Goal: Transaction & Acquisition: Purchase product/service

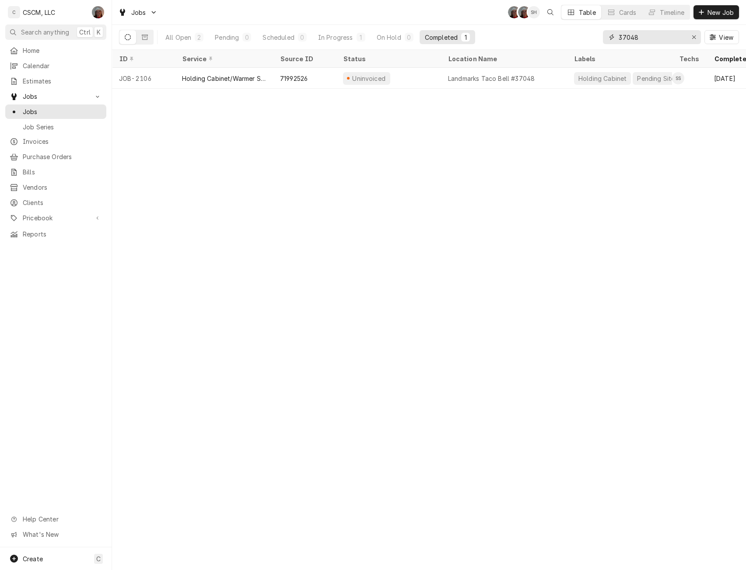
drag, startPoint x: 660, startPoint y: 38, endPoint x: 531, endPoint y: 30, distance: 129.7
click at [531, 30] on div "All Open 2 Pending 0 Scheduled 0 In Progress 1 On Hold 0 Completed 1 37048 View" at bounding box center [429, 37] width 620 height 24
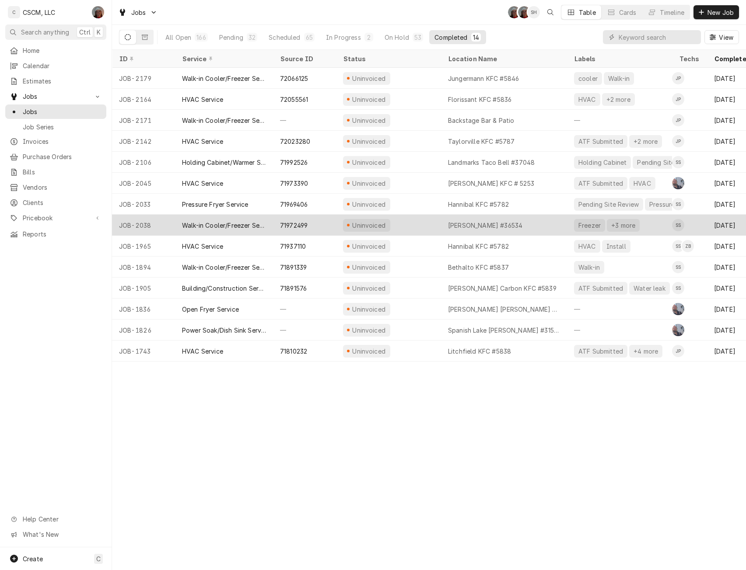
click at [407, 228] on div "Uninvoiced" at bounding box center [388, 225] width 105 height 21
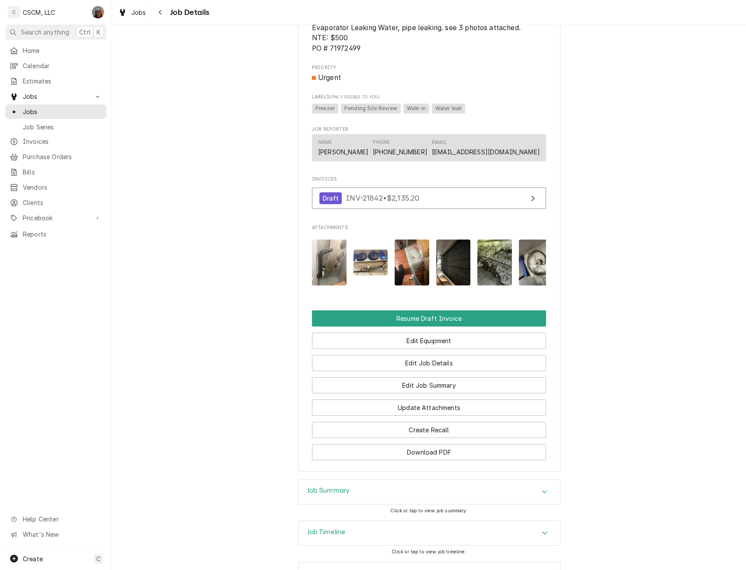
scroll to position [521, 0]
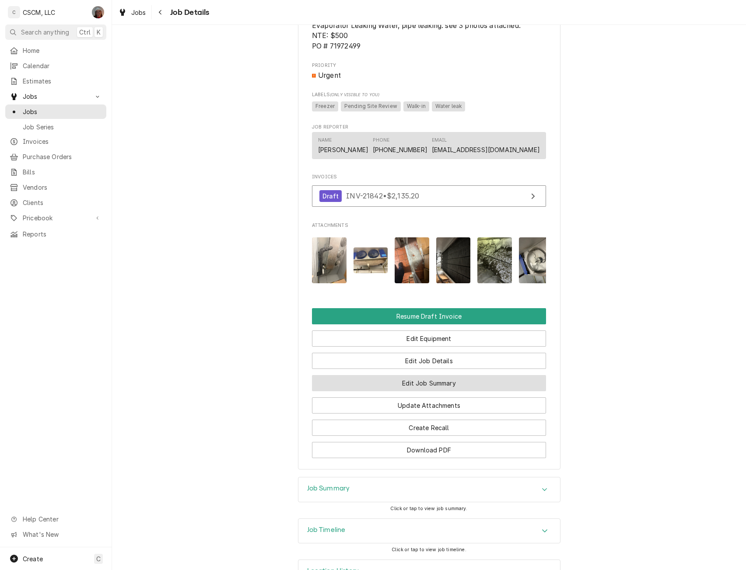
click at [447, 392] on button "Edit Job Summary" at bounding box center [429, 383] width 234 height 16
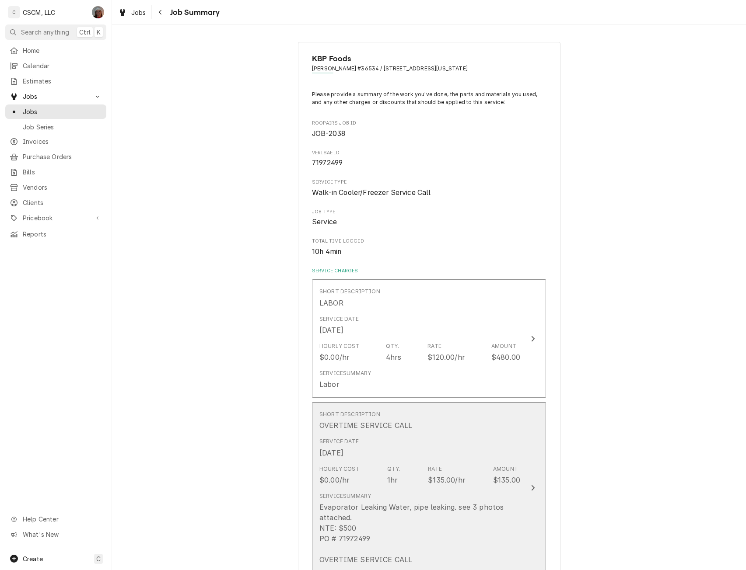
click at [535, 497] on button "Short Description OVERTIME SERVICE CALL Service Date Aug 16, 2025 Hourly Cost $…" at bounding box center [429, 487] width 234 height 171
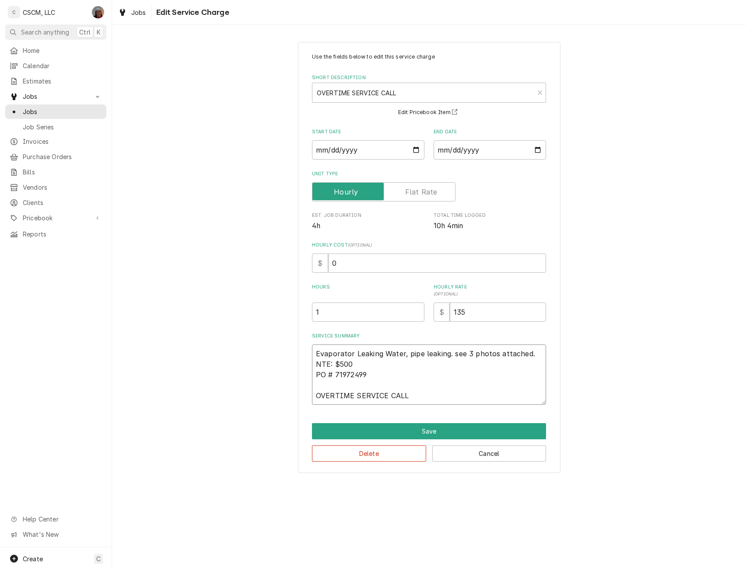
click at [384, 374] on textarea "Evaporator Leaking Water, pipe leaking. see 3 photos attached. NTE: $500 PO # 7…" at bounding box center [429, 375] width 234 height 60
type textarea "x"
type textarea "Evaporator Leaking Water, pipe leaking. see 3 photos attached. NTE: $500 PO # 7…"
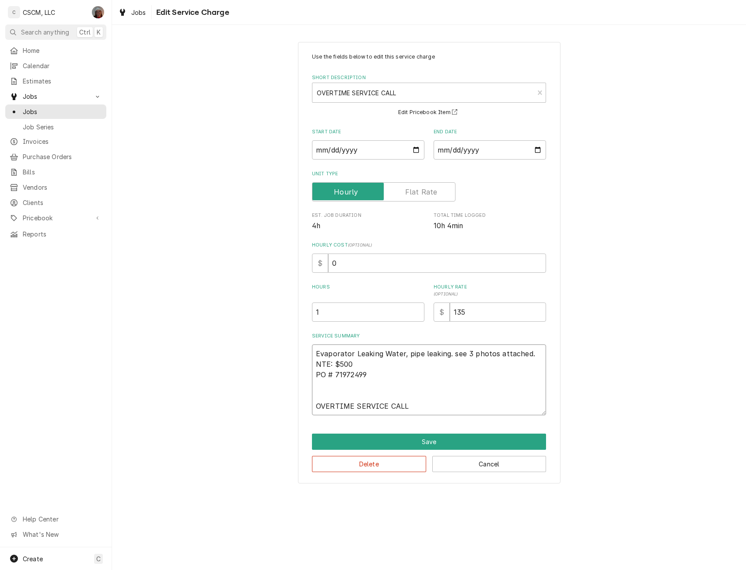
type textarea "x"
type textarea "Evaporator Leaking Water, pipe leaking. see 3 photos attached. NTE: $500 PO # 7…"
type textarea "x"
type textarea "Evaporator Leaking Water, pipe leaking. see 3 photos attached. NTE: $500 PO # 7…"
type textarea "x"
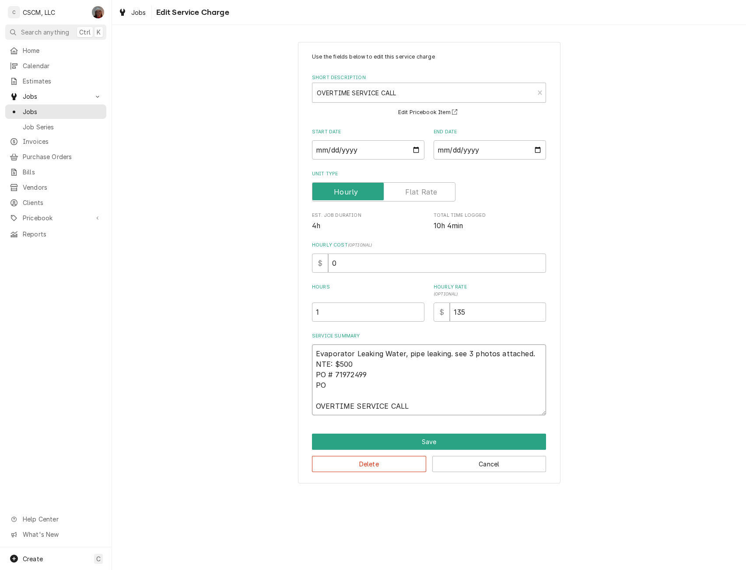
type textarea "Evaporator Leaking Water, pipe leaking. see 3 photos attached. NTE: $500 PO # 7…"
type textarea "x"
type textarea "Evaporator Leaking Water, pipe leaking. see 3 photos attached. NTE: $500 PO # 7…"
type textarea "x"
type textarea "Evaporator Leaking Water, pipe leaking. see 3 photos attached. NTE: $500 PO # 7…"
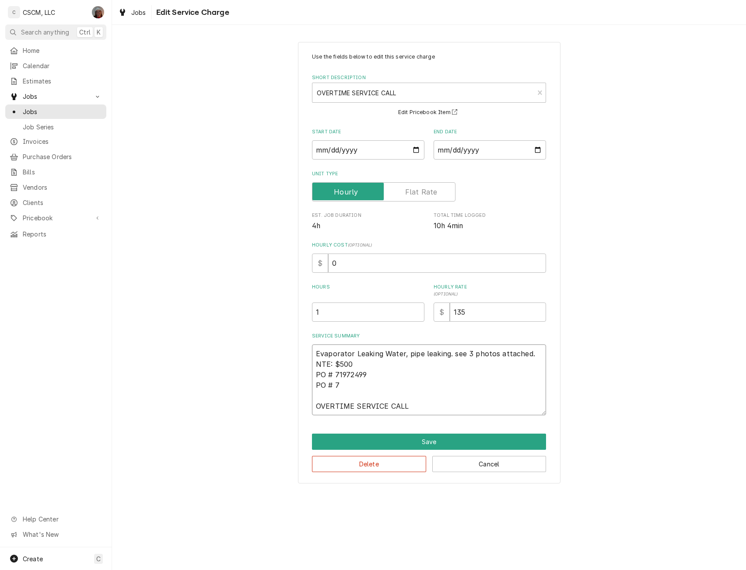
type textarea "x"
type textarea "Evaporator Leaking Water, pipe leaking. see 3 photos attached. NTE: $500 PO # 7…"
type textarea "x"
type textarea "Evaporator Leaking Water, pipe leaking. see 3 photos attached. NTE: $500 PO # 7…"
type textarea "x"
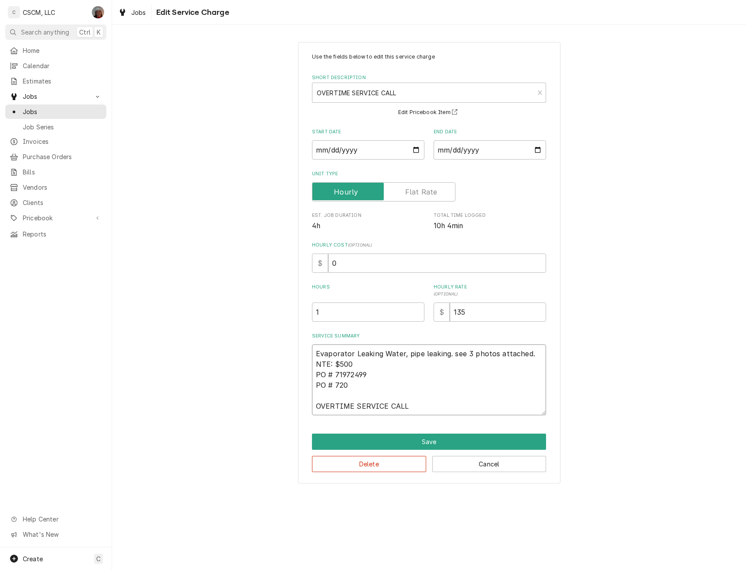
type textarea "Evaporator Leaking Water, pipe leaking. see 3 photos attached. NTE: $500 PO # 7…"
type textarea "x"
type textarea "Evaporator Leaking Water, pipe leaking. see 3 photos attached. NTE: $500 PO # 7…"
type textarea "x"
type textarea "Evaporator Leaking Water, pipe leaking. see 3 photos attached. NTE: $500 PO # 7…"
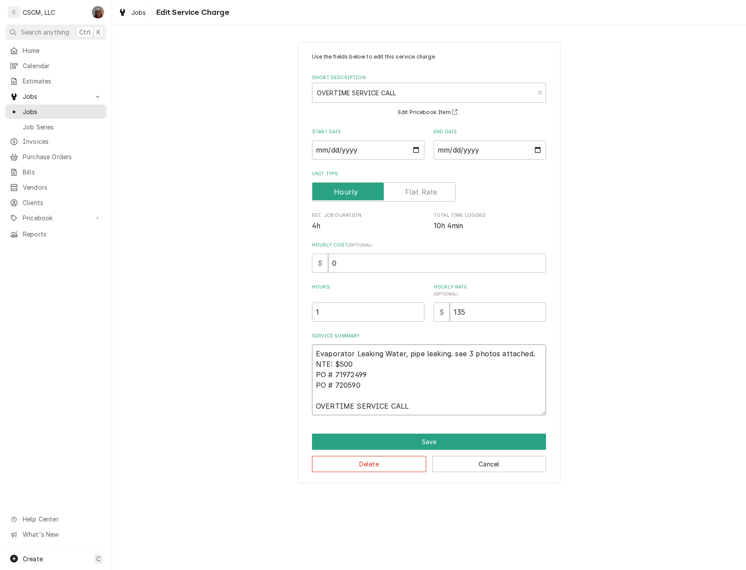
type textarea "x"
type textarea "Evaporator Leaking Water, pipe leaking. see 3 photos attached. NTE: $500 PO # 7…"
type textarea "x"
type textarea "Evaporator Leaking Water, pipe leaking. see 3 photos attached. NTE: $500 PO # 7…"
click at [444, 443] on button "Save" at bounding box center [429, 442] width 234 height 16
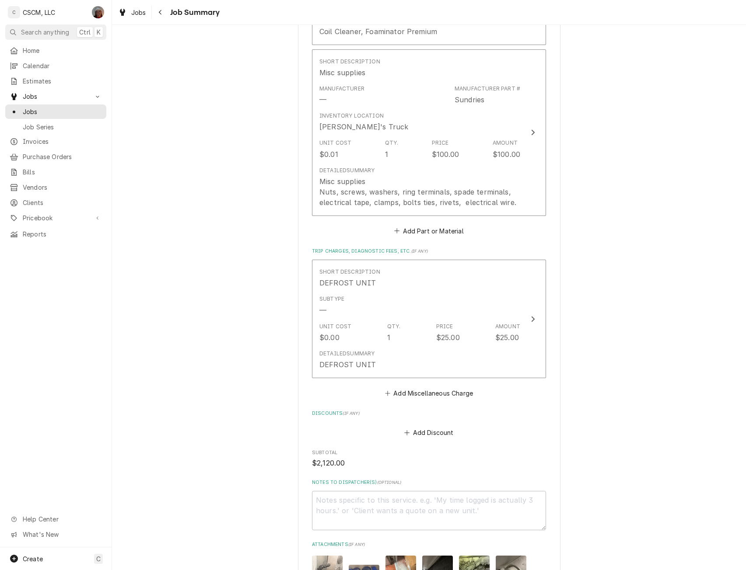
scroll to position [1371, 0]
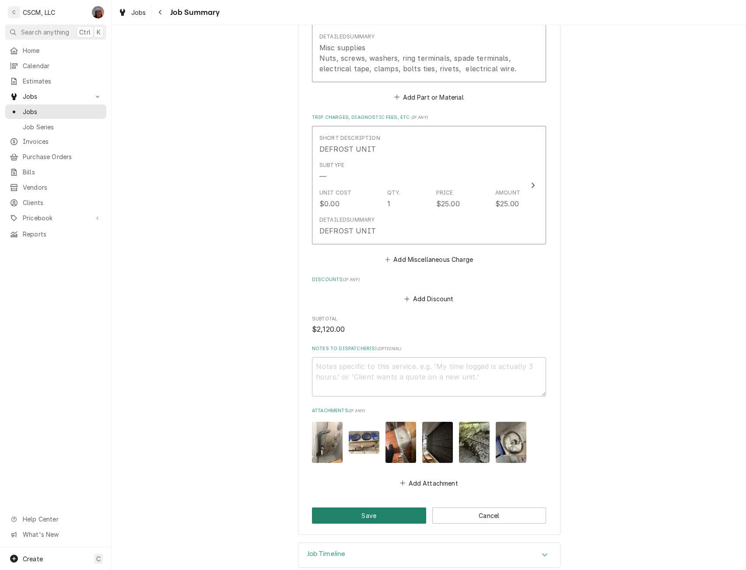
click at [378, 519] on button "Save" at bounding box center [369, 516] width 114 height 16
type textarea "x"
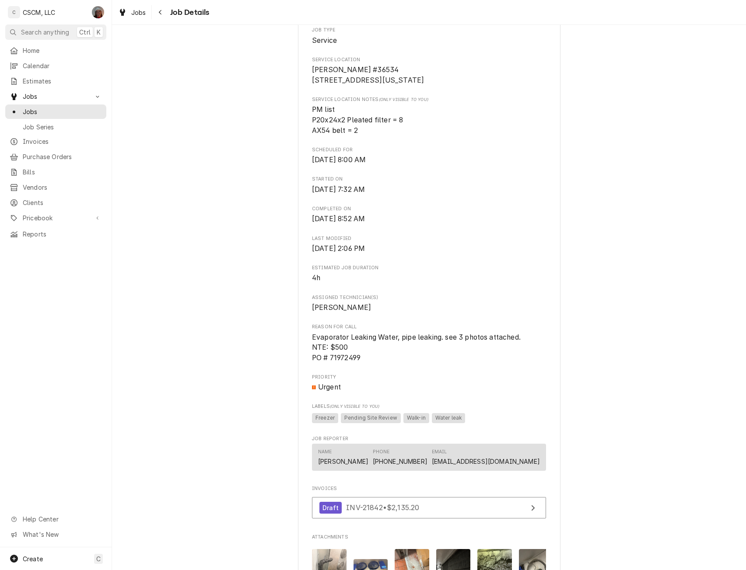
scroll to position [47, 0]
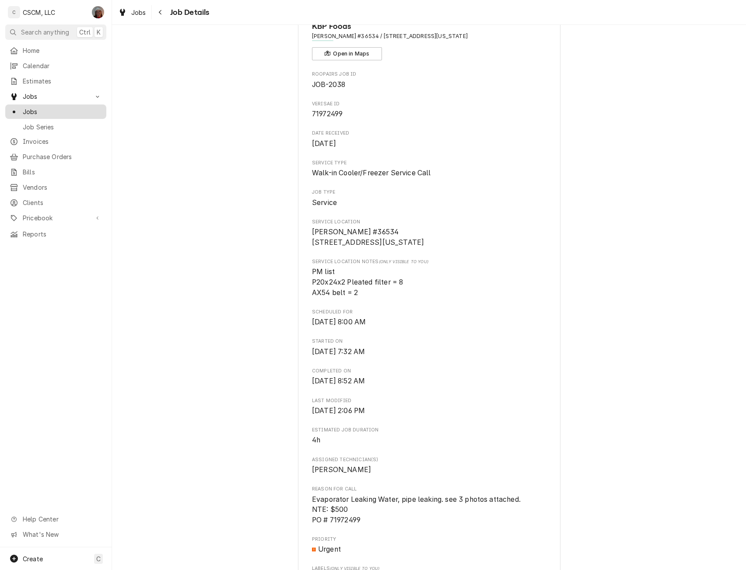
click at [40, 105] on link "Jobs" at bounding box center [55, 112] width 101 height 14
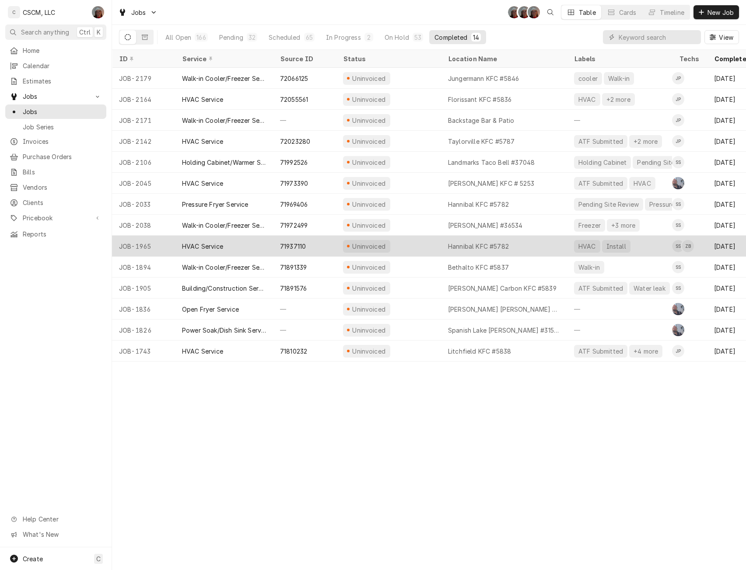
click at [394, 240] on div "Uninvoiced" at bounding box center [388, 246] width 105 height 21
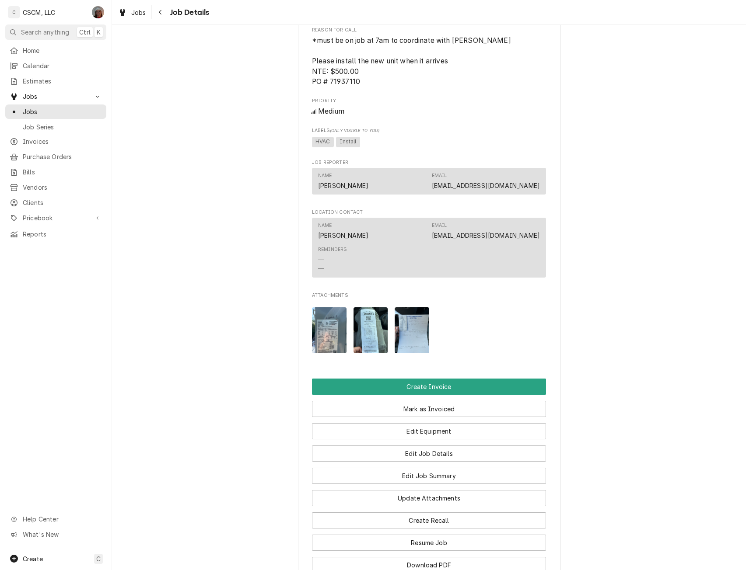
scroll to position [567, 0]
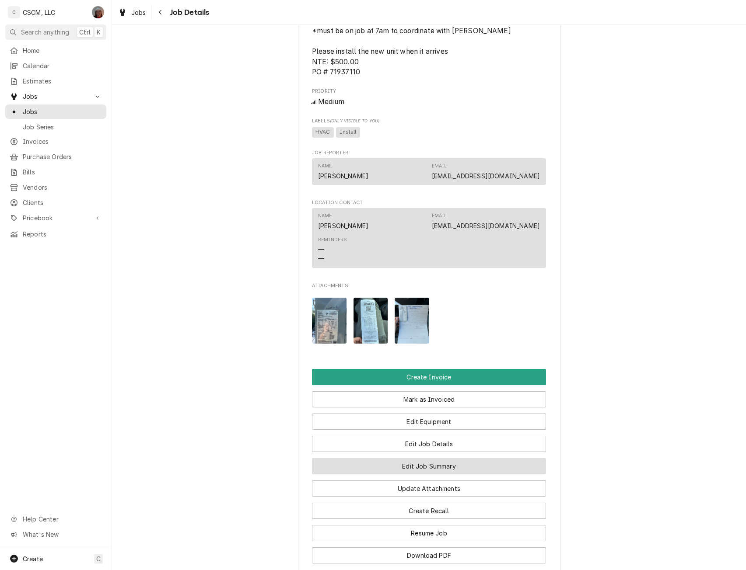
click at [421, 475] on button "Edit Job Summary" at bounding box center [429, 466] width 234 height 16
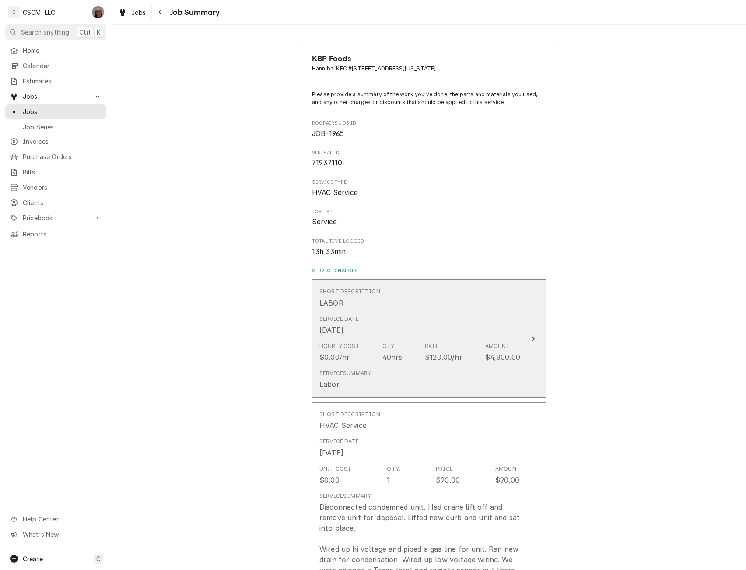
click at [529, 354] on button "Short Description LABOR Service Date [DATE] Hourly Cost $0.00/hr Qty. 40hrs Rat…" at bounding box center [429, 339] width 234 height 119
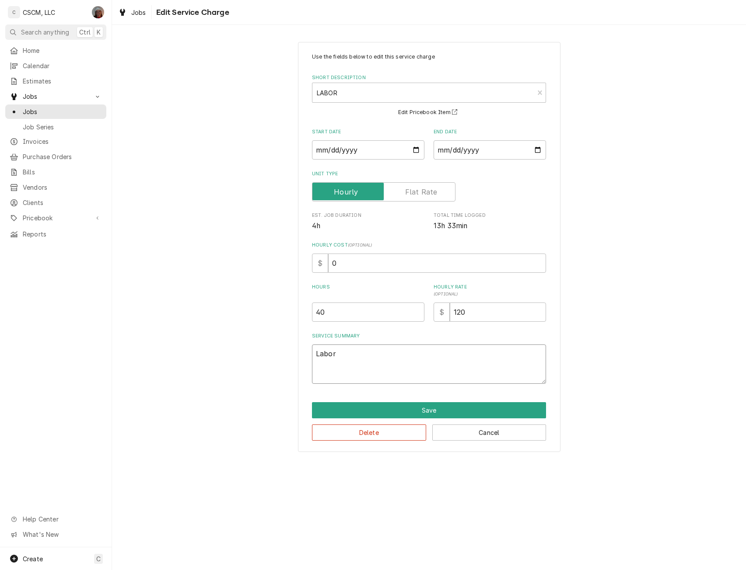
click at [347, 352] on textarea "Labor" at bounding box center [429, 364] width 234 height 39
type textarea "x"
type textarea "Labor"
type textarea "x"
type textarea "Labor 3"
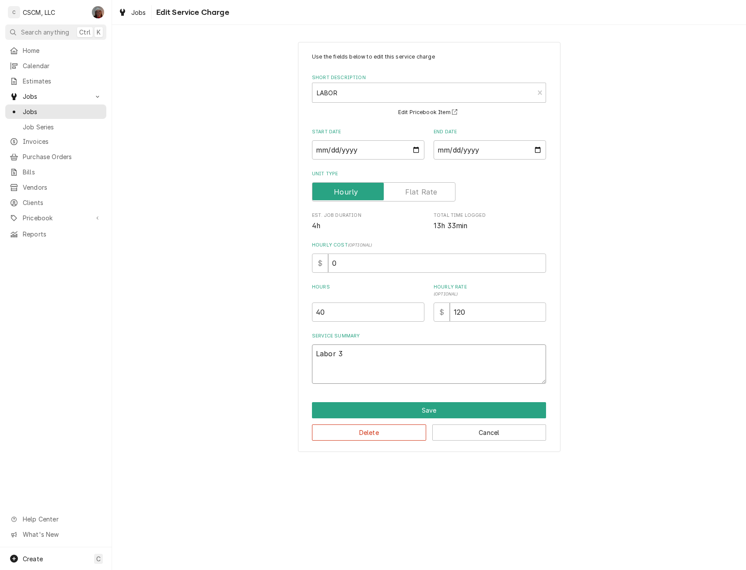
type textarea "x"
type textarea "Labor 3"
type textarea "x"
type textarea "Labor 3 T"
type textarea "x"
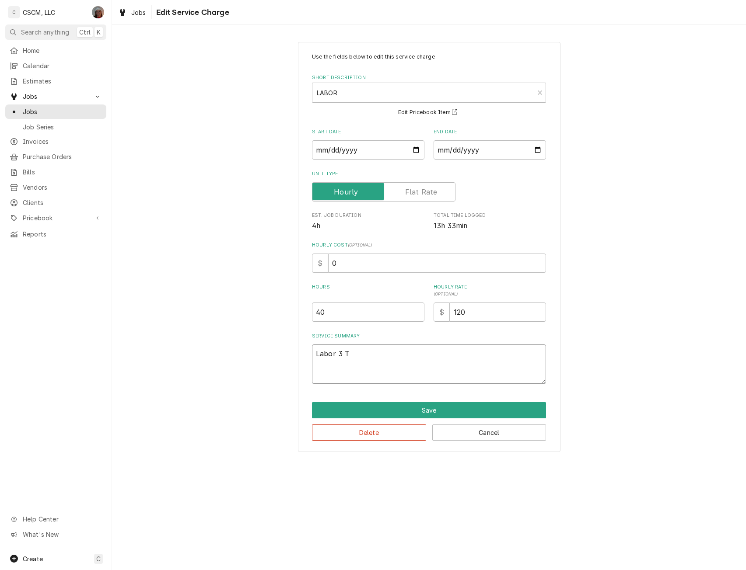
type textarea "Labor 3 Te"
type textarea "x"
type textarea "Labor 3 Tec"
type textarea "x"
type textarea "Labor 3 Tech"
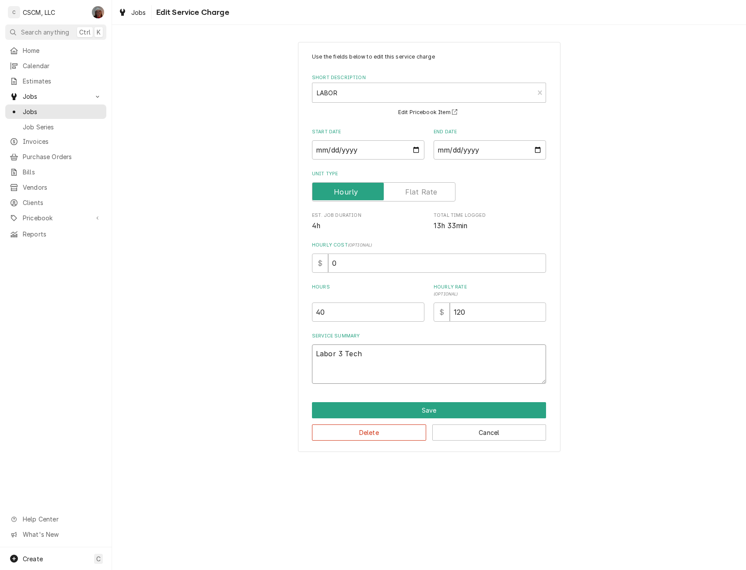
type textarea "x"
type textarea "Labor 3 Tech'"
type textarea "x"
type textarea "Labor 3 Tech's"
drag, startPoint x: 339, startPoint y: 264, endPoint x: 314, endPoint y: 268, distance: 25.2
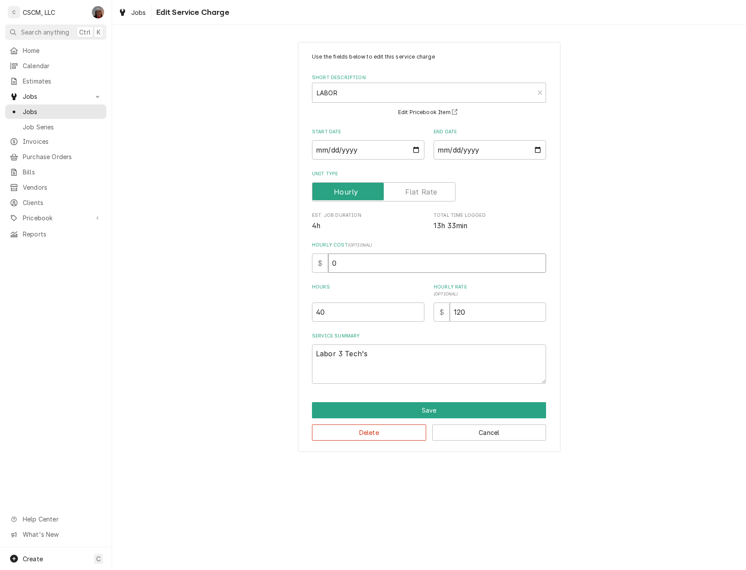
click at [314, 268] on div "$ 0" at bounding box center [429, 263] width 234 height 19
type input "1"
type textarea "x"
type input "10"
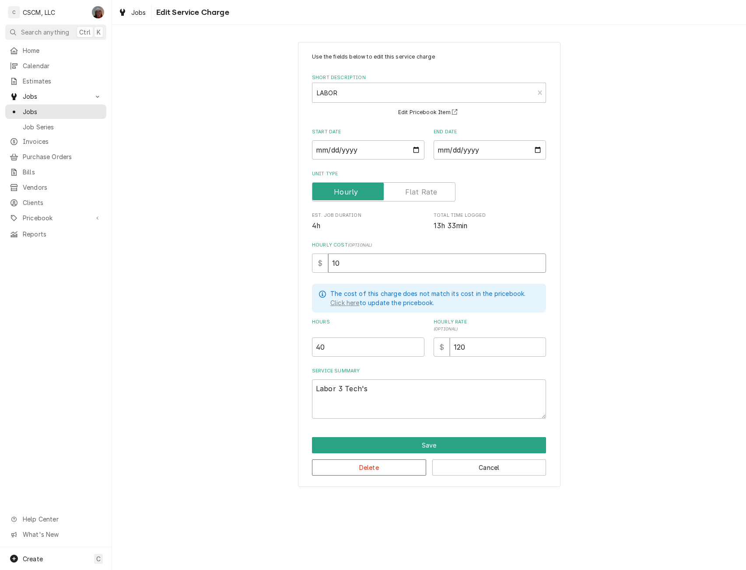
type textarea "x"
type input "100"
click at [422, 444] on button "Save" at bounding box center [429, 445] width 234 height 16
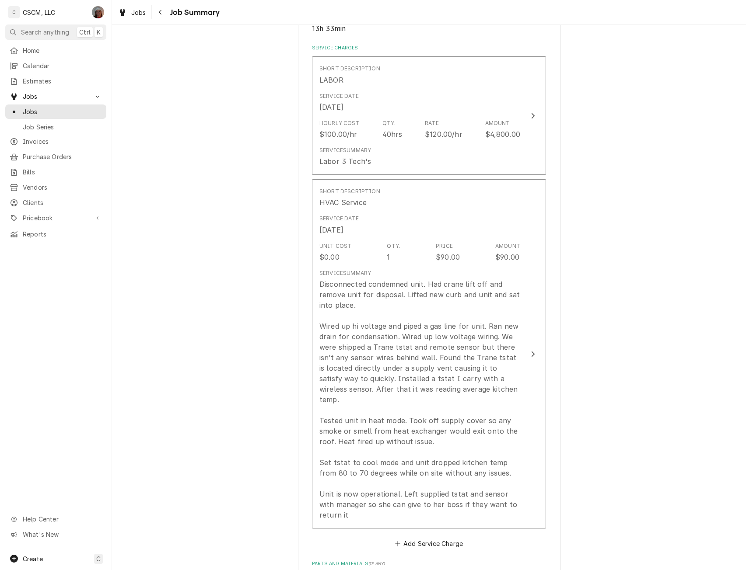
scroll to position [267, 0]
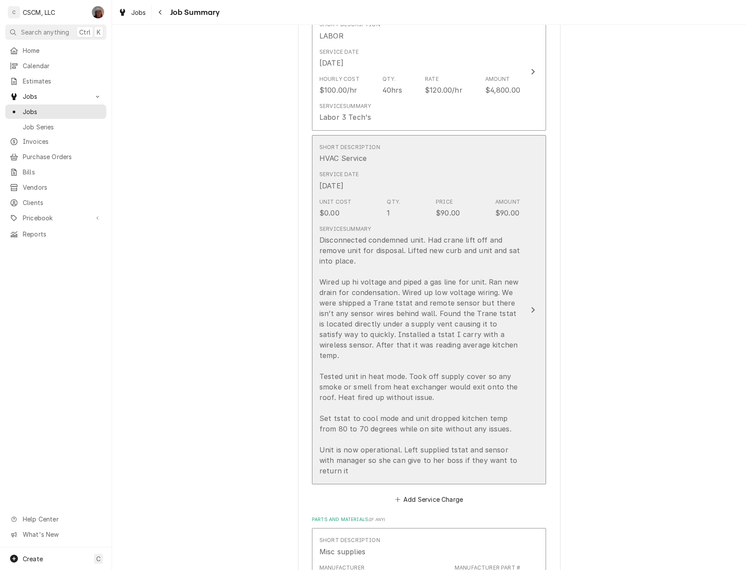
click at [523, 309] on button "Short Description HVAC Service Service Date Sep 3, 2025 Unit Cost $0.00 Qty. 1 …" at bounding box center [429, 310] width 234 height 350
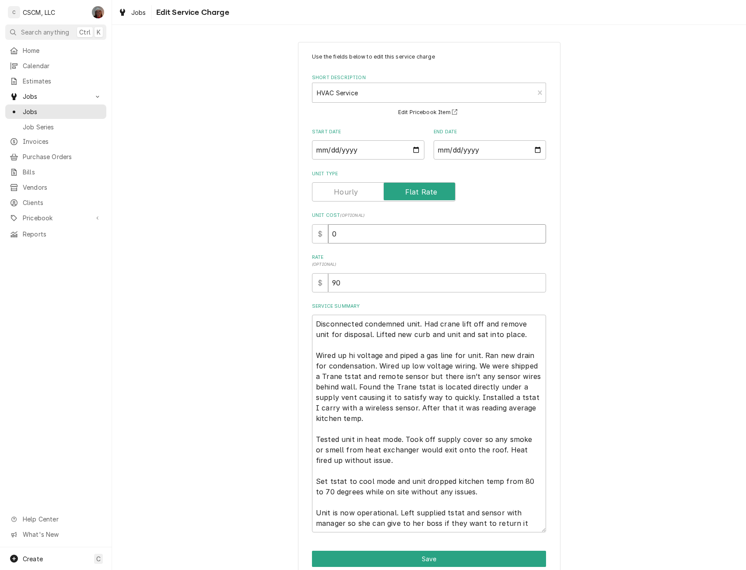
click at [328, 238] on input "0" at bounding box center [437, 233] width 218 height 19
type textarea "x"
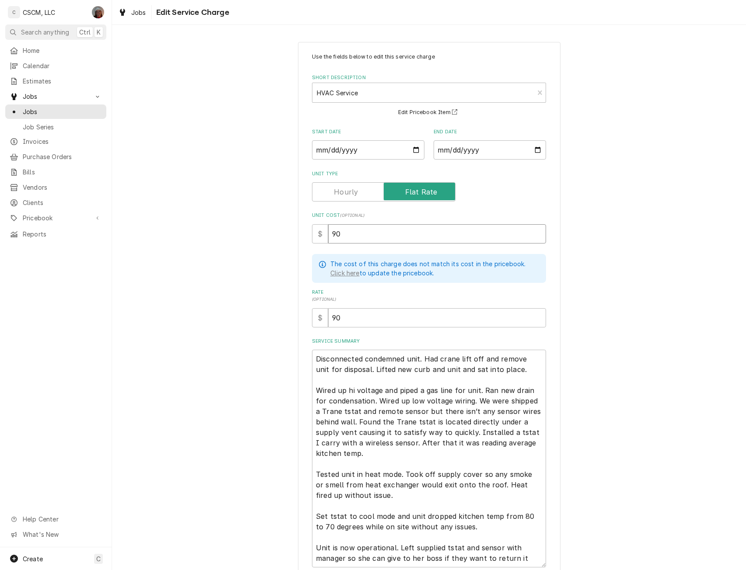
type input "90"
click at [512, 370] on textarea "Disconnected condemned unit. Had crane lift off and remove unit for disposal. L…" at bounding box center [429, 459] width 234 height 218
click at [337, 409] on textarea "Disconnected condemned unit. Had crane lift off and remove unit for disposal. L…" at bounding box center [429, 459] width 234 height 218
type textarea "x"
type textarea "Disconnected condemned unit. Had crane lift off and remove unit for disposal. L…"
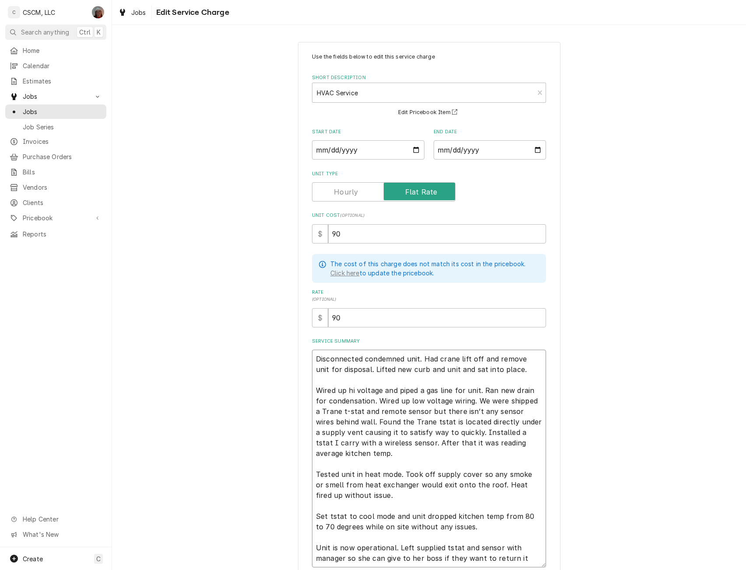
click at [416, 422] on textarea "Disconnected condemned unit. Had crane lift off and remove unit for disposal. L…" at bounding box center [429, 459] width 234 height 218
type textarea "x"
type textarea "Disconnected condemned unit. Had crane lift off and remove unit for disposal. L…"
click at [513, 431] on textarea "Disconnected condemned unit. Had crane lift off and remove unit for disposal. L…" at bounding box center [429, 459] width 234 height 218
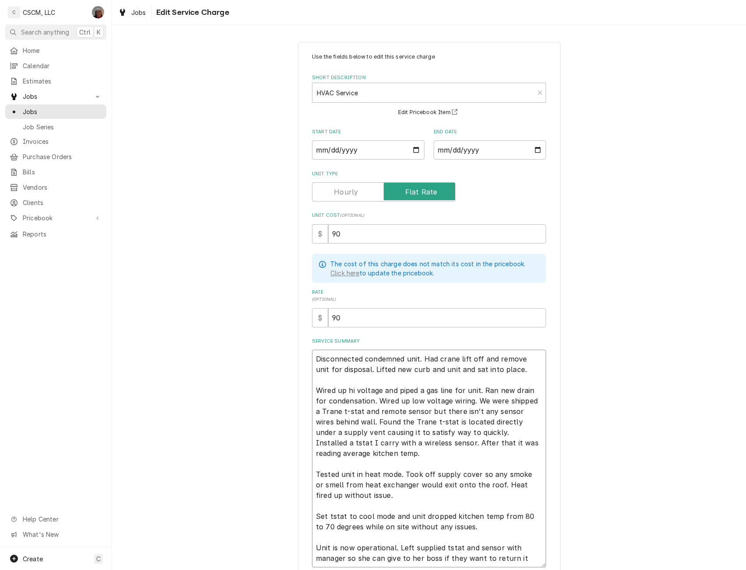
type textarea "x"
type textarea "Disconnected condemned unit. Had crane lift off and remove unit for disposal. L…"
click at [511, 373] on textarea "Disconnected condemned unit. Had crane lift off and remove unit for disposal. L…" at bounding box center [429, 459] width 234 height 218
type textarea "x"
type textarea "Disconnected condemned unit. Had crane lift off and remove unit for disposal. L…"
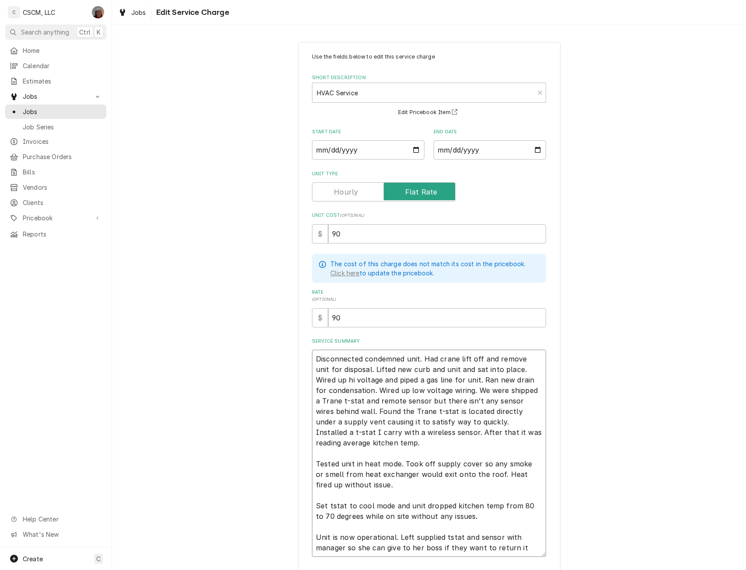
type textarea "x"
type textarea "Disconnected condemned unit. Had crane lift off and remove unit for disposal. L…"
click at [381, 443] on textarea "Disconnected condemned unit. Had crane lift off and remove unit for disposal. L…" at bounding box center [429, 453] width 234 height 207
click at [328, 507] on textarea "Disconnected condemned unit. Had crane lift off and remove unit for disposal. L…" at bounding box center [429, 453] width 234 height 207
type textarea "x"
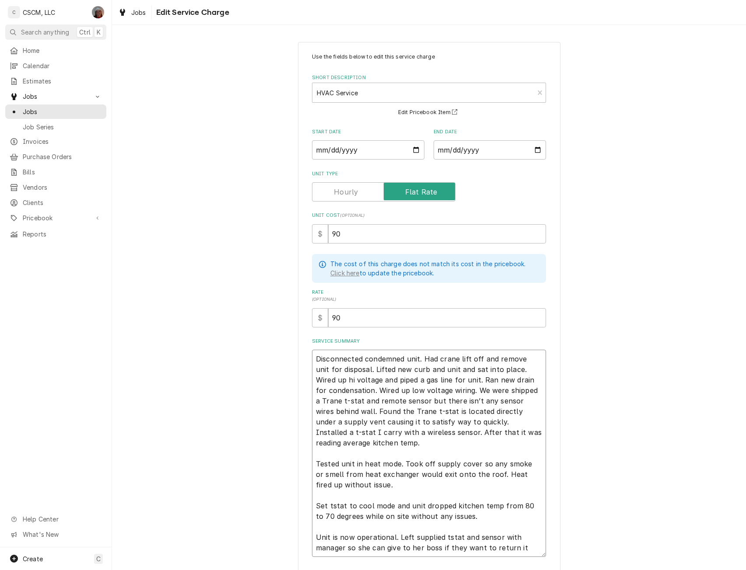
type textarea "Disconnected condemned unit. Had crane lift off and remove unit for disposal. L…"
click at [384, 484] on textarea "Disconnected condemned unit. Had crane lift off and remove unit for disposal. L…" at bounding box center [429, 453] width 234 height 207
type textarea "x"
type textarea "Disconnected condemned unit. Had crane lift off and remove unit for disposal. L…"
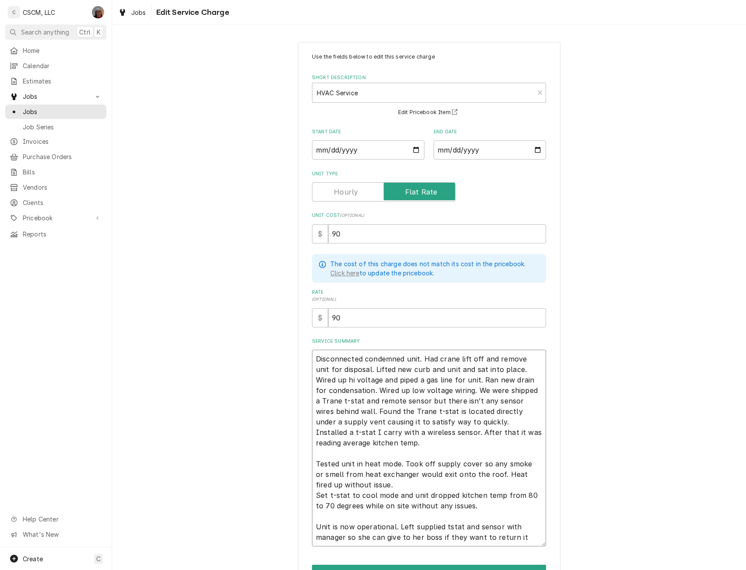
type textarea "x"
type textarea "Disconnected condemned unit. Had crane lift off and remove unit for disposal. L…"
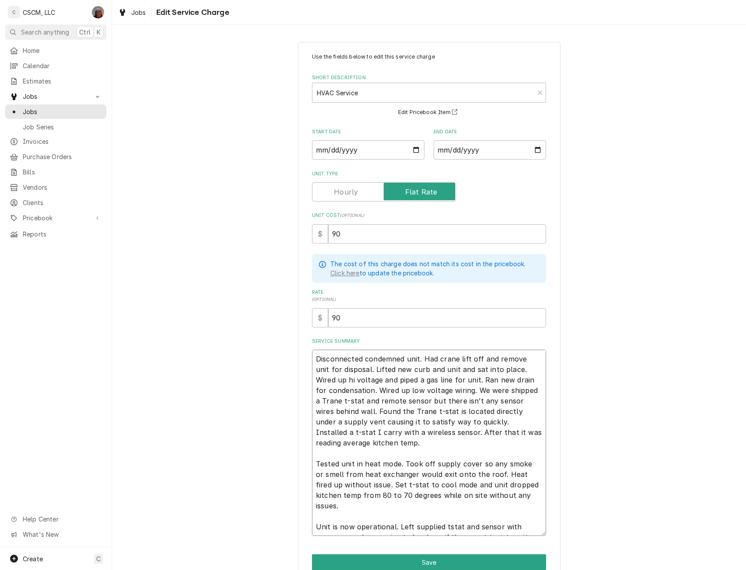
click at [444, 518] on textarea "Disconnected condemned unit. Had crane lift off and remove unit for disposal. L…" at bounding box center [429, 443] width 234 height 186
type textarea "x"
type textarea "Disconnected condemned unit. Had crane lift off and remove unit for disposal. L…"
click at [531, 496] on textarea "Disconnected condemned unit. Had crane lift off and remove unit for disposal. L…" at bounding box center [429, 443] width 234 height 186
type textarea "x"
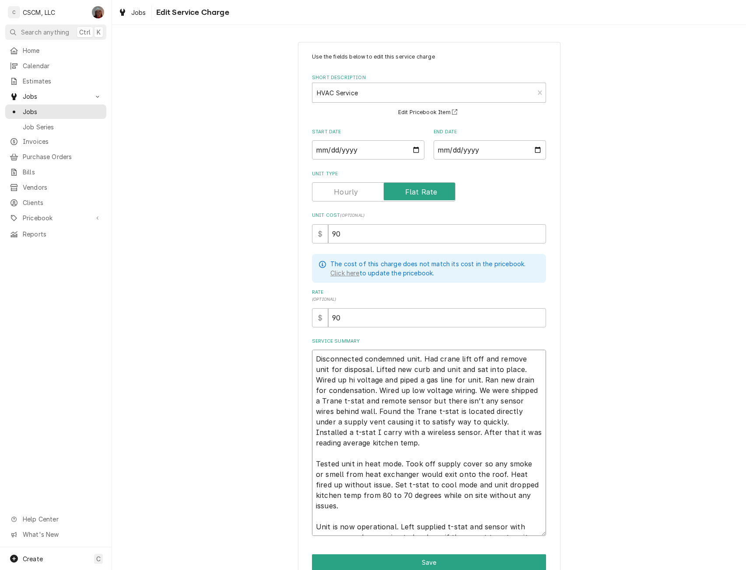
type textarea "Disconnected condemned unit. Had crane lift off and remove unit for disposal. L…"
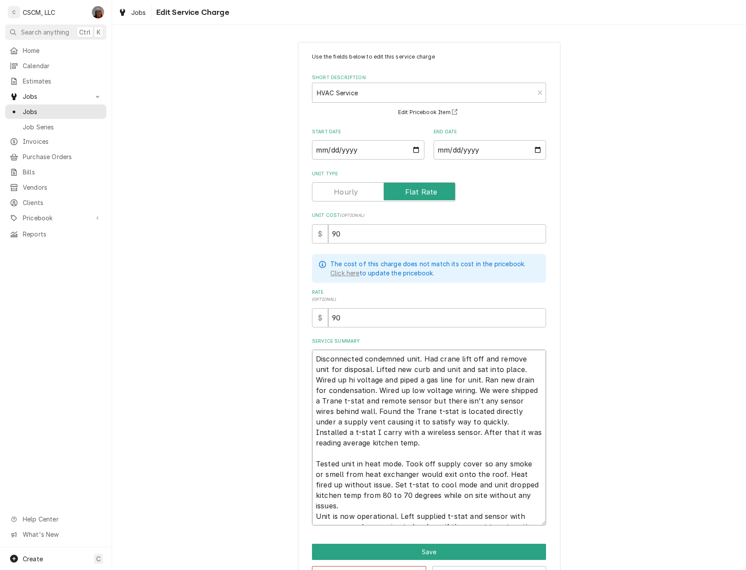
type textarea "x"
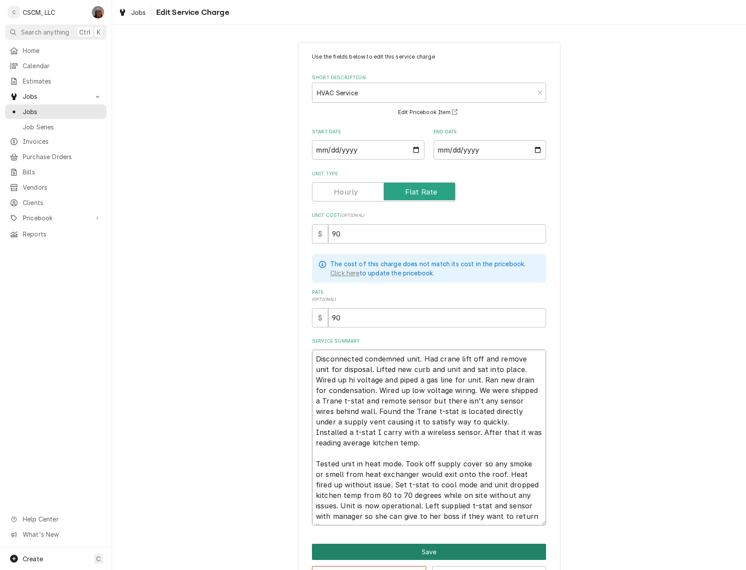
type textarea "Disconnected condemned unit. Had crane lift off and remove unit for disposal. L…"
click at [428, 548] on button "Save" at bounding box center [429, 552] width 234 height 16
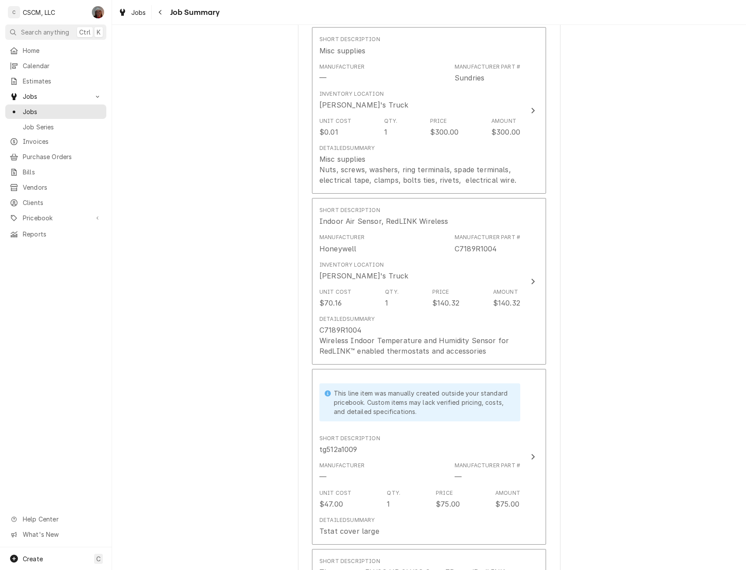
scroll to position [734, 0]
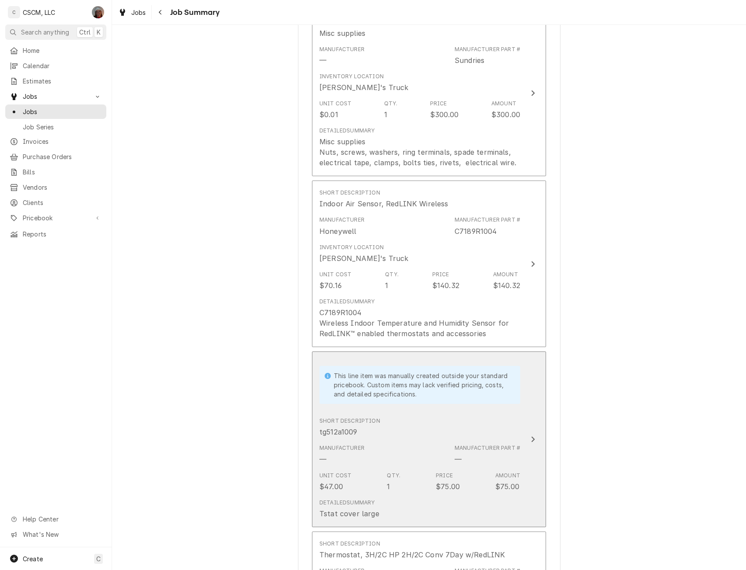
click at [536, 431] on button "This line item was manually created outside your standard pricebook. Custom ite…" at bounding box center [429, 440] width 234 height 176
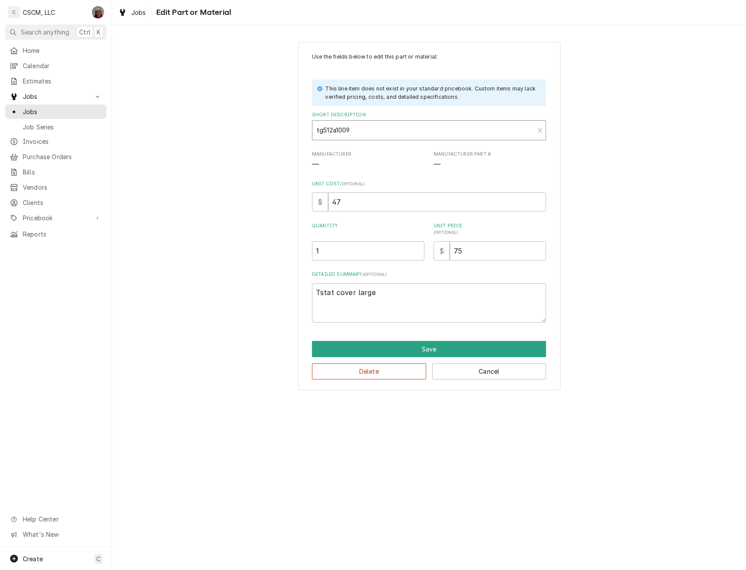
type textarea "x"
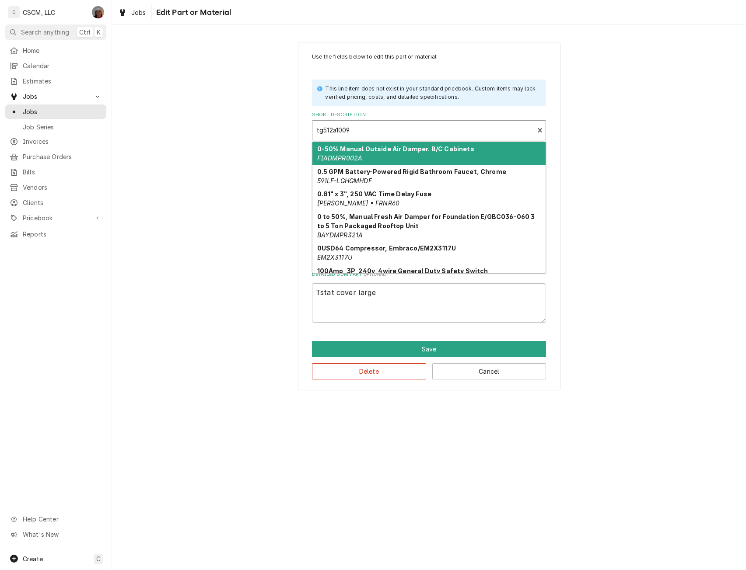
click at [353, 129] on div "Short Description" at bounding box center [423, 130] width 213 height 16
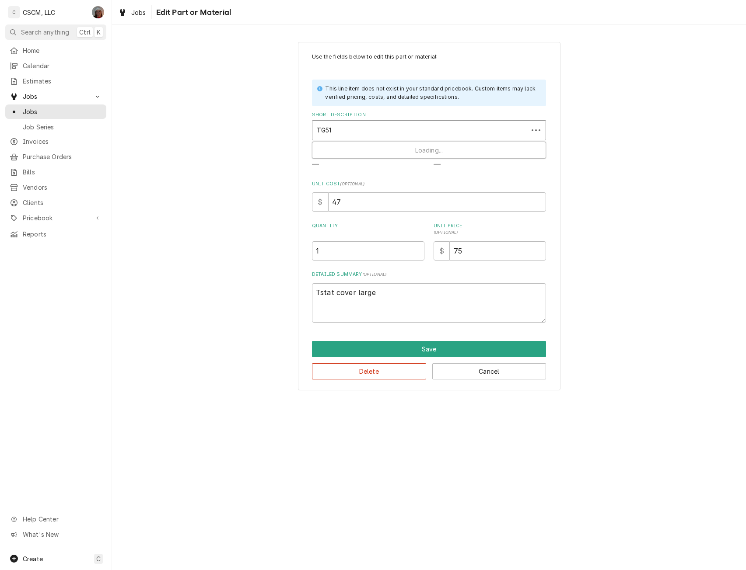
type input "TG512"
type textarea "x"
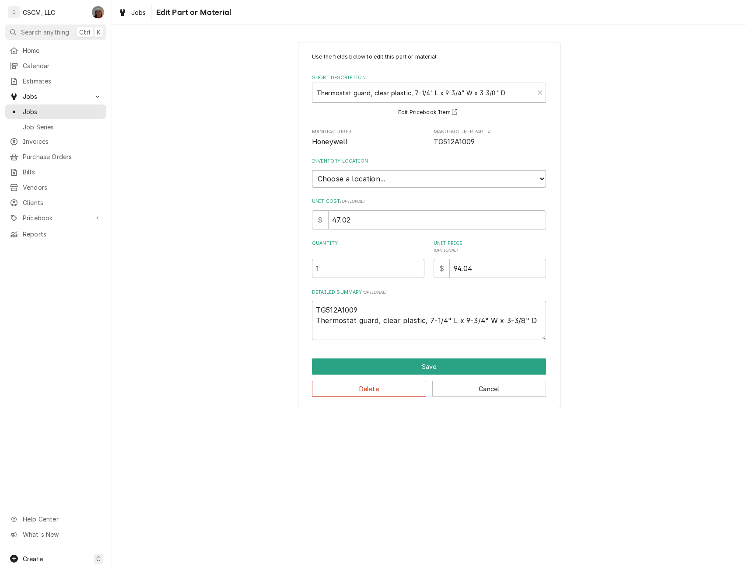
click at [394, 182] on select "Choose a location... Chris's Truck Colorado Main Warehouse Izaia's truck Jimmy'…" at bounding box center [429, 178] width 234 height 17
select select "423"
click at [312, 170] on select "Choose a location... Chris's Truck Colorado Main Warehouse Izaia's truck Jimmy'…" at bounding box center [429, 178] width 234 height 17
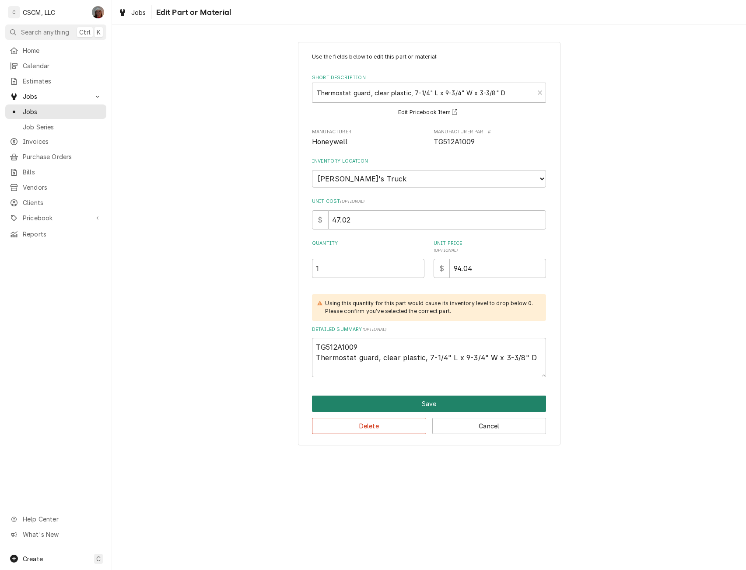
click at [416, 402] on button "Save" at bounding box center [429, 404] width 234 height 16
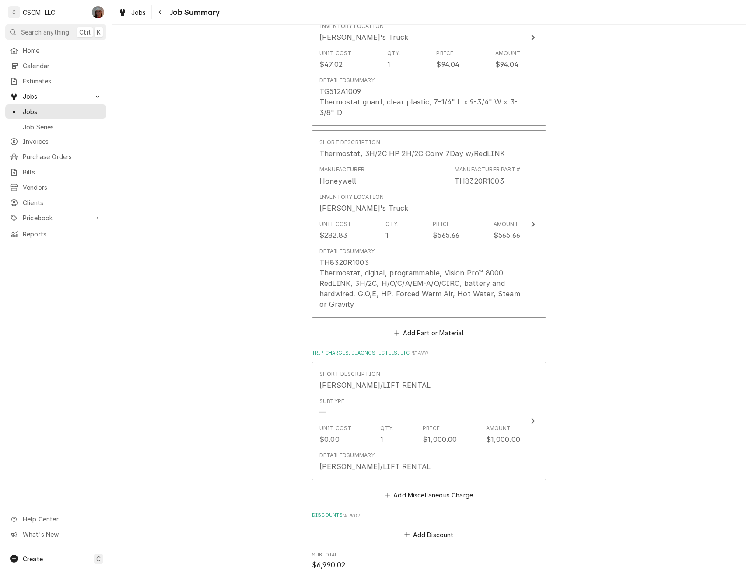
scroll to position [1140, 0]
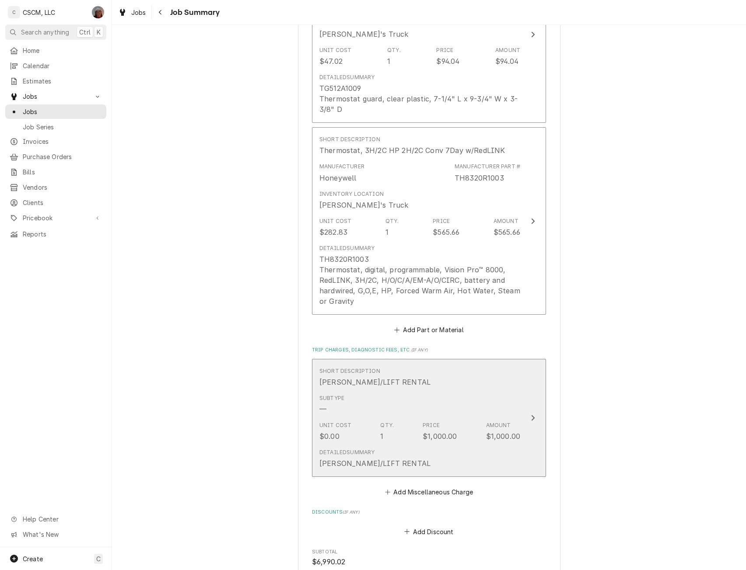
click at [538, 414] on button "Short Description CRAIN/LIFT RENTAL Subtype — Unit Cost $0.00 Qty. 1 Price $1,0…" at bounding box center [429, 418] width 234 height 119
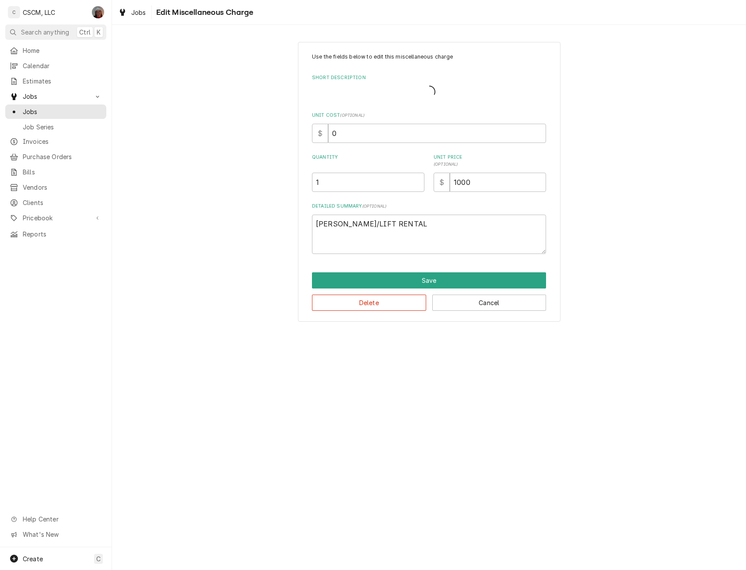
type textarea "x"
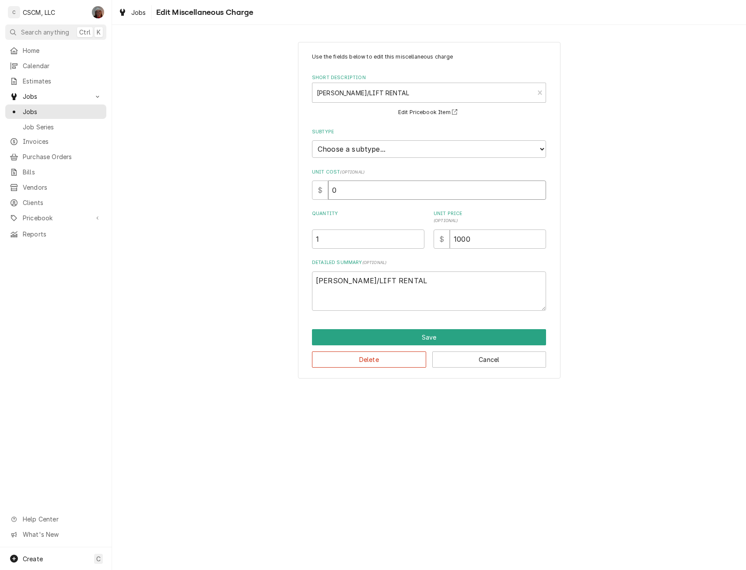
click at [330, 188] on input "0" at bounding box center [437, 190] width 218 height 19
type input "90"
type textarea "x"
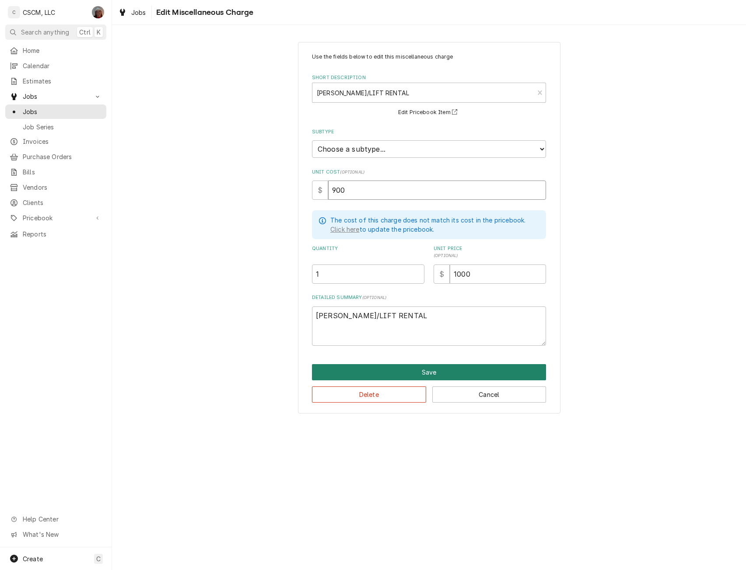
type input "900"
click at [416, 364] on button "Save" at bounding box center [429, 372] width 234 height 16
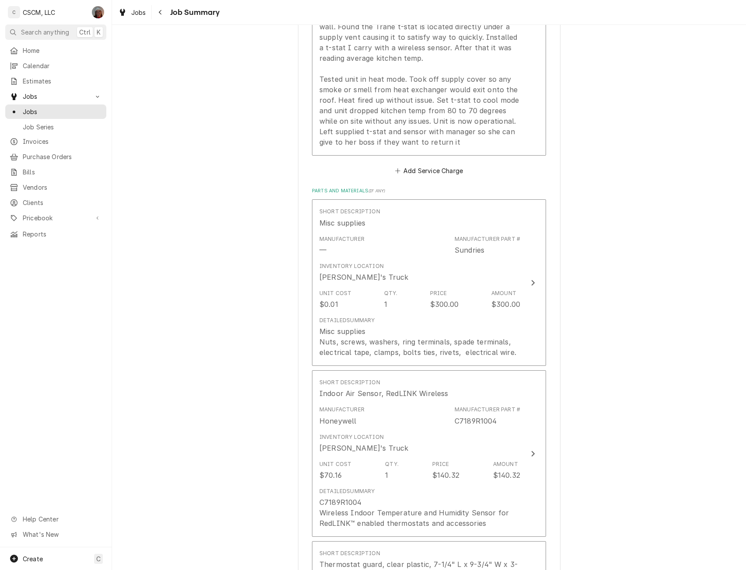
scroll to position [459, 0]
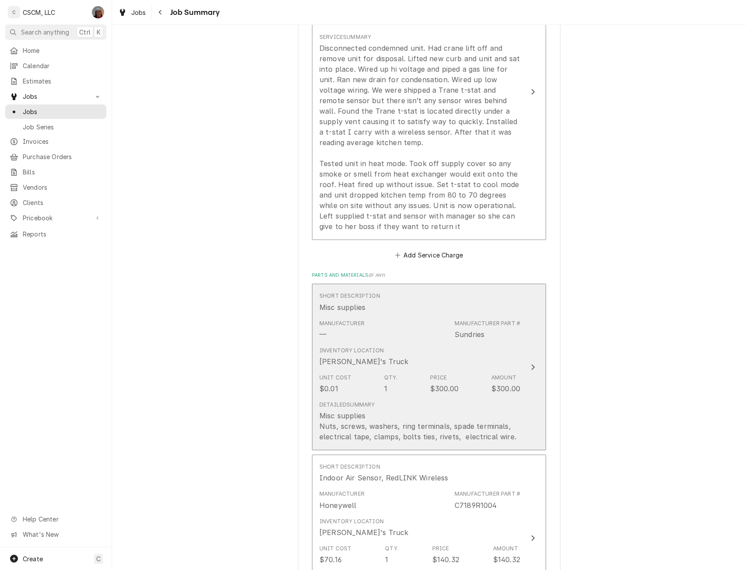
click at [537, 360] on button "Short Description Misc supplies Manufacturer — Manufacturer Part # Sundries Inv…" at bounding box center [429, 367] width 234 height 167
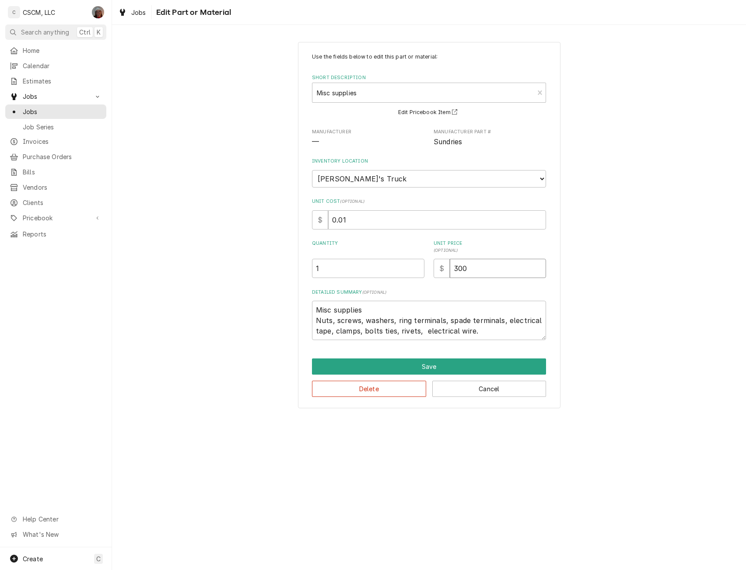
click at [456, 266] on input "300" at bounding box center [498, 268] width 96 height 19
type textarea "x"
type input "200"
type textarea "x"
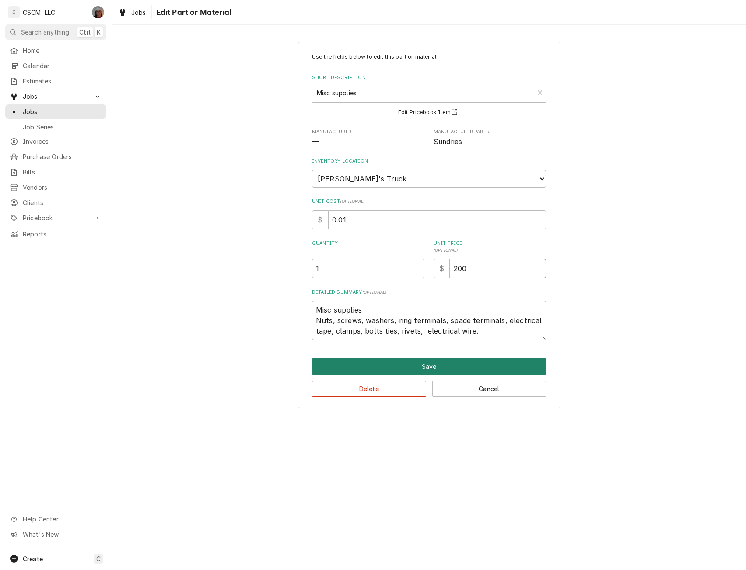
type input "200"
click at [434, 367] on button "Save" at bounding box center [429, 367] width 234 height 16
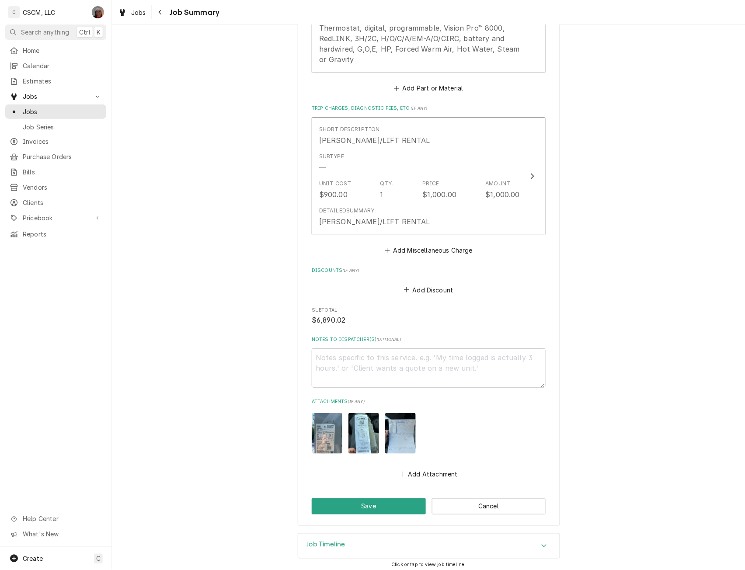
scroll to position [1386, 0]
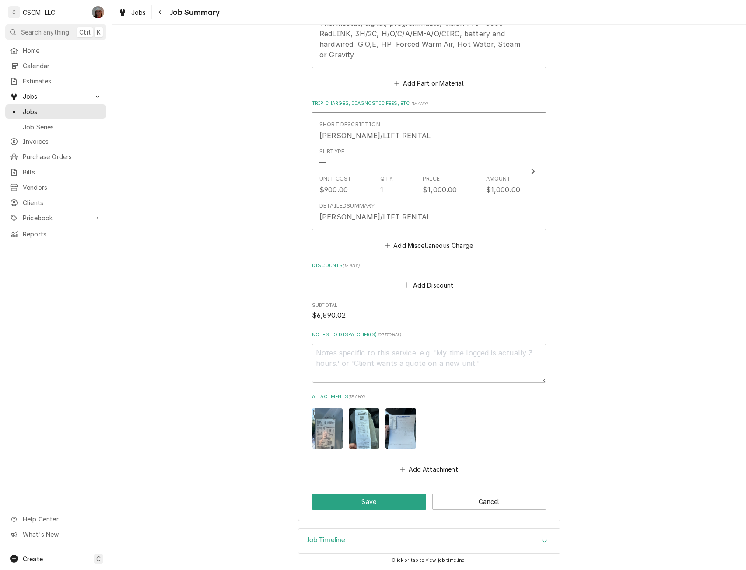
click at [359, 431] on img "Attachments" at bounding box center [364, 429] width 31 height 41
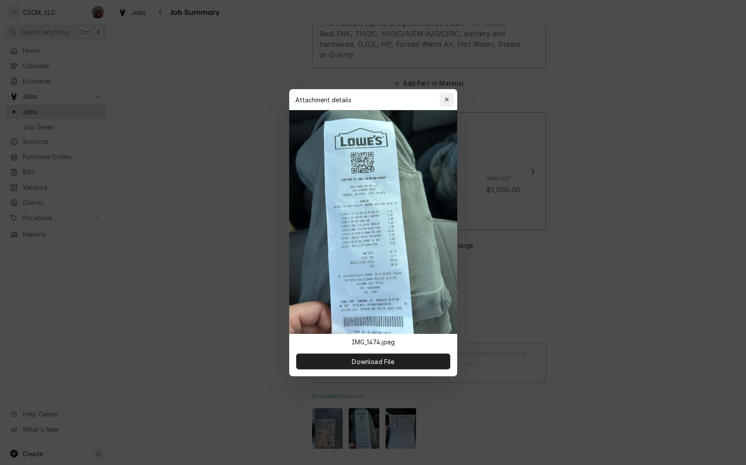
click at [451, 102] on button "button" at bounding box center [447, 100] width 14 height 14
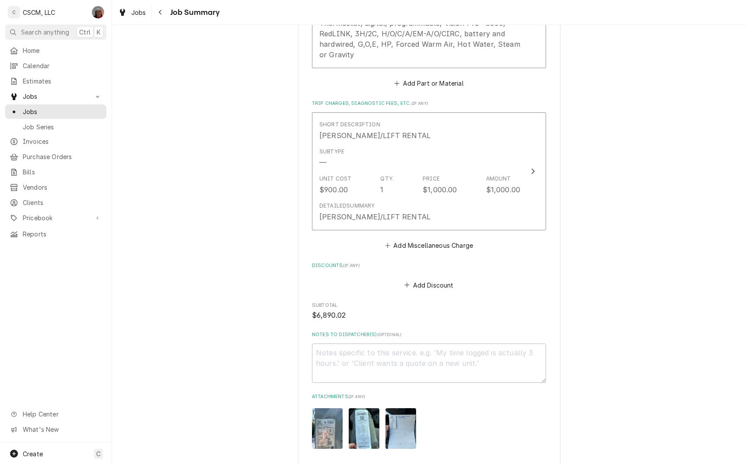
click at [401, 431] on img "Attachments" at bounding box center [400, 429] width 31 height 41
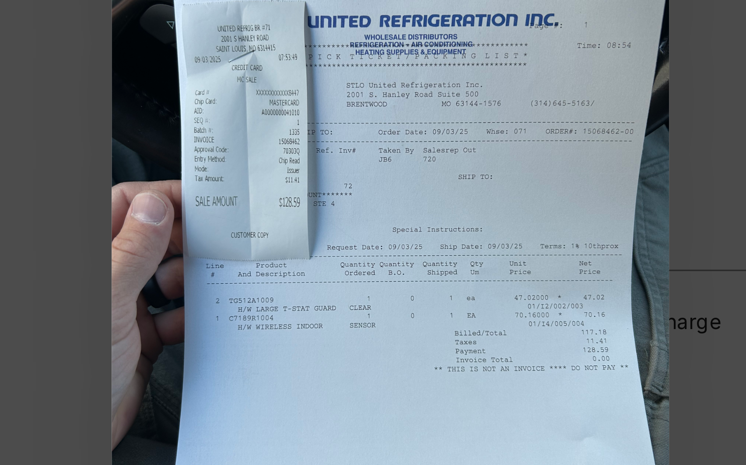
type textarea "x"
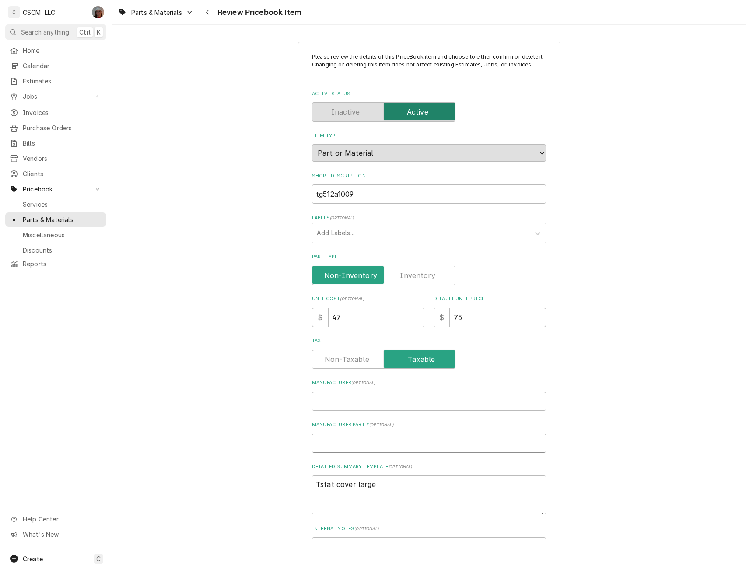
click at [329, 448] on input "Manufacturer Part # ( optional )" at bounding box center [429, 443] width 234 height 19
paste input "TG512A1009"
type textarea "x"
type input "TG512A1009"
drag, startPoint x: 325, startPoint y: 490, endPoint x: 301, endPoint y: 489, distance: 23.2
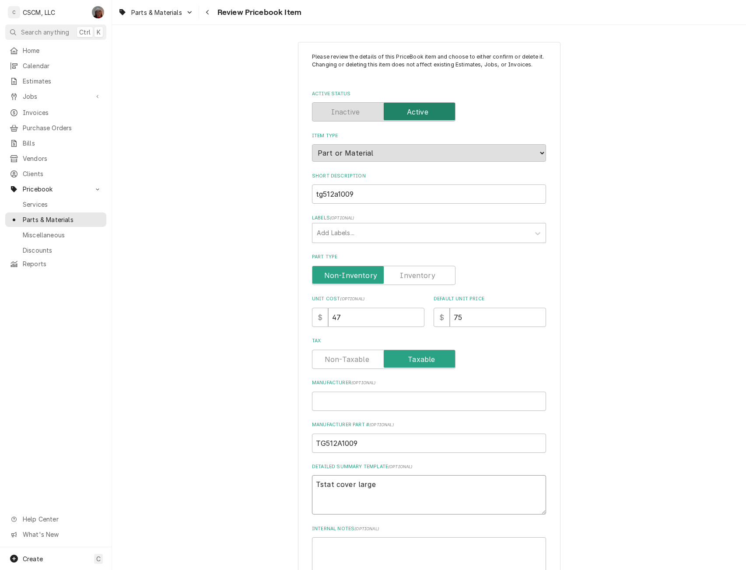
click at [301, 489] on div "Please review the details of this PriceBook item and choose to either confirm o…" at bounding box center [429, 378] width 262 height 672
type textarea "x"
type textarea "ge"
type textarea "x"
type textarea "e"
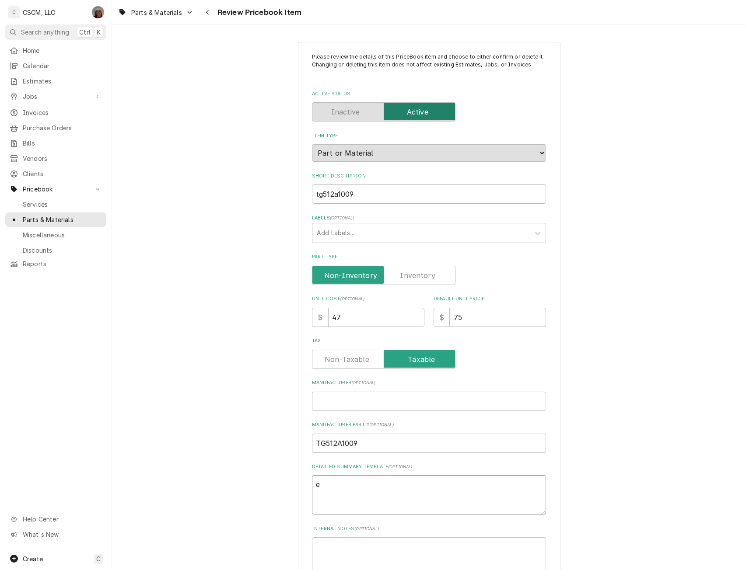
type textarea "x"
paste textarea "TG512A1009"
type textarea "x"
type textarea "TG512A1009"
click at [318, 401] on input "Manufacturer ( optional )" at bounding box center [429, 401] width 234 height 19
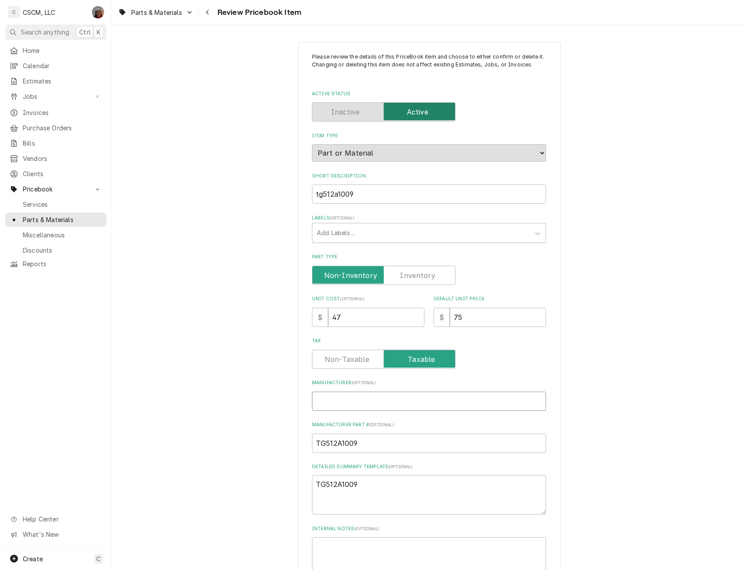
type textarea "x"
type input "H"
type textarea "x"
type input "Ho"
type textarea "x"
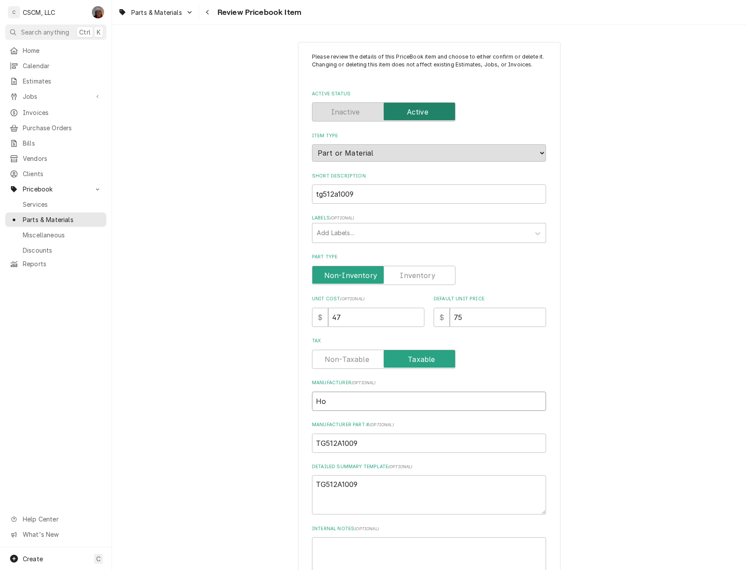
type input "Hon"
type textarea "x"
type input "Hone"
type textarea "x"
type input "Honey"
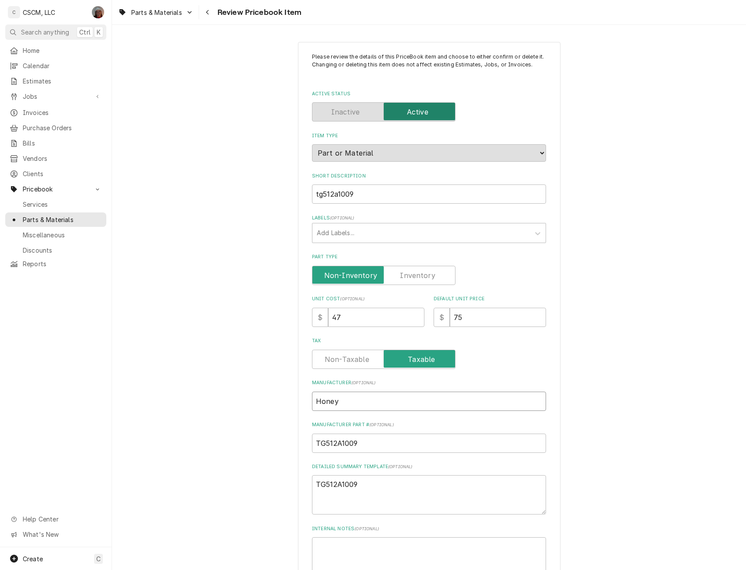
type textarea "x"
type input "Honeyw"
type textarea "x"
type input "Honeywe"
type textarea "x"
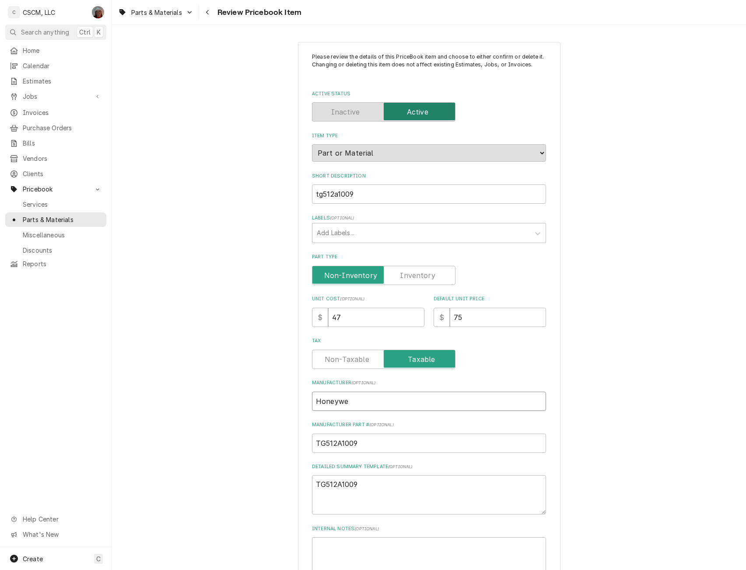
type input "Honeywel"
type textarea "x"
type input "Honeywell"
drag, startPoint x: 364, startPoint y: 196, endPoint x: 280, endPoint y: 192, distance: 84.1
click at [280, 192] on div "Please review the details of this PriceBook item and choose to either confirm o…" at bounding box center [429, 378] width 634 height 688
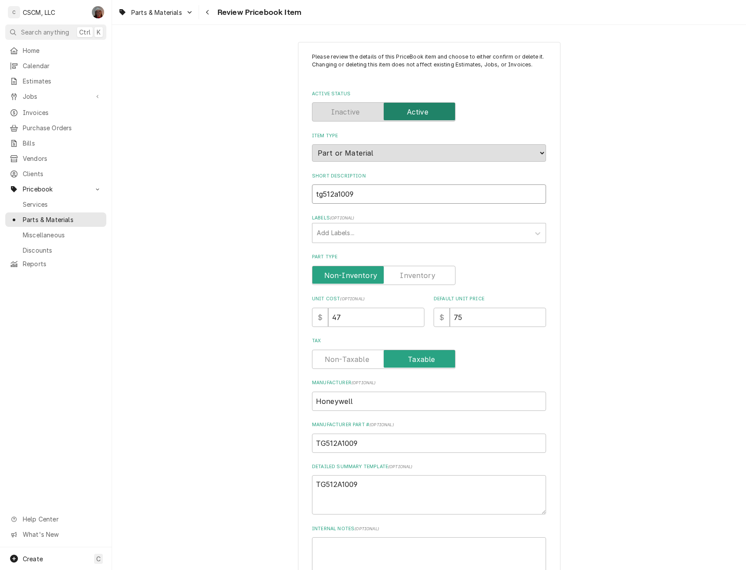
paste input "Thermostat guard, clear plastic, 7-1/4" L x 9-3/4" W x 3-3/8" D"
type textarea "x"
type input "Thermostat guard, clear plastic, 7-1/4" L x 9-3/4" W x 3-3/8" D"
click at [372, 487] on textarea "TG512A1009" at bounding box center [429, 494] width 234 height 39
type textarea "TG512A1009"
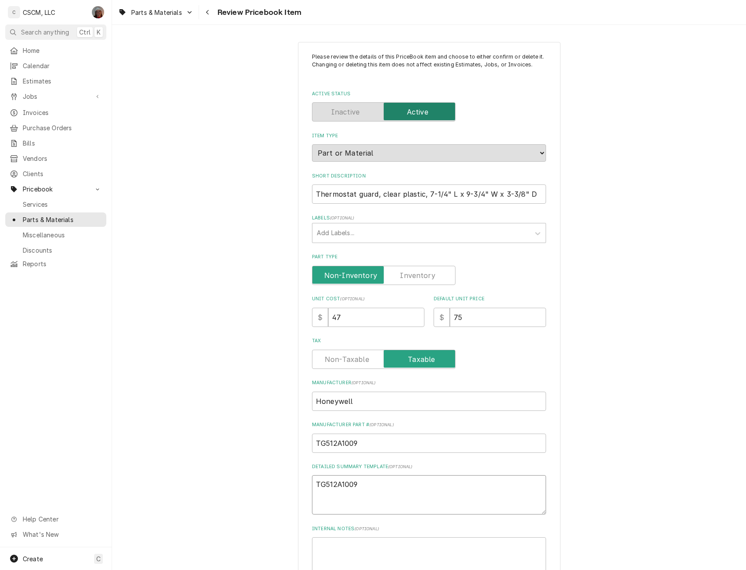
paste textarea "Thermostat guard, clear plastic, 7-1/4" L x 9-3/4" W x 3-3/8" D"
type textarea "x"
type textarea "TG512A1009 Thermostat guard, clear plastic, 7-1/4" L x 9-3/4" W x 3-3/8" D"
click at [357, 318] on input "47" at bounding box center [376, 317] width 96 height 19
type textarea "x"
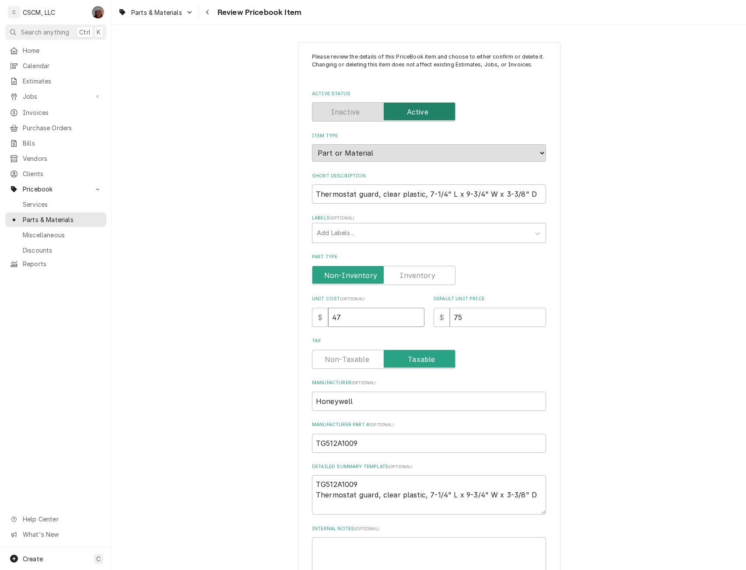
type input "47.0"
type textarea "x"
type input "47.02"
type textarea "x"
type input "9"
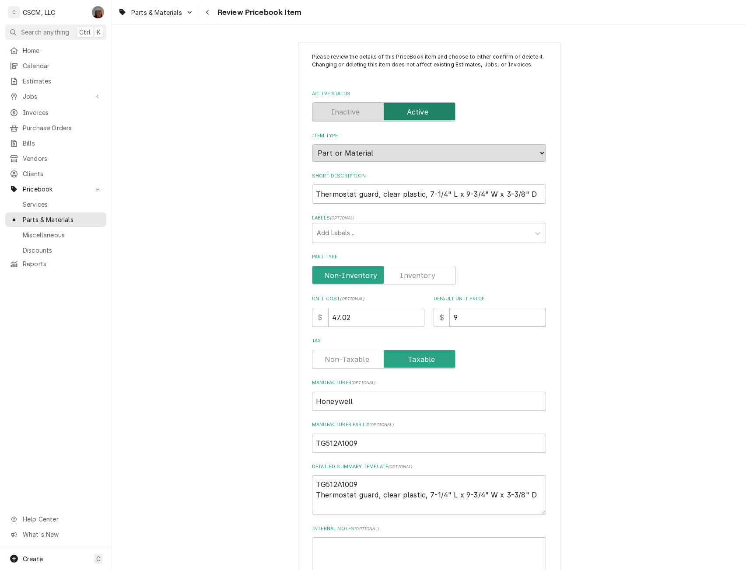
type textarea "x"
type input "94"
type textarea "x"
type input "94.0"
type textarea "x"
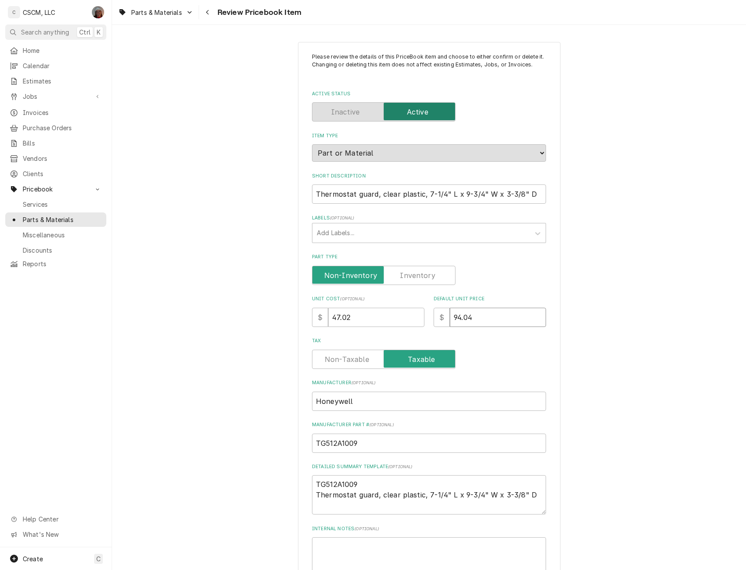
type input "94.04"
click at [398, 275] on input "Part Type" at bounding box center [384, 275] width 136 height 19
checkbox input "true"
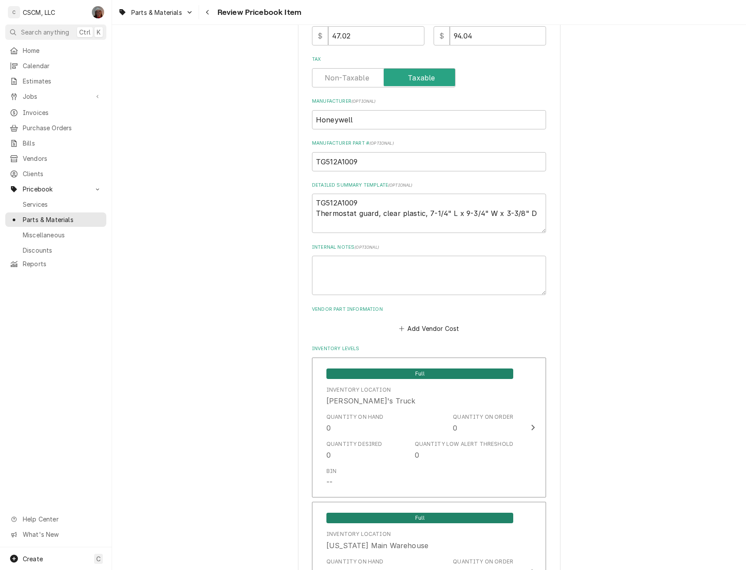
scroll to position [285, 0]
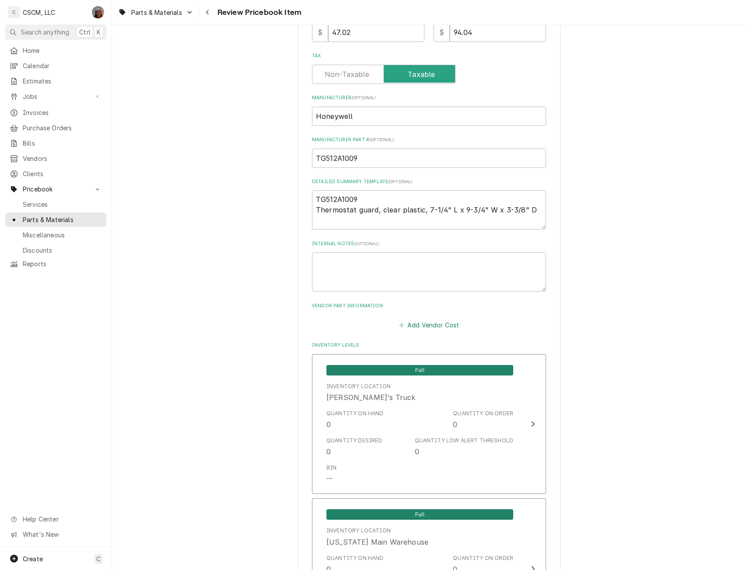
click at [425, 325] on button "Add Vendor Cost" at bounding box center [428, 325] width 63 height 12
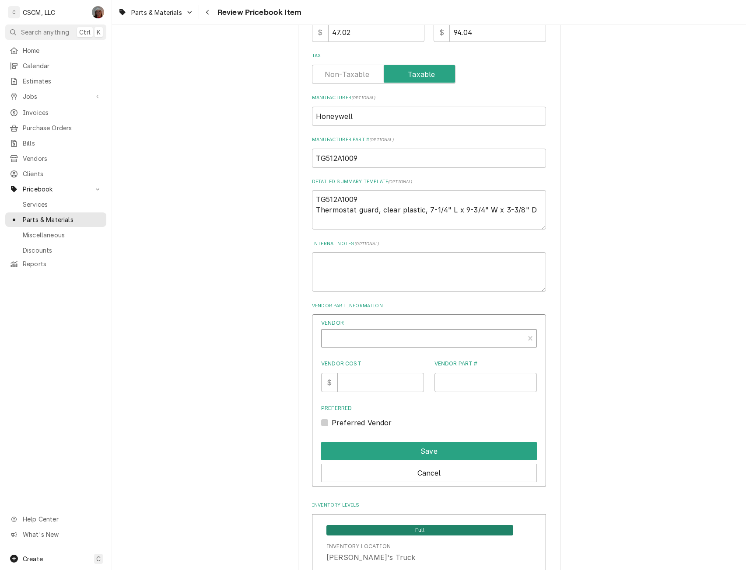
type textarea "x"
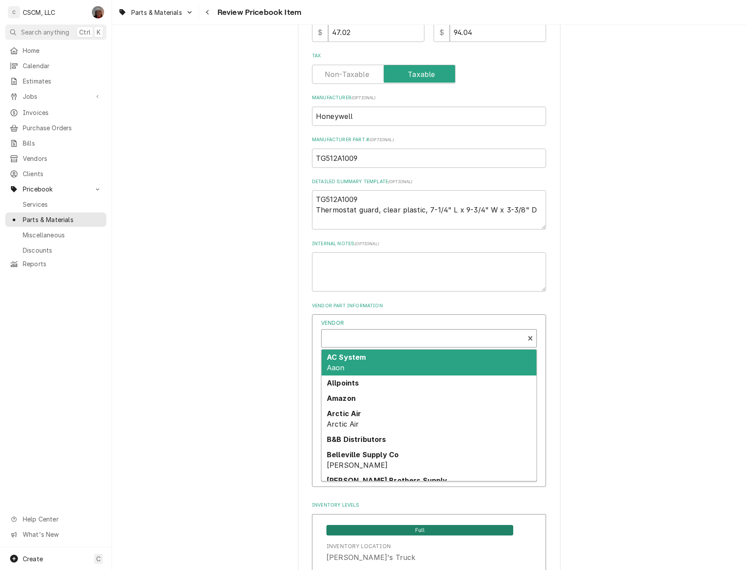
scroll to position [3, 0]
click at [346, 334] on div "Vendor" at bounding box center [423, 339] width 194 height 21
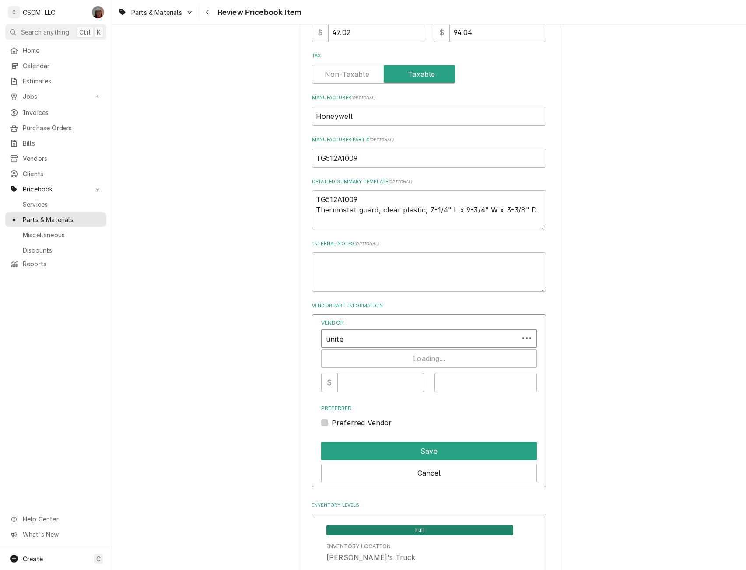
type input "united"
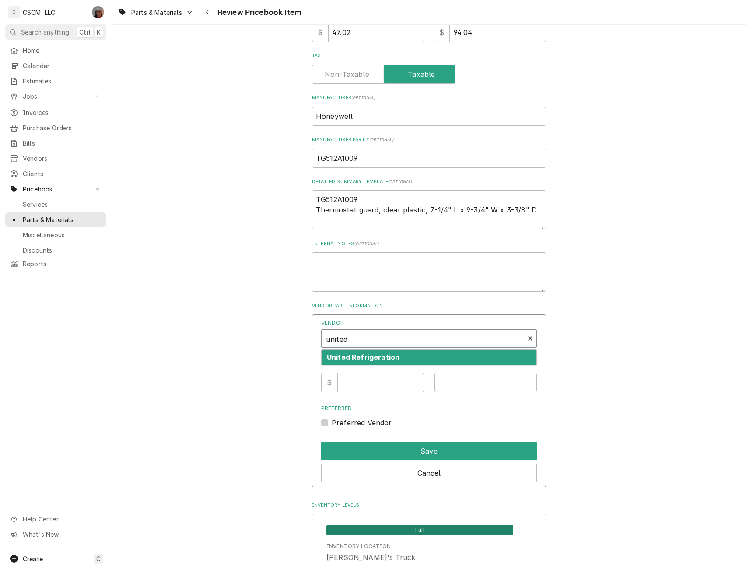
click at [345, 360] on strong "United Refrigeration" at bounding box center [363, 357] width 73 height 9
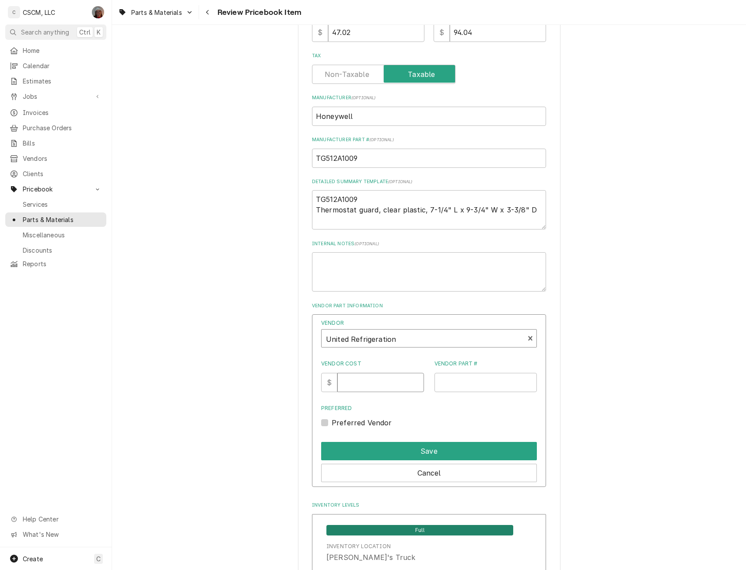
click at [353, 388] on input "Vendor Cost" at bounding box center [380, 382] width 86 height 19
type input "47.02"
click at [444, 388] on input "Vendor Part #" at bounding box center [485, 382] width 103 height 19
paste input "TG512A1009"
type input "TG512A1009"
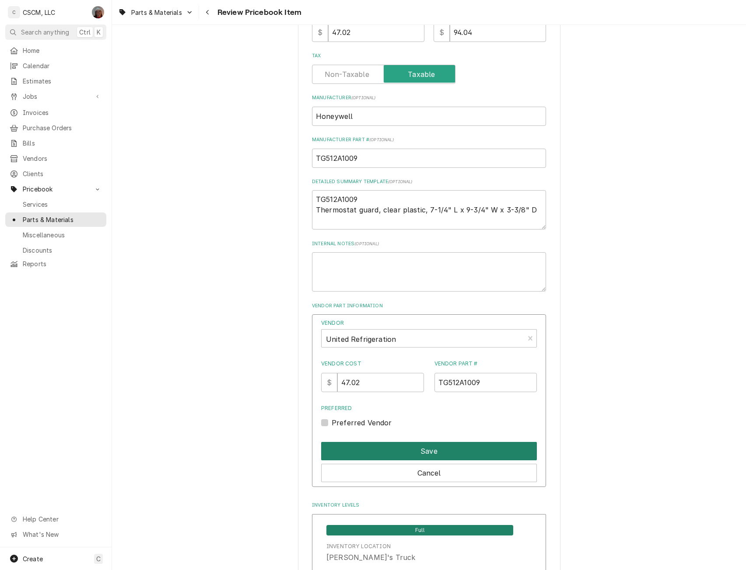
click at [411, 451] on button "Save" at bounding box center [429, 451] width 216 height 18
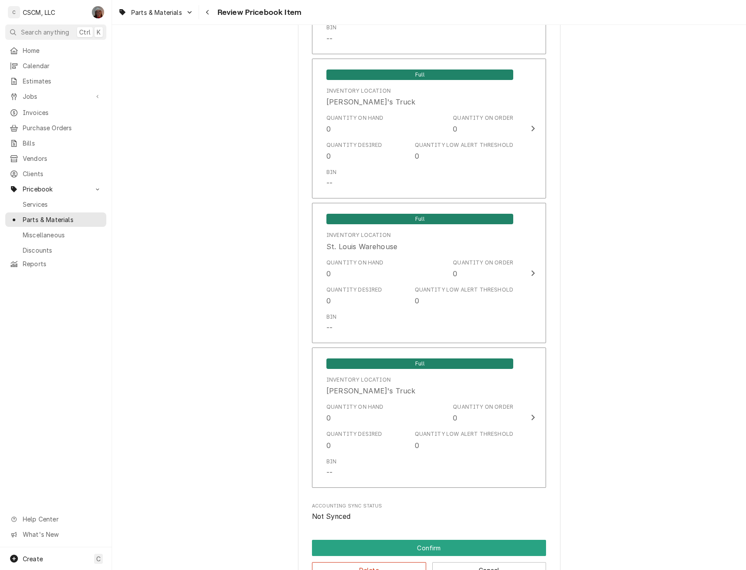
scroll to position [1631, 0]
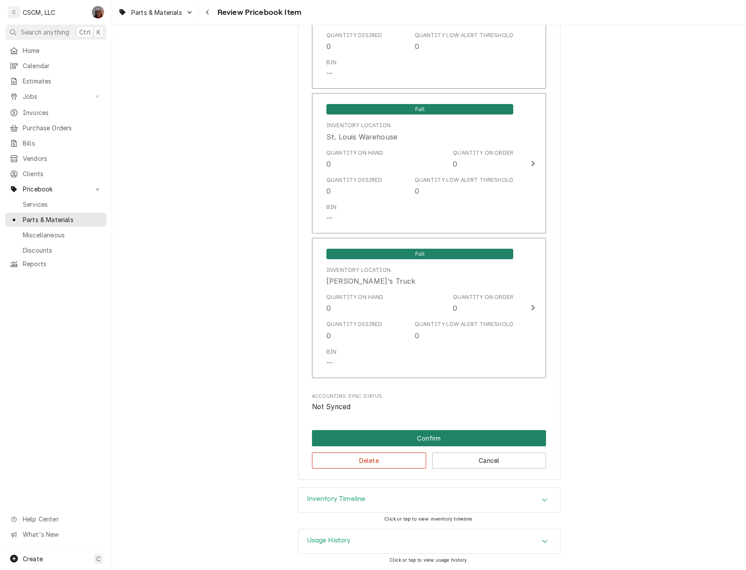
click at [433, 439] on button "Confirm" at bounding box center [429, 438] width 234 height 16
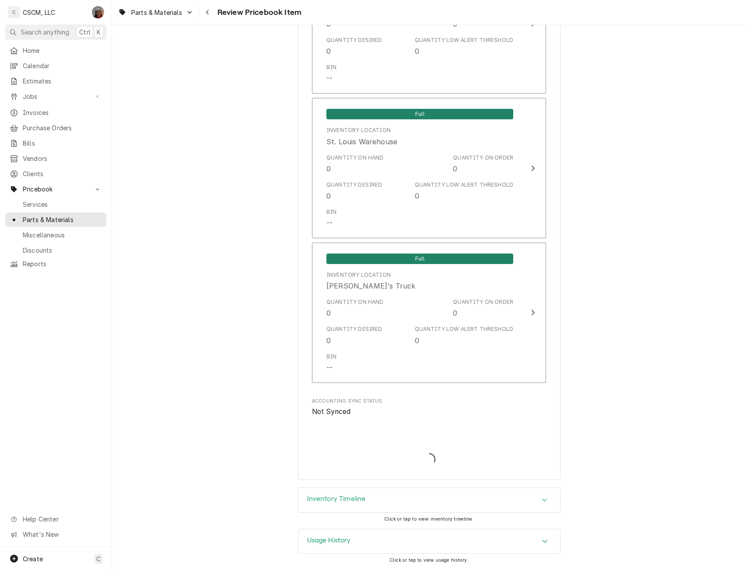
type textarea "x"
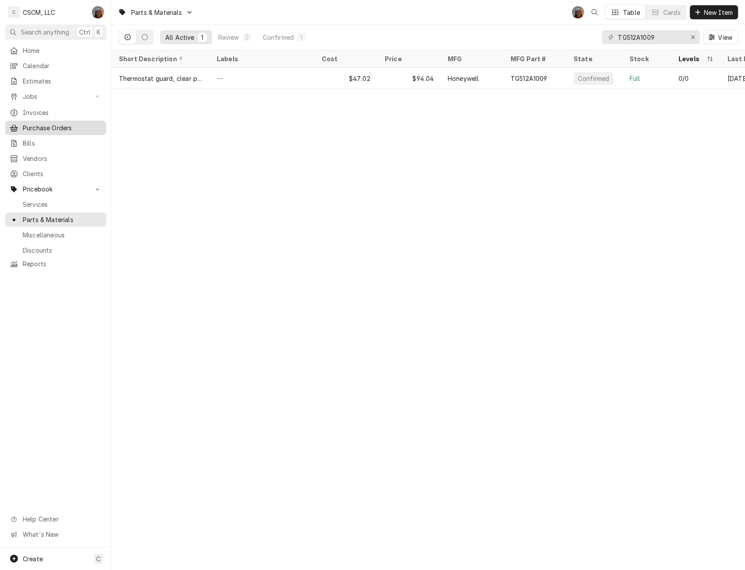
click at [67, 128] on span "Purchase Orders" at bounding box center [62, 127] width 79 height 9
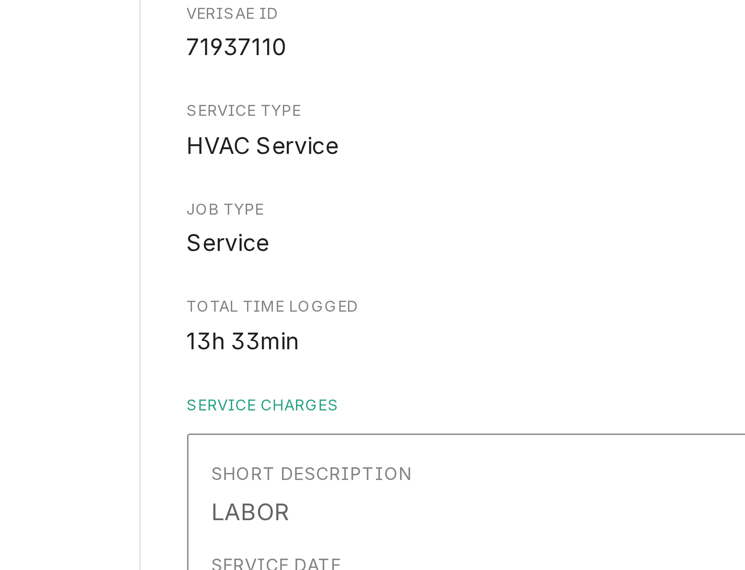
scroll to position [459, 0]
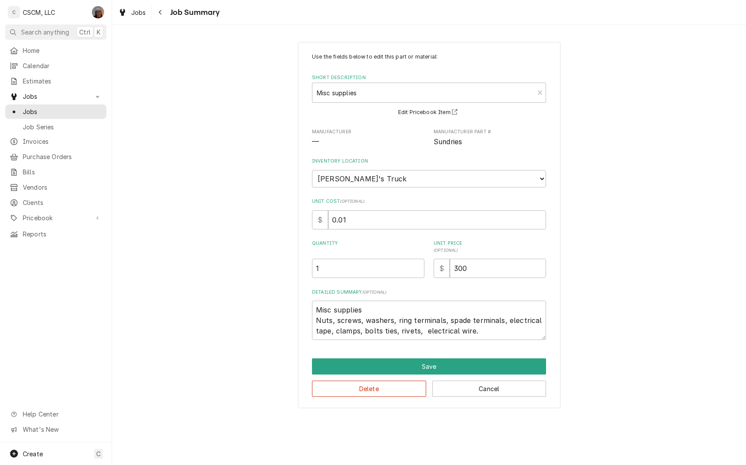
type textarea "x"
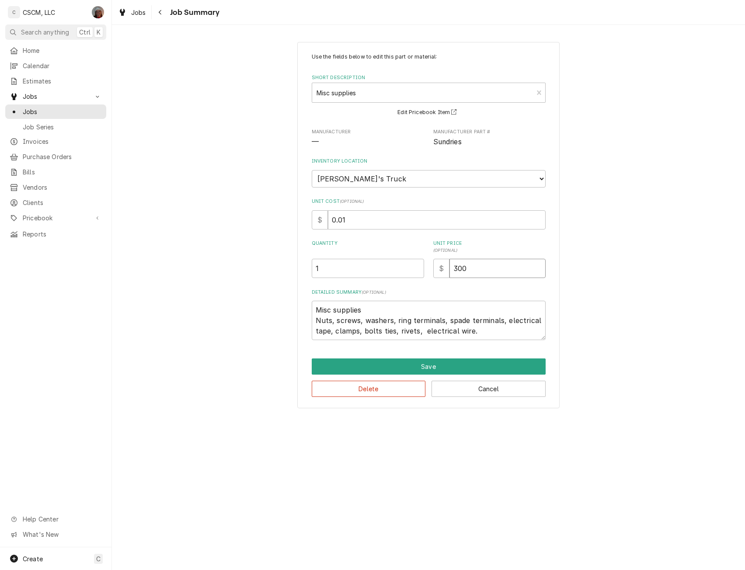
click at [458, 268] on input "300" at bounding box center [498, 268] width 96 height 19
drag, startPoint x: 457, startPoint y: 269, endPoint x: 443, endPoint y: 272, distance: 14.4
click at [443, 272] on div "$ 300" at bounding box center [490, 268] width 112 height 19
type input "200"
type textarea "x"
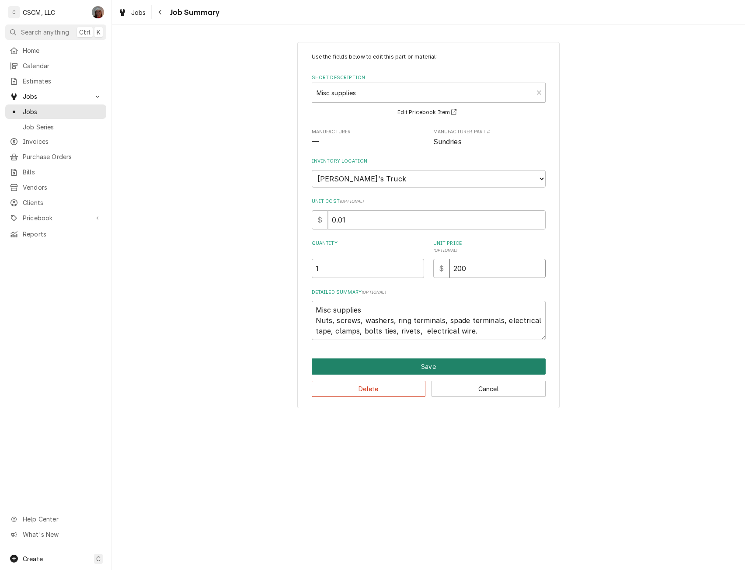
type input "200"
click at [429, 369] on button "Save" at bounding box center [429, 367] width 234 height 16
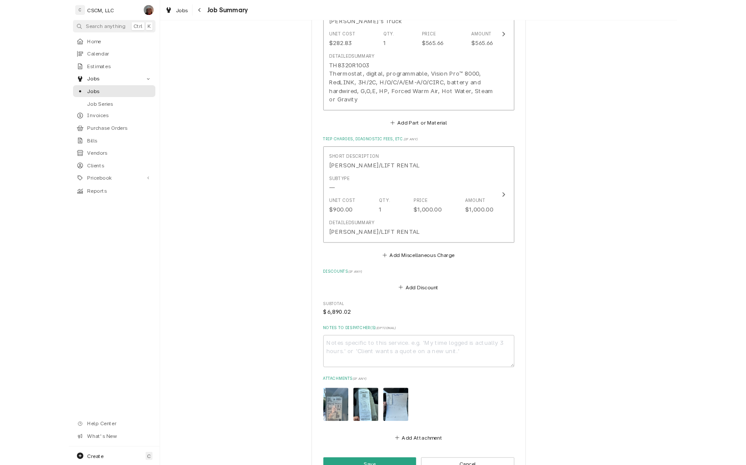
scroll to position [1386, 0]
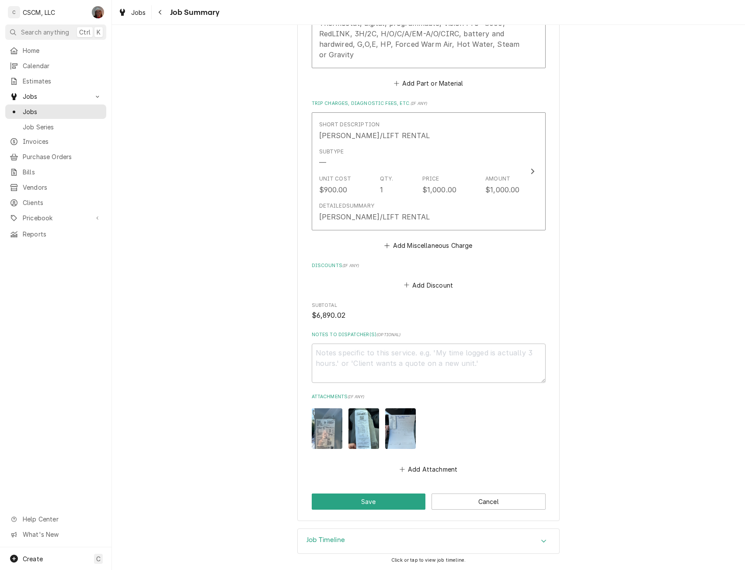
click at [401, 409] on img "Attachments" at bounding box center [400, 429] width 31 height 41
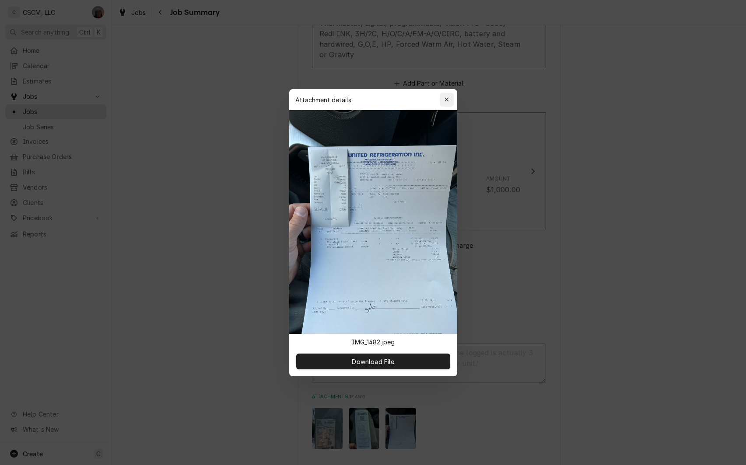
click at [447, 98] on icon "button" at bounding box center [446, 100] width 5 height 6
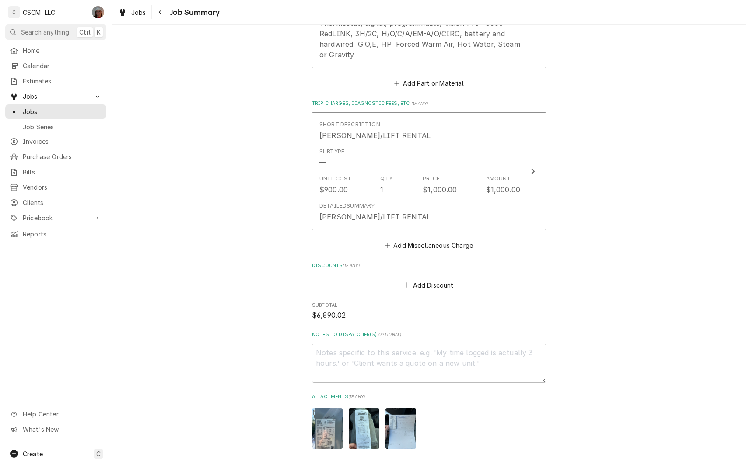
click at [395, 429] on img "Attachments" at bounding box center [400, 429] width 31 height 41
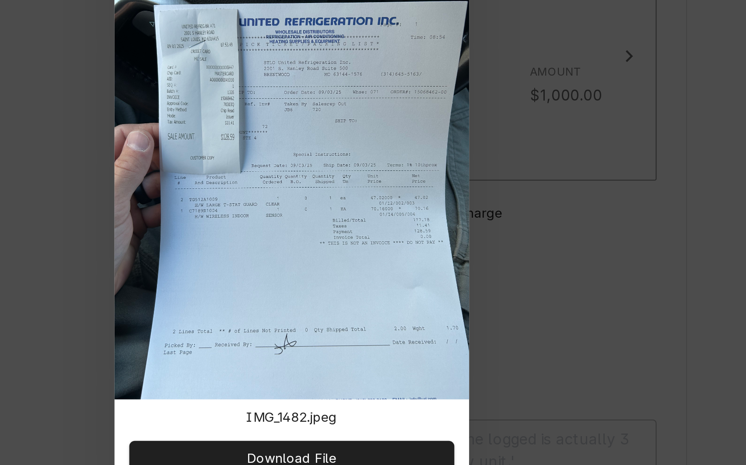
scroll to position [0, 0]
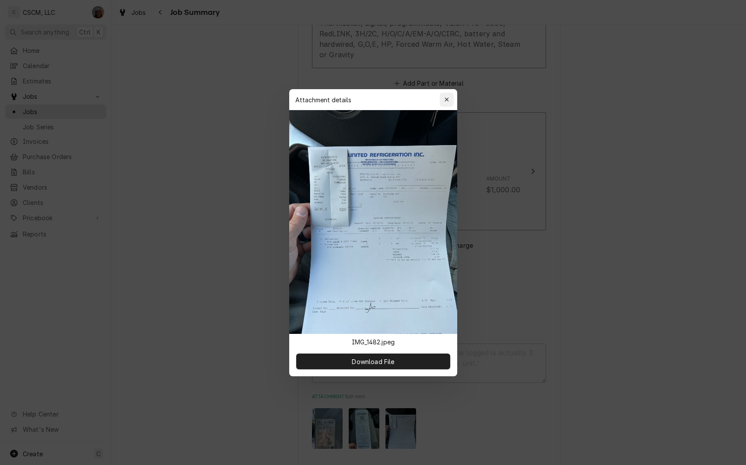
click at [449, 99] on div "button" at bounding box center [446, 99] width 9 height 9
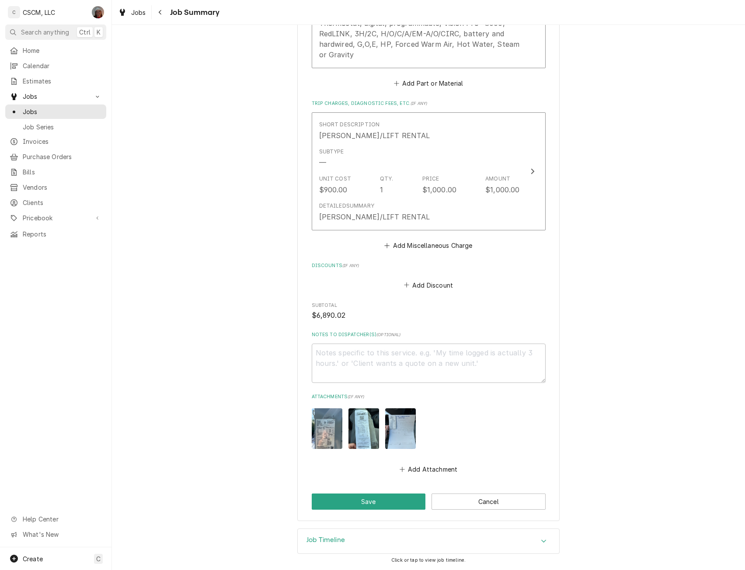
scroll to position [1386, 0]
type textarea "x"
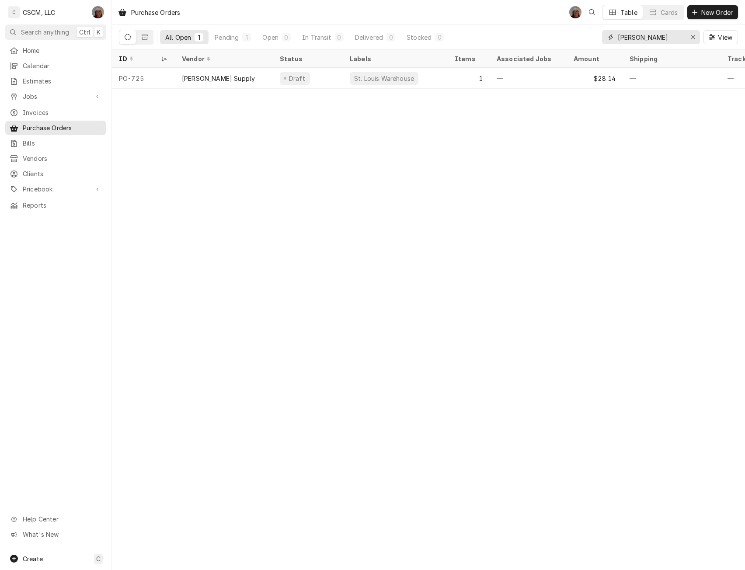
drag, startPoint x: 643, startPoint y: 35, endPoint x: 578, endPoint y: 29, distance: 65.5
click at [578, 29] on div "All Open 1 Pending 1 Open 0 In Transit 0 Delivered 0 Stocked 0 [PERSON_NAME] Vi…" at bounding box center [428, 37] width 619 height 24
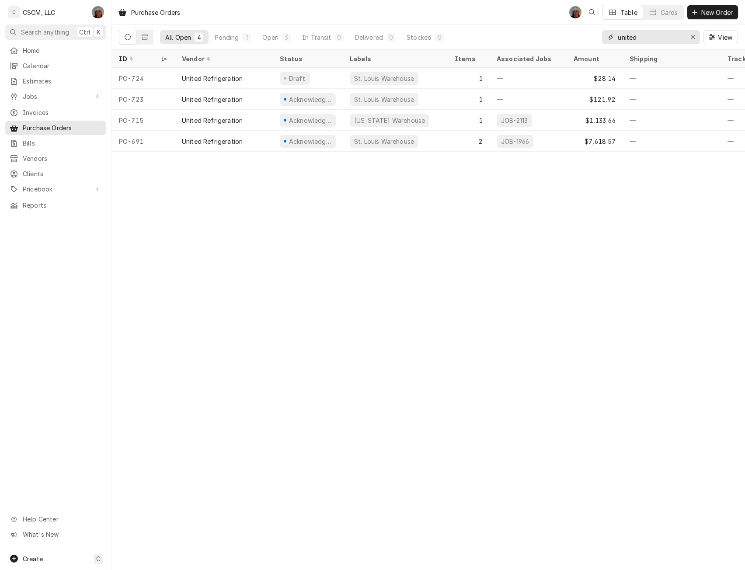
type input "united"
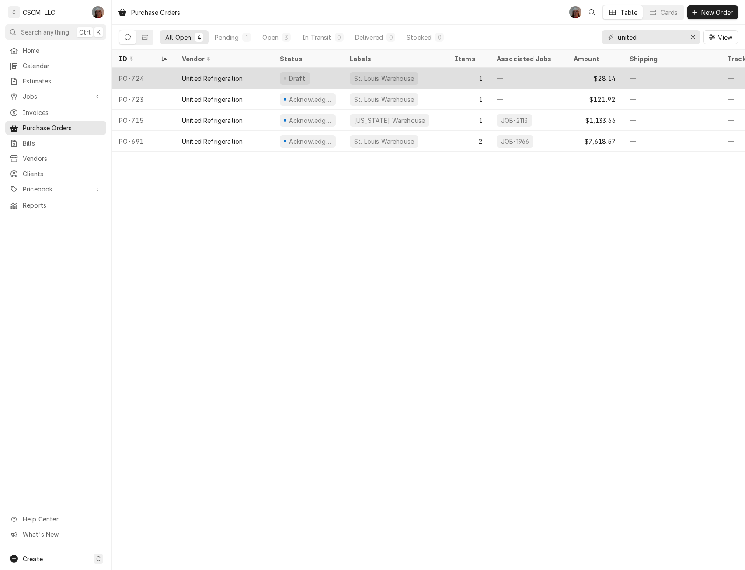
click at [188, 76] on div "United Refrigeration" at bounding box center [212, 78] width 61 height 9
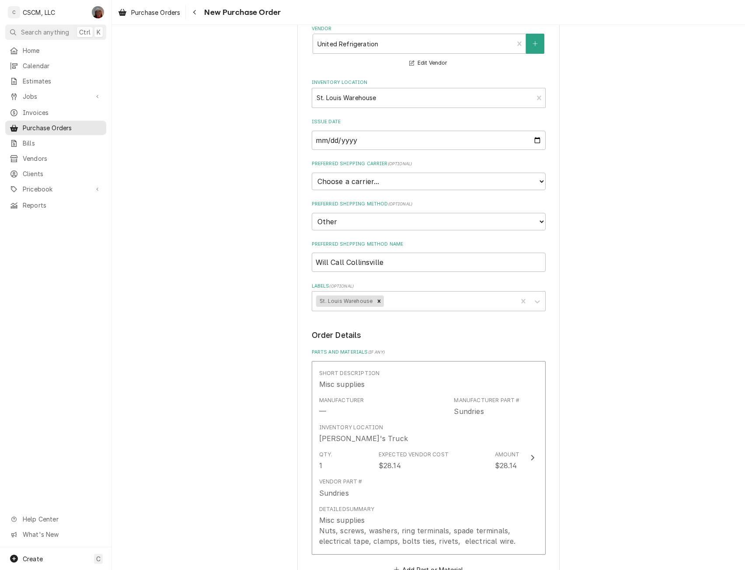
scroll to position [172, 0]
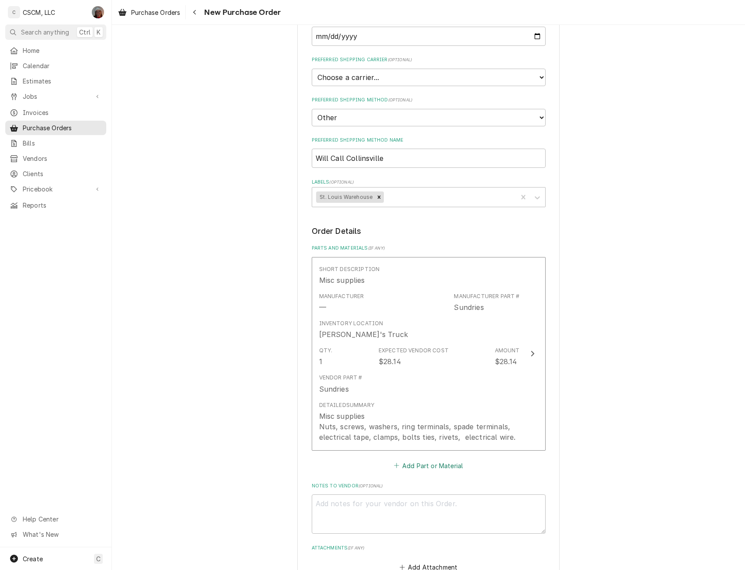
click at [410, 464] on button "Add Part or Material" at bounding box center [428, 466] width 72 height 12
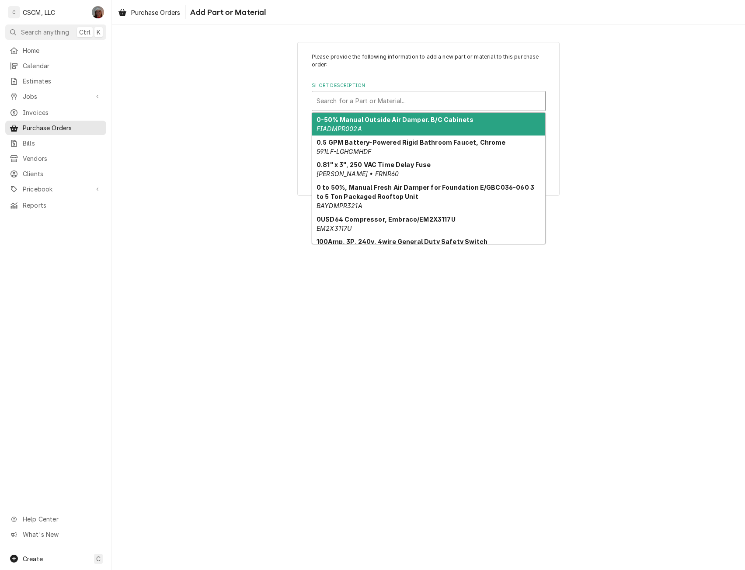
click at [362, 101] on div "Short Description" at bounding box center [429, 101] width 224 height 16
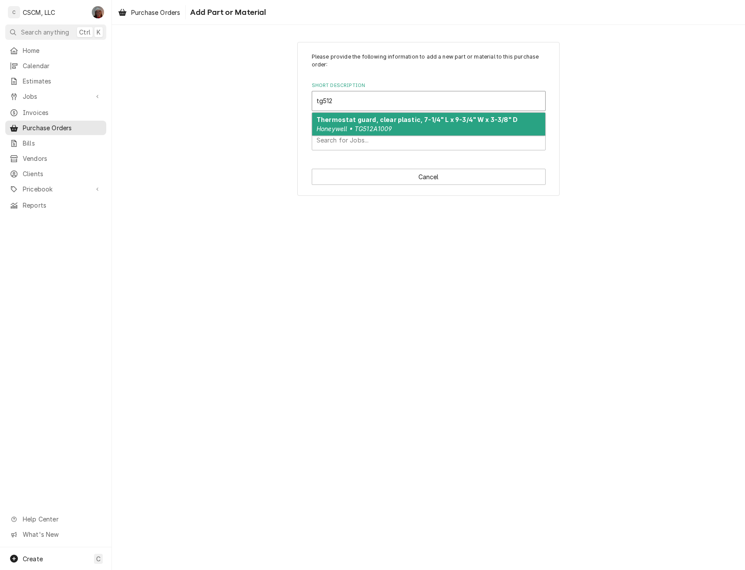
type input "tg512a"
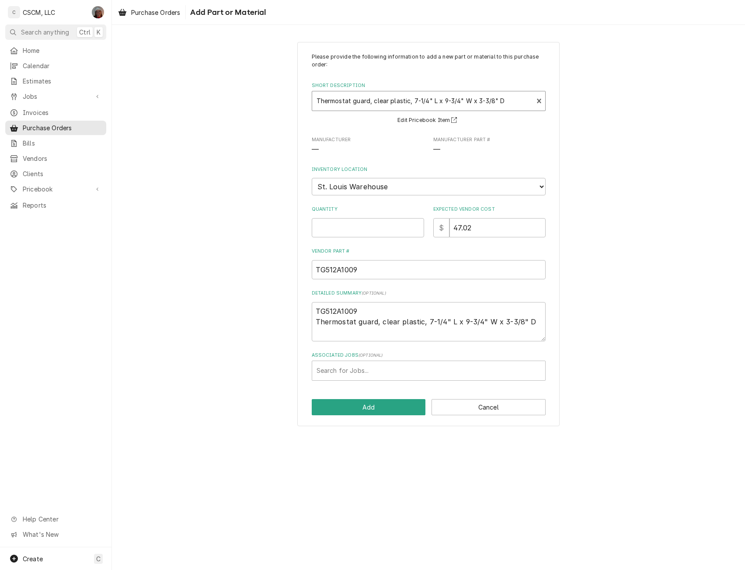
type textarea "x"
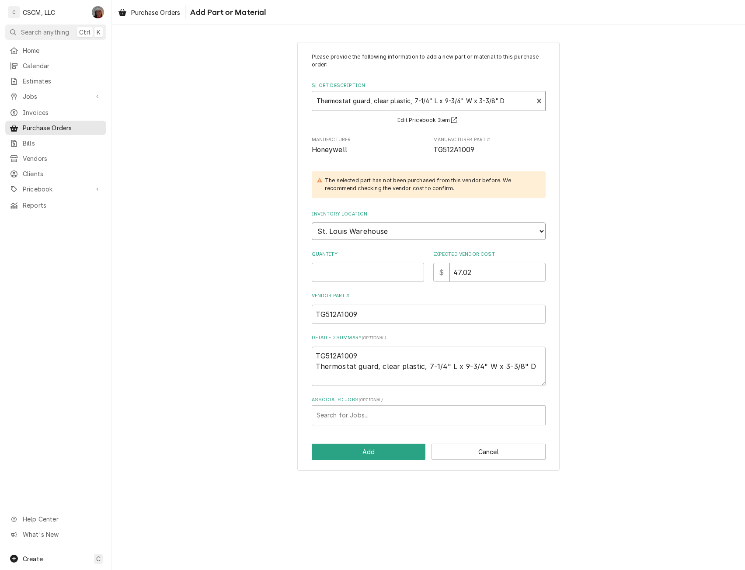
click at [391, 225] on select "Choose a location... [PERSON_NAME]'s Truck [US_STATE] Main Warehouse [PERSON_NA…" at bounding box center [429, 231] width 234 height 17
select select "423"
click at [312, 223] on select "Choose a location... [PERSON_NAME]'s Truck [US_STATE] Main Warehouse [PERSON_NA…" at bounding box center [429, 231] width 234 height 17
type textarea "x"
click at [350, 276] on input "Quantity" at bounding box center [368, 272] width 112 height 19
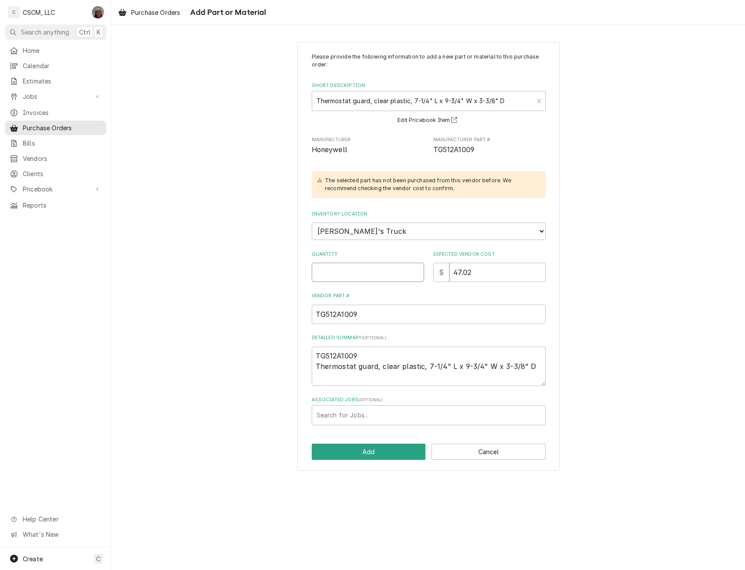
type input "1"
type textarea "x"
type input "1"
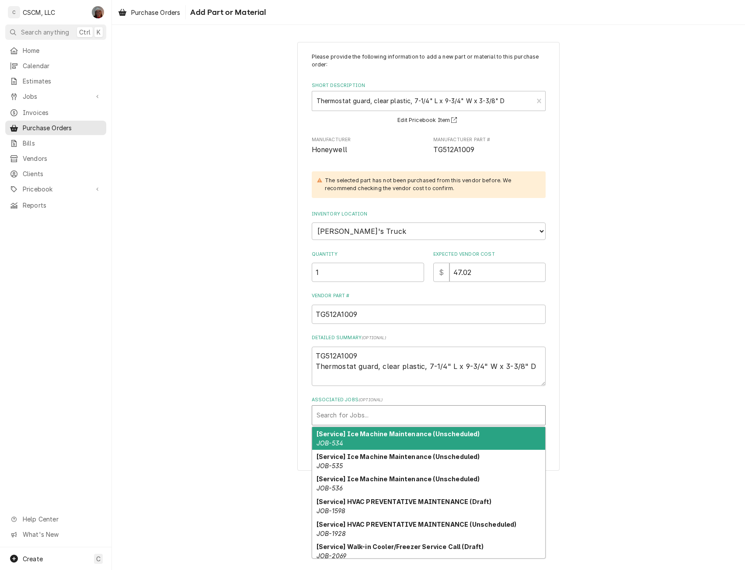
click at [345, 409] on div "Associated Jobs" at bounding box center [429, 416] width 224 height 16
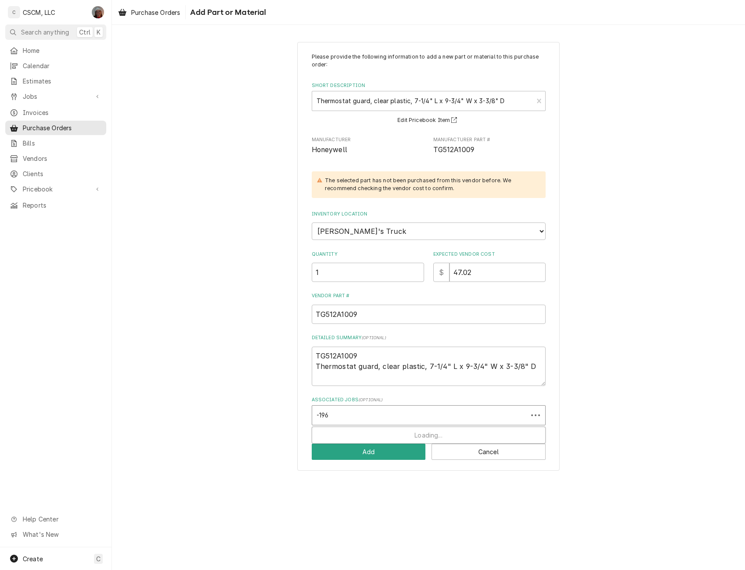
type input "-1965"
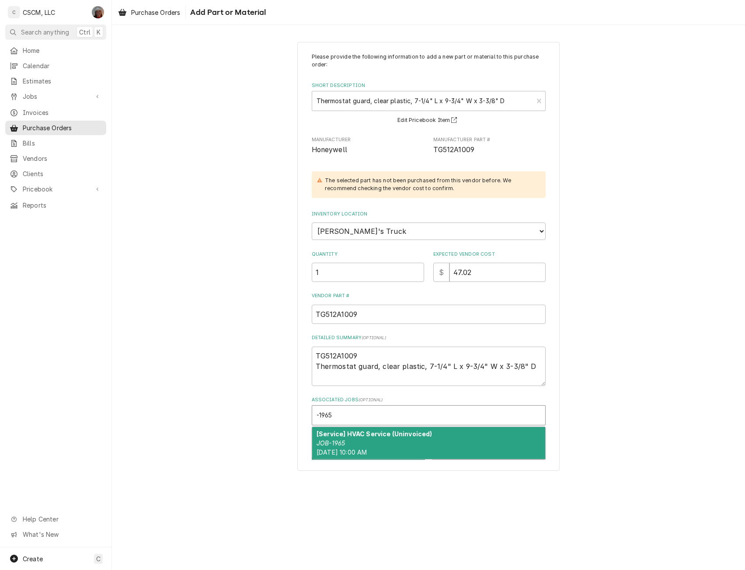
type textarea "x"
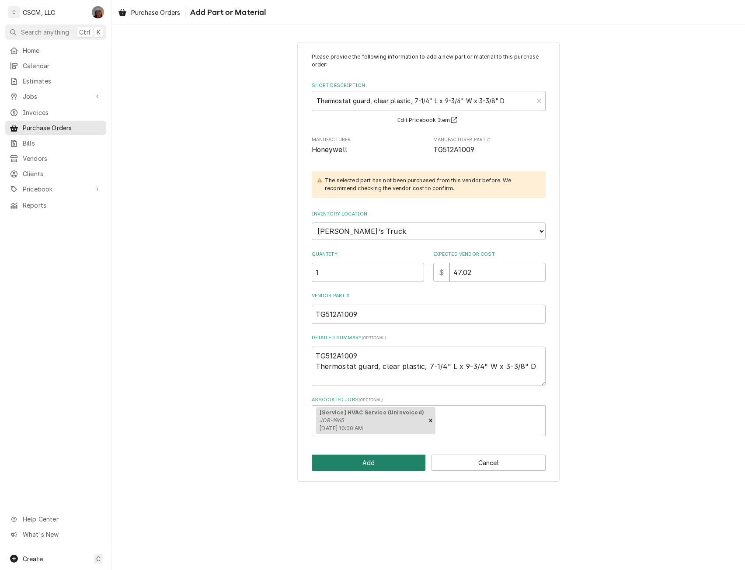
click at [353, 466] on button "Add" at bounding box center [369, 463] width 114 height 16
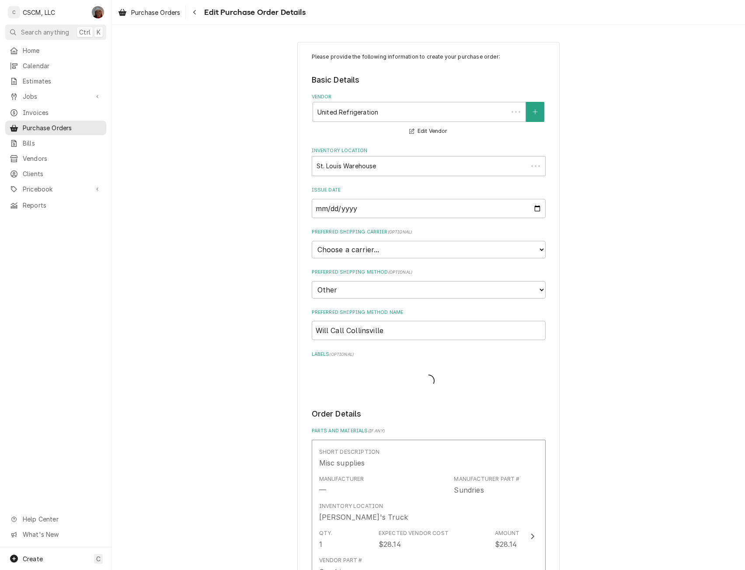
scroll to position [172, 0]
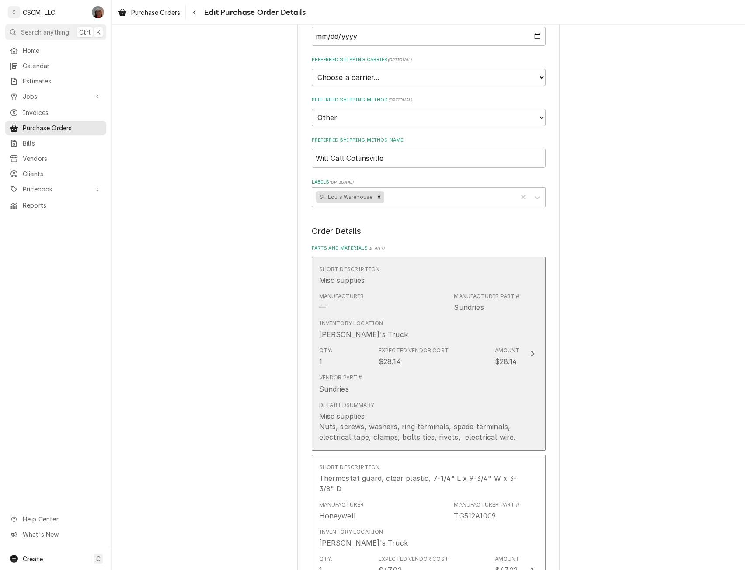
click at [526, 342] on button "Short Description Misc supplies Manufacturer — Manufacturer Part # Sundries Inv…" at bounding box center [429, 354] width 234 height 194
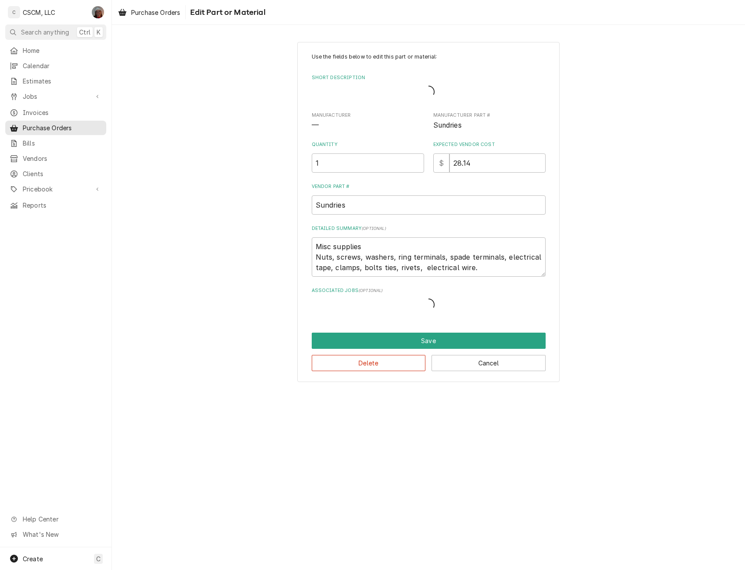
type textarea "x"
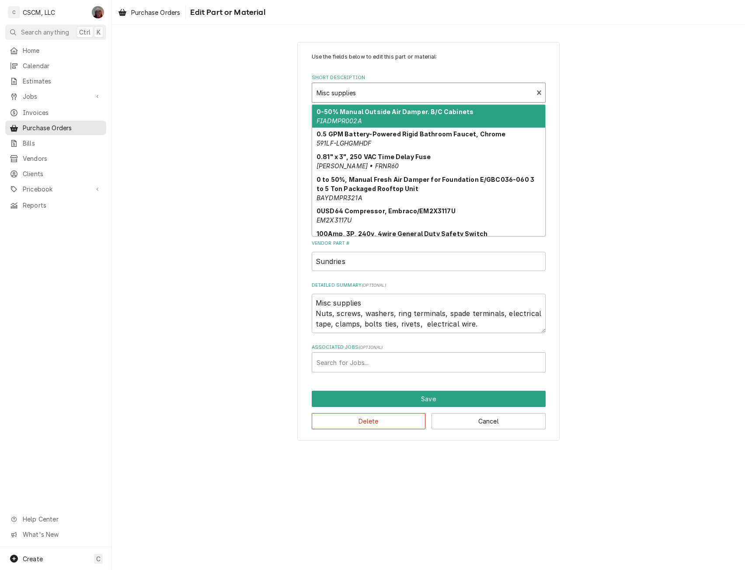
click at [372, 86] on div "Short Description" at bounding box center [423, 93] width 213 height 16
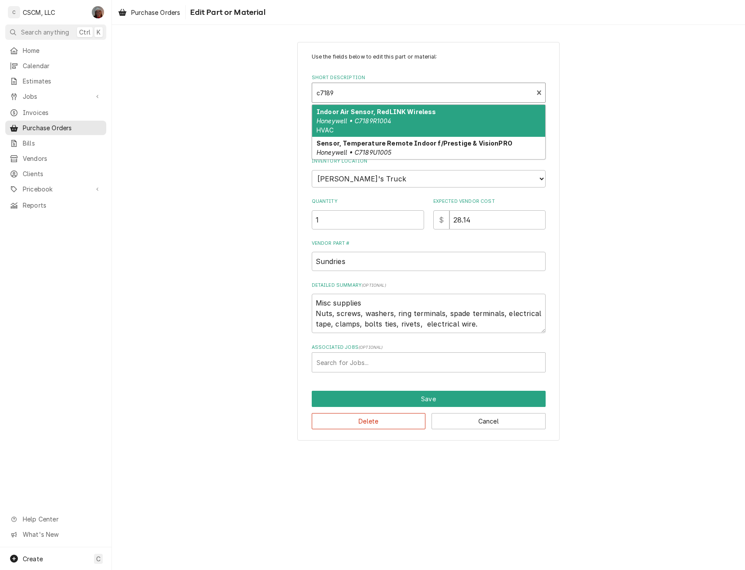
type input "c7189r"
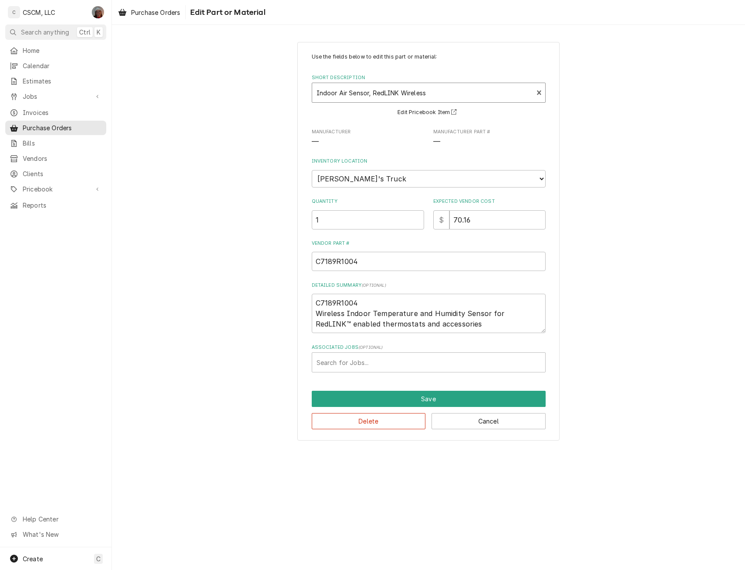
type textarea "x"
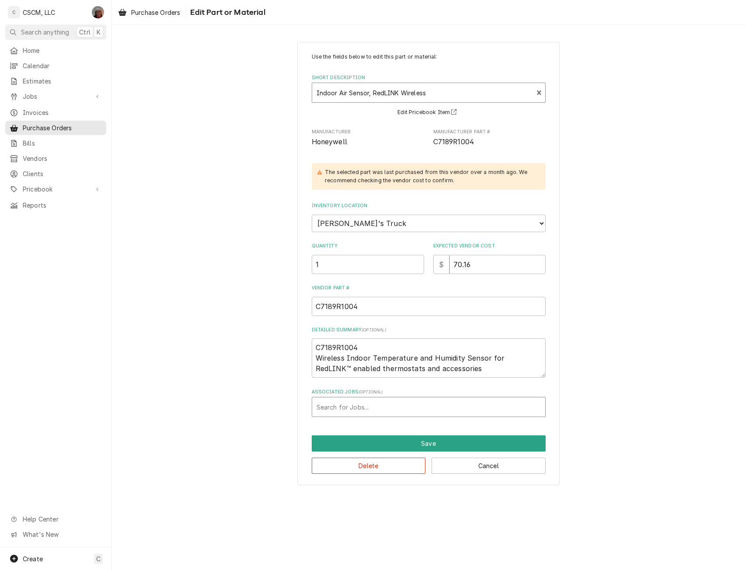
click at [363, 405] on div "Associated Jobs" at bounding box center [429, 407] width 224 height 16
type input "-1965"
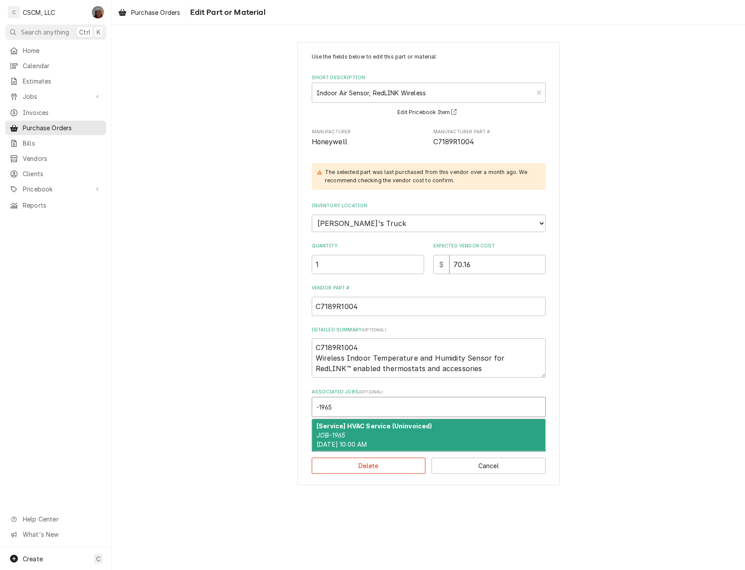
type textarea "x"
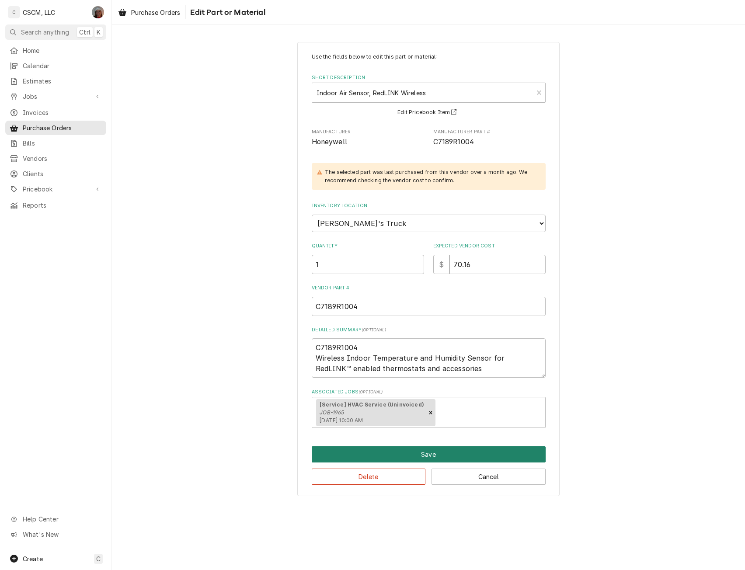
click at [379, 458] on button "Save" at bounding box center [429, 455] width 234 height 16
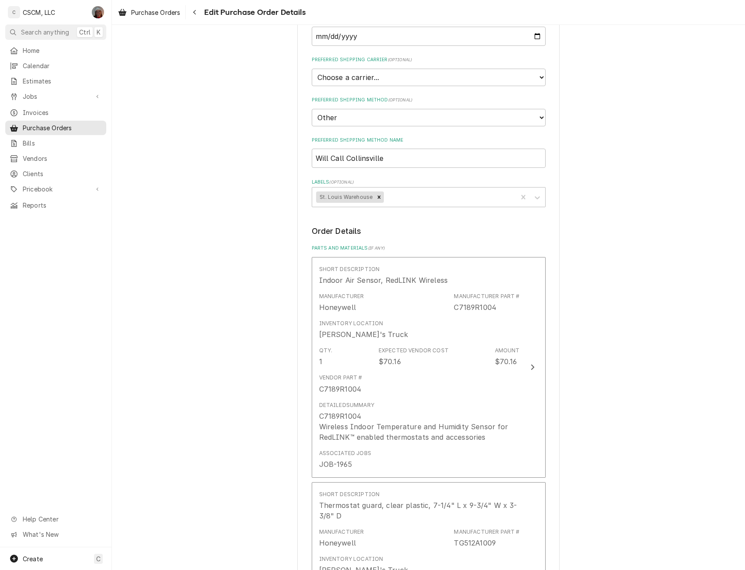
scroll to position [625, 0]
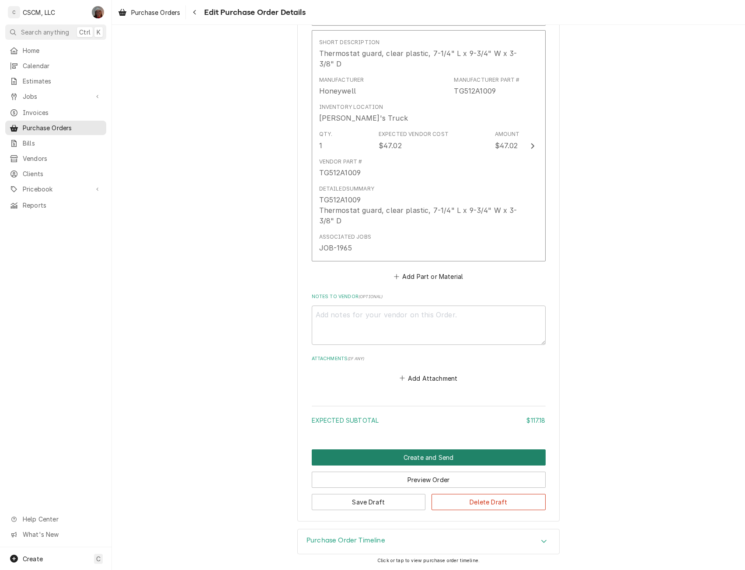
click at [402, 460] on button "Create and Send" at bounding box center [429, 458] width 234 height 16
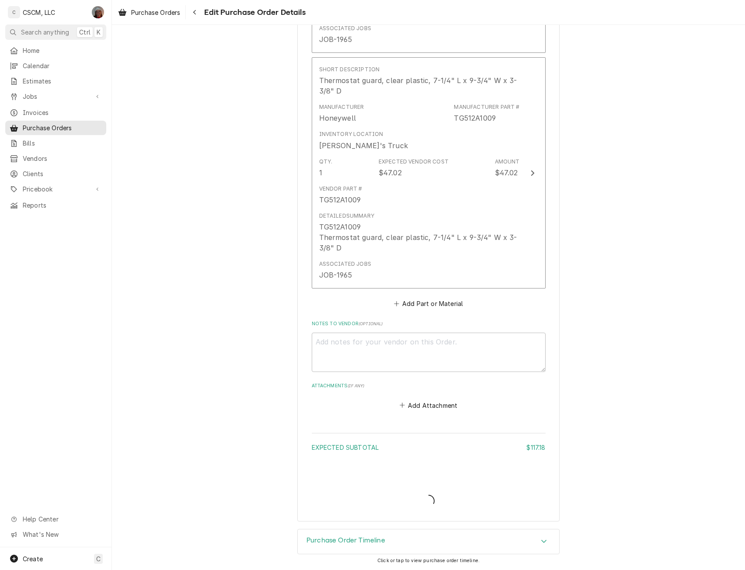
type textarea "x"
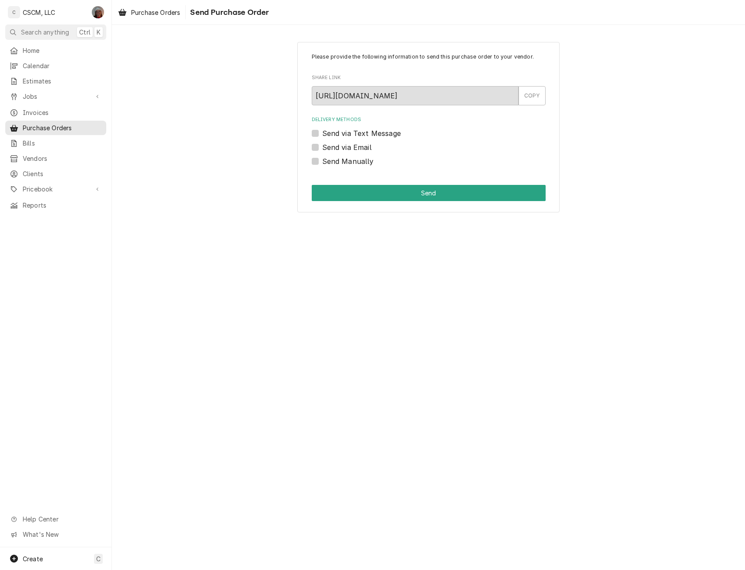
click at [322, 159] on label "Send Manually" at bounding box center [348, 161] width 52 height 10
click at [322, 159] on input "Send Manually" at bounding box center [439, 165] width 234 height 19
checkbox input "true"
click at [367, 194] on button "Send" at bounding box center [429, 193] width 234 height 16
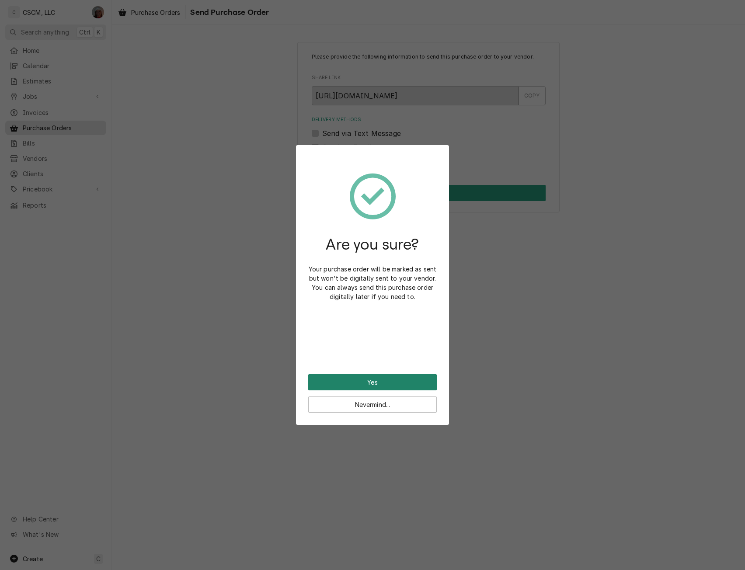
click at [387, 383] on button "Yes" at bounding box center [372, 382] width 129 height 16
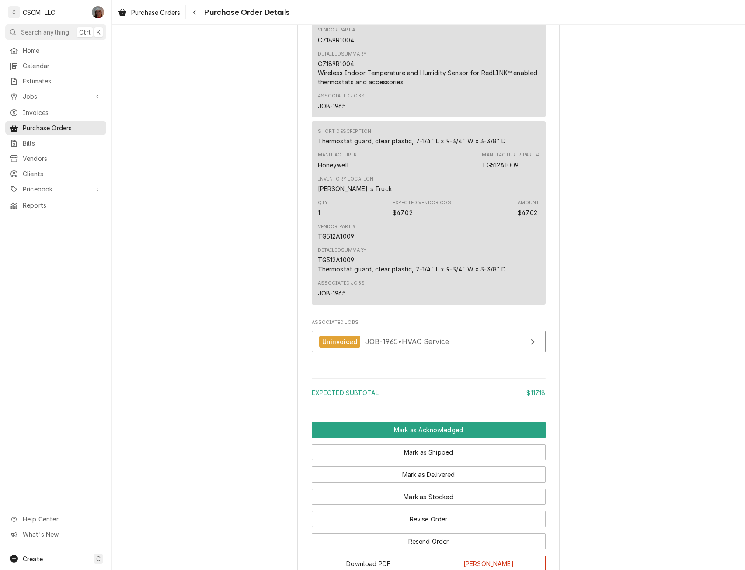
scroll to position [654, 0]
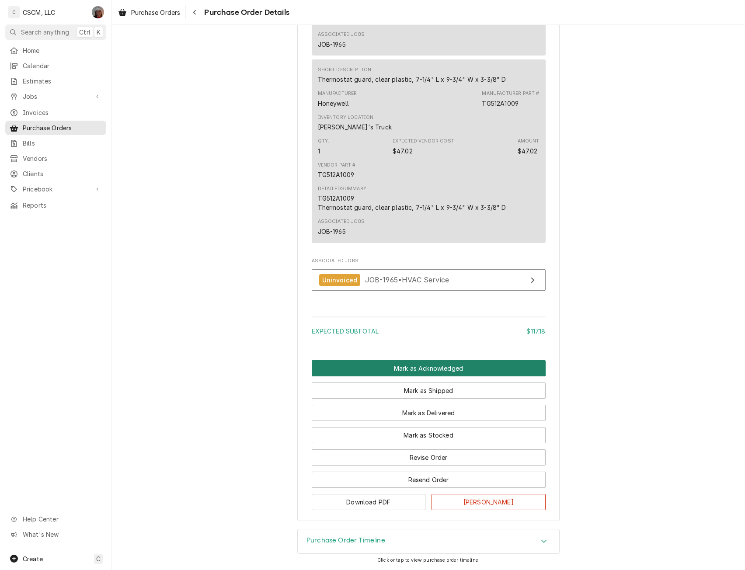
click at [406, 364] on button "Mark as Acknowledged" at bounding box center [429, 368] width 234 height 16
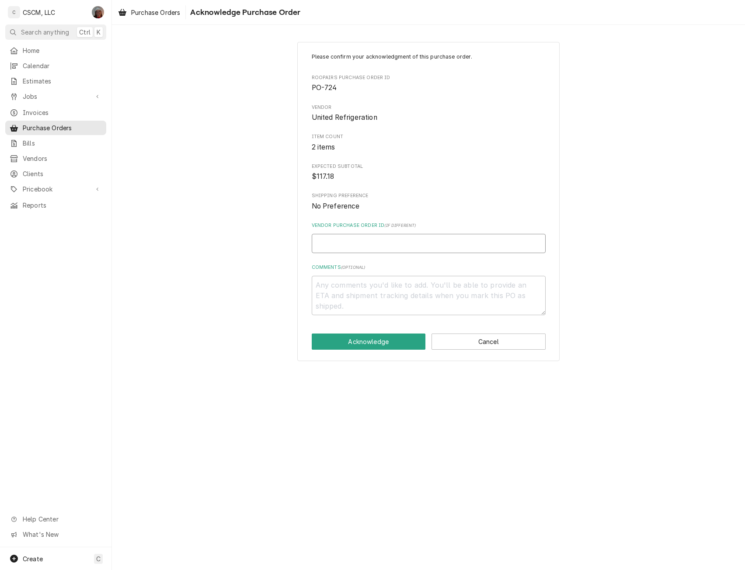
click at [333, 247] on input "Vendor Purchase Order ID ( if different )" at bounding box center [429, 243] width 234 height 19
type input "1"
type textarea "x"
type input "15"
type textarea "x"
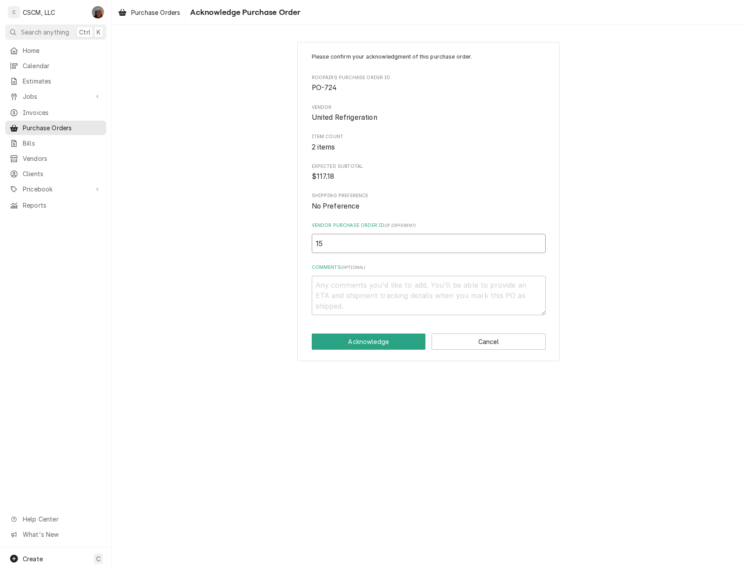
type input "150"
type textarea "x"
type input "1506"
type textarea "x"
type input "15068"
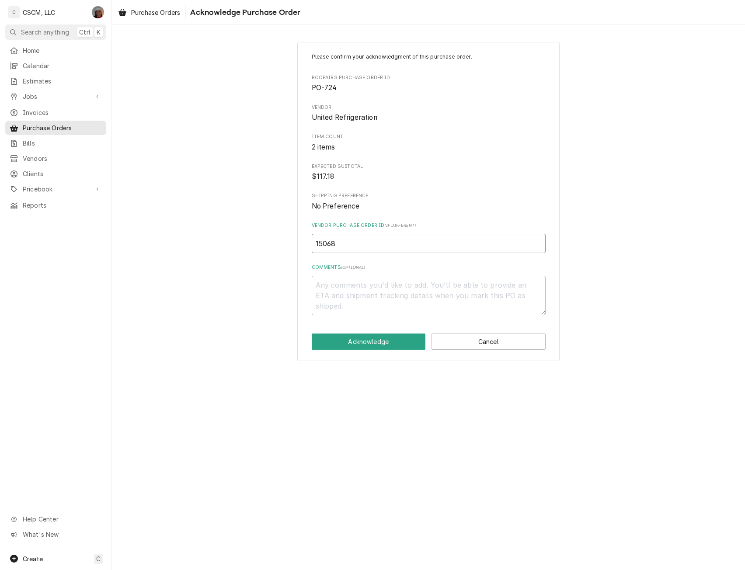
type textarea "x"
type input "150684"
type textarea "x"
type input "1506846"
type textarea "x"
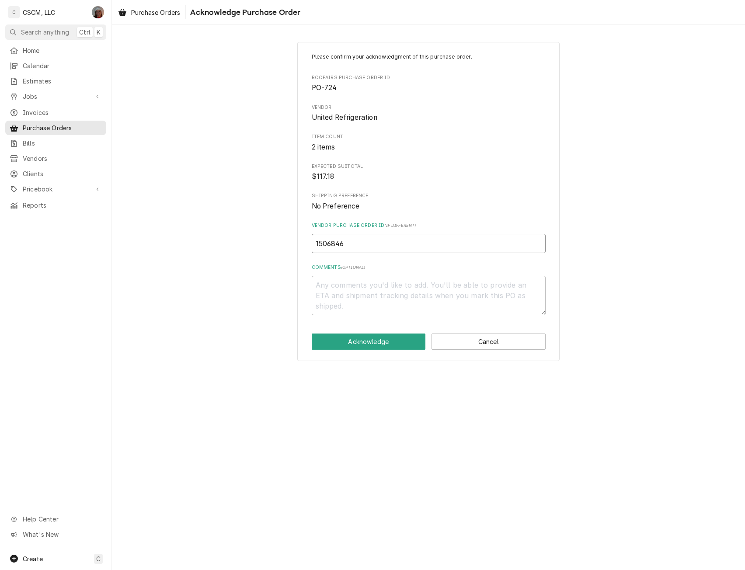
type input "15068462"
type textarea "x"
type input "15068462-"
type textarea "x"
type input "15068462-0"
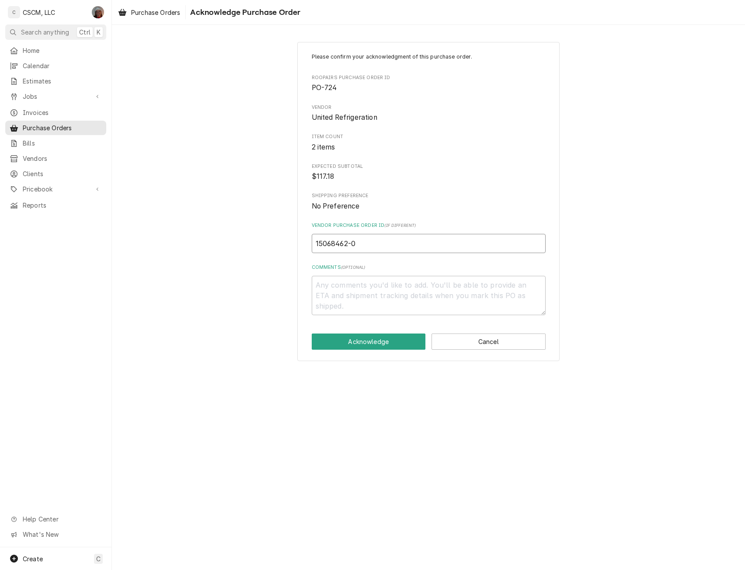
type textarea "x"
type input "15068462-00"
click at [371, 340] on button "Acknowledge" at bounding box center [369, 342] width 114 height 16
type textarea "x"
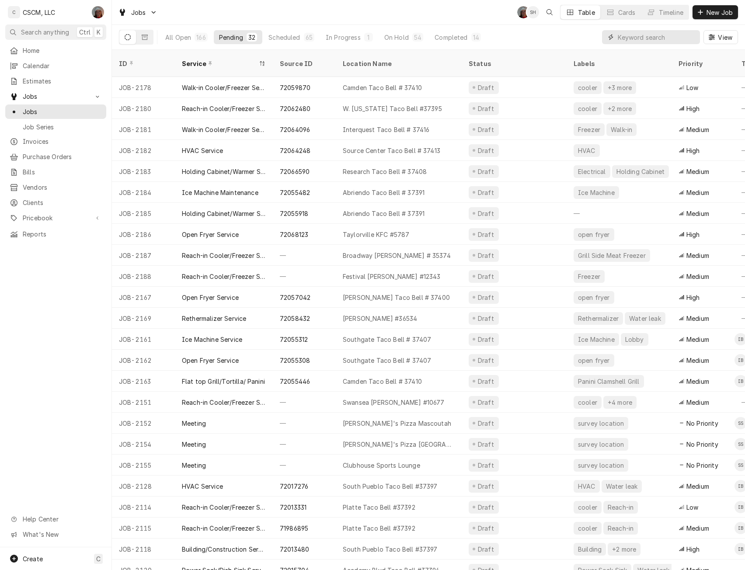
click at [646, 40] on input "Dynamic Content Wrapper" at bounding box center [657, 37] width 78 height 14
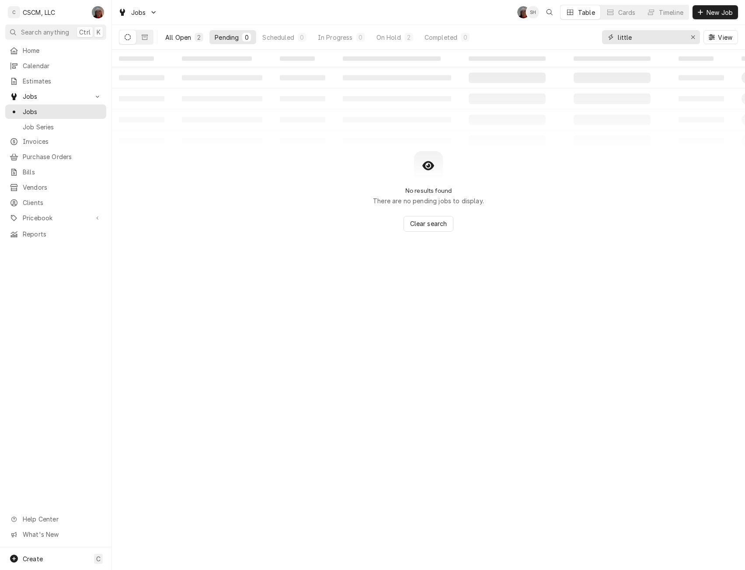
type input "little"
click at [190, 38] on div "All Open" at bounding box center [178, 37] width 26 height 9
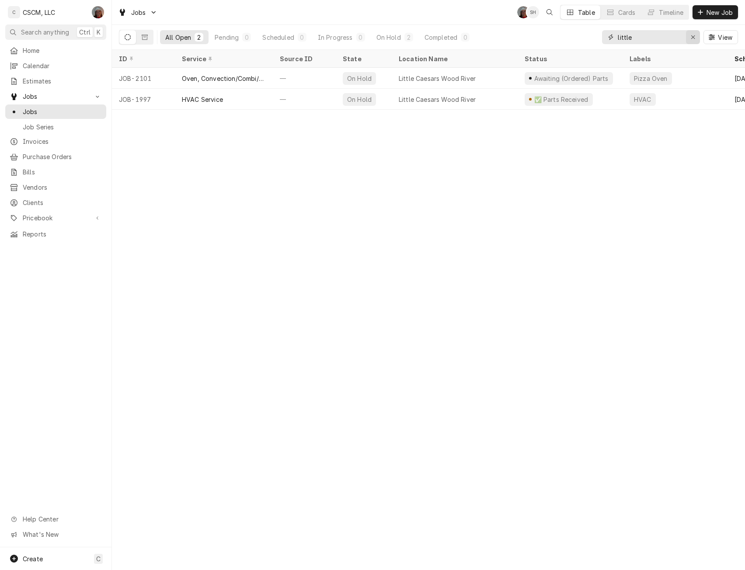
click at [693, 34] on icon "Erase input" at bounding box center [693, 37] width 5 height 6
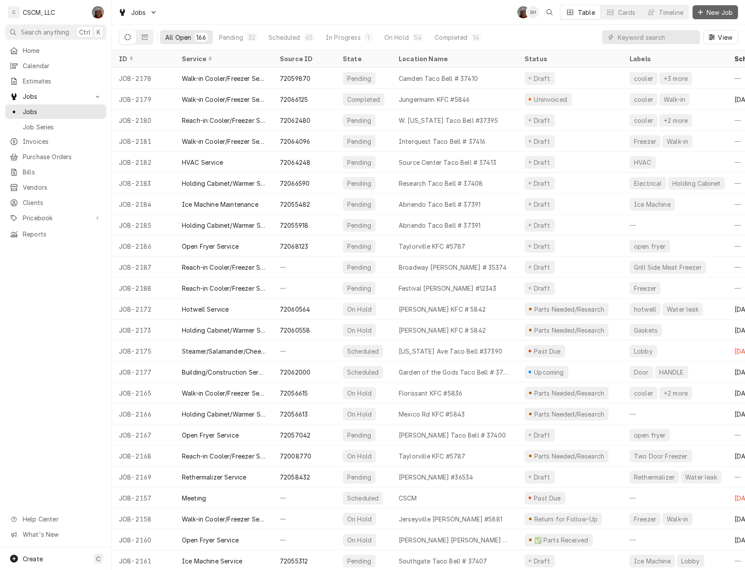
click at [710, 8] on span "New Job" at bounding box center [720, 12] width 30 height 9
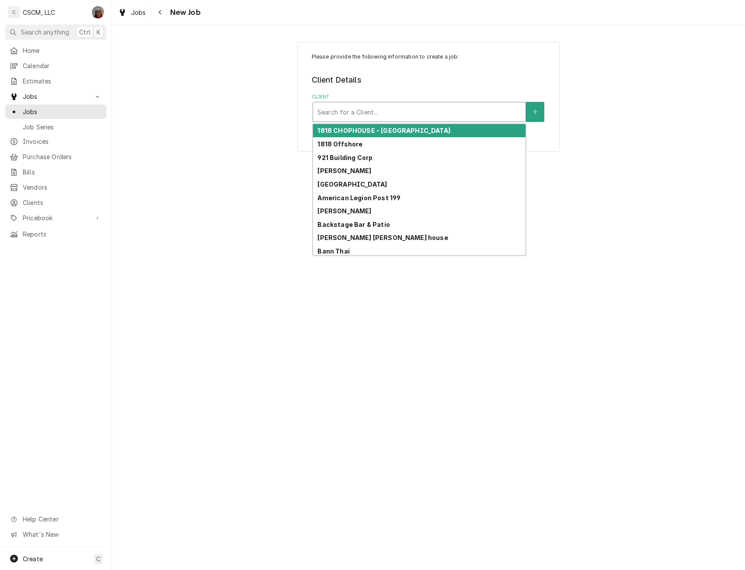
click at [370, 112] on div "Client" at bounding box center [420, 112] width 204 height 16
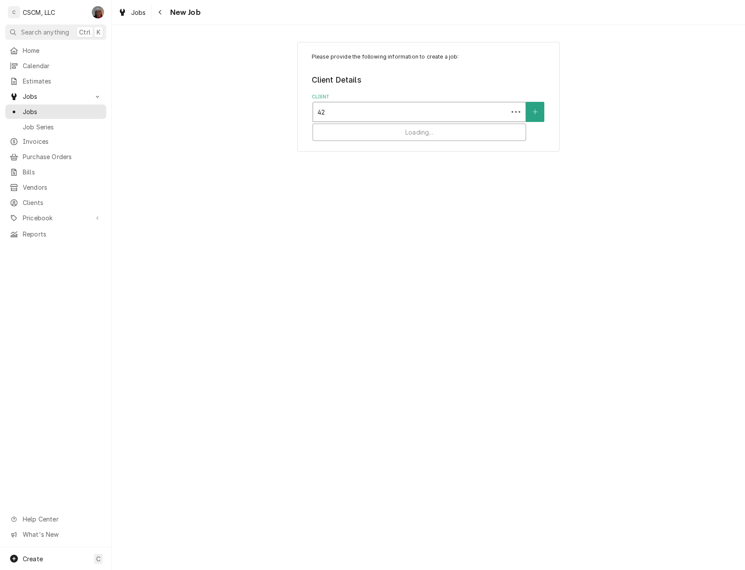
type input "425"
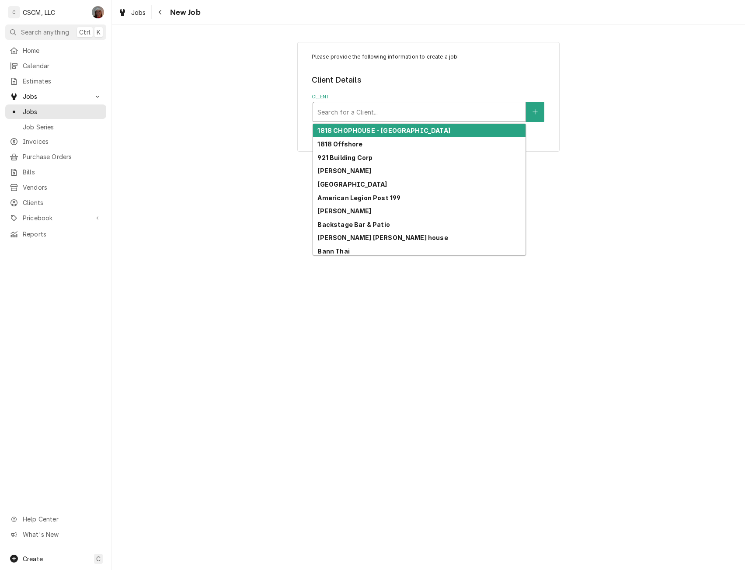
click at [326, 115] on div "Client" at bounding box center [420, 112] width 204 height 16
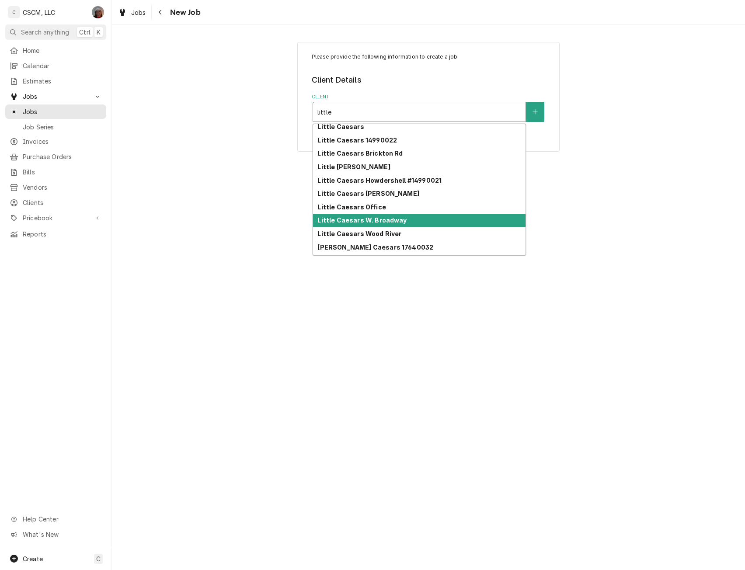
scroll to position [29, 0]
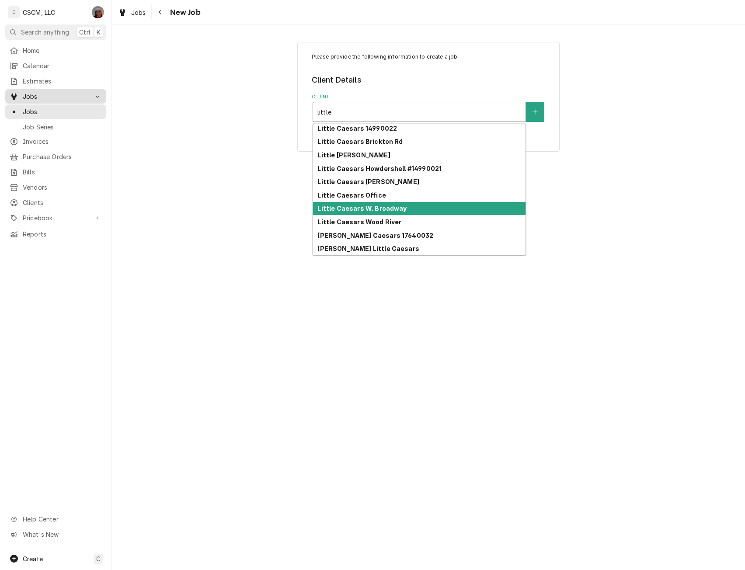
type input "little"
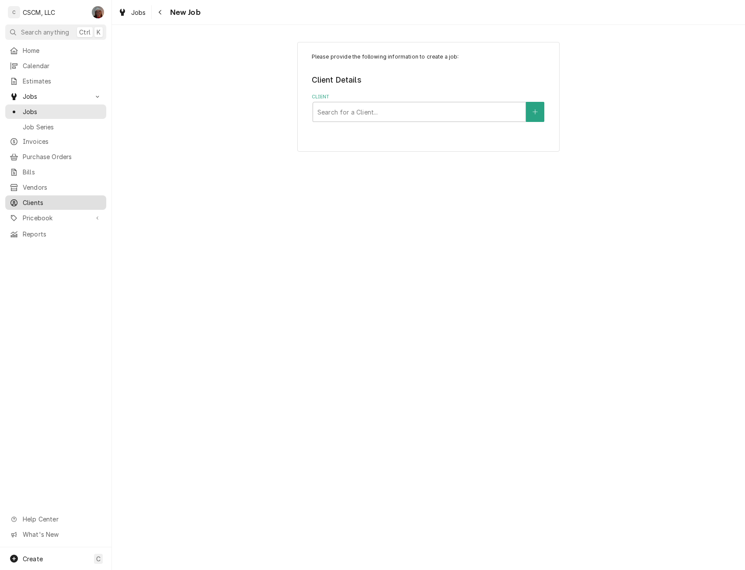
click at [39, 198] on span "Clients" at bounding box center [62, 202] width 79 height 9
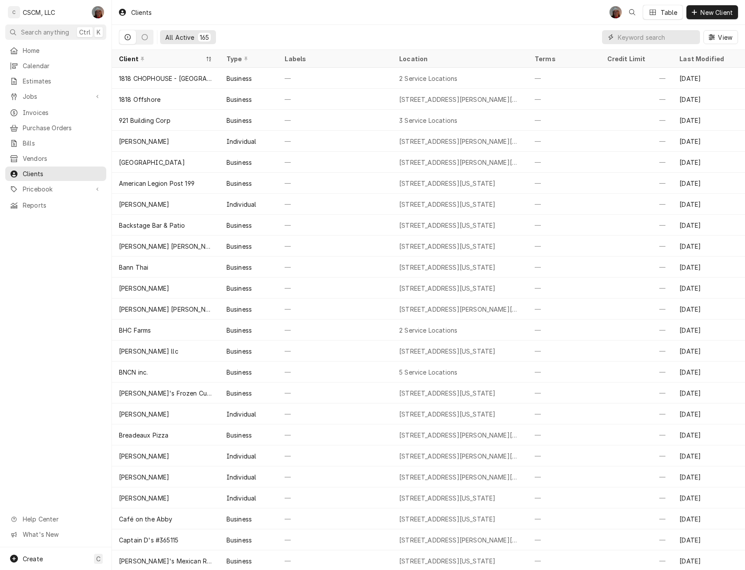
click at [623, 36] on input "Dynamic Content Wrapper" at bounding box center [657, 37] width 78 height 14
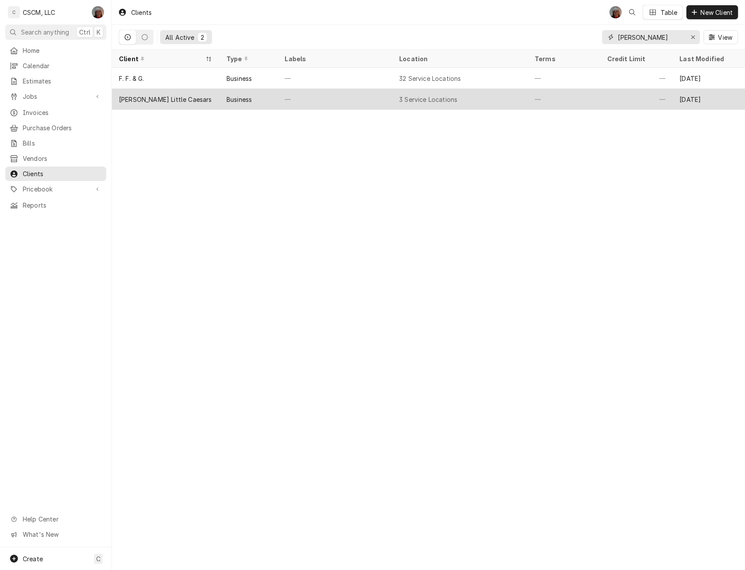
type input "robert"
click at [157, 95] on div "[PERSON_NAME] Little Caesars" at bounding box center [165, 99] width 93 height 9
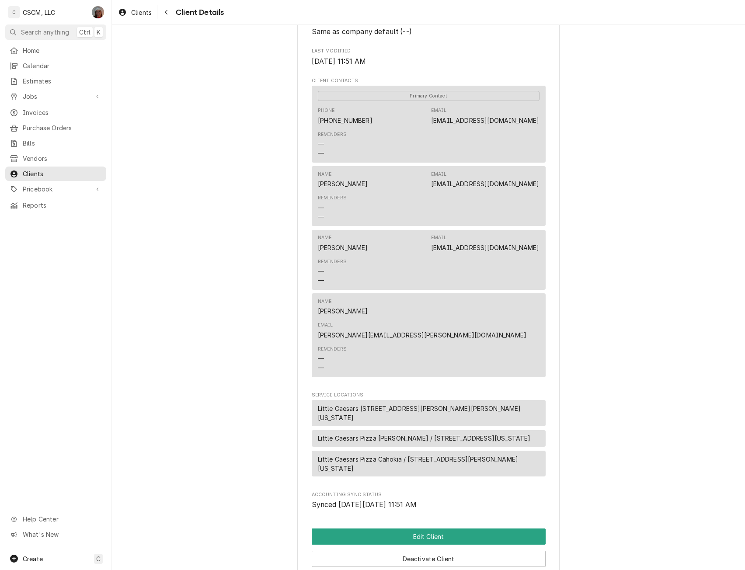
scroll to position [285, 0]
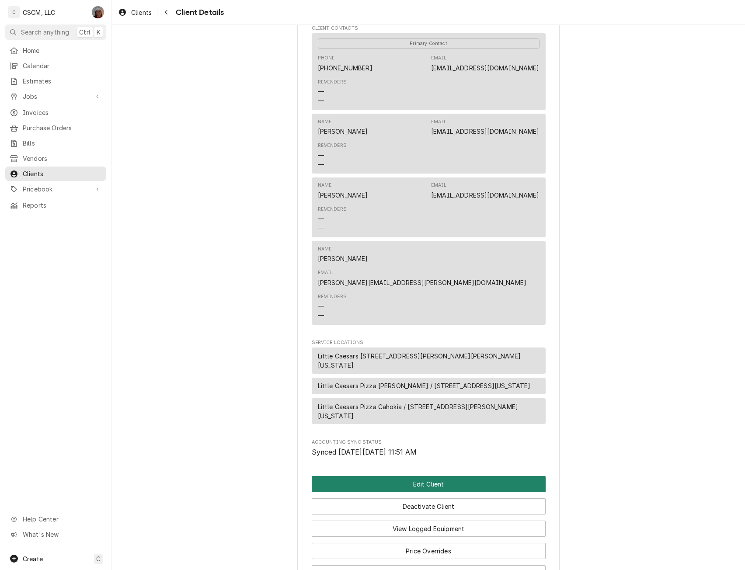
click at [417, 476] on button "Edit Client" at bounding box center [429, 484] width 234 height 16
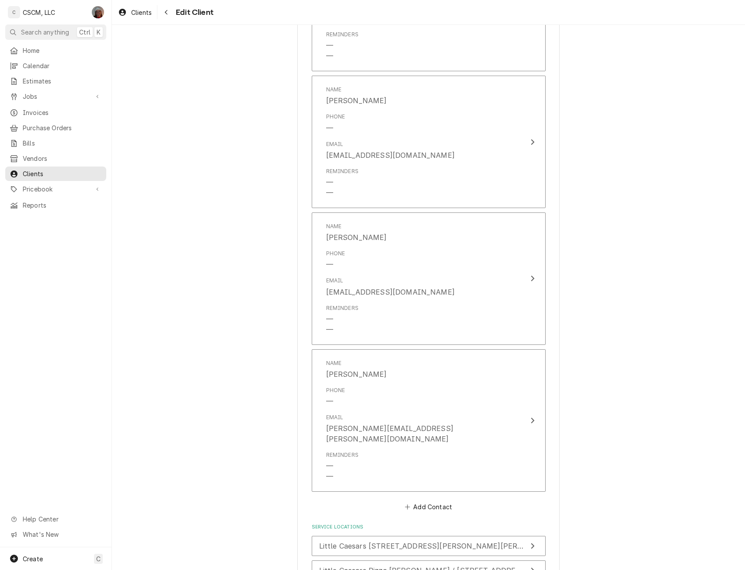
scroll to position [717, 0]
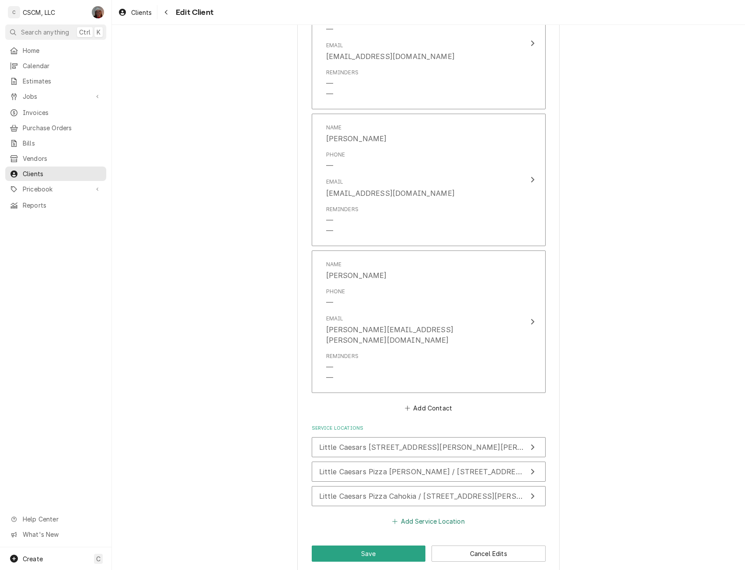
click at [402, 515] on button "Add Service Location" at bounding box center [428, 521] width 75 height 12
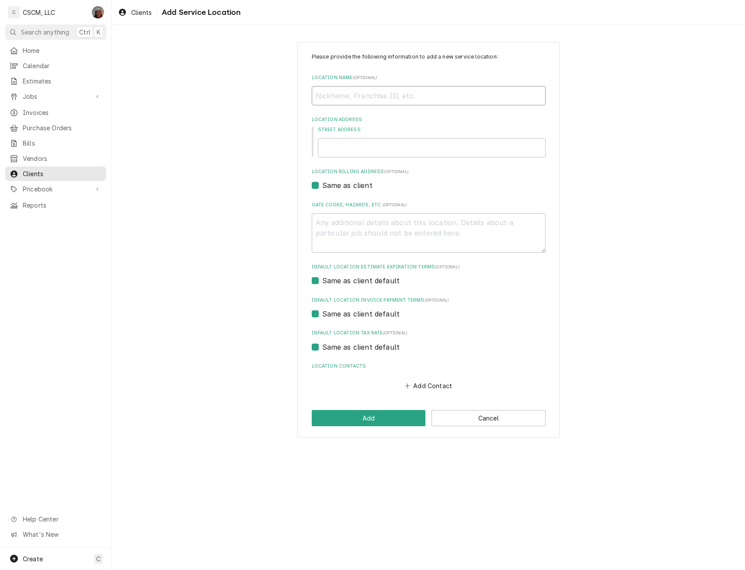
click at [323, 92] on input "Location Name ( optional )" at bounding box center [429, 95] width 234 height 19
type textarea "x"
type input "L"
type textarea "x"
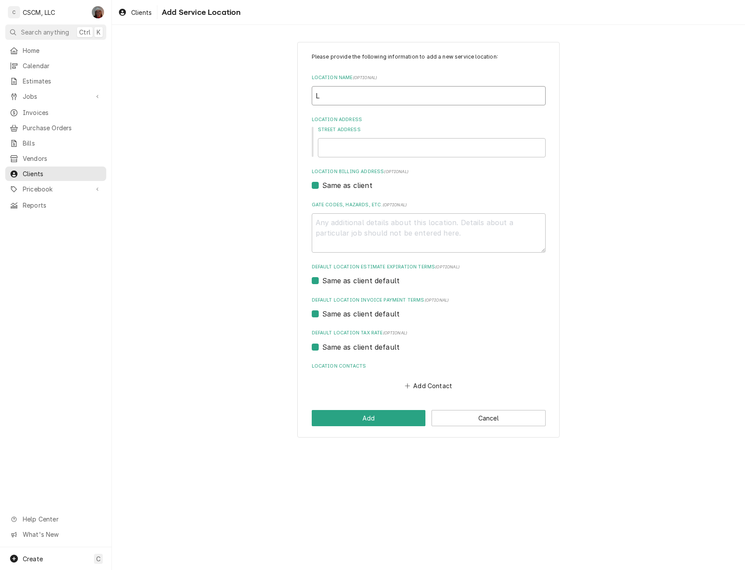
type input "Li"
type textarea "x"
type input "Lit"
type textarea "x"
type input "Litt"
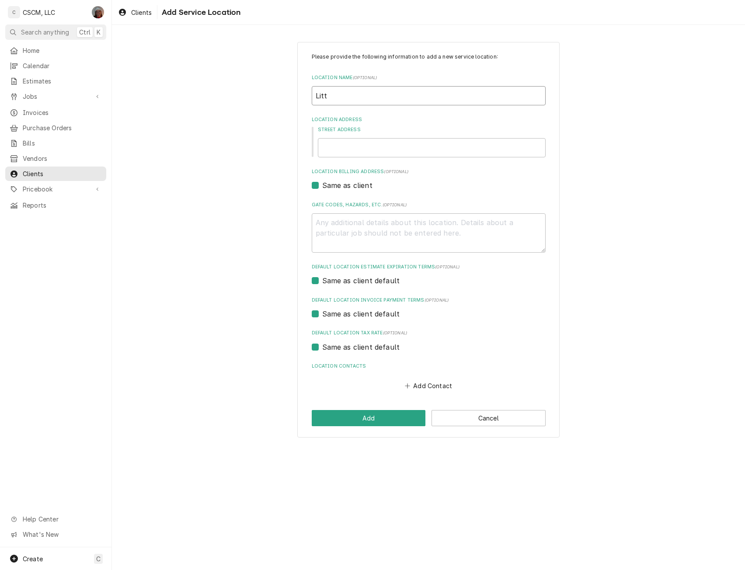
type textarea "x"
type input "Littl"
type textarea "x"
type input "Little"
type textarea "x"
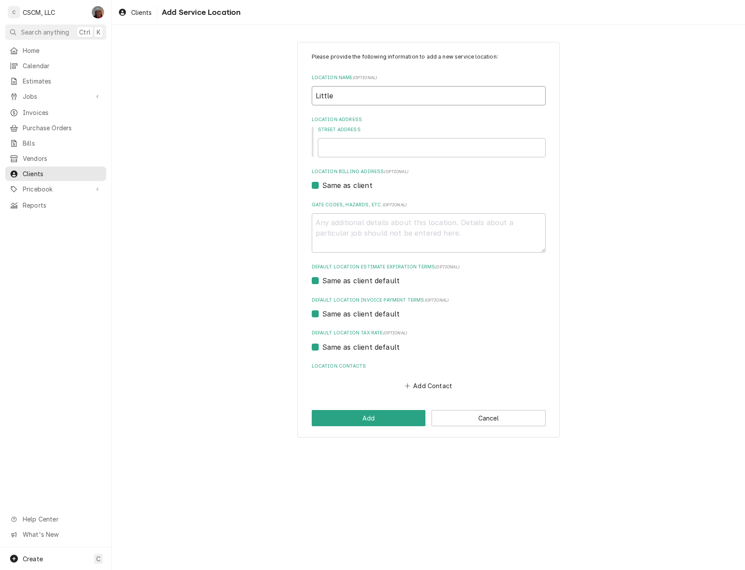
type input "Little"
type textarea "x"
type input "Little C"
type textarea "x"
type input "Little Ca"
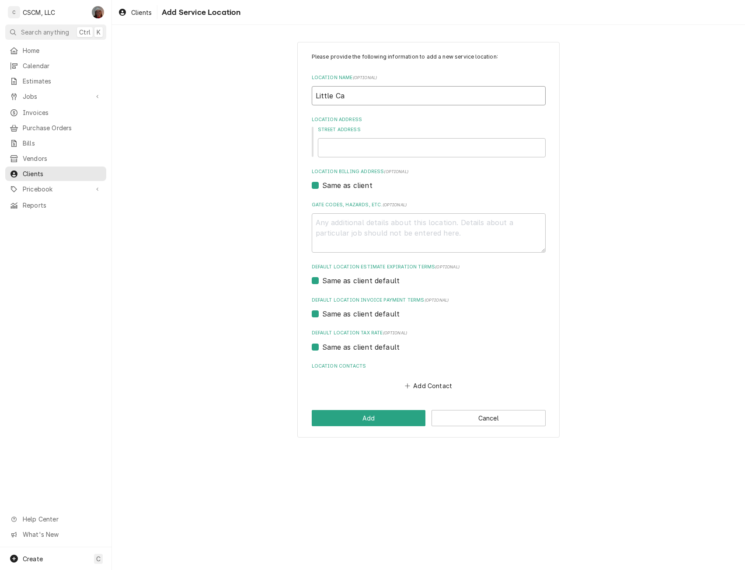
type textarea "x"
type input "Little Cae"
type textarea "x"
type input "Little Caes"
type textarea "x"
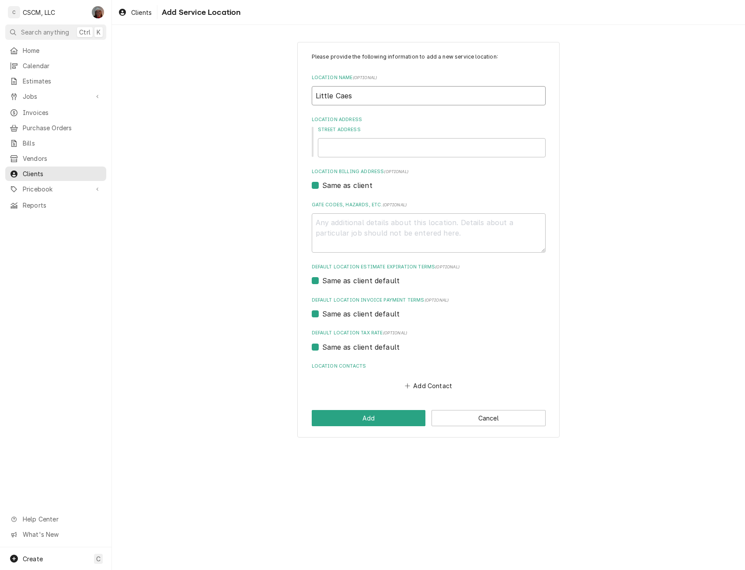
type input "Little Caesa"
type textarea "x"
type input "Little Caesar"
type textarea "x"
type input "Little Caesars"
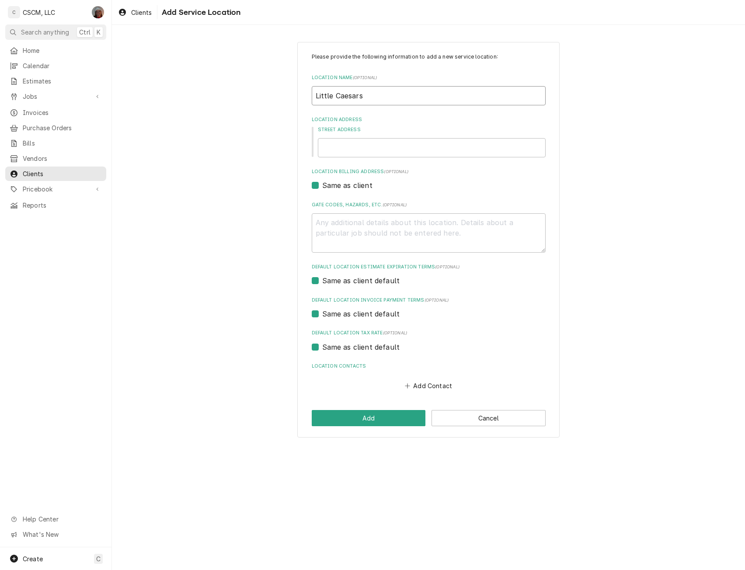
type textarea "x"
type input "Little Caesars"
click at [391, 105] on input "Little Caesars" at bounding box center [429, 95] width 234 height 19
type textarea "x"
type input "Little Caesars S"
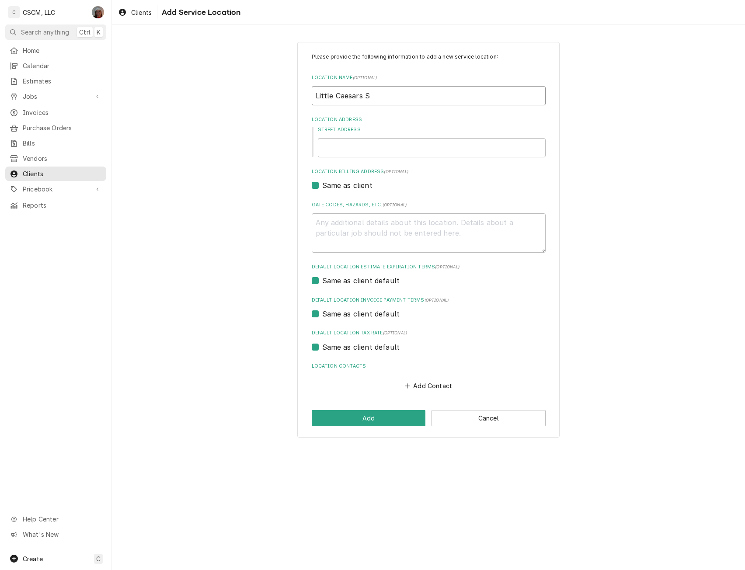
type textarea "x"
type input "Little Caesars St"
type textarea "x"
type input "Little Caesars St."
type textarea "x"
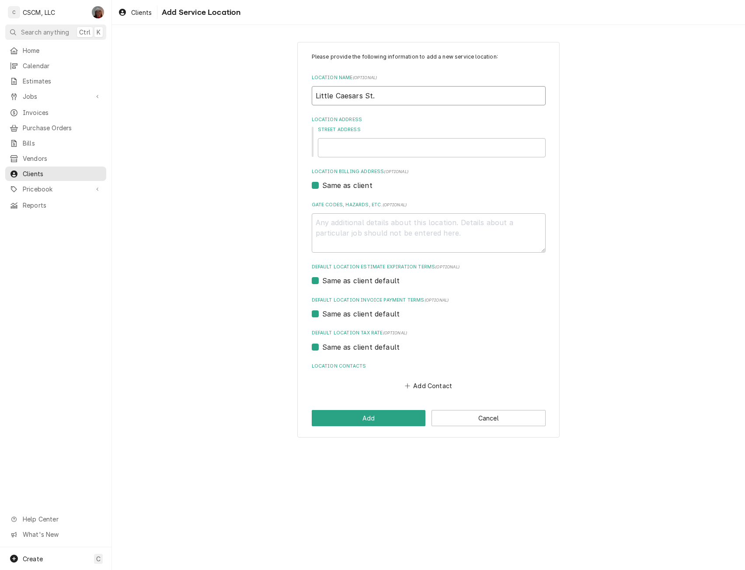
type input "Little Caesars St."
type textarea "x"
type input "Little Caesars St. C"
type textarea "x"
type input "Little Caesars St. Ch"
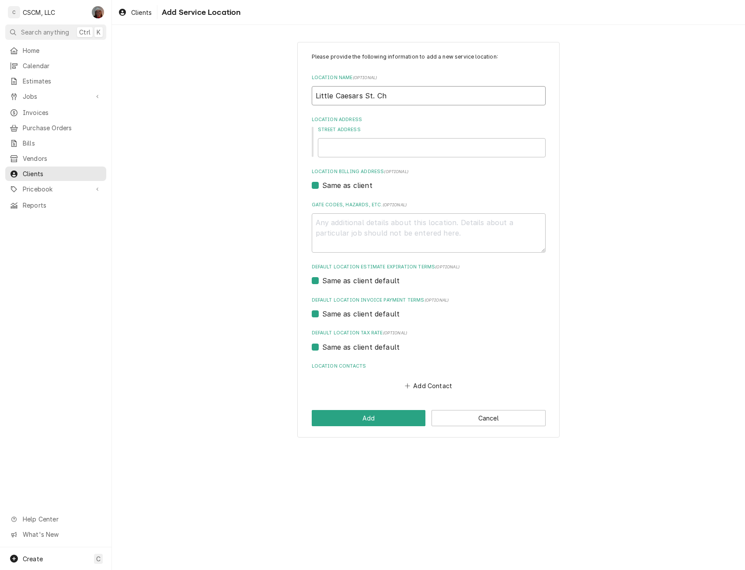
type textarea "x"
type input "Little Caesars St. Cha"
type textarea "x"
type input "Little Caesars St. Char"
type textarea "x"
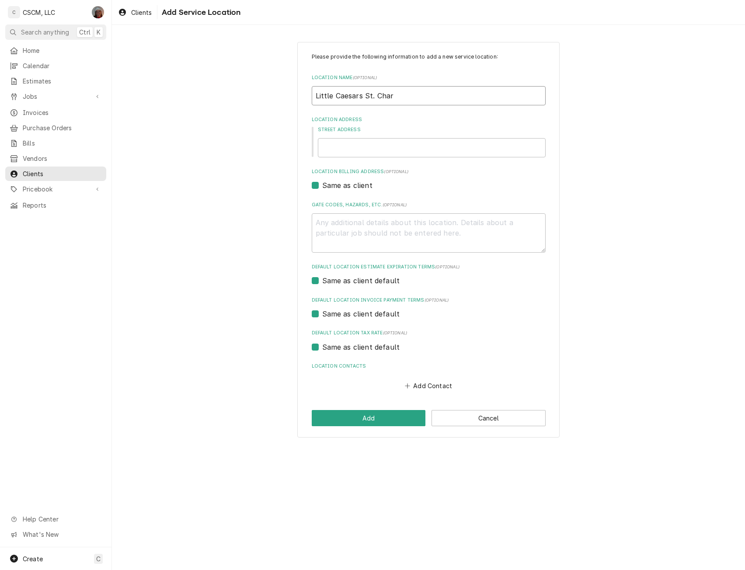
type input "Little Caesars St. Charl"
type textarea "x"
type input "Little Caesars St. Charle"
type textarea "x"
type input "Little Caesars St. Charles"
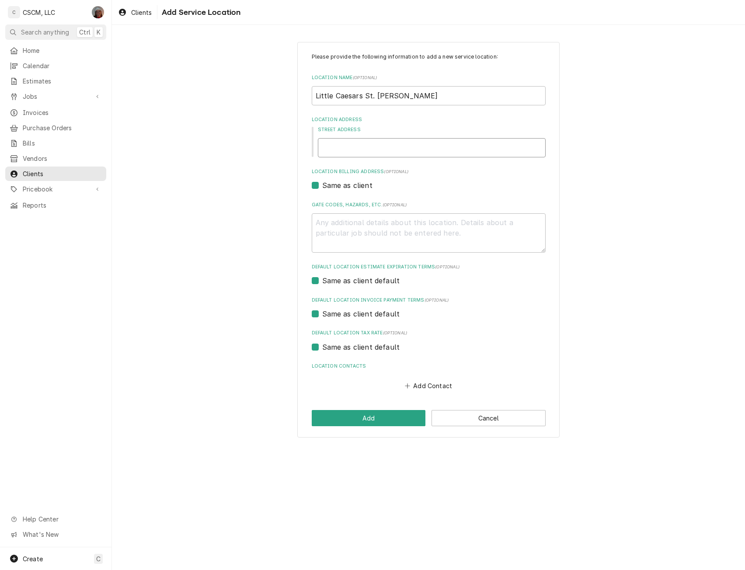
click at [359, 149] on input "Street Address" at bounding box center [432, 147] width 228 height 19
type input "4"
type textarea "x"
type input "42"
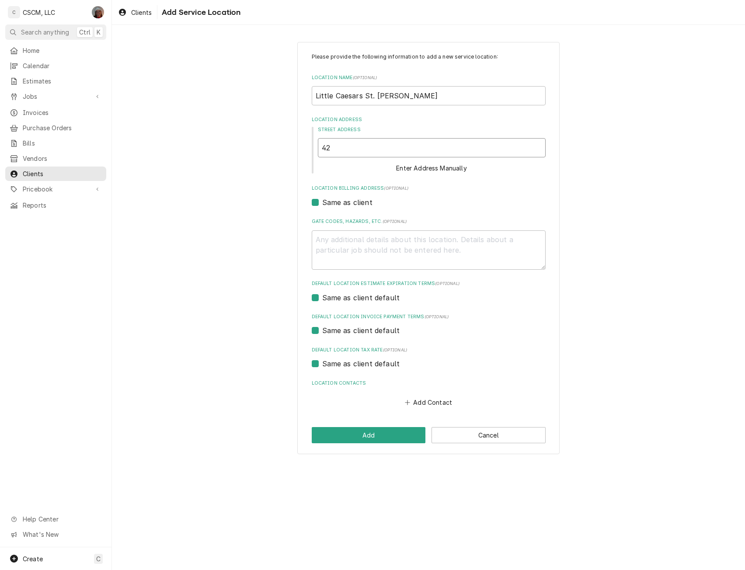
type textarea "x"
type input "425"
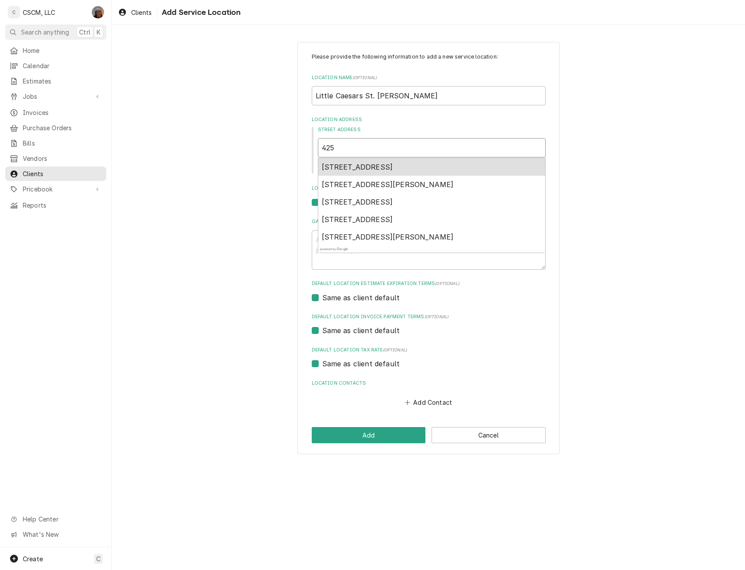
type textarea "x"
type input "425"
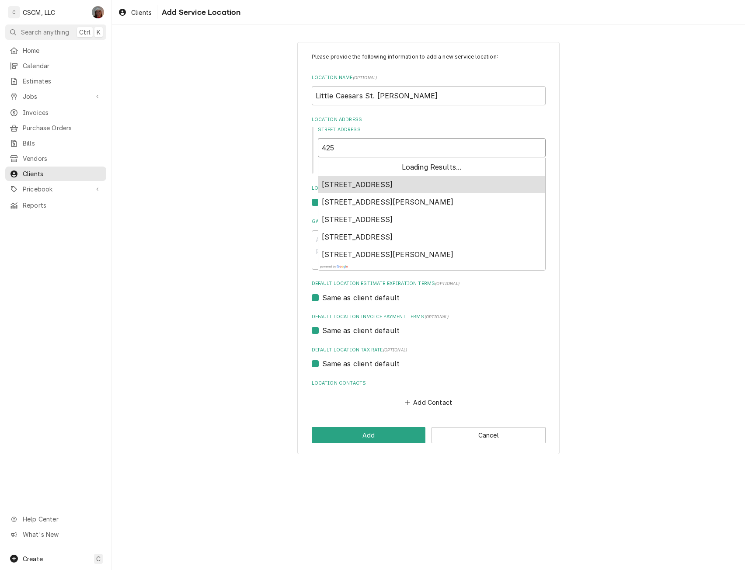
type textarea "x"
type input "425 D"
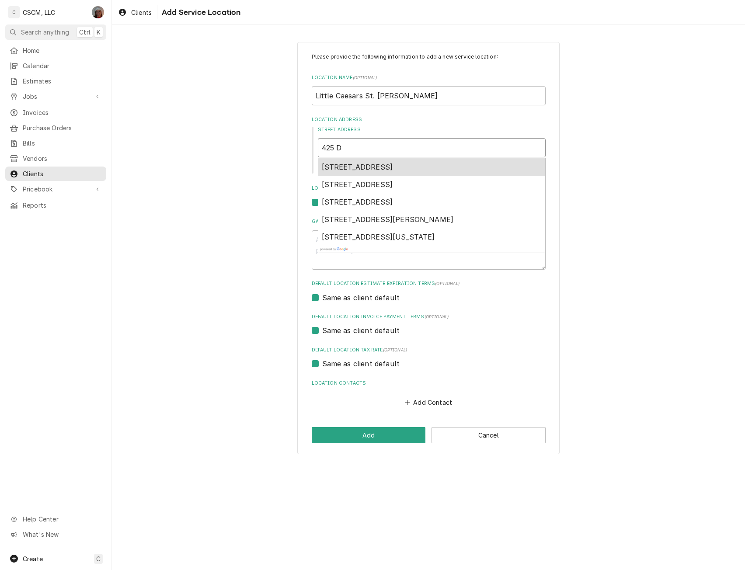
type textarea "x"
type input "425 Dr"
type textarea "x"
type input "425 Dro"
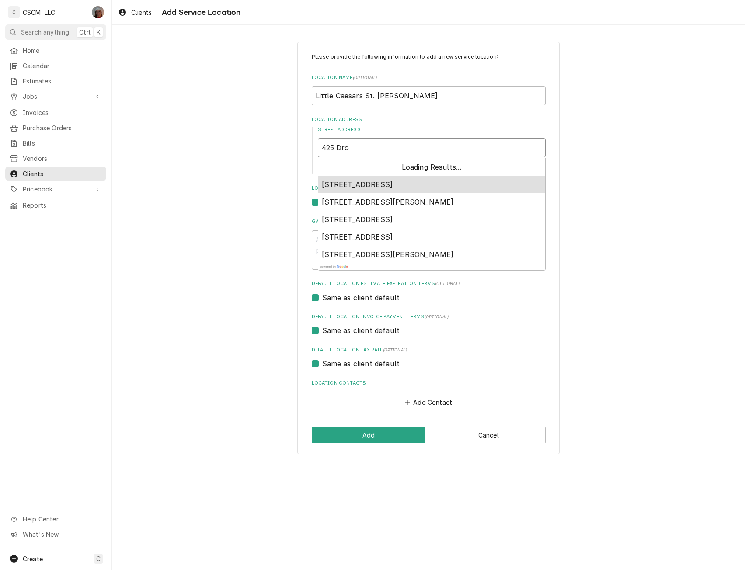
type textarea "x"
type input "425 Dros"
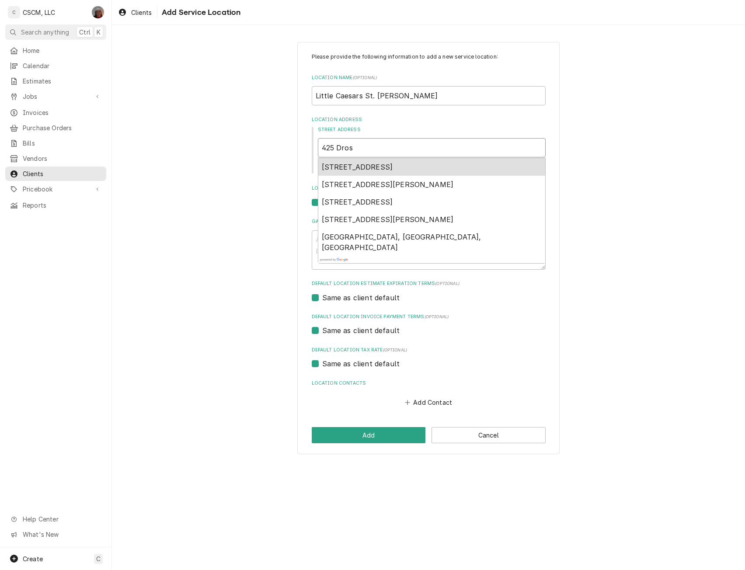
type textarea "x"
type input "425 Drost"
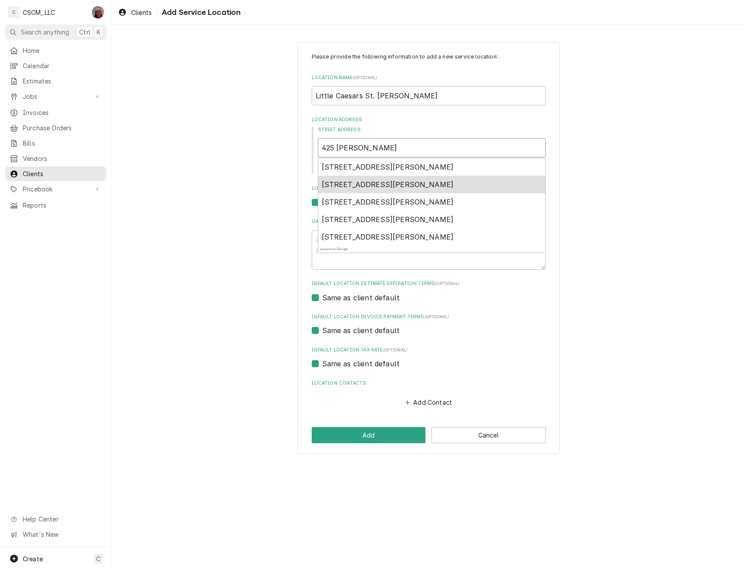
click at [360, 188] on span "425 Droste Road, Saint Charles, MO, USA" at bounding box center [388, 184] width 132 height 9
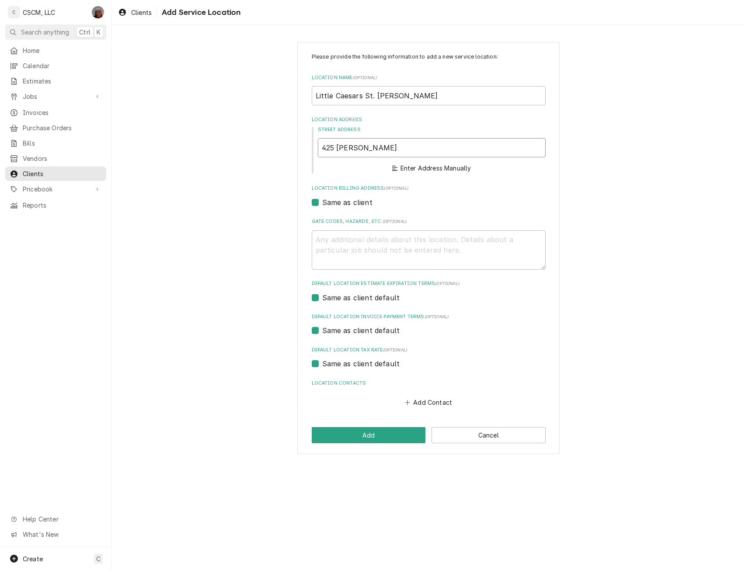
type textarea "x"
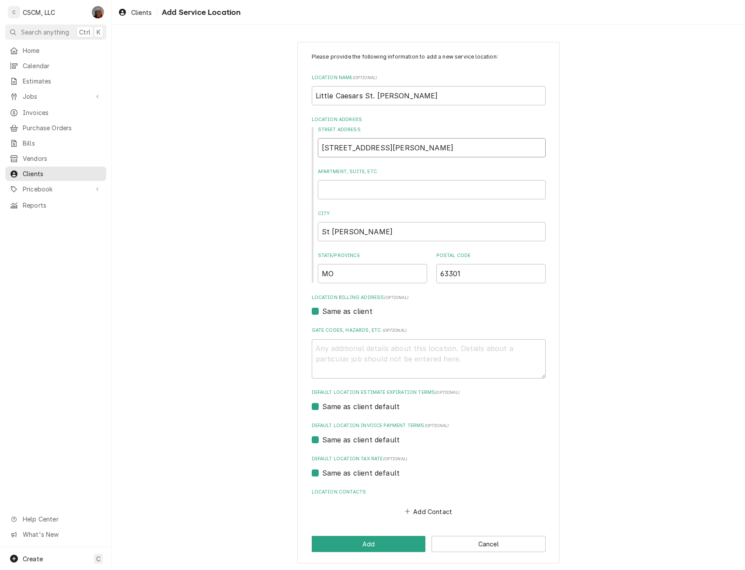
type input "425 Droste Rd"
click at [330, 277] on input "MO" at bounding box center [372, 273] width 109 height 19
type textarea "x"
type input "M"
type textarea "x"
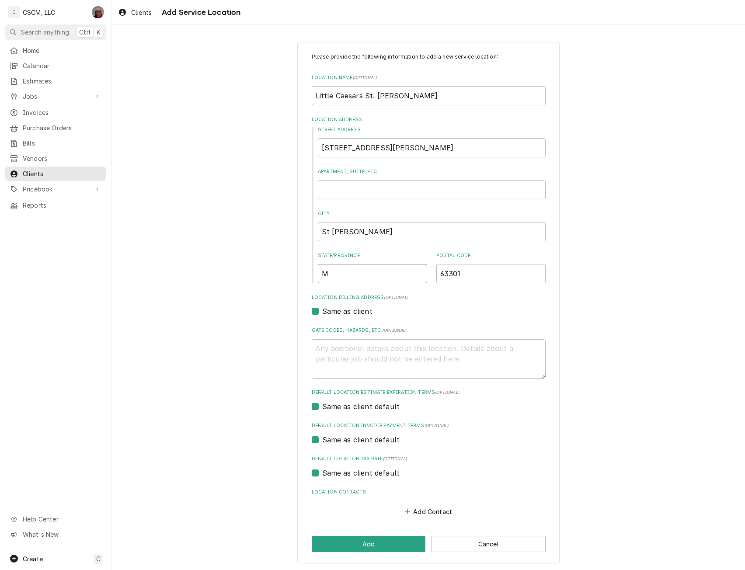
type input "Mi"
type textarea "x"
type input "Mis"
type textarea "x"
type input "Miss"
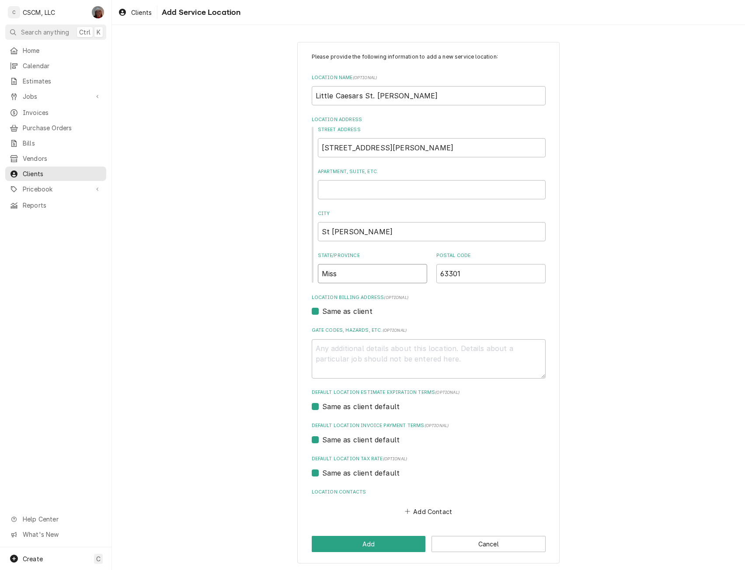
type textarea "x"
type input "Misso"
type textarea "x"
type input "Missou"
type textarea "x"
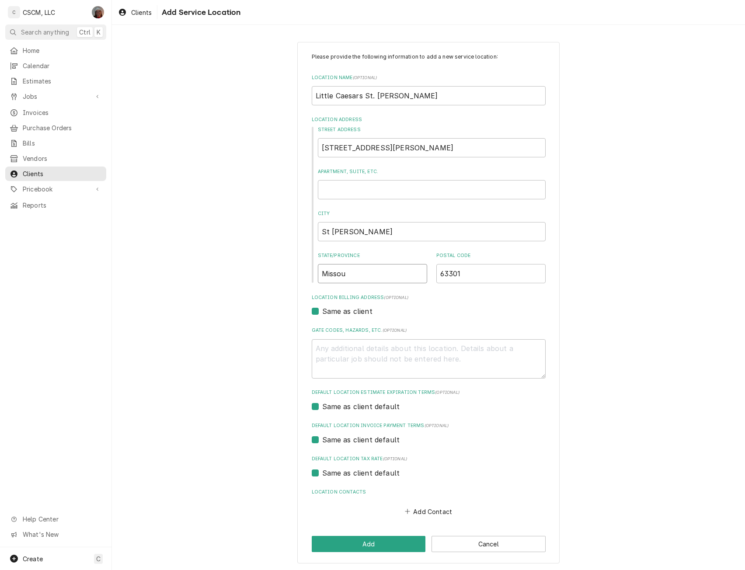
type input "Missoue"
type textarea "x"
type input "Missou"
type textarea "x"
type input "Missour"
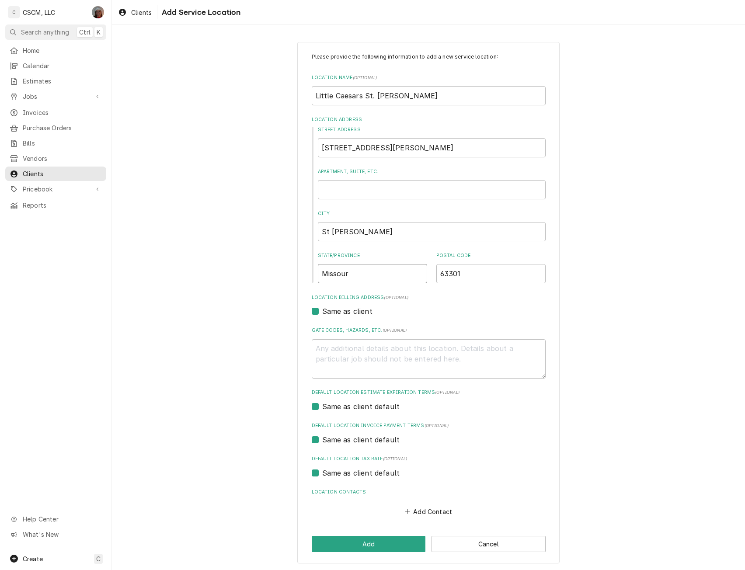
type textarea "x"
type input "Missoure"
type textarea "x"
type input "Missour"
type textarea "x"
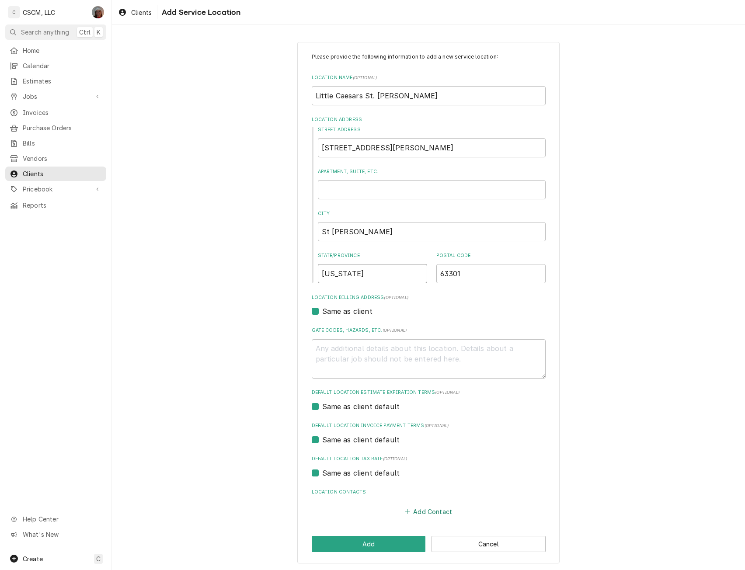
type input "Missouri"
click at [426, 511] on button "Add Contact" at bounding box center [428, 512] width 50 height 12
type textarea "x"
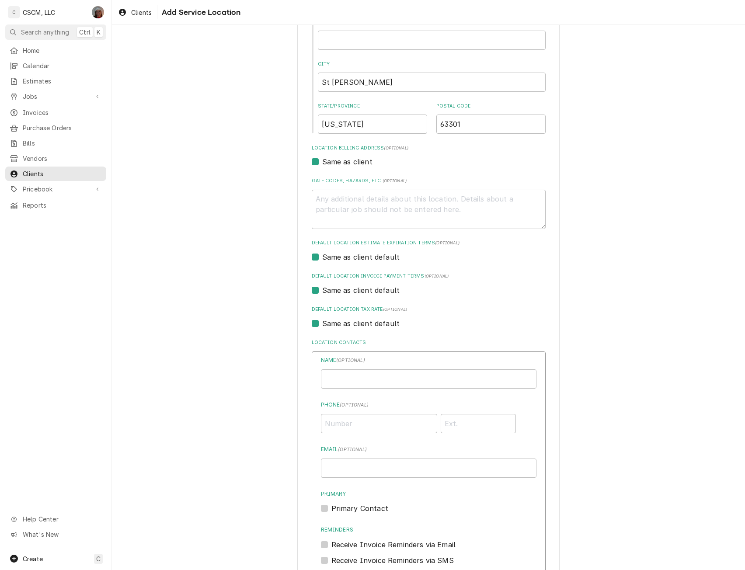
scroll to position [246, 0]
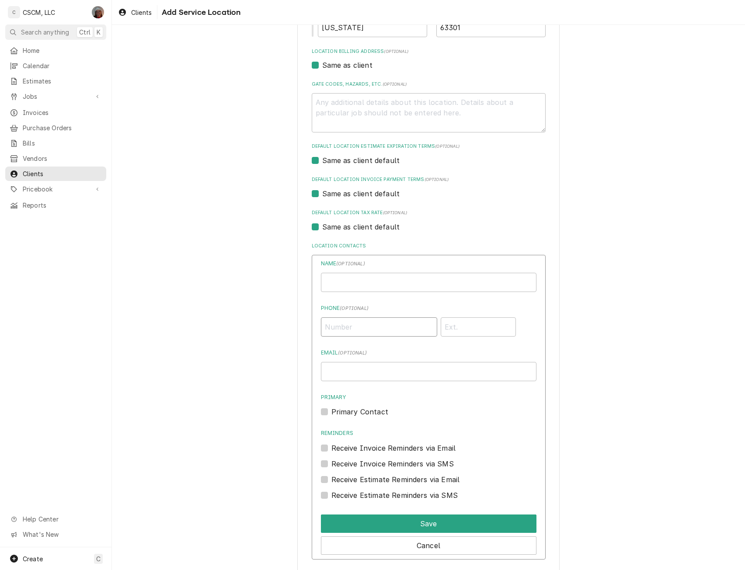
click at [339, 328] on input "Phone ( optional )" at bounding box center [379, 327] width 116 height 19
type input "(636) 229-1688"
click at [431, 524] on button "Save" at bounding box center [429, 524] width 216 height 18
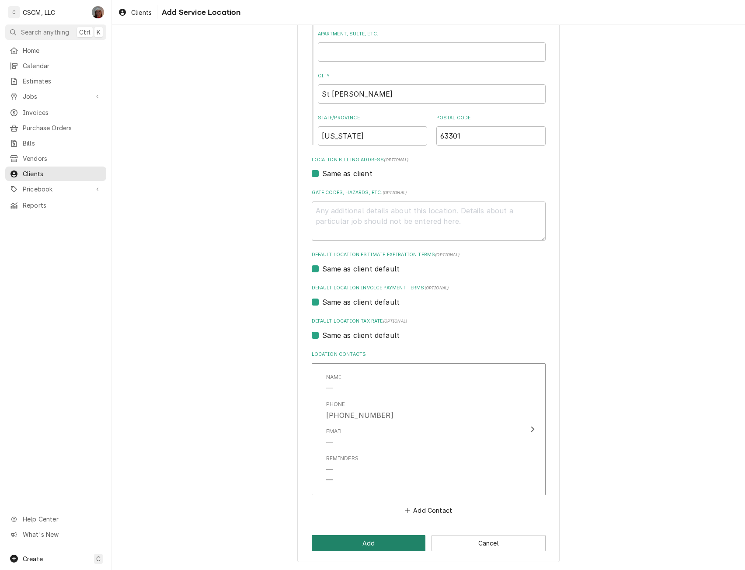
click at [359, 546] on button "Add" at bounding box center [369, 543] width 114 height 16
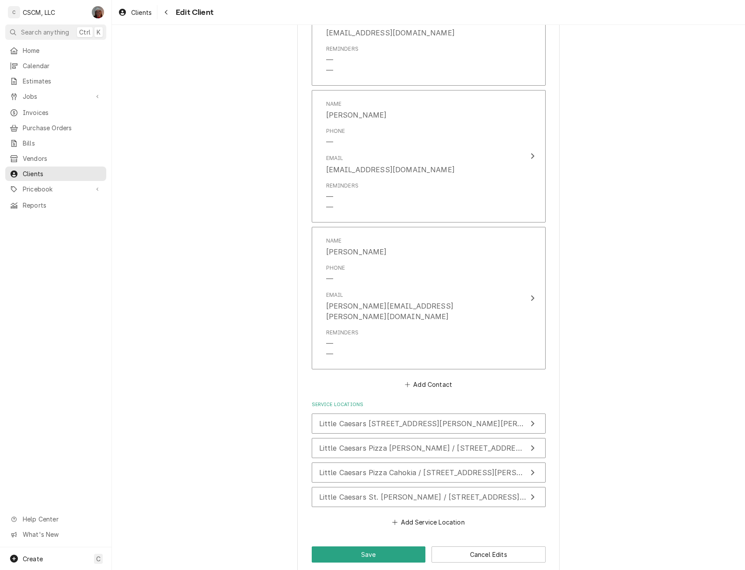
scroll to position [741, 0]
click at [388, 546] on button "Save" at bounding box center [369, 554] width 114 height 16
type textarea "x"
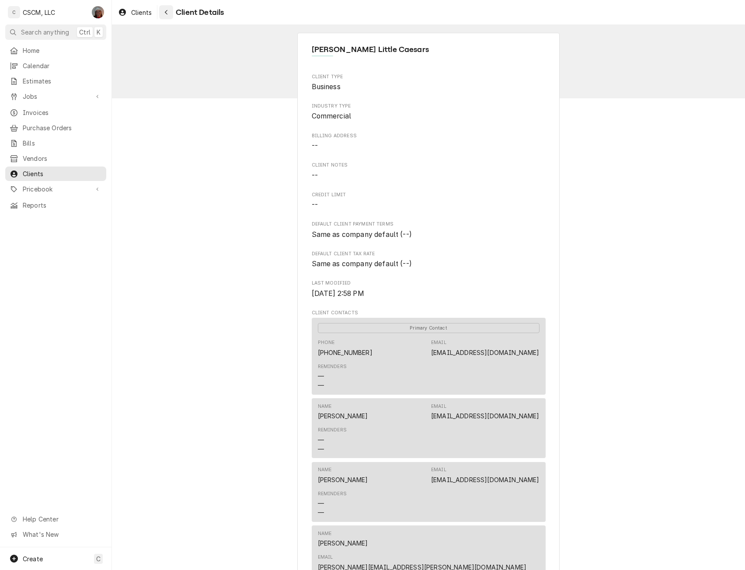
click at [161, 11] on button "Navigate back" at bounding box center [166, 12] width 14 height 14
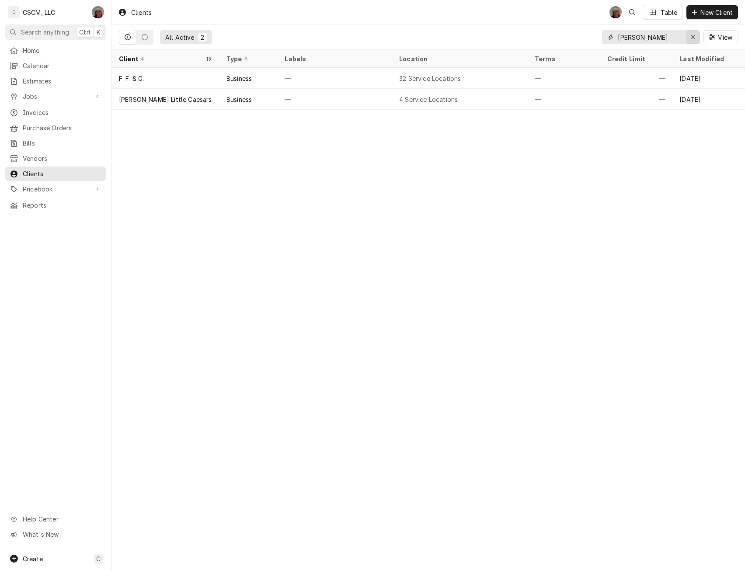
click at [692, 35] on icon "Erase input" at bounding box center [693, 37] width 5 height 6
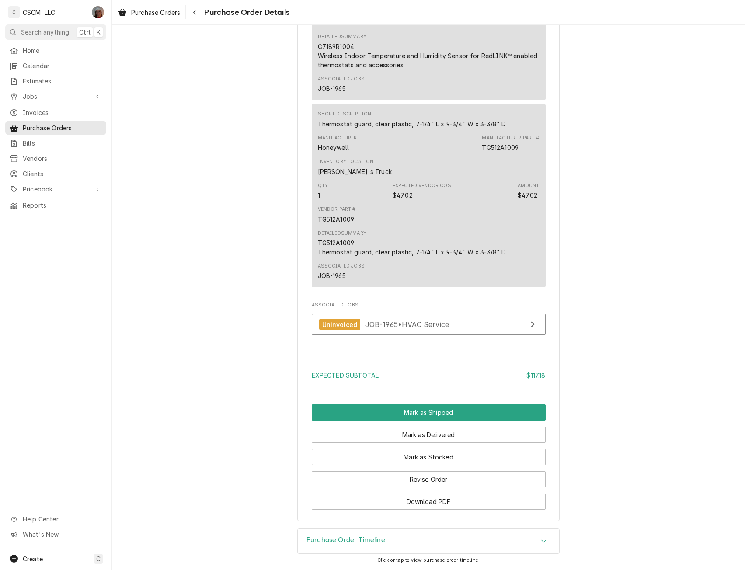
scroll to position [639, 0]
click at [411, 456] on button "Mark as Stocked" at bounding box center [429, 457] width 234 height 16
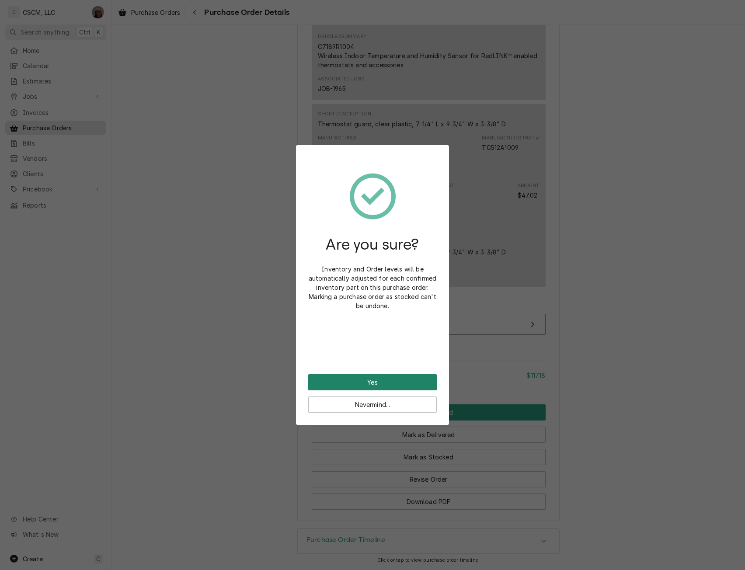
click at [381, 377] on button "Yes" at bounding box center [372, 382] width 129 height 16
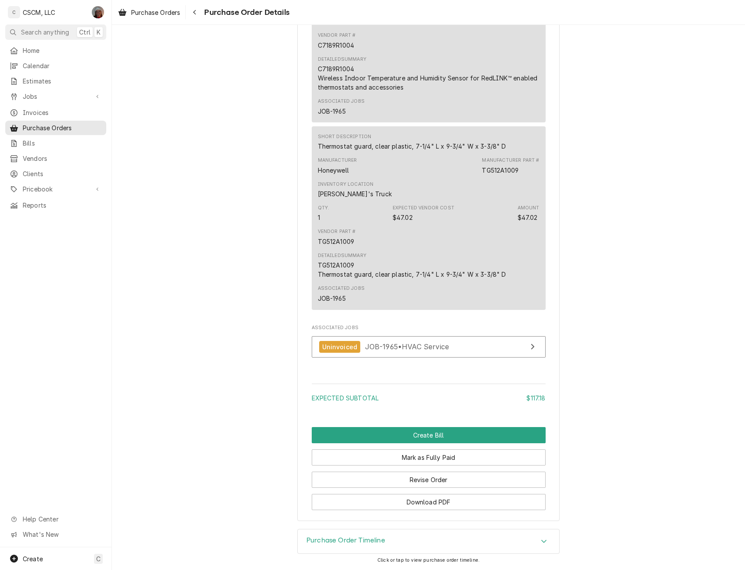
scroll to position [727, 0]
click at [418, 439] on button "Create Bill" at bounding box center [429, 435] width 234 height 16
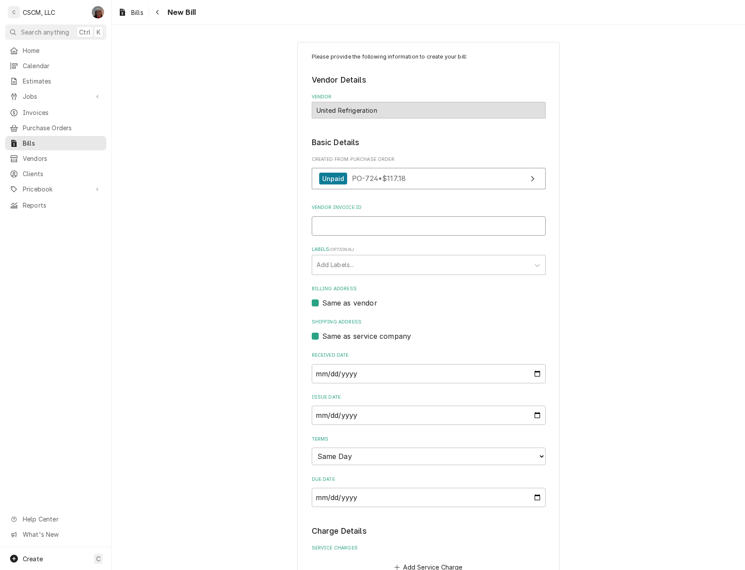
click at [329, 232] on input "Vendor Invoice ID" at bounding box center [429, 226] width 234 height 19
type input "15068462-00"
click at [532, 375] on input "2025-09-08" at bounding box center [429, 373] width 234 height 19
type input "2025-09-03"
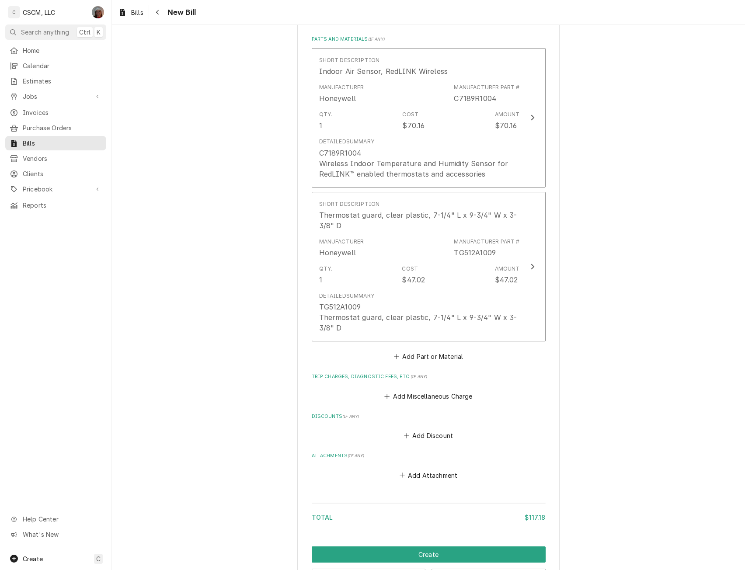
scroll to position [582, 0]
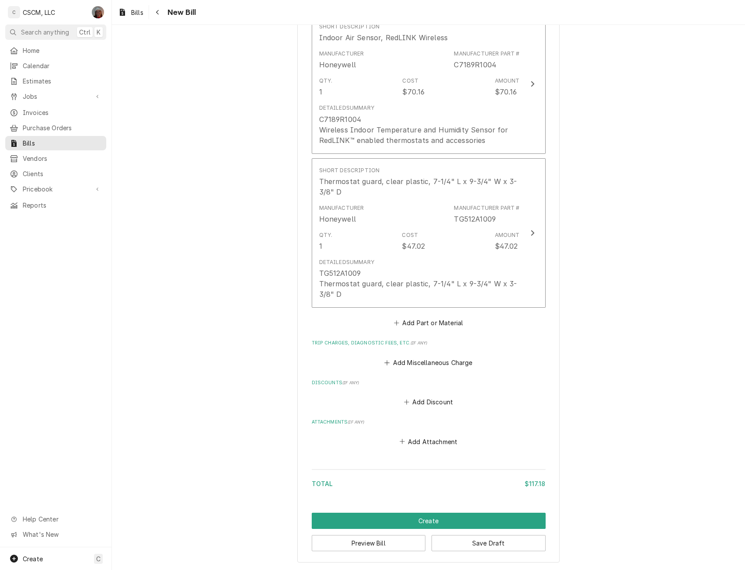
click at [430, 512] on div "Please provide the following information to create your bill: Vendor Details Ve…" at bounding box center [428, 11] width 262 height 1103
click at [425, 516] on button "Create" at bounding box center [429, 521] width 234 height 16
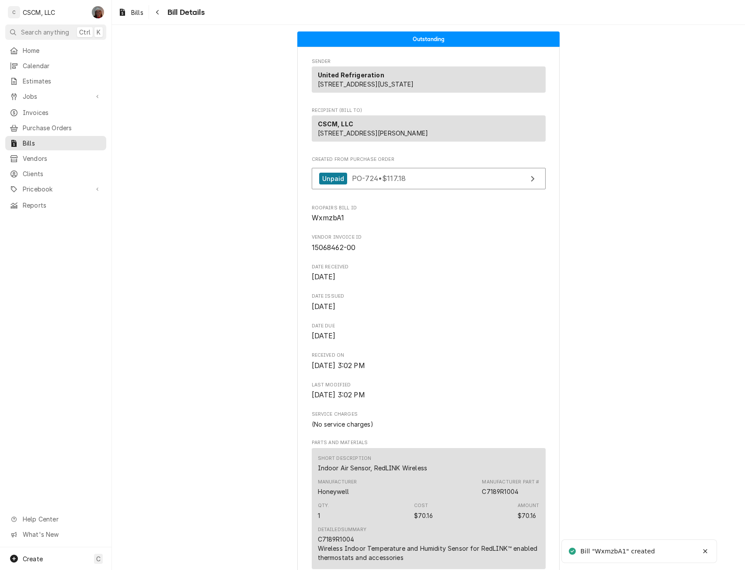
scroll to position [409, 0]
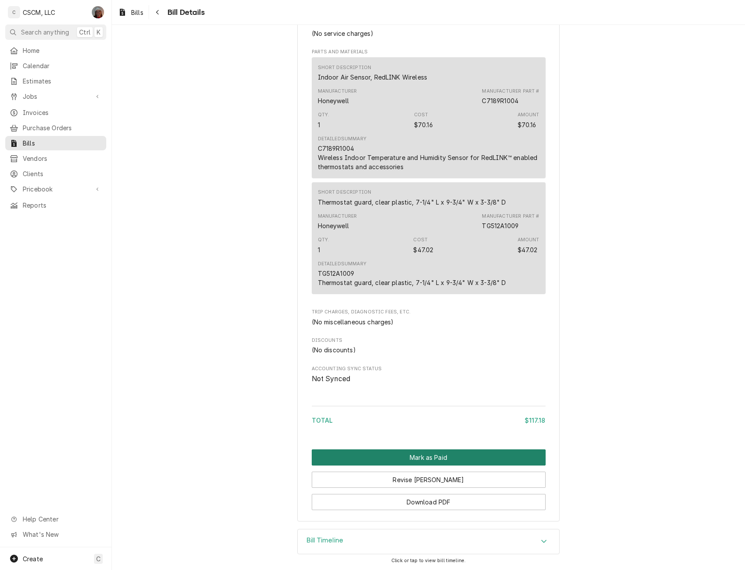
click at [404, 456] on button "Mark as Paid" at bounding box center [429, 458] width 234 height 16
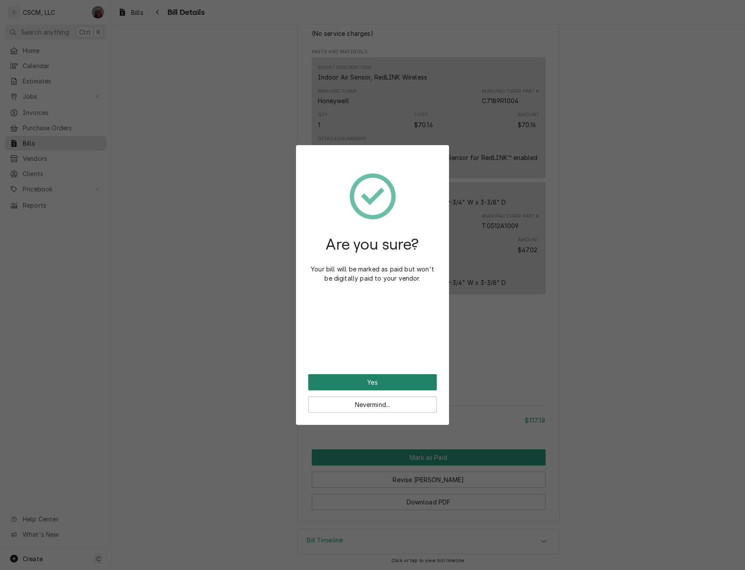
click at [370, 379] on button "Yes" at bounding box center [372, 382] width 129 height 16
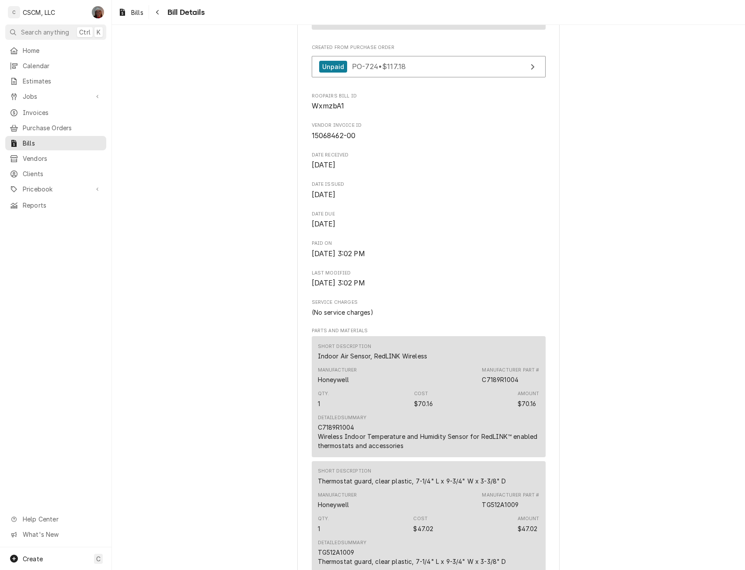
scroll to position [244, 0]
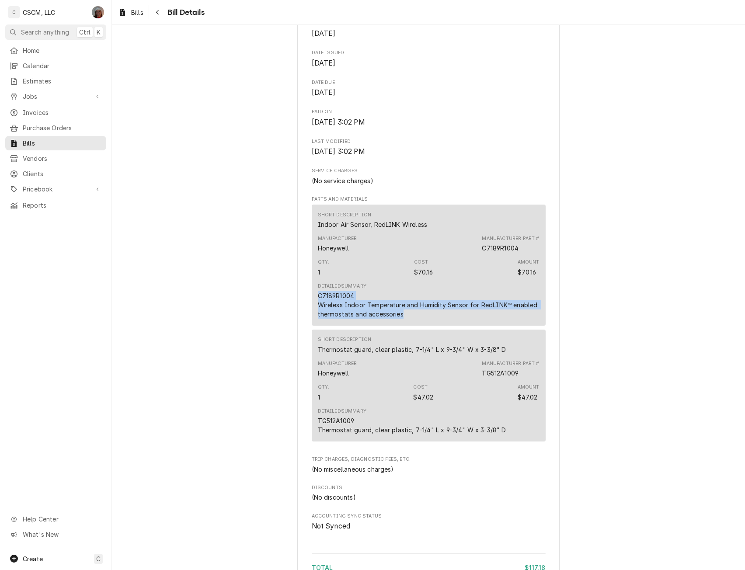
drag, startPoint x: 313, startPoint y: 316, endPoint x: 410, endPoint y: 330, distance: 97.7
click at [410, 326] on div "Short Description Indoor Air Sensor, RedLINK Wireless Manufacturer Honeywell Ma…" at bounding box center [429, 265] width 234 height 121
copy div "C7189R1004 Wireless Indoor Temperature and Humidity Sensor for RedLINK™ enabled…"
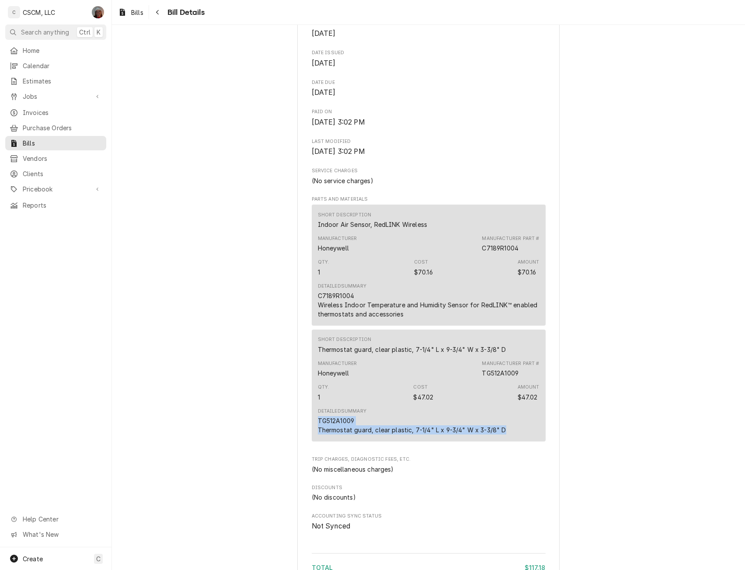
drag, startPoint x: 315, startPoint y: 436, endPoint x: 514, endPoint y: 452, distance: 198.8
click at [514, 438] on div "Detailed Summary TG512A1009 Thermostat guard, clear plastic, 7-1/4" L x 9-3/4" …" at bounding box center [429, 421] width 222 height 33
copy div "TG512A1009 Thermostat guard, clear plastic, 7-1/4" L x 9-3/4" W x 3-3/8" D"
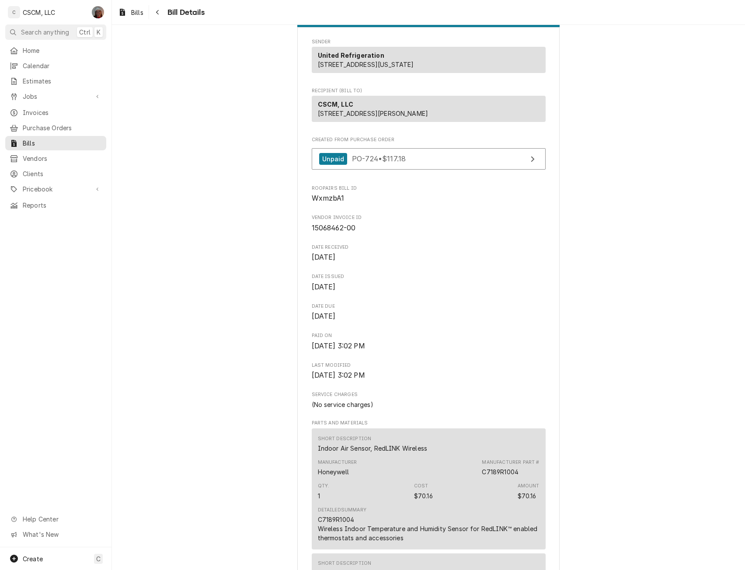
scroll to position [0, 0]
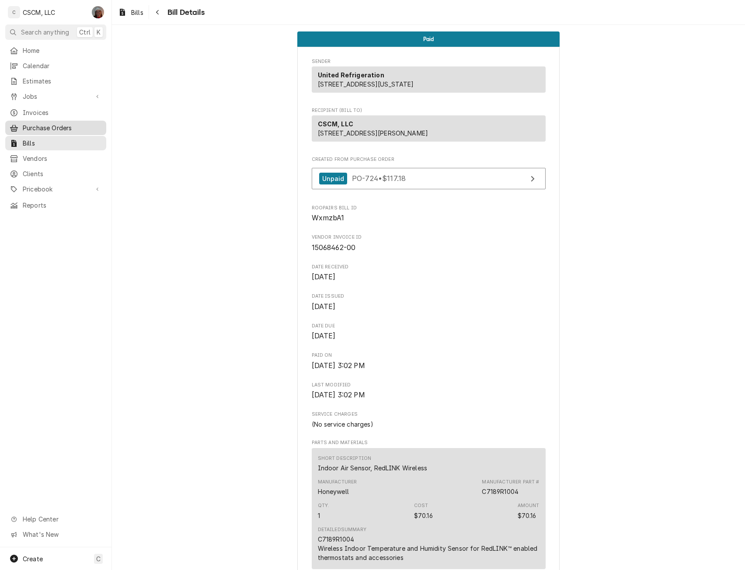
click at [42, 123] on span "Purchase Orders" at bounding box center [62, 127] width 79 height 9
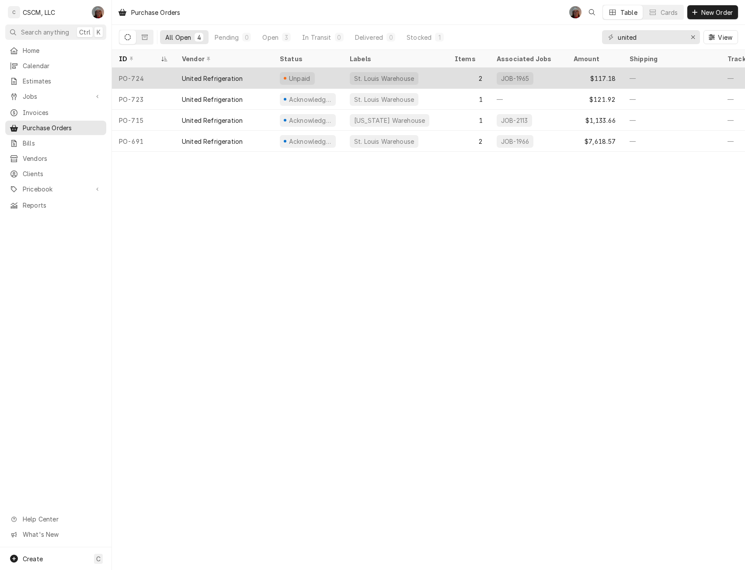
click at [266, 76] on div "United Refrigeration" at bounding box center [224, 78] width 98 height 21
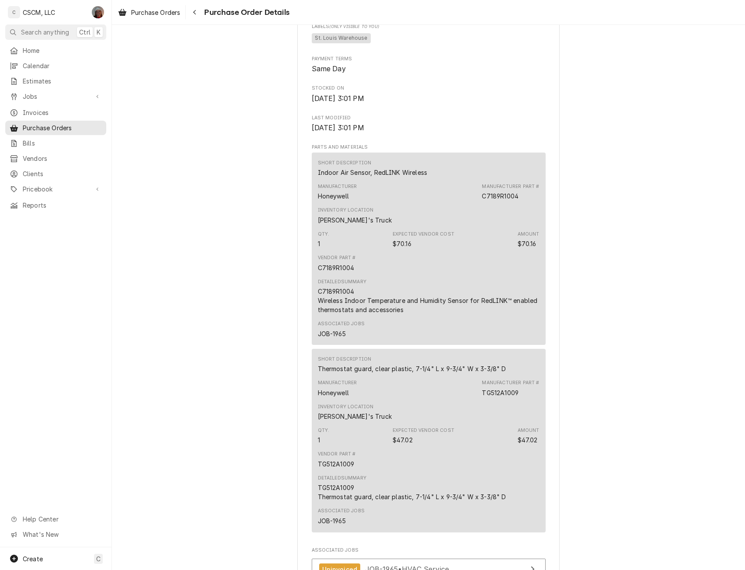
scroll to position [776, 0]
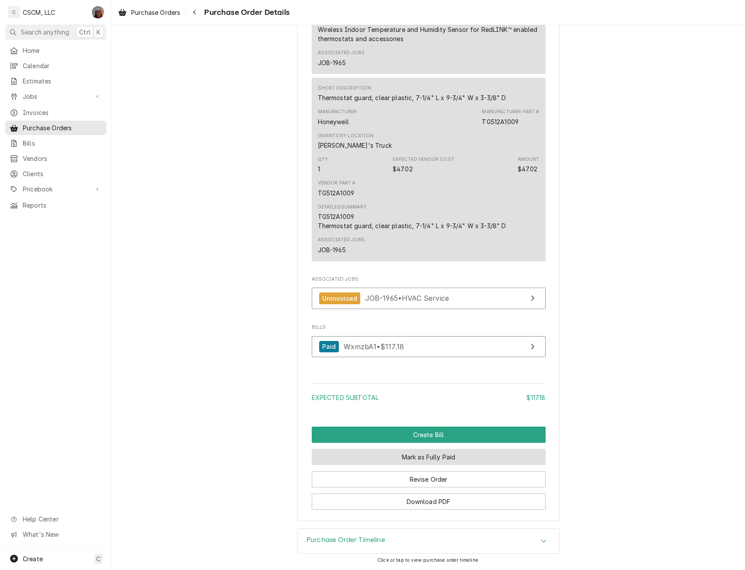
click at [413, 452] on button "Mark as Fully Paid" at bounding box center [429, 457] width 234 height 16
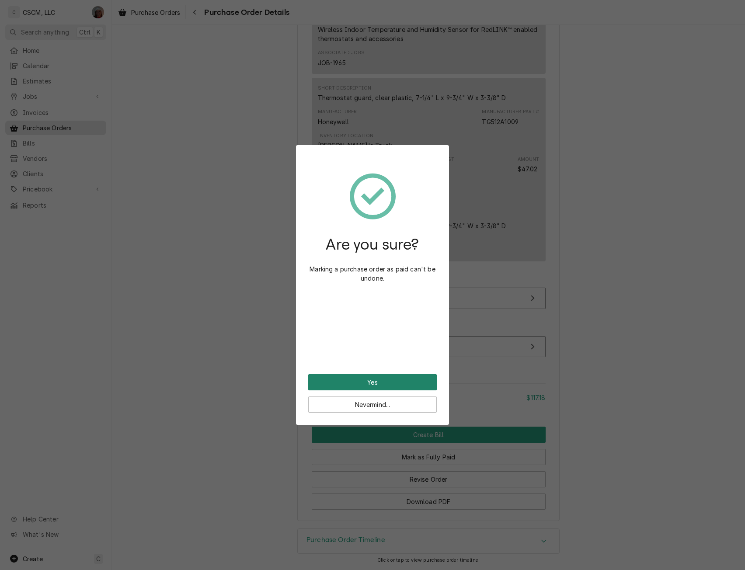
click at [353, 378] on button "Yes" at bounding box center [372, 382] width 129 height 16
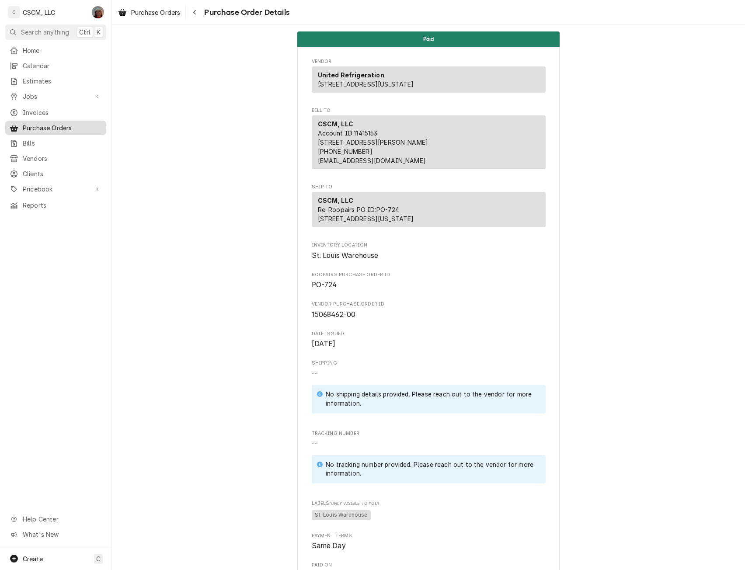
click at [43, 121] on link "Purchase Orders" at bounding box center [55, 128] width 101 height 14
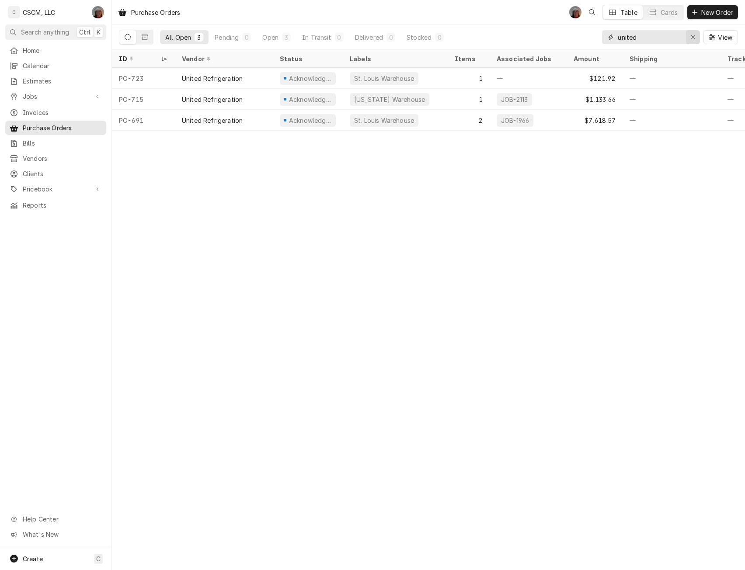
click at [692, 38] on icon "Erase input" at bounding box center [693, 36] width 3 height 3
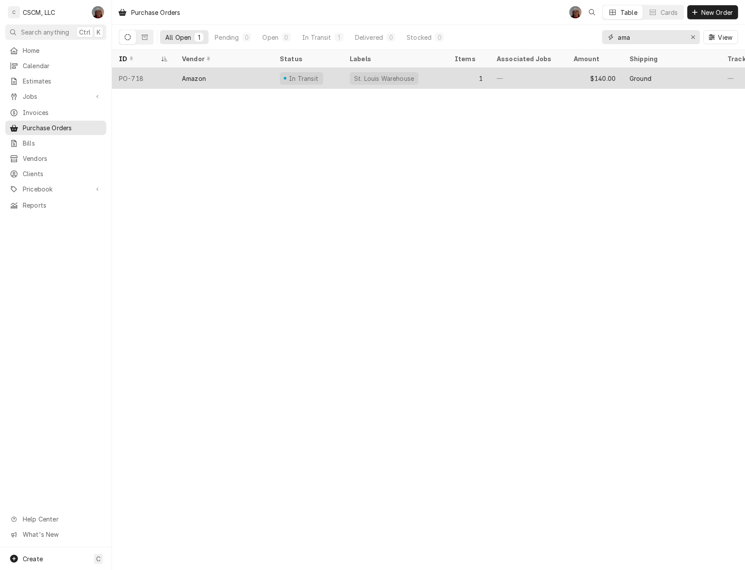
type input "ama"
click at [202, 70] on div "Amazon" at bounding box center [224, 78] width 98 height 21
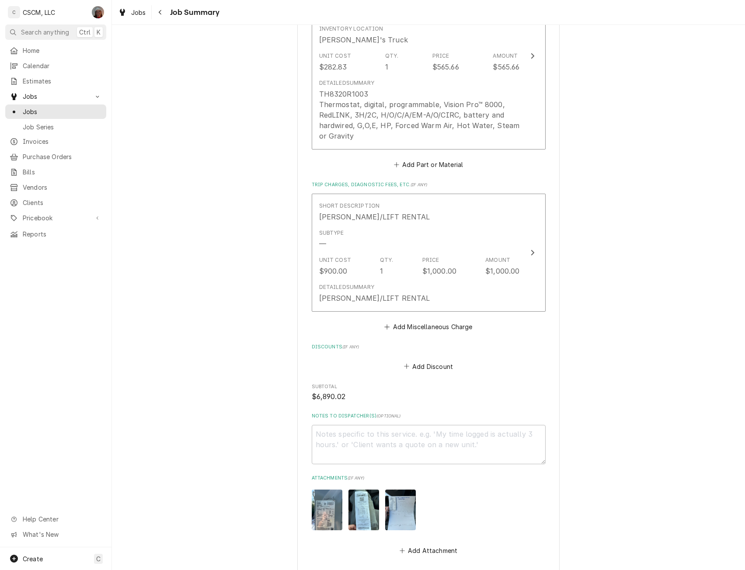
scroll to position [1386, 0]
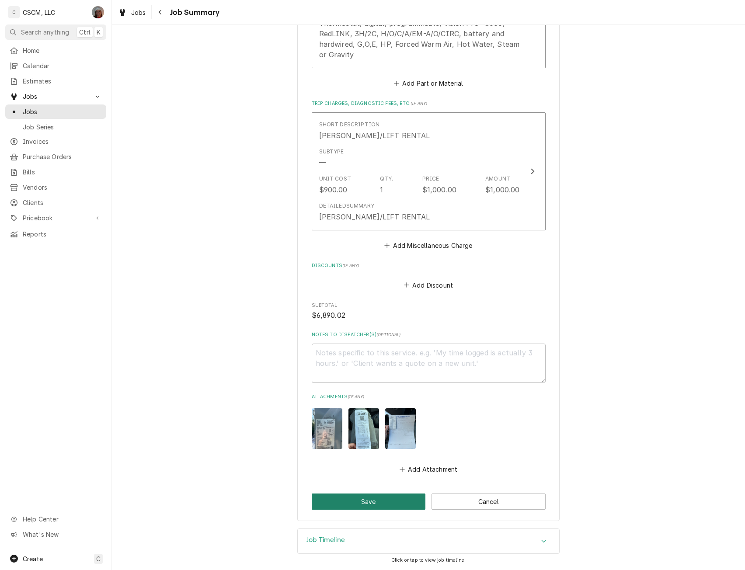
click at [367, 501] on button "Save" at bounding box center [369, 502] width 114 height 16
type textarea "x"
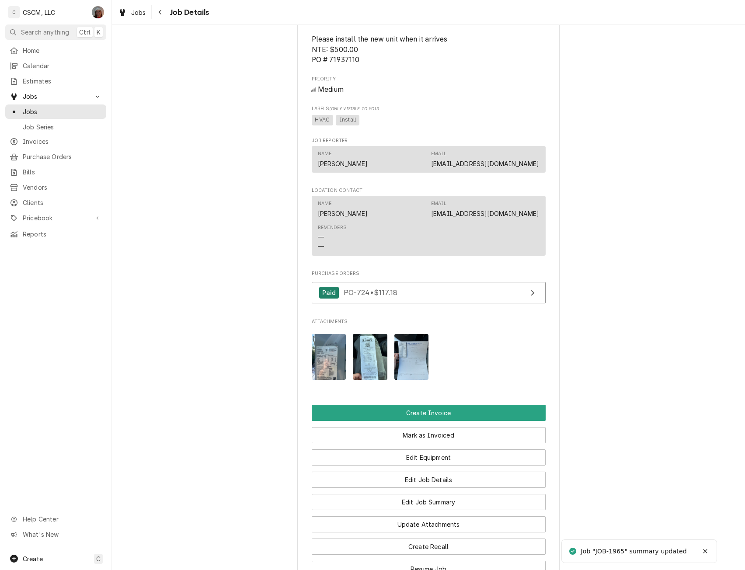
scroll to position [639, 0]
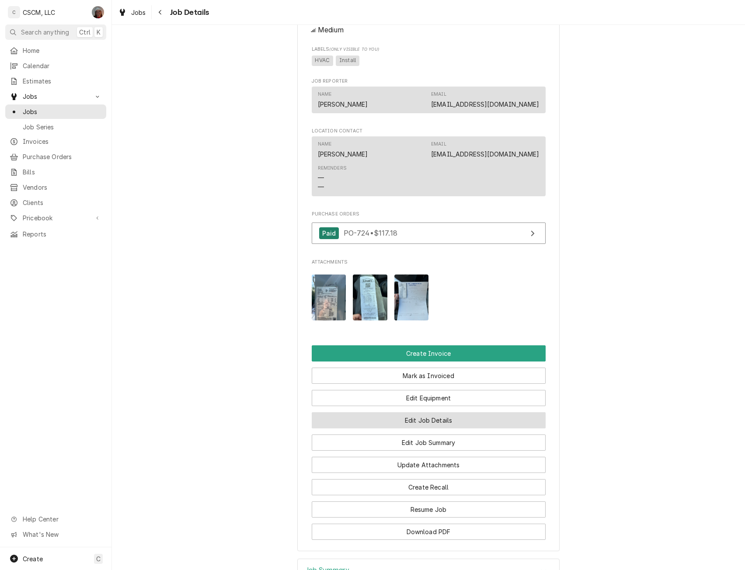
click at [416, 429] on button "Edit Job Details" at bounding box center [429, 421] width 234 height 16
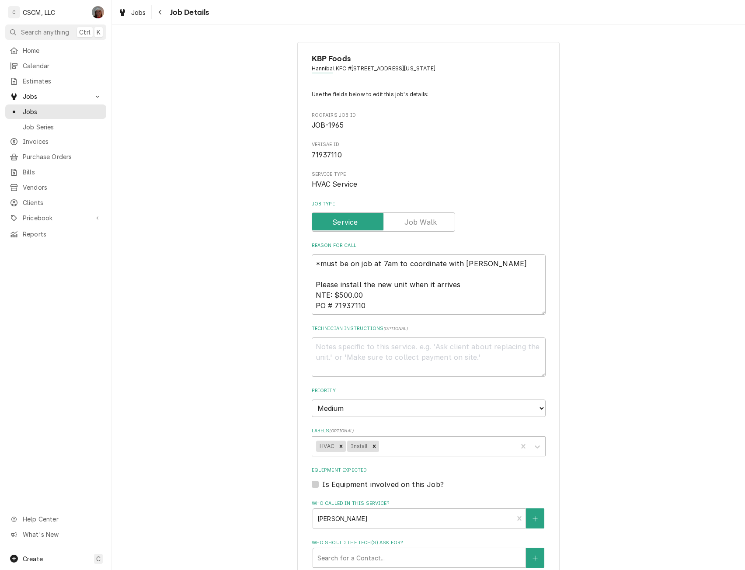
type textarea "x"
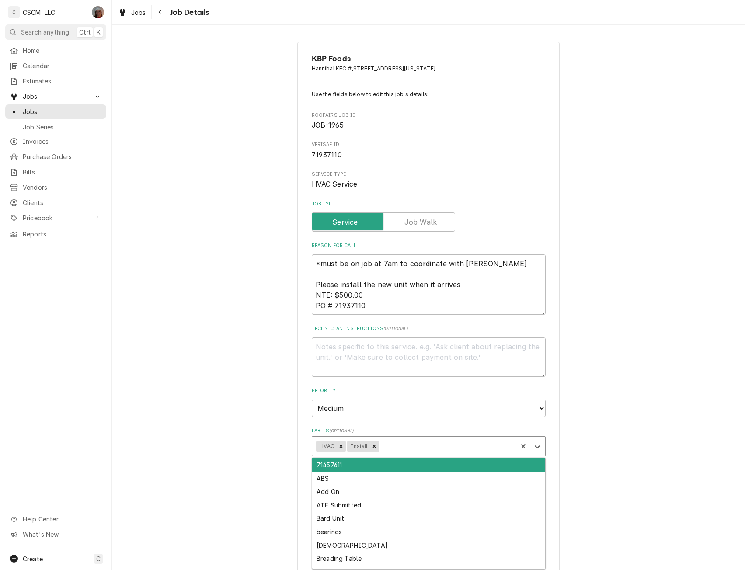
click at [409, 447] on div "Labels" at bounding box center [447, 447] width 133 height 16
type input "pend"
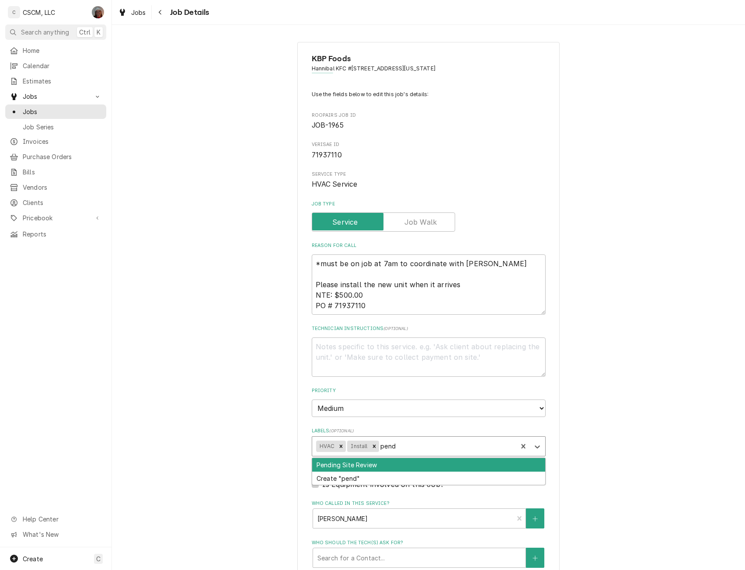
click at [385, 464] on div "Pending Site Review" at bounding box center [428, 465] width 233 height 14
type textarea "x"
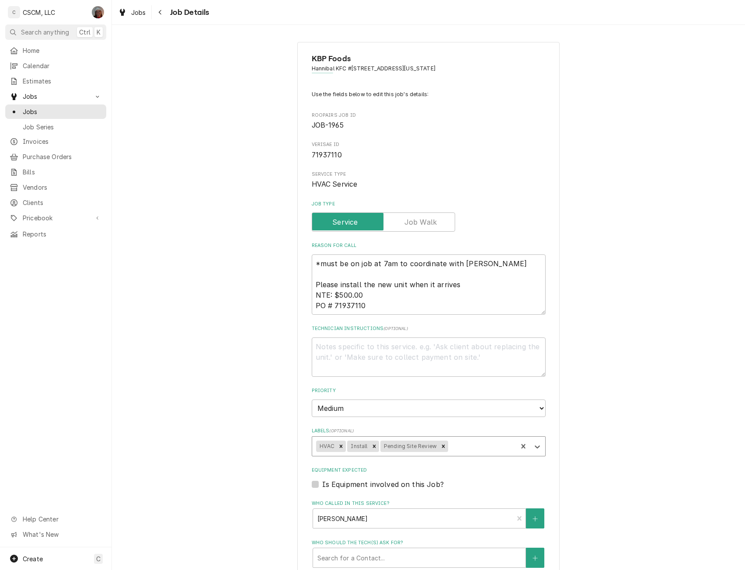
scroll to position [267, 0]
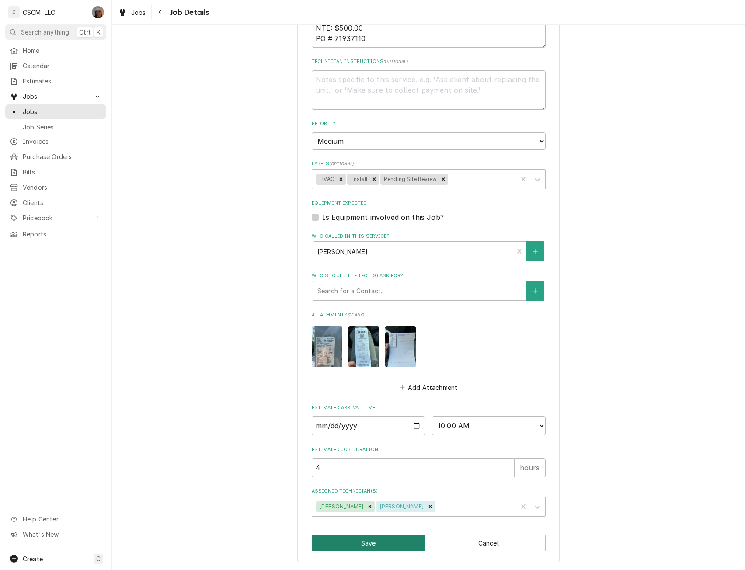
click at [368, 540] on button "Save" at bounding box center [369, 543] width 114 height 16
type textarea "x"
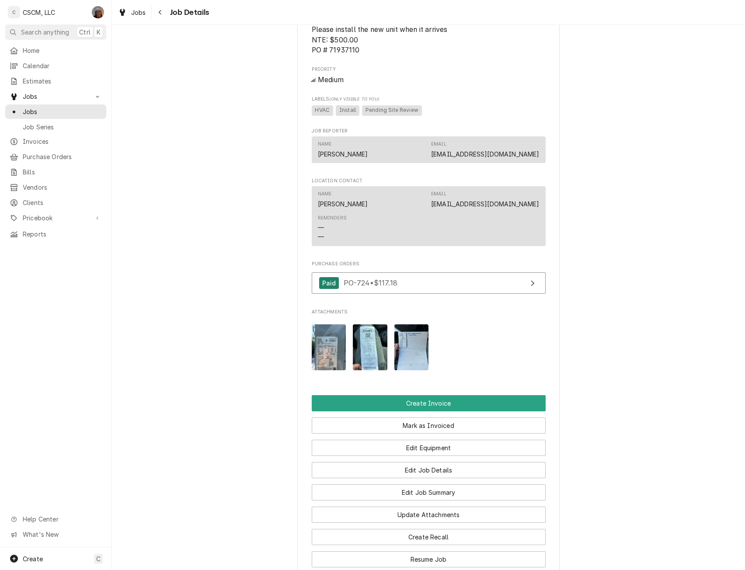
scroll to position [609, 0]
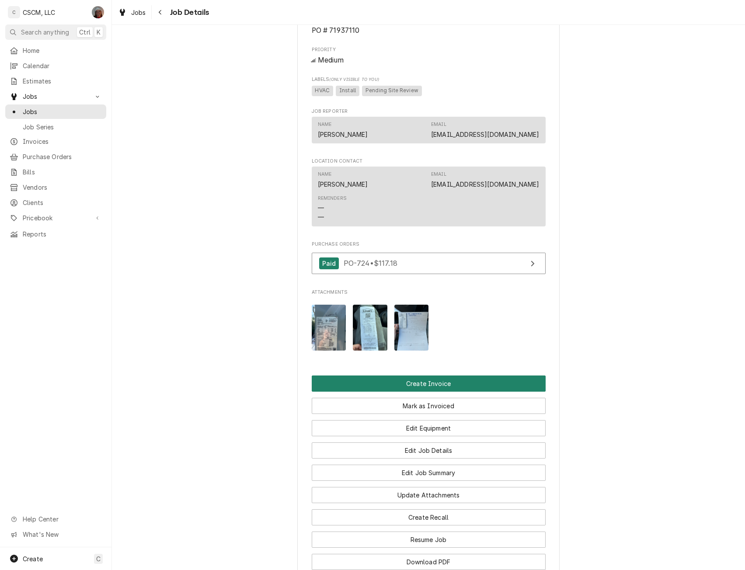
click at [404, 392] on button "Create Invoice" at bounding box center [429, 384] width 234 height 16
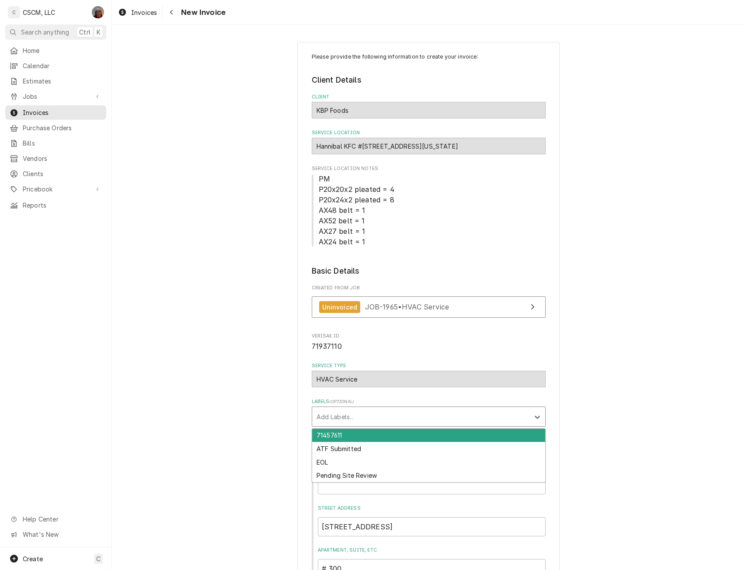
click at [387, 420] on div "Labels" at bounding box center [421, 417] width 209 height 16
type input "pend"
click at [368, 434] on div "Pending Site Review" at bounding box center [428, 436] width 233 height 14
type textarea "x"
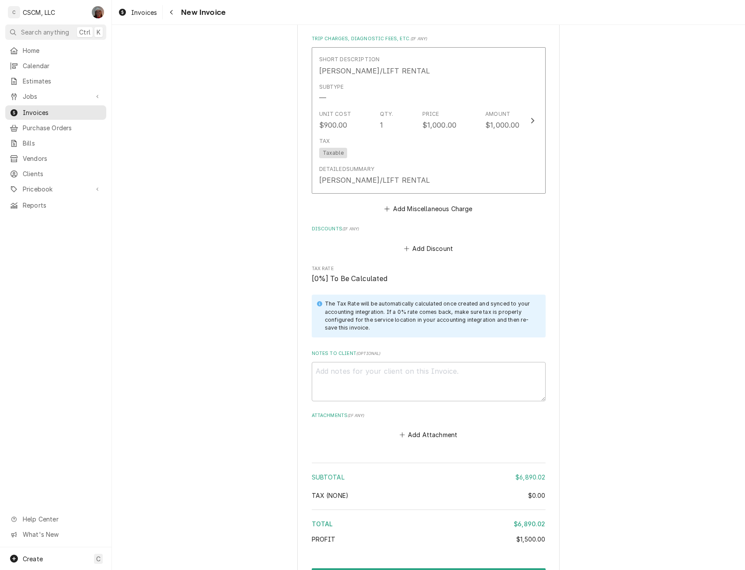
scroll to position [2265, 0]
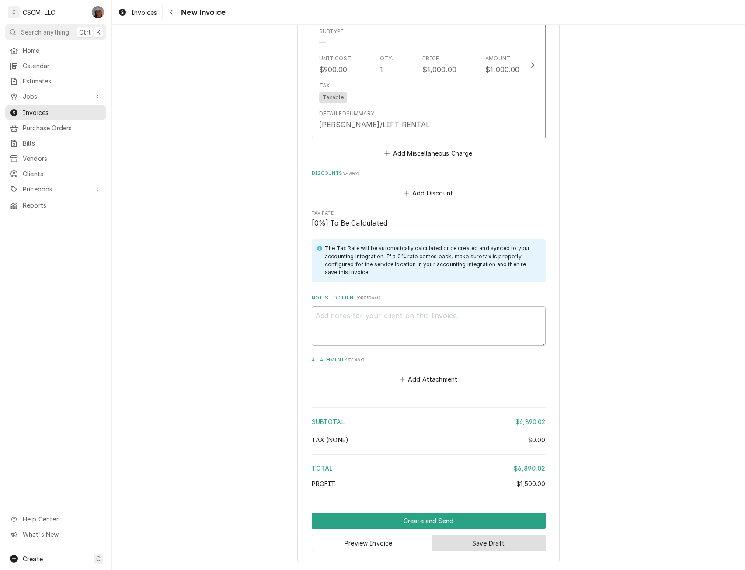
click at [465, 545] on button "Save Draft" at bounding box center [489, 543] width 114 height 16
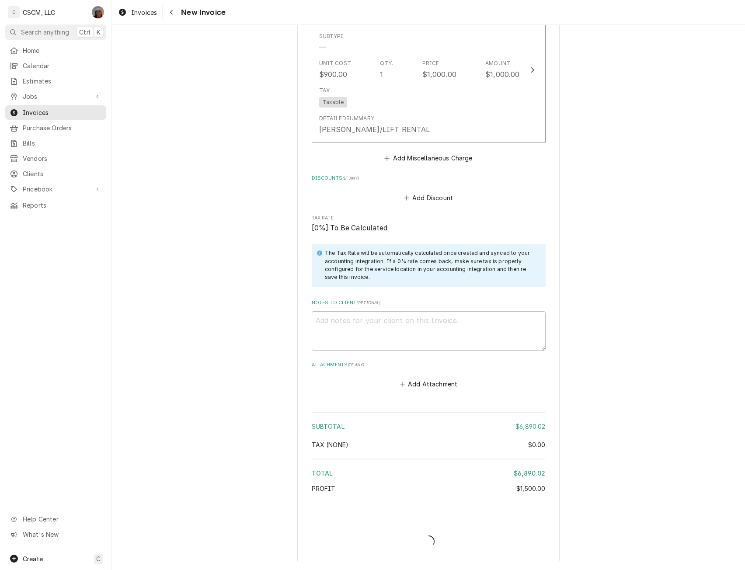
scroll to position [2260, 0]
type textarea "x"
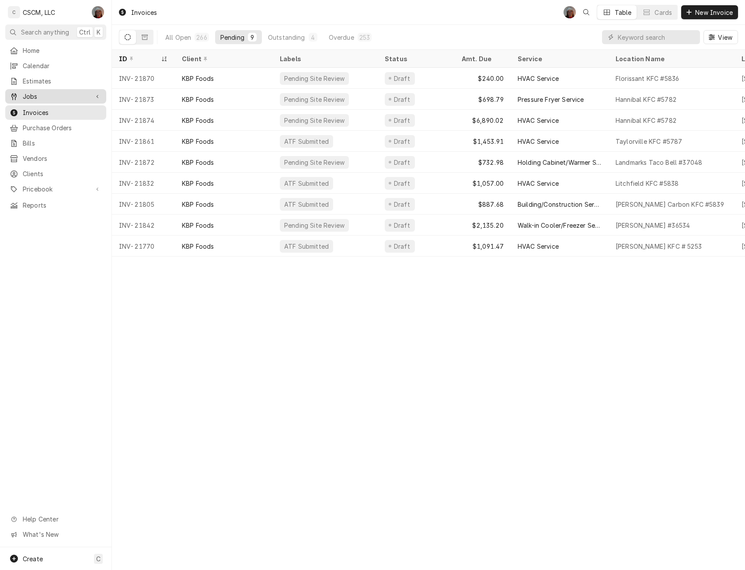
click at [35, 94] on span "Jobs" at bounding box center [56, 96] width 66 height 9
click at [33, 107] on span "Jobs" at bounding box center [62, 111] width 79 height 9
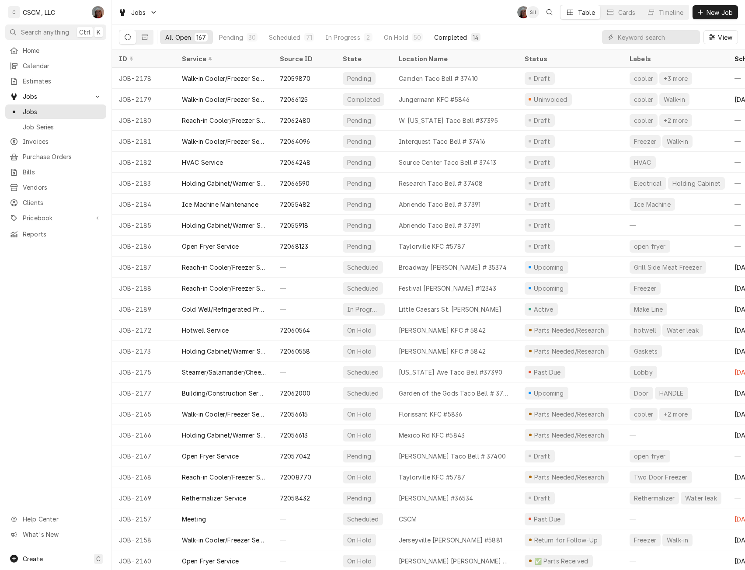
click at [446, 36] on div "Completed" at bounding box center [450, 37] width 33 height 9
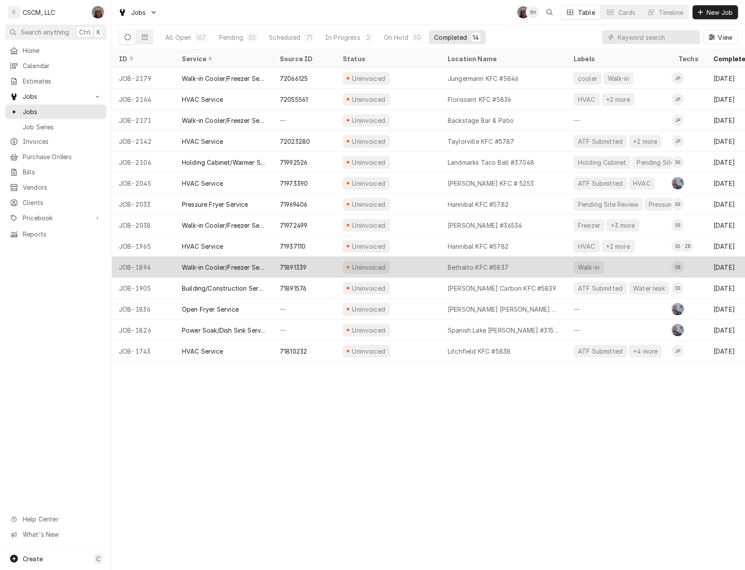
click at [414, 262] on div "Uninvoiced" at bounding box center [388, 267] width 105 height 21
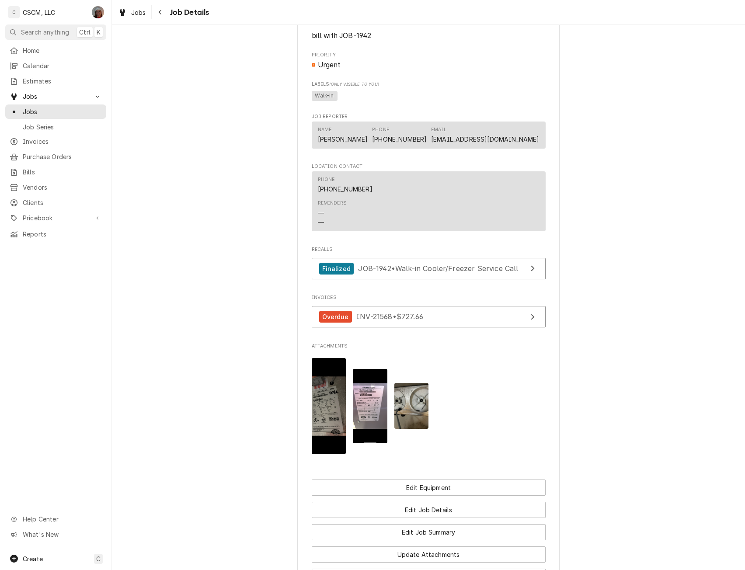
scroll to position [626, 0]
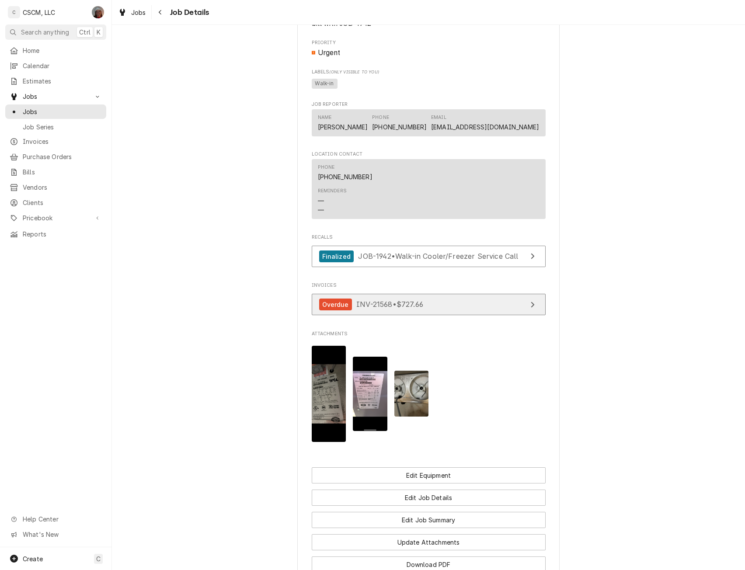
click at [408, 309] on span "INV-21568 • $727.66" at bounding box center [390, 304] width 67 height 9
click at [42, 112] on span "Jobs" at bounding box center [62, 111] width 79 height 9
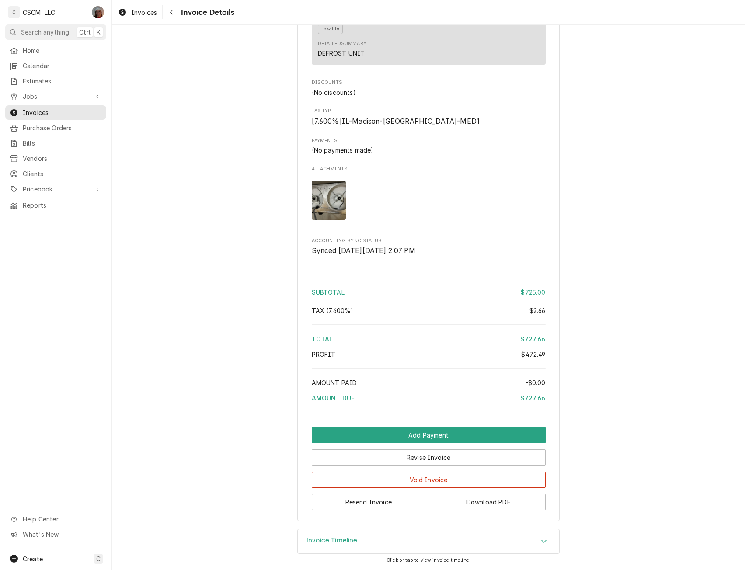
scroll to position [1196, 0]
click at [358, 502] on button "Resend Invoice" at bounding box center [369, 502] width 114 height 16
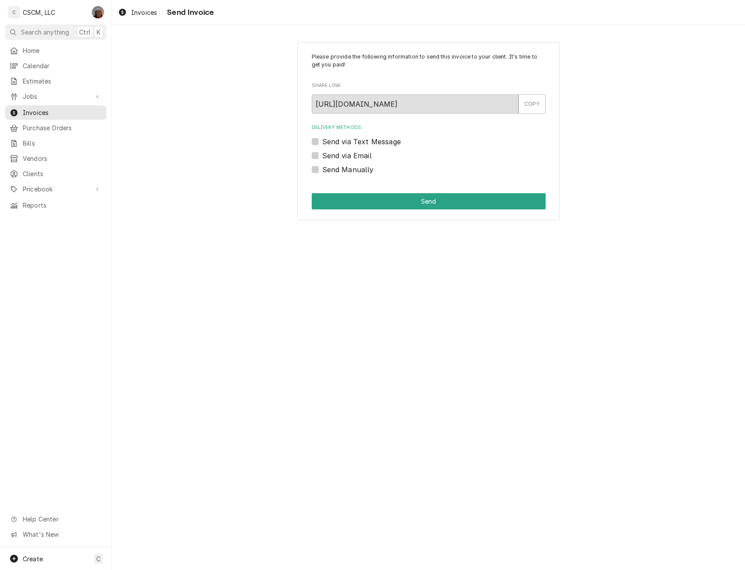
click at [322, 168] on label "Send Manually" at bounding box center [348, 169] width 52 height 10
click at [322, 168] on input "Send Manually" at bounding box center [439, 173] width 234 height 19
checkbox input "true"
click at [347, 197] on button "Send" at bounding box center [429, 201] width 234 height 16
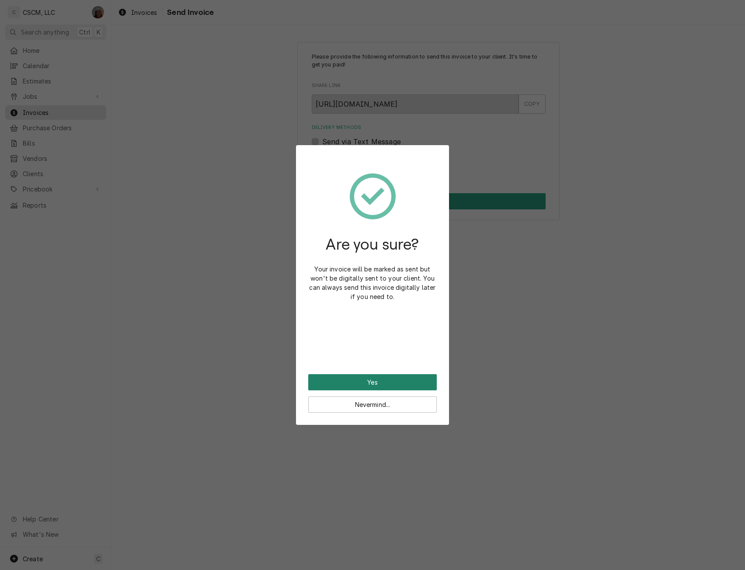
click at [372, 388] on button "Yes" at bounding box center [372, 382] width 129 height 16
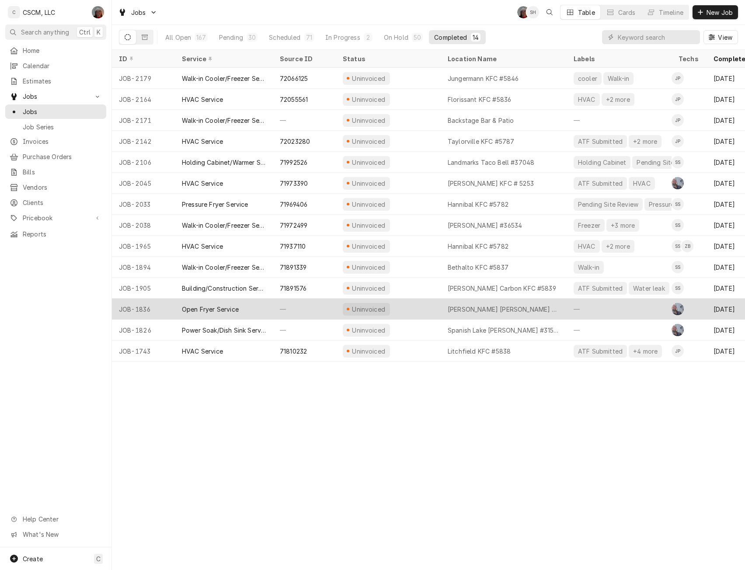
click at [392, 305] on div "Uninvoiced" at bounding box center [388, 309] width 105 height 21
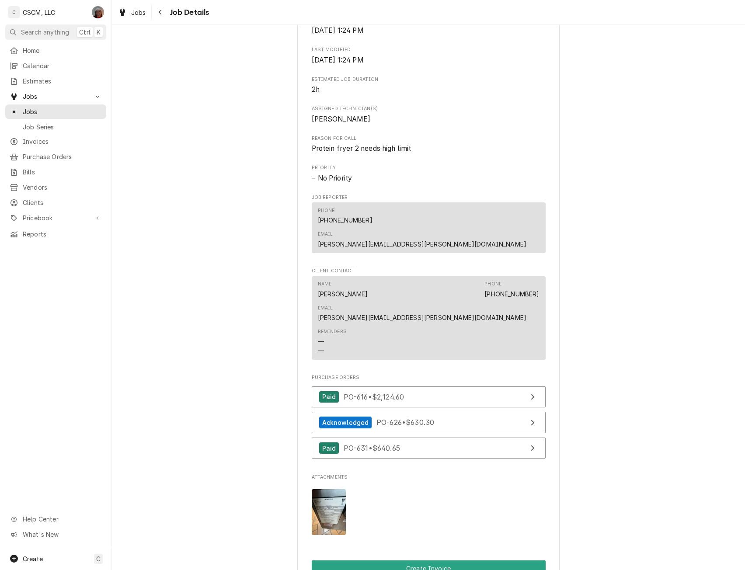
scroll to position [529, 0]
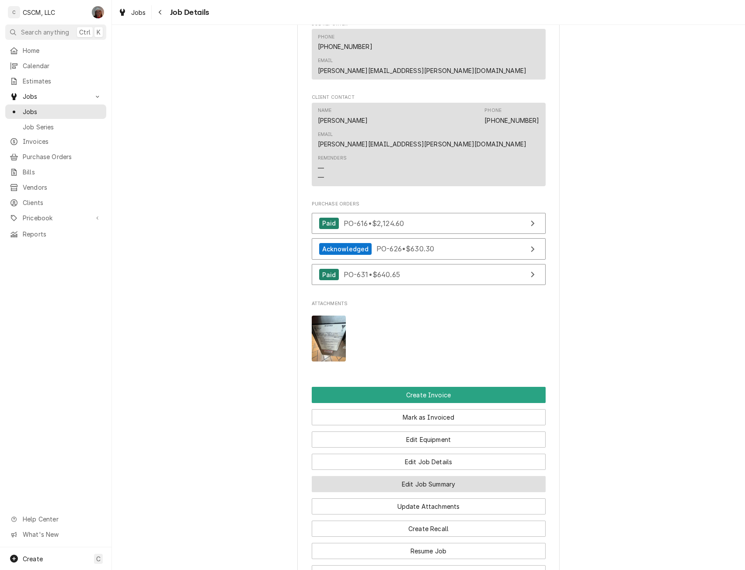
click at [395, 476] on button "Edit Job Summary" at bounding box center [429, 484] width 234 height 16
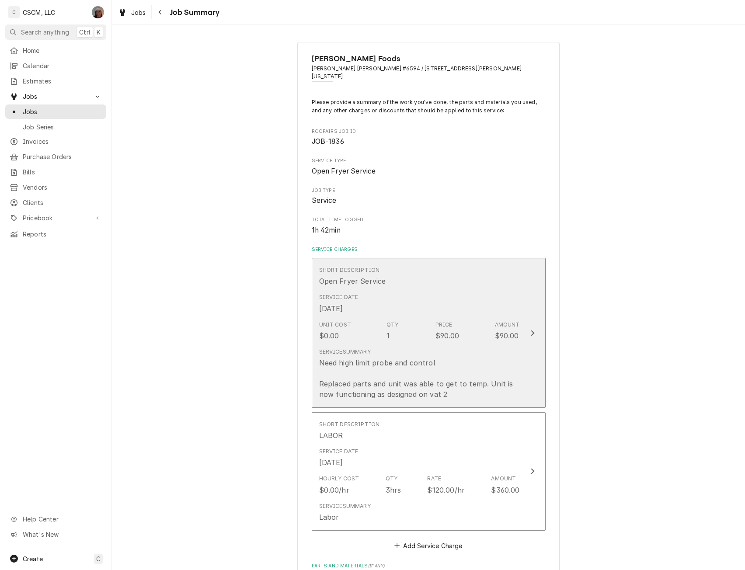
click at [515, 321] on div "Amount" at bounding box center [507, 325] width 25 height 8
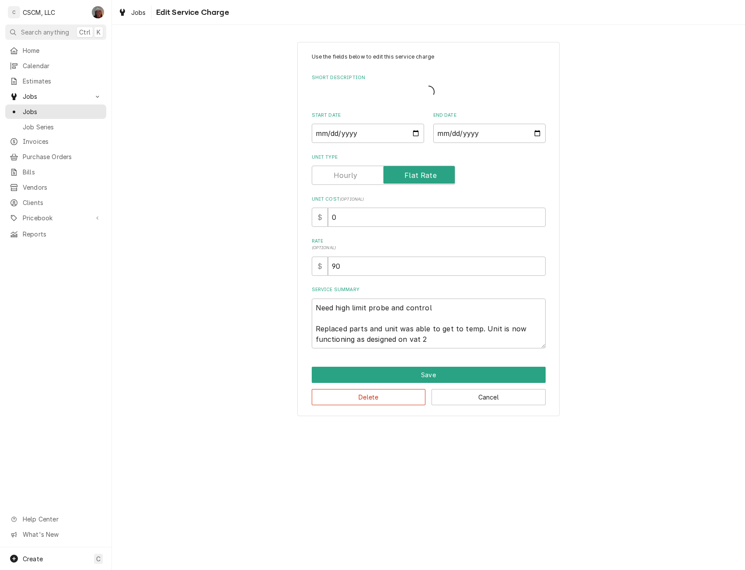
type textarea "x"
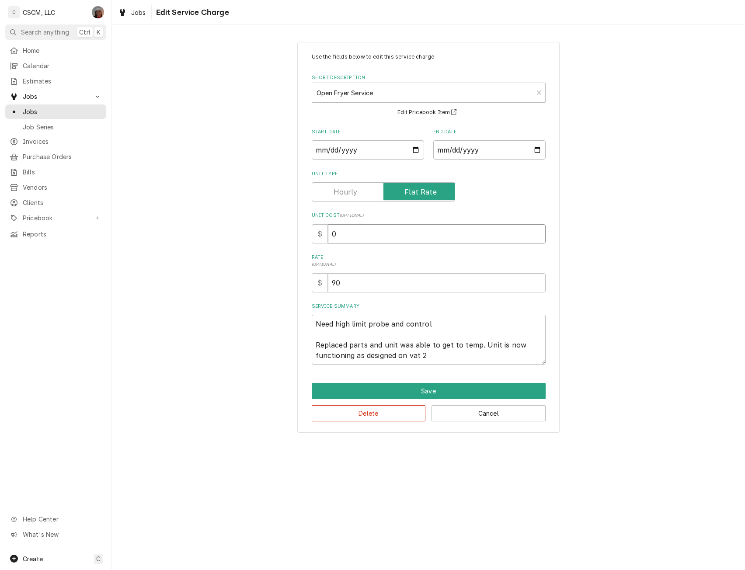
click at [330, 231] on input "0" at bounding box center [437, 233] width 218 height 19
type input "90"
type textarea "x"
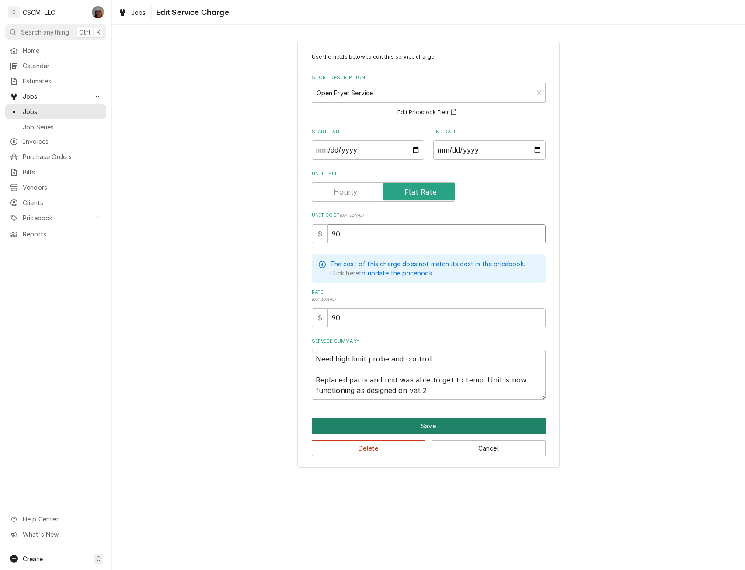
type input "90"
click at [416, 421] on button "Save" at bounding box center [429, 426] width 234 height 16
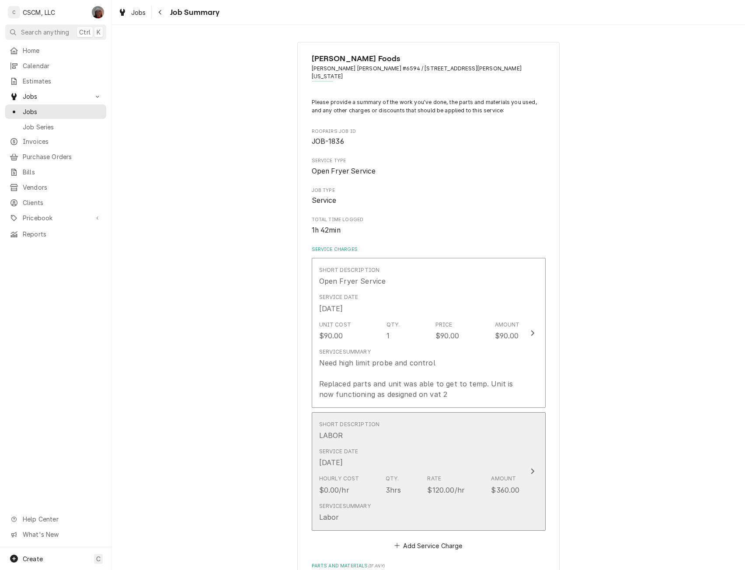
click at [526, 469] on button "Short Description LABOR Service Date Sep 3, 2025 Hourly Cost $0.00/hr Qty. 3hrs…" at bounding box center [429, 472] width 234 height 119
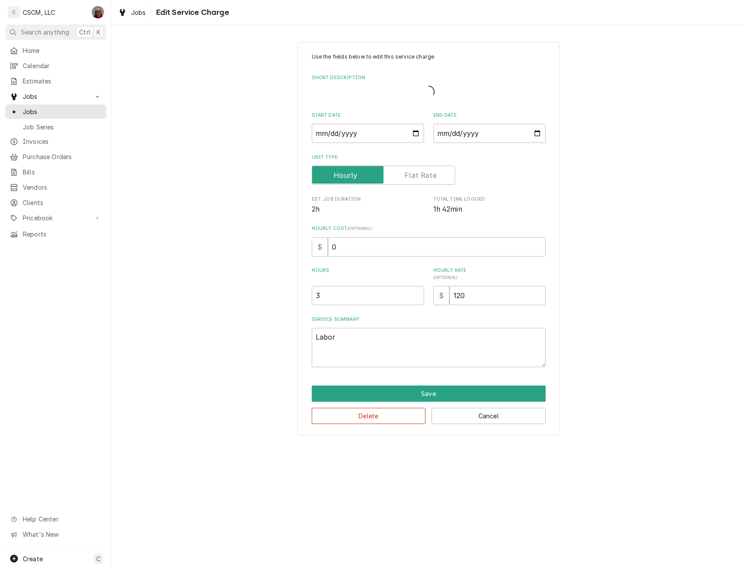
type textarea "x"
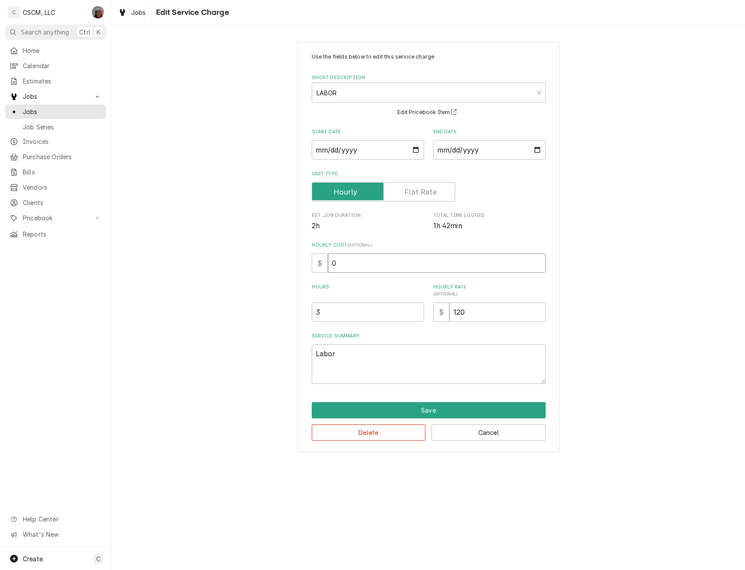
drag, startPoint x: 339, startPoint y: 264, endPoint x: 297, endPoint y: 256, distance: 42.8
click at [297, 256] on div "Use the fields below to edit this service charge Short Description LABOR LAB Ed…" at bounding box center [428, 247] width 633 height 426
type input "4"
type textarea "x"
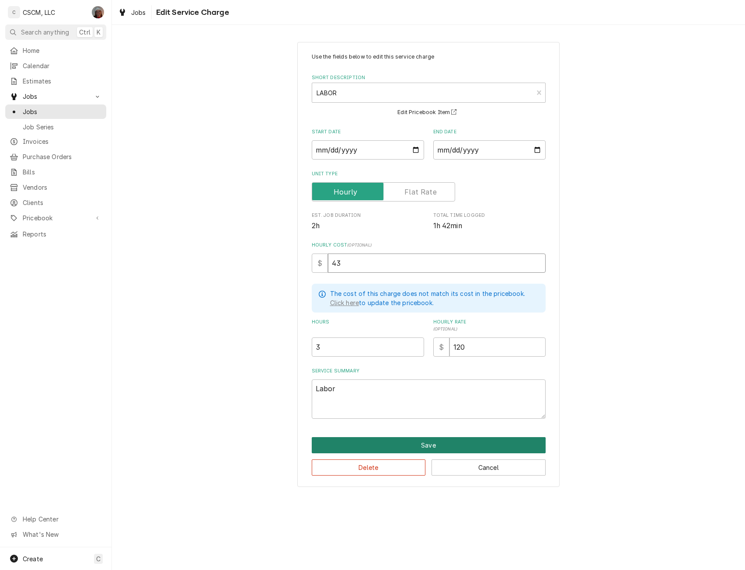
type input "43"
click at [430, 444] on button "Save" at bounding box center [429, 445] width 234 height 16
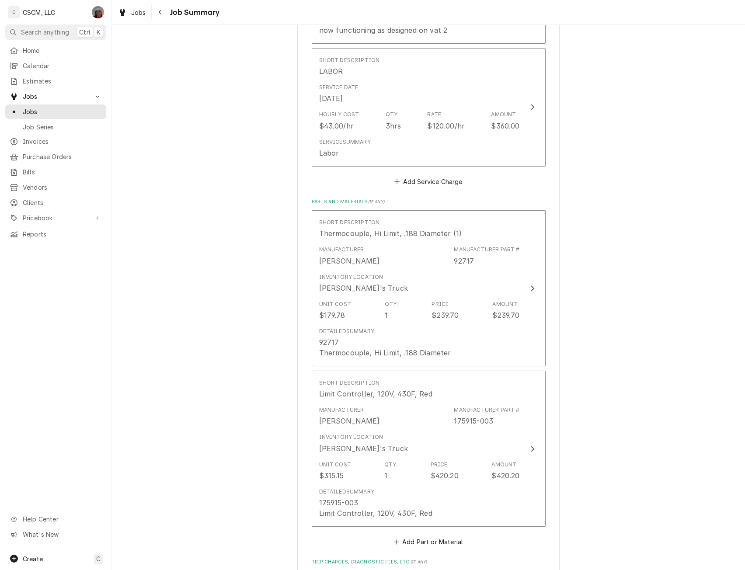
scroll to position [367, 0]
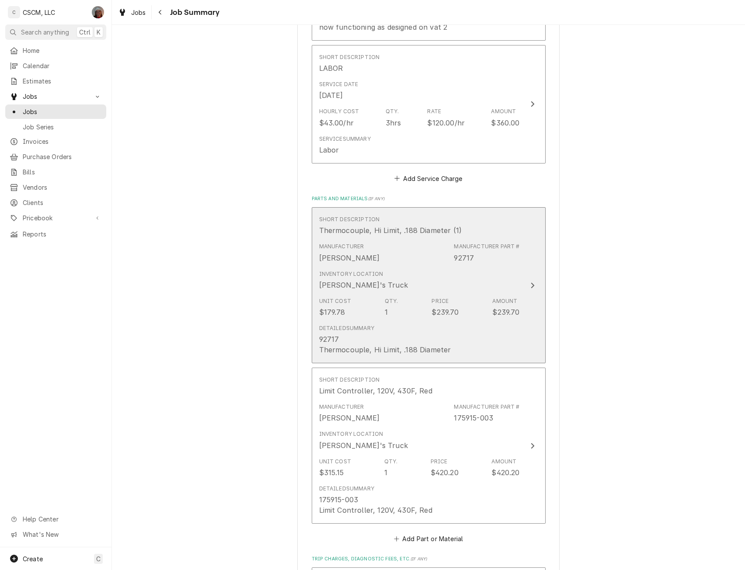
click at [535, 271] on button "Short Description Thermocouple, Hi Limit, .188 Diameter (1) Manufacturer Henny …" at bounding box center [429, 285] width 234 height 156
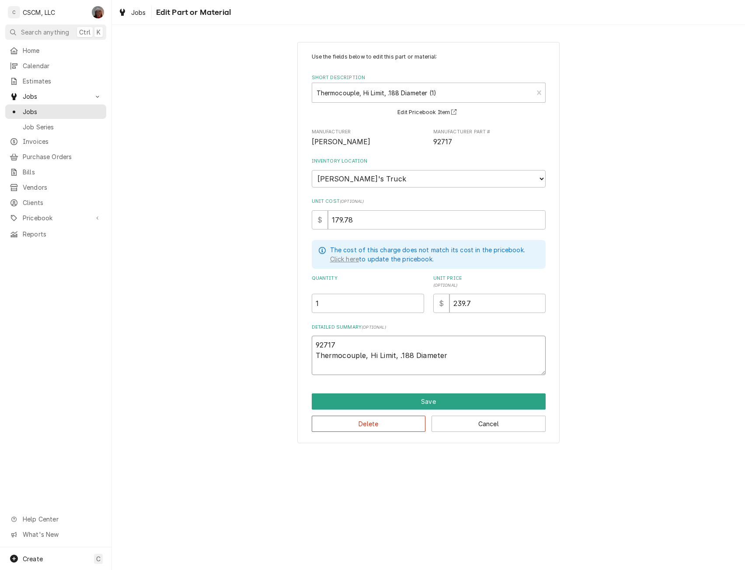
click at [337, 343] on textarea "92717 Thermocouple, Hi Limit, .188 Diameter" at bounding box center [429, 355] width 234 height 39
type textarea "x"
type textarea "9271 Thermocouple, Hi Limit, .188 Diameter"
type textarea "x"
type textarea "927 Thermocouple, Hi Limit, .188 Diameter"
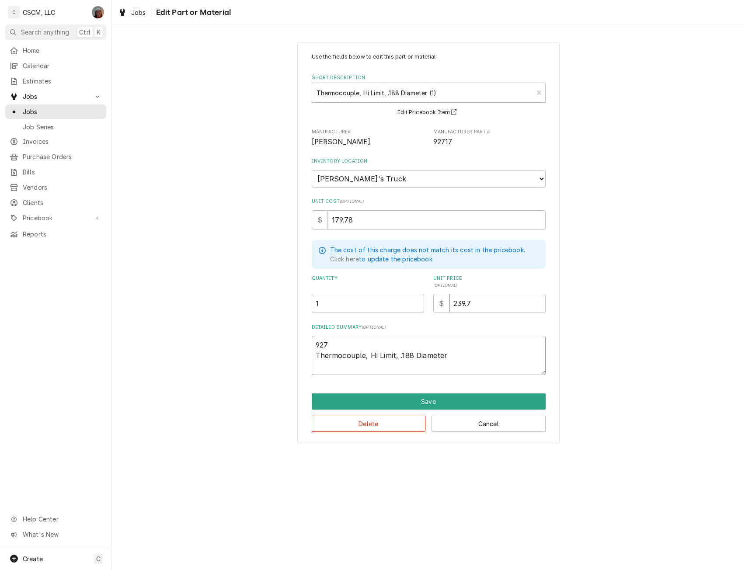
type textarea "x"
type textarea "92 Thermocouple, Hi Limit, .188 Diameter"
type textarea "x"
type textarea "9 Thermocouple, Hi Limit, .188 Diameter"
type textarea "x"
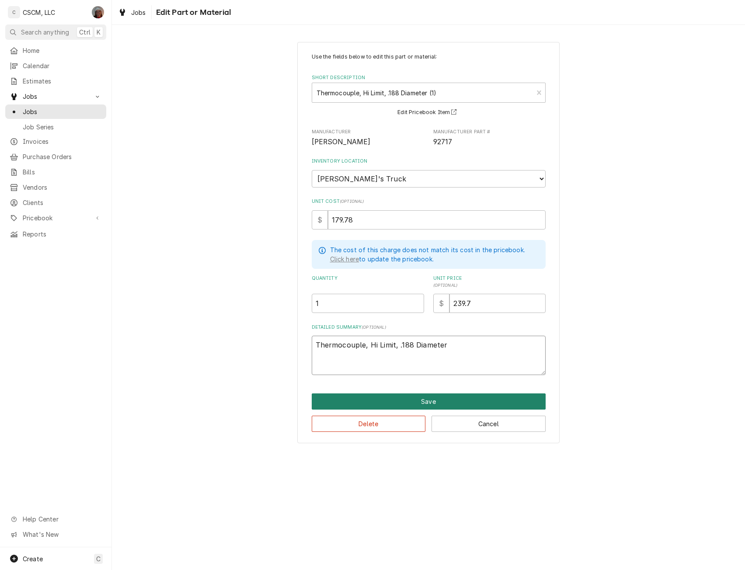
type textarea "Thermocouple, Hi Limit, .188 Diameter"
click at [399, 402] on button "Save" at bounding box center [429, 402] width 234 height 16
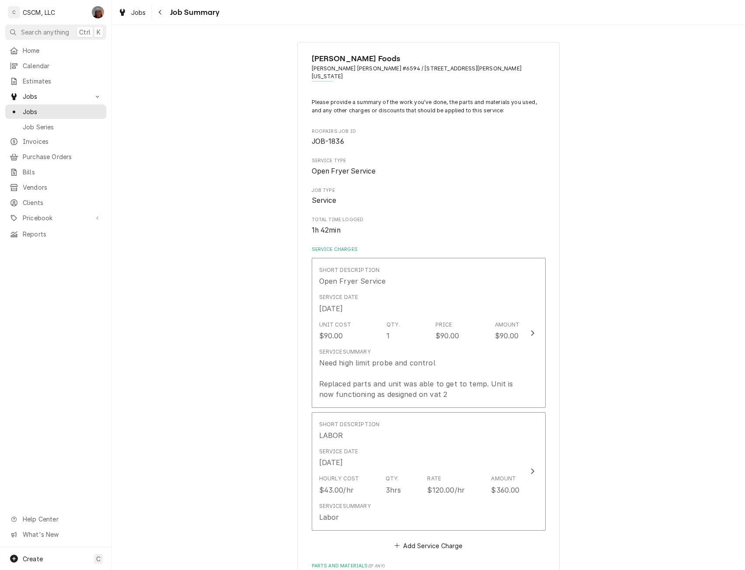
scroll to position [367, 0]
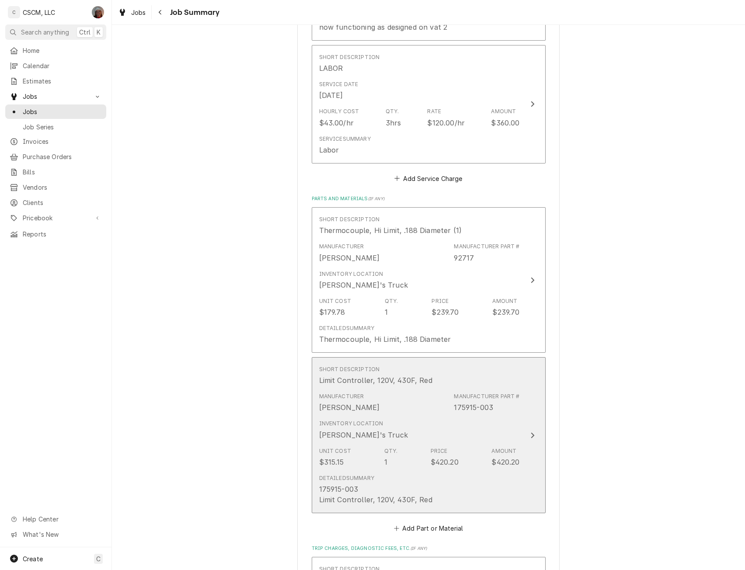
click at [542, 448] on button "Short Description Limit Controller, 120V, 430F, Red Manufacturer Henny Penny Ma…" at bounding box center [429, 435] width 234 height 156
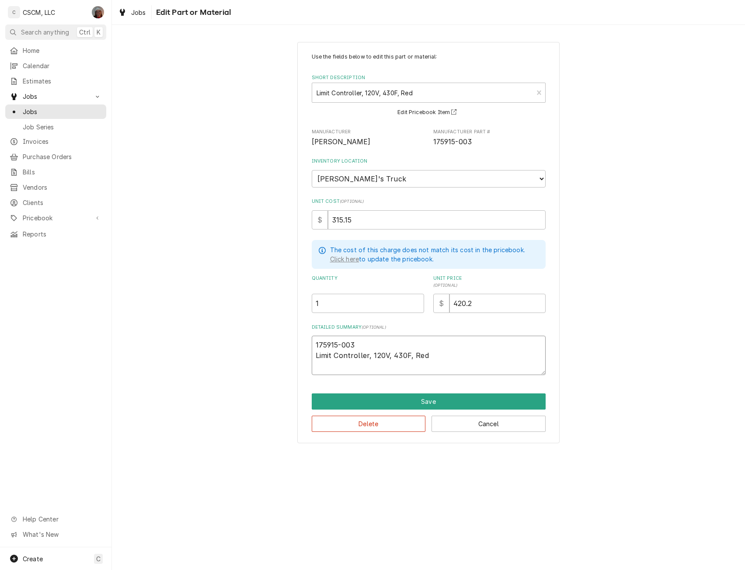
click at [351, 343] on textarea "175915-003 Limit Controller, 120V, 430F, Red" at bounding box center [429, 355] width 234 height 39
type textarea "x"
type textarea "175915-03 Limit Controller, 120V, 430F, Red"
type textarea "x"
type textarea "175915-3 Limit Controller, 120V, 430F, Red"
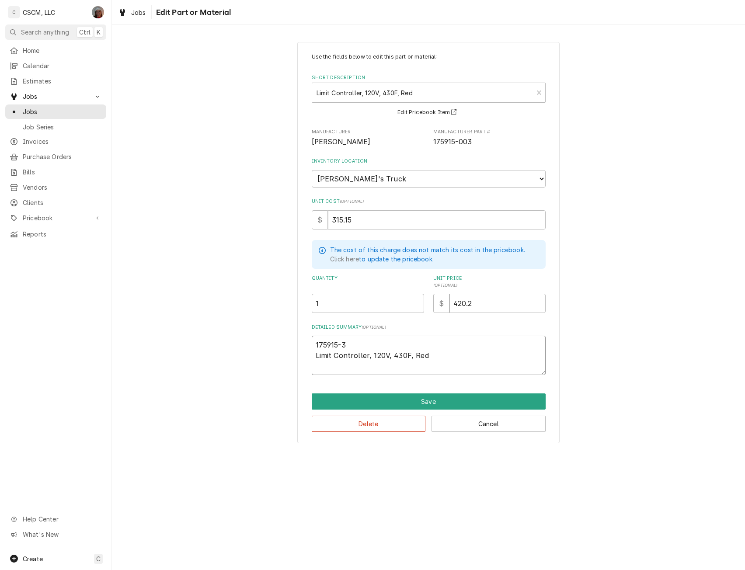
type textarea "x"
type textarea "1759153 Limit Controller, 120V, 430F, Red"
type textarea "x"
type textarea "175913 Limit Controller, 120V, 430F, Red"
type textarea "x"
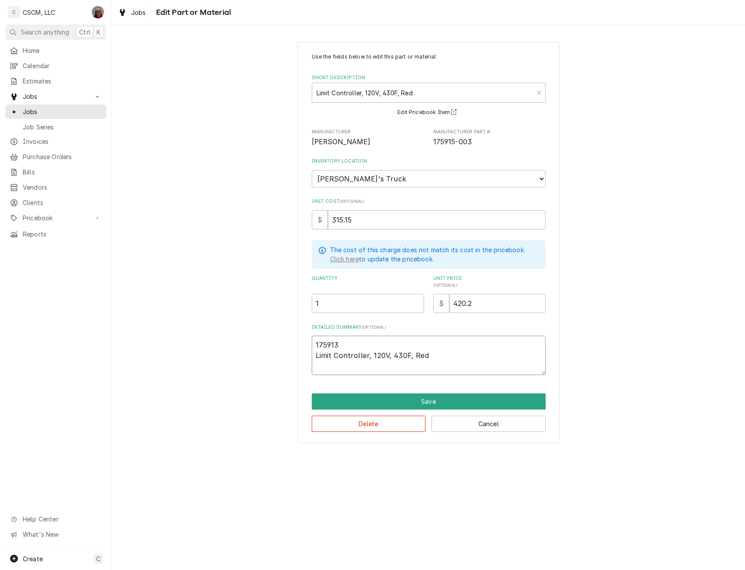
type textarea "17593 Limit Controller, 120V, 430F, Red"
type textarea "x"
type textarea "1753 Limit Controller, 120V, 430F, Red"
type textarea "x"
type textarea "173 Limit Controller, 120V, 430F, Red"
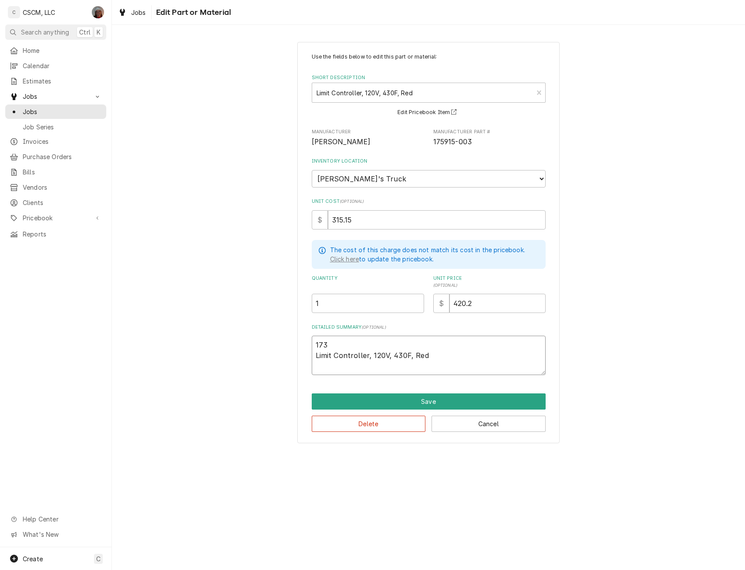
type textarea "x"
type textarea "13 Limit Controller, 120V, 430F, Red"
type textarea "x"
type textarea "3 Limit Controller, 120V, 430F, Red"
type textarea "x"
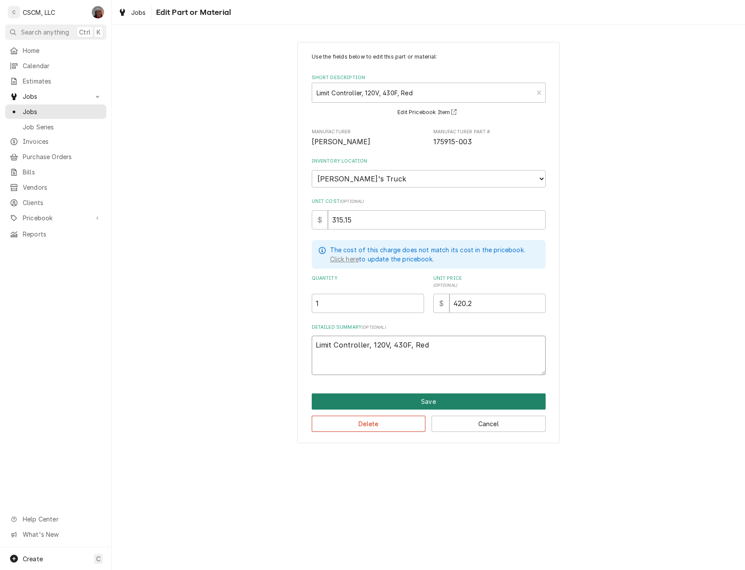
type textarea "Limit Controller, 120V, 430F, Red"
click at [412, 401] on button "Save" at bounding box center [429, 402] width 234 height 16
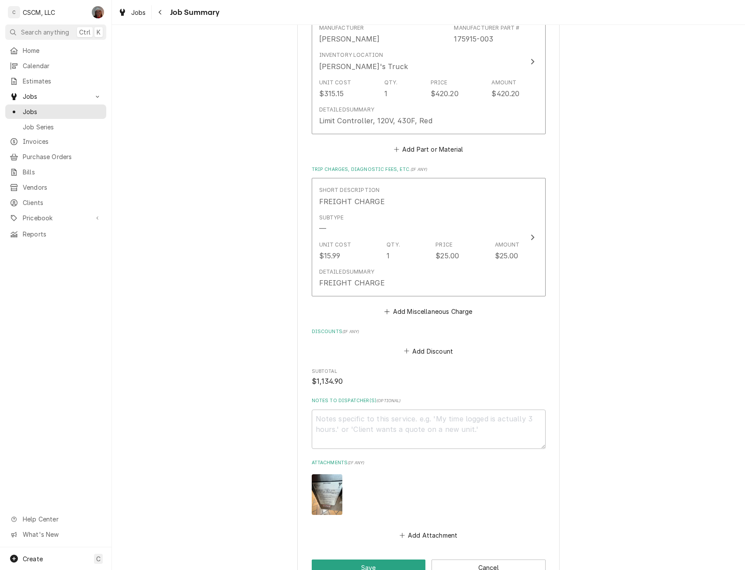
scroll to position [815, 0]
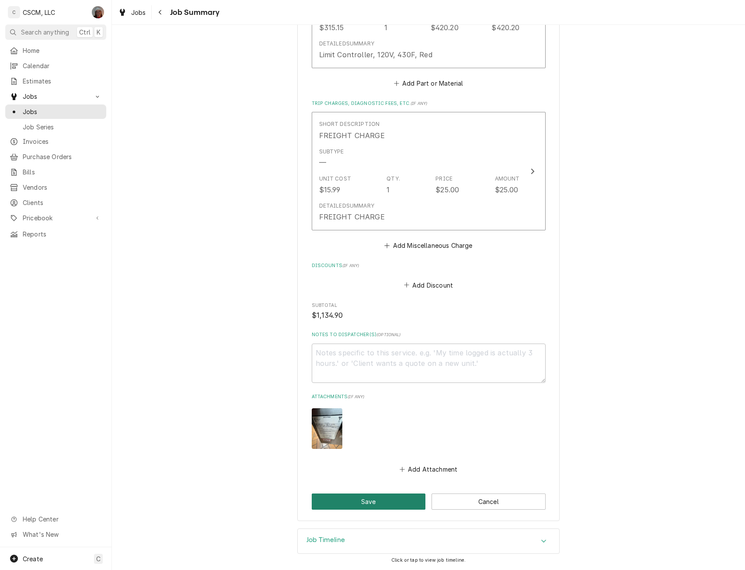
click at [368, 497] on button "Save" at bounding box center [369, 502] width 114 height 16
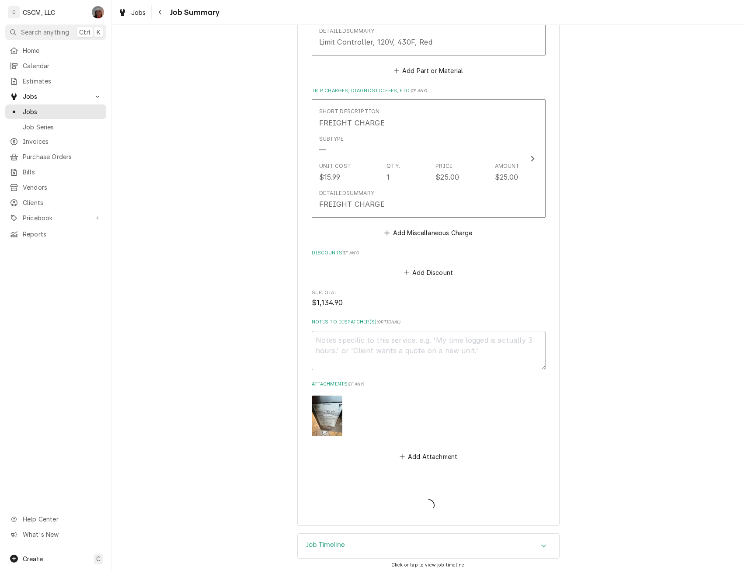
type textarea "x"
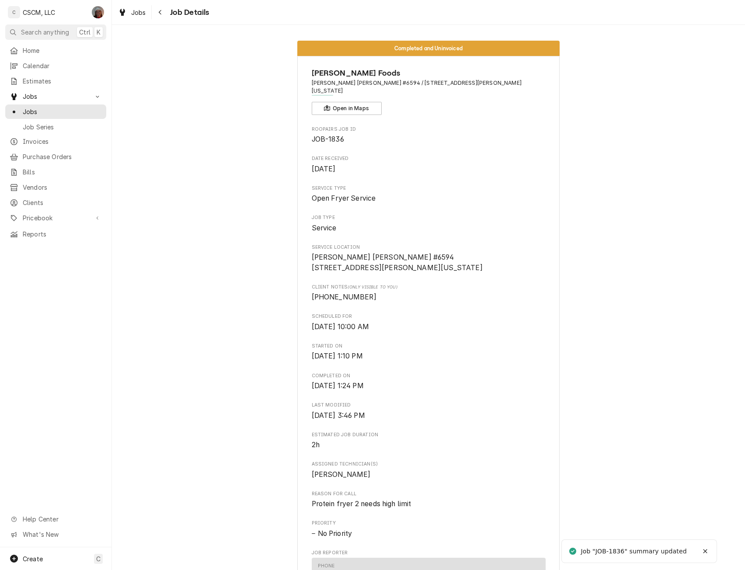
scroll to position [477, 0]
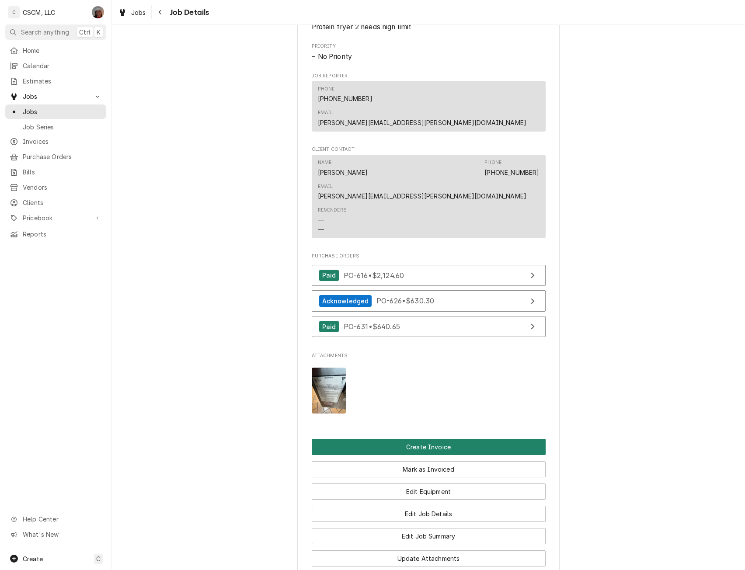
click at [435, 439] on button "Create Invoice" at bounding box center [429, 447] width 234 height 16
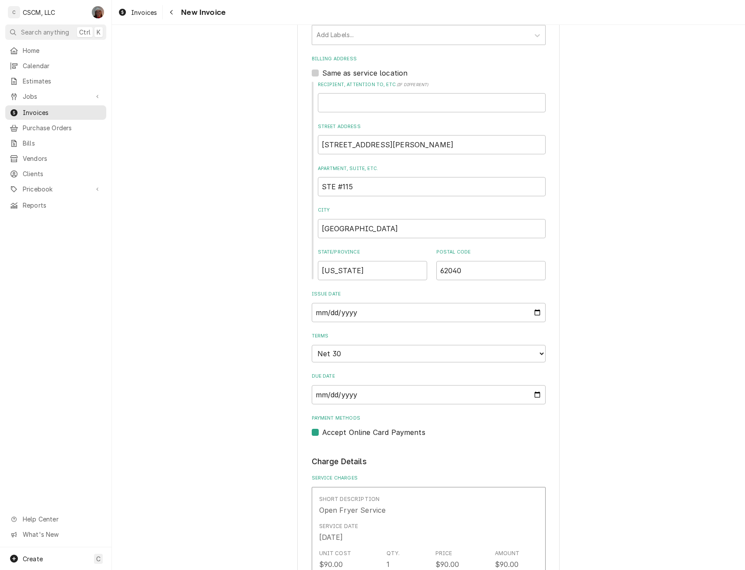
scroll to position [279, 0]
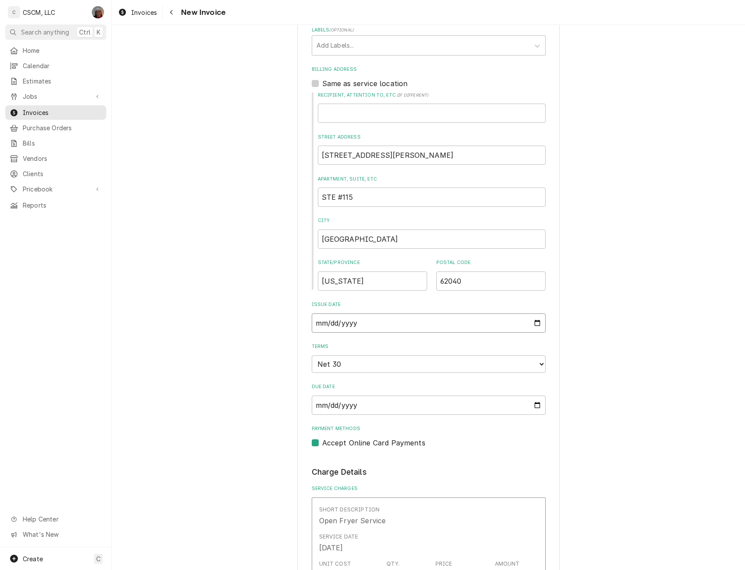
click at [533, 325] on input "[DATE]" at bounding box center [429, 323] width 234 height 19
type textarea "x"
type input "[DATE]"
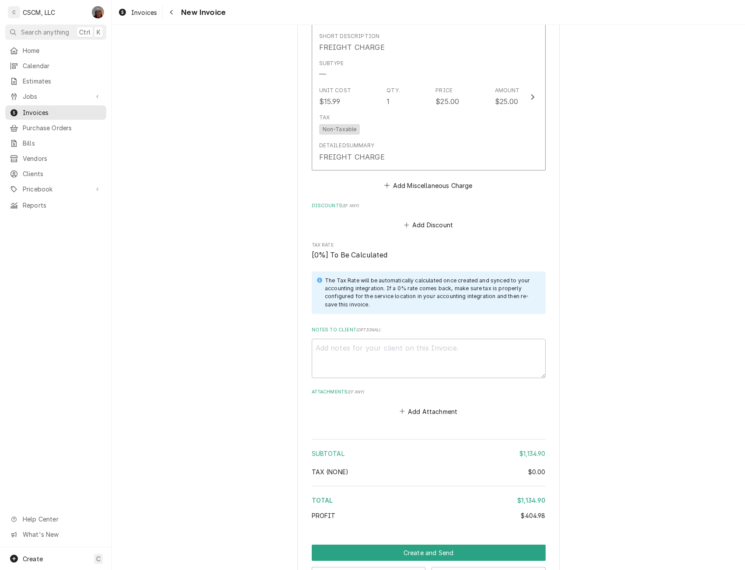
scroll to position [1553, 0]
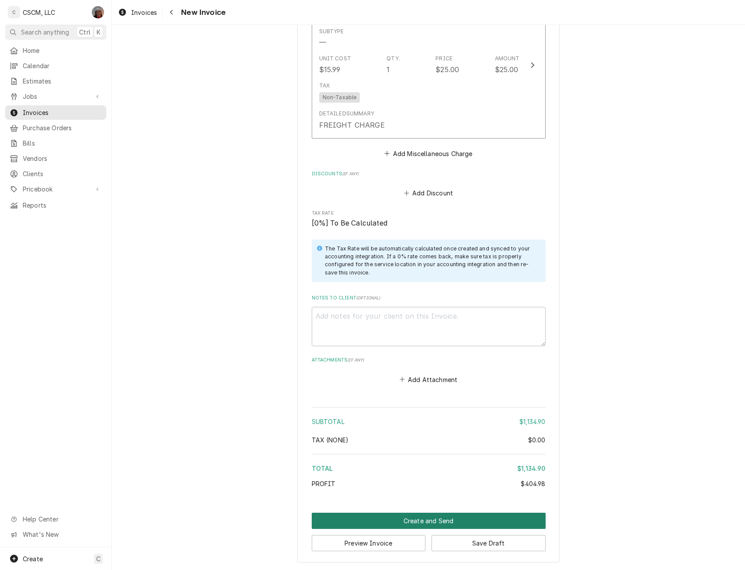
click at [416, 519] on button "Create and Send" at bounding box center [429, 521] width 234 height 16
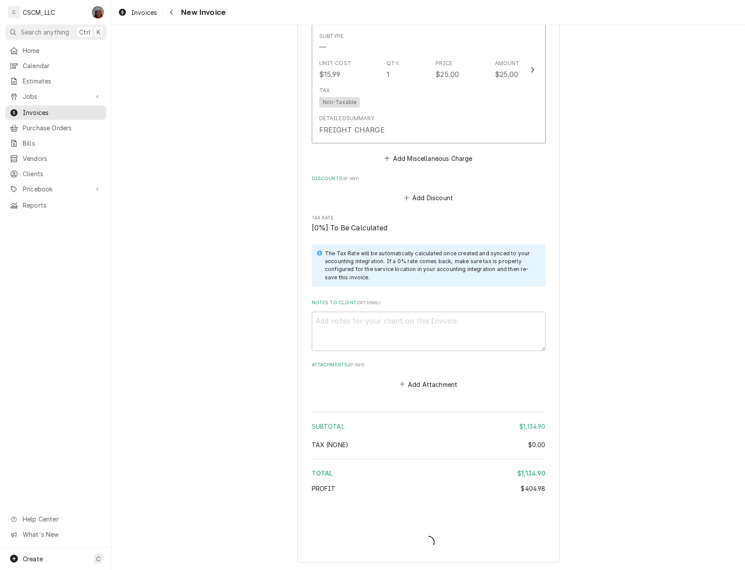
scroll to position [1549, 0]
type textarea "x"
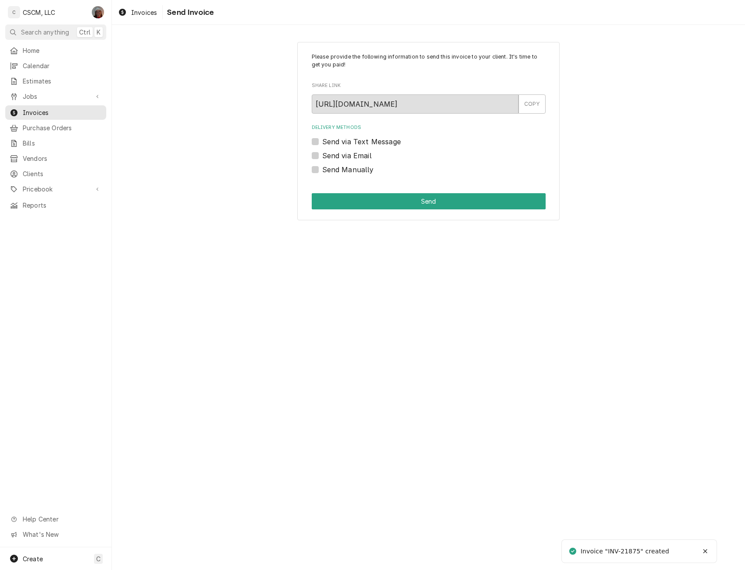
click at [322, 168] on label "Send Manually" at bounding box center [348, 169] width 52 height 10
click at [322, 168] on input "Send Manually" at bounding box center [439, 173] width 234 height 19
checkbox input "true"
click at [342, 204] on button "Send" at bounding box center [429, 201] width 234 height 16
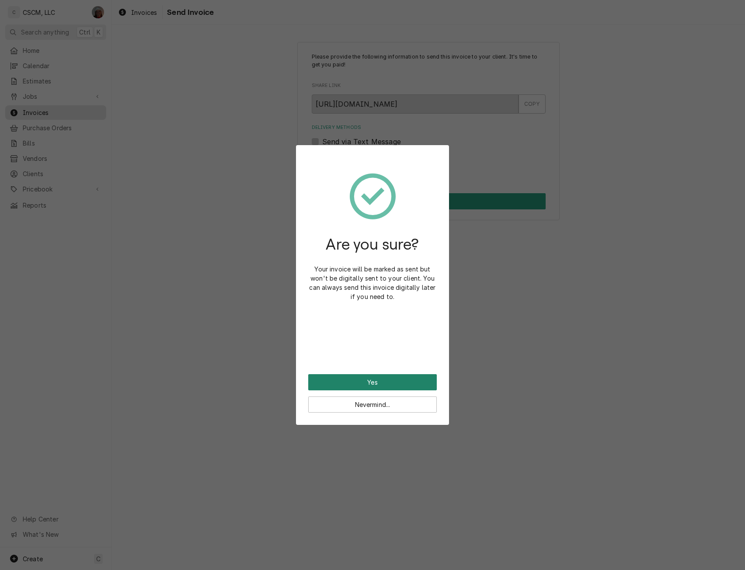
click at [360, 375] on button "Yes" at bounding box center [372, 382] width 129 height 16
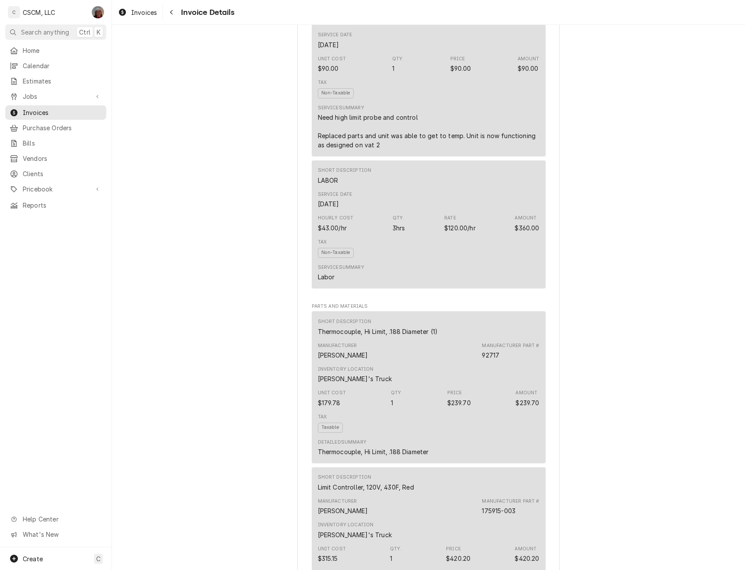
scroll to position [1140, 0]
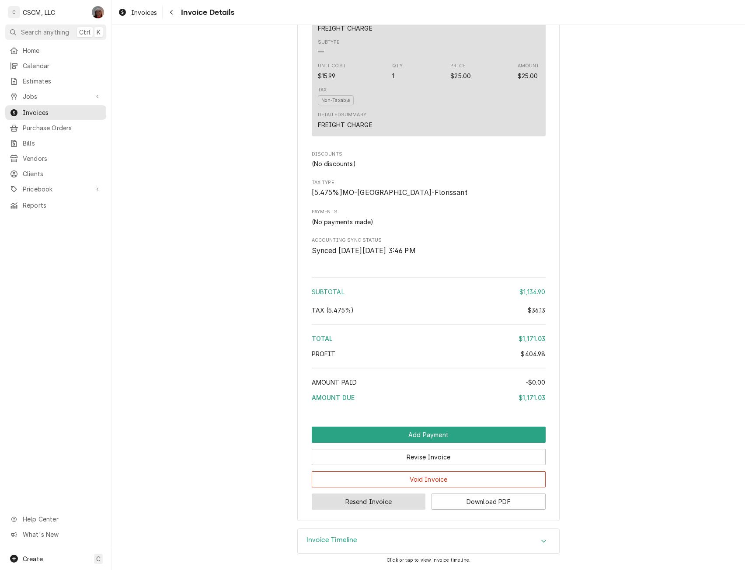
click at [353, 502] on button "Resend Invoice" at bounding box center [369, 502] width 114 height 16
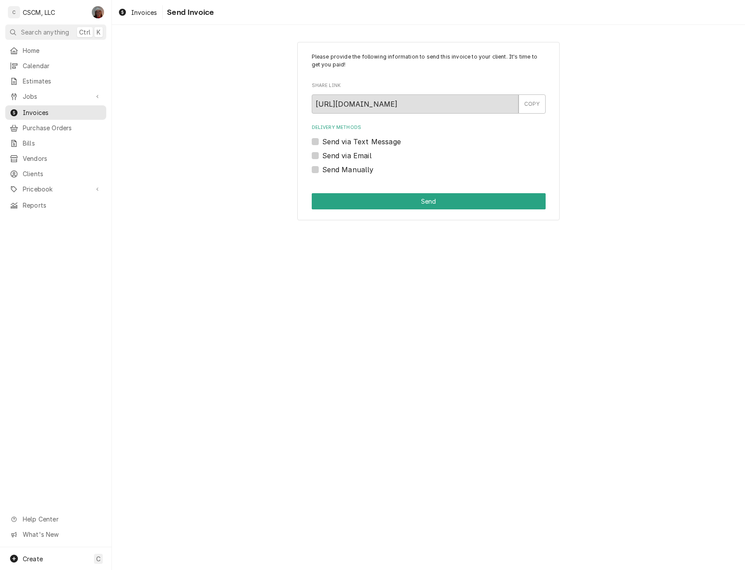
click at [322, 156] on label "Send via Email" at bounding box center [346, 155] width 49 height 10
click at [322, 156] on input "Send via Email" at bounding box center [439, 159] width 234 height 19
checkbox input "true"
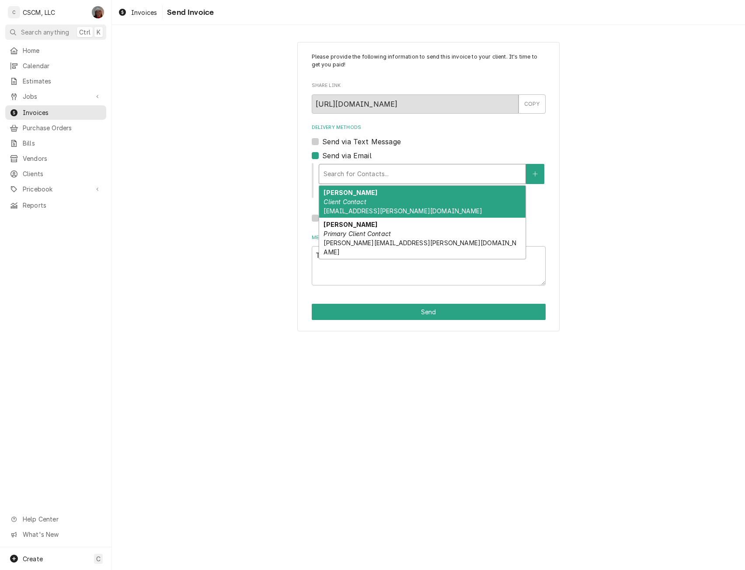
click at [350, 175] on div "Delivery Methods" at bounding box center [423, 174] width 198 height 16
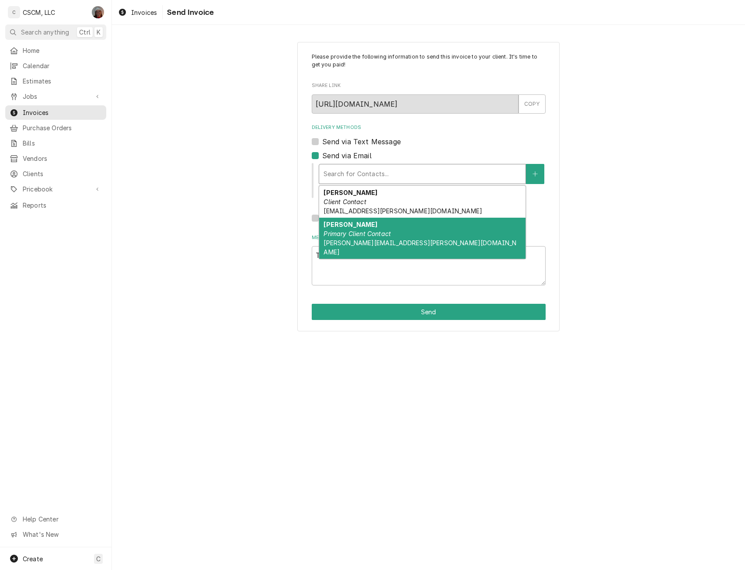
click at [441, 230] on div "[PERSON_NAME] Primary Client Contact [PERSON_NAME][EMAIL_ADDRESS][PERSON_NAME][…" at bounding box center [422, 238] width 206 height 41
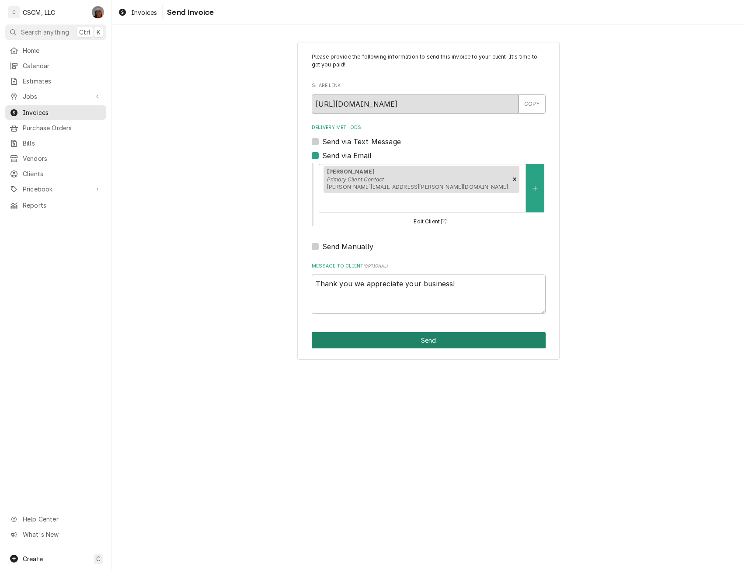
click at [411, 332] on button "Send" at bounding box center [429, 340] width 234 height 16
type textarea "x"
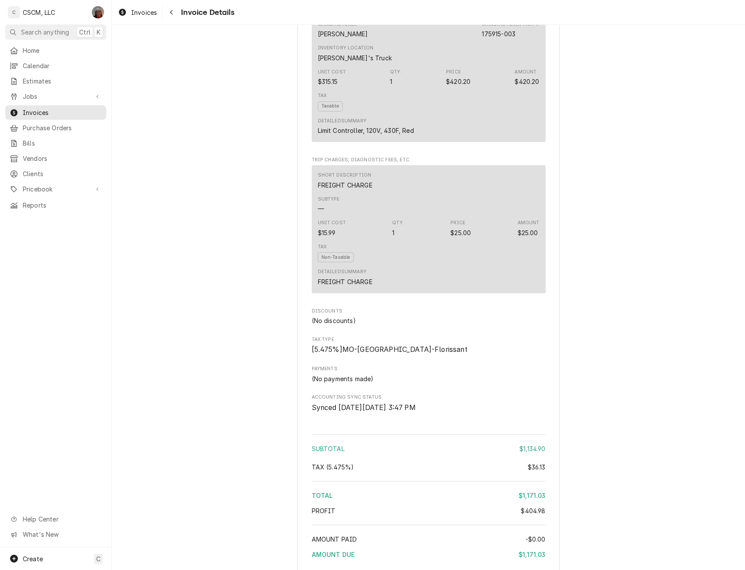
scroll to position [1140, 0]
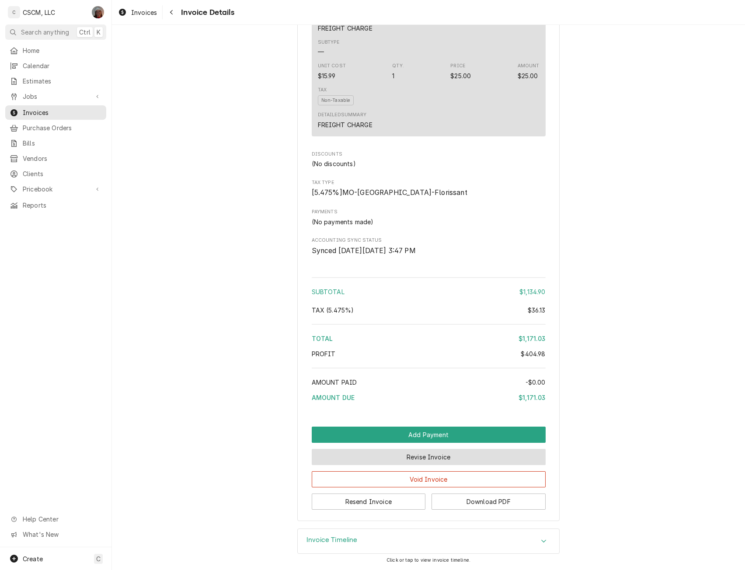
click at [402, 453] on button "Revise Invoice" at bounding box center [429, 457] width 234 height 16
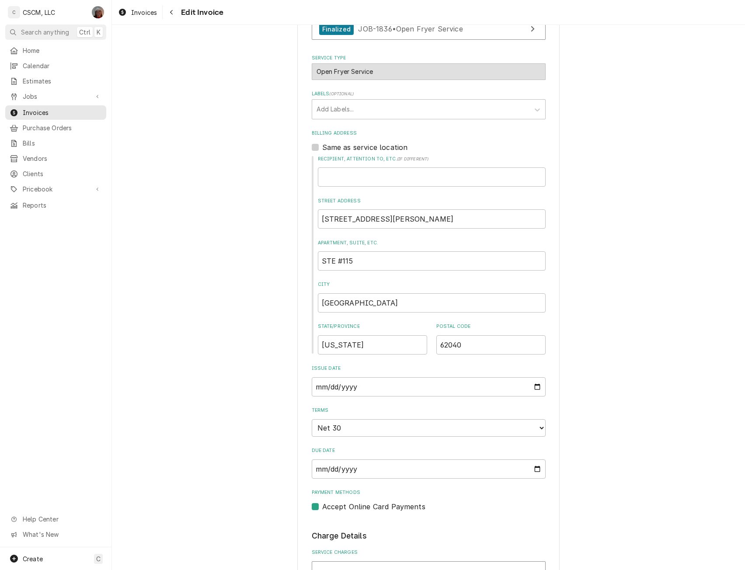
scroll to position [224, 0]
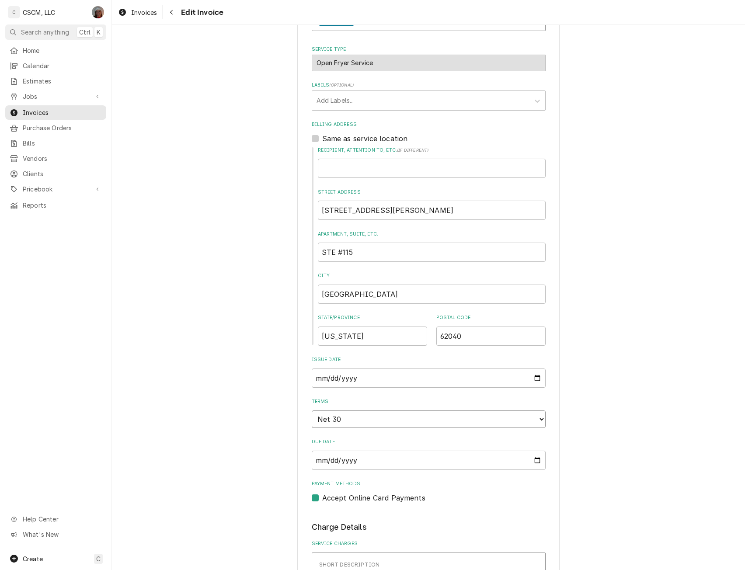
click at [536, 420] on select "Choose payment terms... Same Day Net 7 Net 14 Net 21 Net 30 Net 45 Net 60 Net 90" at bounding box center [429, 419] width 234 height 17
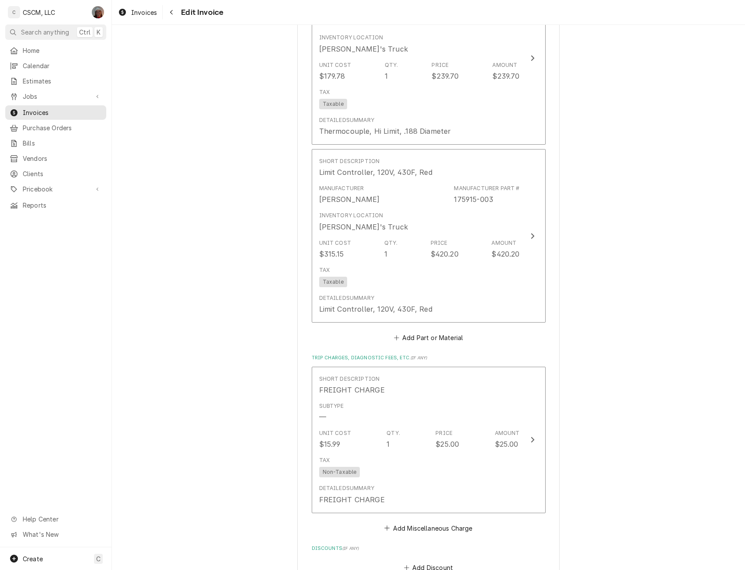
scroll to position [1572, 0]
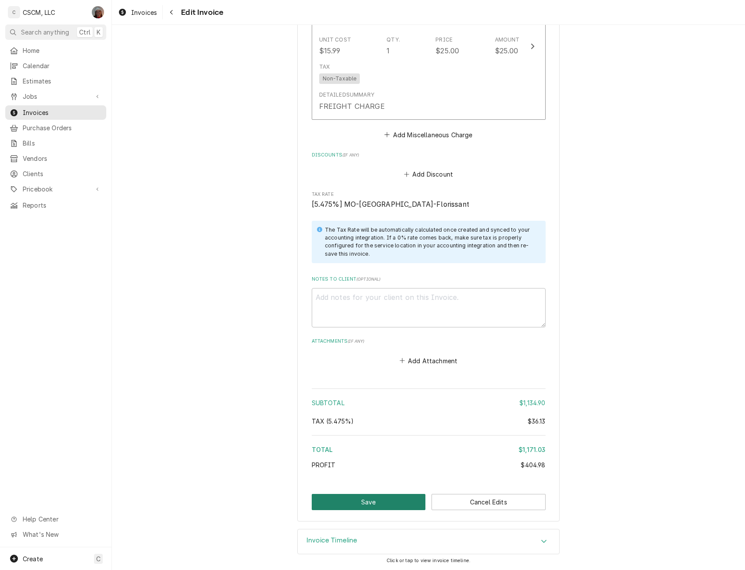
click at [362, 501] on button "Save" at bounding box center [369, 502] width 114 height 16
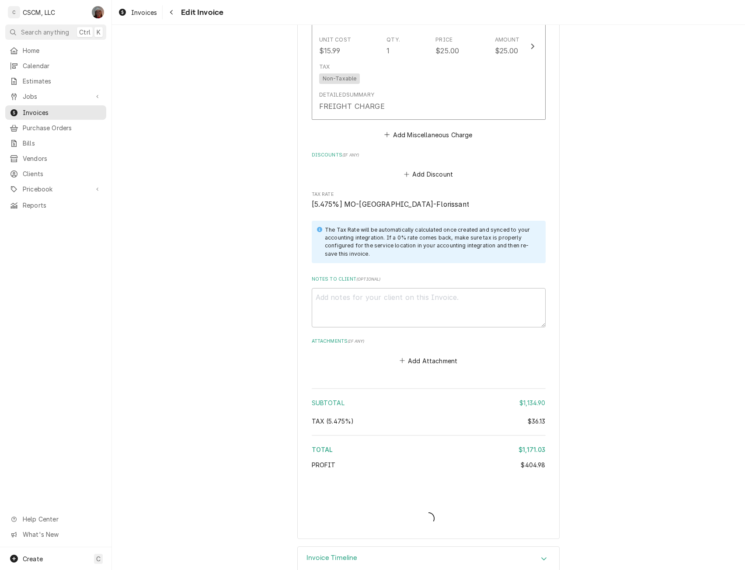
type textarea "x"
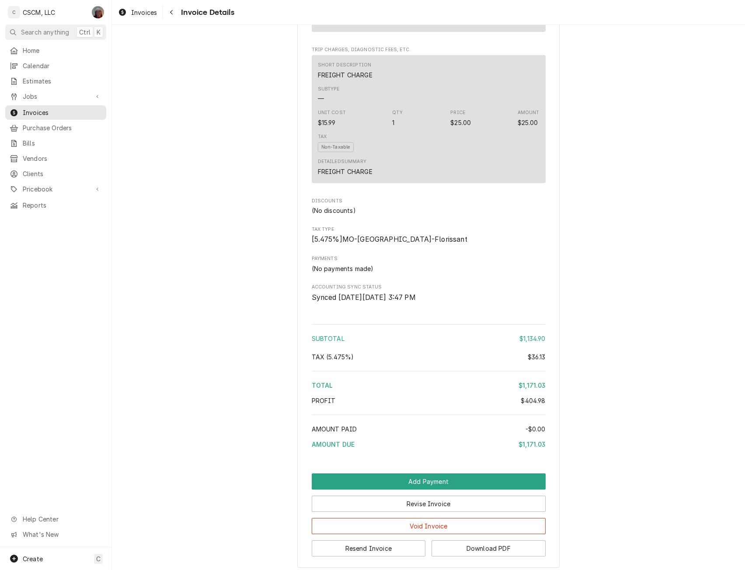
scroll to position [1105, 0]
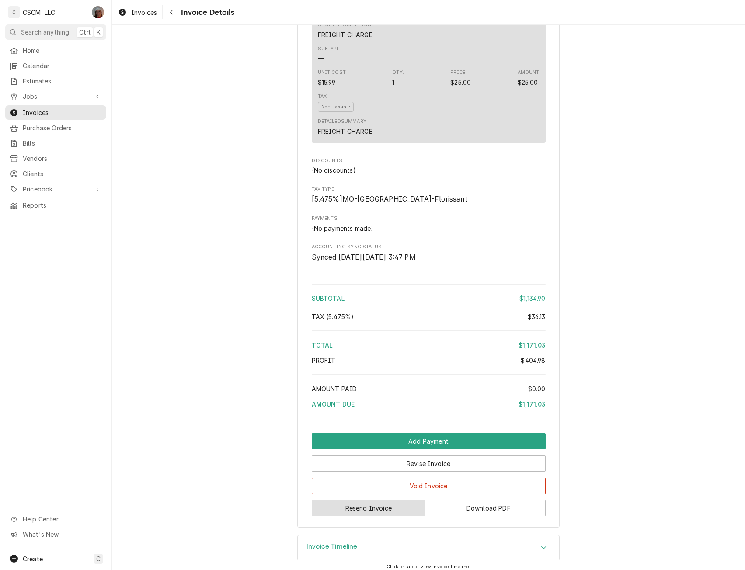
click at [351, 517] on button "Resend Invoice" at bounding box center [369, 508] width 114 height 16
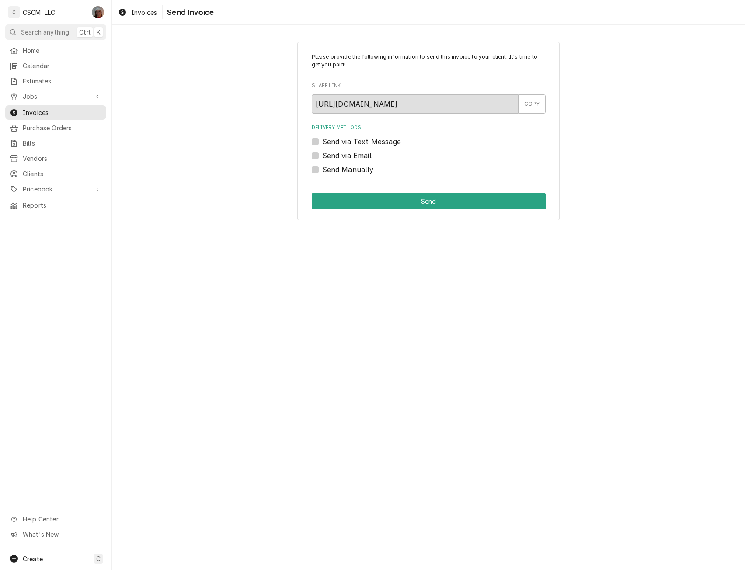
click at [322, 168] on label "Send Manually" at bounding box center [348, 169] width 52 height 10
click at [322, 168] on input "Send Manually" at bounding box center [439, 173] width 234 height 19
checkbox input "true"
click at [332, 200] on button "Send" at bounding box center [429, 201] width 234 height 16
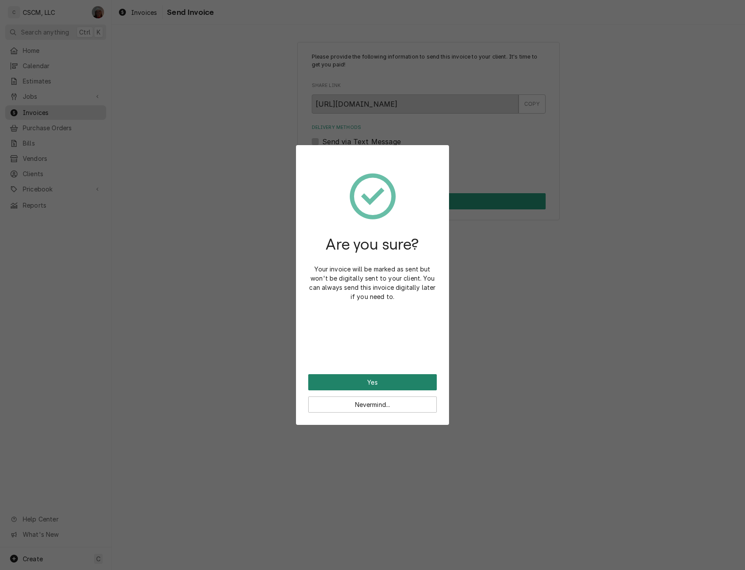
click at [343, 378] on button "Yes" at bounding box center [372, 382] width 129 height 16
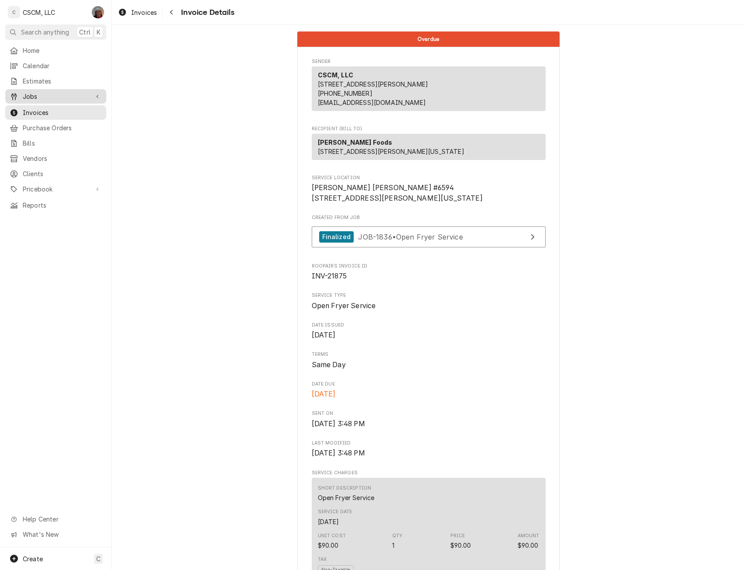
click at [27, 96] on span "Jobs" at bounding box center [56, 96] width 66 height 9
click at [29, 107] on span "Jobs" at bounding box center [62, 111] width 79 height 9
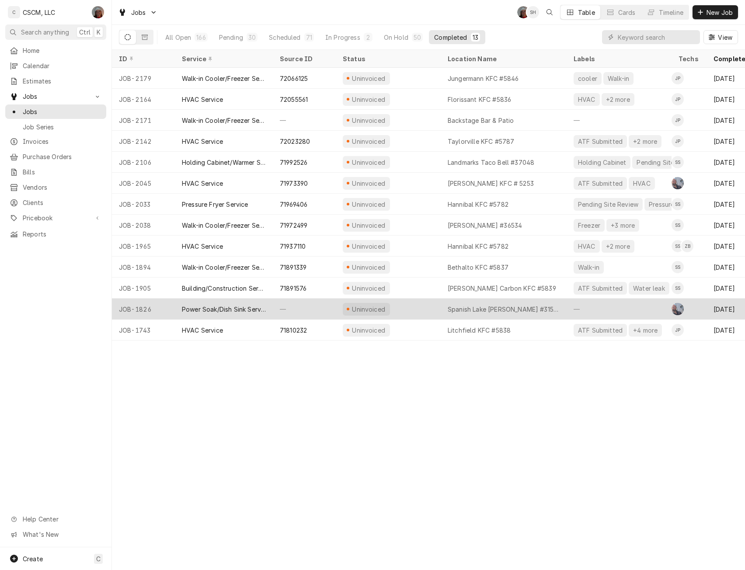
click at [296, 301] on div "—" at bounding box center [304, 309] width 63 height 21
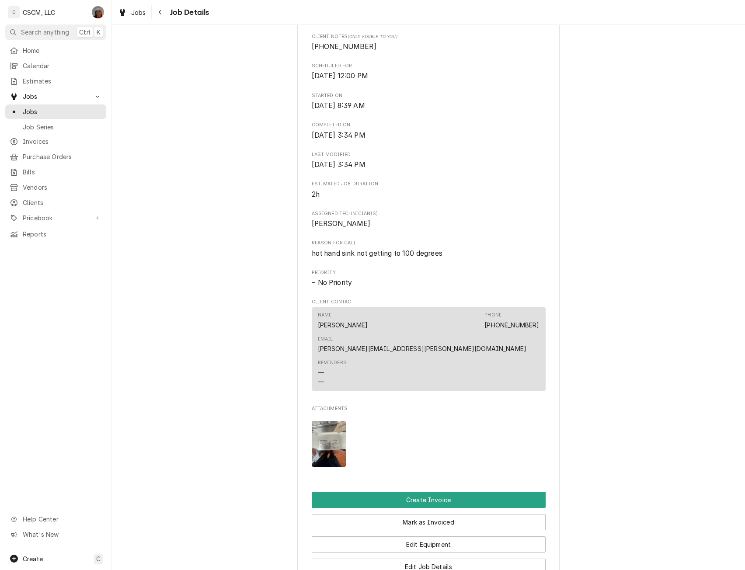
scroll to position [245, 0]
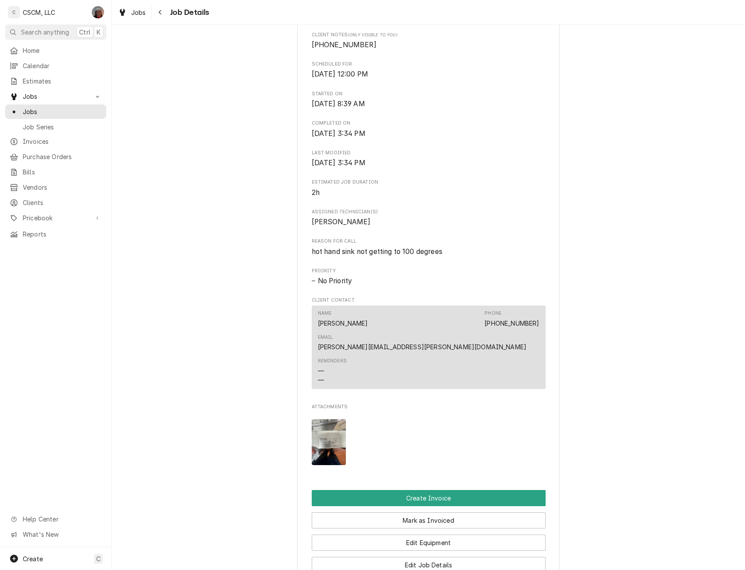
click at [325, 429] on img "Attachments" at bounding box center [329, 443] width 35 height 46
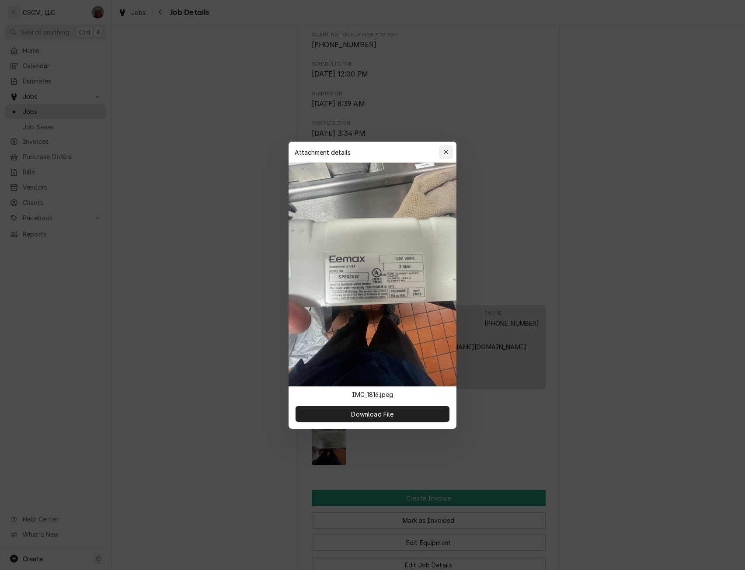
click at [447, 153] on icon "button" at bounding box center [446, 152] width 4 height 4
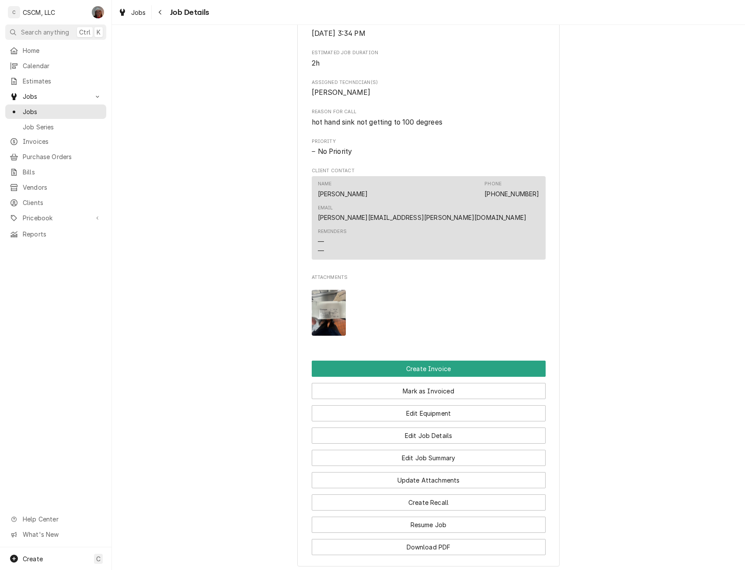
scroll to position [378, 0]
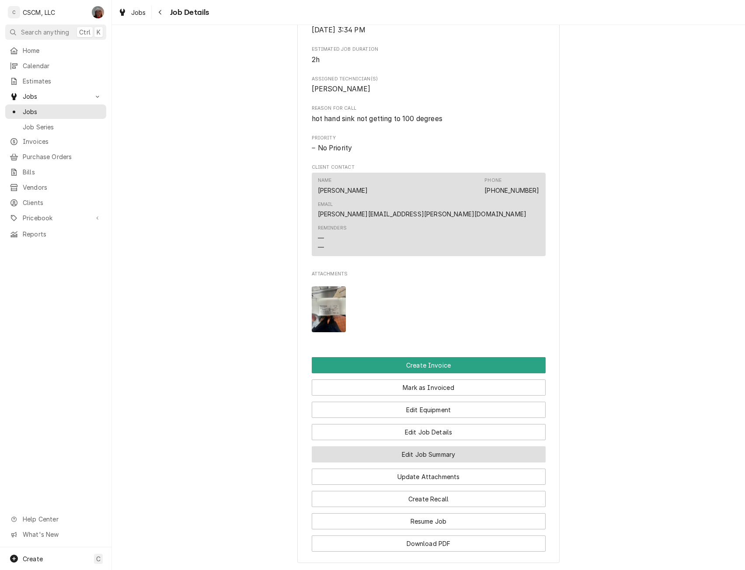
click at [430, 447] on button "Edit Job Summary" at bounding box center [429, 455] width 234 height 16
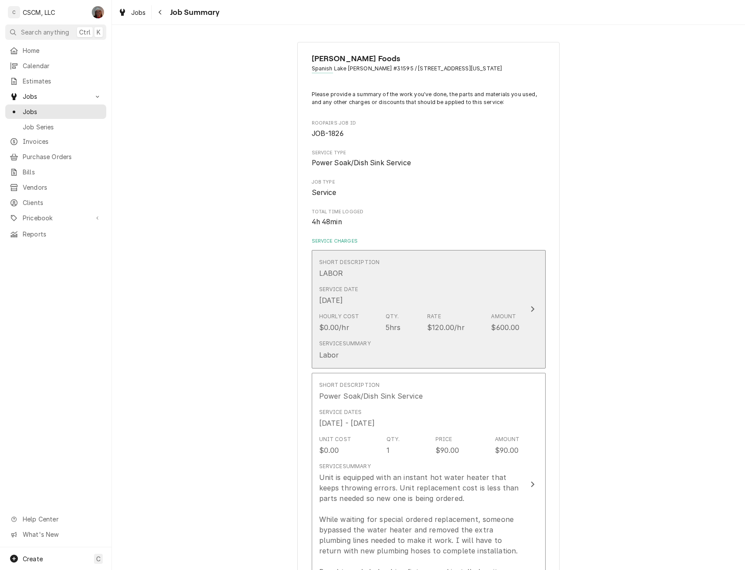
click at [537, 299] on button "Short Description LABOR Service Date [DATE] Hourly Cost $0.00/hr Qty. 5hrs Rate…" at bounding box center [429, 309] width 234 height 119
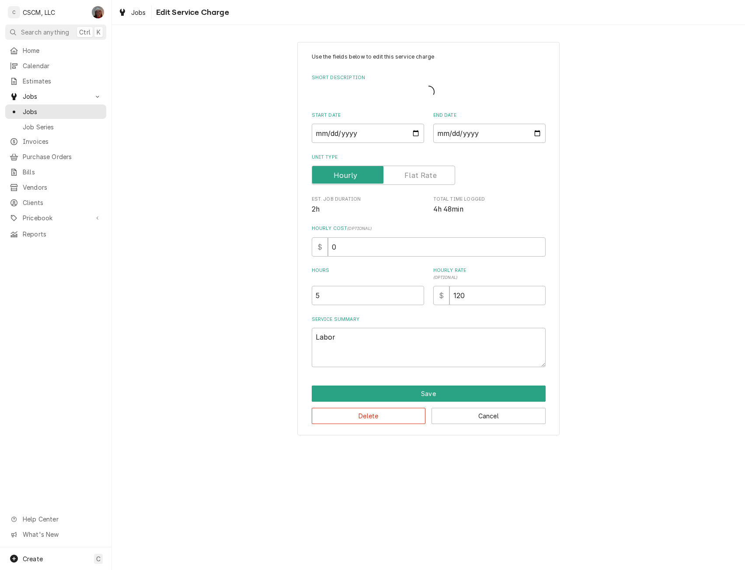
type textarea "x"
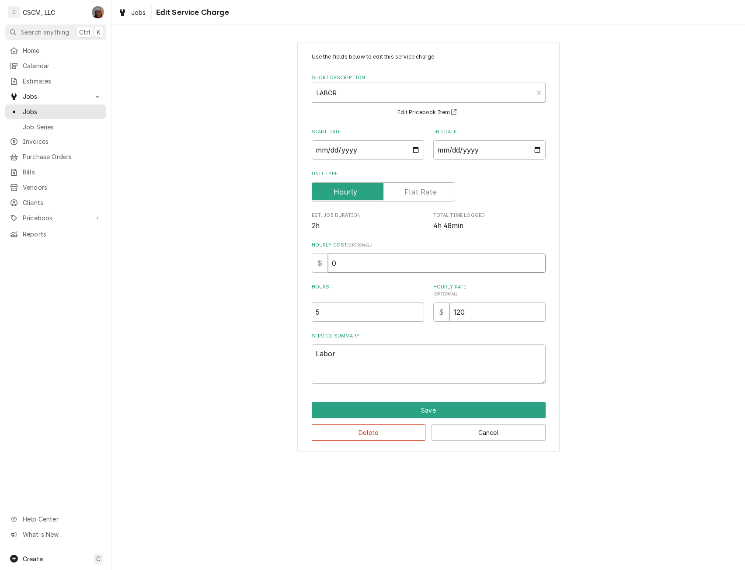
drag, startPoint x: 329, startPoint y: 261, endPoint x: 354, endPoint y: 263, distance: 24.6
click at [354, 263] on input "0" at bounding box center [437, 263] width 218 height 19
type input "4"
type textarea "x"
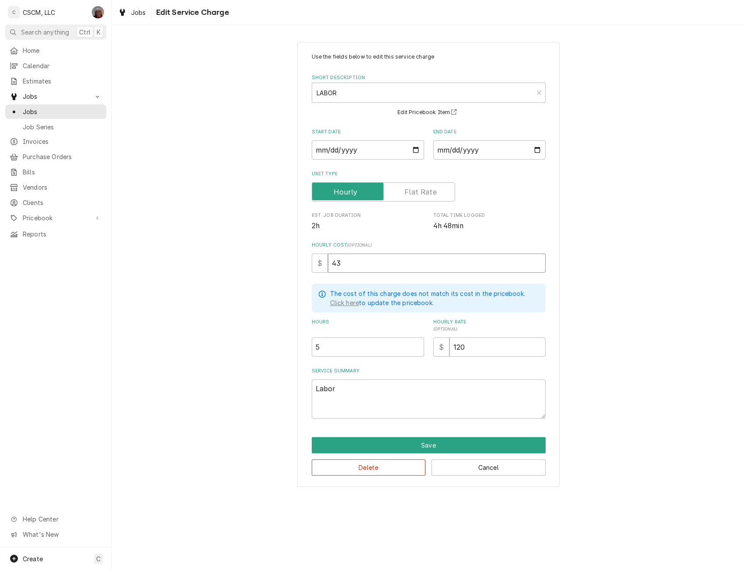
type input "43"
type textarea "x"
type input "4.5"
click at [416, 349] on input "4.5" at bounding box center [368, 347] width 112 height 19
type textarea "x"
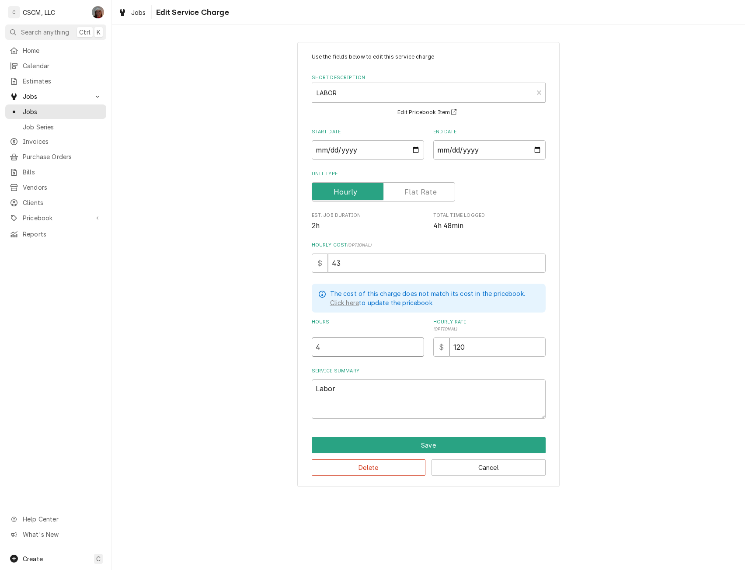
type input "4"
click at [416, 349] on input "4" at bounding box center [368, 347] width 112 height 19
click at [416, 444] on button "Save" at bounding box center [429, 445] width 234 height 16
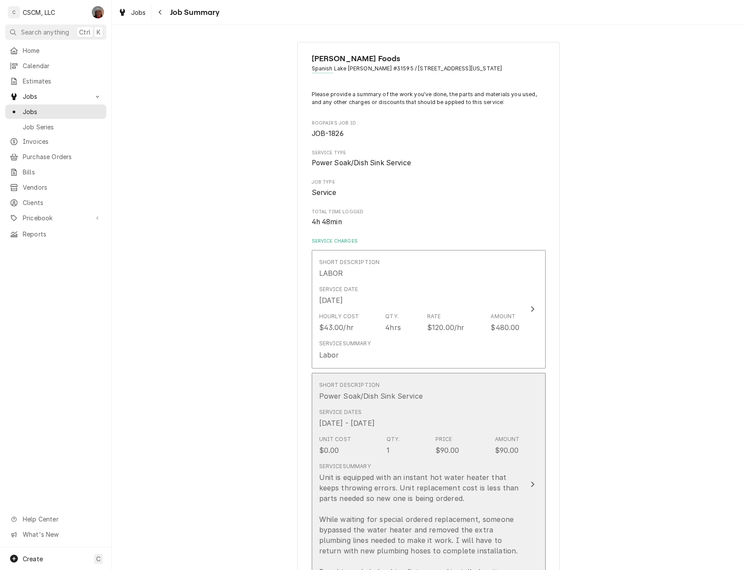
click at [531, 485] on icon "Update Line Item" at bounding box center [533, 484] width 4 height 7
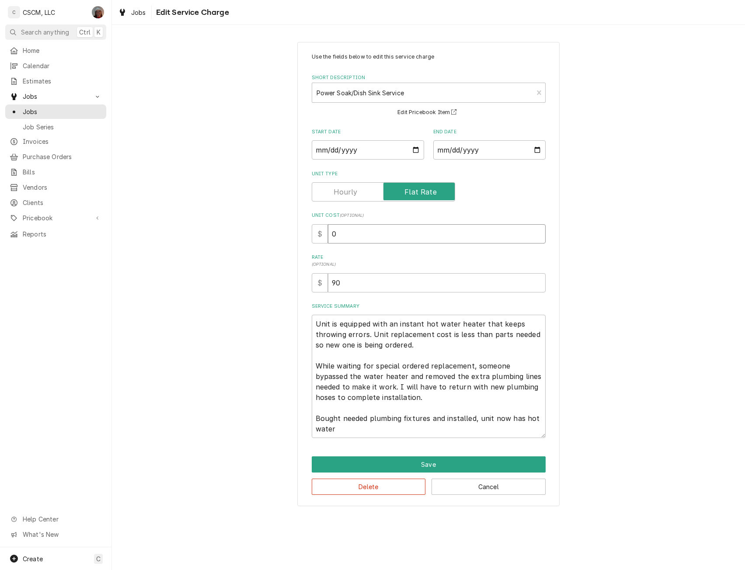
click at [330, 234] on input "0" at bounding box center [437, 233] width 218 height 19
type textarea "x"
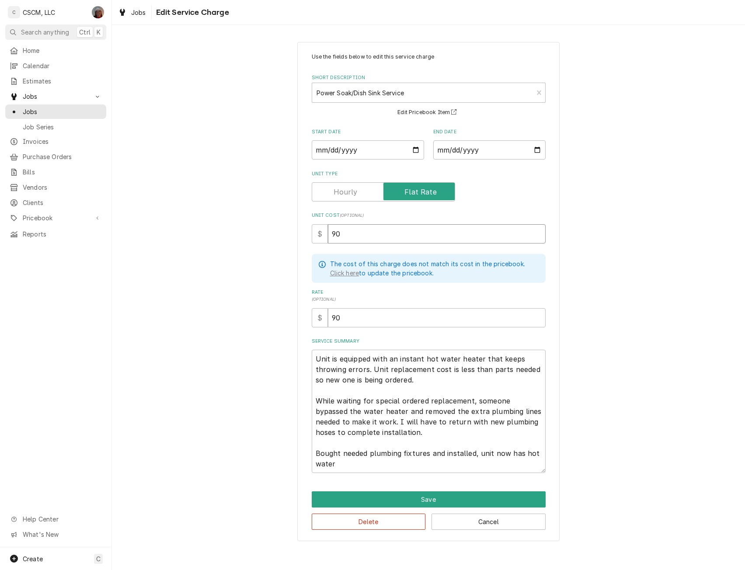
type input "90"
click at [408, 496] on button "Save" at bounding box center [429, 500] width 234 height 16
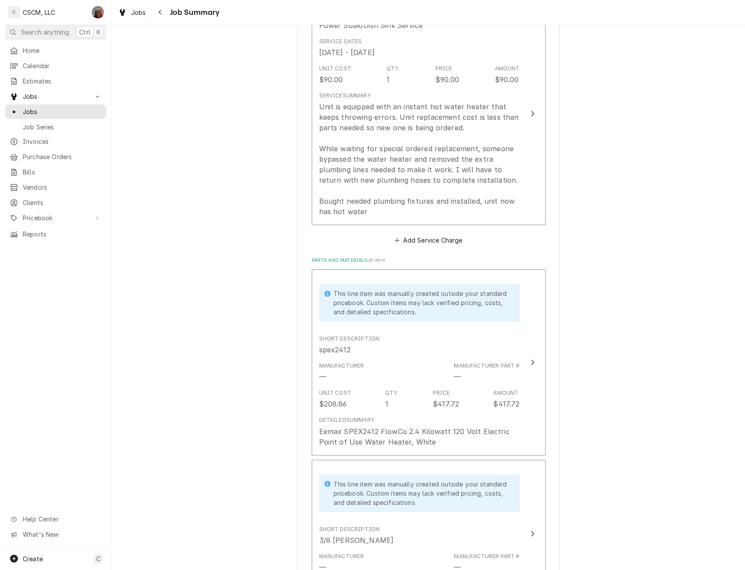
scroll to position [409, 0]
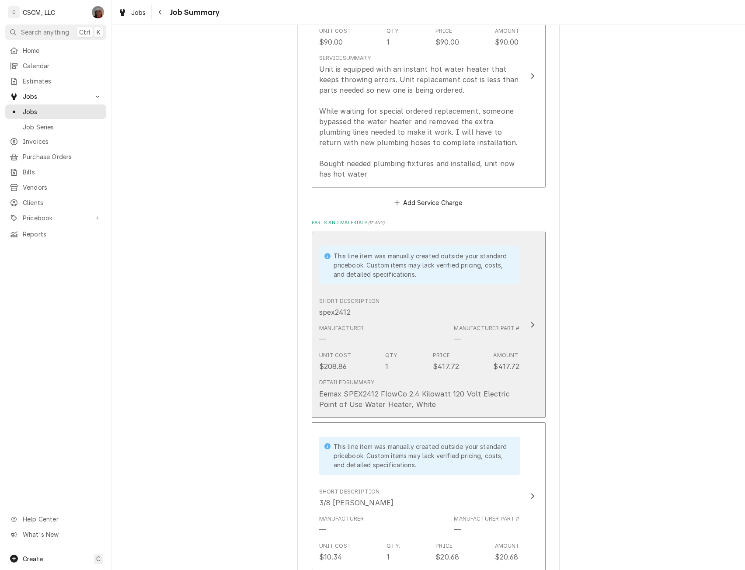
click at [498, 296] on div "Short Description spex2412" at bounding box center [419, 307] width 201 height 27
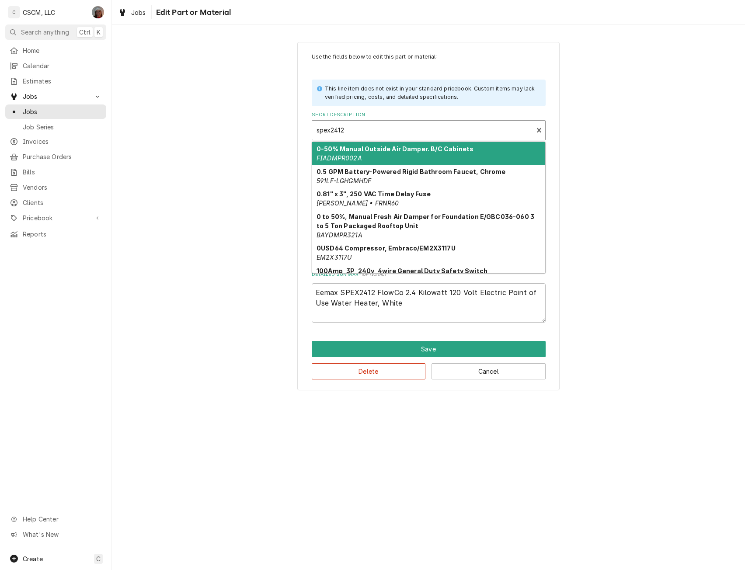
type textarea "x"
drag, startPoint x: 353, startPoint y: 128, endPoint x: 285, endPoint y: 127, distance: 68.7
click at [285, 127] on div "Use the fields below to edit this part or material: This line item does not exi…" at bounding box center [428, 216] width 633 height 364
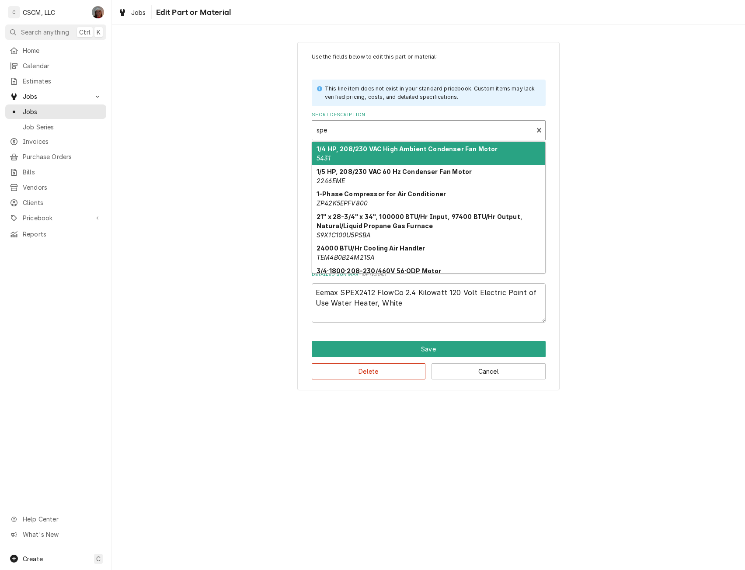
type input "spex"
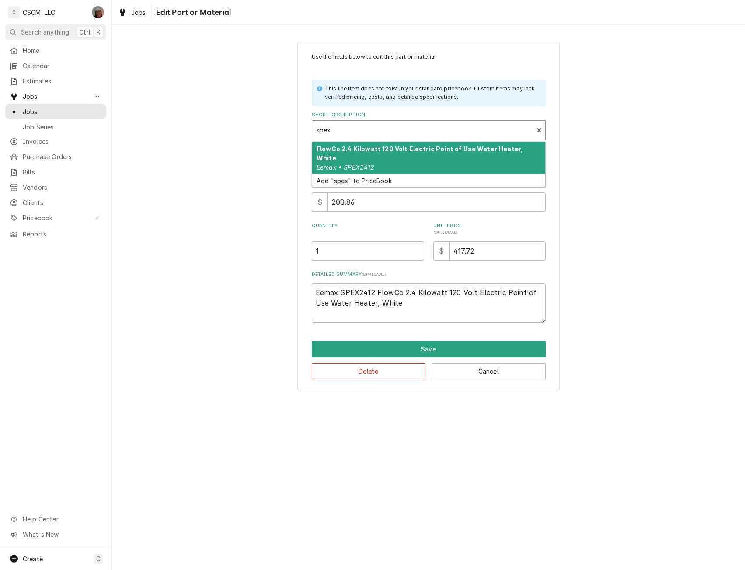
click at [359, 164] on em "Eemax • SPEX2412" at bounding box center [346, 167] width 58 height 7
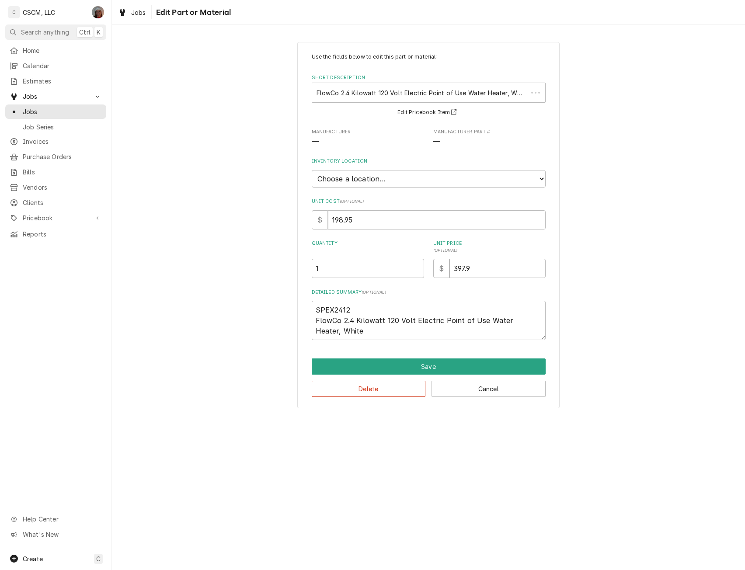
type textarea "x"
click at [384, 175] on select "Choose a location... Chris's Truck Colorado Main Warehouse Izaia's truck Jimmy'…" at bounding box center [429, 178] width 234 height 17
select select "424"
click at [312, 170] on select "Choose a location... Chris's Truck Colorado Main Warehouse Izaia's truck Jimmy'…" at bounding box center [429, 178] width 234 height 17
click at [377, 370] on button "Save" at bounding box center [429, 367] width 234 height 16
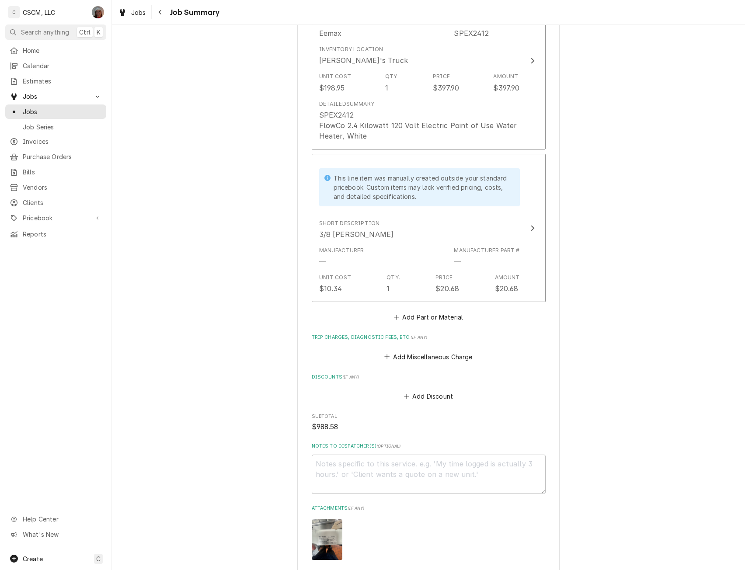
scroll to position [779, 0]
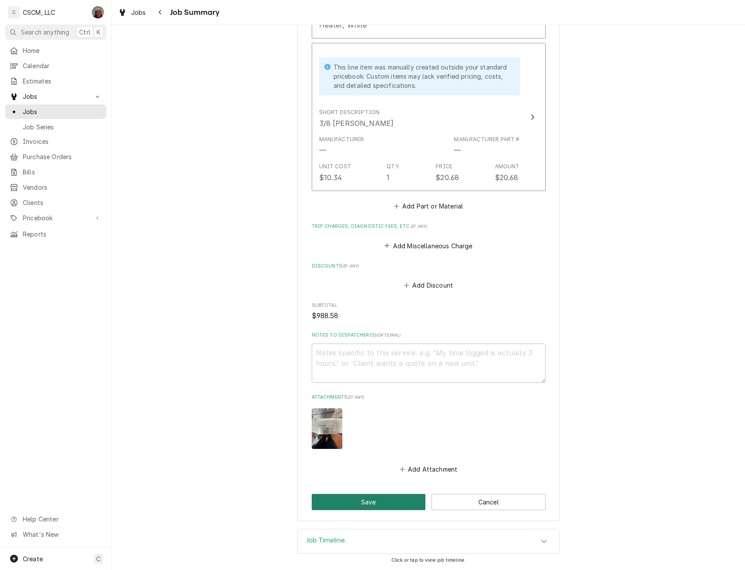
click at [366, 504] on button "Save" at bounding box center [369, 502] width 114 height 16
type textarea "x"
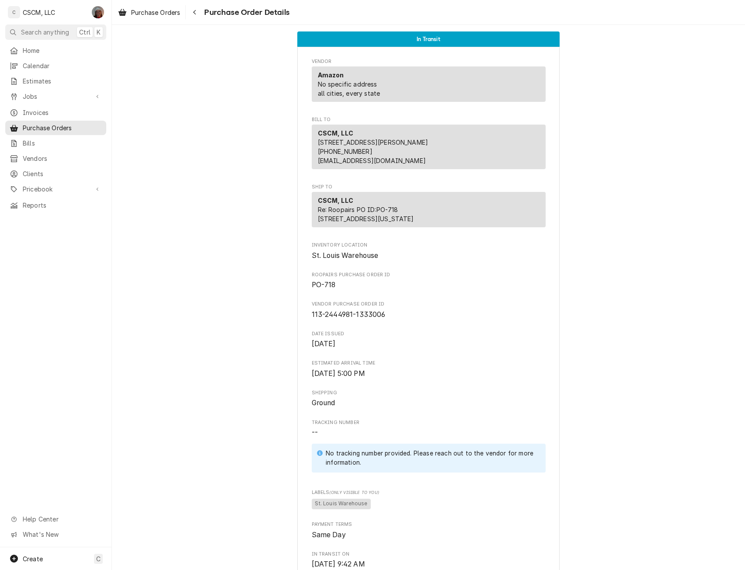
click at [575, 236] on div "In Transit Vendor Amazon No specific address all cities, every state Bill To CS…" at bounding box center [428, 498] width 633 height 947
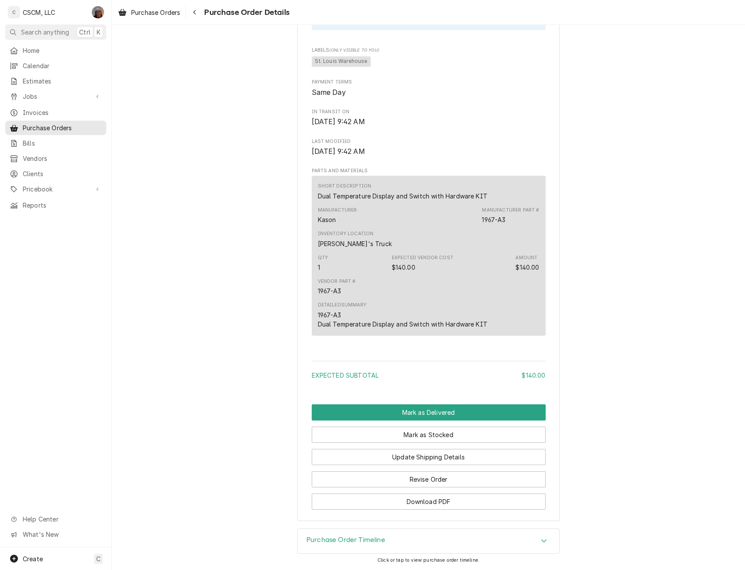
scroll to position [461, 0]
click at [418, 434] on button "Mark as Stocked" at bounding box center [429, 435] width 234 height 16
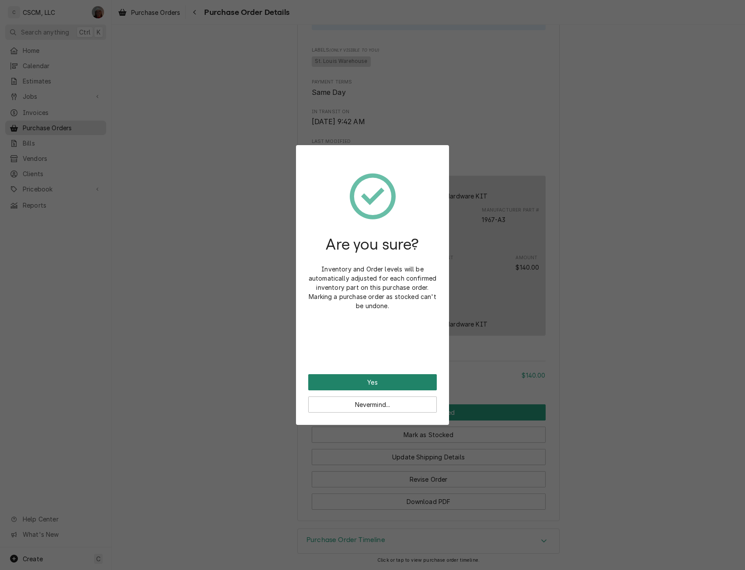
click at [379, 379] on button "Yes" at bounding box center [372, 382] width 129 height 16
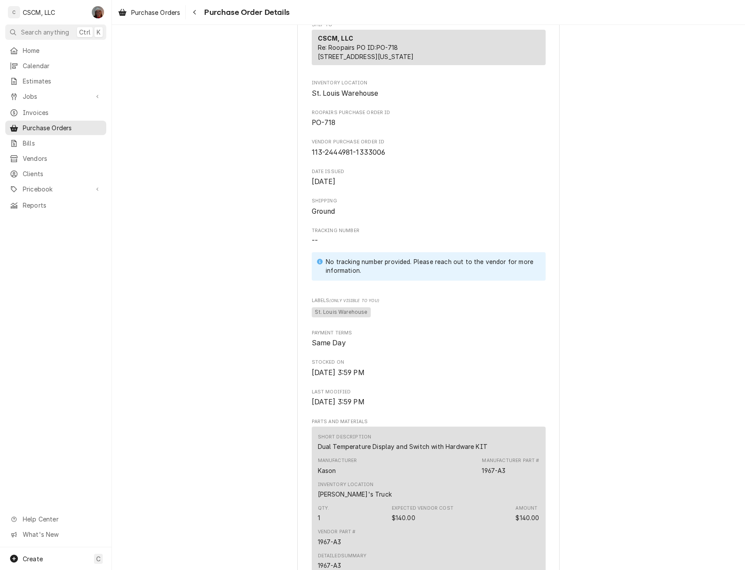
scroll to position [409, 0]
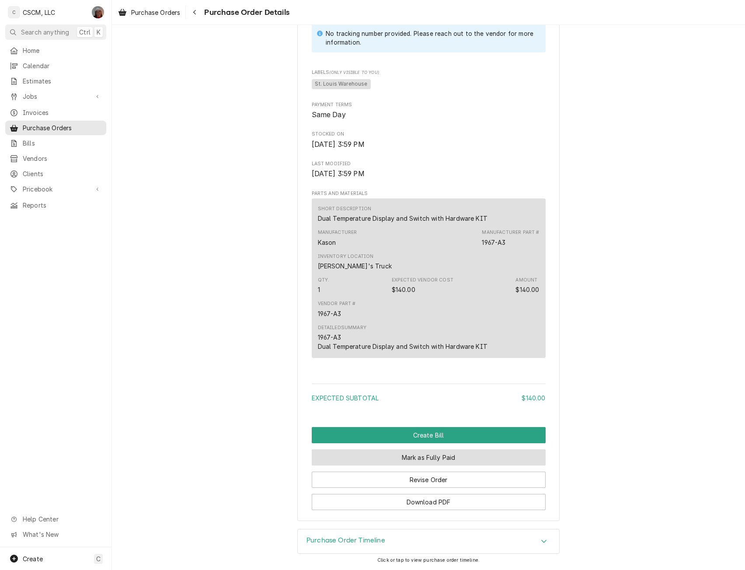
click at [418, 453] on button "Mark as Fully Paid" at bounding box center [429, 458] width 234 height 16
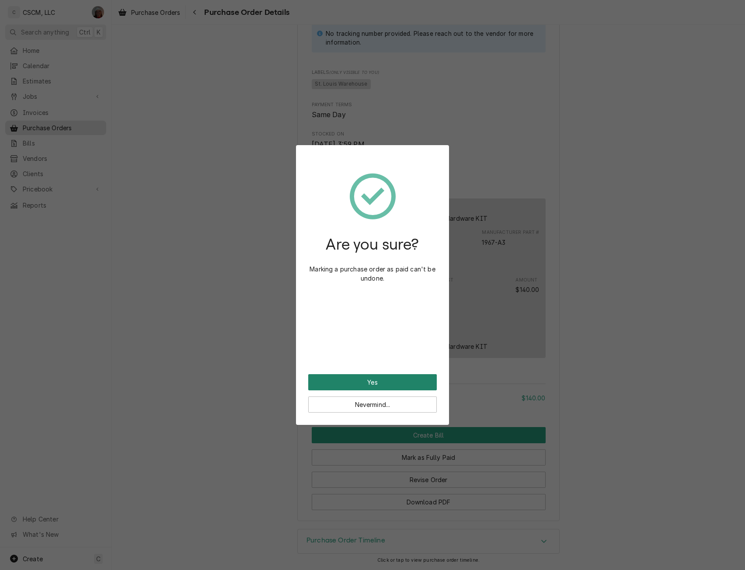
click at [378, 382] on button "Yes" at bounding box center [372, 382] width 129 height 16
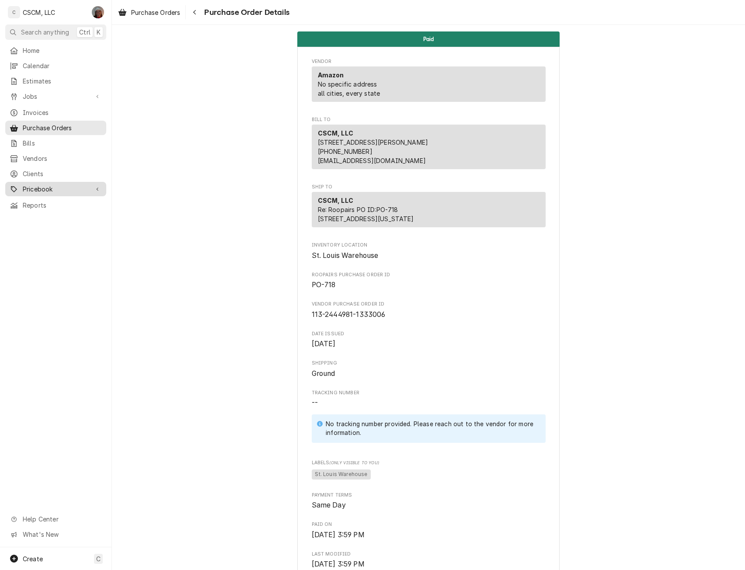
click at [32, 188] on span "Pricebook" at bounding box center [56, 189] width 66 height 9
click at [58, 215] on span "Parts & Materials" at bounding box center [62, 219] width 79 height 9
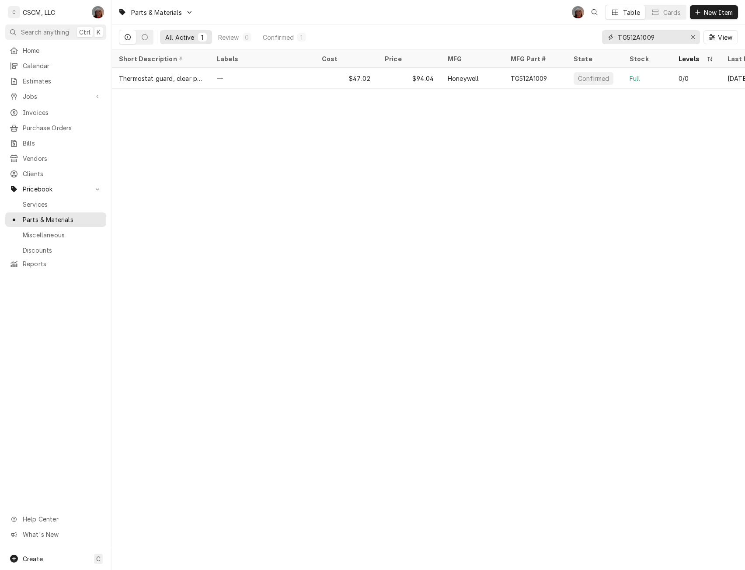
drag, startPoint x: 664, startPoint y: 39, endPoint x: 579, endPoint y: 33, distance: 85.1
click at [579, 33] on div "All Active 1 Review 0 Confirmed 1 TG512A1009 View" at bounding box center [428, 37] width 619 height 24
click at [682, 38] on input "TG512A1009" at bounding box center [651, 37] width 66 height 14
drag, startPoint x: 664, startPoint y: 36, endPoint x: 572, endPoint y: 28, distance: 92.2
click at [572, 28] on div "All Active 1 Review 0 Confirmed 1 TG512A1009 View" at bounding box center [428, 37] width 619 height 24
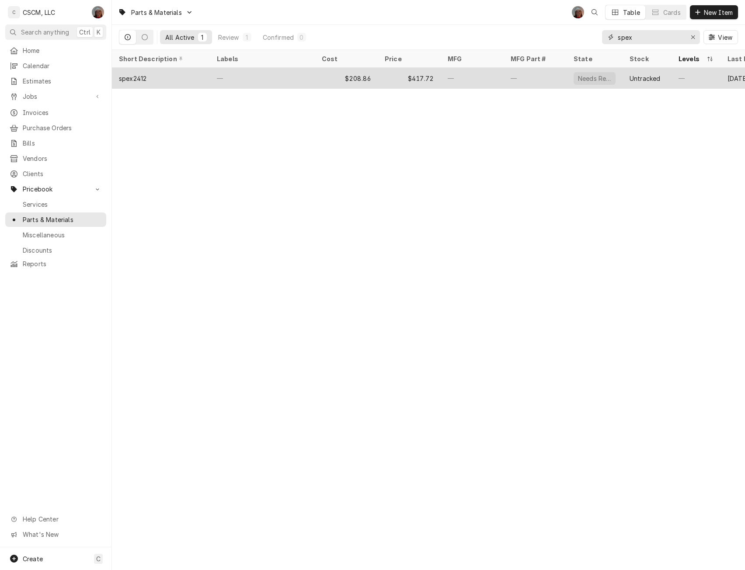
type input "spex"
click at [261, 71] on div "—" at bounding box center [262, 78] width 105 height 21
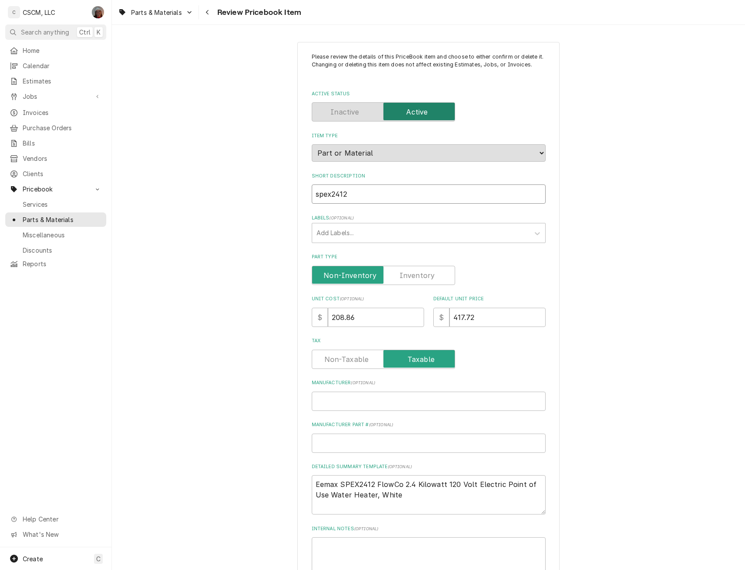
drag, startPoint x: 359, startPoint y: 191, endPoint x: 285, endPoint y: 196, distance: 73.7
click at [285, 196] on div "Please review the details of this PriceBook item and choose to either confirm o…" at bounding box center [428, 378] width 633 height 688
paste input "FlowCo 2.4 Kilowatt 120 Volt Electric Point of Use Water Heater, White"
type textarea "x"
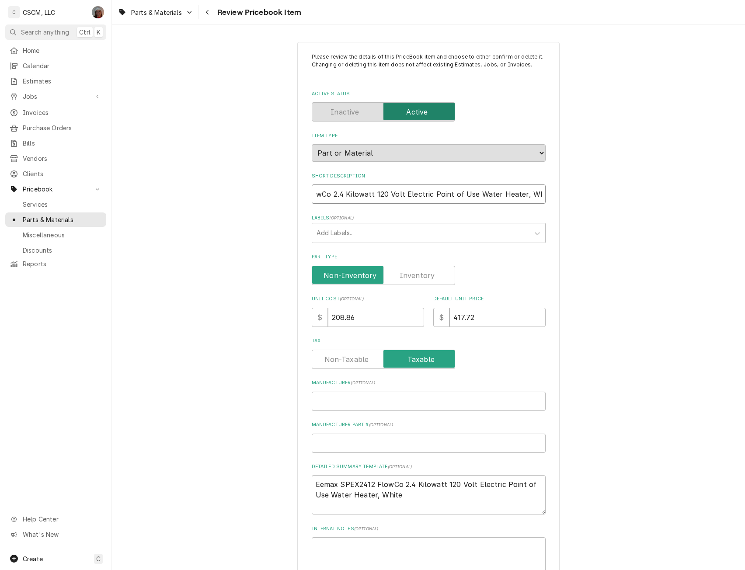
type input "FlowCo 2.4 Kilowatt 120 Volt Electric Point of Use Water Heater, White"
click at [406, 274] on label "Part Type" at bounding box center [383, 275] width 143 height 19
click at [406, 274] on input "Part Type" at bounding box center [384, 275] width 136 height 19
checkbox input "true"
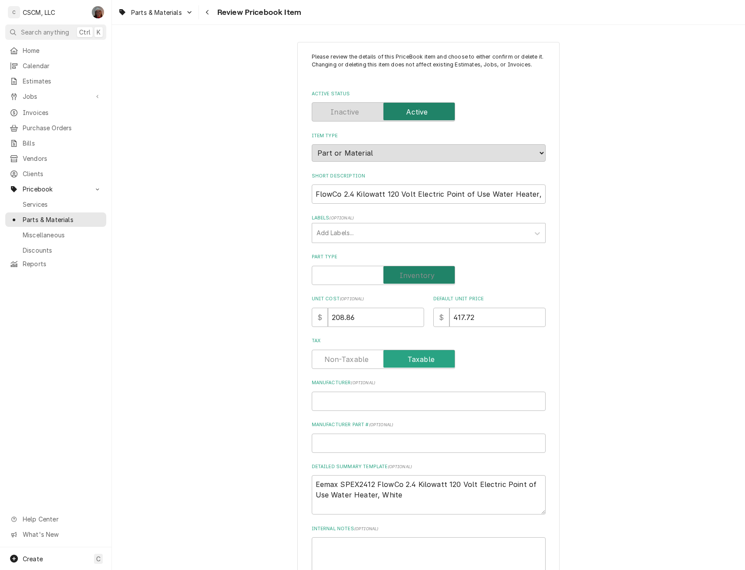
type textarea "x"
drag, startPoint x: 359, startPoint y: 318, endPoint x: 268, endPoint y: 315, distance: 91.1
type input "1"
type textarea "x"
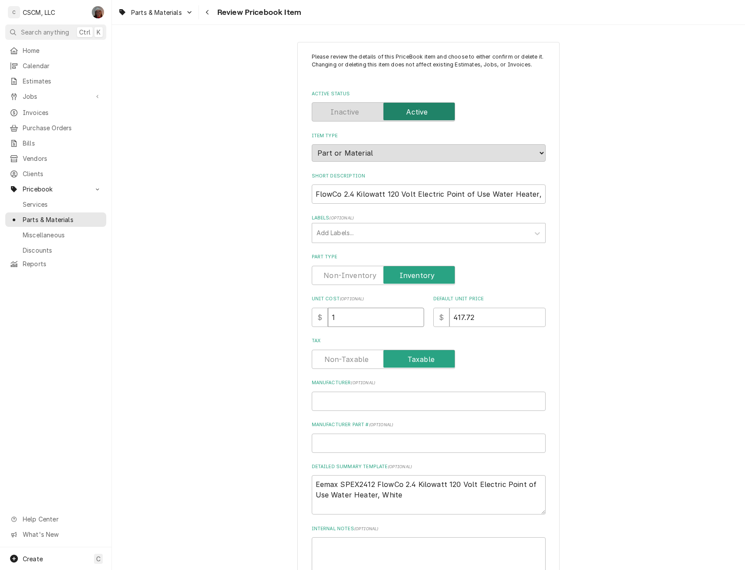
type input "19"
type textarea "x"
type input "198"
type textarea "x"
type input "198.9"
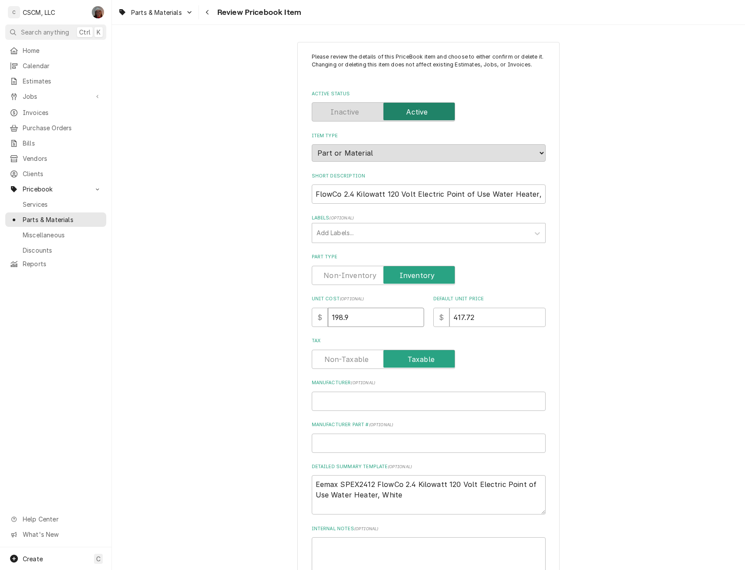
type textarea "x"
type input "198.95"
type input "3"
type textarea "x"
type input "39"
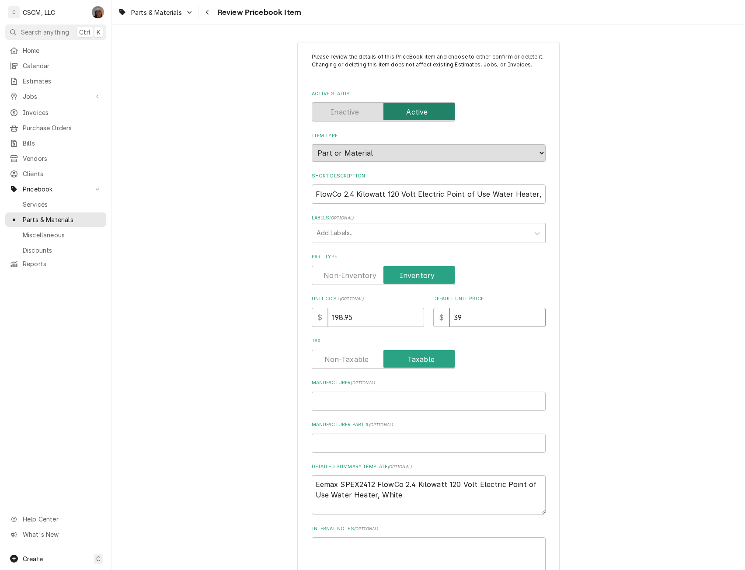
type textarea "x"
type input "397"
type textarea "x"
type input "397.9"
type textarea "x"
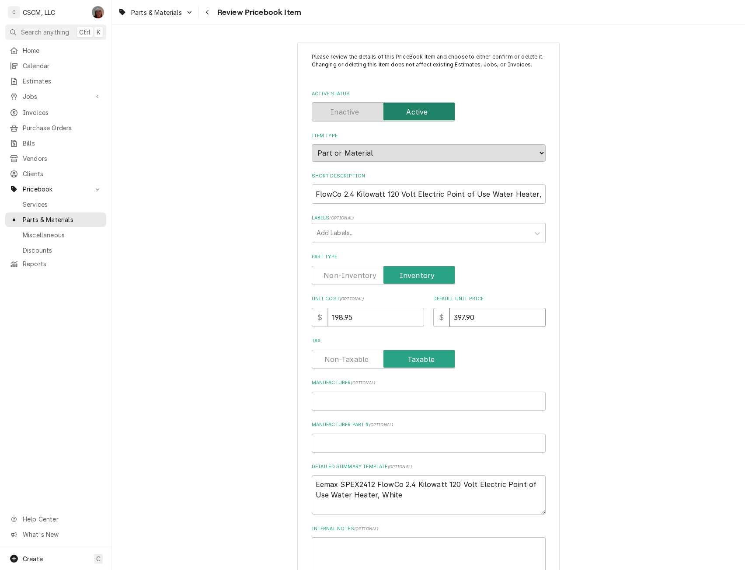
type input "397.90"
drag, startPoint x: 336, startPoint y: 485, endPoint x: 310, endPoint y: 484, distance: 26.3
click at [312, 484] on textarea "Eemax SPEX2412 FlowCo 2.4 Kilowatt 120 Volt Electric Point of Use Water Heater,…" at bounding box center [429, 494] width 234 height 39
click at [321, 395] on input "Manufacturer ( optional )" at bounding box center [429, 401] width 234 height 19
paste input "Eemax"
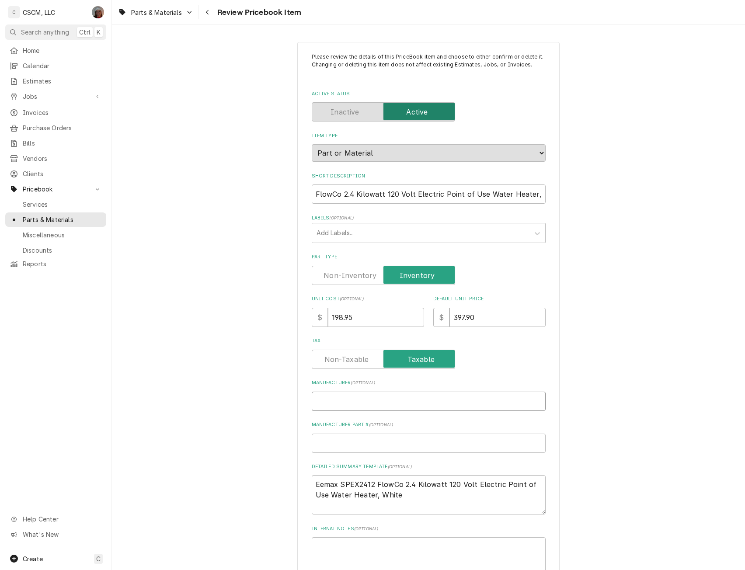
type textarea "x"
type input "Eemax"
click at [340, 483] on textarea "Eemax SPEX2412 FlowCo 2.4 Kilowatt 120 Volt Electric Point of Use Water Heater,…" at bounding box center [429, 494] width 234 height 39
drag, startPoint x: 339, startPoint y: 483, endPoint x: 345, endPoint y: 483, distance: 5.7
click at [345, 483] on textarea "Eemax SPEX2412 FlowCo 2.4 Kilowatt 120 Volt Electric Point of Use Water Heater,…" at bounding box center [429, 494] width 234 height 39
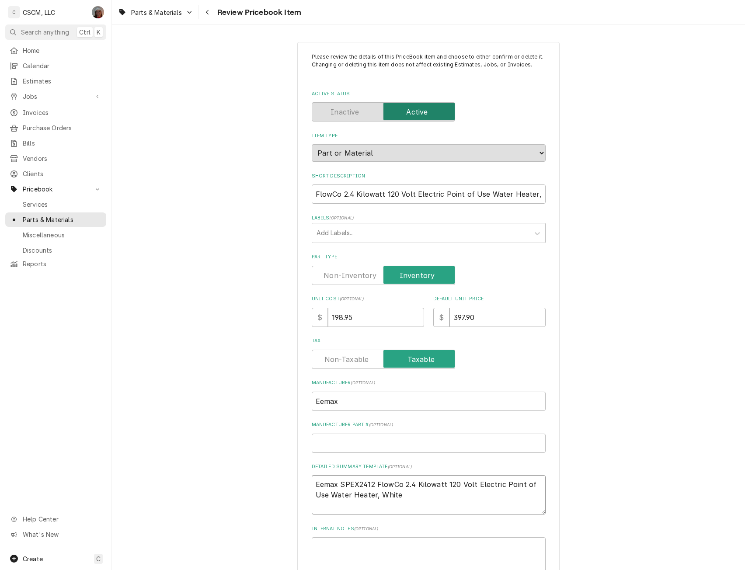
drag, startPoint x: 339, startPoint y: 485, endPoint x: 372, endPoint y: 484, distance: 33.2
click at [372, 484] on textarea "Eemax SPEX2412 FlowCo 2.4 Kilowatt 120 Volt Electric Point of Use Water Heater,…" at bounding box center [429, 494] width 234 height 39
click at [323, 445] on input "Manufacturer Part # ( optional )" at bounding box center [429, 443] width 234 height 19
paste input "SPEX2412"
type textarea "x"
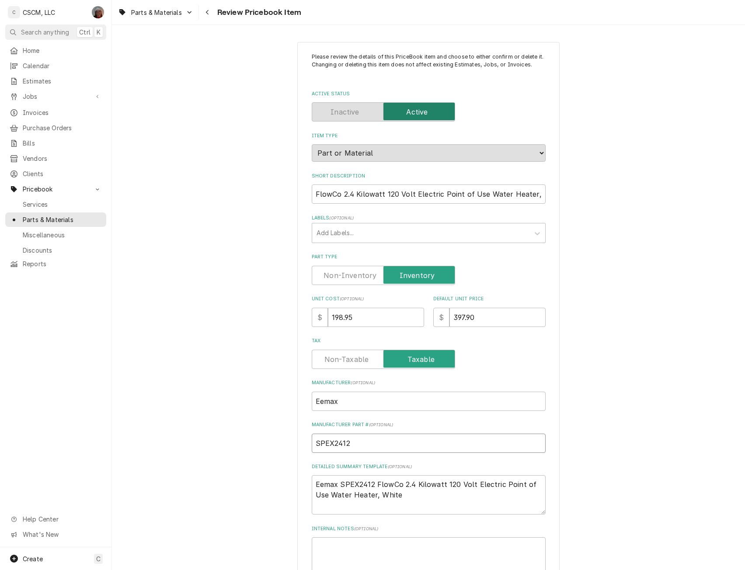
type input "SPEX2412"
click at [339, 483] on textarea "Eemax SPEX2412 FlowCo 2.4 Kilowatt 120 Volt Electric Point of Use Water Heater,…" at bounding box center [429, 494] width 234 height 39
type textarea "x"
type textarea "EemaxSPEX2412 FlowCo 2.4 Kilowatt 120 Volt Electric Point of Use Water Heater, …"
type textarea "x"
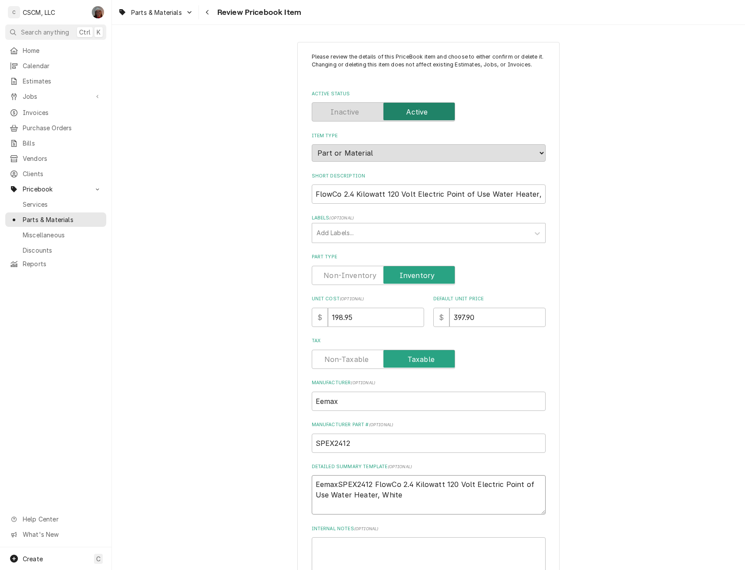
type textarea "EemaSPEX2412 FlowCo 2.4 Kilowatt 120 Volt Electric Point of Use Water Heater, W…"
type textarea "x"
type textarea "EemSPEX2412 FlowCo 2.4 Kilowatt 120 Volt Electric Point of Use Water Heater, Wh…"
type textarea "x"
type textarea "EeSPEX2412 FlowCo 2.4 Kilowatt 120 Volt Electric Point of Use Water Heater, Whi…"
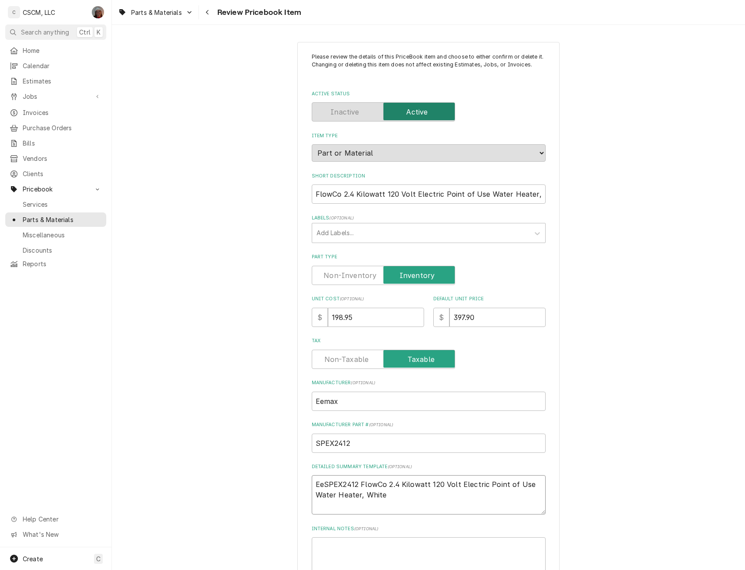
type textarea "x"
type textarea "ESPEX2412 FlowCo 2.4 Kilowatt 120 Volt Electric Point of Use Water Heater, White"
type textarea "x"
type textarea "SPEX2412 FlowCo 2.4 Kilowatt 120 Volt Electric Point of Use Water Heater, White"
click at [350, 482] on textarea "SPEX2412 FlowCo 2.4 Kilowatt 120 Volt Electric Point of Use Water Heater, White" at bounding box center [429, 494] width 234 height 39
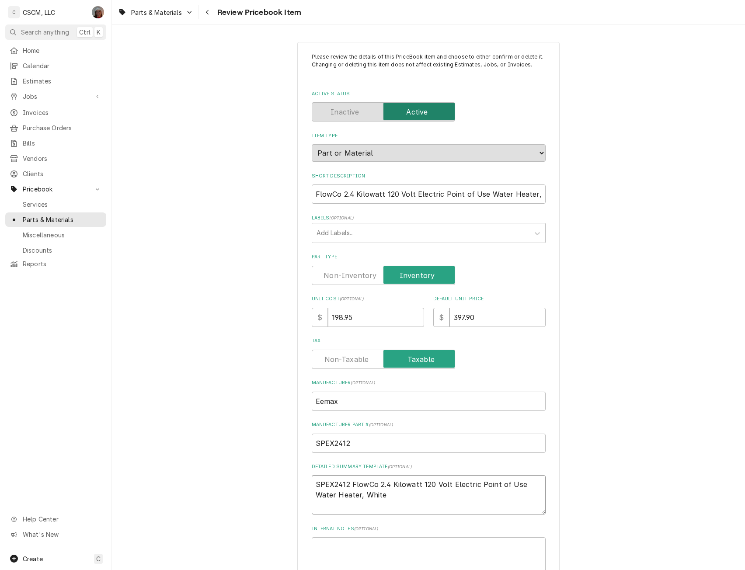
type textarea "x"
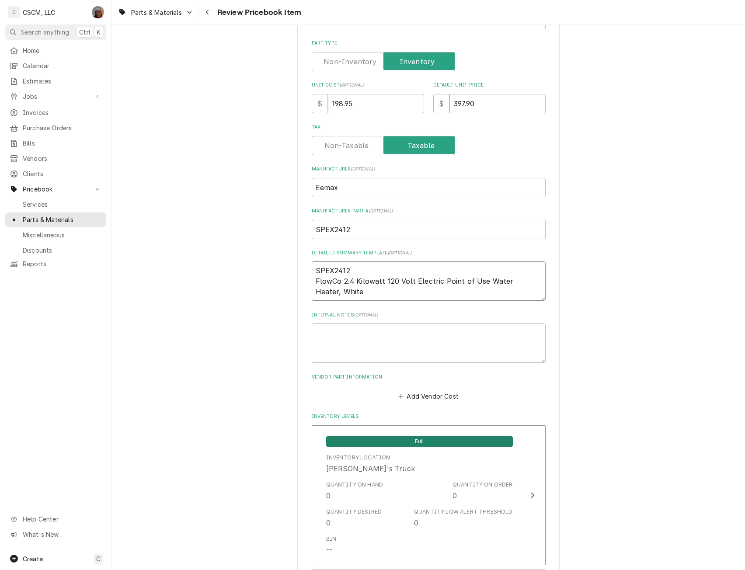
scroll to position [275, 0]
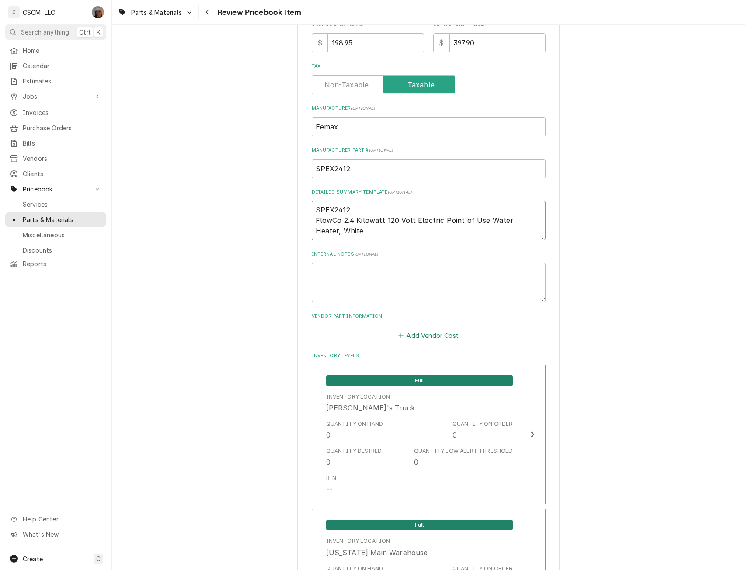
type textarea "SPEX2412 FlowCo 2.4 Kilowatt 120 Volt Electric Point of Use Water Heater, White"
click at [420, 336] on button "Add Vendor Cost" at bounding box center [428, 336] width 63 height 12
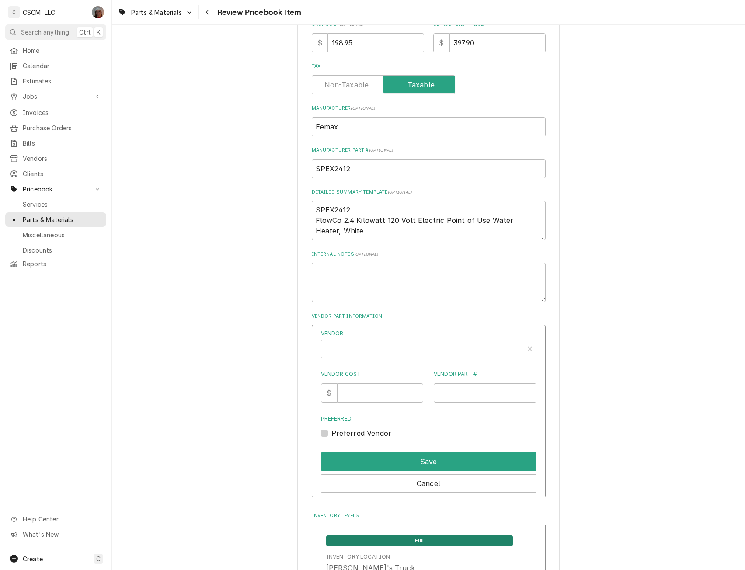
type textarea "x"
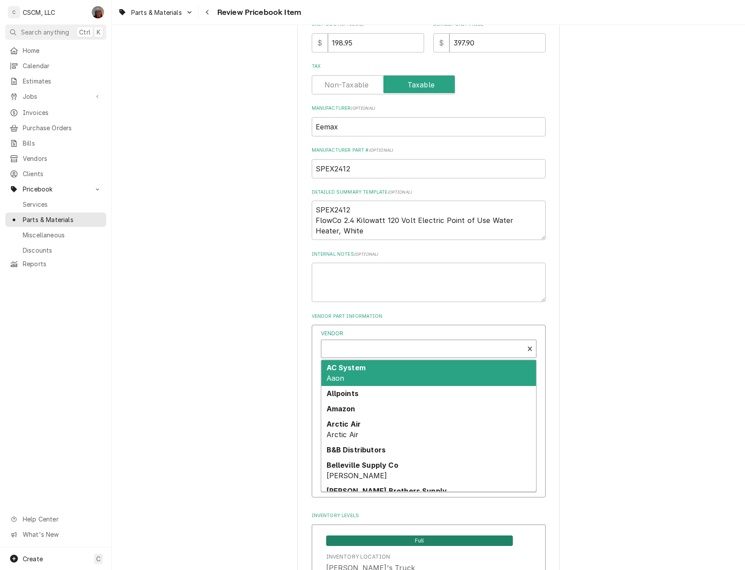
scroll to position [3, 0]
click at [351, 347] on div "Vendor" at bounding box center [423, 349] width 194 height 21
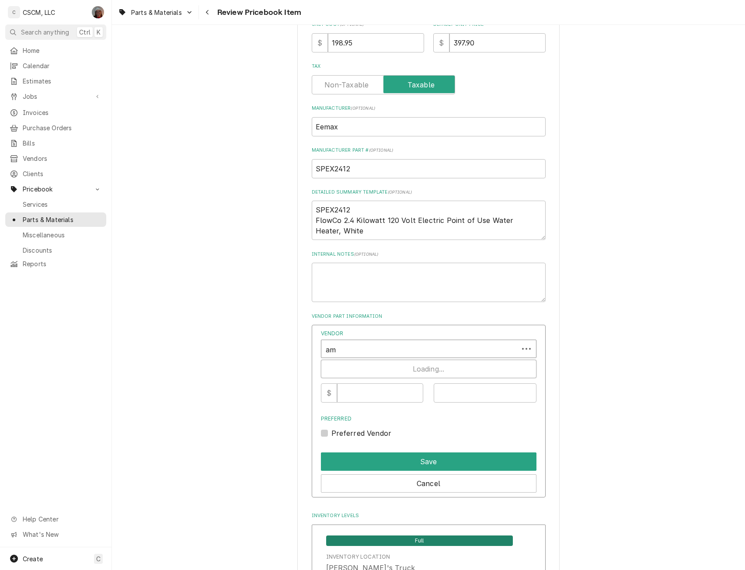
type input "ama"
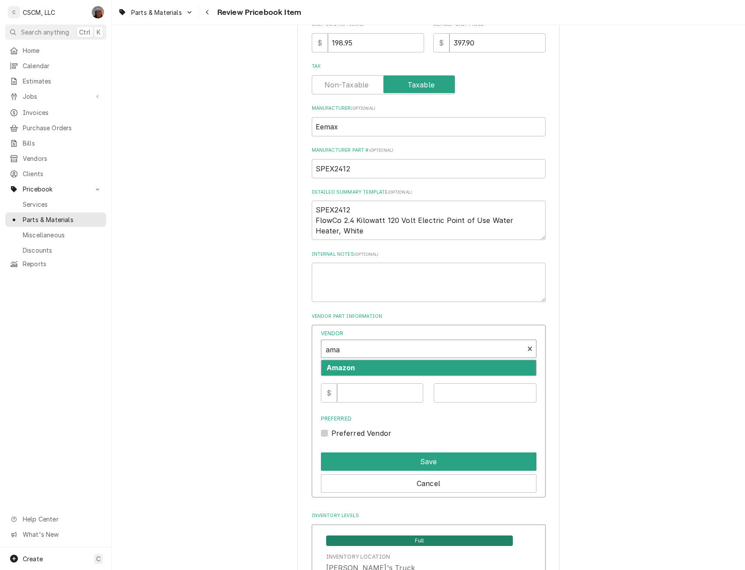
click at [335, 368] on strong "Amazon" at bounding box center [341, 368] width 29 height 9
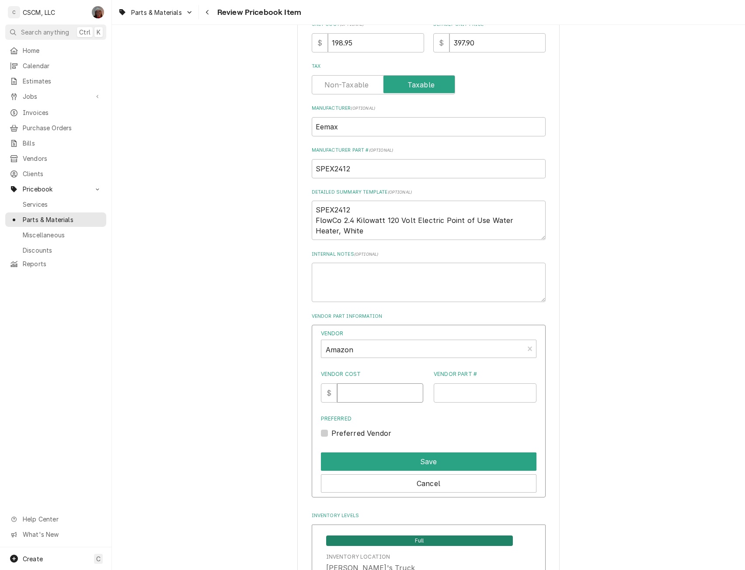
click at [373, 399] on input "Vendor Cost" at bounding box center [380, 393] width 86 height 19
click at [361, 395] on input "Vendor Cost" at bounding box center [380, 393] width 86 height 19
type input "205.88"
click at [449, 392] on input "Vendor Part #" at bounding box center [485, 393] width 103 height 19
type input "SPEX2412"
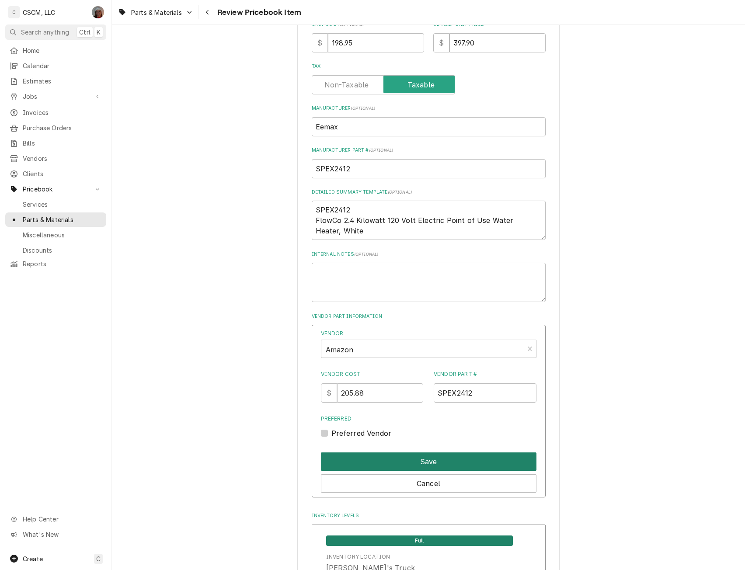
click at [418, 461] on button "Save" at bounding box center [429, 462] width 216 height 18
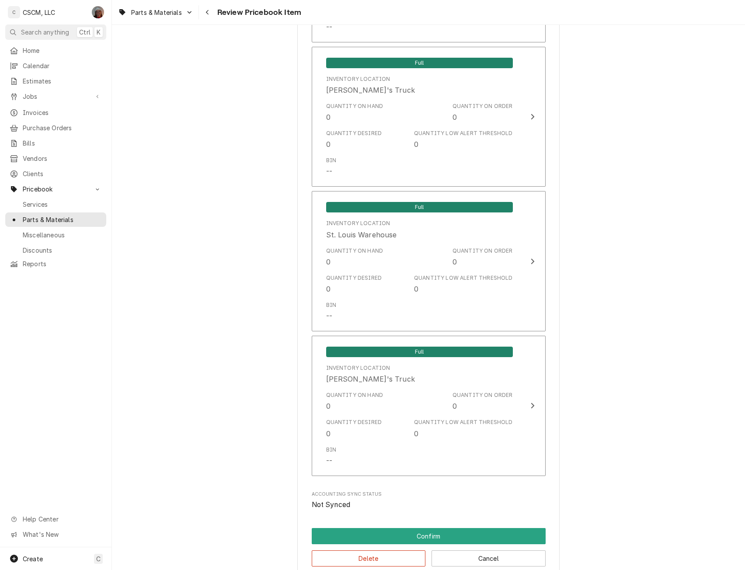
scroll to position [1618, 0]
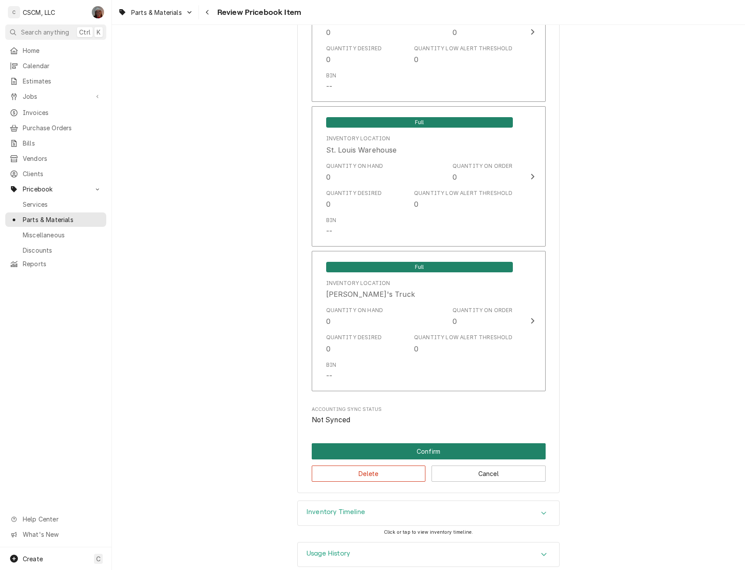
click at [425, 446] on button "Confirm" at bounding box center [429, 452] width 234 height 16
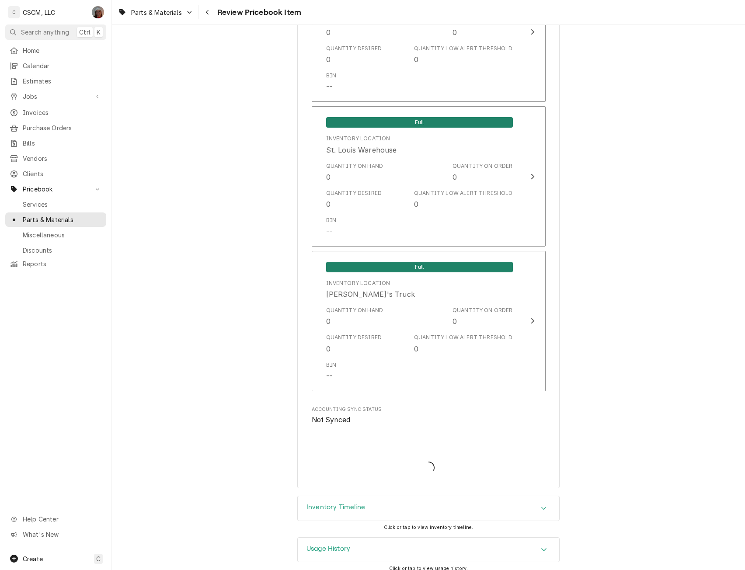
type textarea "x"
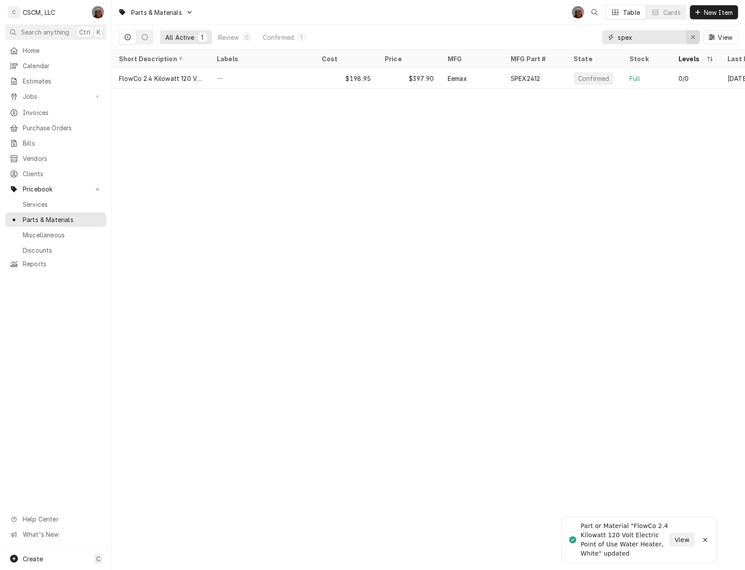
click at [692, 39] on icon "Erase input" at bounding box center [693, 37] width 5 height 6
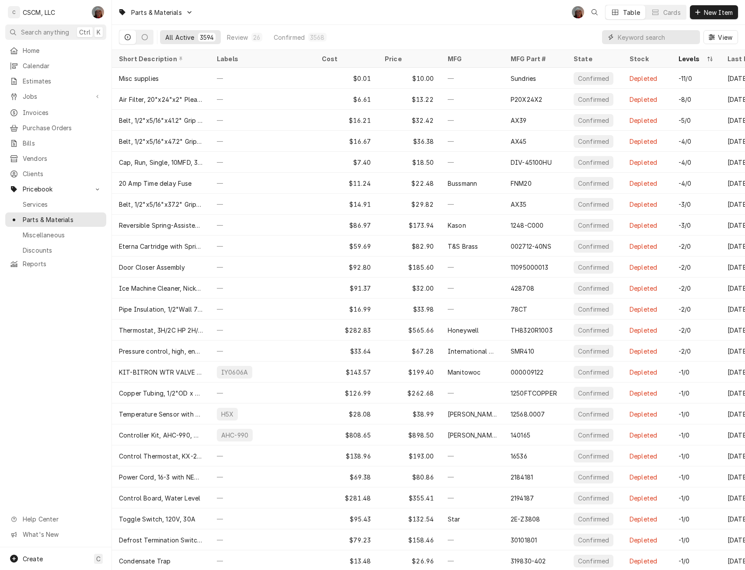
click at [631, 38] on input "Dynamic Content Wrapper" at bounding box center [657, 37] width 78 height 14
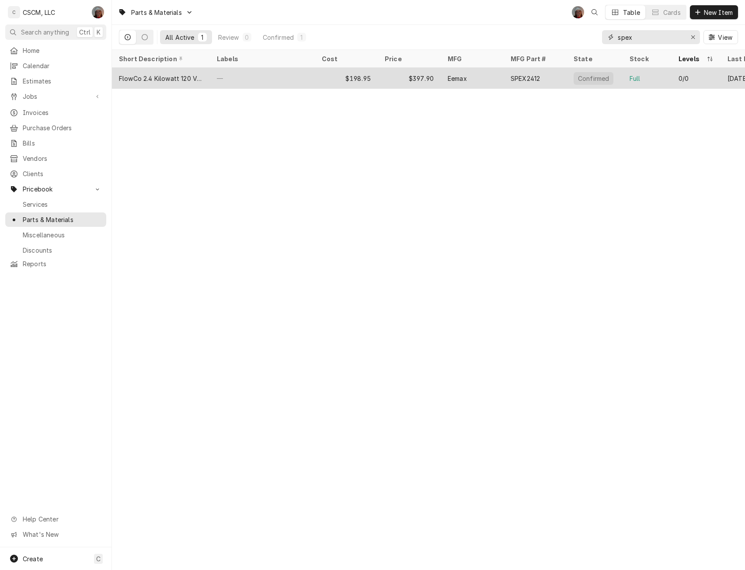
type input "spex"
click at [406, 77] on div "$397.90" at bounding box center [409, 78] width 63 height 21
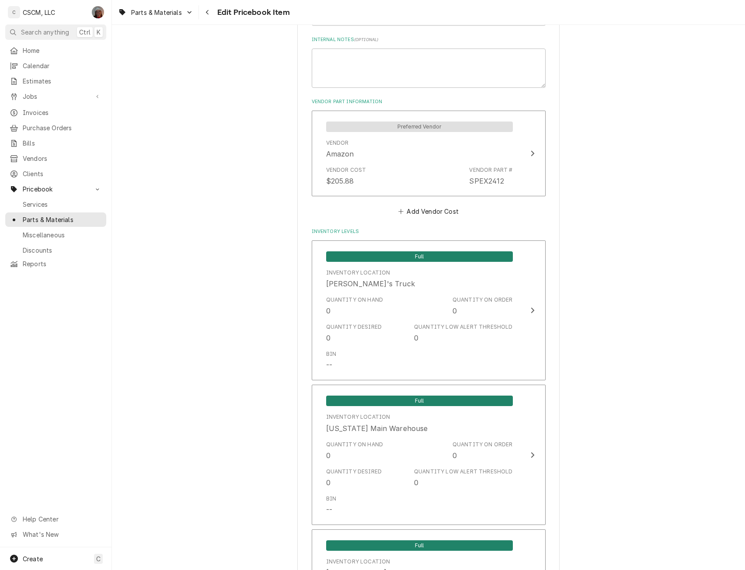
scroll to position [545, 0]
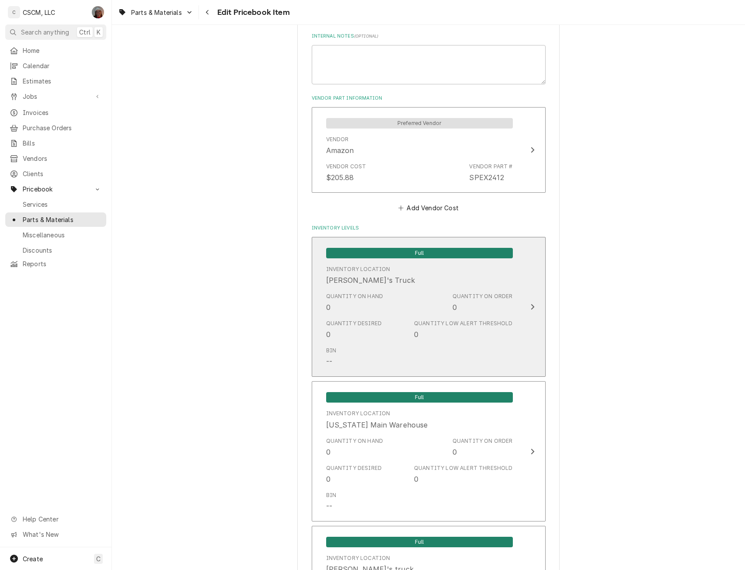
click at [517, 341] on button "Full Inventory Location Chris's Truck Quantity on Hand 0 Quantity on Order 0 Qu…" at bounding box center [429, 307] width 234 height 140
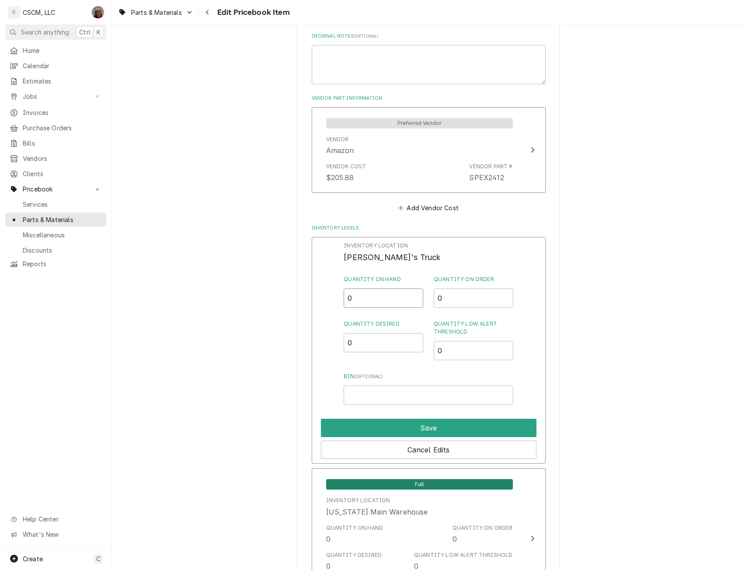
drag, startPoint x: 357, startPoint y: 300, endPoint x: 336, endPoint y: 301, distance: 21.0
click at [336, 301] on div "Inventory Location Chris's Truck Quantity on Hand 0 Quantity on Order 0 Quantit…" at bounding box center [429, 350] width 234 height 227
type input "1"
click at [433, 431] on button "Save" at bounding box center [429, 428] width 216 height 18
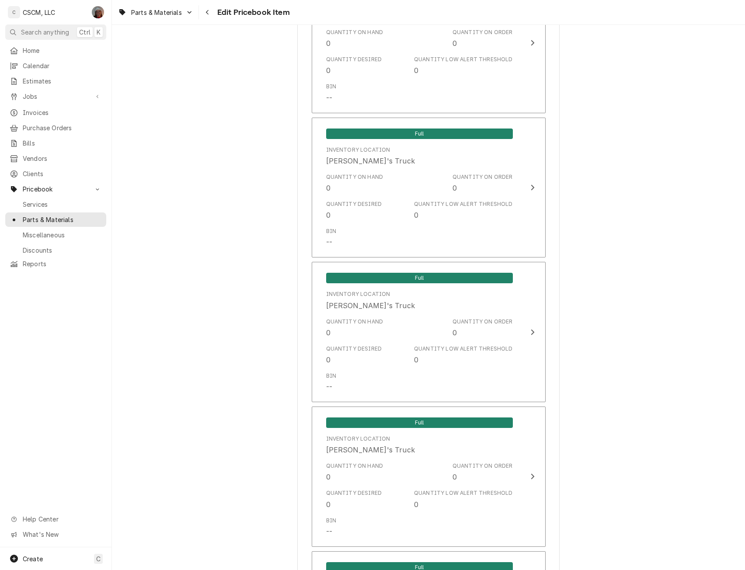
scroll to position [1702, 0]
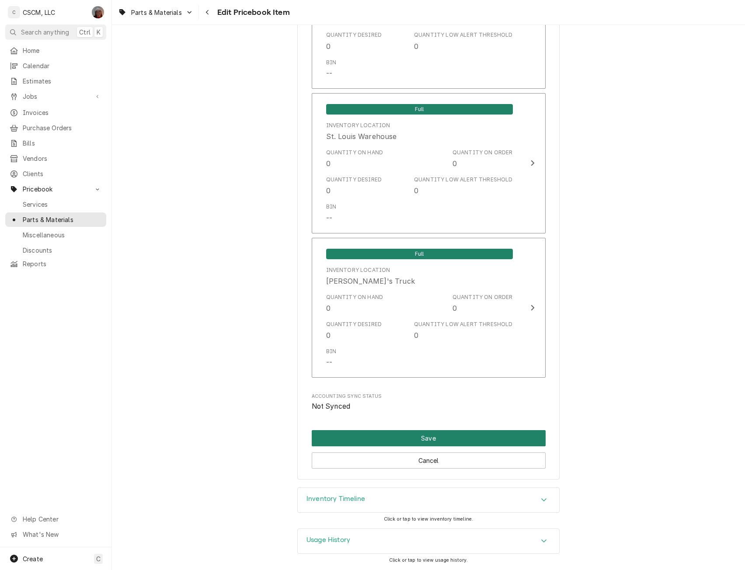
click at [437, 431] on button "Save" at bounding box center [429, 438] width 234 height 16
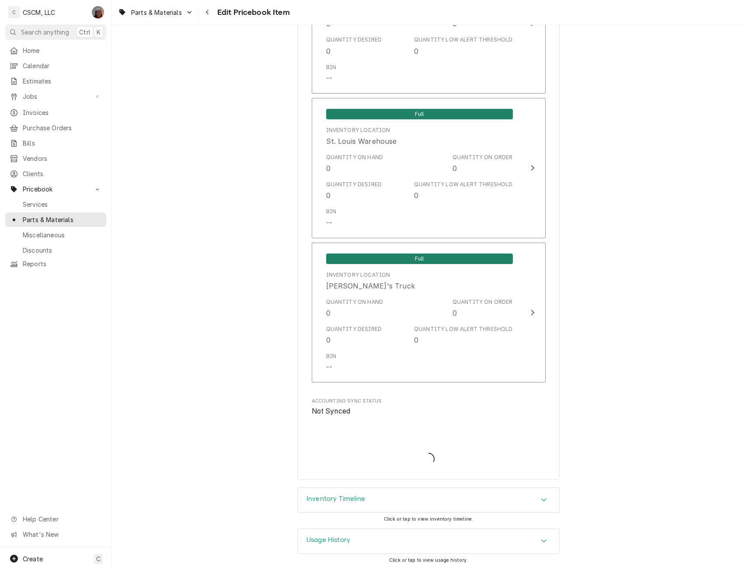
scroll to position [1697, 0]
type textarea "x"
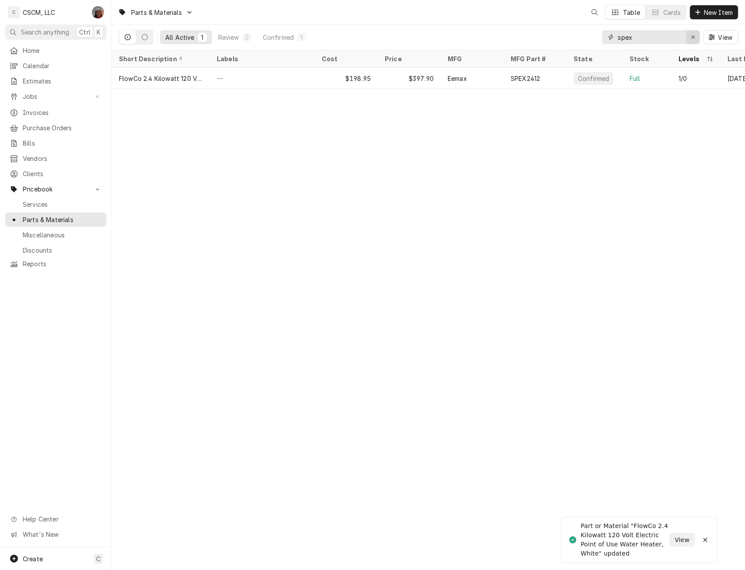
click at [692, 33] on div "Erase input" at bounding box center [693, 37] width 9 height 9
drag, startPoint x: 635, startPoint y: 40, endPoint x: 577, endPoint y: 38, distance: 58.6
click at [577, 38] on div "All Active 1 Review 0 Confirmed 1 1967 View" at bounding box center [428, 37] width 619 height 24
paste input "HWB.00400"
type input "HWB.00400"
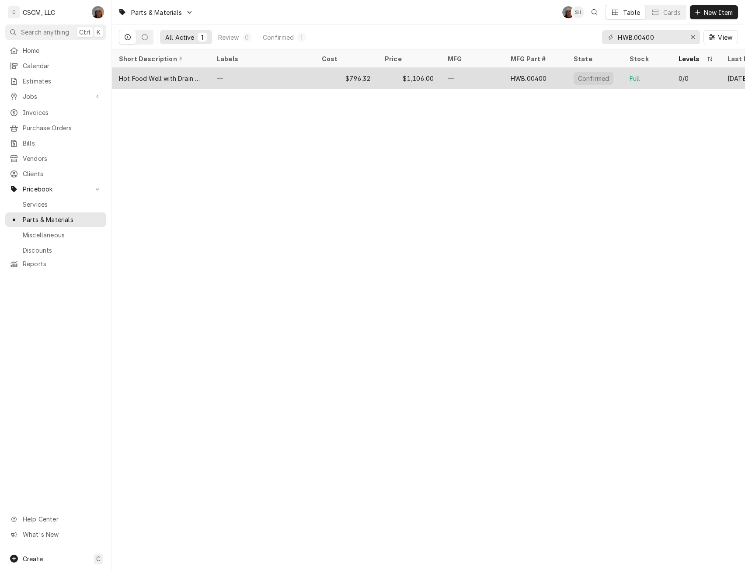
click at [259, 77] on div "—" at bounding box center [262, 78] width 105 height 21
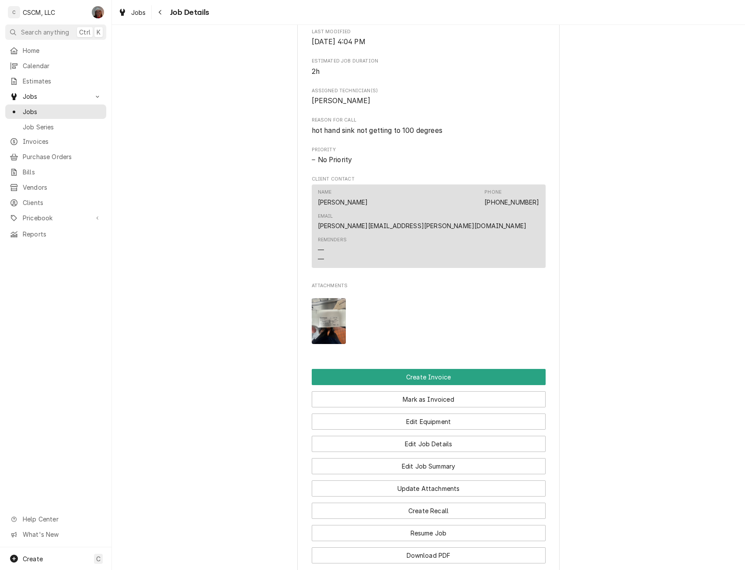
scroll to position [379, 0]
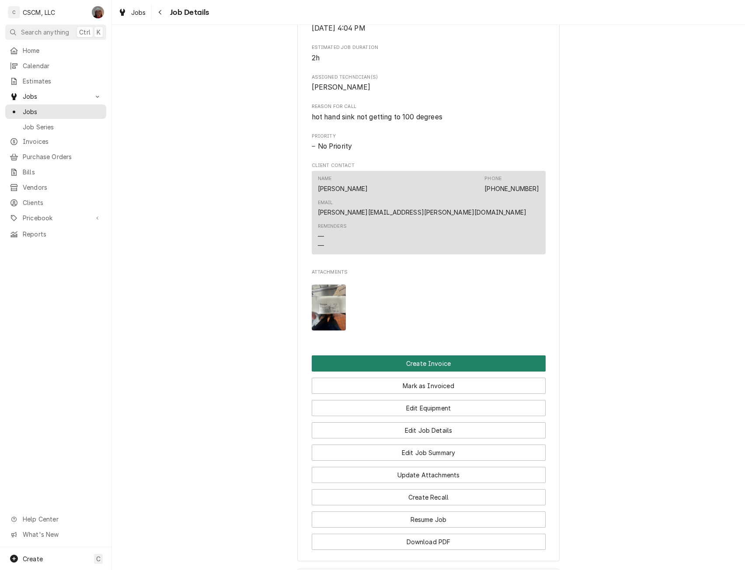
click at [431, 356] on button "Create Invoice" at bounding box center [429, 364] width 234 height 16
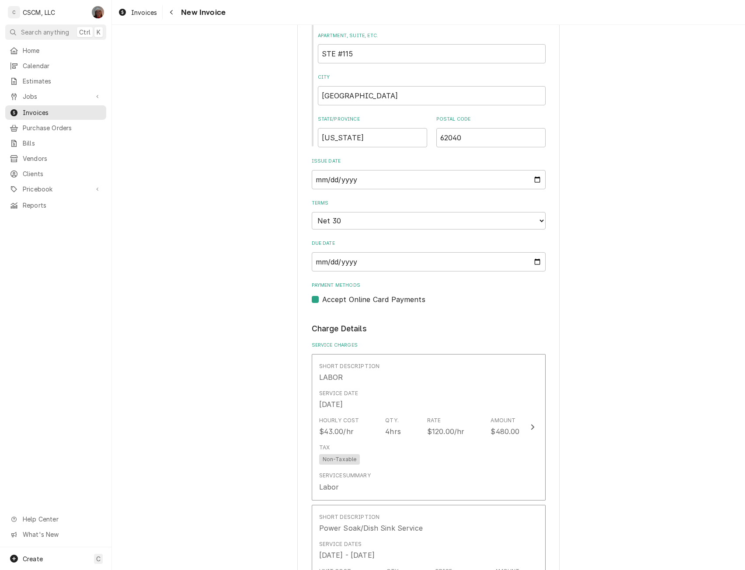
scroll to position [421, 0]
click at [538, 182] on input "2025-09-08" at bounding box center [429, 181] width 234 height 19
type input "2025-09-03"
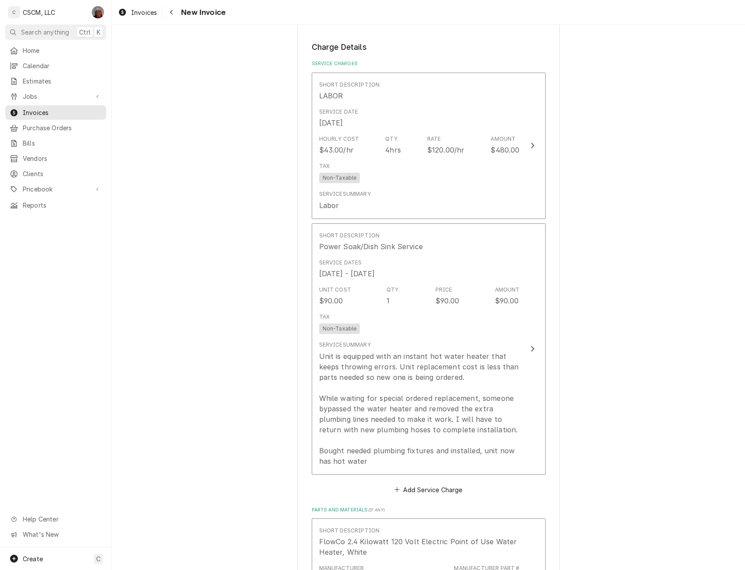
scroll to position [711, 0]
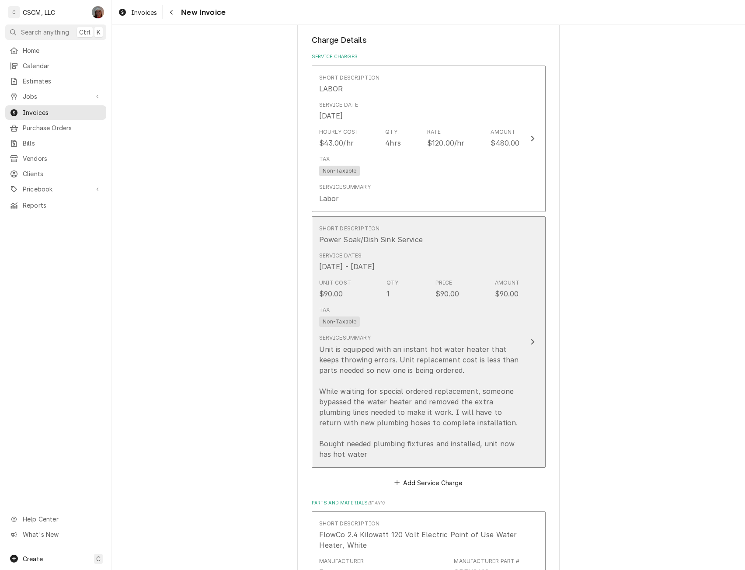
click at [531, 336] on button "Short Description Power Soak/Dish Sink Service Service Dates Jul 18, 2025 - Jul…" at bounding box center [429, 343] width 234 height 252
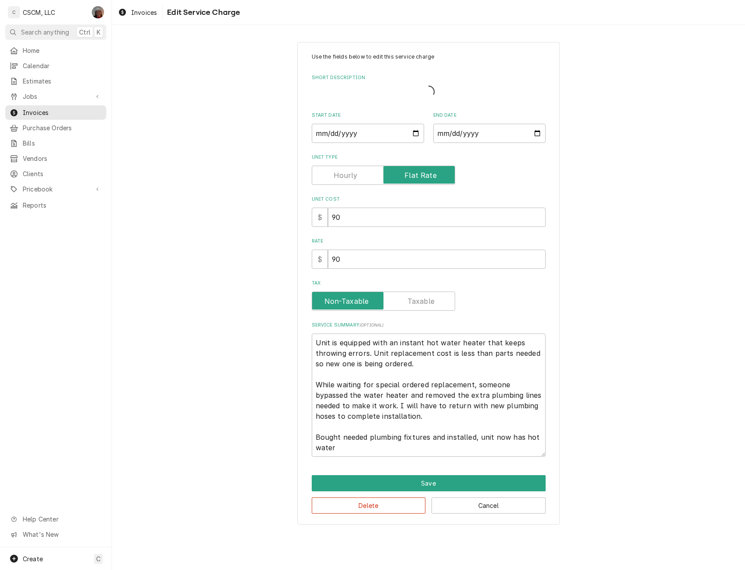
type textarea "x"
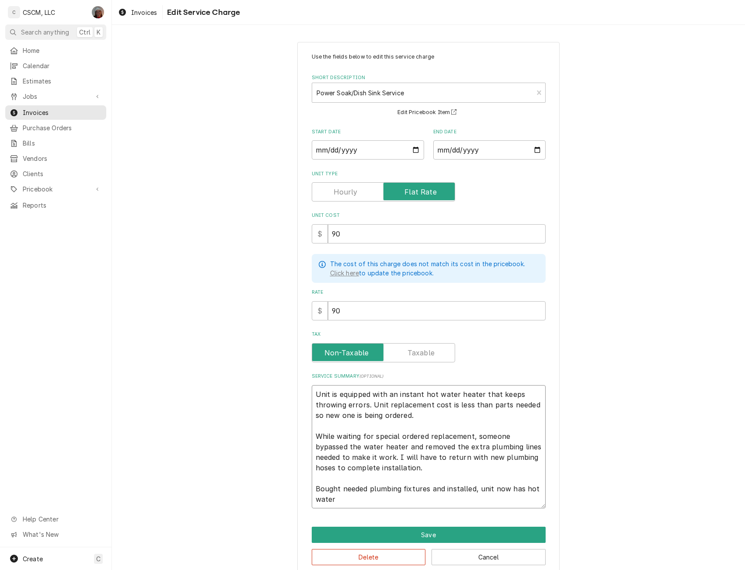
drag, startPoint x: 311, startPoint y: 394, endPoint x: 397, endPoint y: 513, distance: 146.6
click at [397, 513] on div "Use the fields below to edit this service charge Short Description Power Soak/D…" at bounding box center [428, 309] width 262 height 535
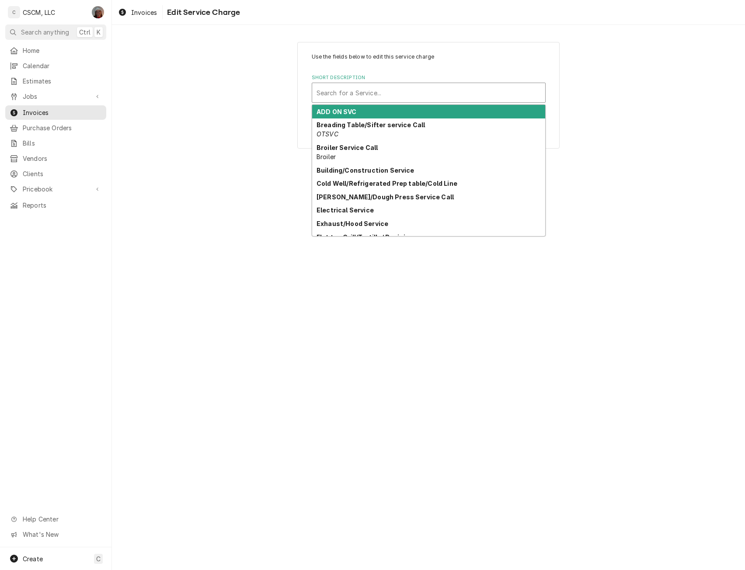
click at [417, 94] on div "Short Description" at bounding box center [429, 93] width 224 height 16
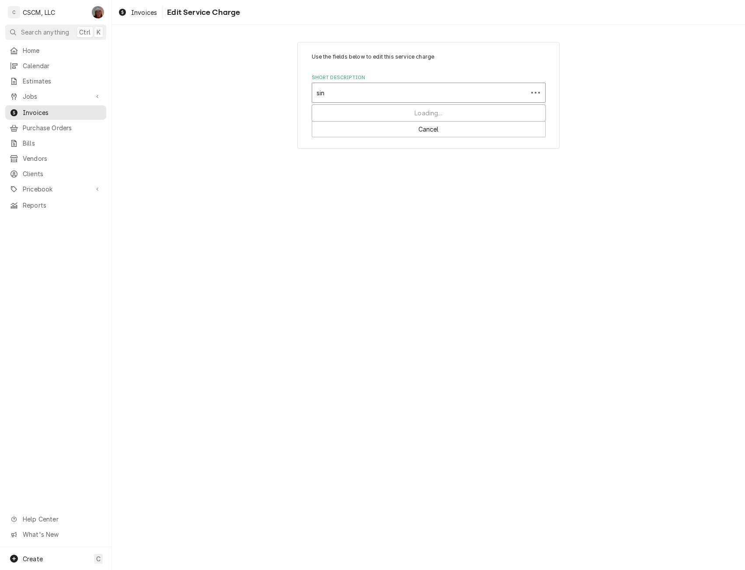
type input "sink"
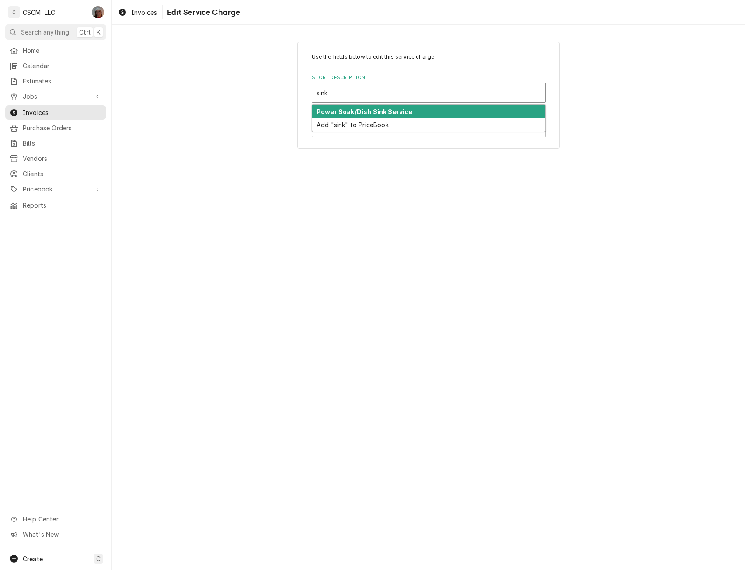
click at [408, 108] on strong "Power Soak/Dish Sink Service" at bounding box center [365, 111] width 96 height 7
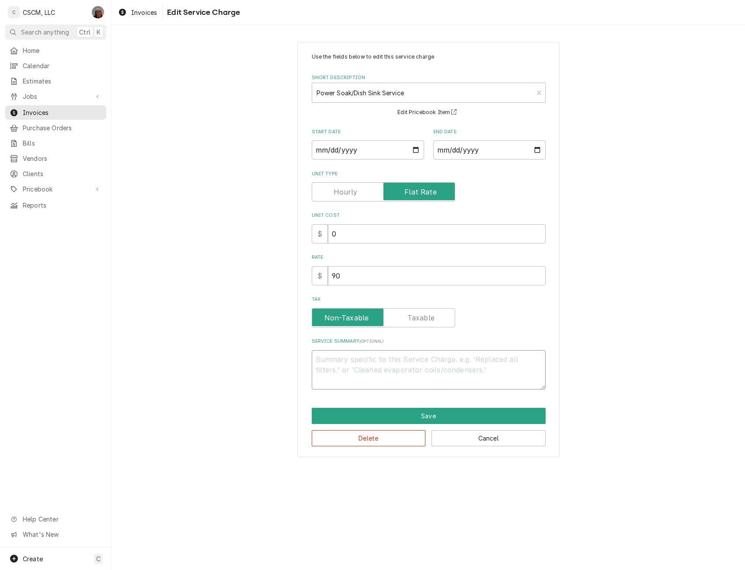
click at [338, 364] on textarea "Service Summary ( optional )" at bounding box center [429, 369] width 234 height 39
paste textarea "Unit is equipped with an instant hot water heater that keeps throwing errors. U…"
type textarea "x"
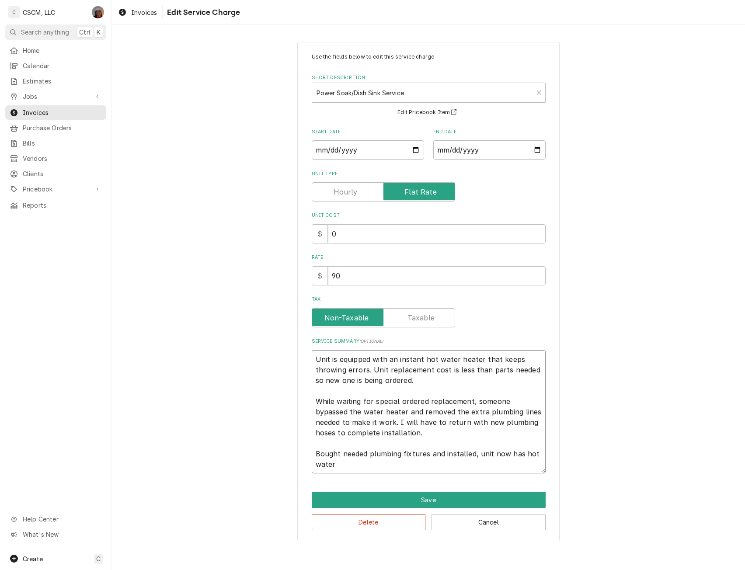
type textarea "Unit is equipped with an instant hot water heater that keeps throwing errors. U…"
click at [538, 150] on input "2025-07-21" at bounding box center [490, 149] width 112 height 19
type textarea "x"
type input "2025-08-21"
type textarea "x"
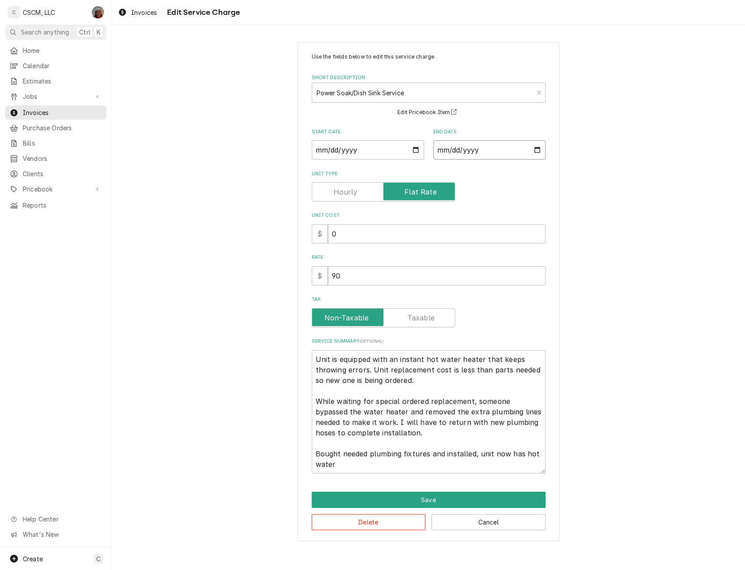
type input "2025-09-21"
type textarea "x"
type input "2025-09-03"
click at [415, 151] on input "2025-07-18" at bounding box center [368, 149] width 112 height 19
click at [421, 498] on button "Save" at bounding box center [429, 500] width 234 height 16
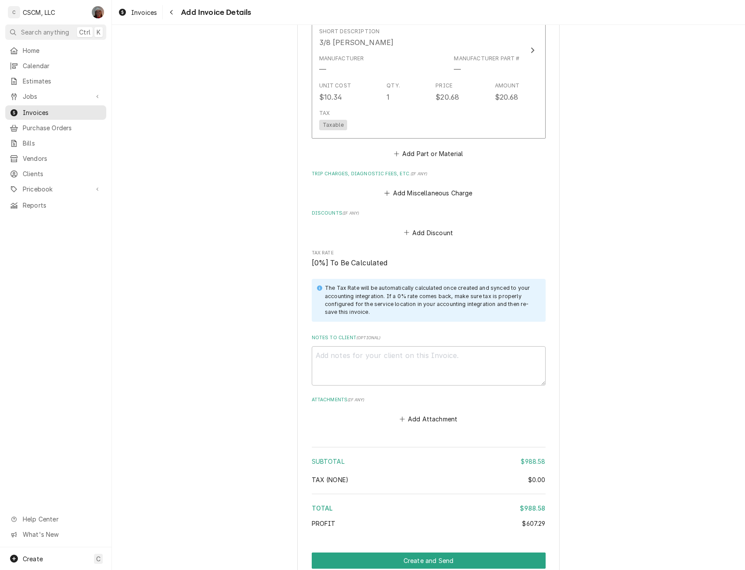
scroll to position [1510, 0]
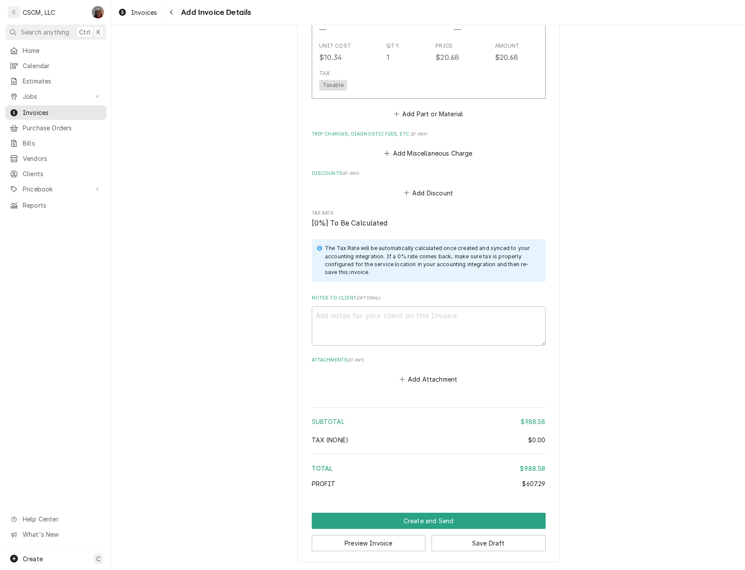
click at [417, 522] on button "Create and Send" at bounding box center [429, 521] width 234 height 16
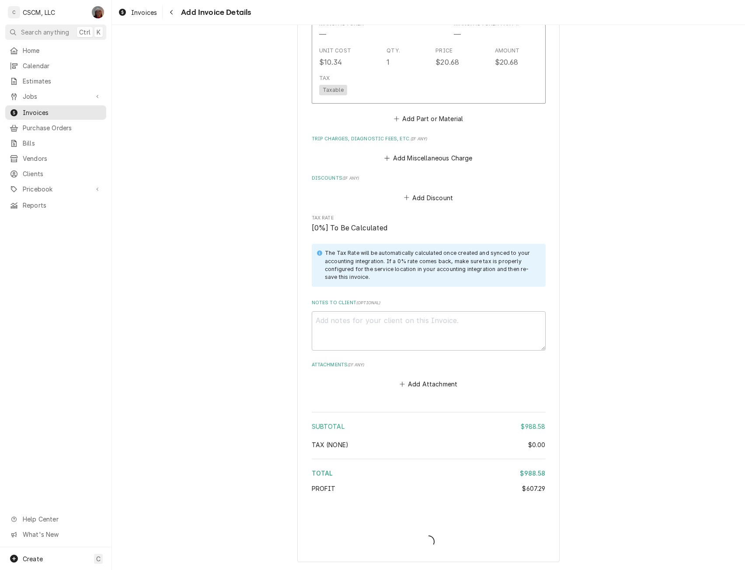
scroll to position [1506, 0]
type textarea "x"
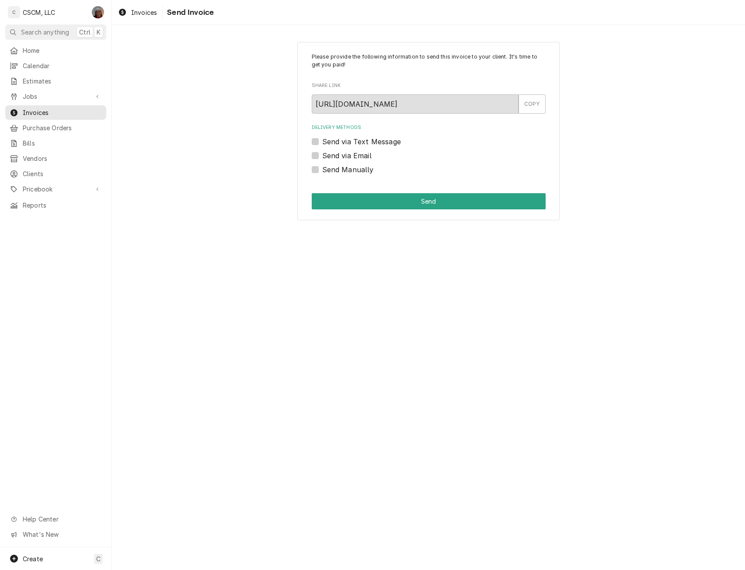
click at [322, 170] on label "Send Manually" at bounding box center [348, 169] width 52 height 10
click at [322, 170] on input "Send Manually" at bounding box center [439, 173] width 234 height 19
checkbox input "true"
click at [340, 198] on button "Send" at bounding box center [429, 201] width 234 height 16
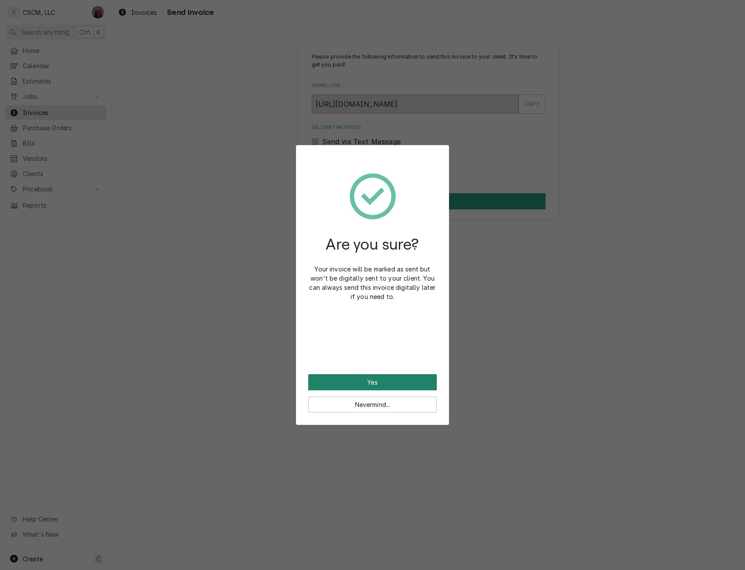
click at [333, 378] on button "Yes" at bounding box center [372, 382] width 129 height 16
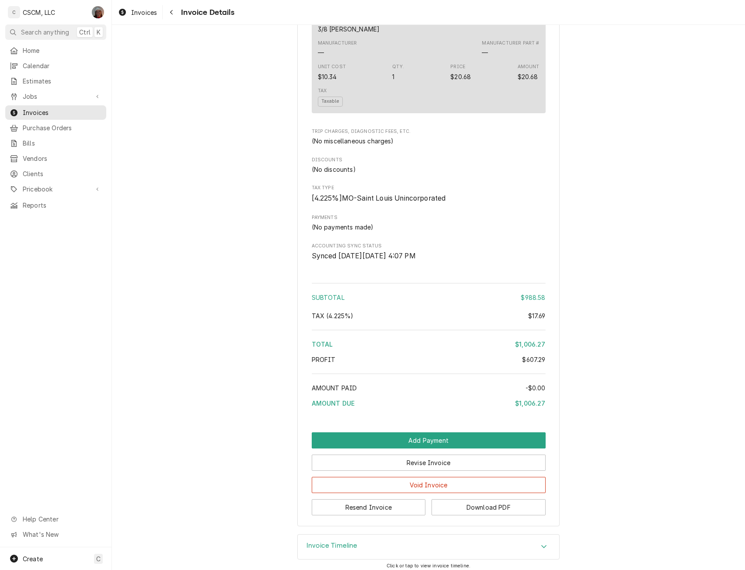
scroll to position [1071, 0]
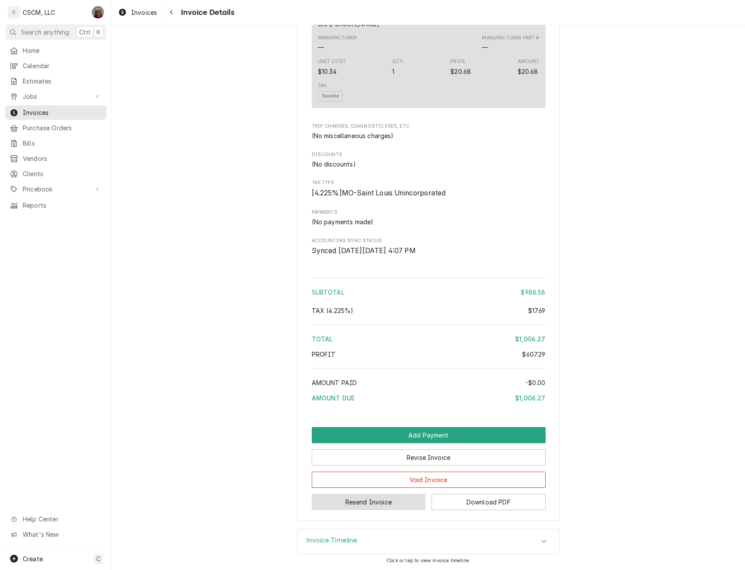
click at [382, 503] on button "Resend Invoice" at bounding box center [369, 502] width 114 height 16
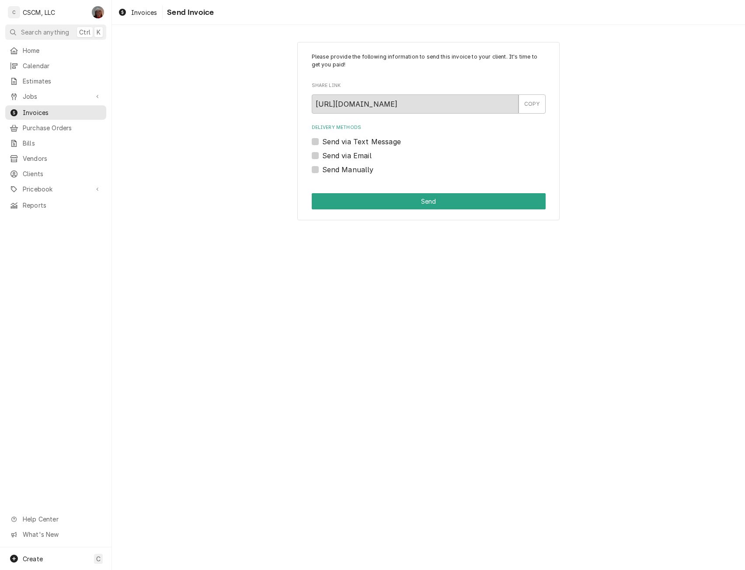
click at [322, 154] on label "Send via Email" at bounding box center [346, 155] width 49 height 10
click at [322, 154] on input "Send via Email" at bounding box center [439, 159] width 234 height 19
checkbox input "true"
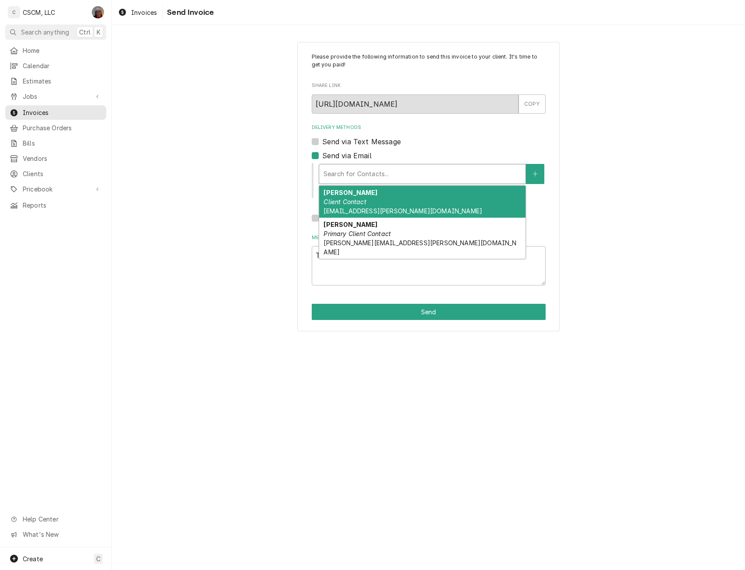
click at [343, 168] on div "Delivery Methods" at bounding box center [423, 174] width 198 height 16
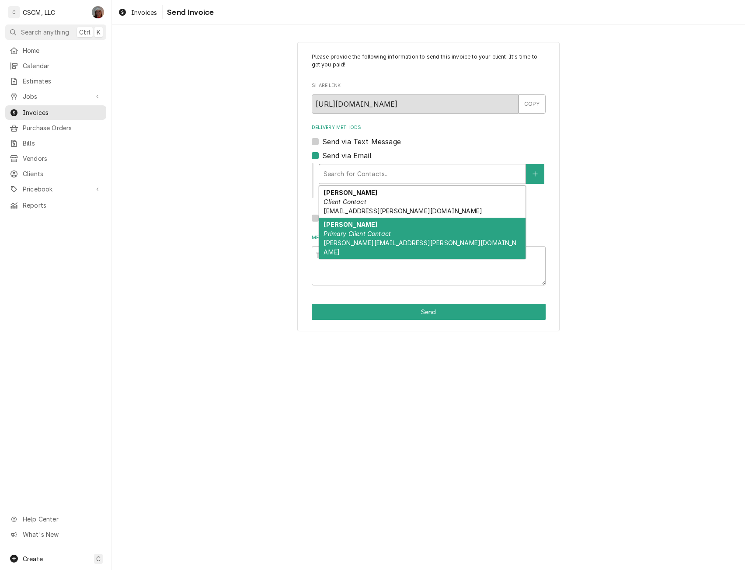
click at [438, 228] on div "[PERSON_NAME] Primary Client Contact [PERSON_NAME][EMAIL_ADDRESS][PERSON_NAME][…" at bounding box center [422, 238] width 206 height 41
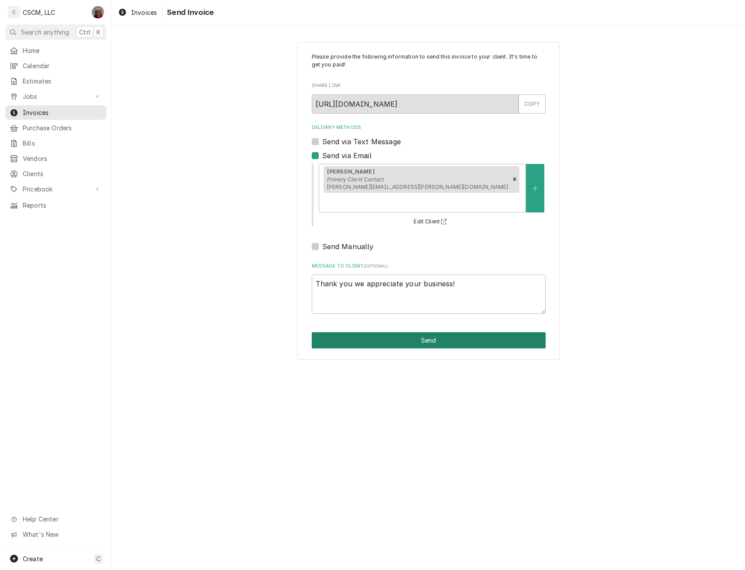
click at [434, 332] on button "Send" at bounding box center [429, 340] width 234 height 16
type textarea "x"
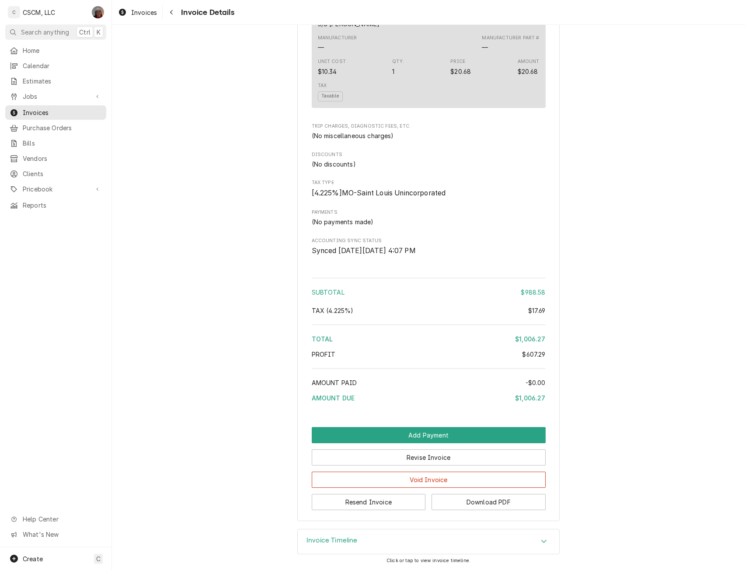
scroll to position [1071, 0]
click at [445, 457] on button "Revise Invoice" at bounding box center [429, 458] width 234 height 16
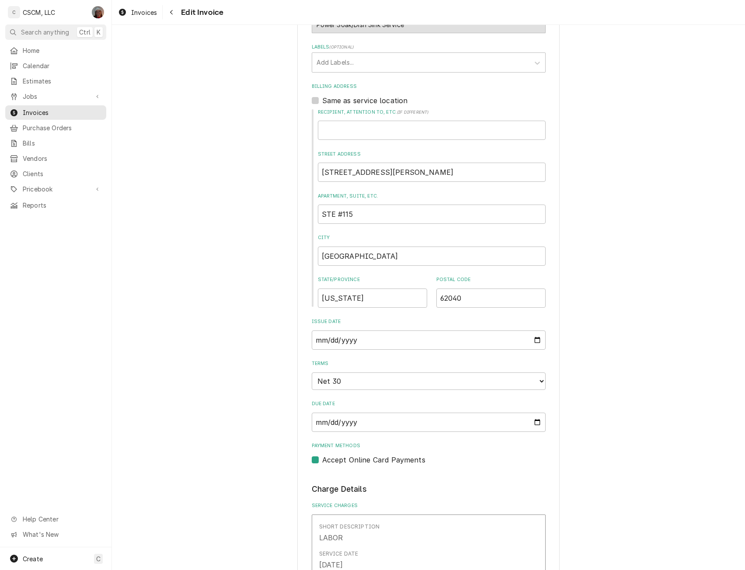
scroll to position [293, 0]
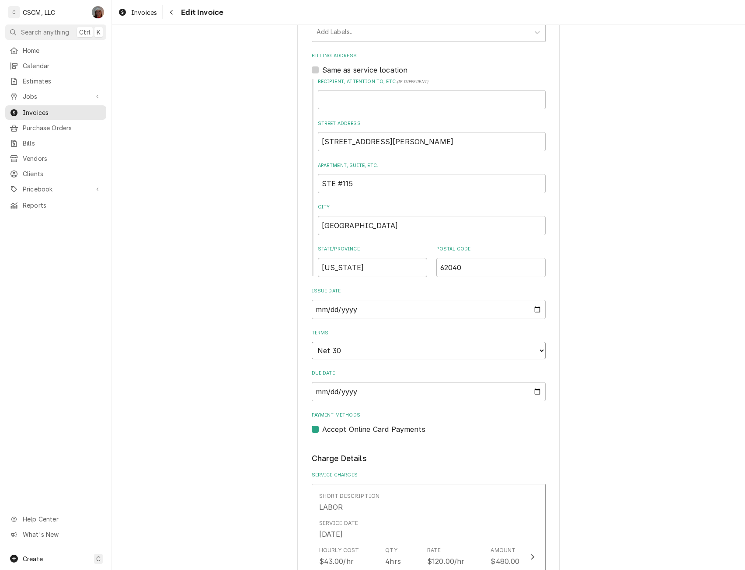
click at [539, 351] on select "Choose payment terms... Same Day Net 7 Net 14 Net 21 Net 30 Net 45 Net 60 Net 90" at bounding box center [429, 350] width 234 height 17
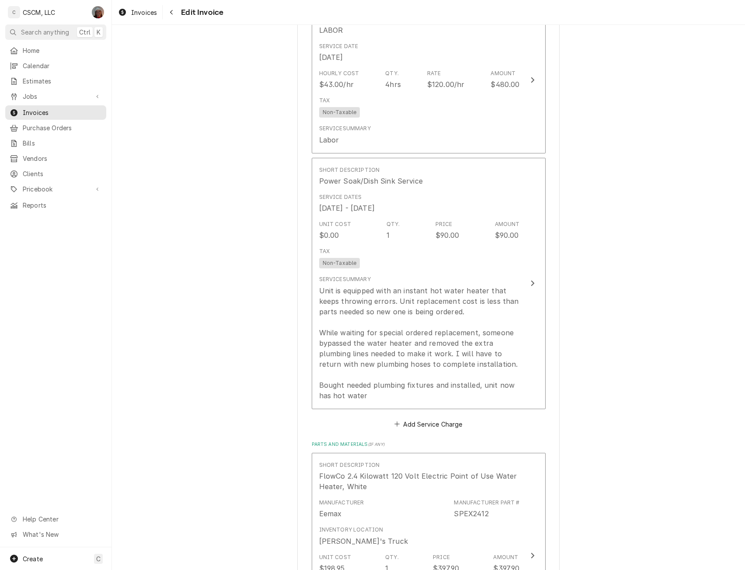
scroll to position [1529, 0]
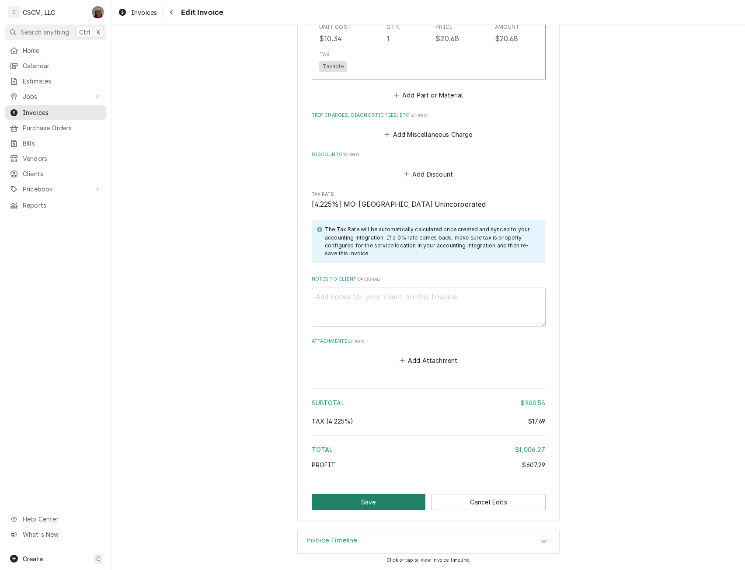
click at [402, 499] on button "Save" at bounding box center [369, 502] width 114 height 16
type textarea "x"
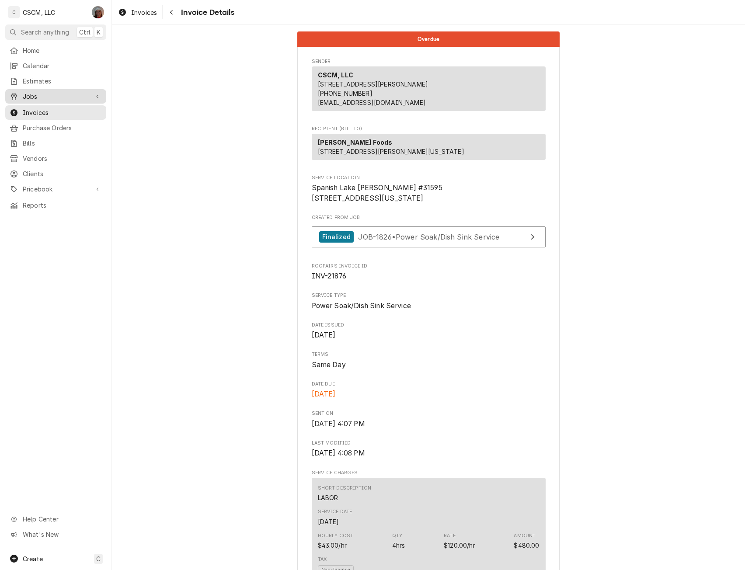
click at [43, 97] on span "Jobs" at bounding box center [56, 96] width 66 height 9
click at [44, 111] on span "Jobs" at bounding box center [62, 111] width 79 height 9
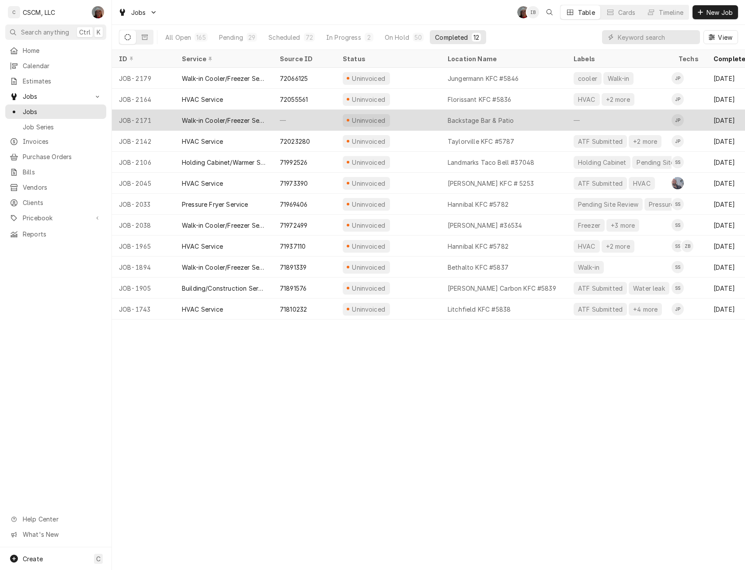
click at [326, 116] on div "—" at bounding box center [304, 120] width 63 height 21
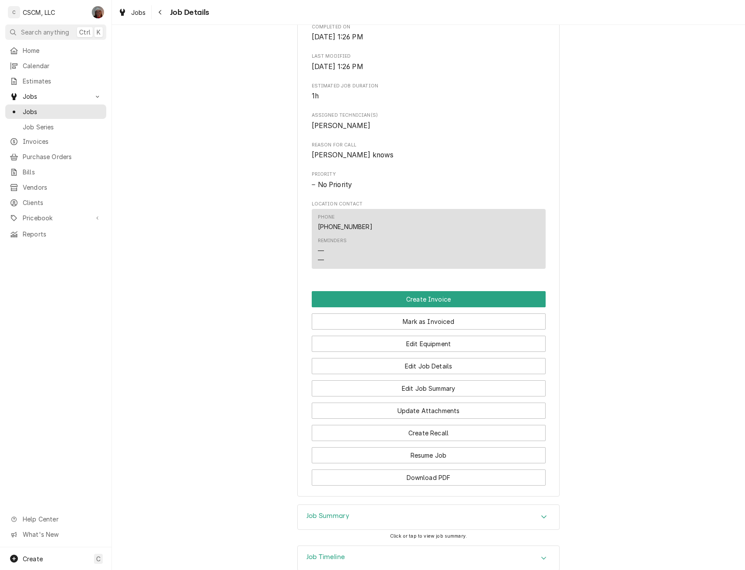
scroll to position [340, 0]
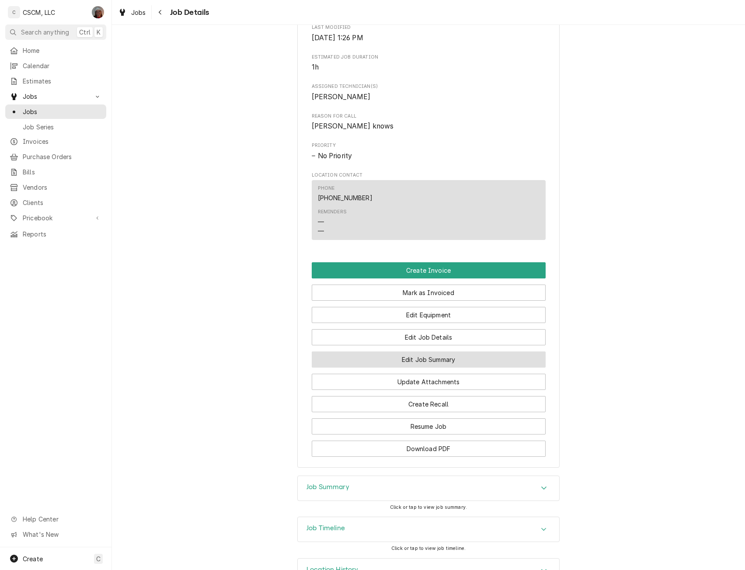
click at [395, 366] on button "Edit Job Summary" at bounding box center [429, 360] width 234 height 16
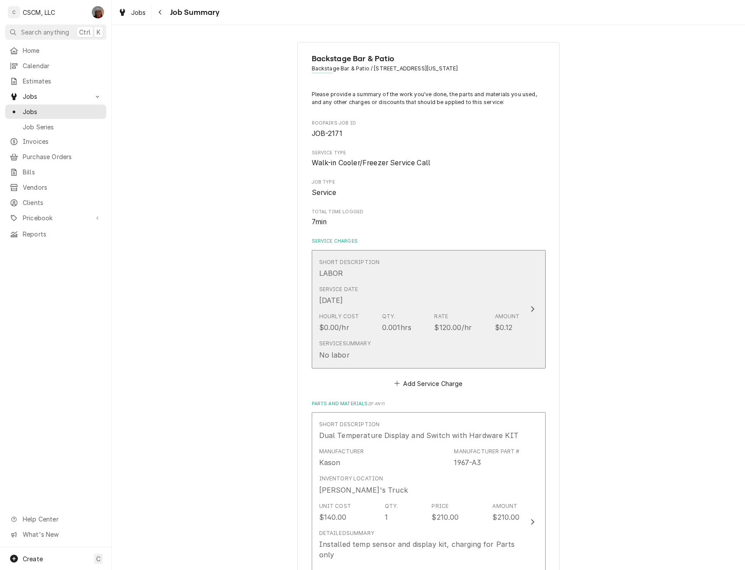
click at [534, 305] on div "Update Line Item" at bounding box center [532, 309] width 11 height 10
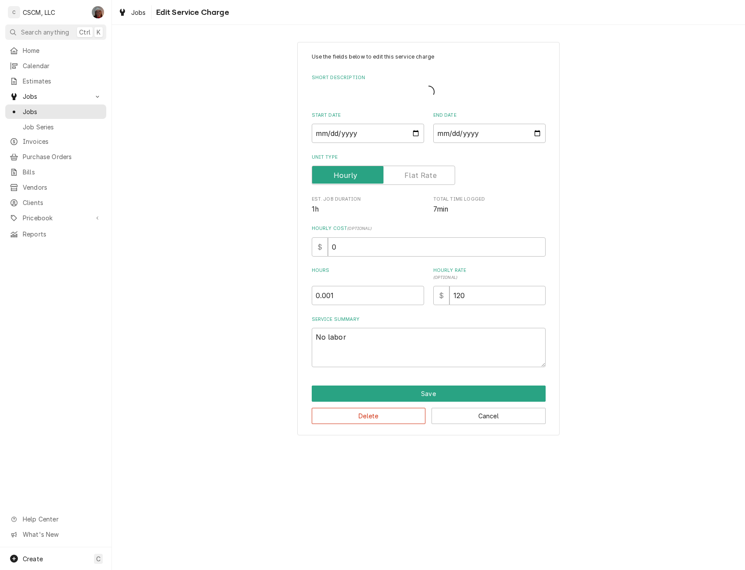
type textarea "x"
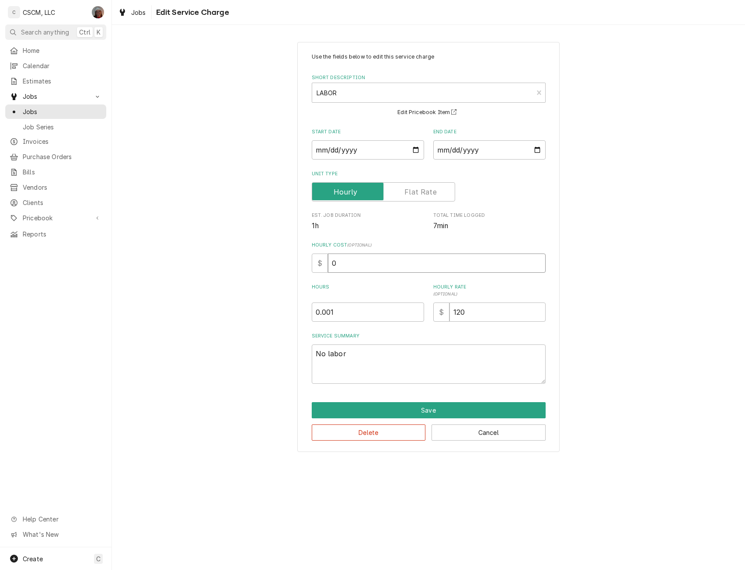
drag, startPoint x: 339, startPoint y: 266, endPoint x: 305, endPoint y: 274, distance: 35.2
click at [305, 274] on div "Use the fields below to edit this service charge Short Description LABOR LAB Ed…" at bounding box center [428, 247] width 262 height 410
type input "2"
type textarea "x"
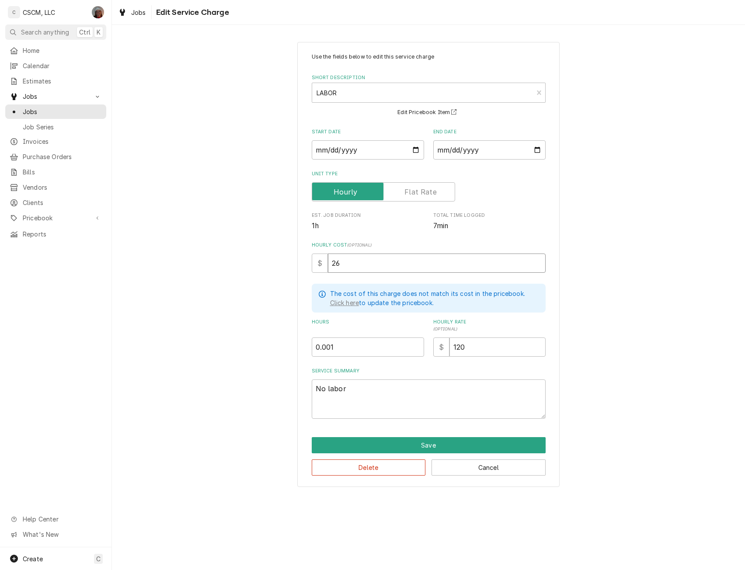
type input "26"
drag, startPoint x: 344, startPoint y: 349, endPoint x: 263, endPoint y: 342, distance: 81.7
click at [263, 342] on div "Use the fields below to edit this service charge Short Description LABOR LAB Ed…" at bounding box center [428, 264] width 633 height 461
type textarea "x"
type input "1"
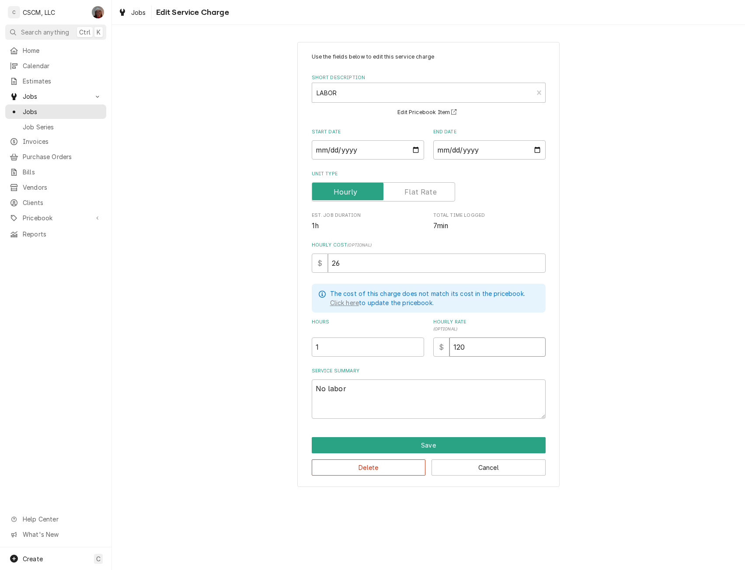
type textarea "x"
drag, startPoint x: 471, startPoint y: 349, endPoint x: 443, endPoint y: 349, distance: 27.6
click at [443, 349] on div "$" at bounding box center [490, 347] width 112 height 19
type textarea "x"
type input "0"
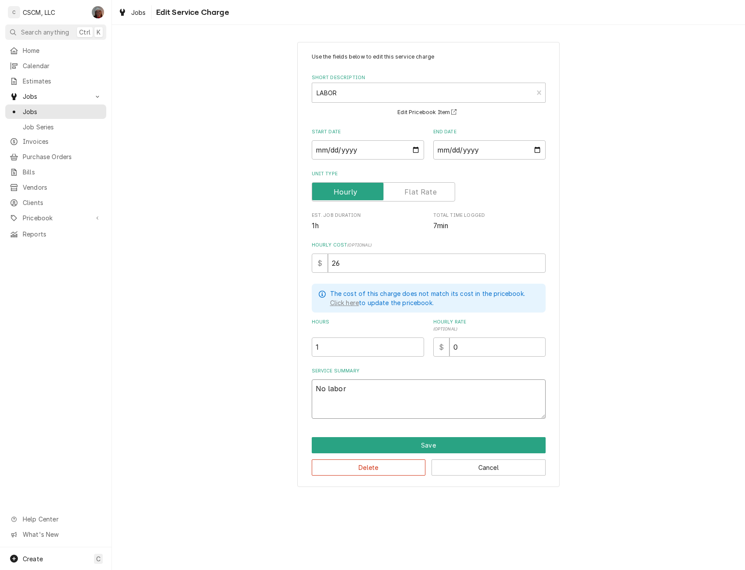
click at [327, 391] on textarea "No labor" at bounding box center [429, 399] width 234 height 39
drag, startPoint x: 378, startPoint y: 390, endPoint x: 263, endPoint y: 383, distance: 115.2
click at [263, 383] on div "Use the fields below to edit this service charge Short Description LABOR LAB Ed…" at bounding box center [428, 264] width 633 height 461
type textarea "x"
type textarea "L"
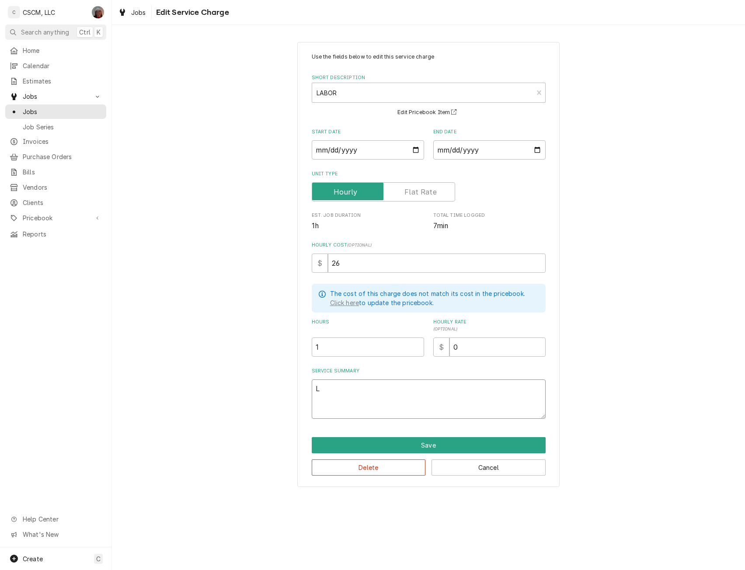
type textarea "x"
type textarea "La"
type textarea "x"
type textarea "Lab"
type textarea "x"
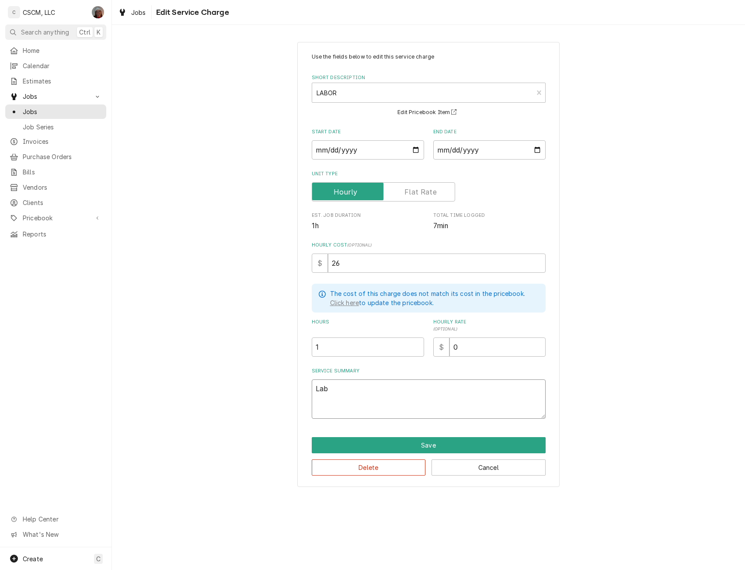
type textarea "Labo"
type textarea "x"
type textarea "Labor"
click at [430, 438] on button "Save" at bounding box center [429, 445] width 234 height 16
type textarea "x"
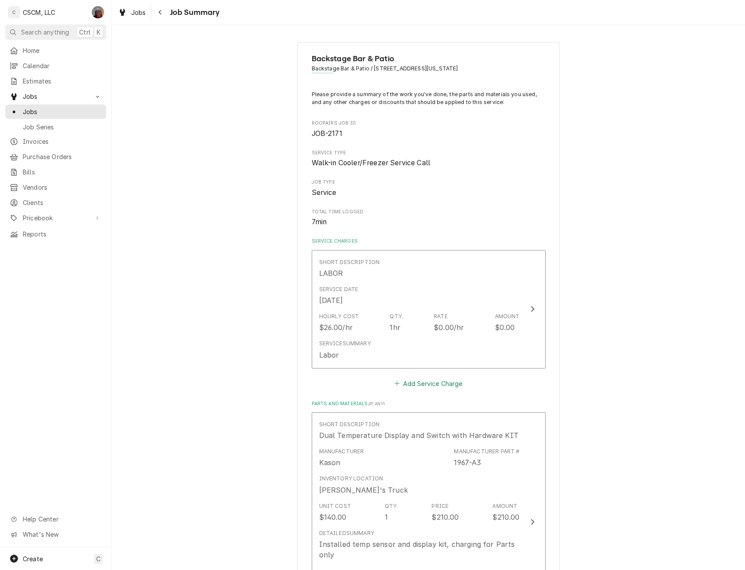
click at [414, 383] on button "Add Service Charge" at bounding box center [428, 384] width 71 height 12
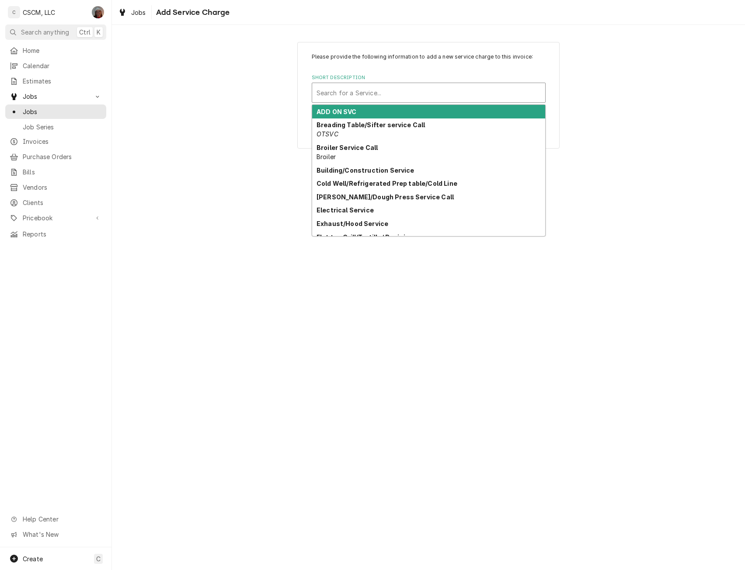
click at [399, 97] on div "Short Description" at bounding box center [429, 93] width 224 height 16
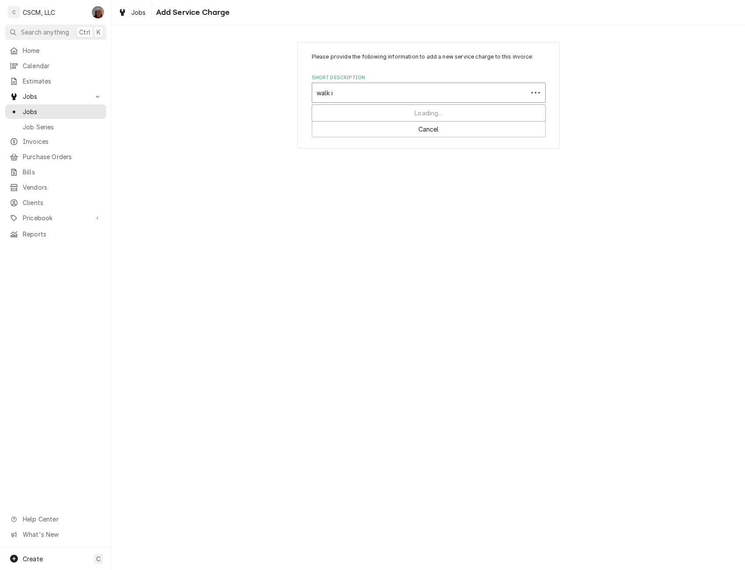
type input "walk in"
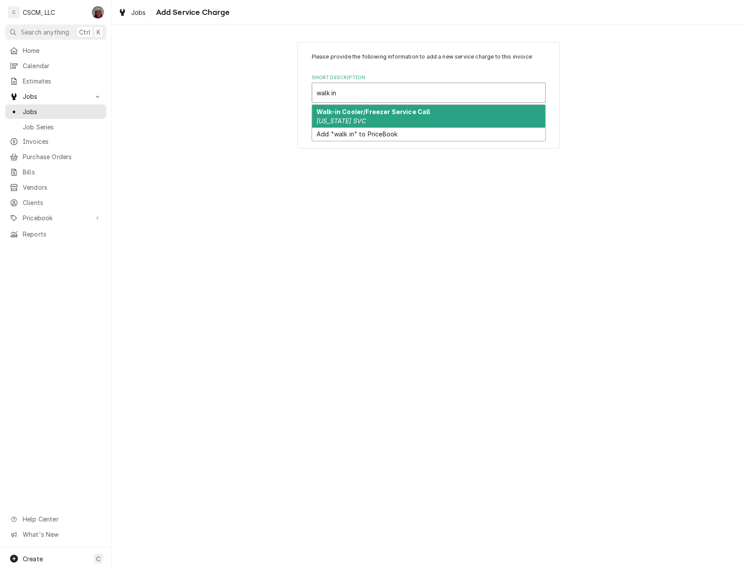
click at [355, 115] on div "Walk-in Cooler/Freezer Service Call Colorado SVC" at bounding box center [428, 116] width 233 height 23
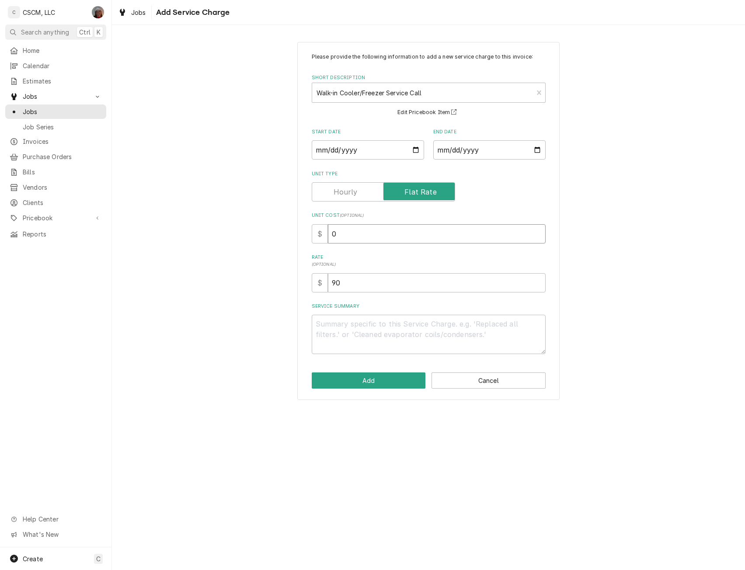
click at [332, 234] on input "0" at bounding box center [437, 233] width 218 height 19
type textarea "x"
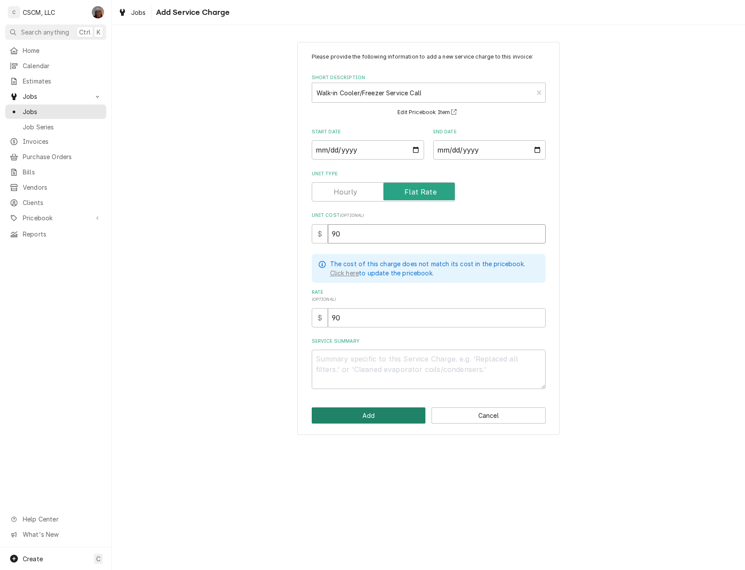
type input "90"
click at [356, 416] on button "Add" at bounding box center [369, 416] width 114 height 16
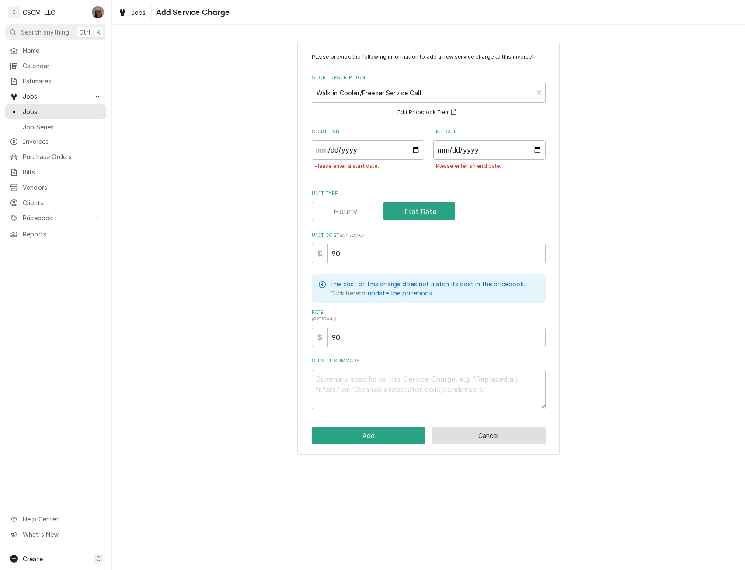
click at [491, 433] on button "Cancel" at bounding box center [489, 436] width 114 height 16
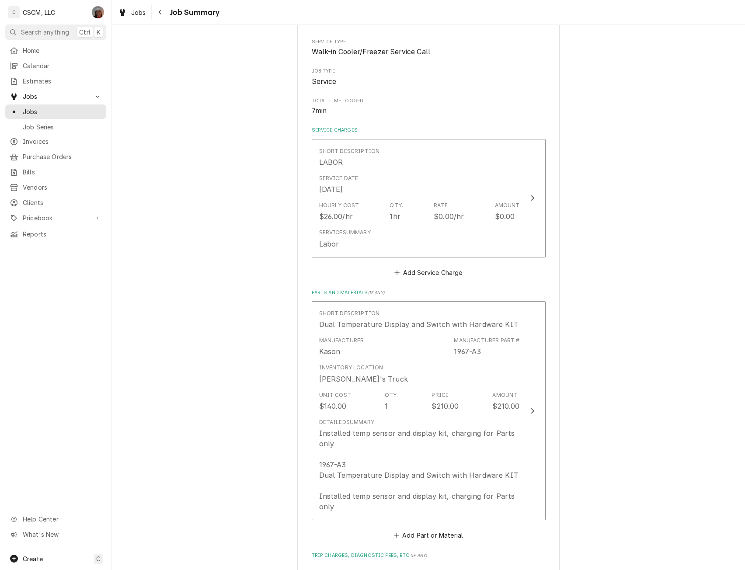
scroll to position [173, 0]
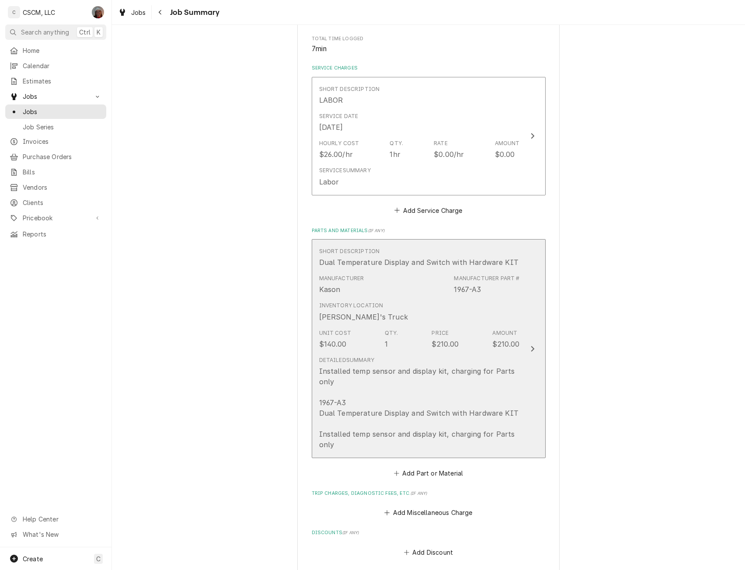
click at [527, 352] on div "Update Line Item" at bounding box center [532, 349] width 11 height 10
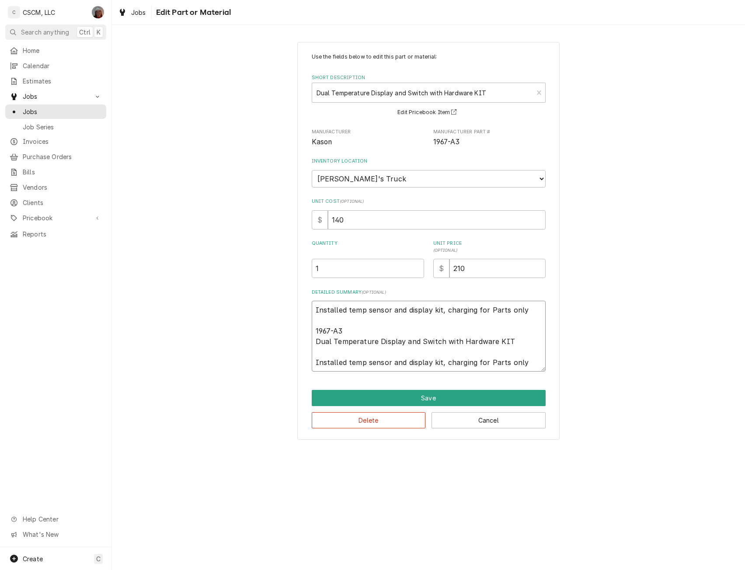
click at [313, 309] on textarea "Installed temp sensor and display kit, charging for Parts only 1967-A3 Dual Tem…" at bounding box center [429, 336] width 234 height 71
drag, startPoint x: 314, startPoint y: 330, endPoint x: 493, endPoint y: 352, distance: 180.2
click at [493, 352] on textarea "Installed temp sensor and display kit, charging for Parts only 1967-A3 Dual Tem…" at bounding box center [429, 336] width 234 height 71
type textarea "x"
type textarea "Installed temp sensor and display kit, charging for Parts only Installed temp s…"
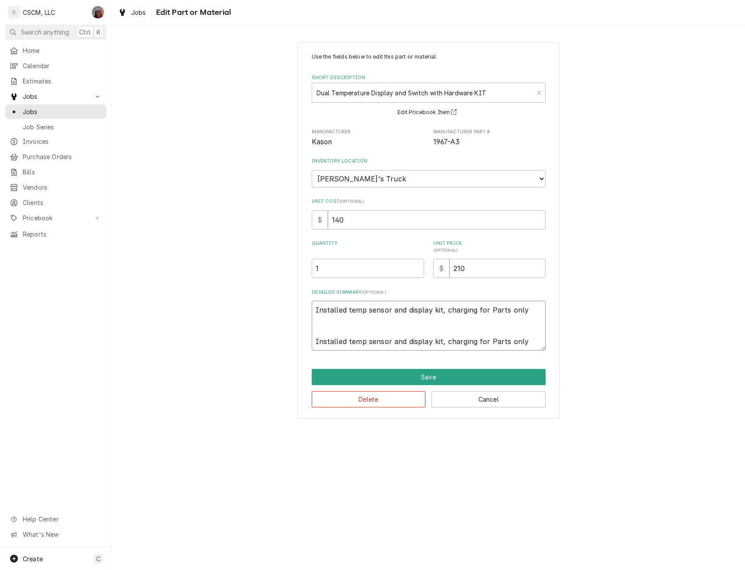
type textarea "x"
type textarea "Installed temp sensor and display kit, charging for Parts only Installed temp s…"
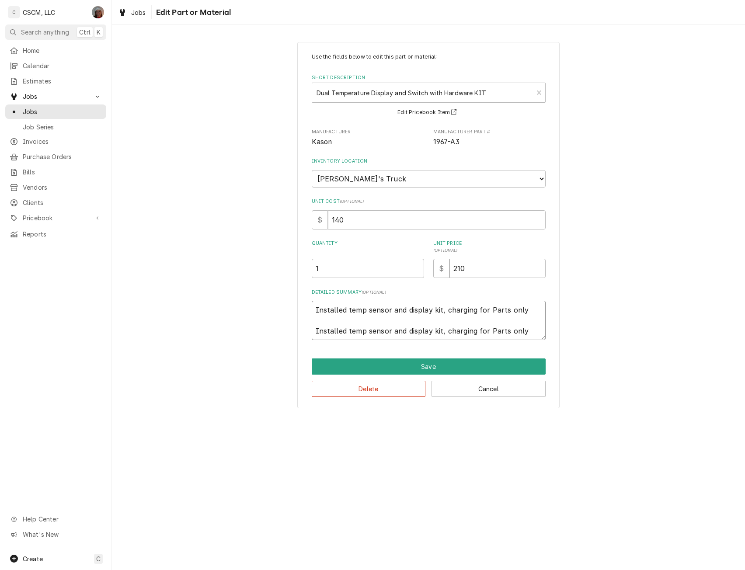
drag, startPoint x: 316, startPoint y: 327, endPoint x: 539, endPoint y: 336, distance: 223.7
click at [539, 336] on textarea "Installed temp sensor and display kit, charging for Parts only Installed temp s…" at bounding box center [429, 320] width 234 height 39
type textarea "x"
type textarea "Installed temp sensor and display kit, charging for Parts only"
type textarea "x"
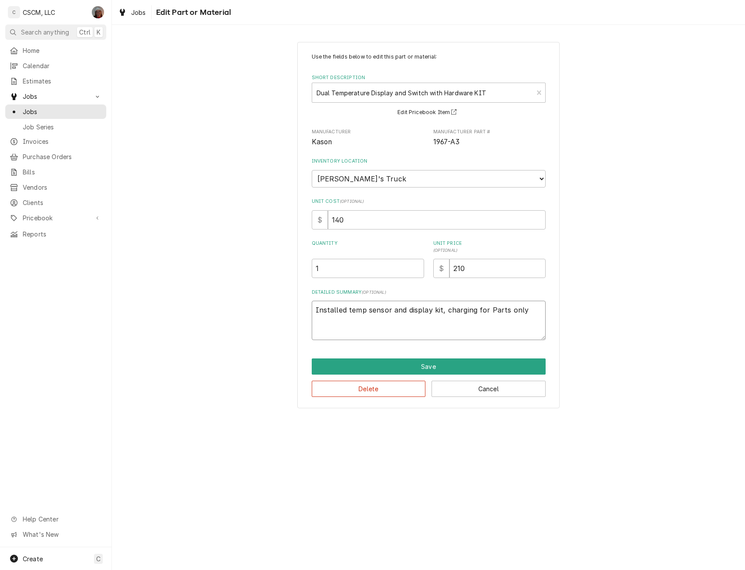
drag, startPoint x: 528, startPoint y: 315, endPoint x: 307, endPoint y: 309, distance: 221.9
click at [307, 309] on div "Use the fields below to edit this part or material: Short Description Dual Temp…" at bounding box center [428, 225] width 262 height 367
type textarea "Installed temp sensor and display kit, charging for Parts only"
click at [481, 388] on button "Cancel" at bounding box center [489, 389] width 114 height 16
type textarea "x"
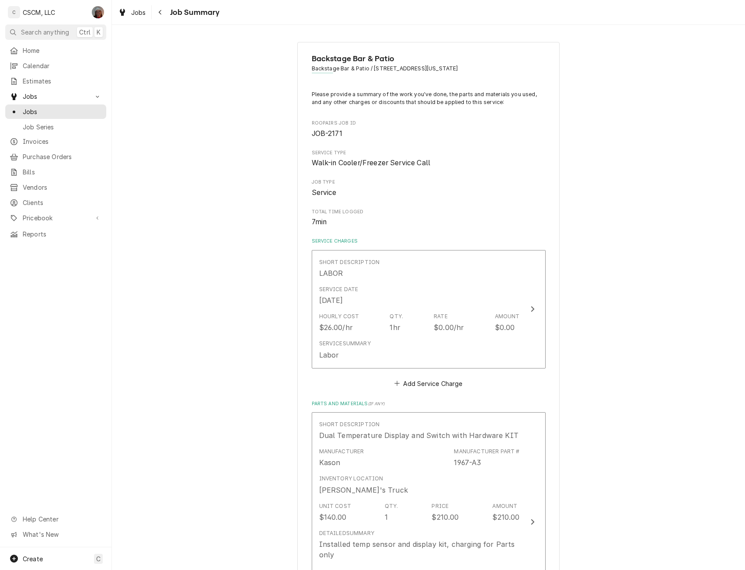
scroll to position [173, 0]
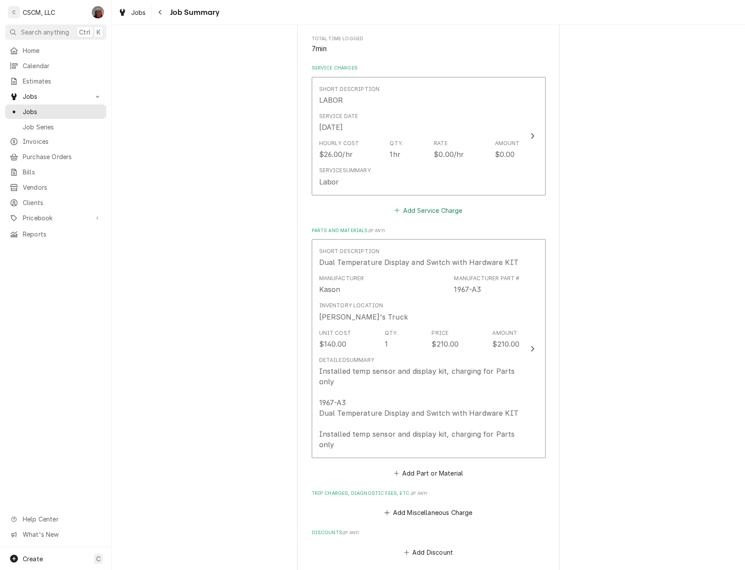
click at [409, 207] on button "Add Service Charge" at bounding box center [428, 210] width 71 height 12
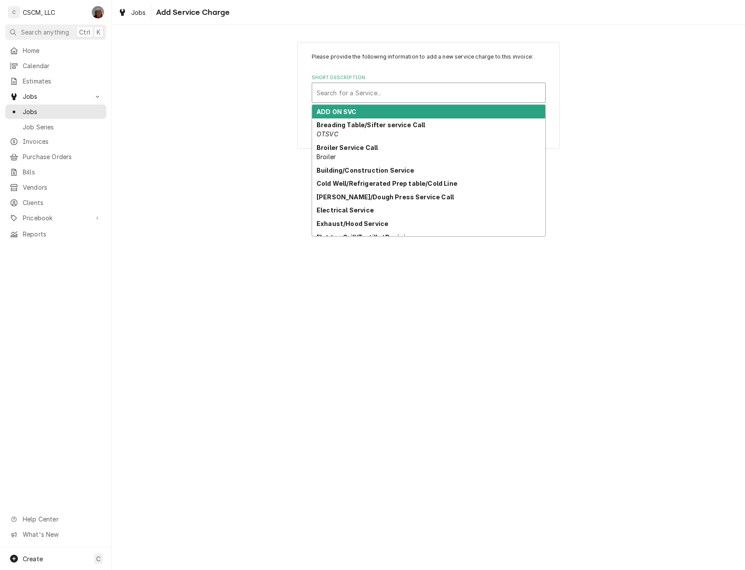
click at [439, 93] on div "Short Description" at bounding box center [429, 93] width 224 height 16
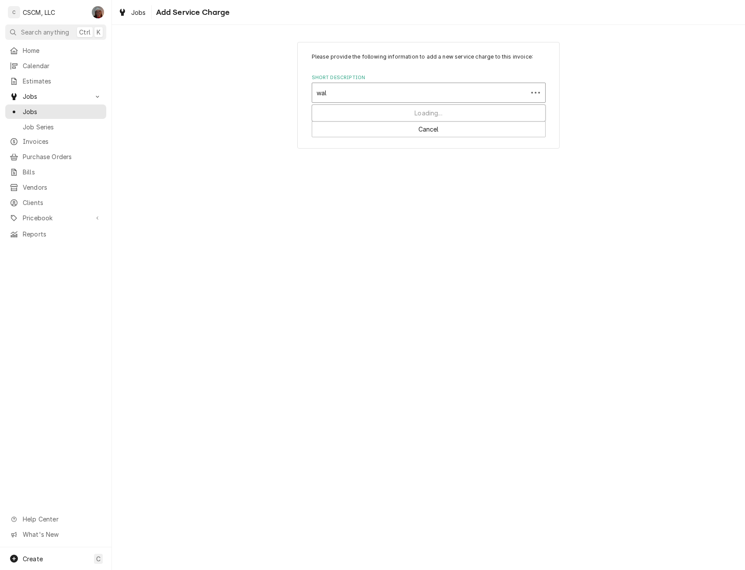
type input "walk"
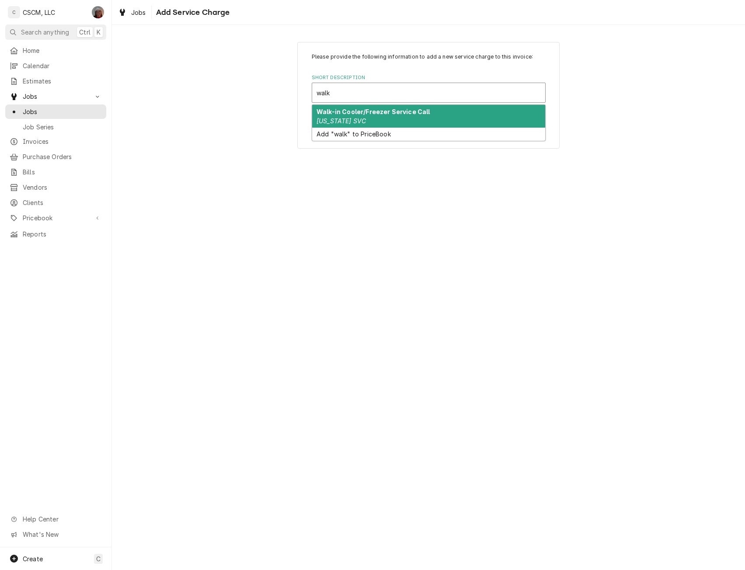
click at [381, 120] on div "Walk-in Cooler/Freezer Service Call Colorado SVC" at bounding box center [428, 116] width 233 height 23
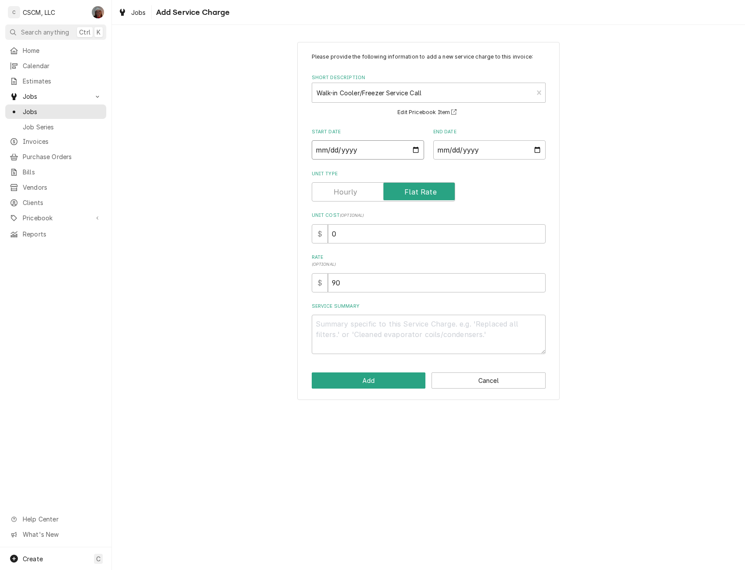
click at [414, 152] on input "Start Date" at bounding box center [368, 149] width 112 height 19
type textarea "x"
type input "2025-09-08"
click at [535, 151] on input "End Date" at bounding box center [490, 149] width 112 height 19
type textarea "x"
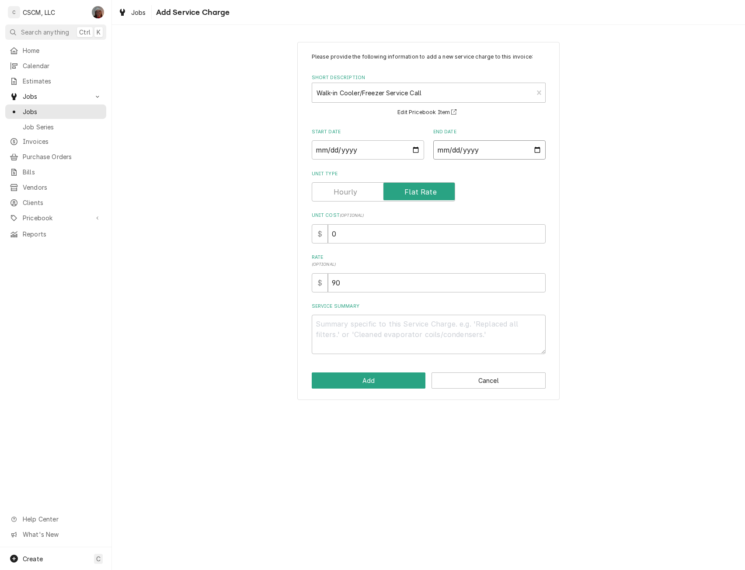
type input "2025-09-08"
click at [315, 345] on textarea "Service Summary" at bounding box center [429, 334] width 234 height 39
paste textarea "Installed temp sensor and display kit, charging for Parts only"
type textarea "x"
type textarea "Installed temp sensor and display kit, charging for Parts only"
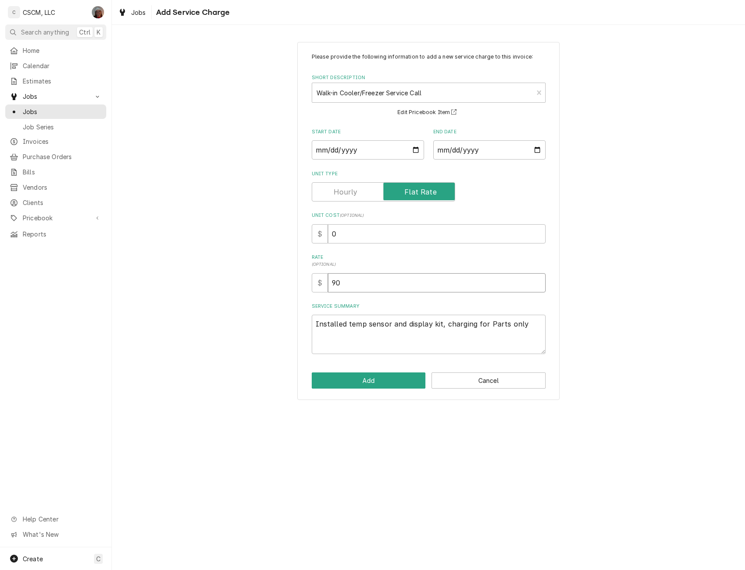
click at [335, 283] on input "90" at bounding box center [437, 282] width 218 height 19
type textarea "x"
type input "0"
drag, startPoint x: 345, startPoint y: 226, endPoint x: 276, endPoint y: 239, distance: 70.0
click at [276, 239] on div "Please provide the following information to add a new service charge to this in…" at bounding box center [428, 221] width 633 height 374
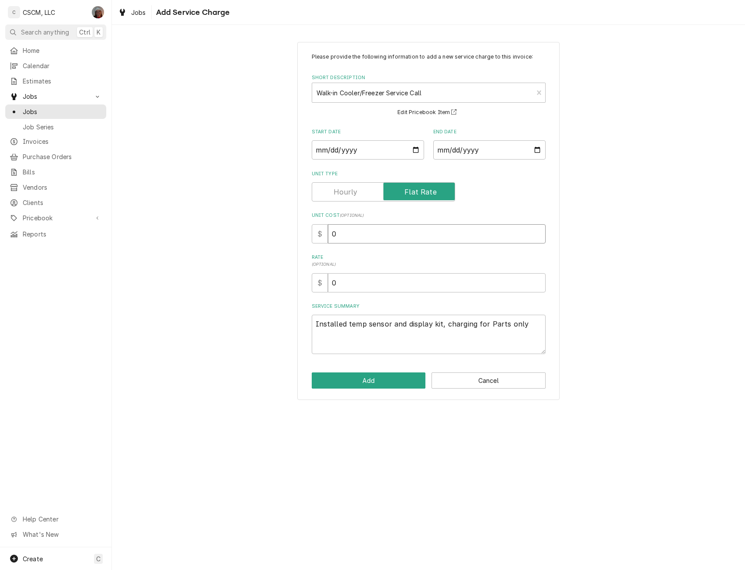
type input "2"
type textarea "x"
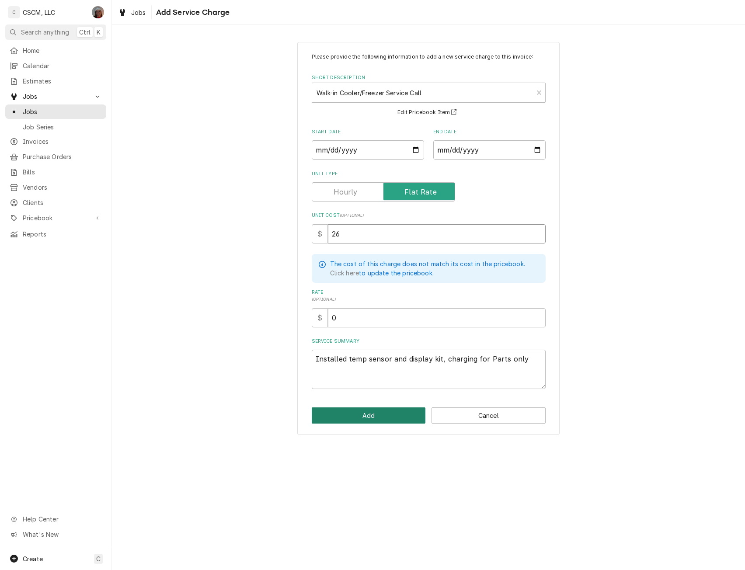
type input "26"
click at [368, 416] on button "Add" at bounding box center [369, 416] width 114 height 16
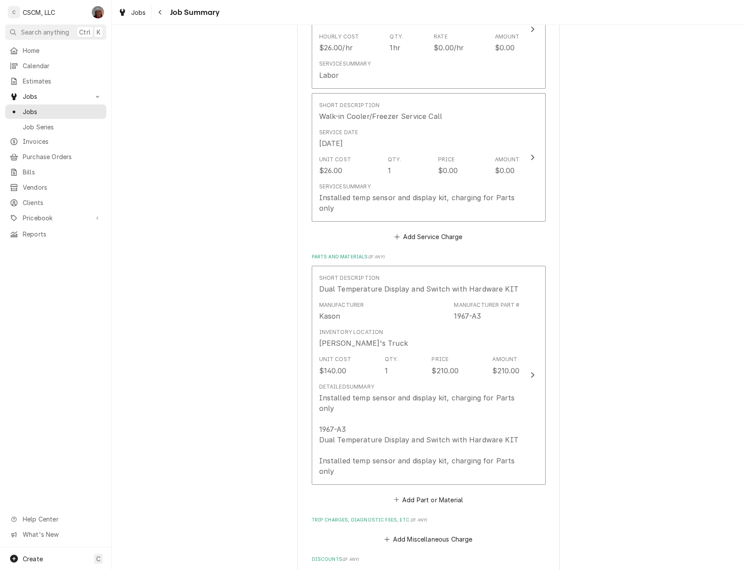
scroll to position [521, 0]
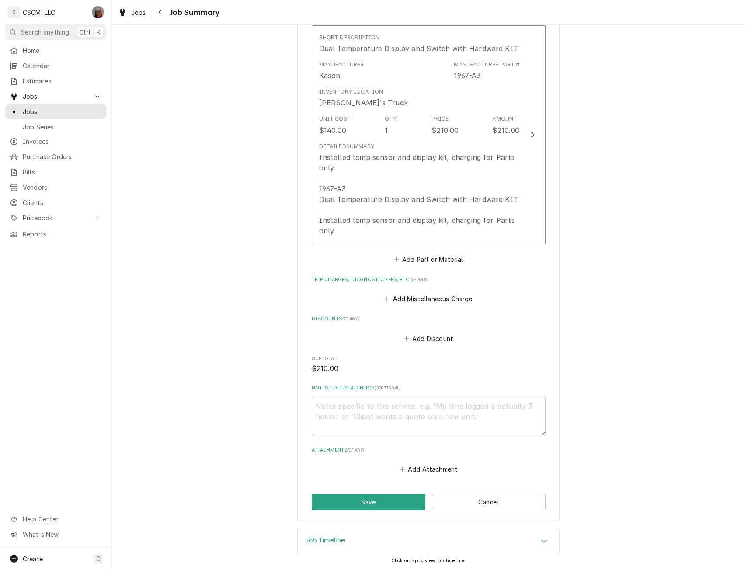
click at [548, 543] on div "Job Timeline" at bounding box center [429, 542] width 262 height 24
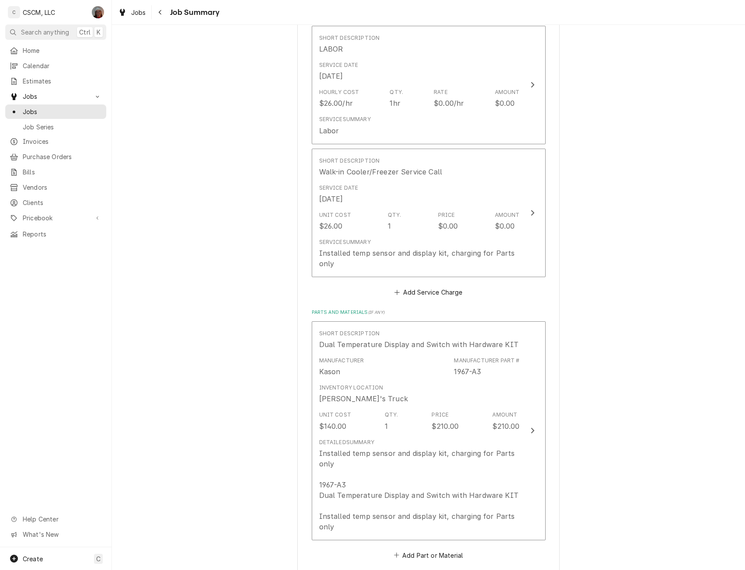
scroll to position [41, 0]
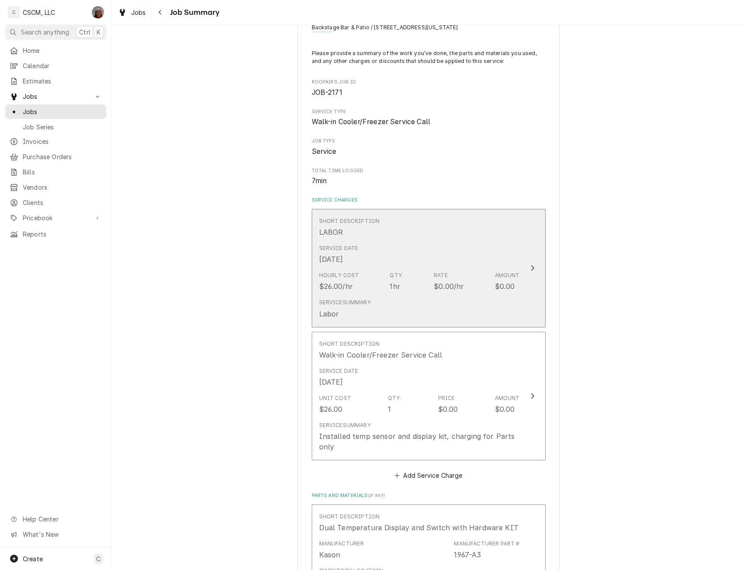
click at [542, 273] on button "Short Description LABOR Service Date Sep 8, 2025 Hourly Cost $26.00/hr Qty. 1hr…" at bounding box center [429, 268] width 234 height 119
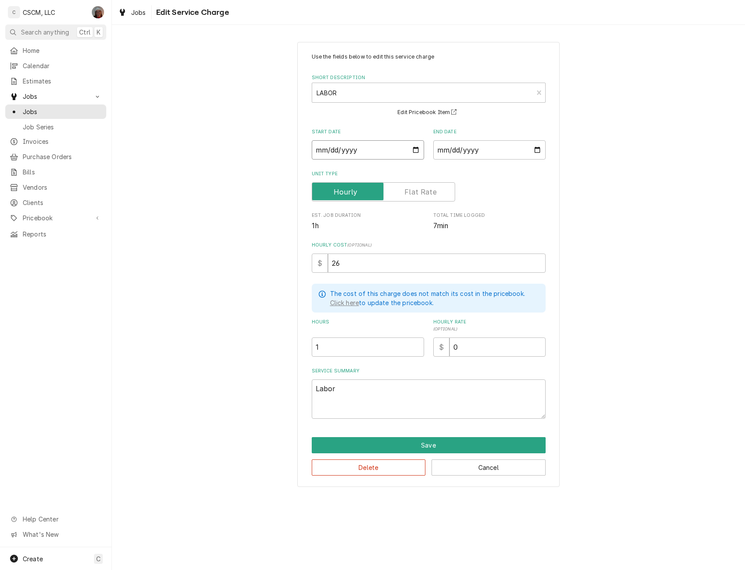
click at [416, 144] on input "2025-09-08" at bounding box center [368, 149] width 112 height 19
click at [416, 148] on input "2025-09-08" at bounding box center [368, 149] width 112 height 19
type textarea "x"
type input "2025-09-05"
click at [451, 451] on button "Save" at bounding box center [429, 445] width 234 height 16
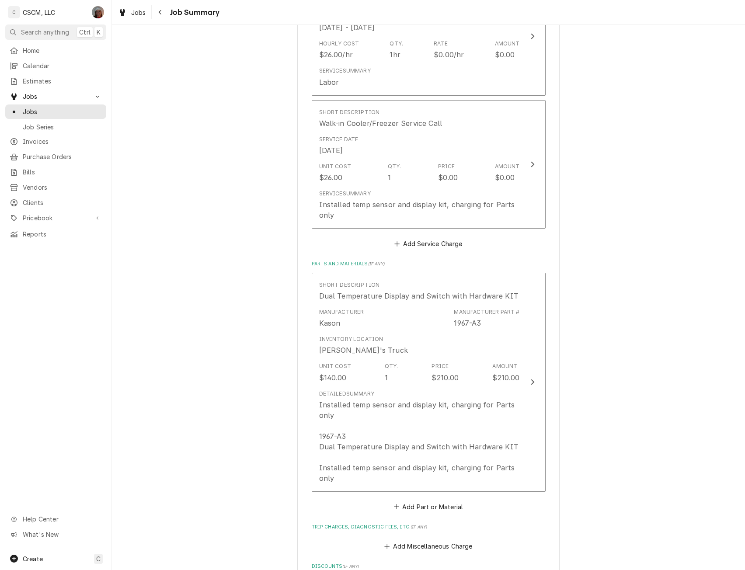
scroll to position [316, 0]
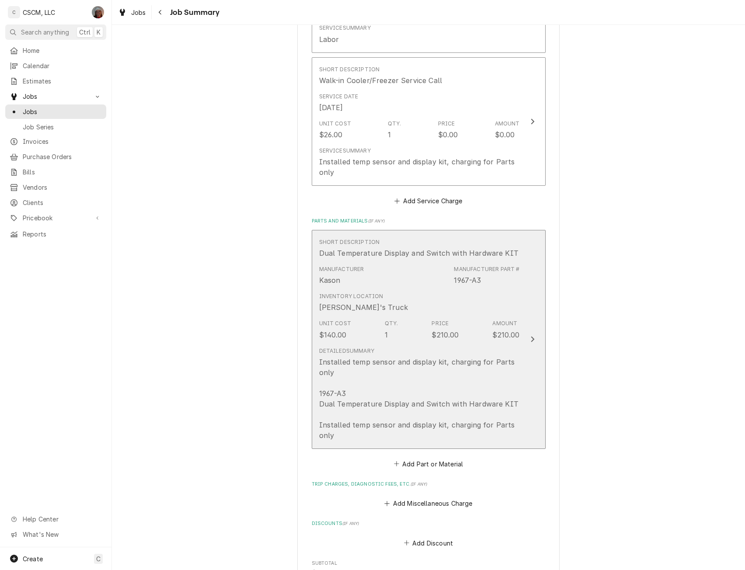
click at [523, 342] on button "Short Description Dual Temperature Display and Switch with Hardware KIT Manufac…" at bounding box center [429, 339] width 234 height 219
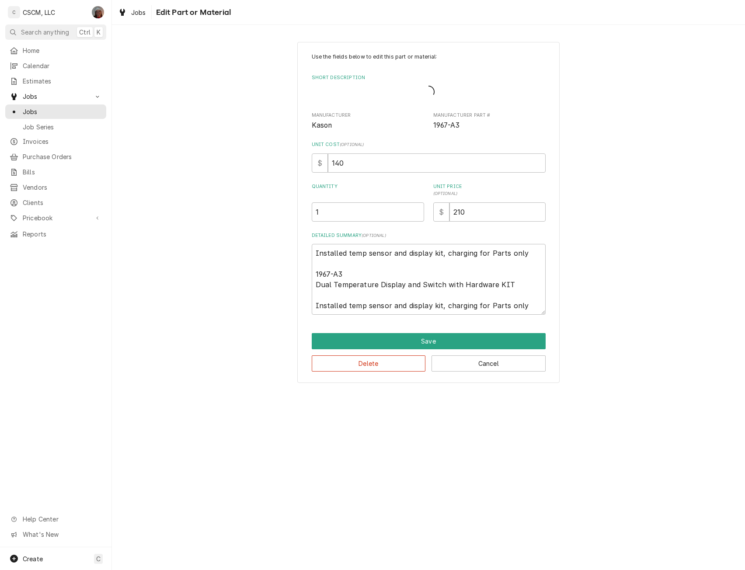
type textarea "x"
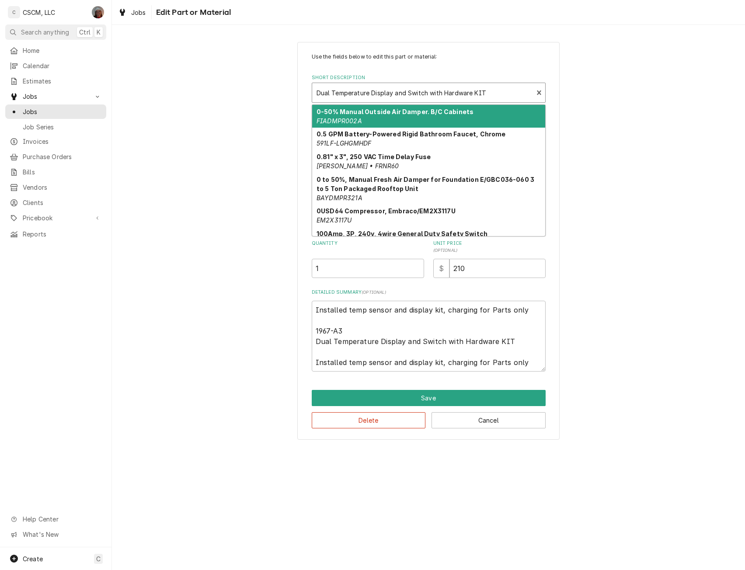
click at [498, 89] on div "Short Description" at bounding box center [423, 93] width 213 height 16
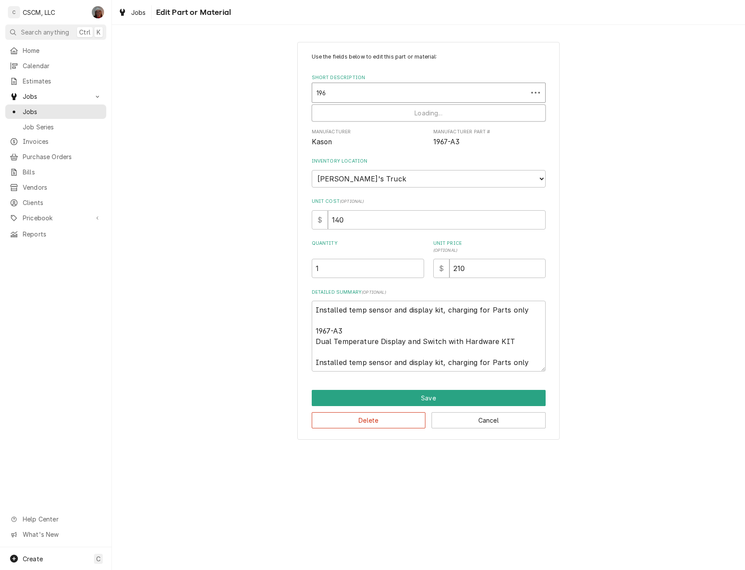
type input "1967"
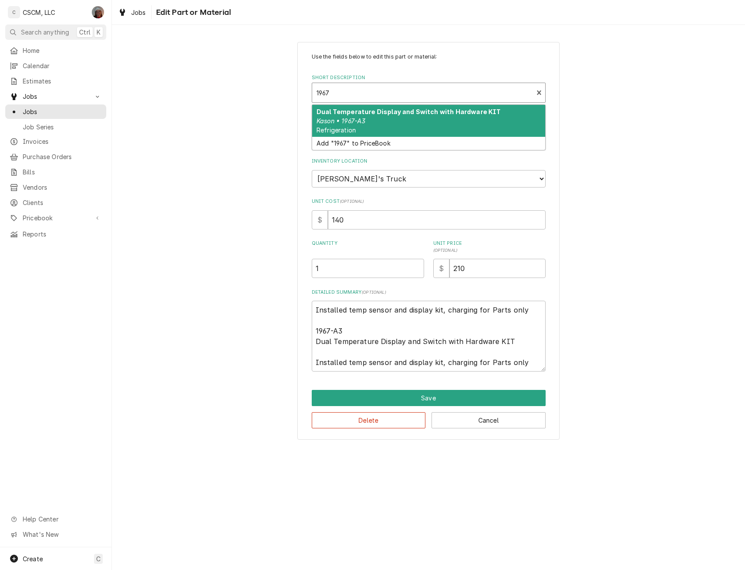
click at [450, 122] on div "Dual Temperature Display and Switch with Hardware KIT Kason • 1967-A3 Refrigera…" at bounding box center [428, 121] width 233 height 32
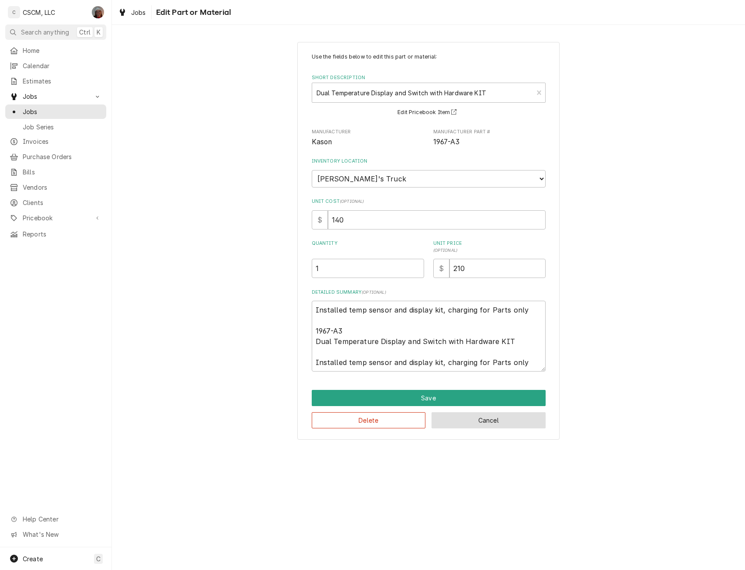
click at [484, 424] on button "Cancel" at bounding box center [489, 421] width 114 height 16
type textarea "x"
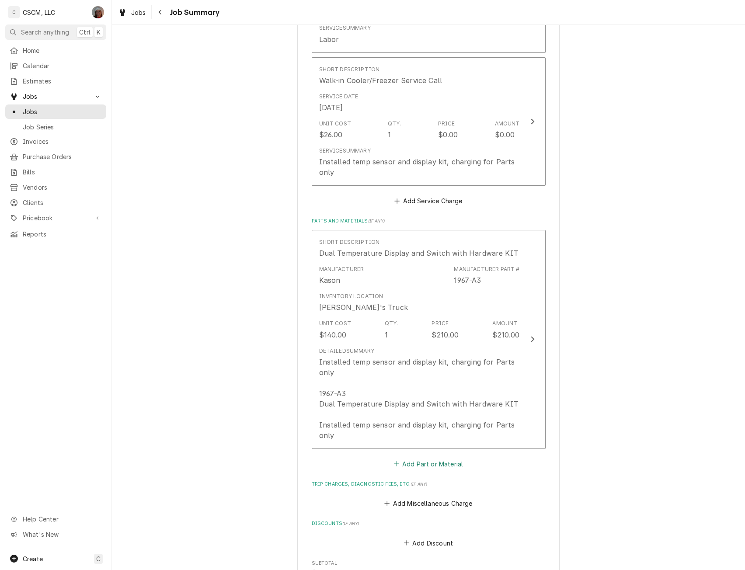
click at [399, 462] on button "Add Part or Material" at bounding box center [428, 464] width 72 height 12
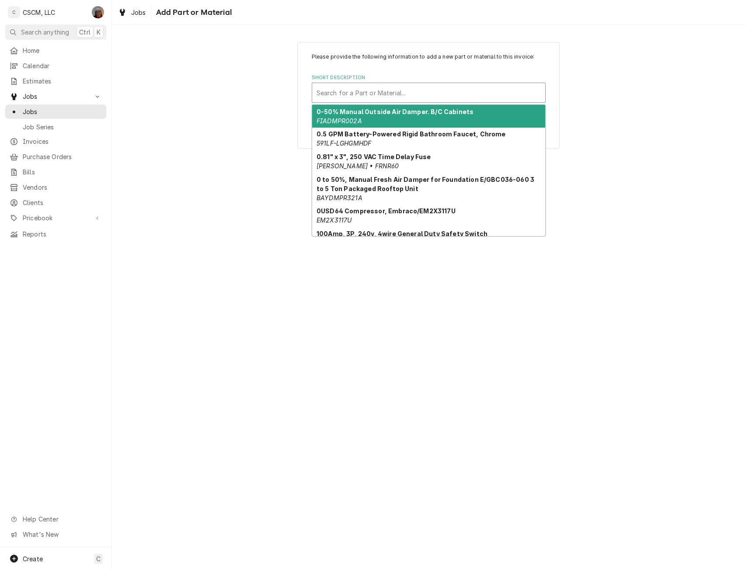
click at [416, 94] on div "Short Description" at bounding box center [429, 93] width 224 height 16
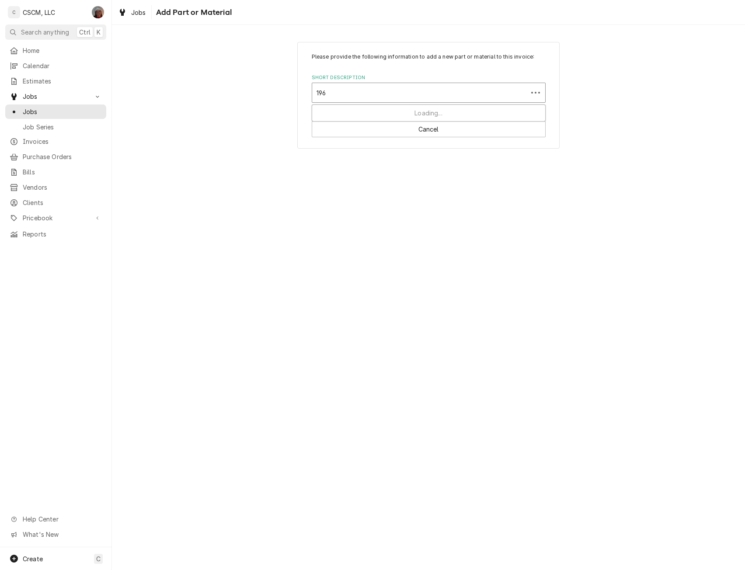
type input "1967"
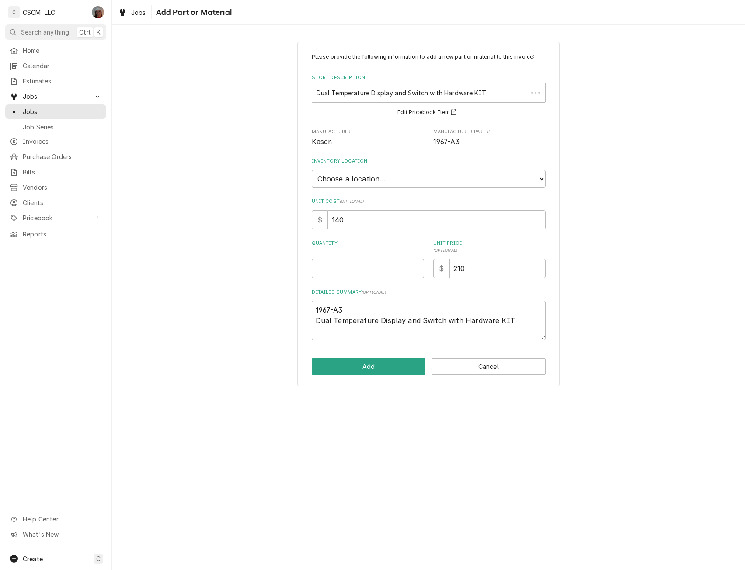
type textarea "x"
click at [397, 182] on select "Choose a location... Chris's Truck Colorado Main Warehouse Izaia's truck Jimmy'…" at bounding box center [429, 178] width 234 height 17
select select "425"
click at [312, 170] on select "Choose a location... Chris's Truck Colorado Main Warehouse Izaia's truck Jimmy'…" at bounding box center [429, 178] width 234 height 17
type textarea "x"
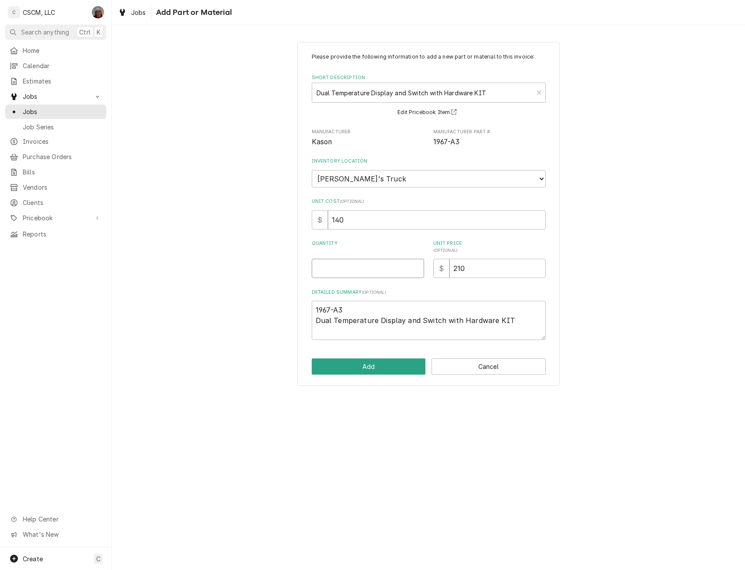
click at [330, 265] on input "Quantity" at bounding box center [368, 268] width 112 height 19
type input "1"
type textarea "x"
type input "1"
click at [353, 369] on button "Add" at bounding box center [369, 367] width 114 height 16
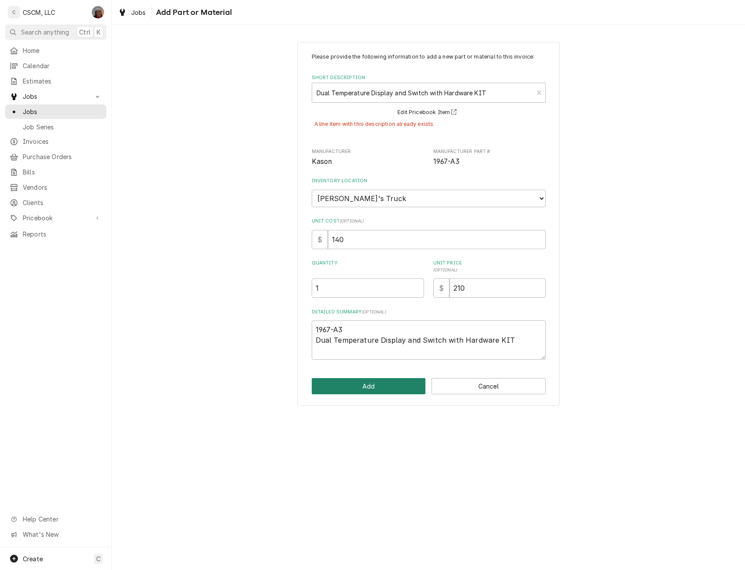
click at [385, 385] on button "Add" at bounding box center [369, 386] width 114 height 16
click at [471, 384] on button "Cancel" at bounding box center [489, 386] width 114 height 16
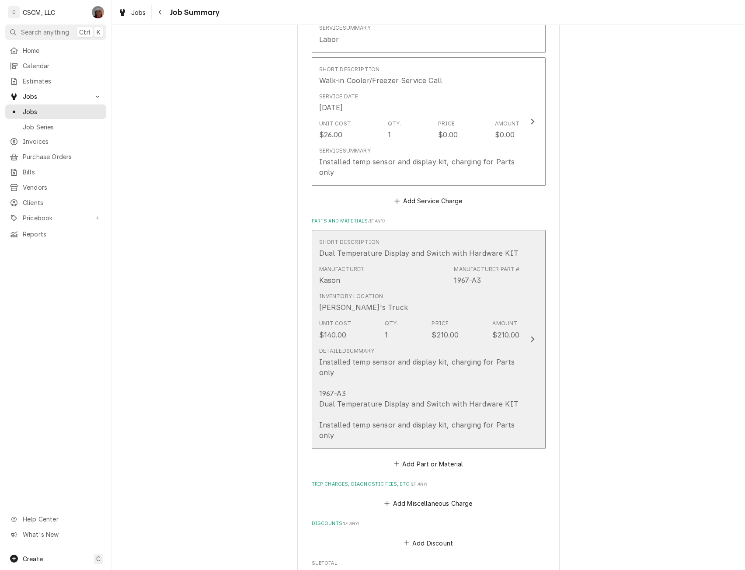
click at [515, 346] on div "Detailed Summary Installed temp sensor and display kit, charging for Parts only…" at bounding box center [419, 394] width 201 height 101
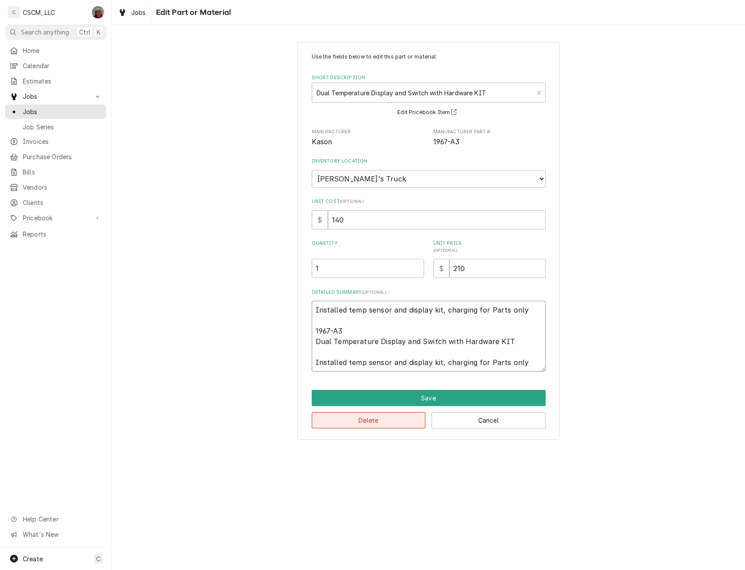
drag, startPoint x: 371, startPoint y: 372, endPoint x: 370, endPoint y: 413, distance: 41.2
click at [370, 413] on div "Use the fields below to edit this part or material: Short Description Dual Temp…" at bounding box center [428, 241] width 262 height 398
click at [368, 426] on button "Delete" at bounding box center [369, 421] width 114 height 16
type textarea "x"
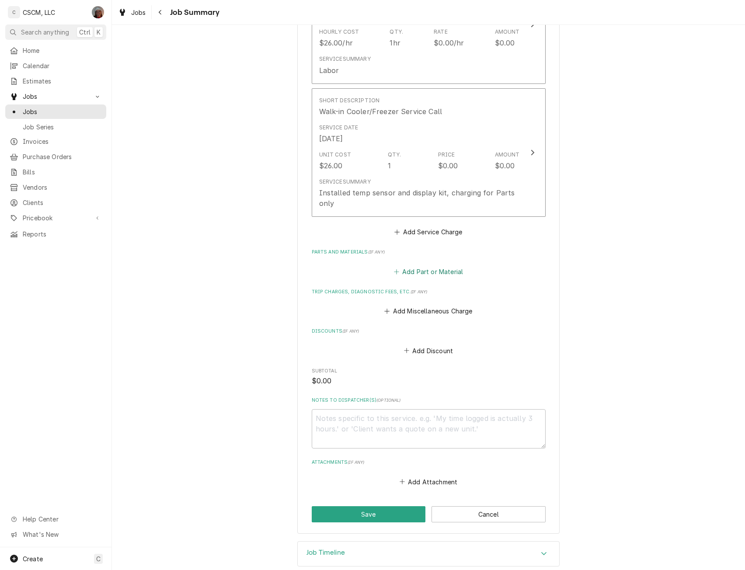
click at [401, 276] on button "Add Part or Material" at bounding box center [428, 272] width 72 height 12
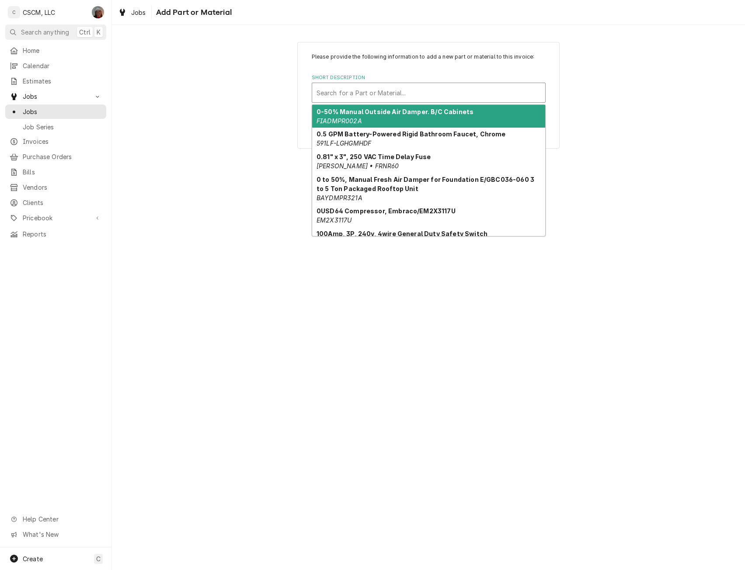
click at [399, 98] on div "Short Description" at bounding box center [429, 93] width 224 height 16
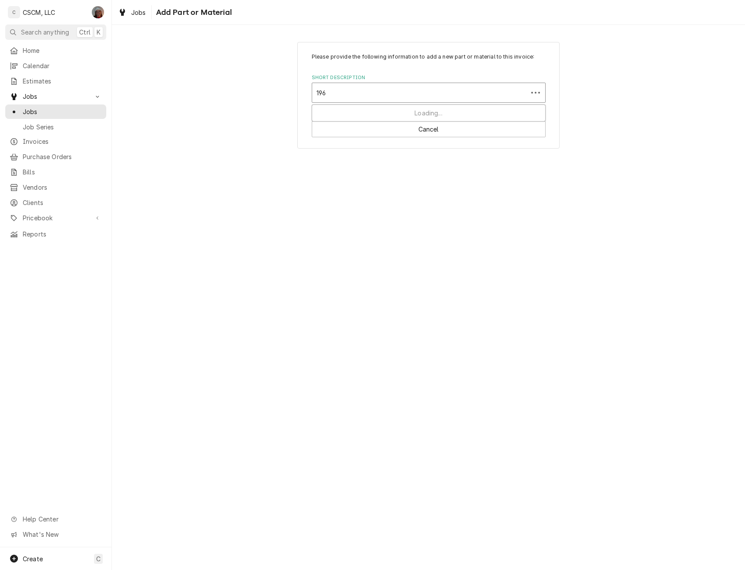
type input "1967"
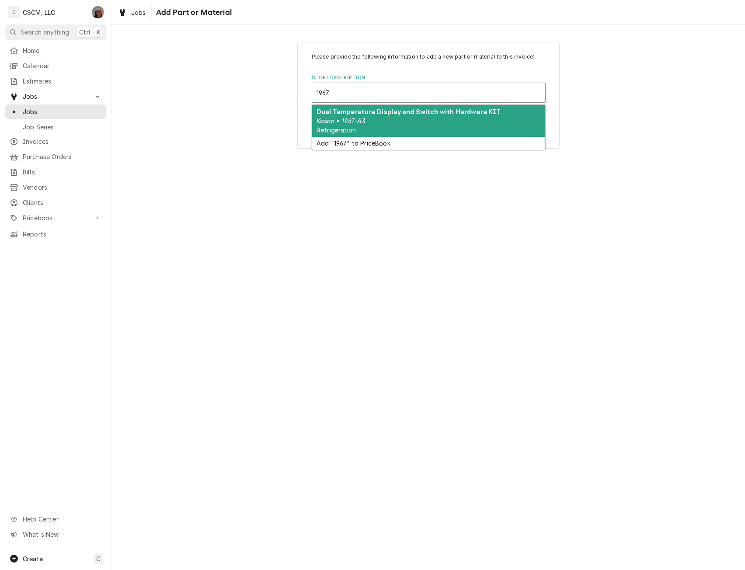
click at [379, 105] on div "Dual Temperature Display and Switch with Hardware KIT Kason • 1967-A3 Refrigera…" at bounding box center [428, 121] width 233 height 32
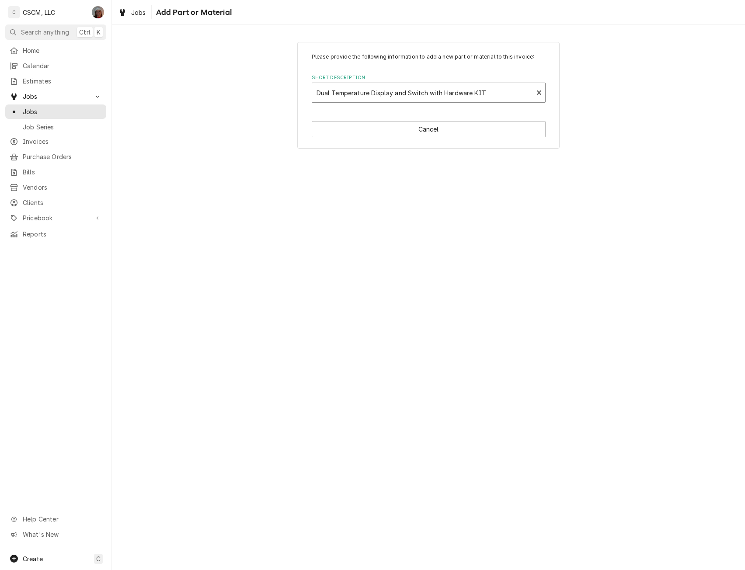
type textarea "x"
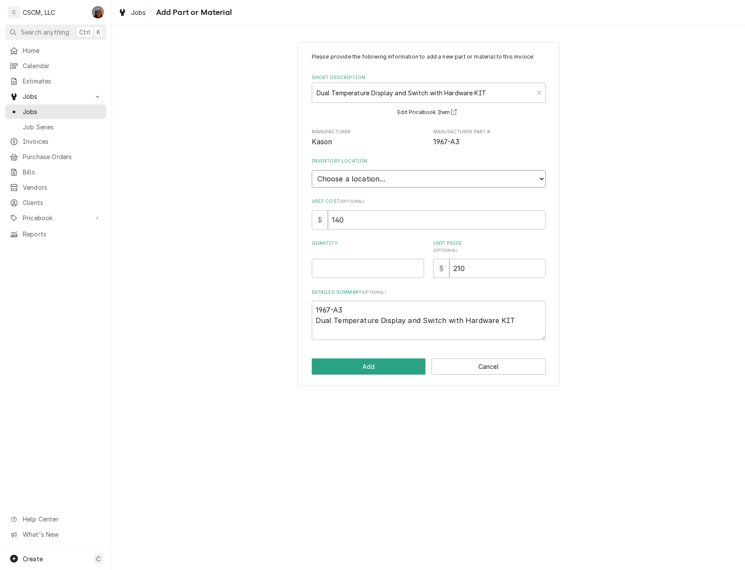
click at [350, 175] on select "Choose a location... Chris's Truck Colorado Main Warehouse Izaia's truck Jimmy'…" at bounding box center [429, 178] width 234 height 17
select select "424"
click at [312, 170] on select "Choose a location... Chris's Truck Colorado Main Warehouse Izaia's truck Jimmy'…" at bounding box center [429, 178] width 234 height 17
type textarea "x"
click at [332, 269] on input "Quantity" at bounding box center [368, 268] width 112 height 19
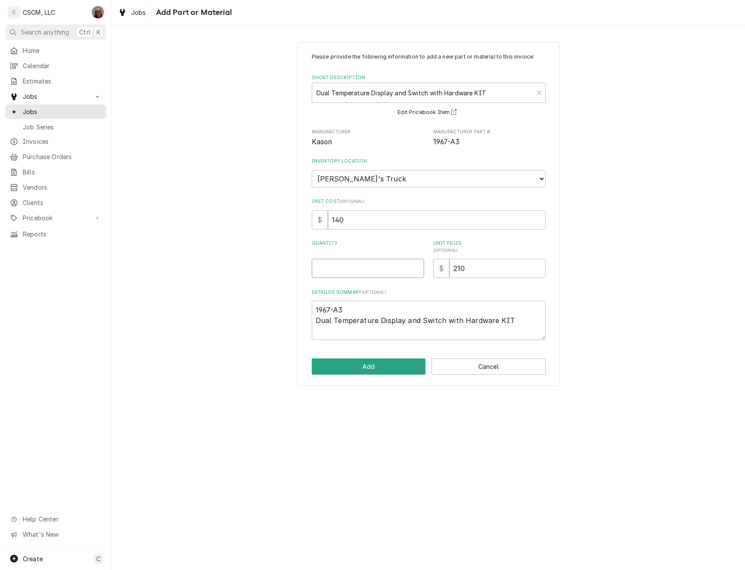
type input "1"
type textarea "x"
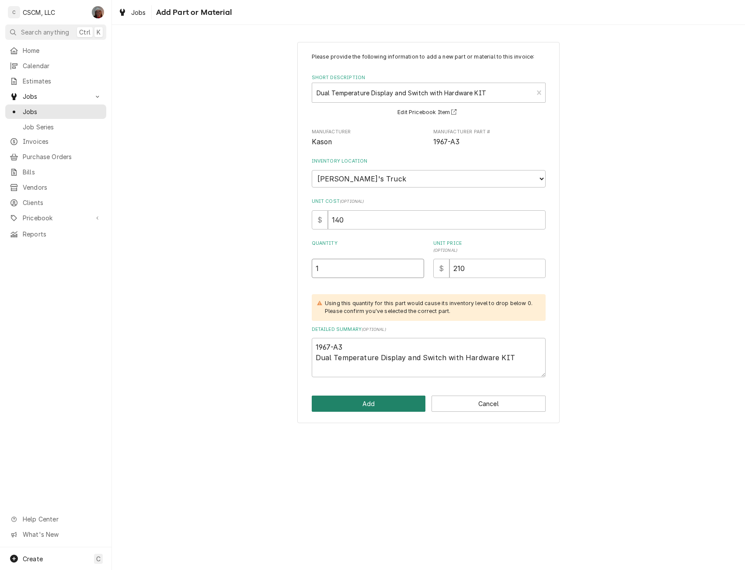
type input "1"
click at [380, 409] on button "Add" at bounding box center [369, 404] width 114 height 16
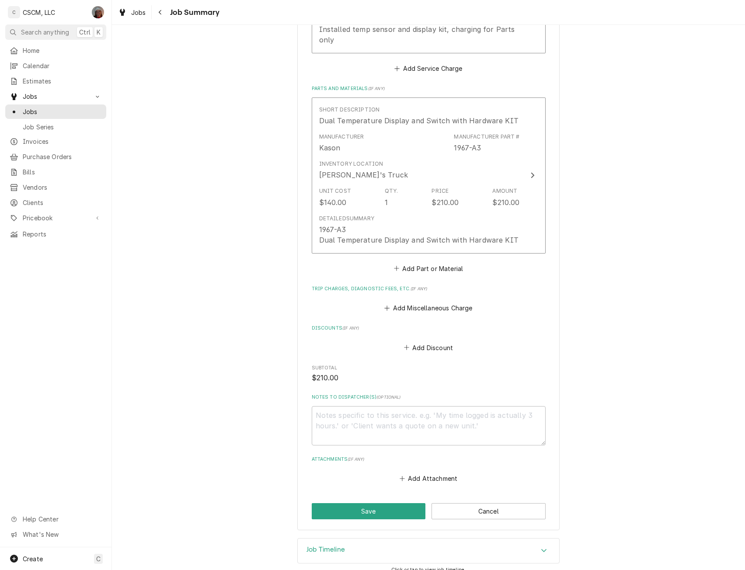
scroll to position [458, 0]
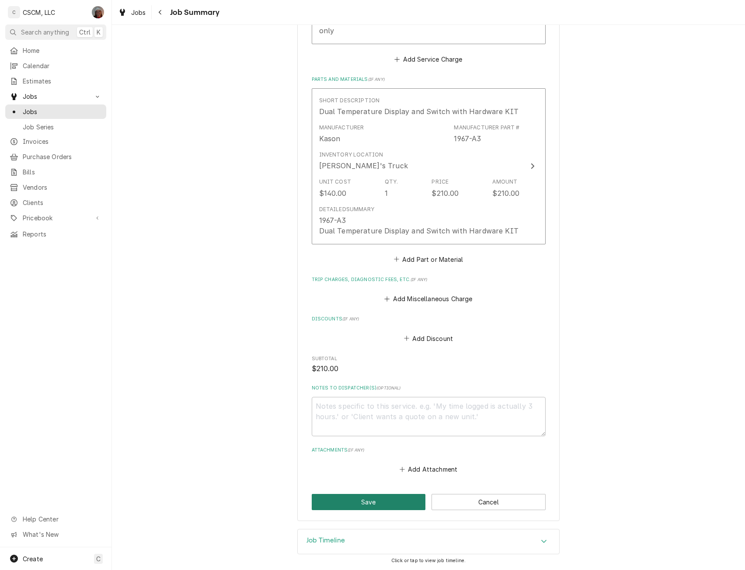
click at [343, 507] on button "Save" at bounding box center [369, 502] width 114 height 16
type textarea "x"
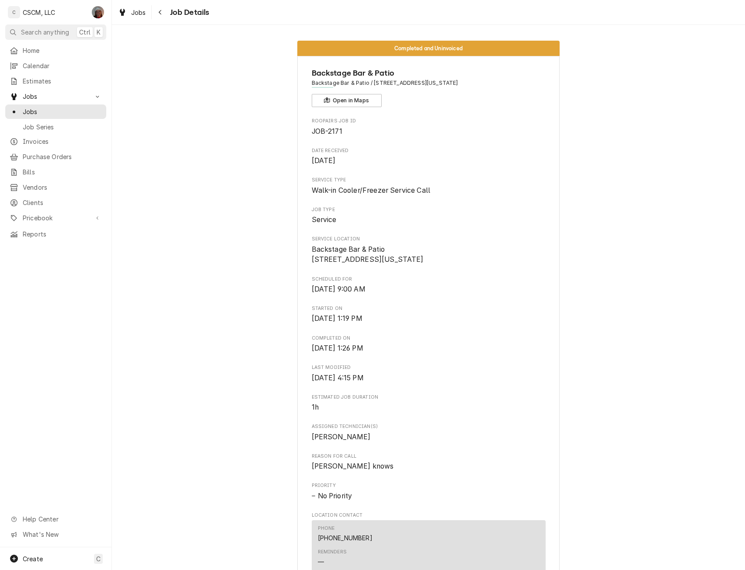
scroll to position [380, 0]
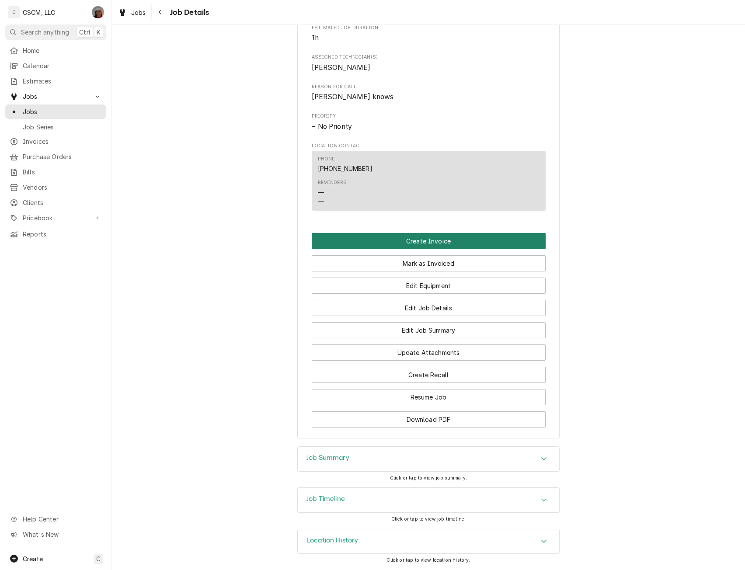
click at [416, 247] on button "Create Invoice" at bounding box center [429, 241] width 234 height 16
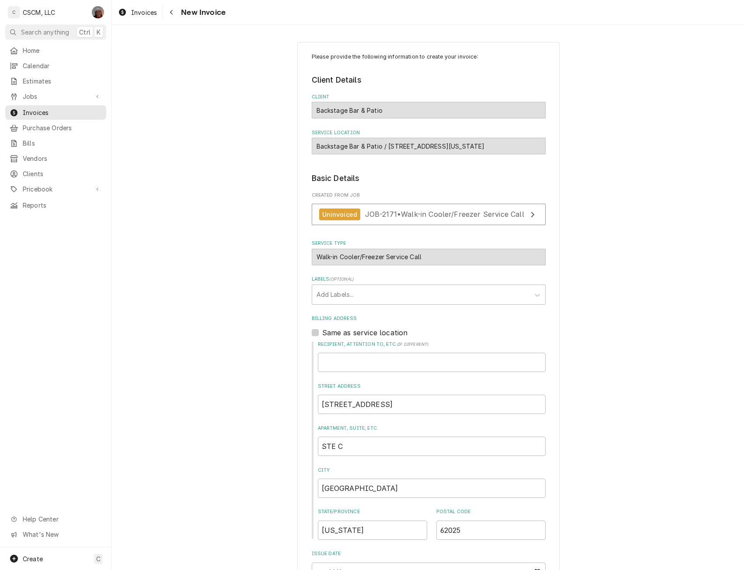
scroll to position [164, 0]
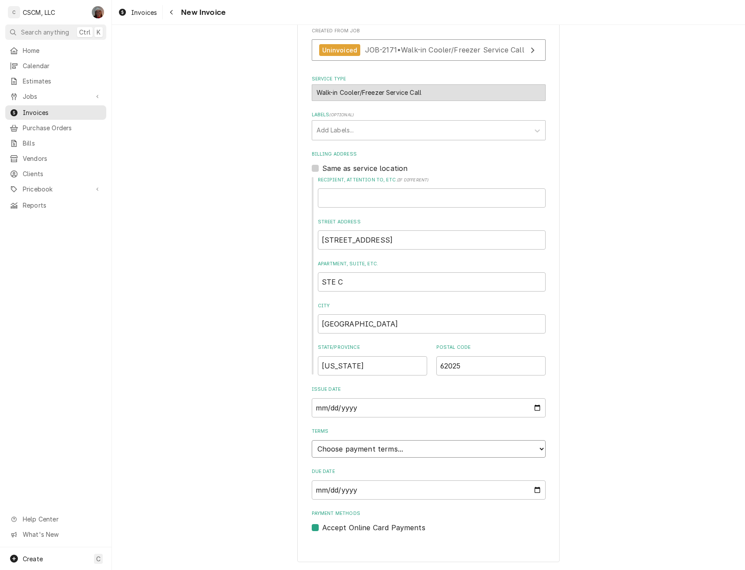
click at [536, 445] on select "Choose payment terms... Same Day Net 7 Net 14 Net 21 Net 30 Net 45 Net 60 Net 90" at bounding box center [429, 449] width 234 height 17
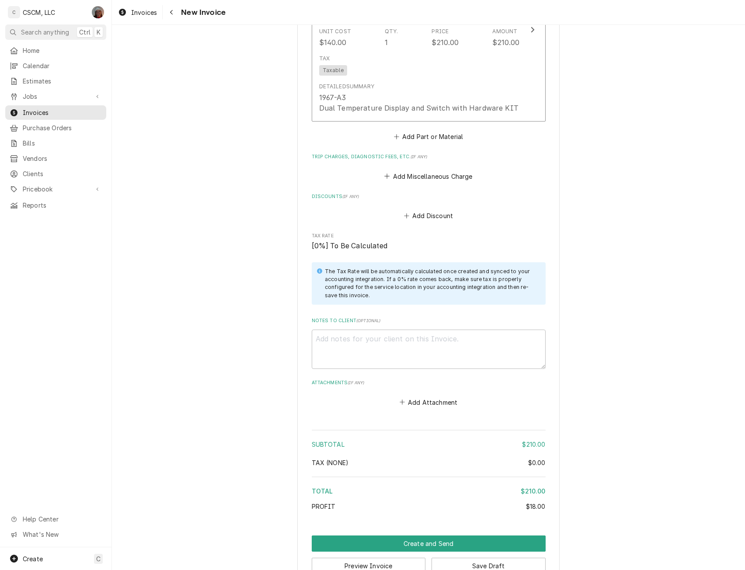
scroll to position [1184, 0]
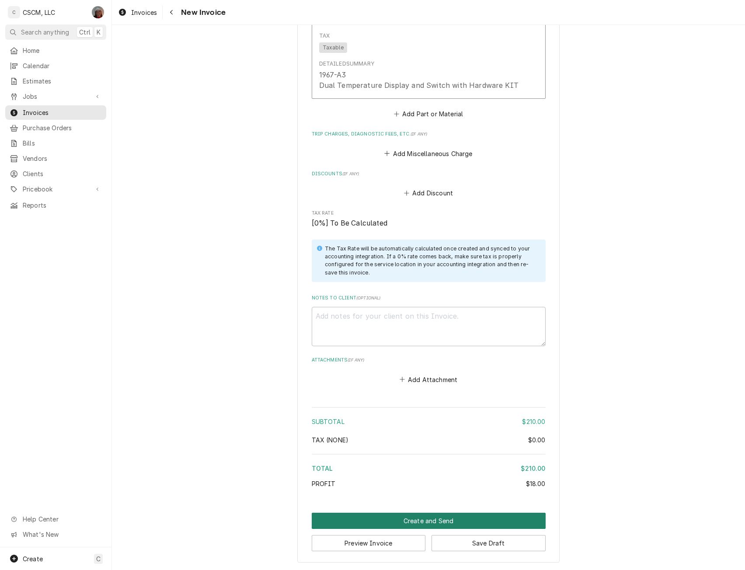
click at [434, 518] on button "Create and Send" at bounding box center [429, 521] width 234 height 16
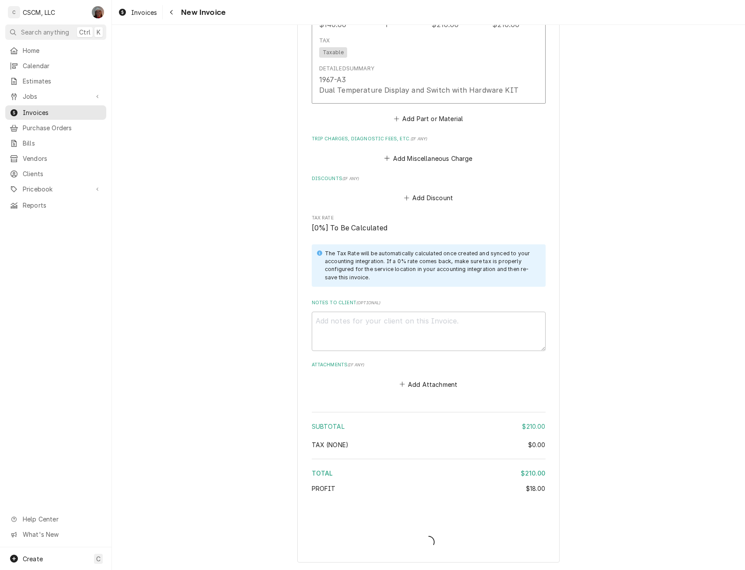
type textarea "x"
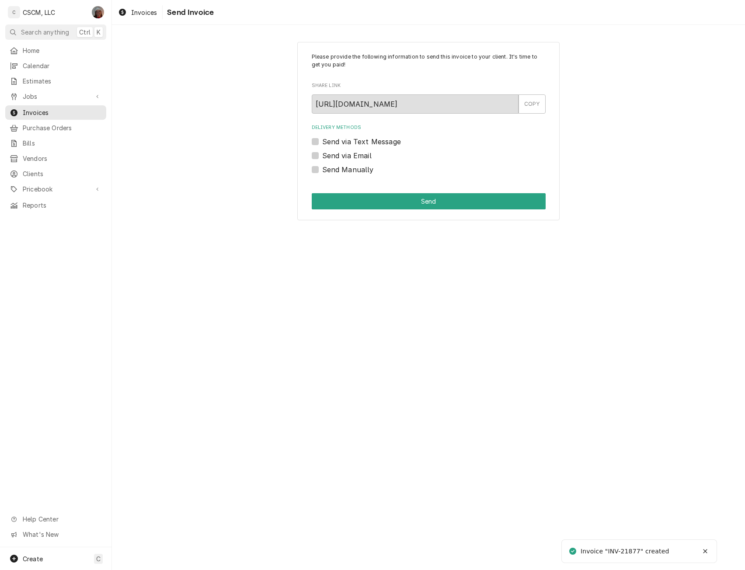
click at [322, 171] on label "Send Manually" at bounding box center [348, 169] width 52 height 10
click at [322, 171] on input "Send Manually" at bounding box center [439, 173] width 234 height 19
checkbox input "true"
click at [347, 196] on button "Send" at bounding box center [429, 201] width 234 height 16
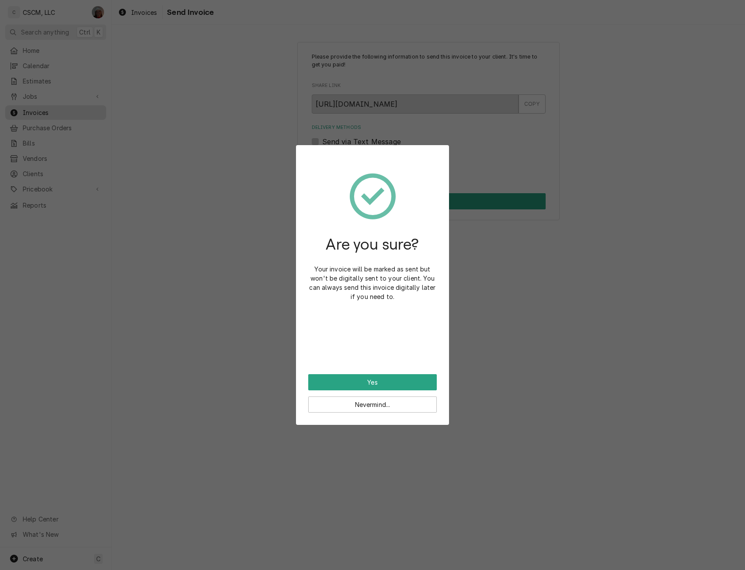
click at [358, 374] on div "Are you sure? Your invoice will be marked as sent but won't be digitally sent t…" at bounding box center [372, 265] width 129 height 217
click at [349, 380] on button "Yes" at bounding box center [372, 382] width 129 height 16
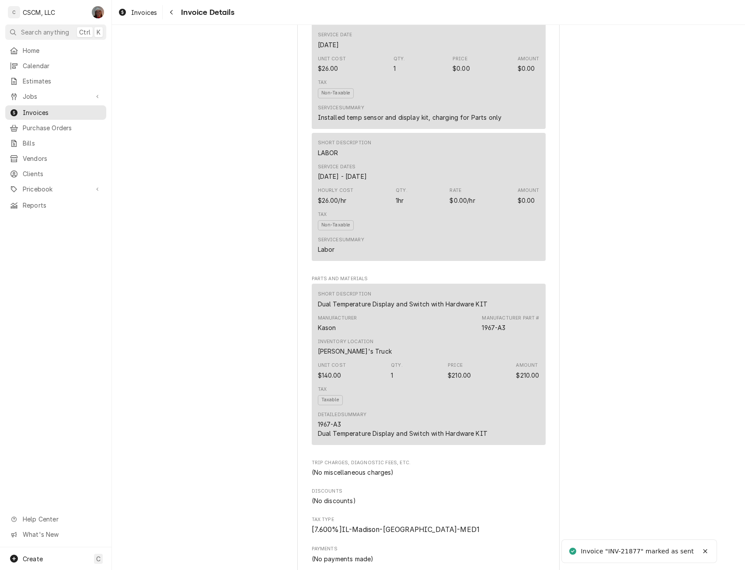
scroll to position [843, 0]
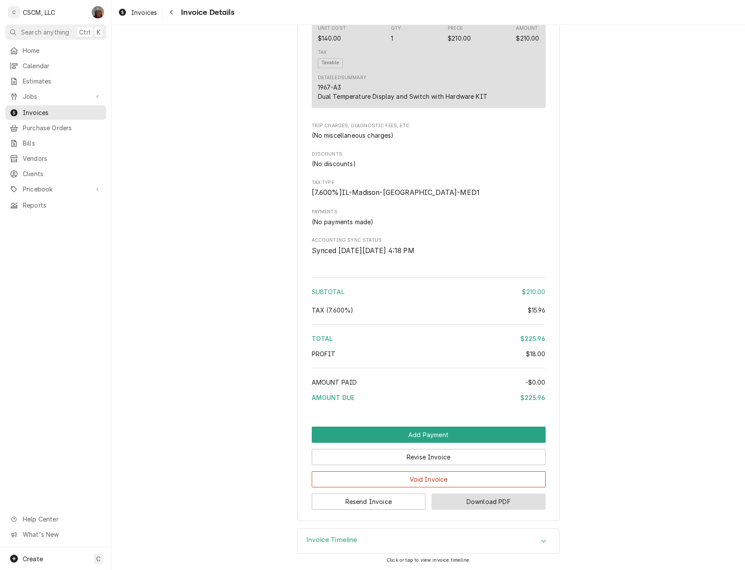
click at [489, 504] on button "Download PDF" at bounding box center [489, 502] width 114 height 16
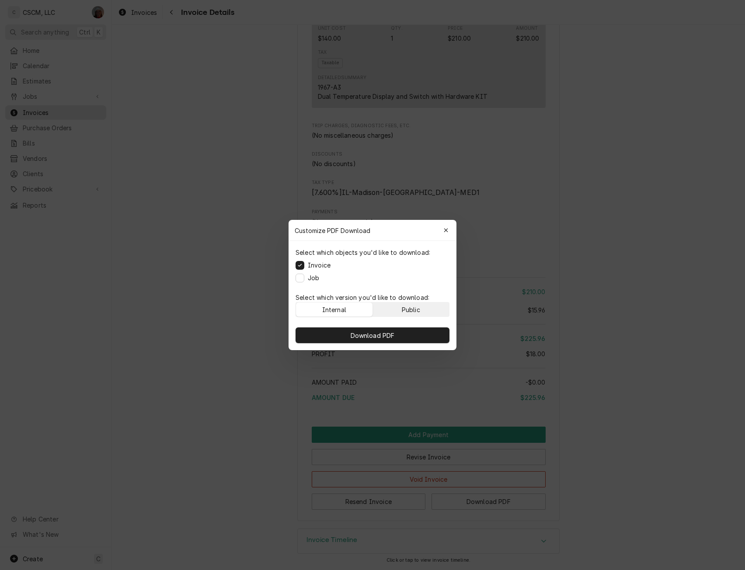
click at [415, 312] on div "Public" at bounding box center [411, 309] width 18 height 9
click at [381, 336] on span "Download PDF" at bounding box center [373, 335] width 48 height 9
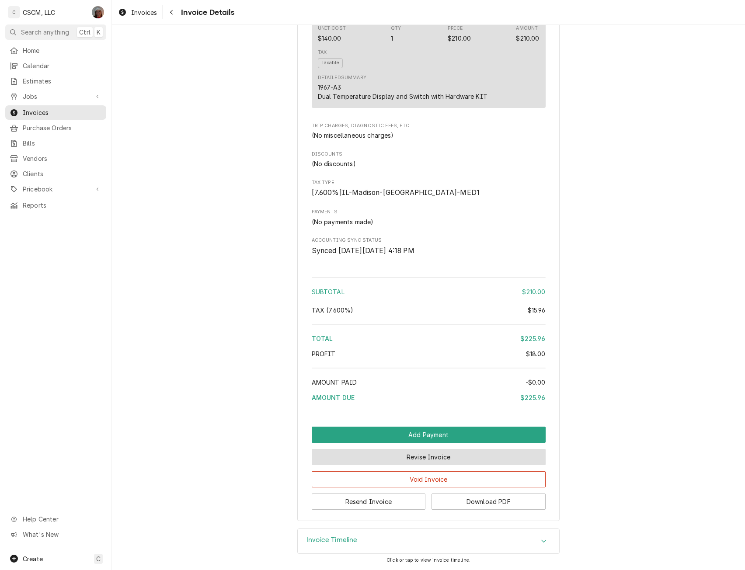
click at [407, 455] on button "Revise Invoice" at bounding box center [429, 457] width 234 height 16
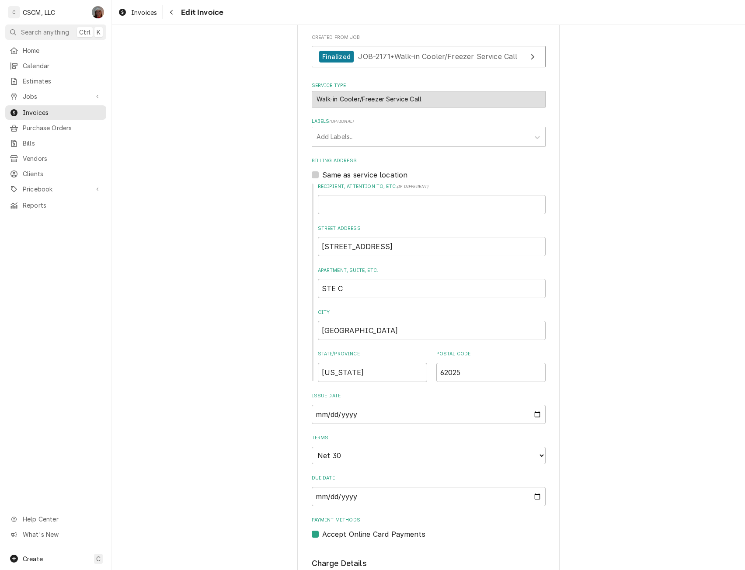
scroll to position [169, 0]
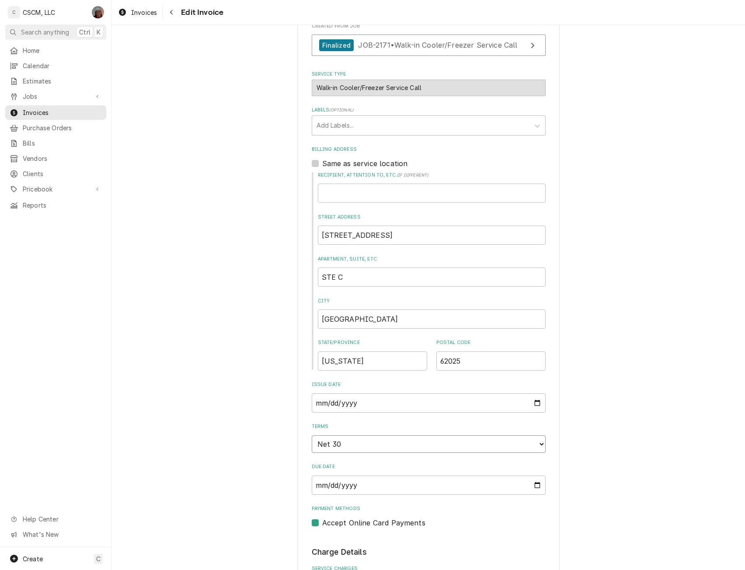
click at [535, 443] on select "Choose payment terms... Same Day Net 7 Net 14 Net 21 Net 30 Net 45 Net 60 Net 90" at bounding box center [429, 444] width 234 height 17
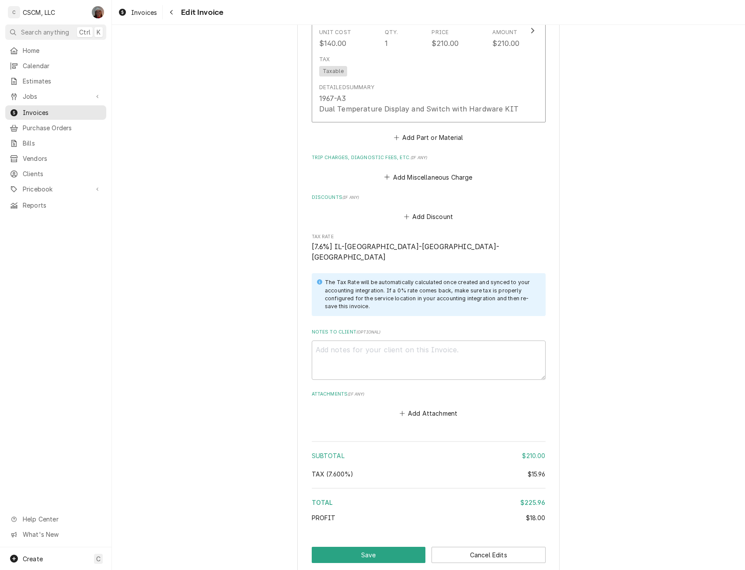
scroll to position [1203, 0]
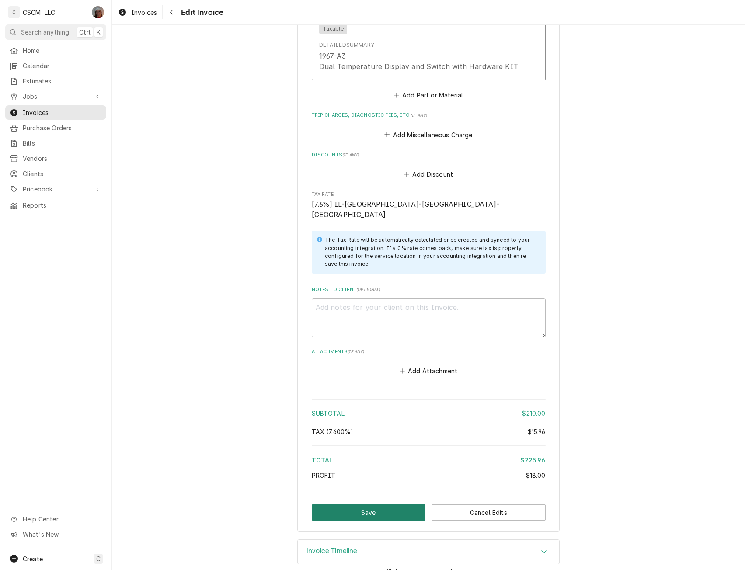
click at [368, 508] on button "Save" at bounding box center [369, 513] width 114 height 16
type textarea "x"
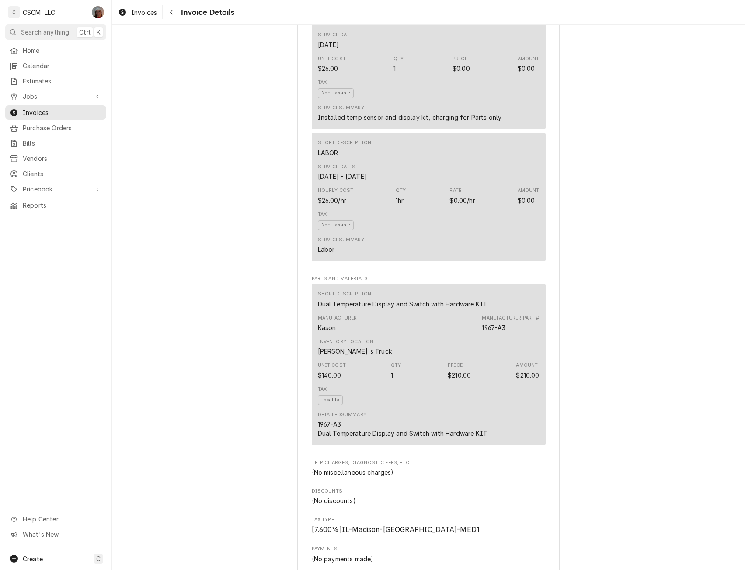
scroll to position [843, 0]
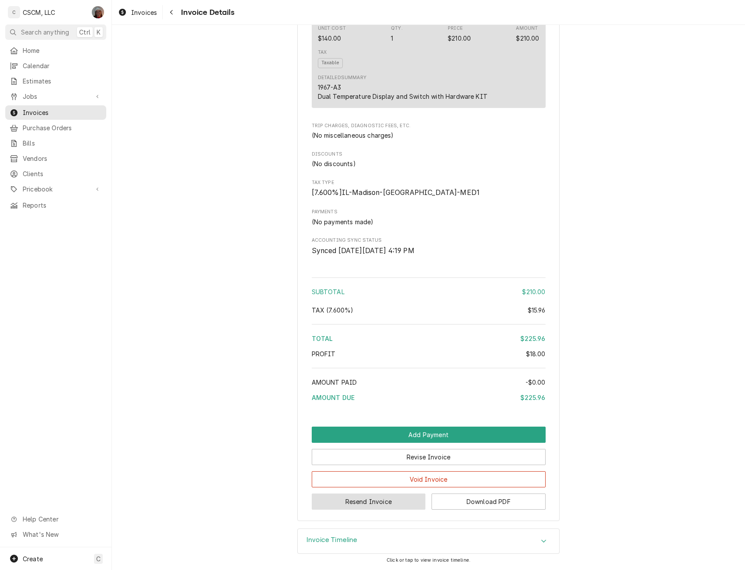
click at [350, 505] on button "Resend Invoice" at bounding box center [369, 502] width 114 height 16
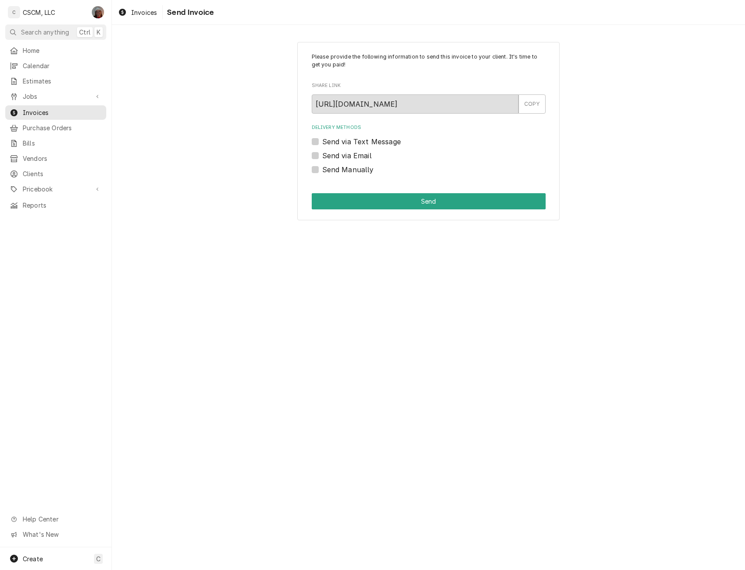
click at [322, 169] on label "Send Manually" at bounding box center [348, 169] width 52 height 10
click at [322, 169] on input "Send Manually" at bounding box center [439, 173] width 234 height 19
checkbox input "true"
click at [355, 198] on button "Send" at bounding box center [429, 201] width 234 height 16
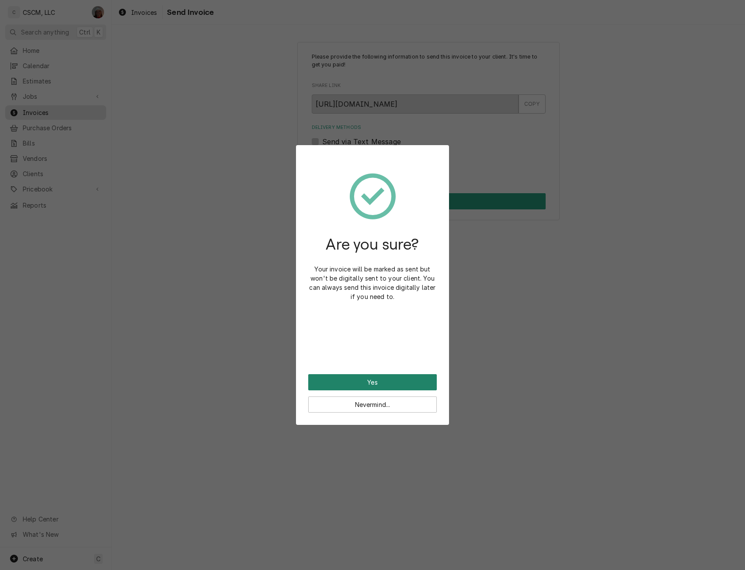
click at [337, 382] on button "Yes" at bounding box center [372, 382] width 129 height 16
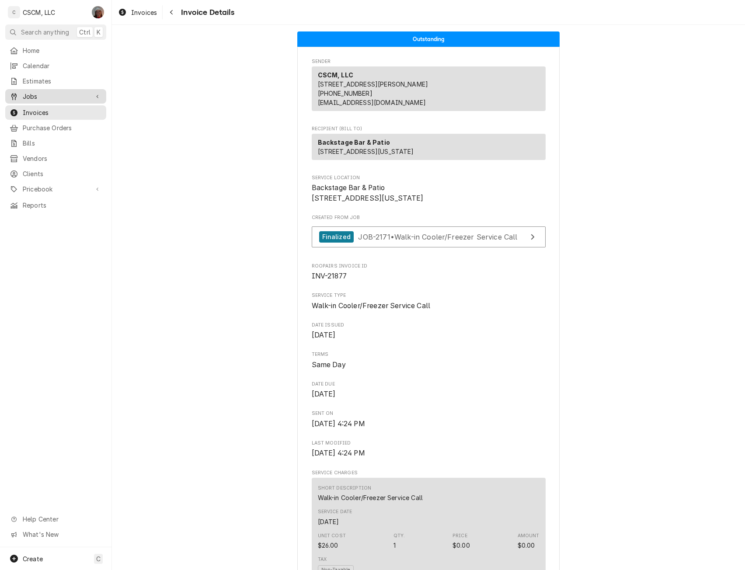
click at [52, 98] on span "Jobs" at bounding box center [56, 96] width 66 height 9
click at [44, 110] on span "Jobs" at bounding box center [62, 111] width 79 height 9
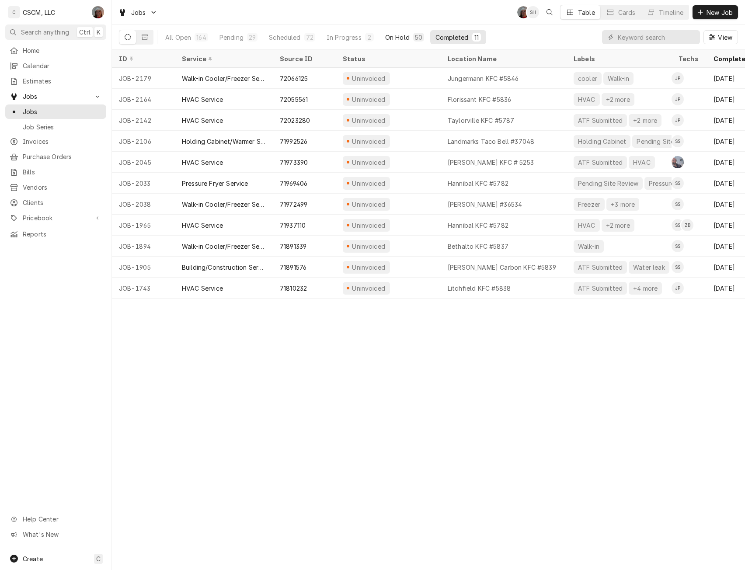
click at [394, 38] on div "On Hold" at bounding box center [397, 37] width 24 height 9
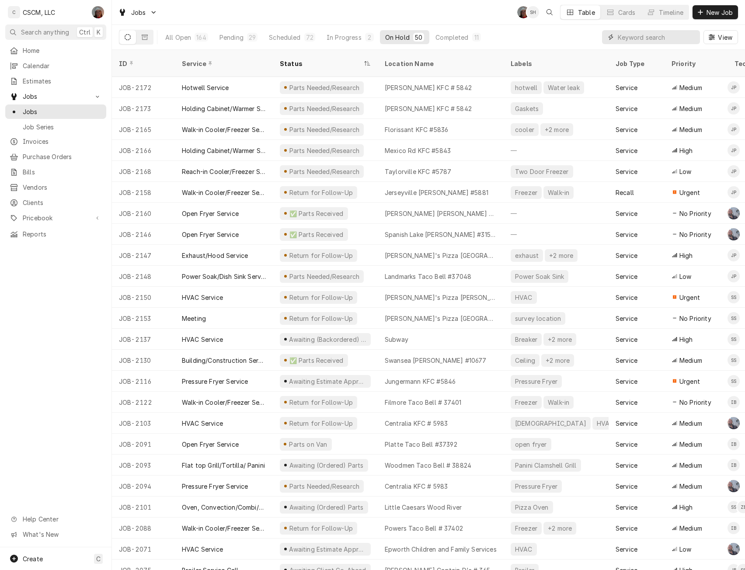
click at [640, 34] on input "Dynamic Content Wrapper" at bounding box center [657, 37] width 78 height 14
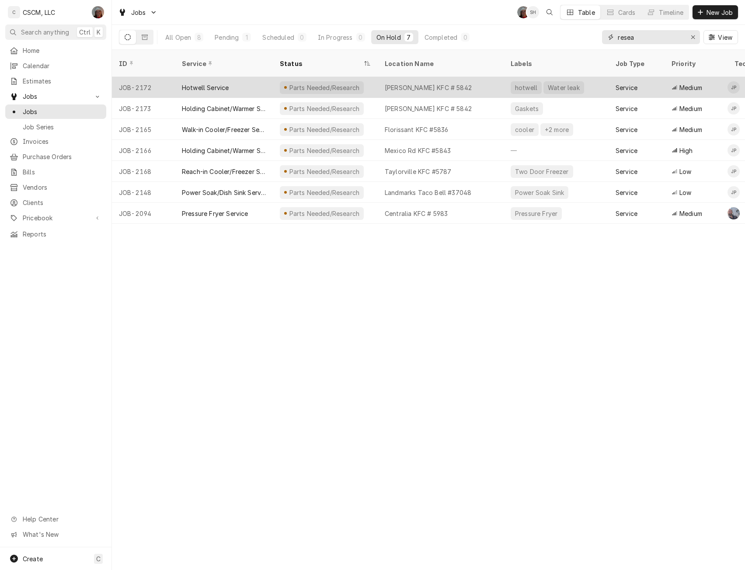
type input "resea"
click at [251, 77] on div "Hotwell Service" at bounding box center [224, 87] width 98 height 21
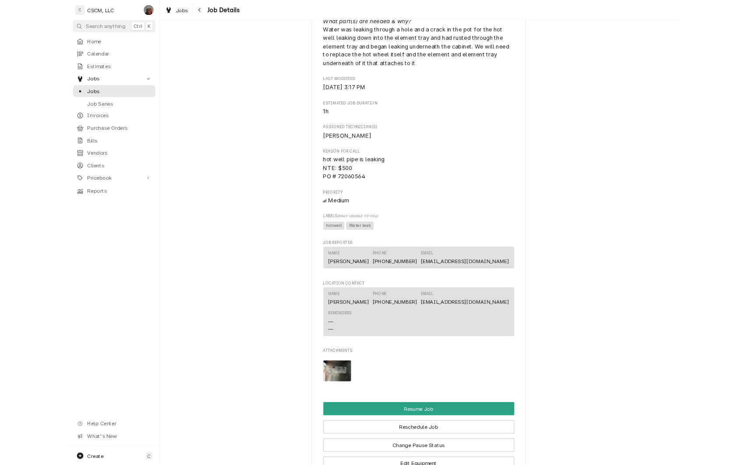
scroll to position [729, 0]
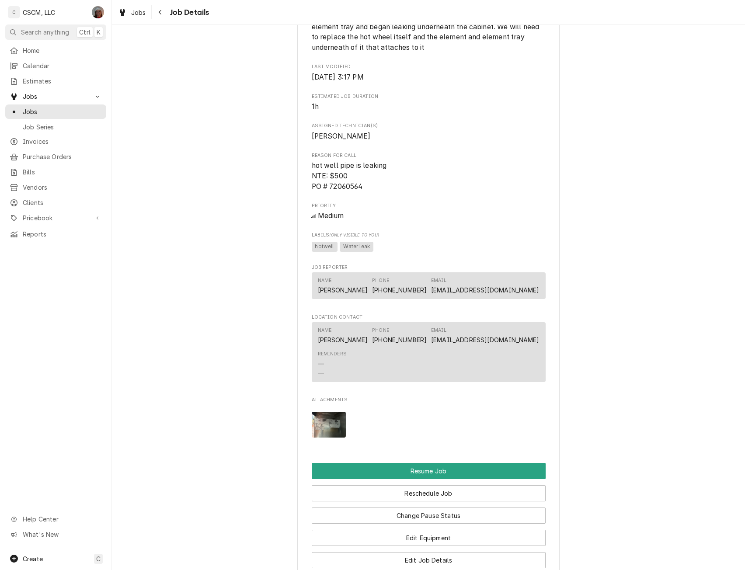
click at [335, 437] on img "Attachments" at bounding box center [329, 425] width 35 height 26
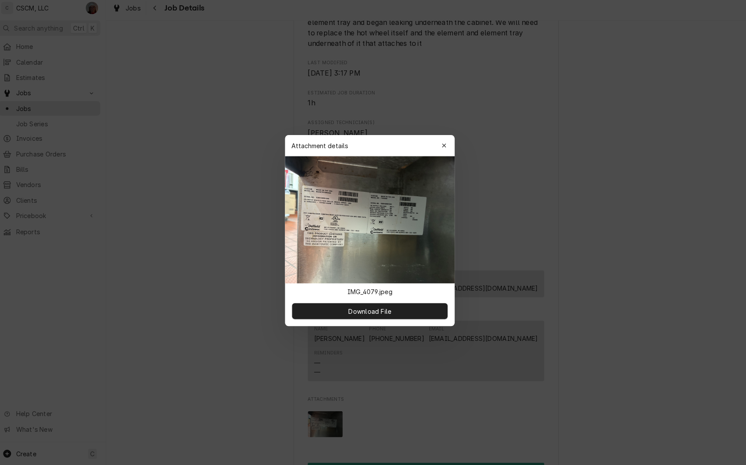
scroll to position [0, 0]
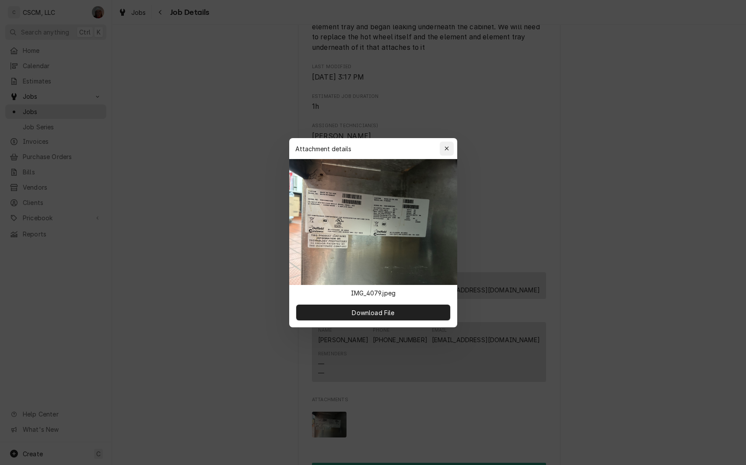
click at [450, 146] on div "button" at bounding box center [446, 148] width 9 height 9
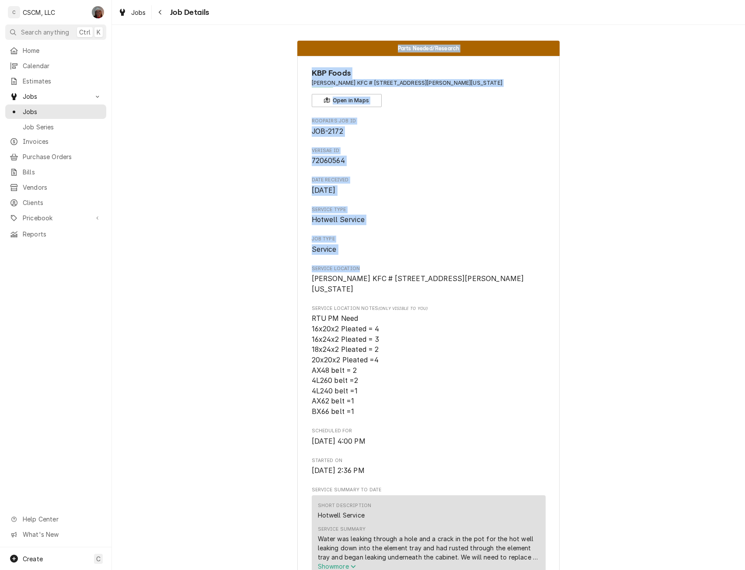
drag, startPoint x: 736, startPoint y: 109, endPoint x: 734, endPoint y: 19, distance: 90.1
click at [734, 19] on div "Jobs Job Details Parts Needed/Research KBP Foods Homer Adams KFC # 5842 / 2994 …" at bounding box center [428, 285] width 633 height 570
click at [514, 238] on span "Job Type" at bounding box center [429, 239] width 234 height 7
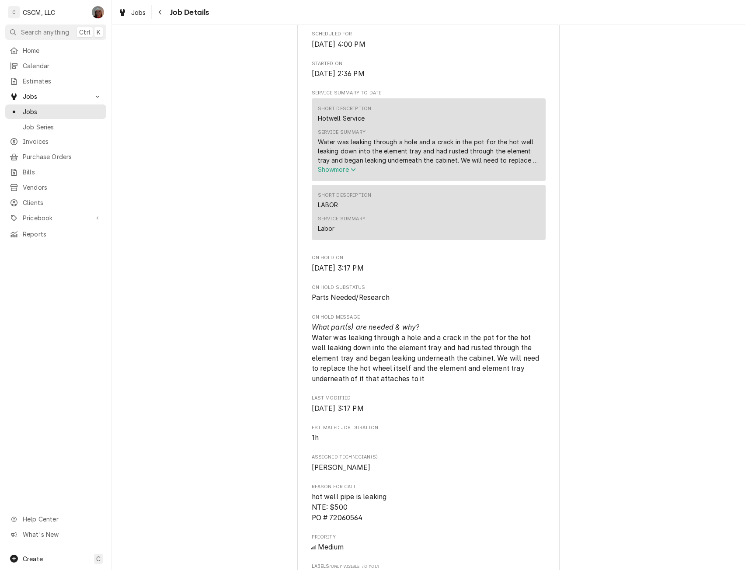
scroll to position [433, 0]
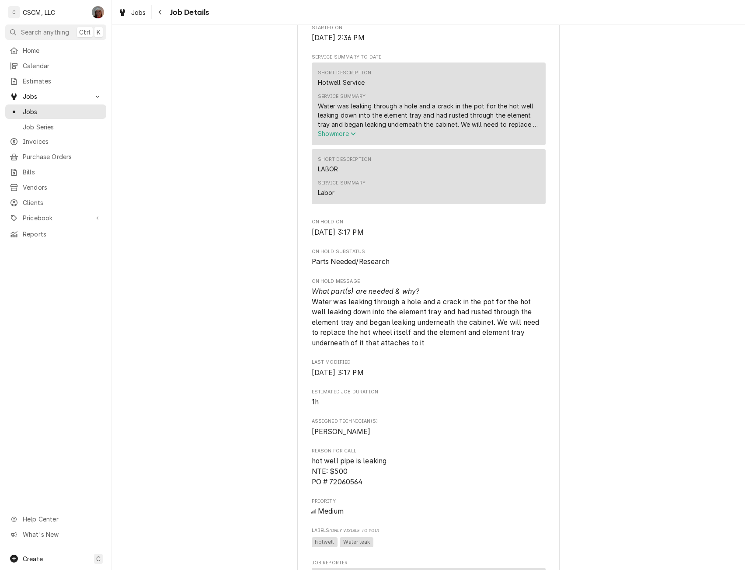
drag, startPoint x: 736, startPoint y: 346, endPoint x: 734, endPoint y: 388, distance: 41.6
click at [734, 388] on div "Parts Needed/Research KBP Foods Homer Adams KFC # 5842 / 2994 Homer M Adams Pkw…" at bounding box center [428, 275] width 633 height 1349
click at [306, 471] on div "KBP Foods Homer Adams KFC # 5842 / 2994 Homer M Adams Pkwy, Alton, Illinois 620…" at bounding box center [428, 283] width 262 height 1320
drag, startPoint x: 306, startPoint y: 471, endPoint x: 372, endPoint y: 493, distance: 69.7
click at [372, 493] on div "KBP Foods Homer Adams KFC # 5842 / 2994 Homer M Adams Pkwy, Alton, Illinois 620…" at bounding box center [428, 283] width 262 height 1320
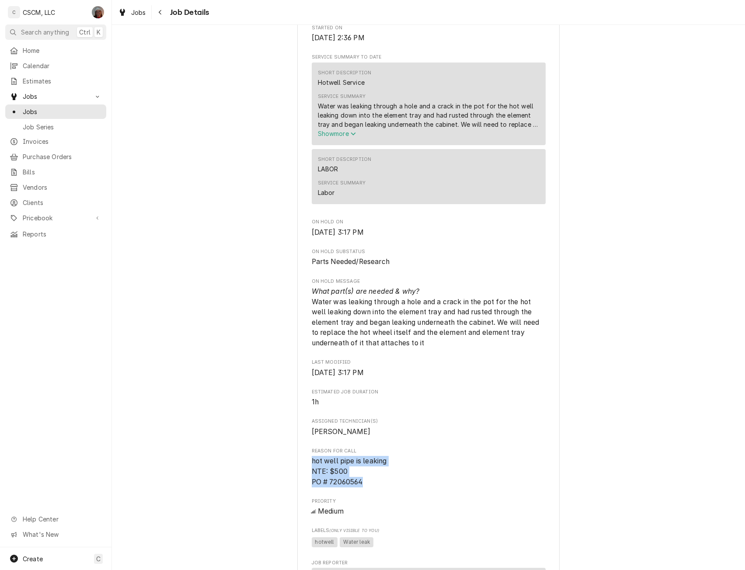
copy span "hot well pipe is leaking NTE: $500 PO # 72060564"
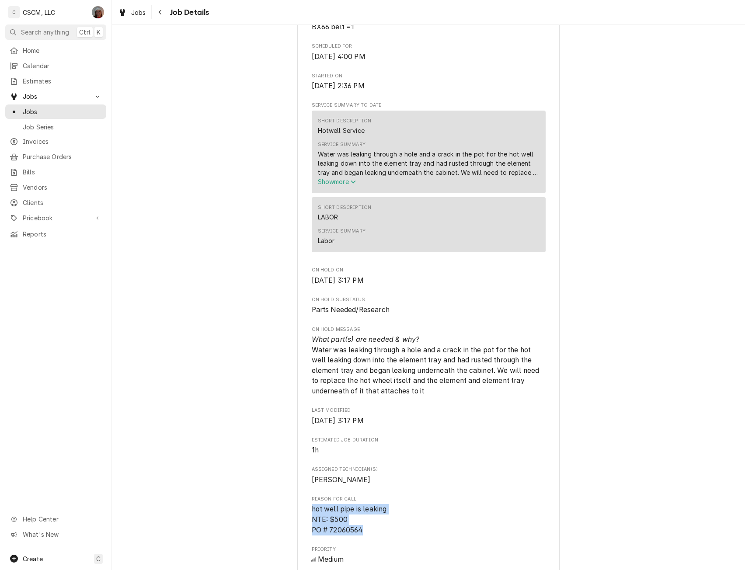
scroll to position [430, 0]
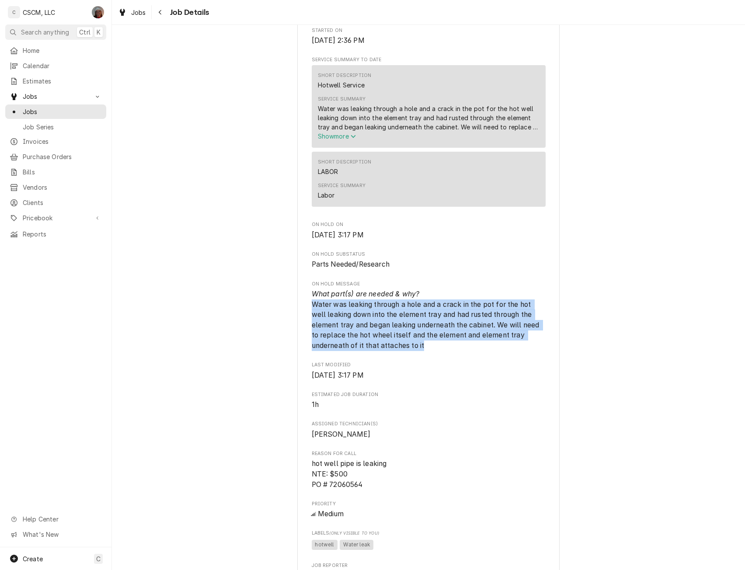
drag, startPoint x: 309, startPoint y: 315, endPoint x: 441, endPoint y: 356, distance: 138.5
click at [441, 351] on span "What part(s) are needed & why? Water was leaking through a hole and a crack in …" at bounding box center [429, 320] width 234 height 62
copy span "Water was leaking through a hole and a crack in the pot for the hot well leakin…"
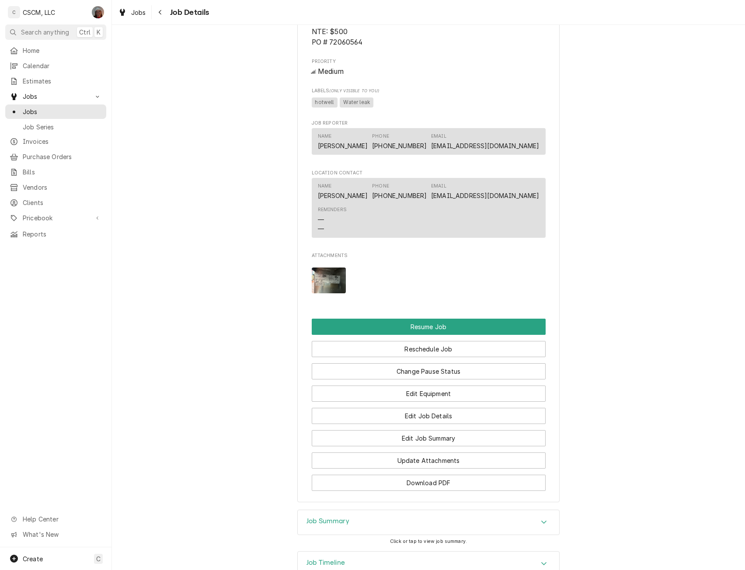
scroll to position [940, 0]
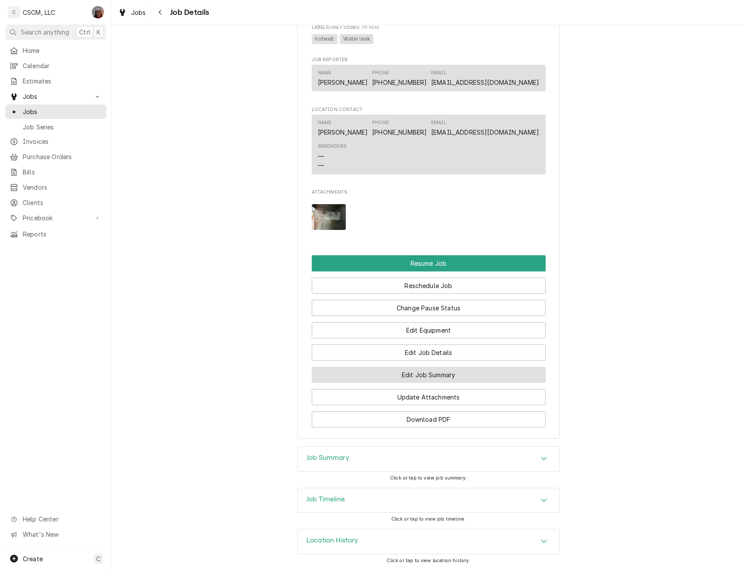
click at [423, 383] on button "Edit Job Summary" at bounding box center [429, 375] width 234 height 16
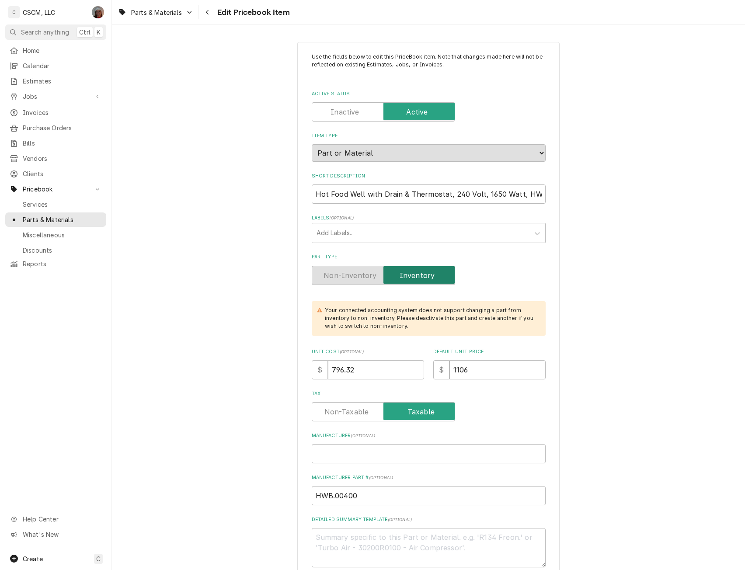
type textarea "x"
drag, startPoint x: 358, startPoint y: 373, endPoint x: 289, endPoint y: 367, distance: 69.8
type input "8"
type textarea "x"
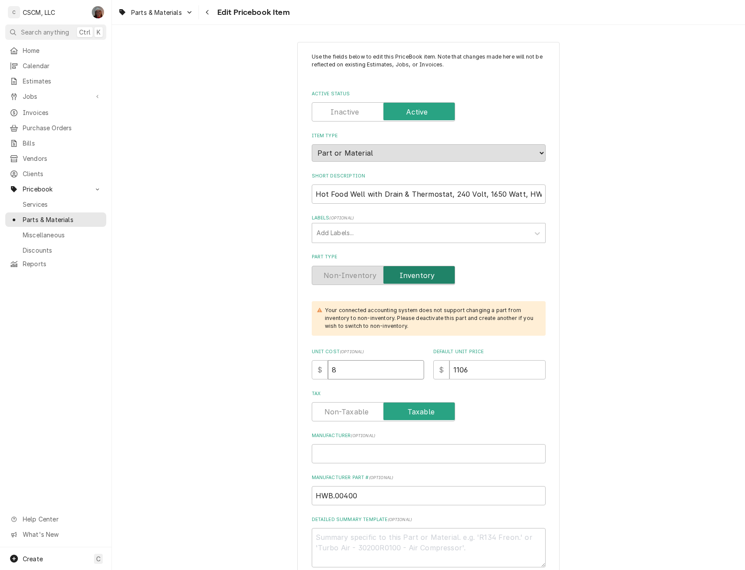
type input "81"
type textarea "x"
type input "816"
type textarea "x"
type input "816.7"
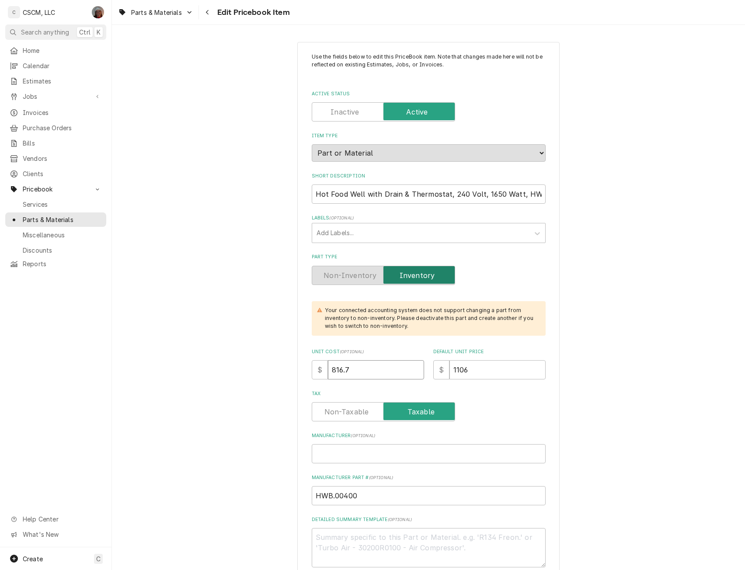
type textarea "x"
type input "816.70"
type textarea "x"
type input "1"
type textarea "x"
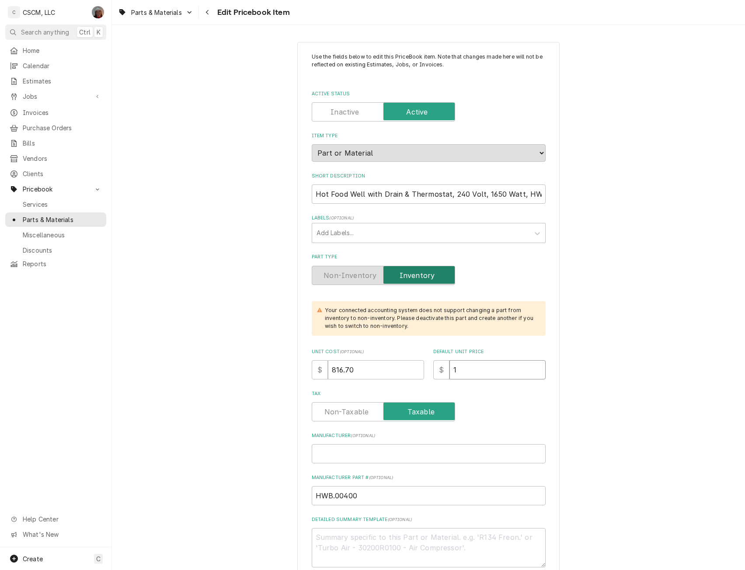
type input "11"
type textarea "x"
type input "113"
type textarea "x"
type input "1134"
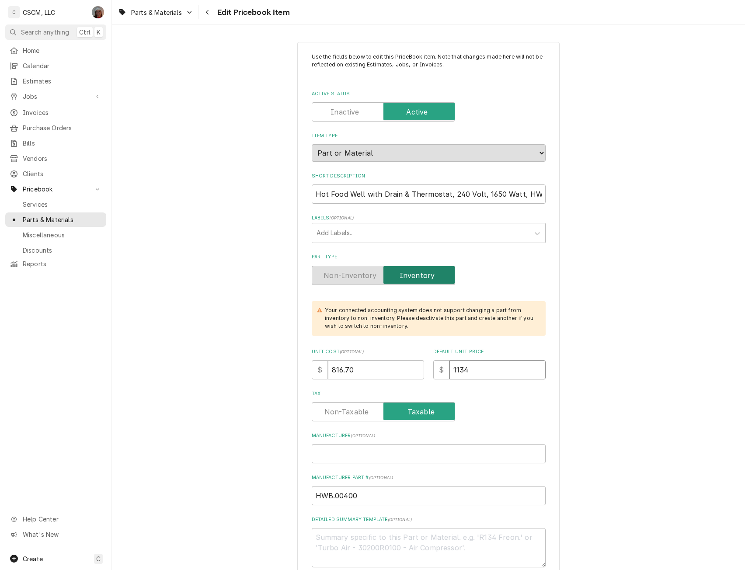
type textarea "x"
type input "1134.3"
type textarea "x"
type input "1134.30"
click at [321, 454] on input "Manufacturer ( optional )" at bounding box center [429, 453] width 234 height 19
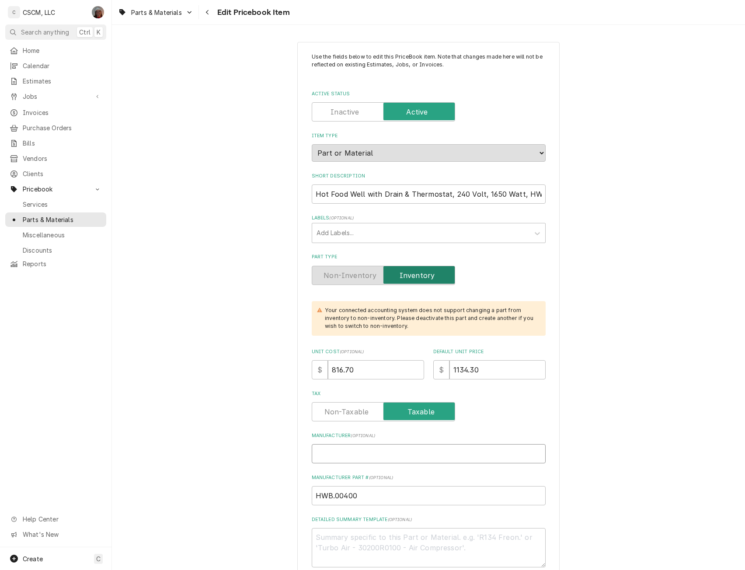
type textarea "x"
type input "H"
type textarea "x"
type input "Ha"
type textarea "x"
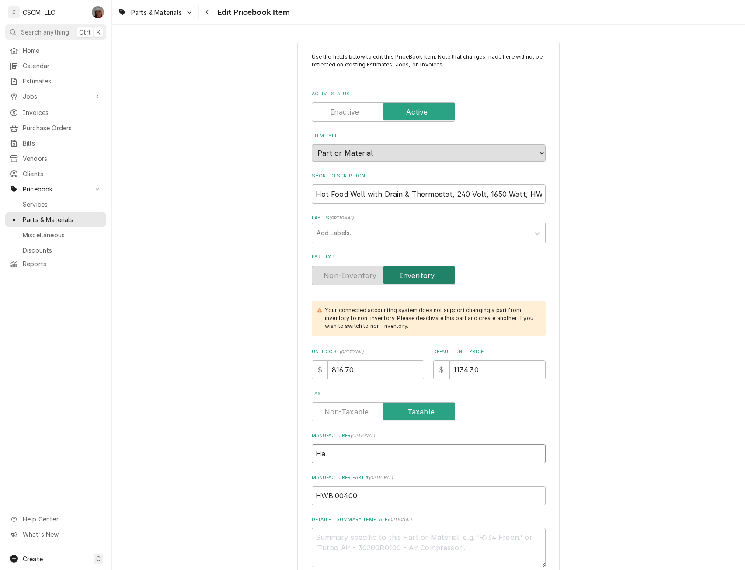
type input "Hat"
type textarea "x"
type input "Hatc"
type textarea "x"
type input "Hatco"
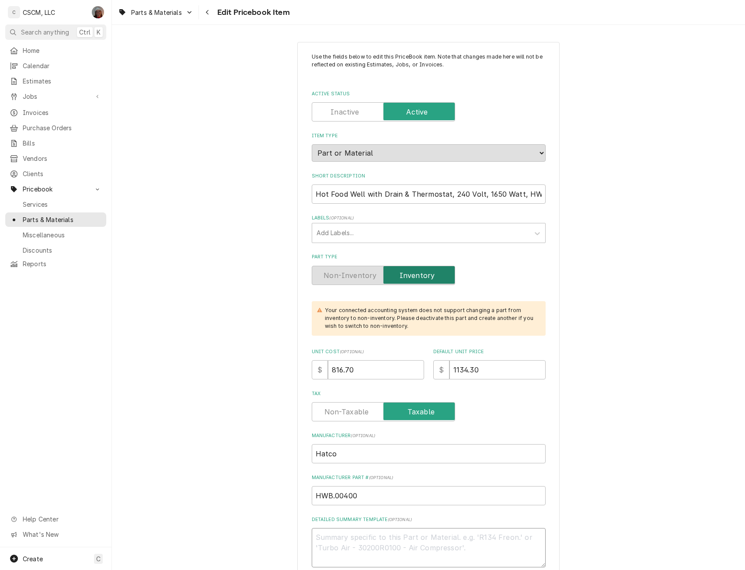
click at [329, 547] on textarea "Detailed Summary Template ( optional )" at bounding box center [429, 547] width 234 height 39
click at [326, 539] on textarea "Detailed Summary Template ( optional )" at bounding box center [429, 547] width 234 height 39
paste textarea "HWB.00400 Hot Food Well with Drain & Thermostat, 240 Volt, 1650 Watt, HWBH-43D"
type textarea "x"
type textarea "HWB.00400 Hot Food Well with Drain & Thermostat, 240 Volt, 1650 Watt, HWBH-43D"
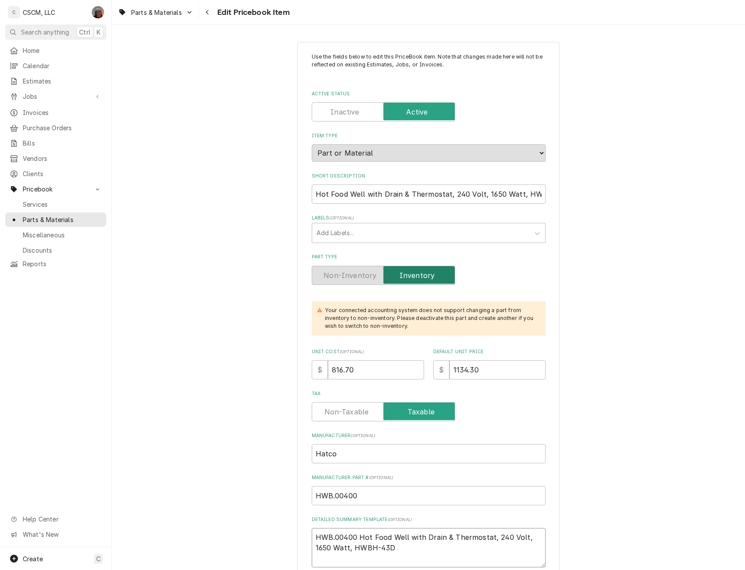
click at [358, 538] on textarea "HWB.00400 Hot Food Well with Drain & Thermostat, 240 Volt, 1650 Watt, HWBH-43D" at bounding box center [429, 547] width 234 height 39
type textarea "x"
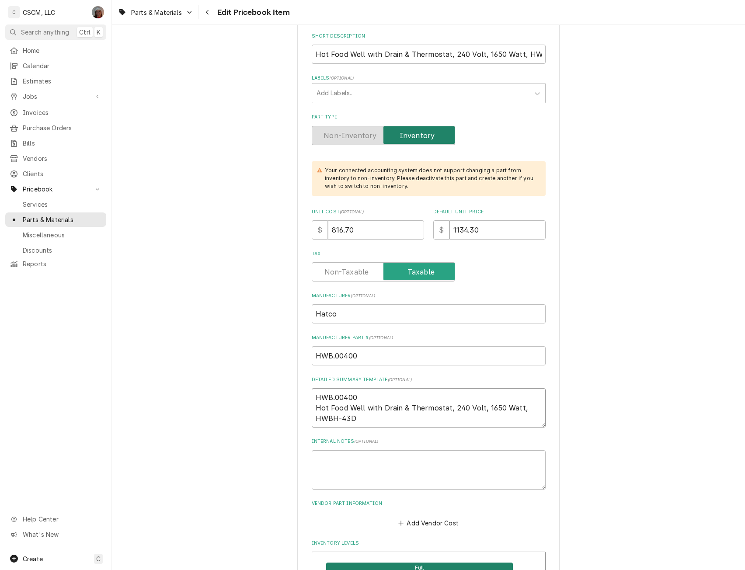
scroll to position [163, 0]
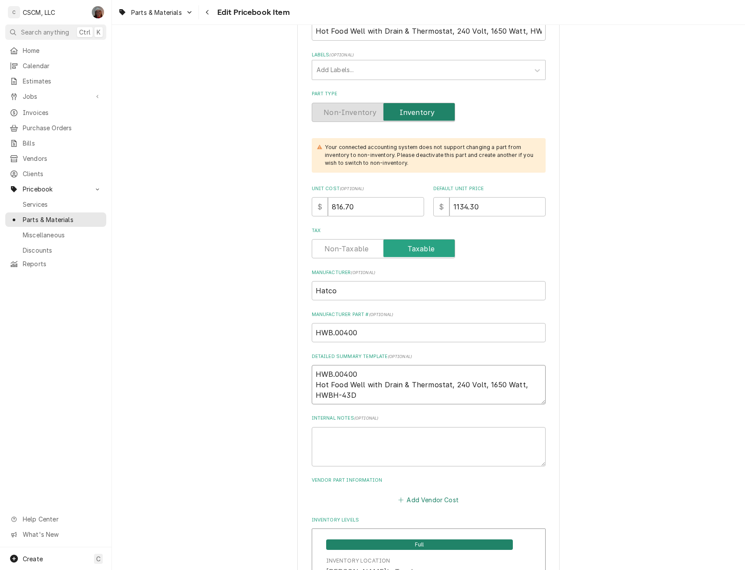
type textarea "HWB.00400 Hot Food Well with Drain & Thermostat, 240 Volt, 1650 Watt, HWBH-43D"
click at [415, 500] on button "Add Vendor Cost" at bounding box center [428, 500] width 63 height 12
type textarea "x"
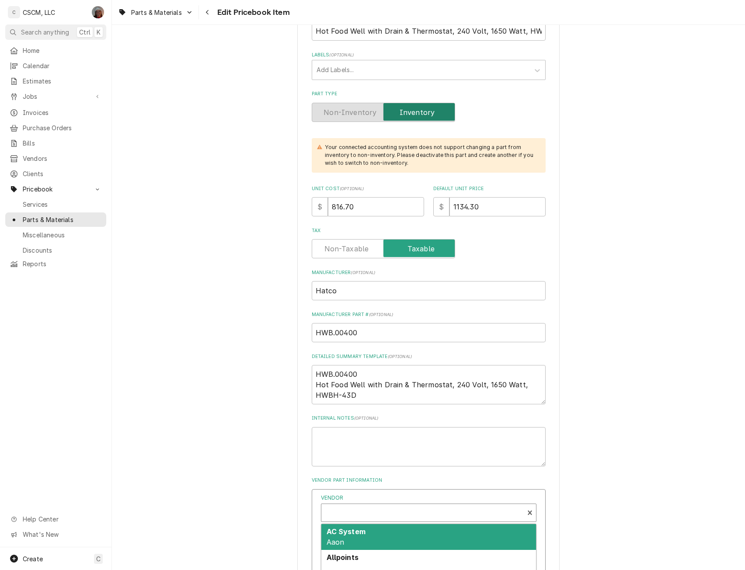
scroll to position [3, 0]
click at [341, 515] on div "Vendor" at bounding box center [423, 513] width 194 height 21
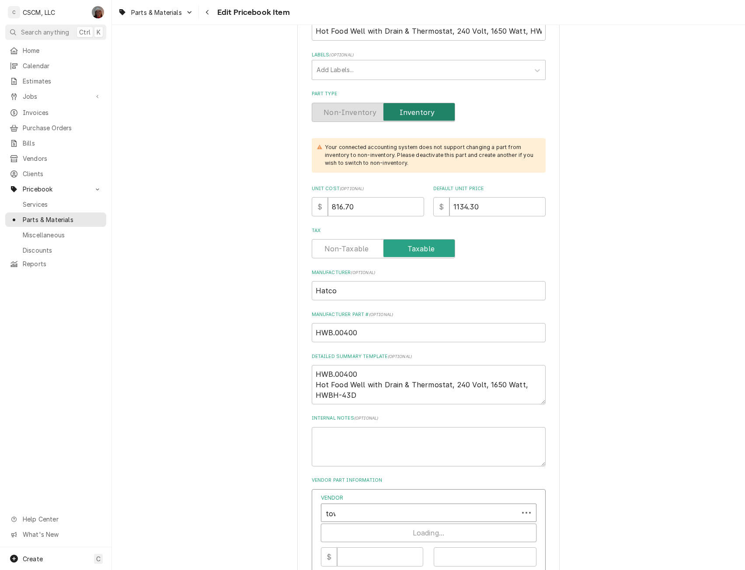
type input "town"
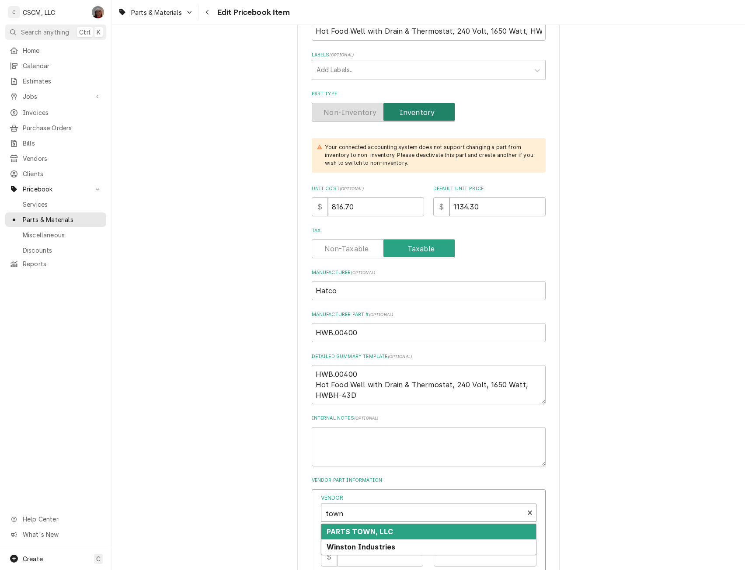
click at [346, 530] on strong "PARTS TOWN, LLC" at bounding box center [360, 532] width 66 height 9
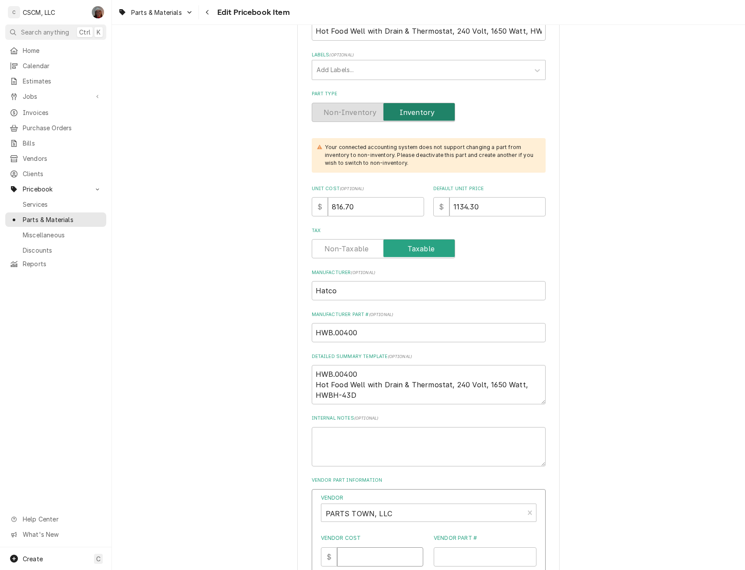
click at [356, 552] on input "Vendor Cost" at bounding box center [380, 557] width 86 height 19
type input "816.70"
click at [444, 557] on input "Vendor Part #" at bounding box center [485, 557] width 103 height 19
paste input "HTHWB.00400"
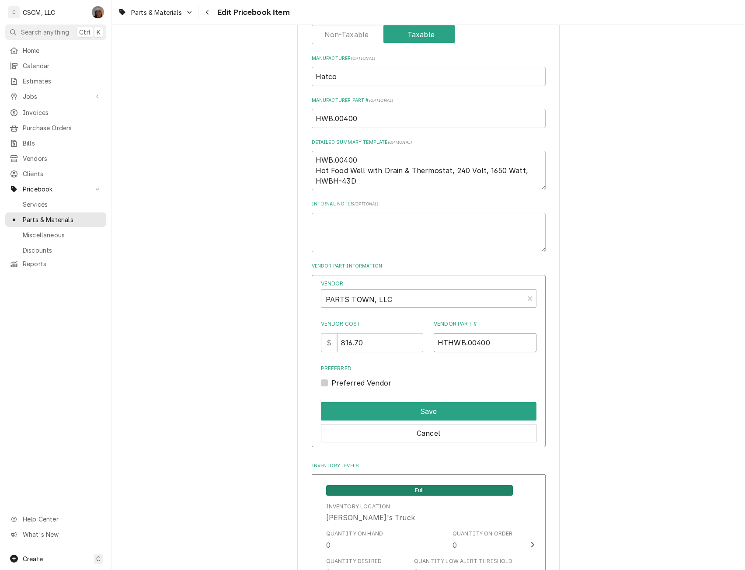
scroll to position [433, 0]
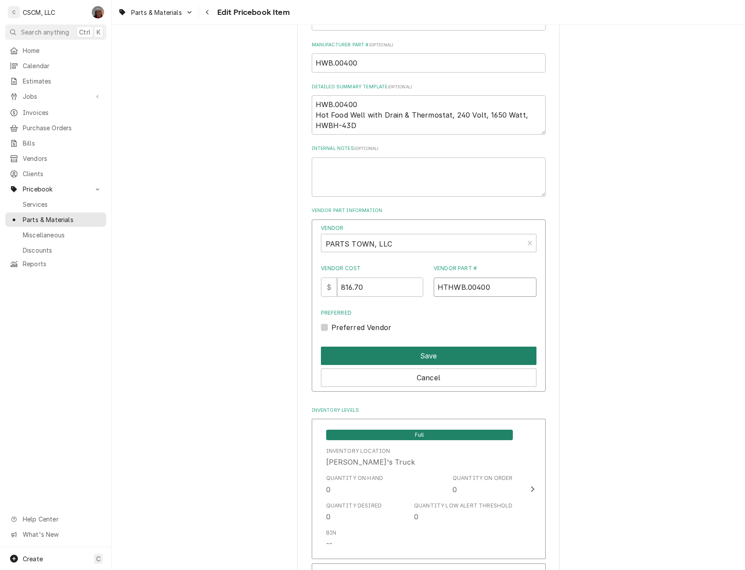
type input "HTHWB.00400"
click at [458, 359] on button "Save" at bounding box center [429, 356] width 216 height 18
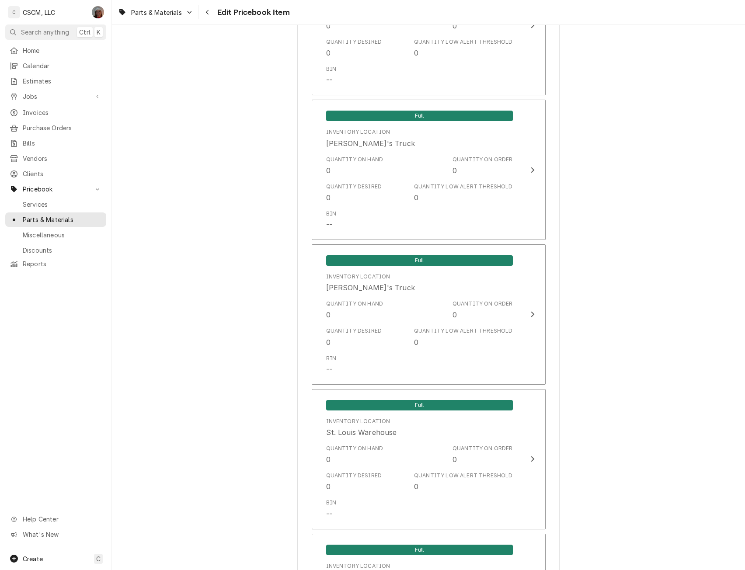
scroll to position [1684, 0]
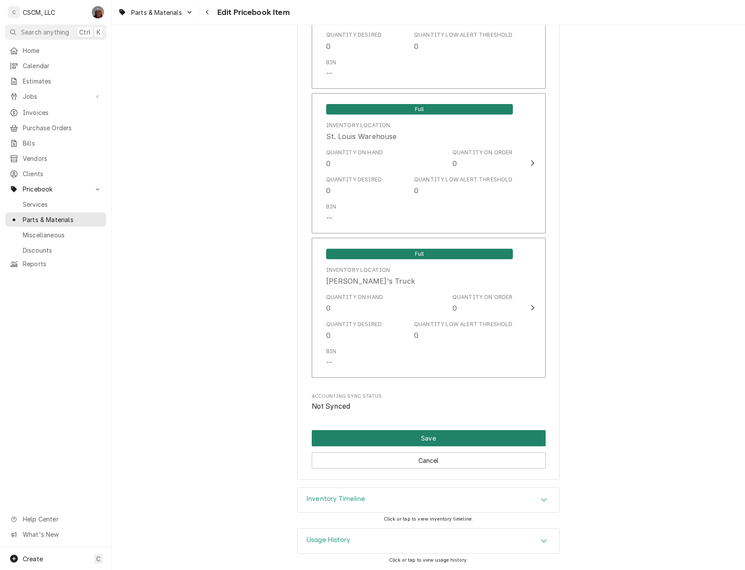
click at [440, 440] on button "Save" at bounding box center [429, 438] width 234 height 16
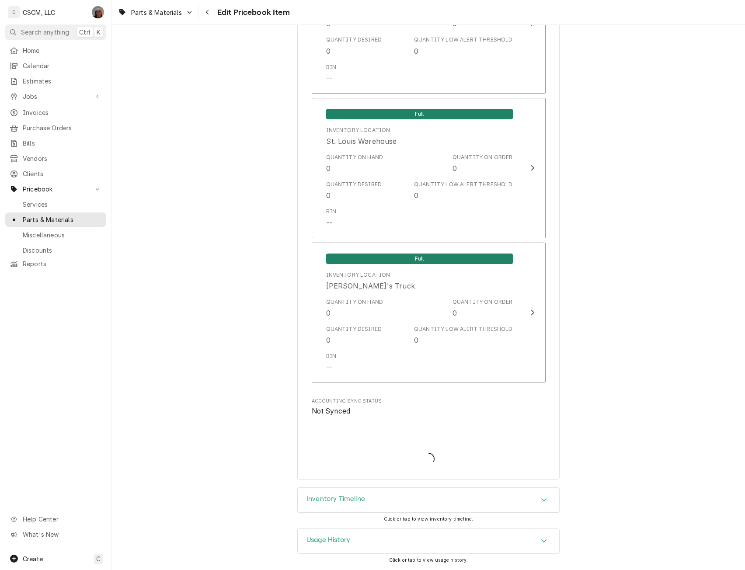
scroll to position [1679, 0]
type textarea "x"
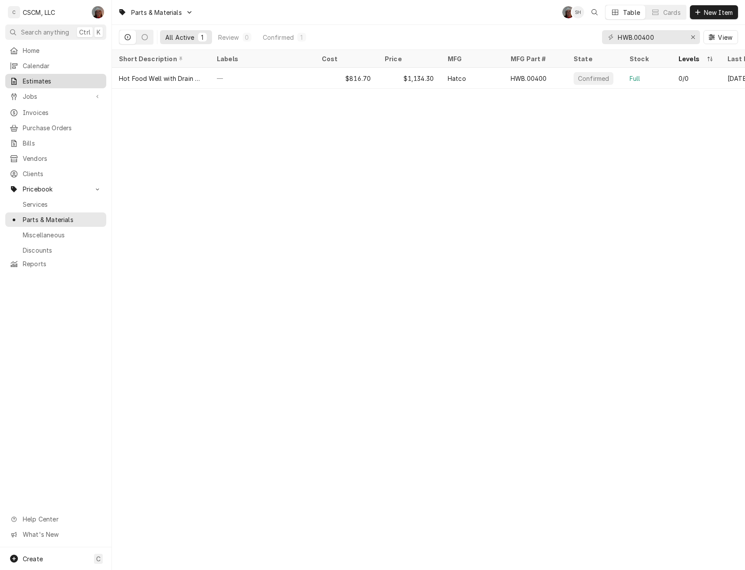
click at [66, 82] on span "Estimates" at bounding box center [62, 81] width 79 height 9
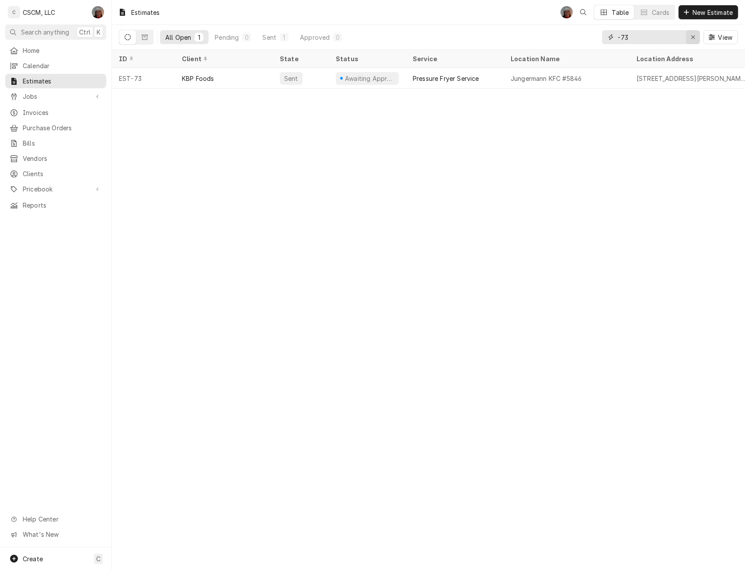
click at [695, 37] on icon "Erase input" at bounding box center [693, 37] width 5 height 6
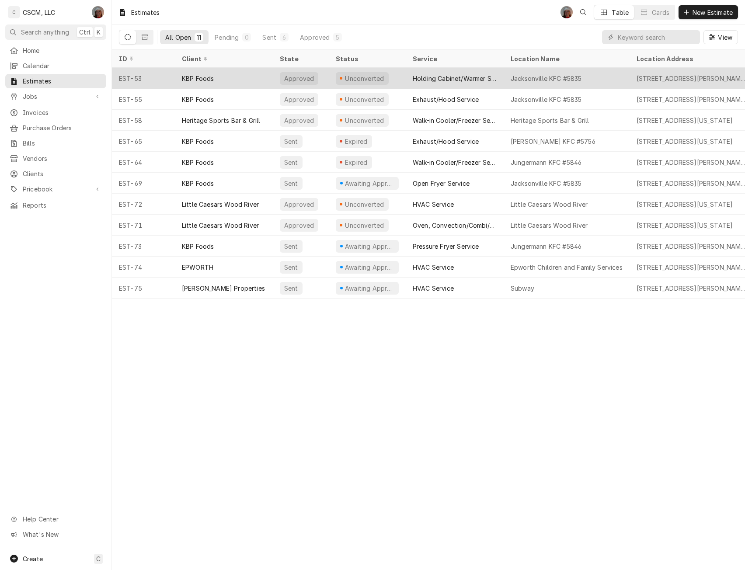
click at [369, 80] on div "Unconverted" at bounding box center [364, 78] width 41 height 9
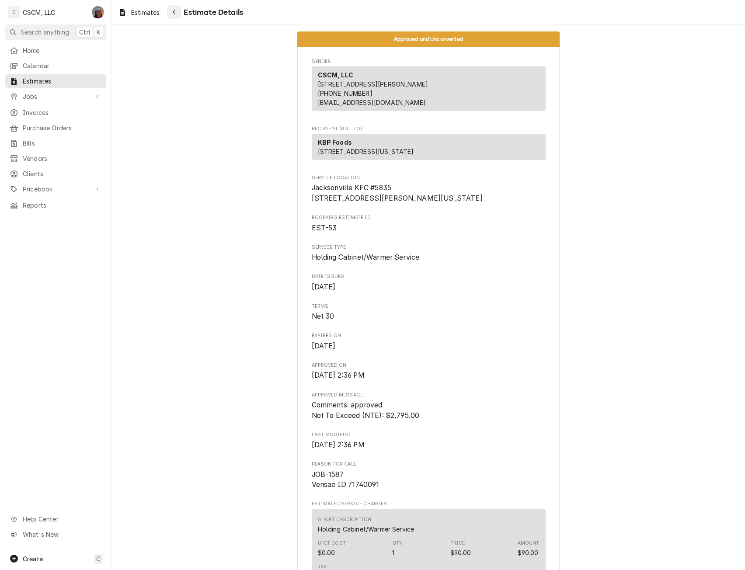
click at [172, 14] on div "Navigate back" at bounding box center [174, 12] width 9 height 9
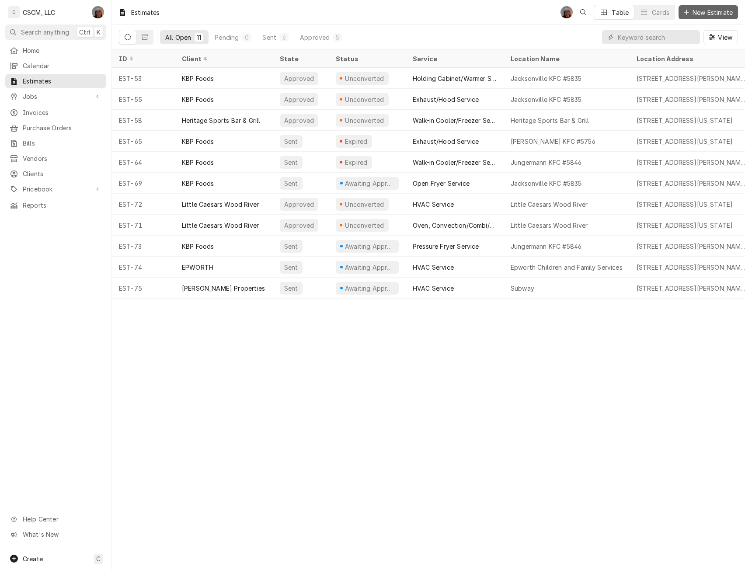
click at [699, 12] on span "New Estimate" at bounding box center [713, 12] width 44 height 9
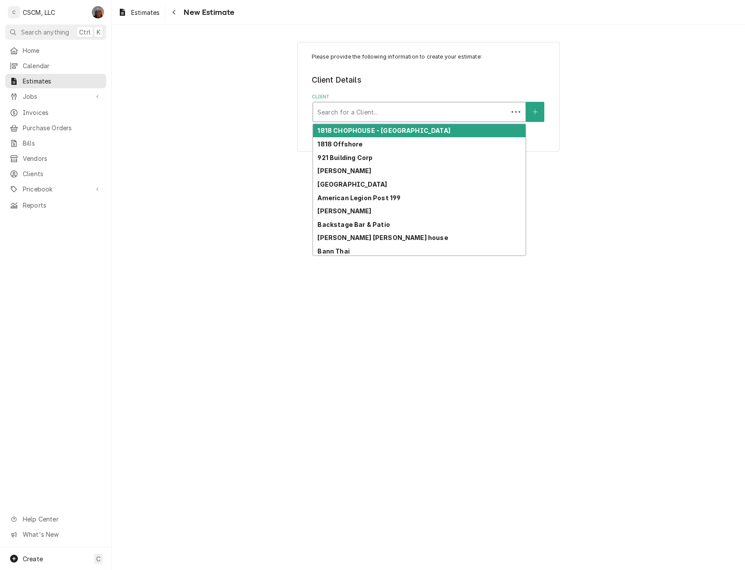
click at [355, 112] on div "Client" at bounding box center [411, 112] width 186 height 16
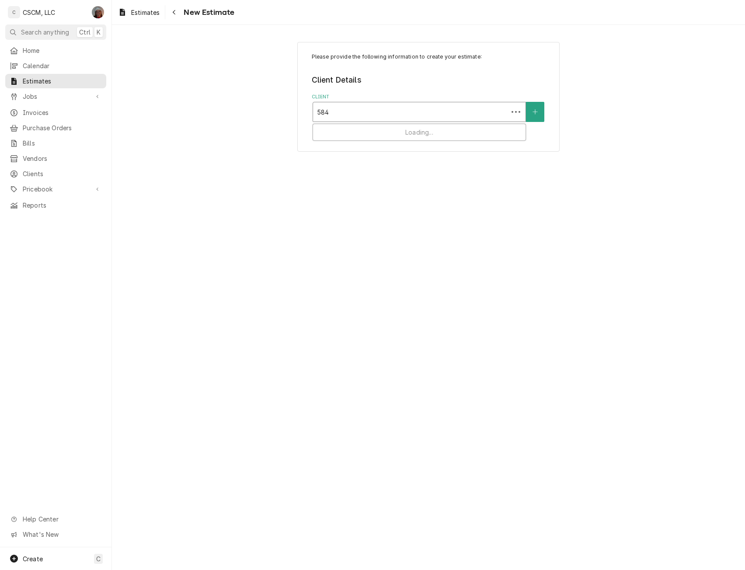
type input "5842"
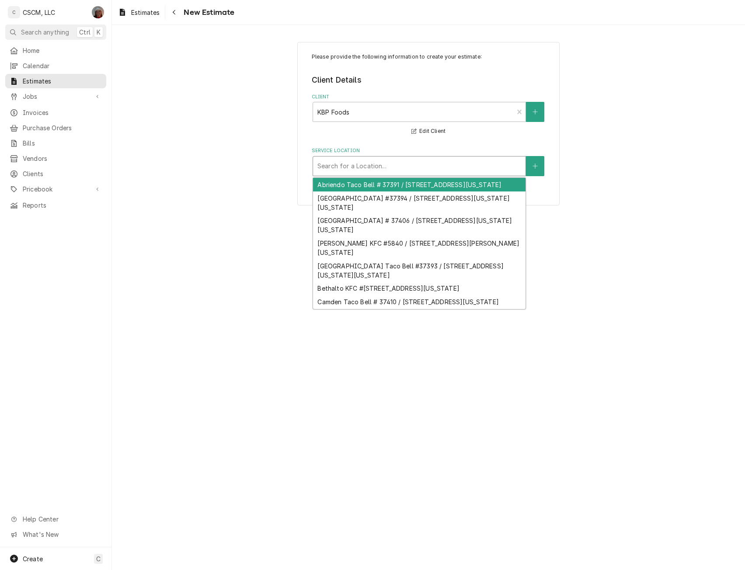
click at [353, 161] on div "Service Location" at bounding box center [420, 166] width 204 height 16
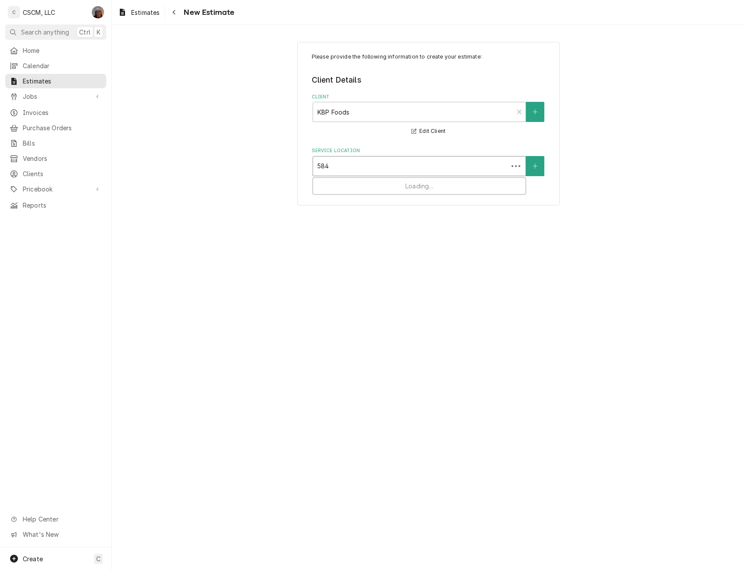
type input "5842"
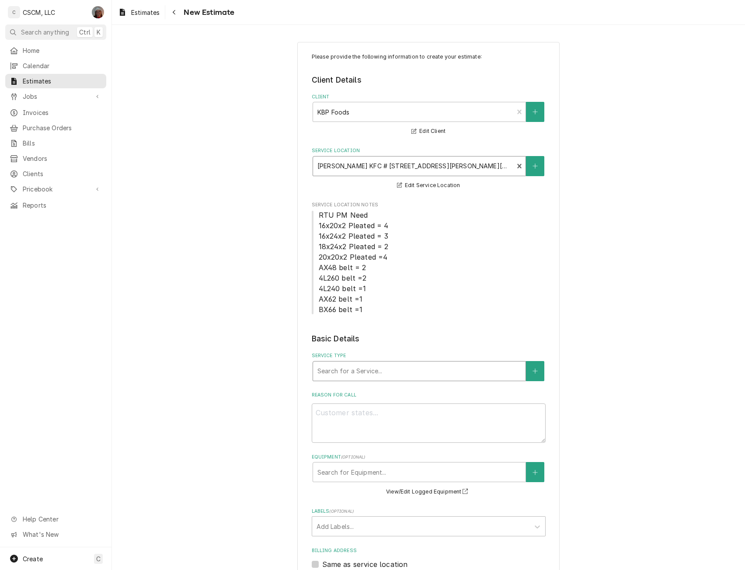
click at [379, 367] on div "Service Type" at bounding box center [420, 372] width 204 height 16
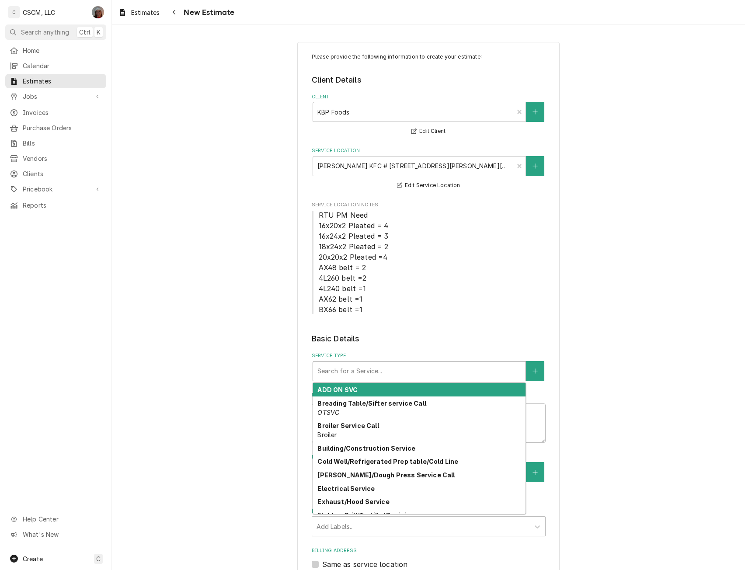
type textarea "x"
type input "h"
type textarea "x"
type input "ho"
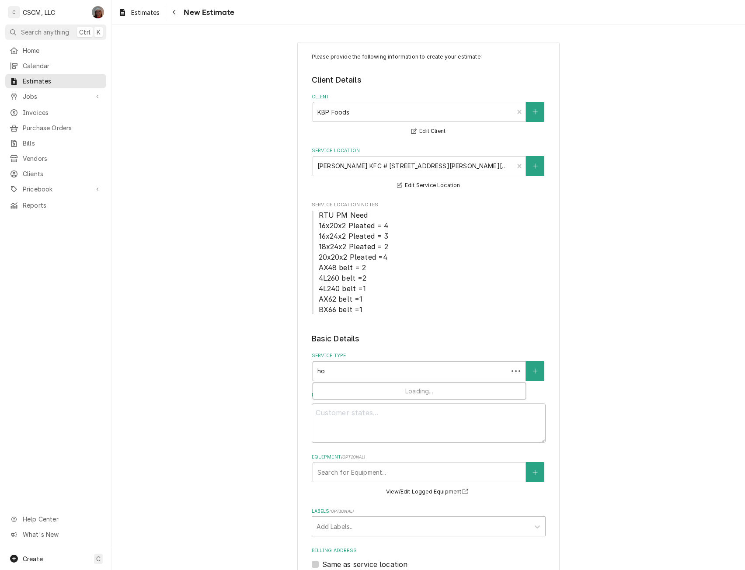
type textarea "x"
type input "hot"
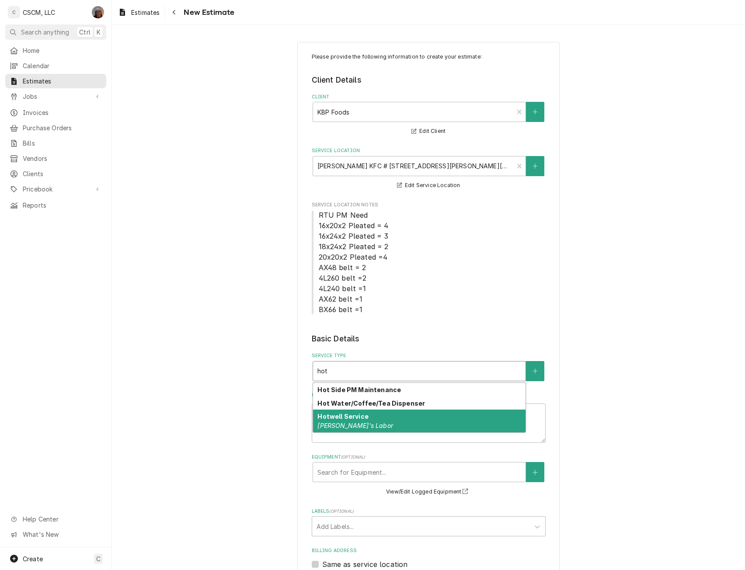
click at [357, 420] on strong "Hotwell Service" at bounding box center [343, 416] width 51 height 7
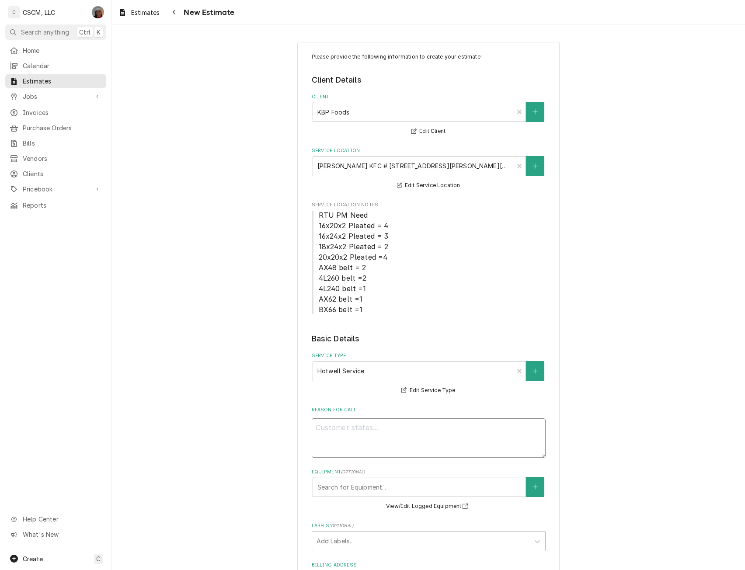
click at [325, 432] on textarea "Reason For Call" at bounding box center [429, 438] width 234 height 39
paste textarea "hot well pipe is leaking NTE: $500 PO # 72060564"
type textarea "x"
type textarea "hot well pipe is leaking NTE: $500 PO # 72060564"
type textarea "x"
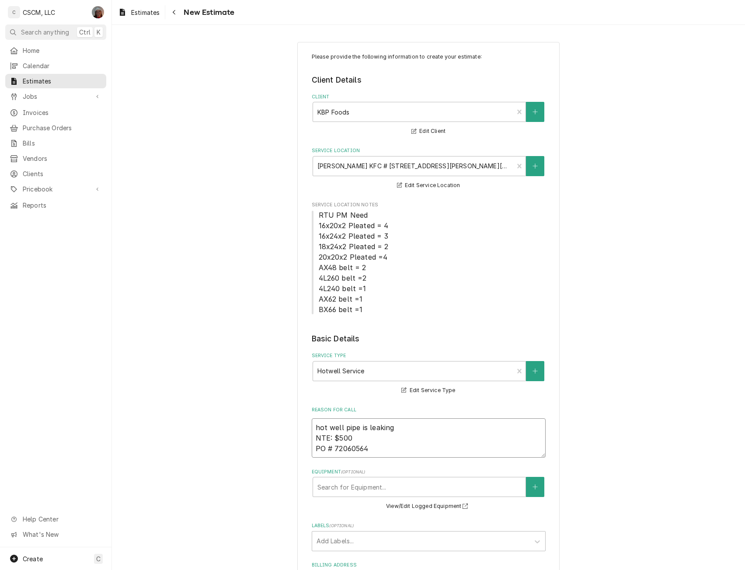
type textarea "hot well pipe is leaking NTE: $500 PO # 72060564"
type textarea "x"
type textarea "hot well pipe is leaking NTE: $500 PO # 72060564 J"
type textarea "x"
type textarea "hot well pipe is leaking NTE: $500 PO # 72060564 JO"
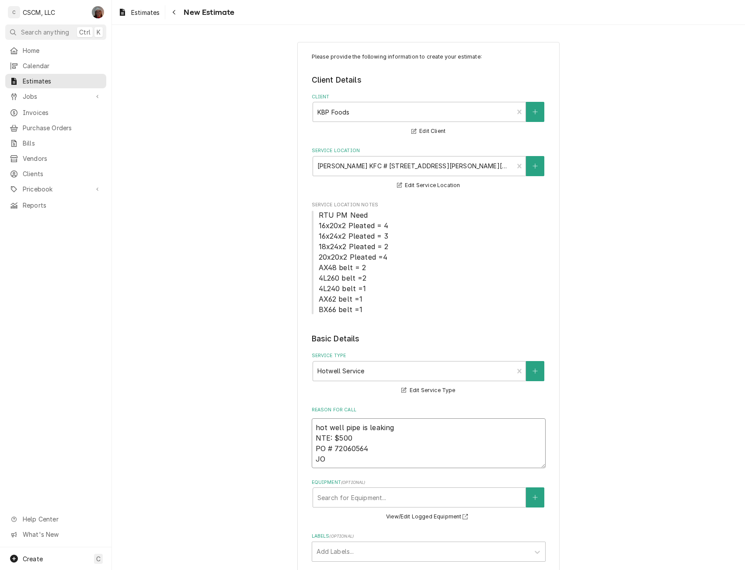
type textarea "x"
type textarea "hot well pipe is leaking NTE: $500 PO # 72060564 JOB"
type textarea "x"
type textarea "hot well pipe is leaking NTE: $500 PO # 72060564 JOB-"
type textarea "x"
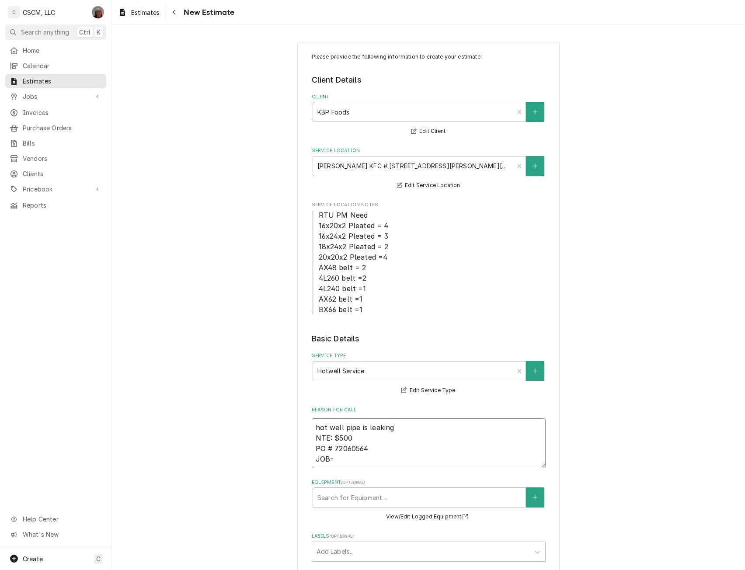
type textarea "hot well pipe is leaking NTE: $500 PO # 72060564 JOB-2"
type textarea "x"
type textarea "hot well pipe is leaking NTE: $500 PO # 72060564 JOB-21"
type textarea "x"
type textarea "hot well pipe is leaking NTE: $500 PO # 72060564 JOB-217"
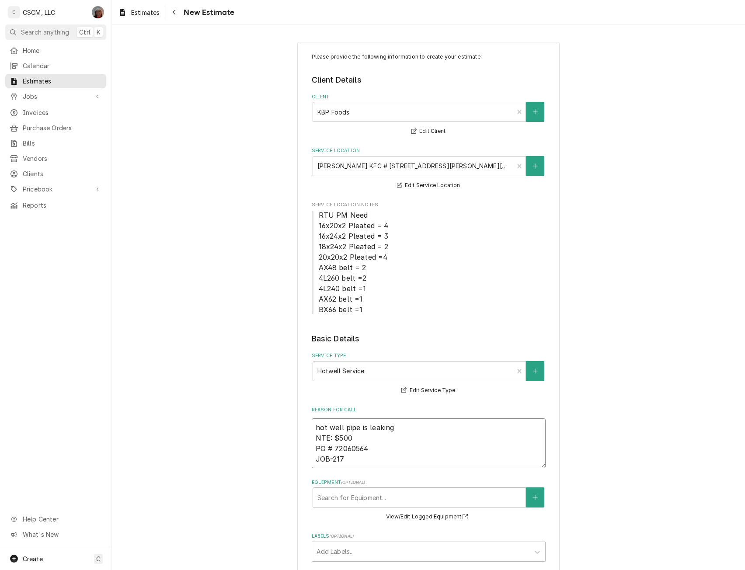
type textarea "x"
type textarea "hot well pipe is leaking NTE: $500 PO # 72060564 JOB-2172"
type textarea "x"
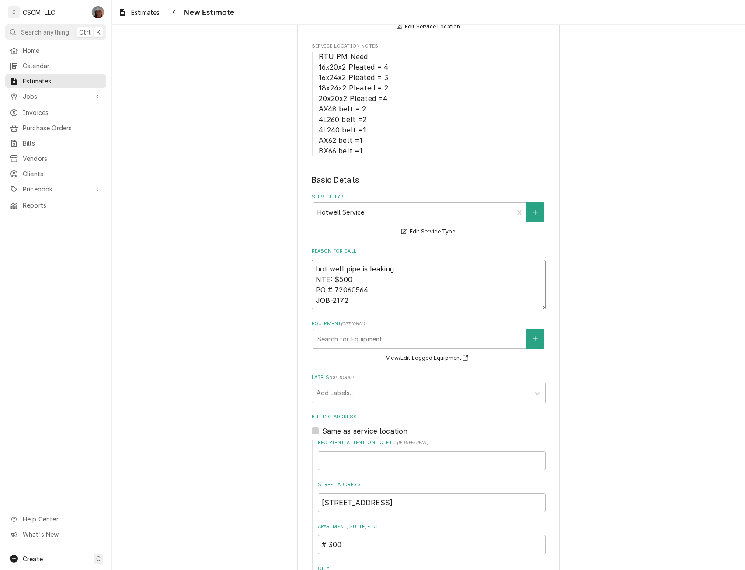
scroll to position [220, 0]
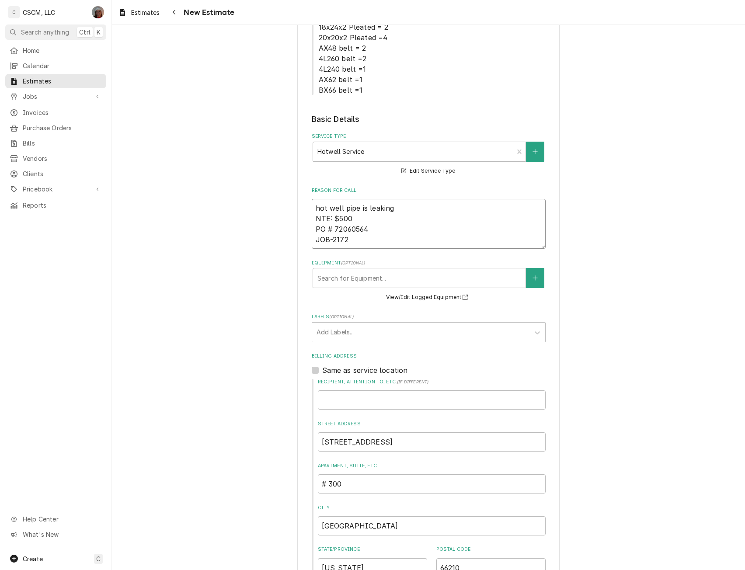
type textarea "hot well pipe is leaking NTE: $500 PO # 72060564 JOB-2172"
drag, startPoint x: 737, startPoint y: 322, endPoint x: 737, endPoint y: 394, distance: 72.2
click at [737, 394] on div "Please provide the following information to create your estimate: Client Detail…" at bounding box center [428, 294] width 633 height 958
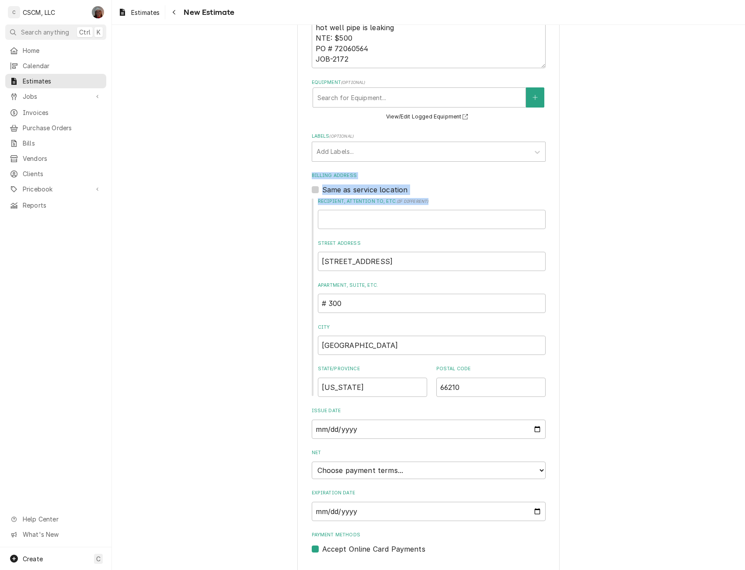
scroll to position [422, 0]
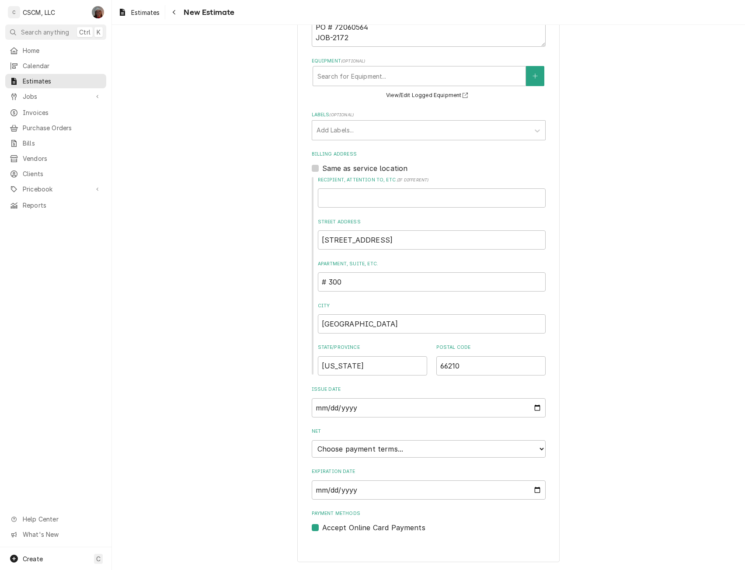
click at [595, 331] on div "Please provide the following information to create your estimate: Client Detail…" at bounding box center [428, 91] width 633 height 958
click at [538, 447] on select "Choose payment terms... Same Day Net 7 Net 14 Net 21 Net 30 Net 45 Net 60 Net 90" at bounding box center [429, 449] width 234 height 17
click at [540, 452] on select "Choose payment terms... Same Day Net 0 Net 7 Net 14 Net 21 Net 30 Net 45 Net 60…" at bounding box center [429, 449] width 234 height 17
type textarea "x"
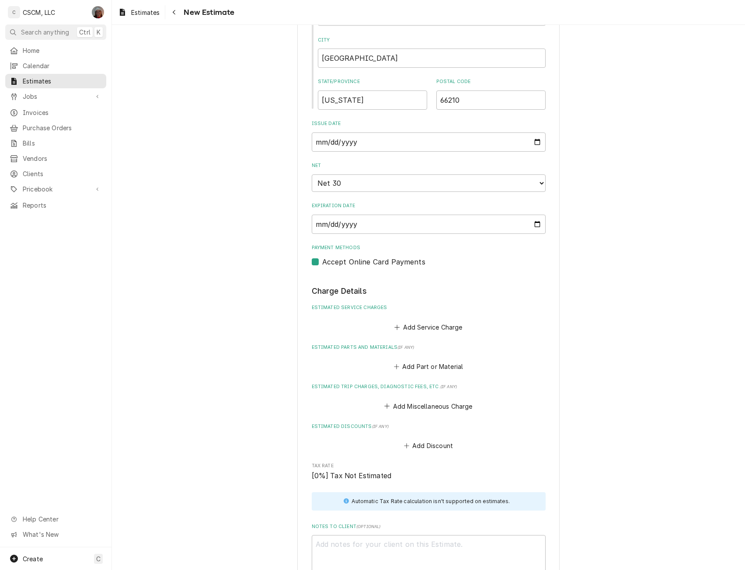
scroll to position [705, 0]
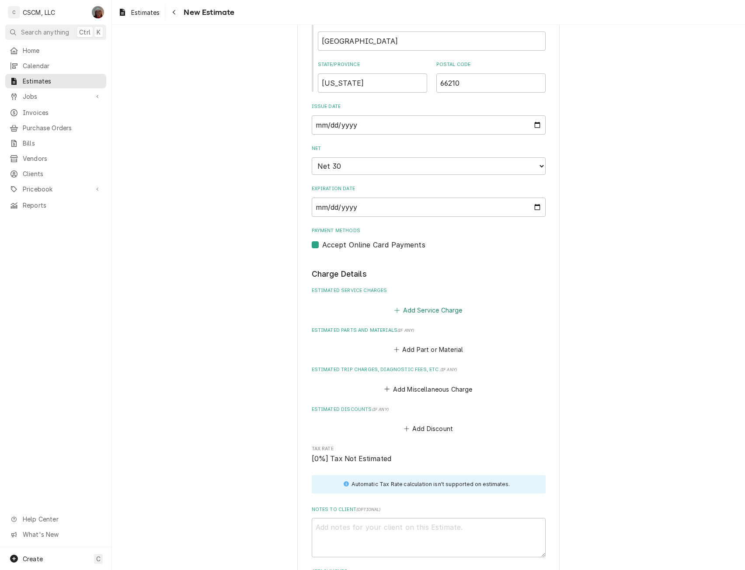
click at [435, 313] on button "Add Service Charge" at bounding box center [428, 310] width 71 height 12
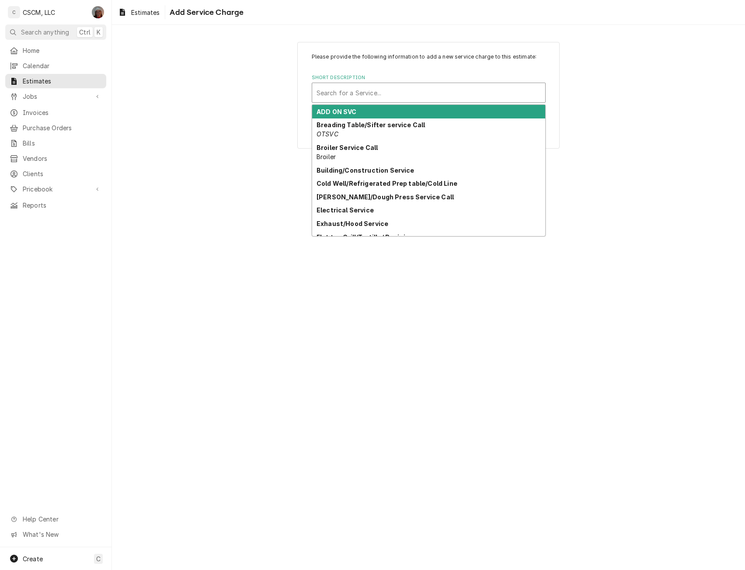
click at [358, 90] on div "Short Description" at bounding box center [429, 93] width 224 height 16
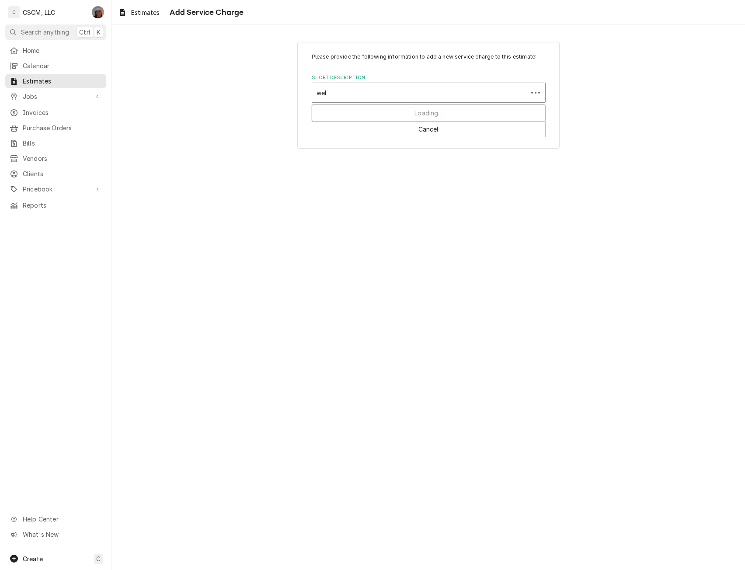
type input "well"
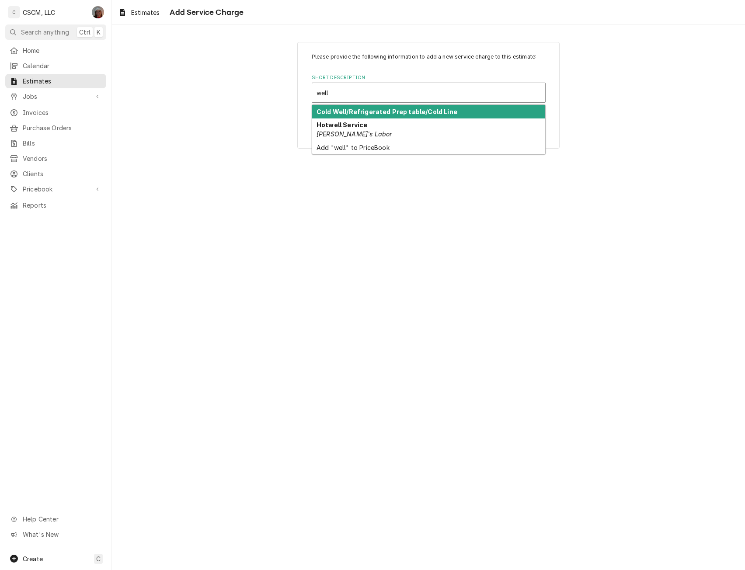
click at [346, 112] on strong "Cold Well/Refrigerated Prep table/Cold Line" at bounding box center [387, 111] width 141 height 7
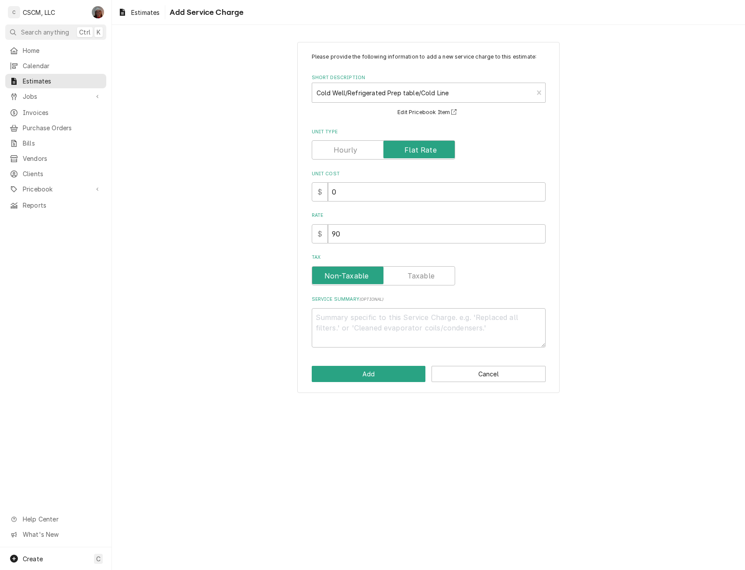
type textarea "x"
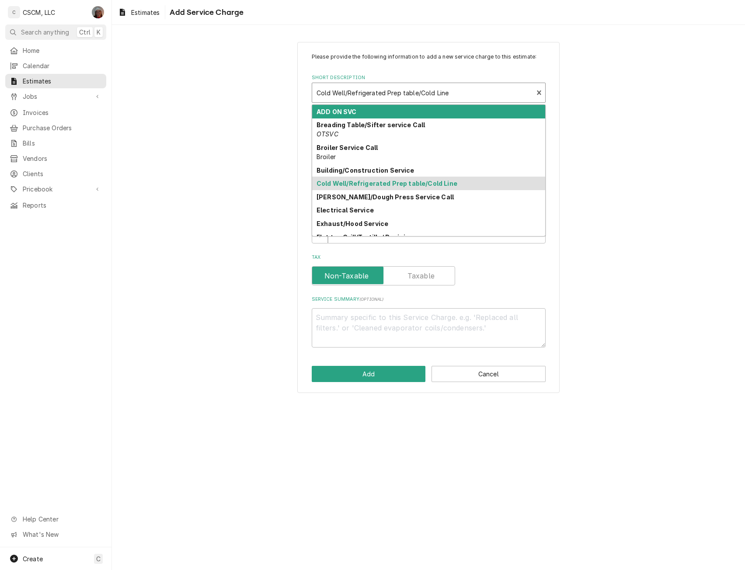
click at [505, 94] on div "Short Description" at bounding box center [423, 93] width 213 height 16
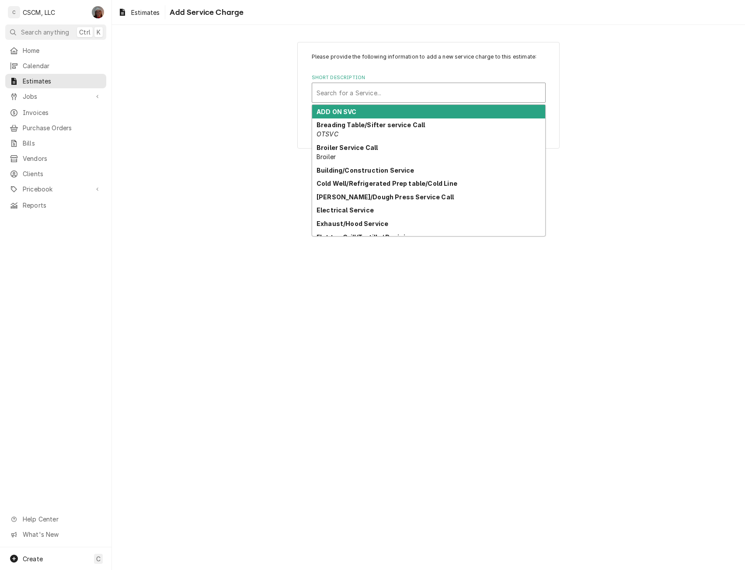
click at [427, 91] on div "Short Description" at bounding box center [429, 93] width 224 height 16
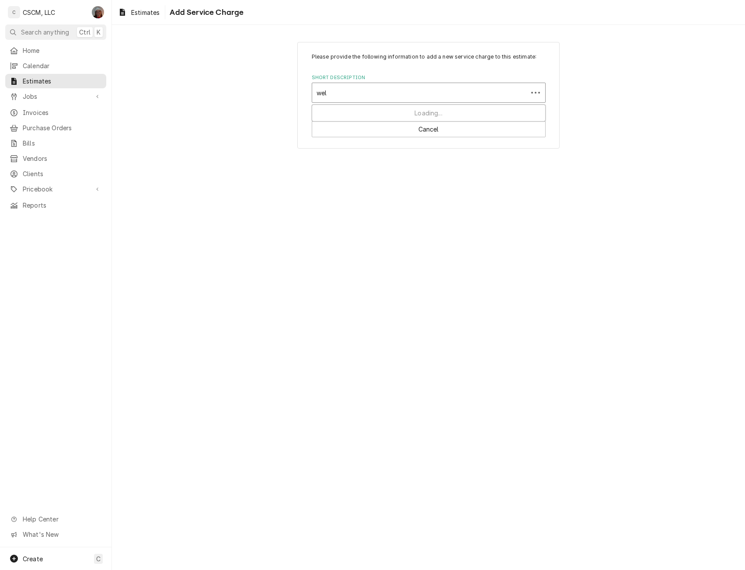
type input "well"
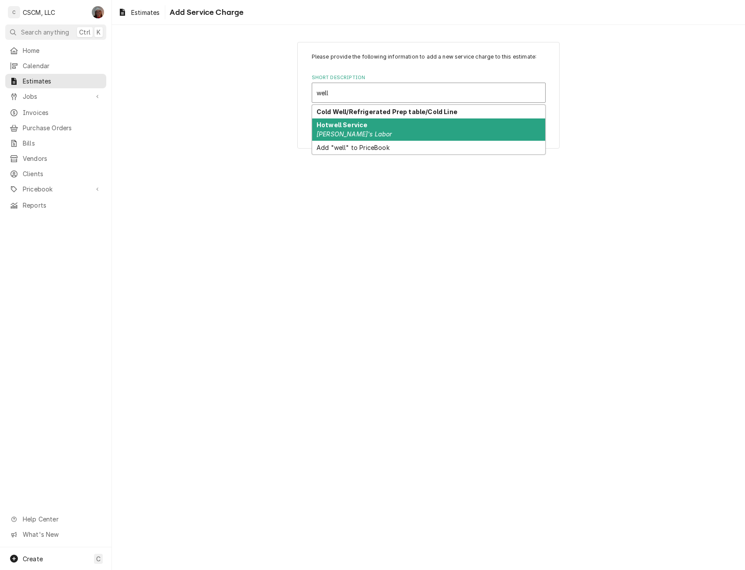
click at [348, 130] on em "McD's Labor" at bounding box center [354, 133] width 75 height 7
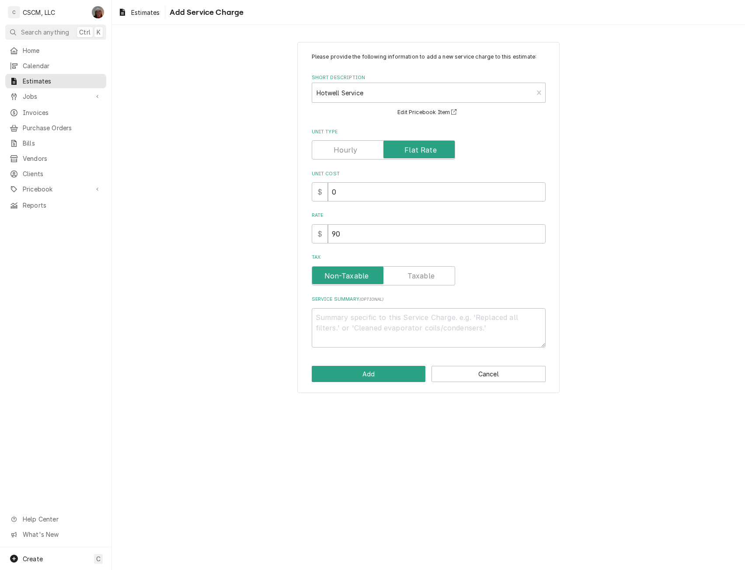
type textarea "x"
click at [328, 189] on input "0" at bounding box center [437, 191] width 218 height 19
type input "90"
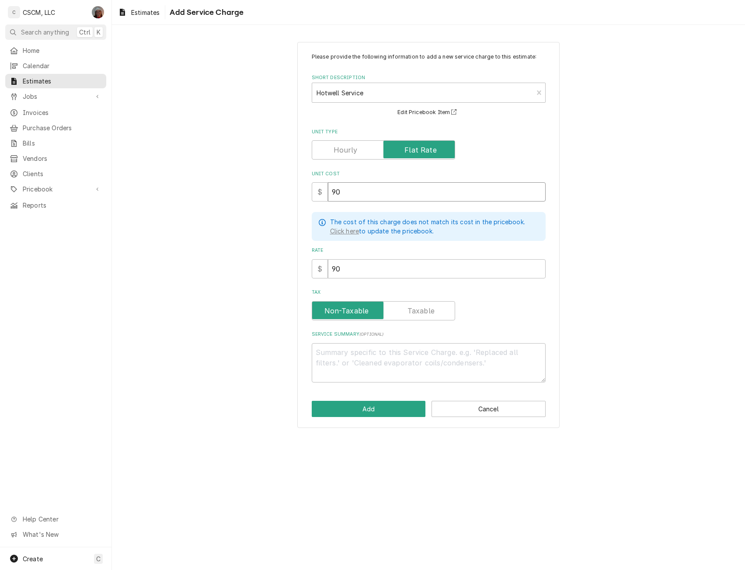
type textarea "x"
type input "90"
click at [339, 367] on textarea "Service Summary ( optional )" at bounding box center [429, 362] width 234 height 39
paste textarea "Water was leaking through a hole and a crack in the pot for the hot well leakin…"
type textarea "x"
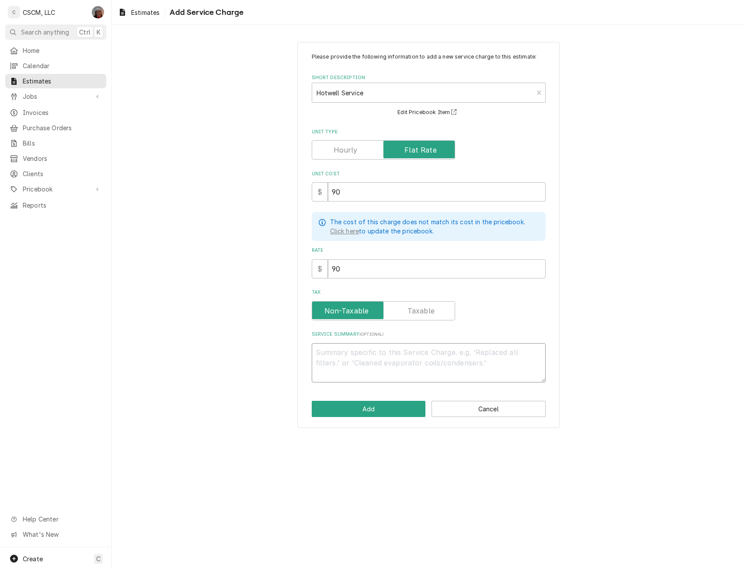
type textarea "Water was leaking through a hole and a crack in the pot for the hot well leakin…"
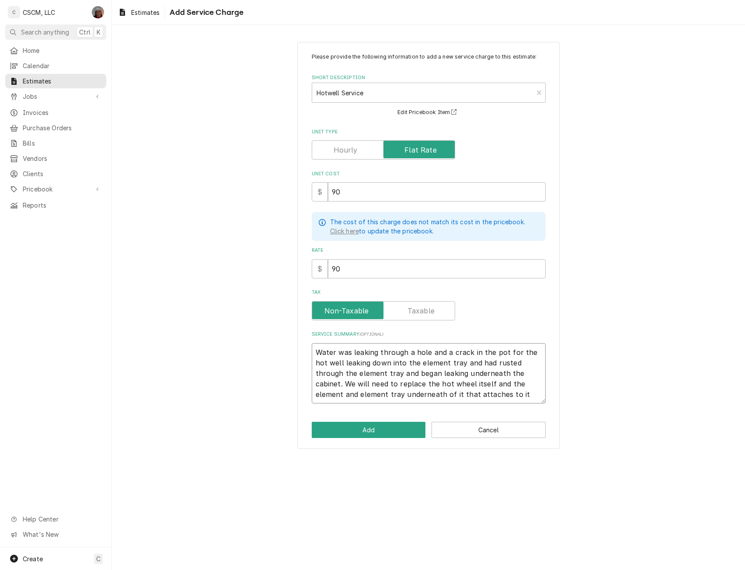
type textarea "x"
type textarea "Water was leaking through a hole and a crack in the pot for the hot well leakin…"
click at [365, 426] on button "Add" at bounding box center [369, 430] width 114 height 16
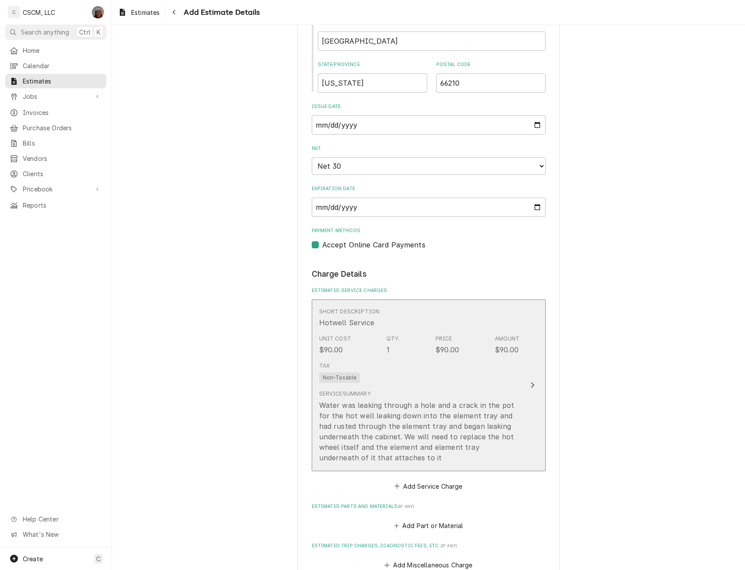
type textarea "x"
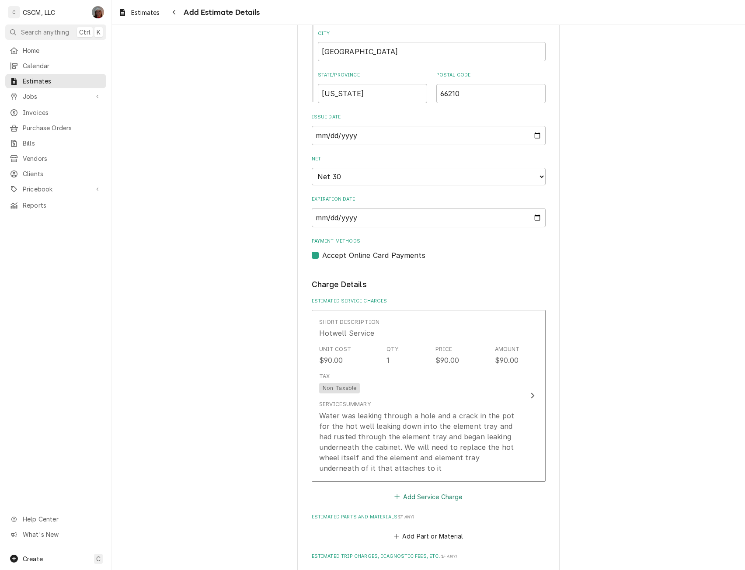
click at [406, 496] on button "Add Service Charge" at bounding box center [428, 497] width 71 height 12
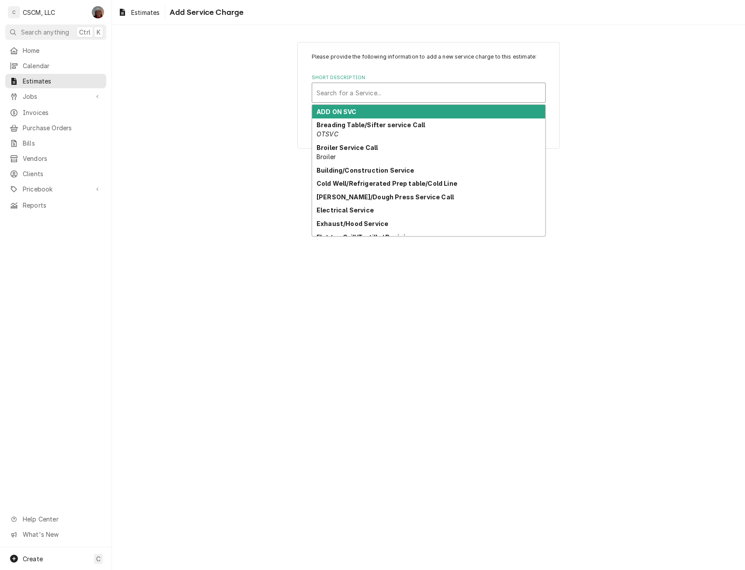
click at [390, 91] on div "Short Description" at bounding box center [429, 93] width 224 height 16
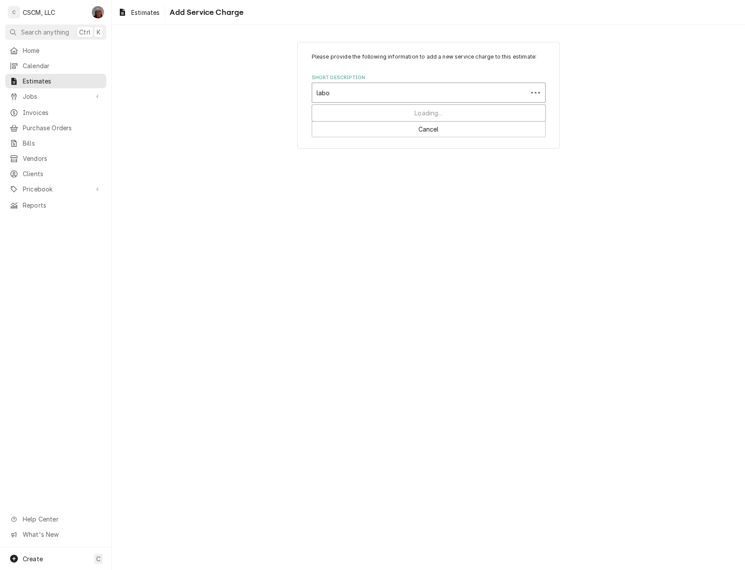
type input "labor"
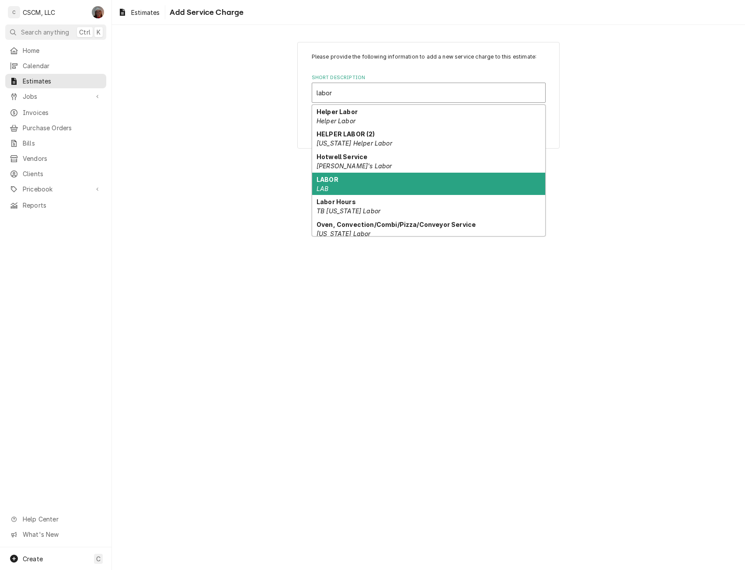
click at [325, 182] on strong "LABOR" at bounding box center [328, 179] width 22 height 7
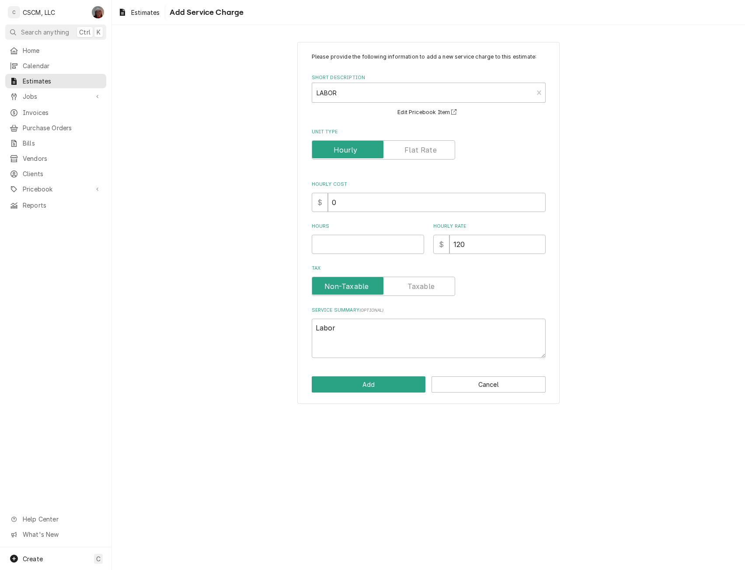
type textarea "x"
drag, startPoint x: 330, startPoint y: 203, endPoint x: 390, endPoint y: 207, distance: 59.6
click at [390, 207] on input "0" at bounding box center [437, 202] width 218 height 19
type input "2"
type textarea "x"
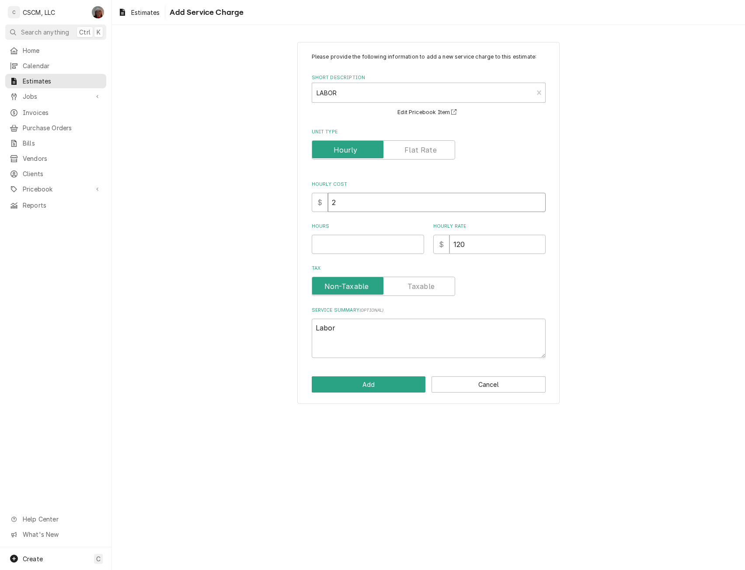
type input "26"
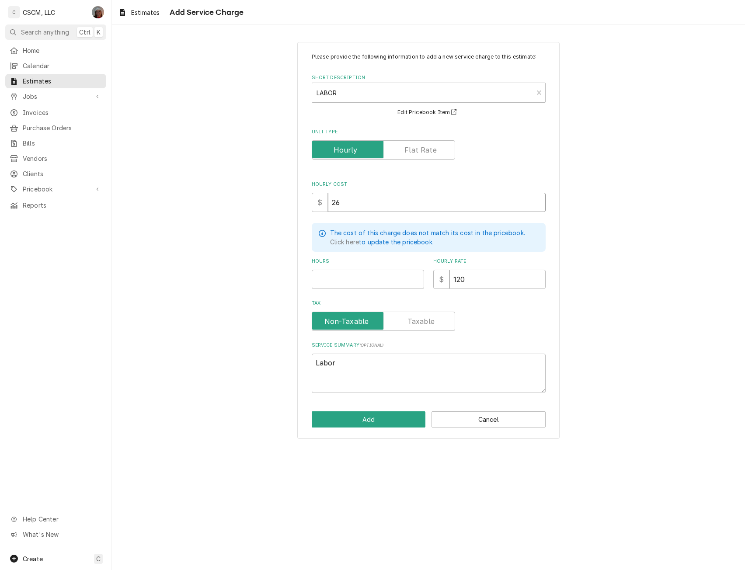
type textarea "x"
type input "26"
click at [356, 276] on input "Hours" at bounding box center [368, 279] width 112 height 19
type textarea "x"
type input "4"
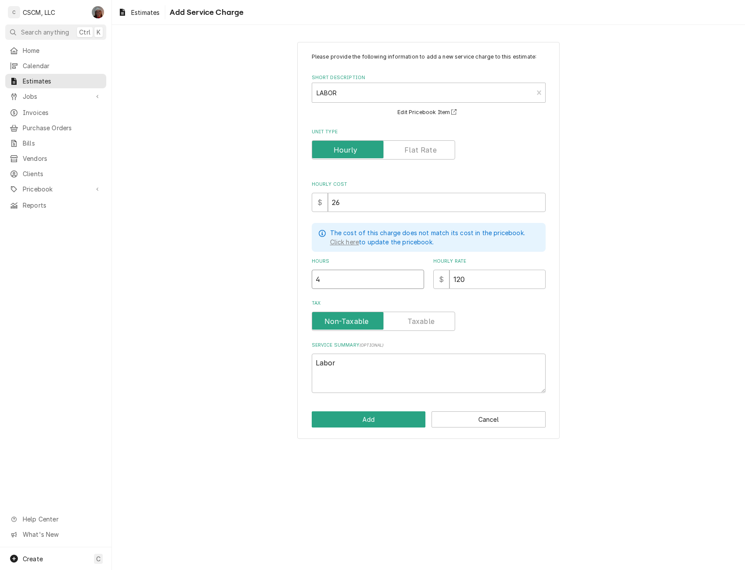
type textarea "x"
type input "4"
click at [350, 359] on textarea "Labor" at bounding box center [429, 373] width 234 height 39
type textarea "x"
type textarea "Labor"
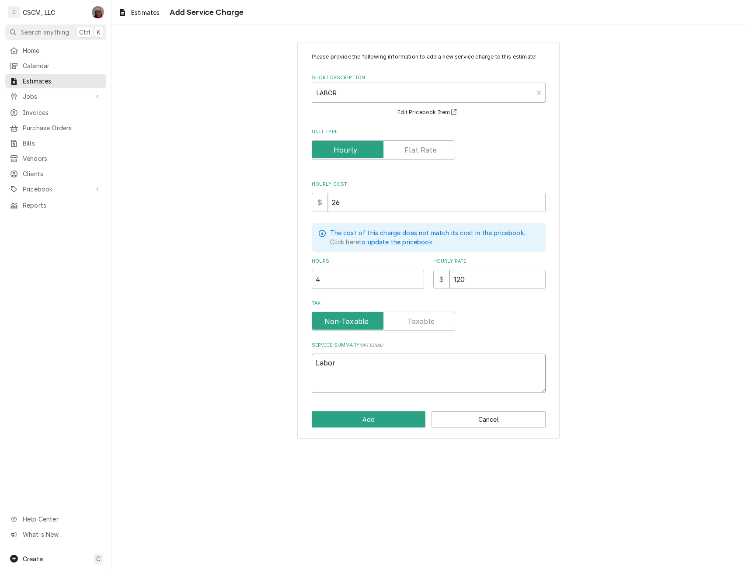
type textarea "x"
type textarea "Labor 1"
type textarea "x"
type textarea "Labor 1-"
type textarea "x"
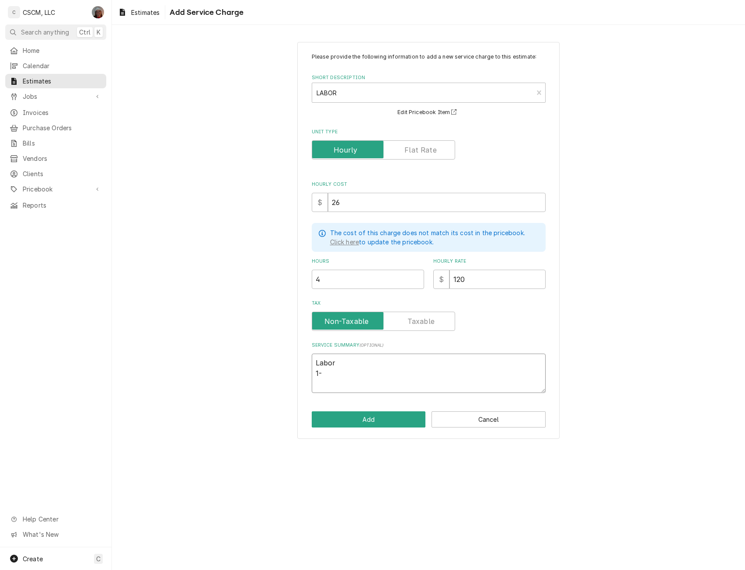
type textarea "Labor 1-1"
type textarea "x"
type textarea "Labor 1-1/"
type textarea "x"
type textarea "Labor 1-1/2"
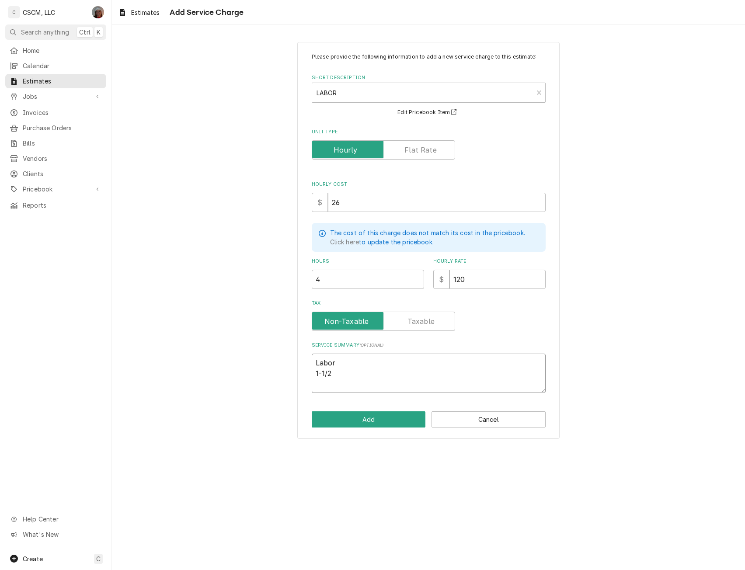
type textarea "x"
type textarea "Labor 1-1/2"
type textarea "x"
type textarea "Labor 1-1/2 d"
type textarea "x"
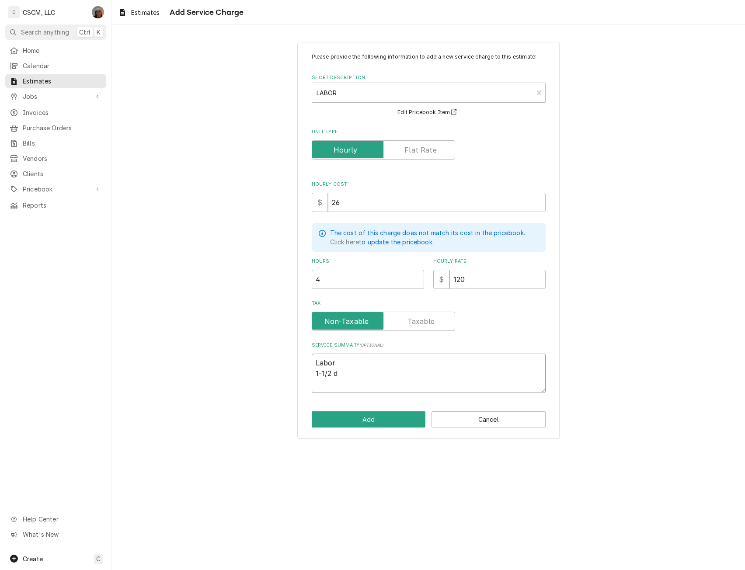
type textarea "Labor 1-1/2 di"
type textarea "x"
type textarea "Labor 1-1/2 dia"
type textarea "x"
type textarea "Labor 1-1/2 diag"
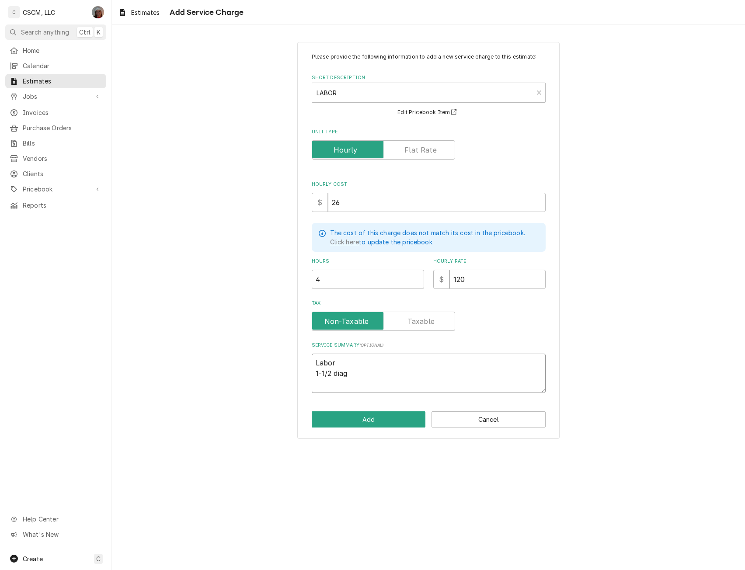
type textarea "x"
type textarea "Labor 1-1/2 diagn"
type textarea "x"
type textarea "Labor 1-1/2 diagno"
type textarea "x"
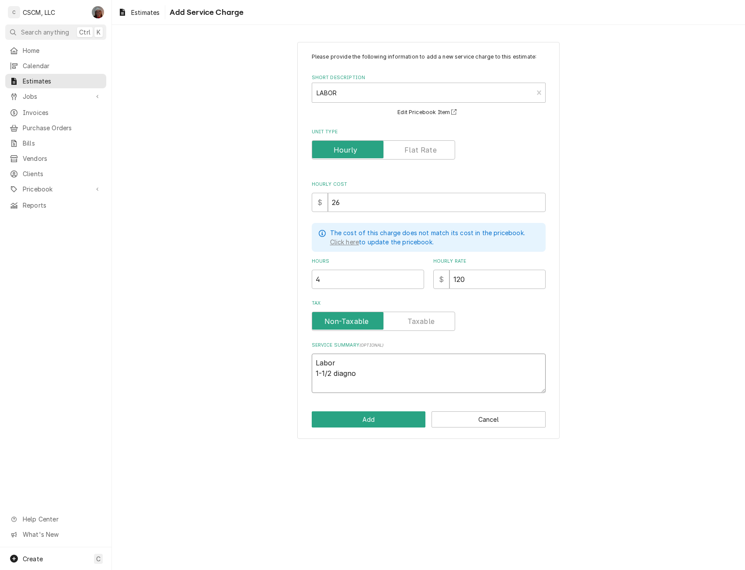
type textarea "Labor 1-1/2 diagnos"
type textarea "x"
type textarea "Labor 1-1/2 diagnost"
type textarea "x"
type textarea "Labor 1-1/2 diagnosti"
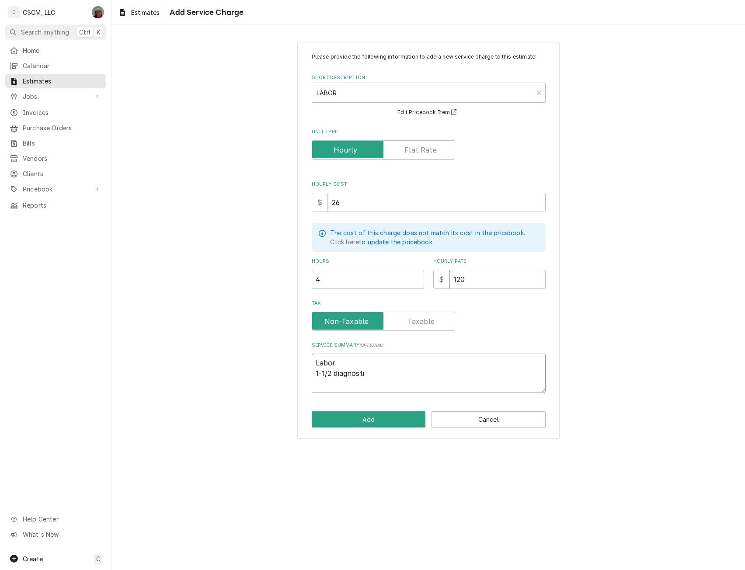
type textarea "x"
type textarea "Labor 1-1/2 diagnostic"
type textarea "x"
type textarea "Labor 1-1/2 diagnostic"
click at [363, 416] on button "Add" at bounding box center [369, 420] width 114 height 16
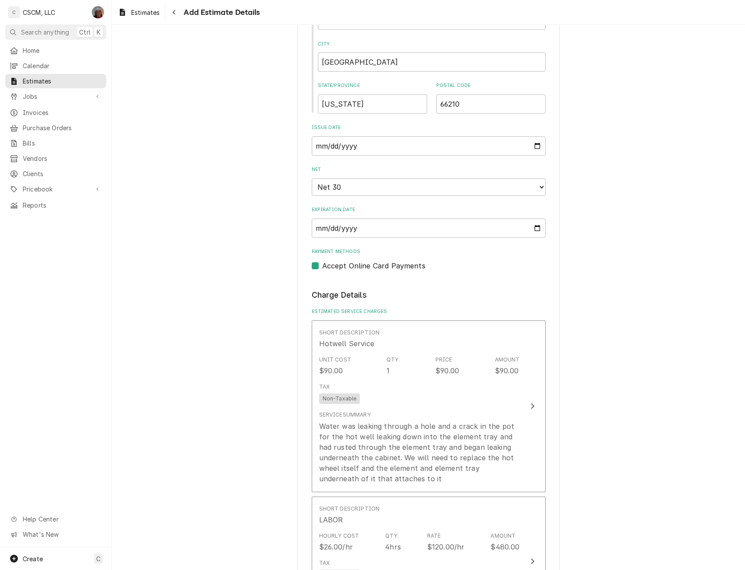
scroll to position [684, 0]
type textarea "x"
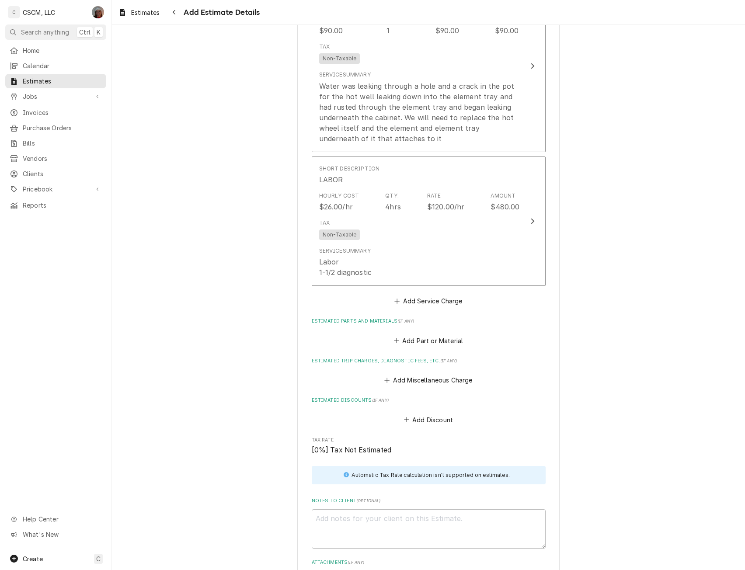
scroll to position [1072, 0]
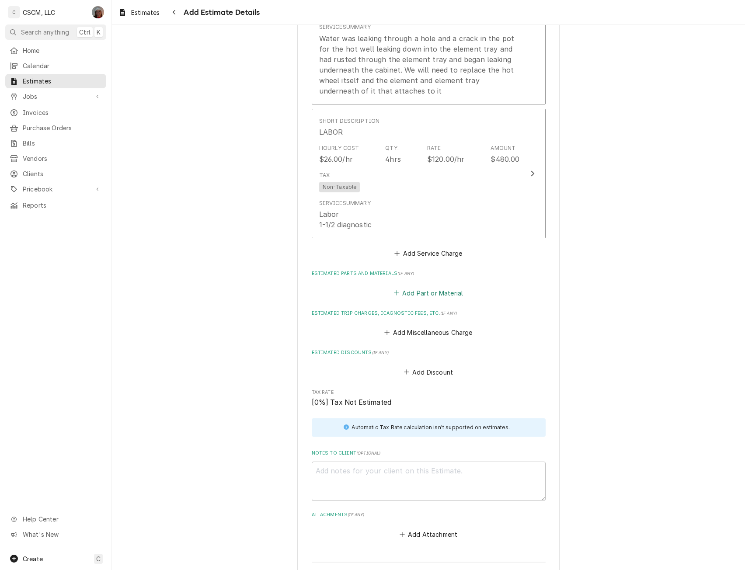
click at [403, 295] on button "Add Part or Material" at bounding box center [428, 293] width 72 height 12
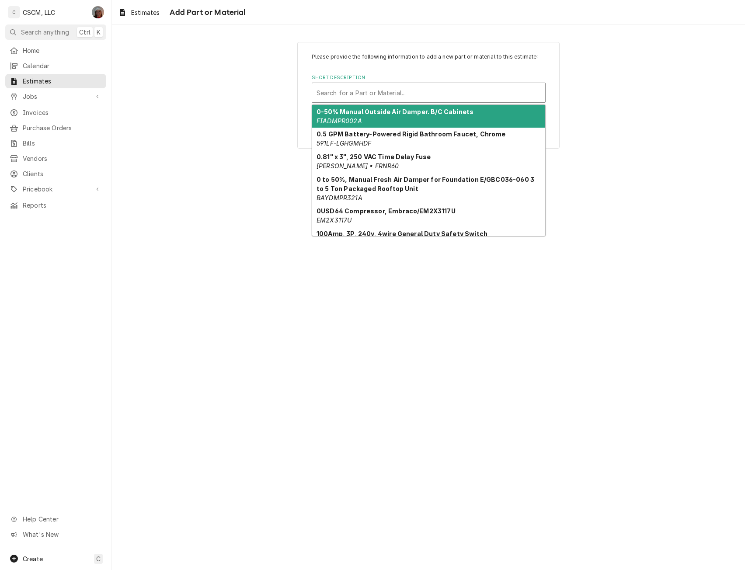
click at [336, 91] on div "Short Description" at bounding box center [429, 93] width 224 height 16
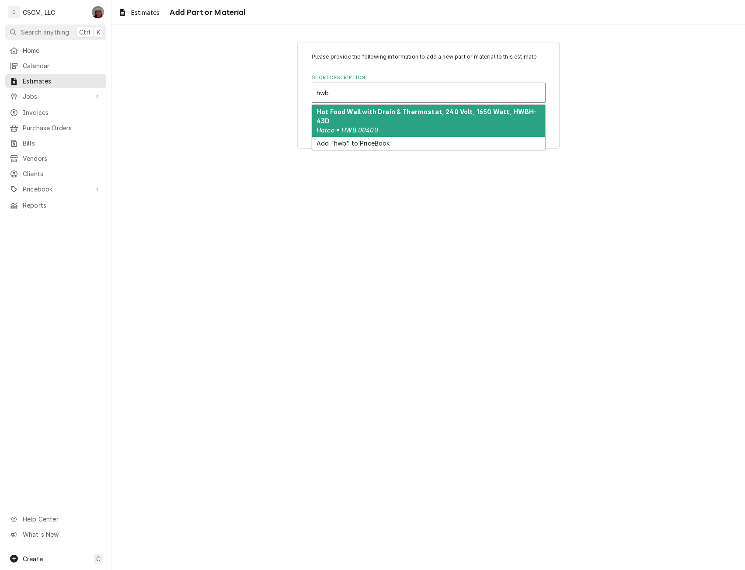
type input "hwb."
click at [335, 114] on strong "Hot Food Well with Drain & Thermostat, 240 Volt, 1650 Watt, HWBH-43D" at bounding box center [427, 116] width 220 height 17
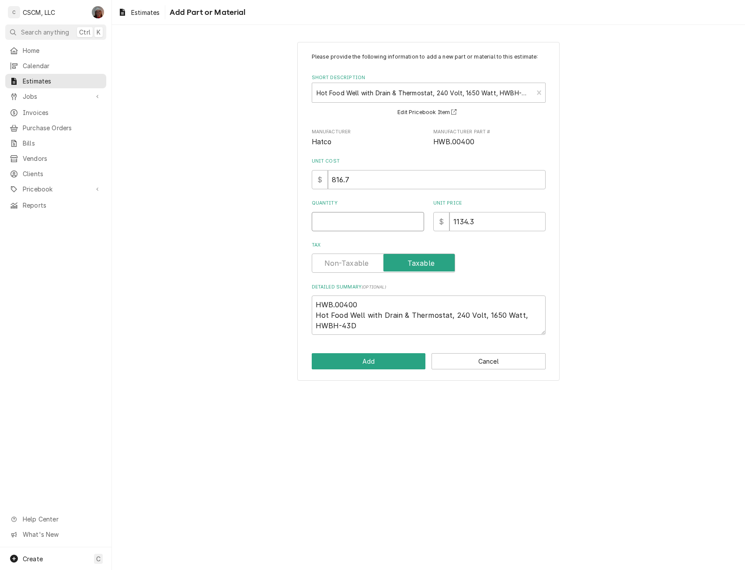
click at [333, 224] on input "Quantity" at bounding box center [368, 221] width 112 height 19
type textarea "x"
type input "1"
type textarea "x"
type input "1"
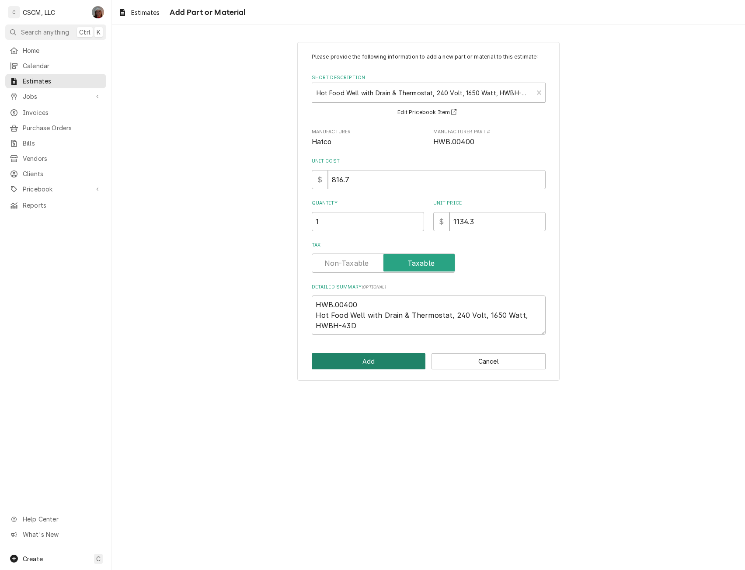
click at [366, 369] on button "Add" at bounding box center [369, 361] width 114 height 16
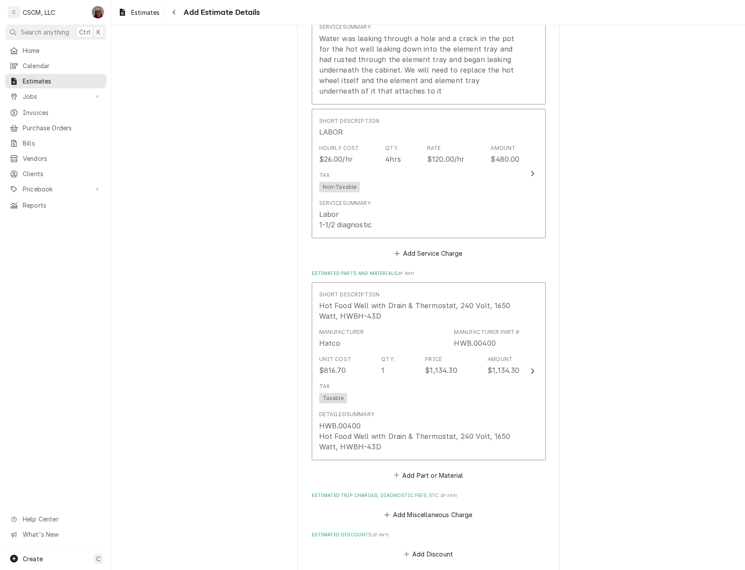
scroll to position [1061, 0]
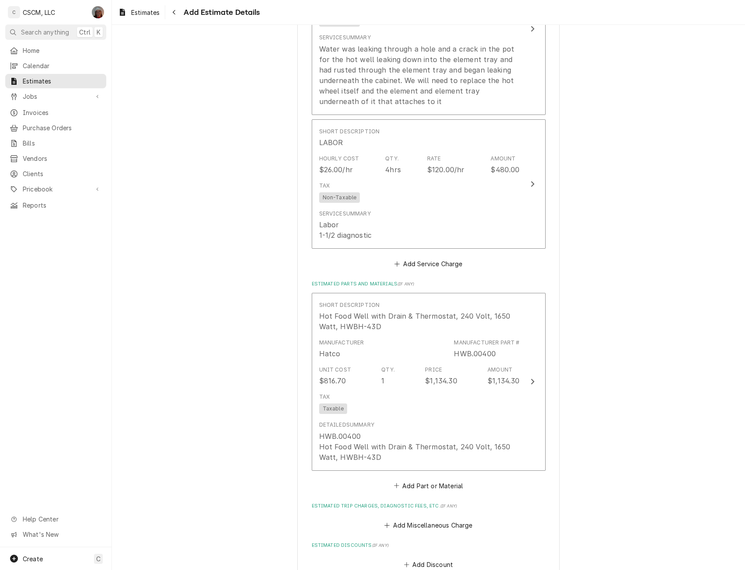
type textarea "x"
click at [403, 482] on button "Add Part or Material" at bounding box center [428, 486] width 72 height 12
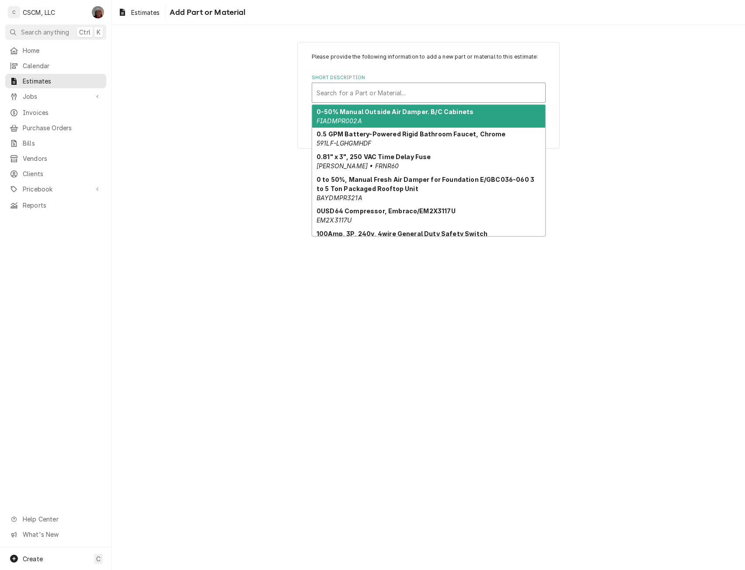
click at [385, 86] on div "Short Description" at bounding box center [429, 93] width 224 height 16
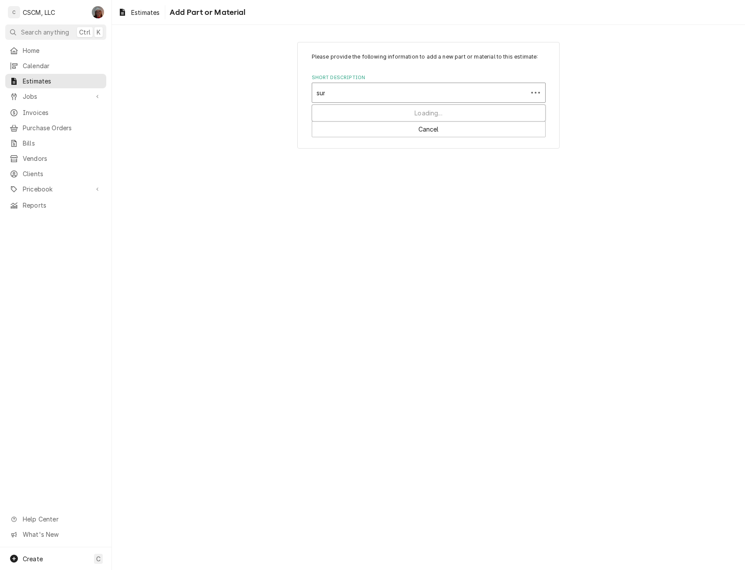
type input "sund"
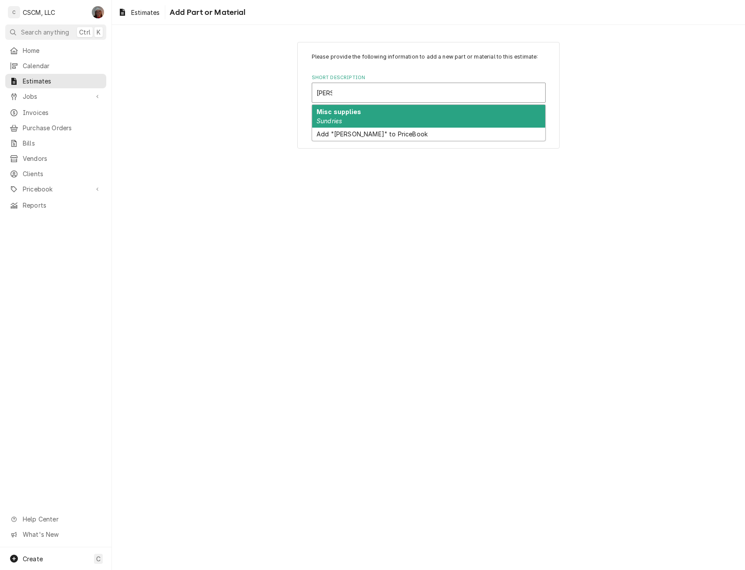
click at [357, 116] on div "Misc supplies Sundries" at bounding box center [428, 116] width 233 height 23
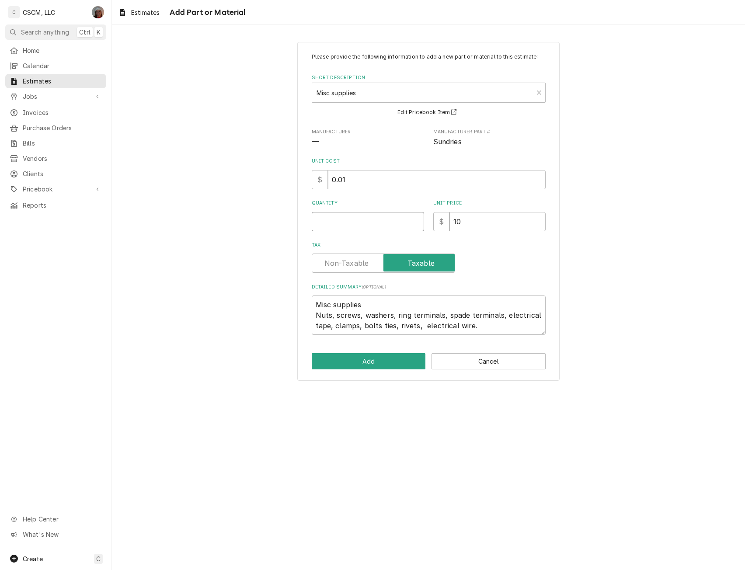
click at [327, 221] on input "Quantity" at bounding box center [368, 221] width 112 height 19
type textarea "x"
type input "1"
type textarea "x"
type input "1"
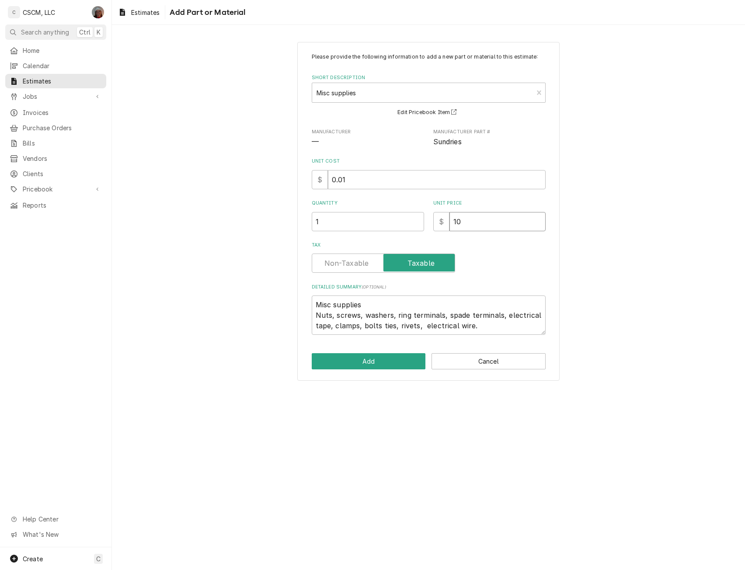
click at [458, 222] on input "10" at bounding box center [498, 221] width 96 height 19
type textarea "x"
type input "0"
type textarea "x"
type input "30"
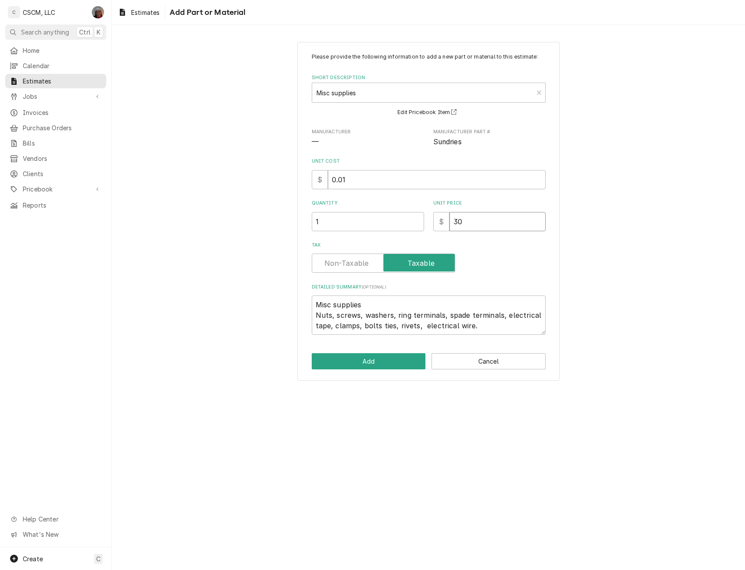
type textarea "x"
type input "30"
click at [354, 365] on button "Add" at bounding box center [369, 361] width 114 height 16
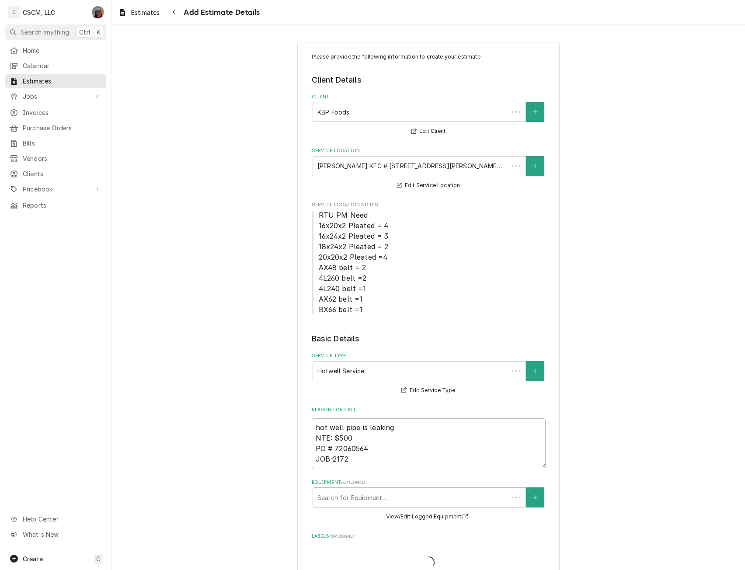
scroll to position [1051, 0]
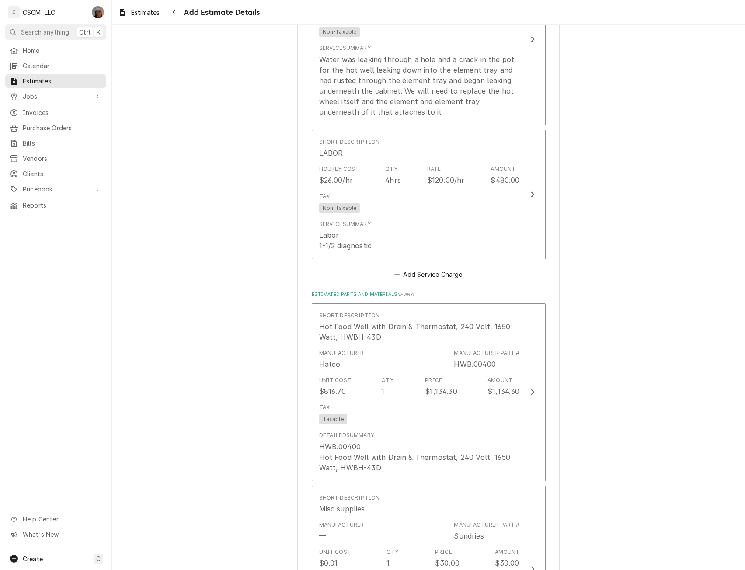
type textarea "x"
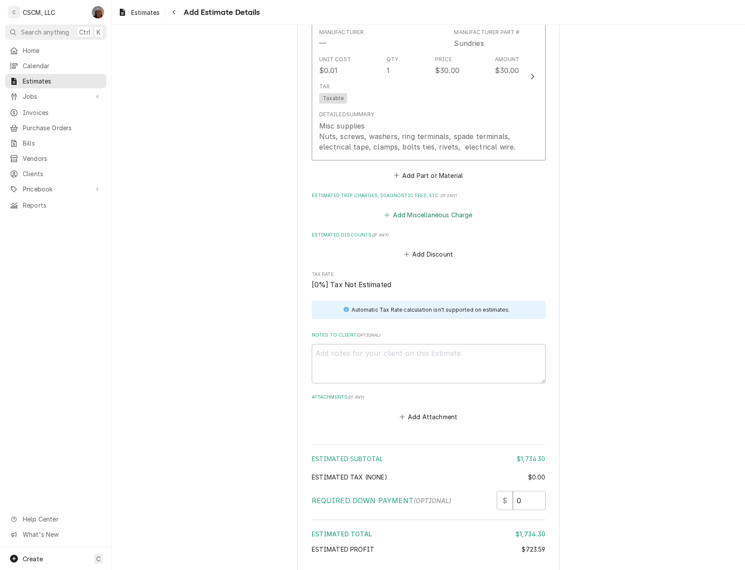
click at [410, 217] on button "Add Miscellaneous Charge" at bounding box center [428, 215] width 91 height 12
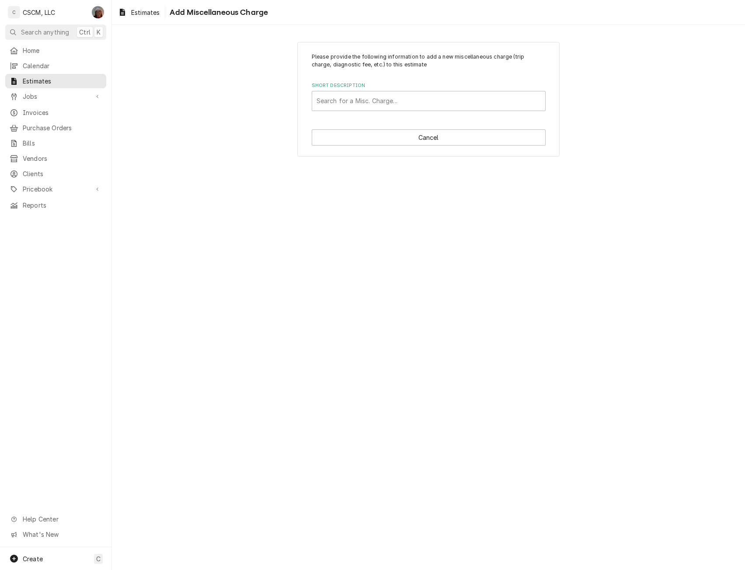
click at [361, 90] on div "Short Description Search for a Misc. Charge..." at bounding box center [429, 96] width 234 height 28
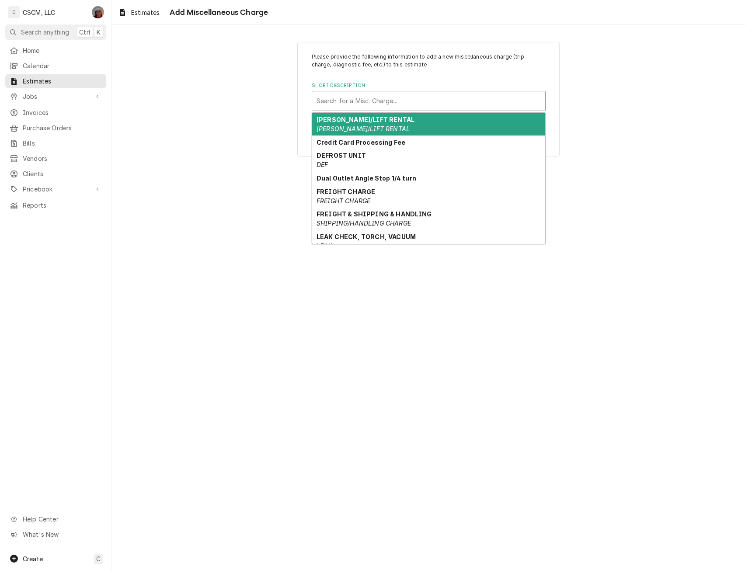
click at [357, 101] on div "Short Description" at bounding box center [429, 101] width 224 height 16
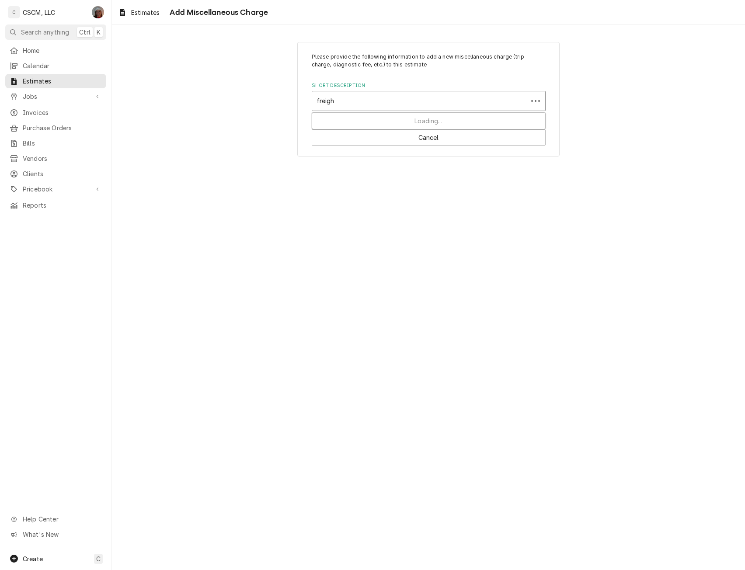
type input "freight"
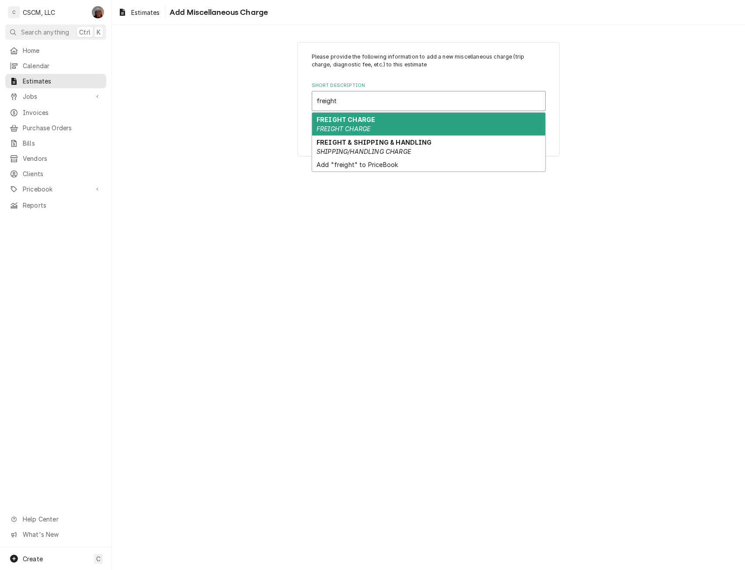
click at [339, 128] on em "FREIGHT CHARGE" at bounding box center [344, 128] width 54 height 7
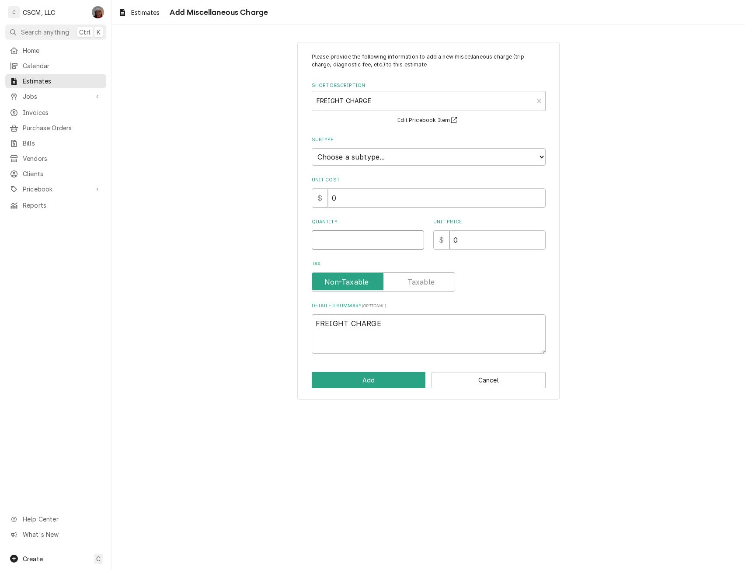
click at [339, 242] on input "Quantity" at bounding box center [368, 240] width 112 height 19
type textarea "x"
type input "1"
type textarea "x"
type input "7"
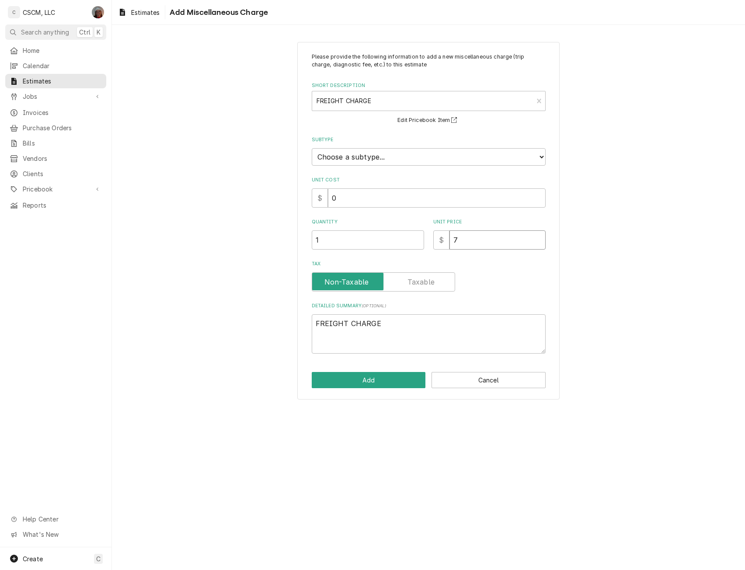
type textarea "x"
type input "75"
type textarea "x"
type input "75"
click at [367, 380] on button "Add" at bounding box center [369, 380] width 114 height 16
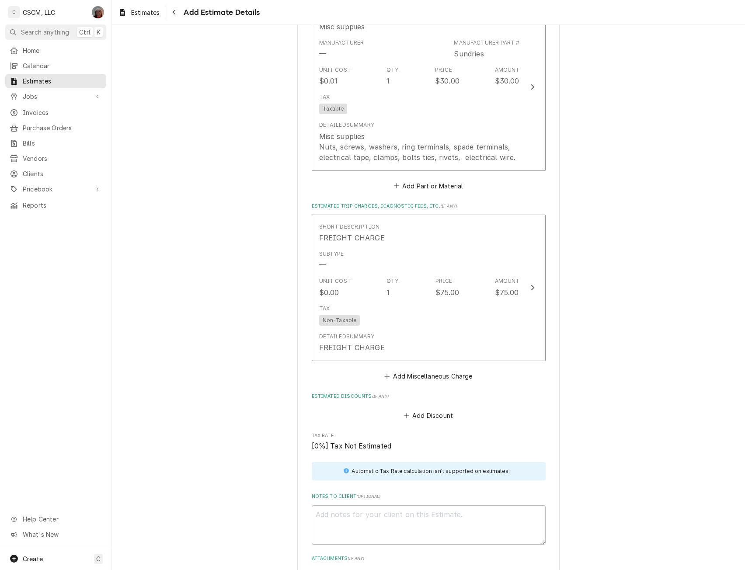
scroll to position [1760, 0]
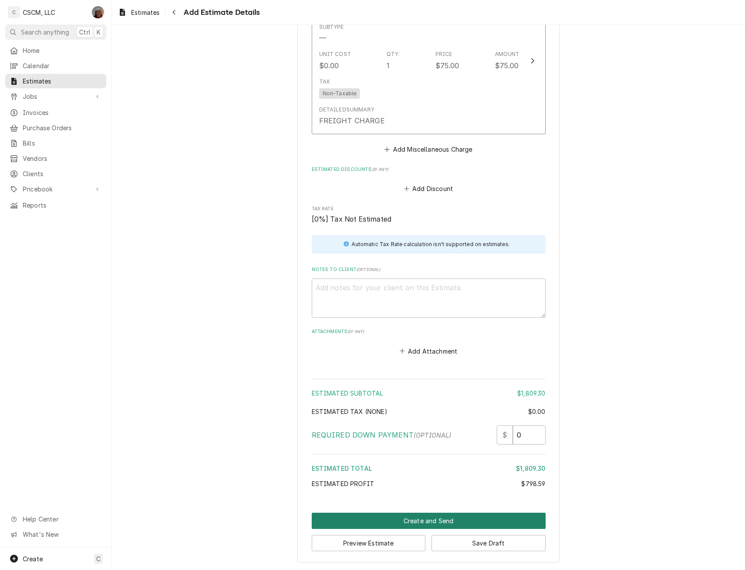
click at [424, 519] on button "Create and Send" at bounding box center [429, 521] width 234 height 16
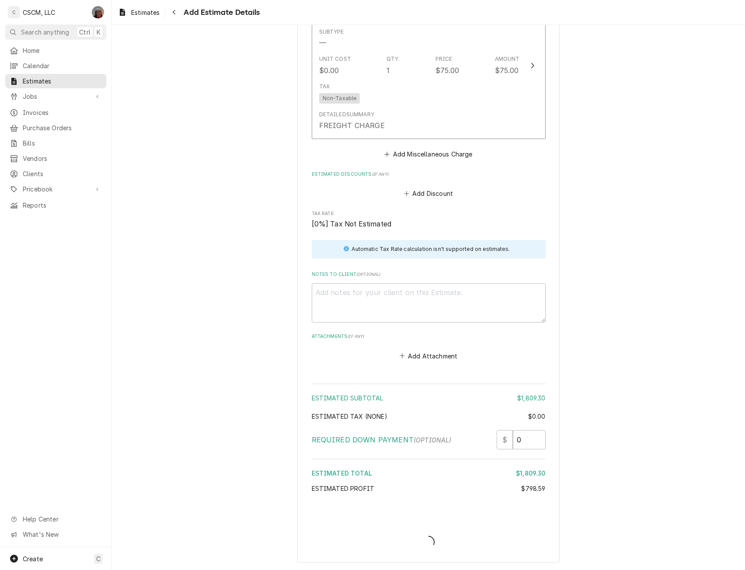
scroll to position [1755, 0]
type textarea "x"
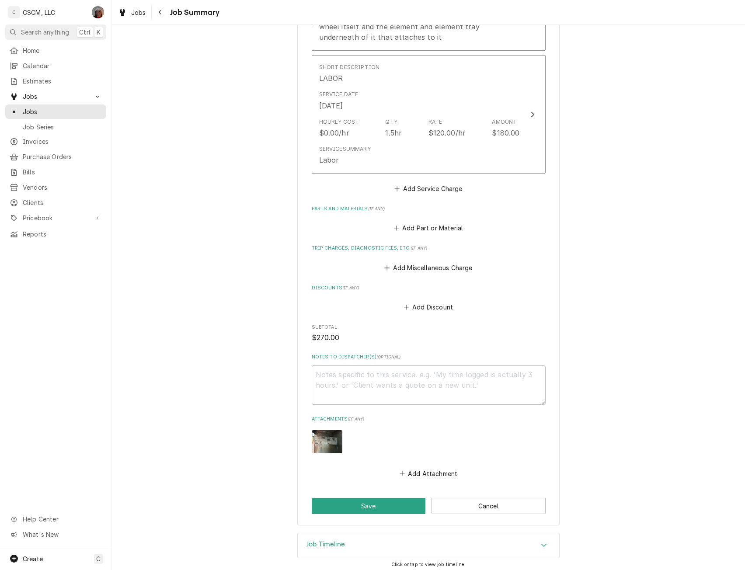
scroll to position [404, 0]
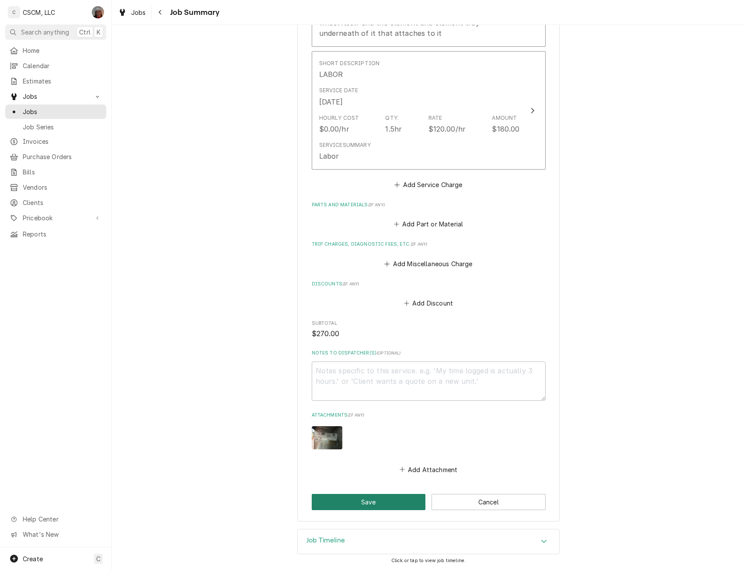
click at [375, 498] on button "Save" at bounding box center [369, 502] width 114 height 16
type textarea "x"
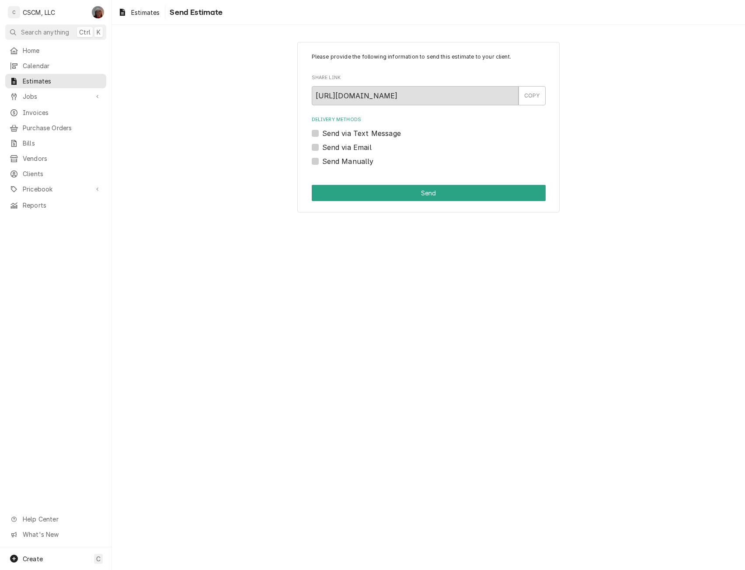
click at [322, 161] on label "Send Manually" at bounding box center [348, 161] width 52 height 10
click at [322, 161] on input "Send Manually" at bounding box center [439, 165] width 234 height 19
checkbox input "true"
click at [360, 188] on button "Send" at bounding box center [429, 193] width 234 height 16
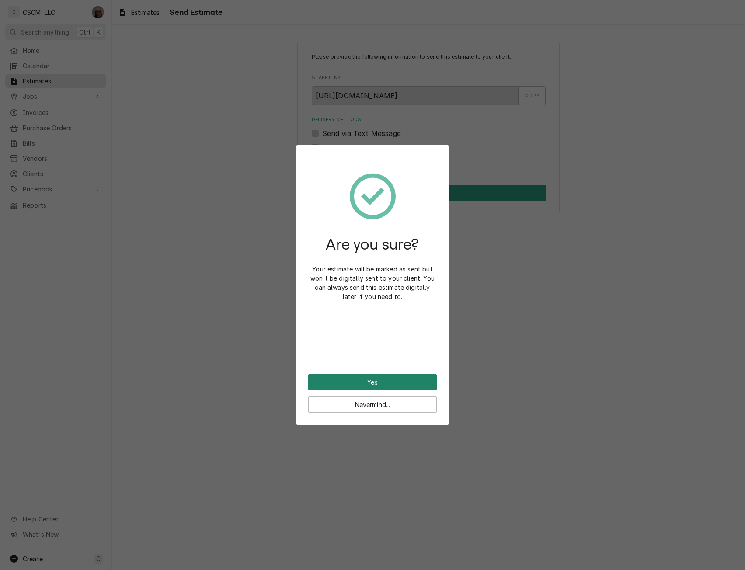
click at [357, 383] on button "Yes" at bounding box center [372, 382] width 129 height 16
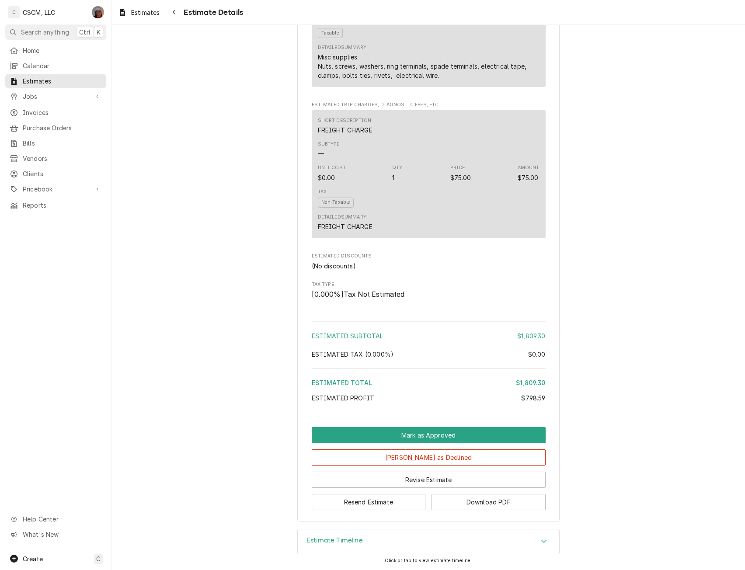
scroll to position [1001, 0]
click at [488, 500] on button "Download PDF" at bounding box center [489, 502] width 114 height 16
click at [40, 185] on span "Pricebook" at bounding box center [56, 189] width 66 height 9
click at [45, 217] on span "Parts & Materials" at bounding box center [62, 219] width 79 height 9
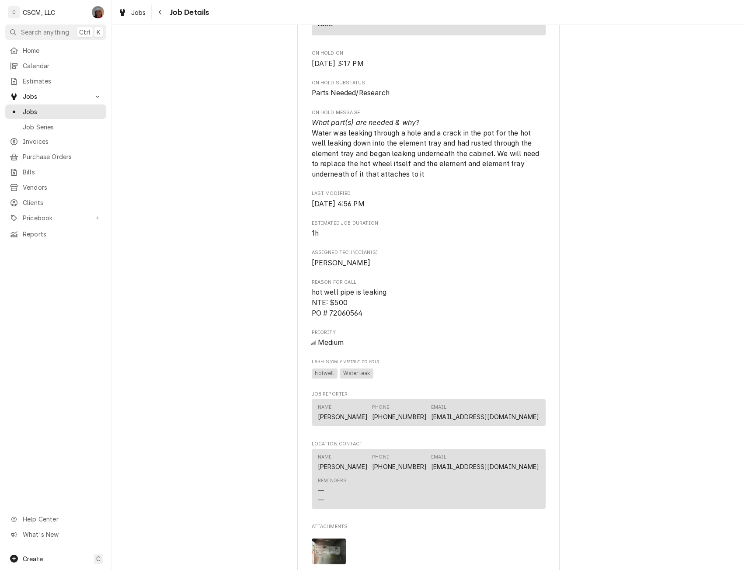
scroll to position [677, 0]
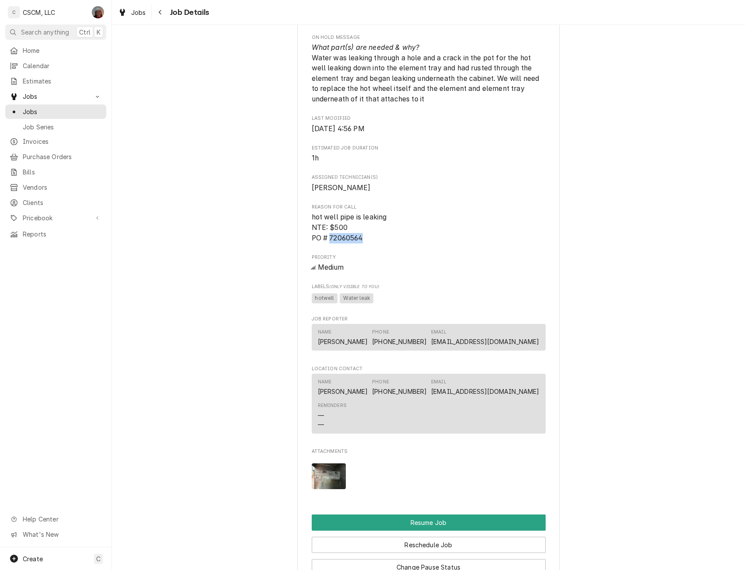
drag, startPoint x: 327, startPoint y: 250, endPoint x: 362, endPoint y: 252, distance: 34.6
click at [362, 243] on span "hot well pipe is leaking NTE: $500 PO # 72060564" at bounding box center [429, 227] width 234 height 31
copy span "72060564"
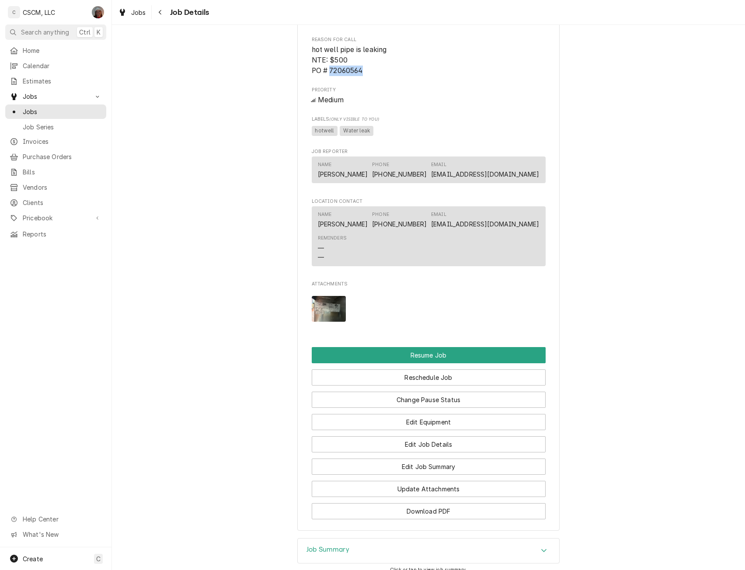
scroll to position [947, 0]
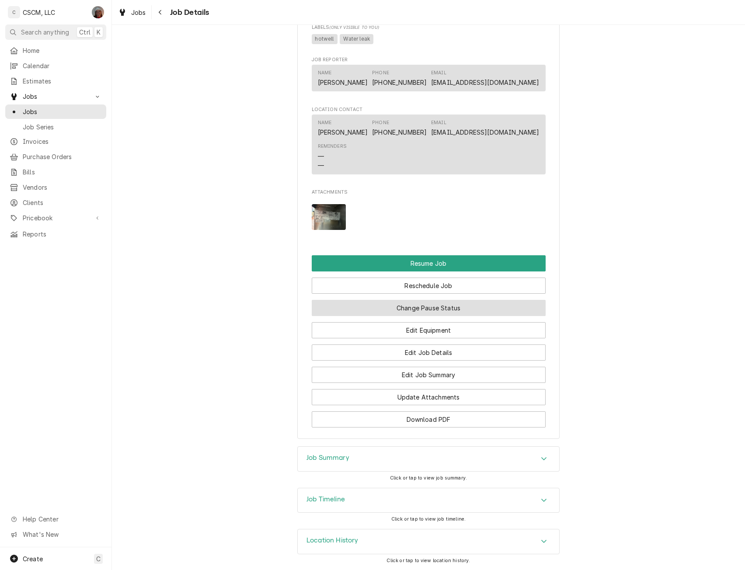
click at [418, 311] on button "Change Pause Status" at bounding box center [429, 308] width 234 height 16
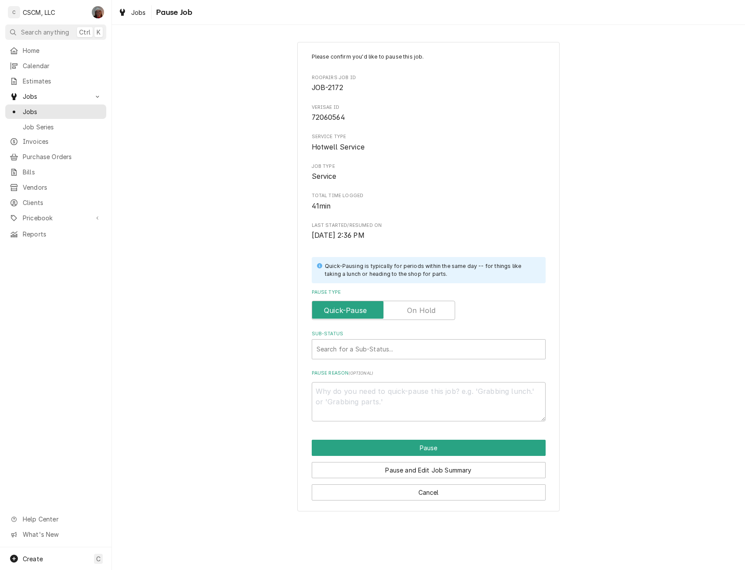
click at [416, 310] on label "Pause Type" at bounding box center [383, 310] width 143 height 19
click at [416, 310] on input "Pause Type" at bounding box center [384, 310] width 136 height 19
checkbox input "true"
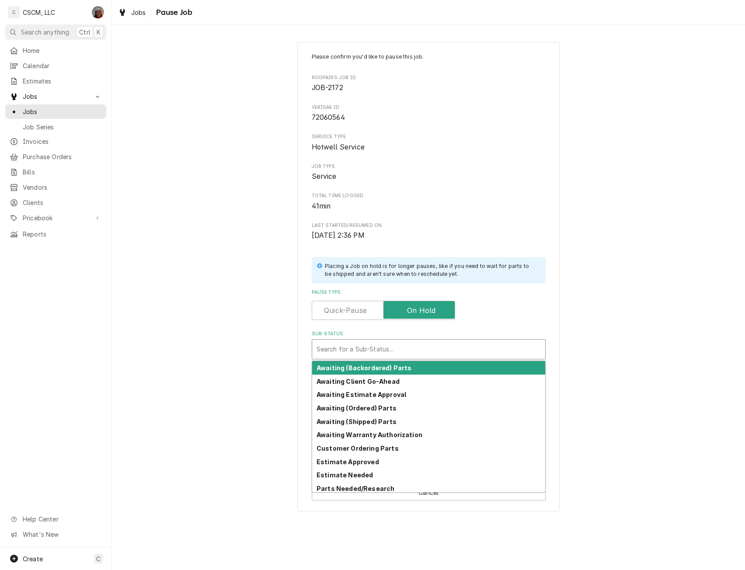
click at [378, 349] on div "Sub-Status" at bounding box center [429, 350] width 224 height 16
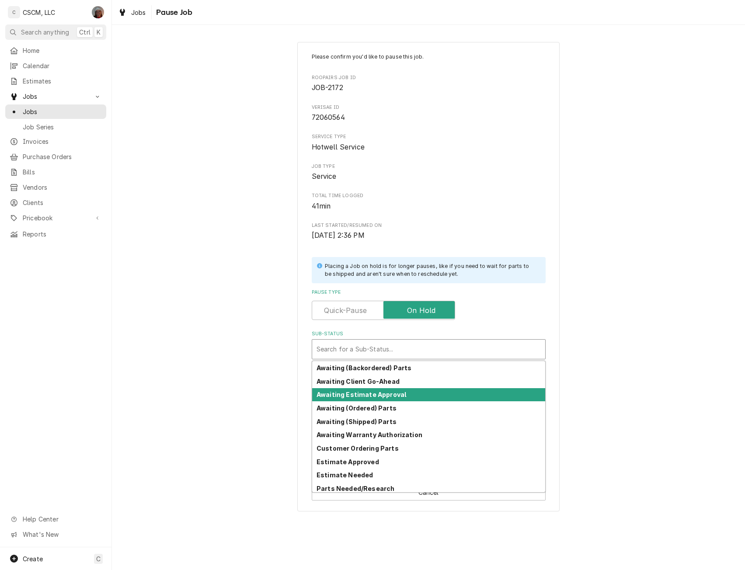
click at [385, 394] on strong "Awaiting Estimate Approval" at bounding box center [362, 394] width 90 height 7
type textarea "x"
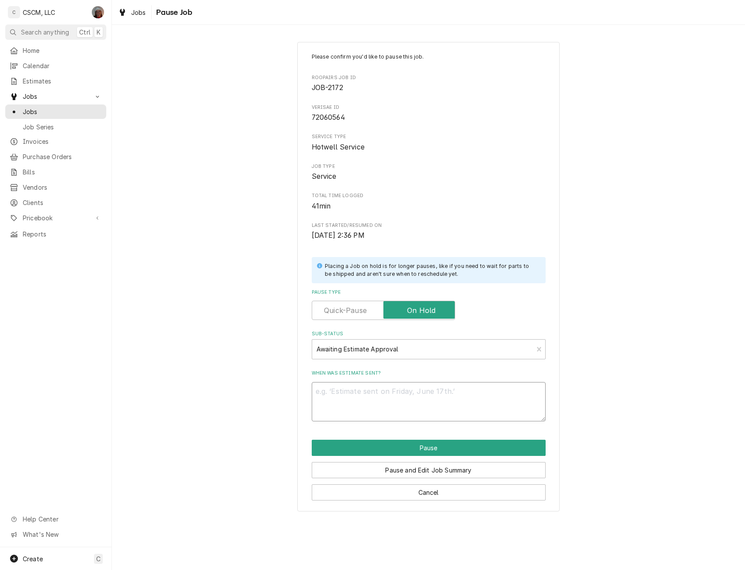
click at [334, 404] on textarea "When was estimate sent?" at bounding box center [429, 401] width 234 height 39
type textarea "9"
type textarea "x"
type textarea "9/"
type textarea "x"
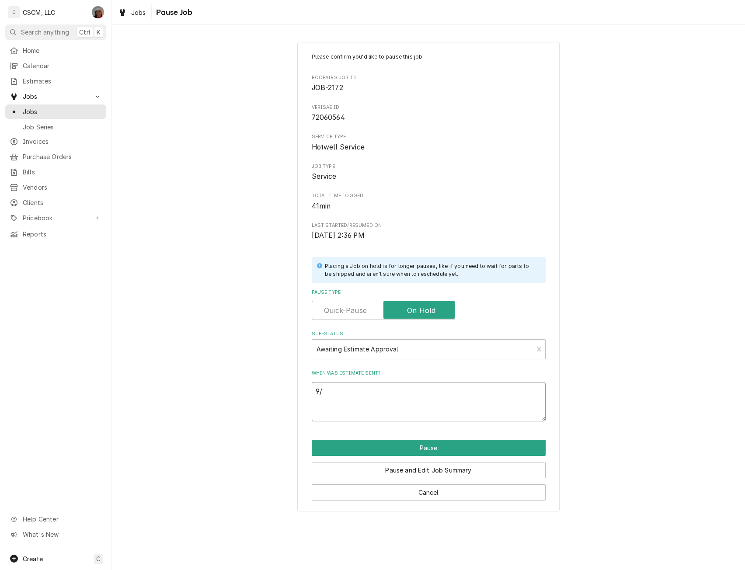
type textarea "9/8"
type textarea "x"
type textarea "9/8"
type textarea "x"
type textarea "9/8 S"
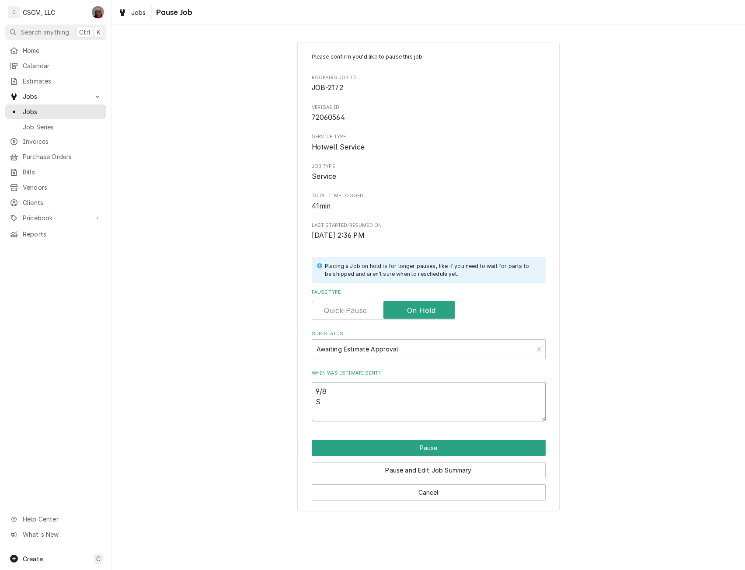
type textarea "x"
type textarea "[DATE]"
type textarea "x"
type textarea "9/8 Sub"
type textarea "x"
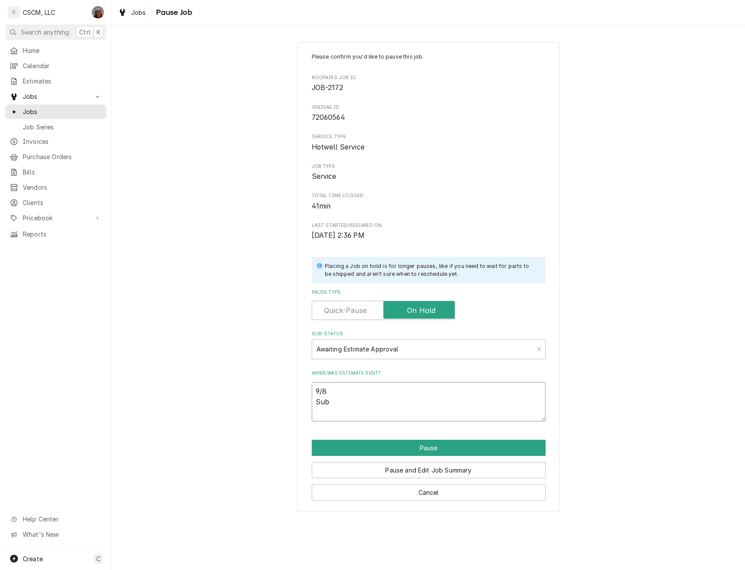
type textarea "9/8 Subm"
type textarea "x"
type textarea "9/8 Submi"
type textarea "x"
type textarea "9/8 Submit"
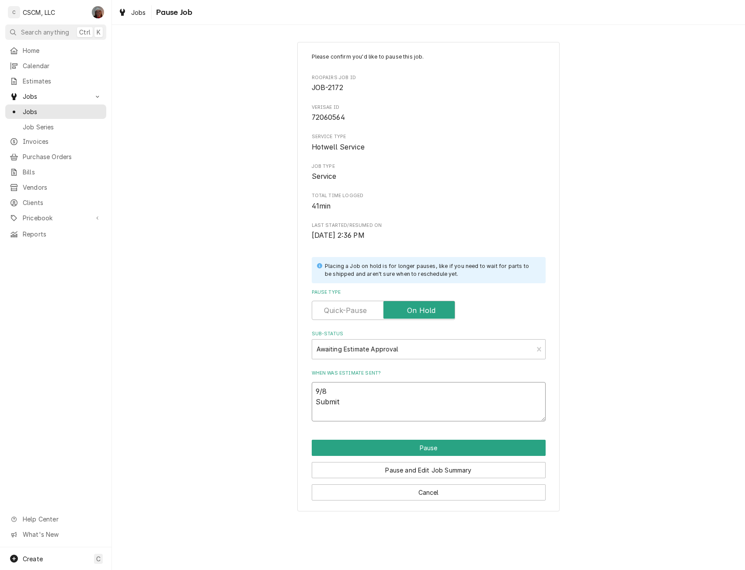
type textarea "x"
type textarea "9/8 Submitt"
type textarea "x"
type textarea "9/8 Submitte"
type textarea "x"
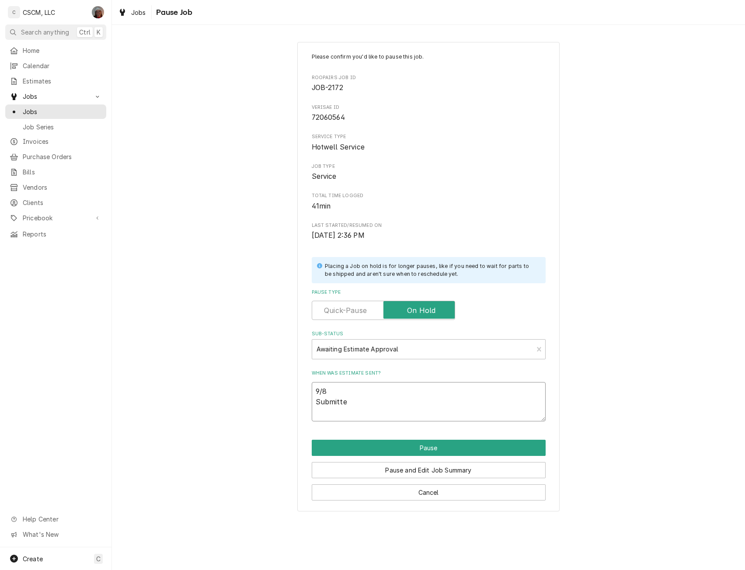
type textarea "9/8 Submitted"
type textarea "x"
type textarea "9/8 Submitted"
type textarea "x"
type textarea "9/8 Submitted E"
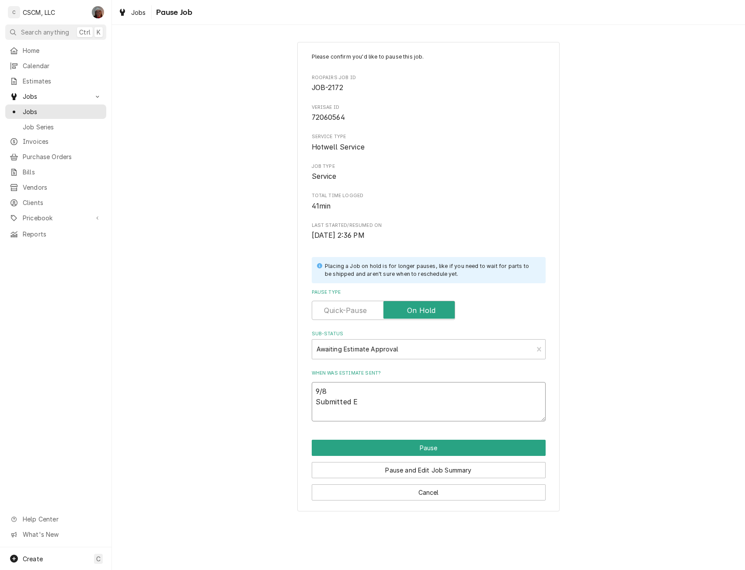
type textarea "x"
type textarea "9/8 Submitted Es"
type textarea "x"
type textarea "9/8 Submitted Est"
type textarea "x"
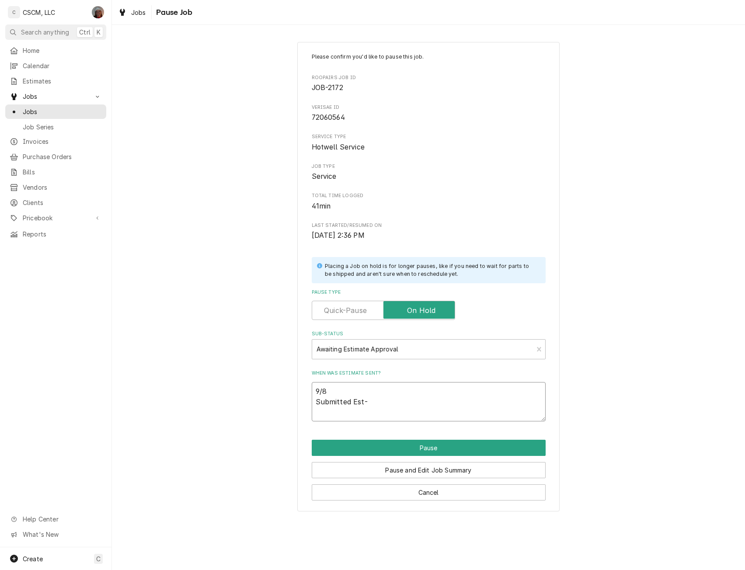
type textarea "9/8 Submitted Est-7"
type textarea "x"
type textarea "9/8 Submitted Est-76"
type textarea "x"
type textarea "9/8 Submitted Est-76"
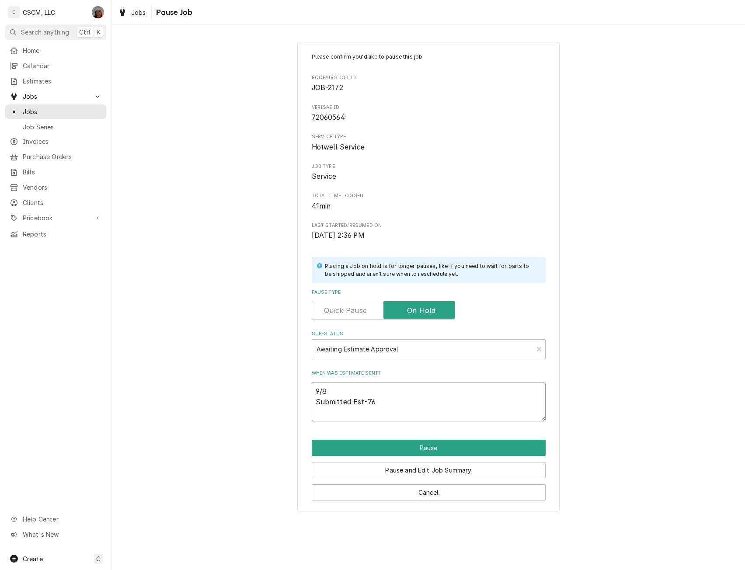
type textarea "x"
type textarea "9/8 Submitted Est-76 v"
type textarea "x"
type textarea "9/8 Submitted Est-76 vi"
type textarea "x"
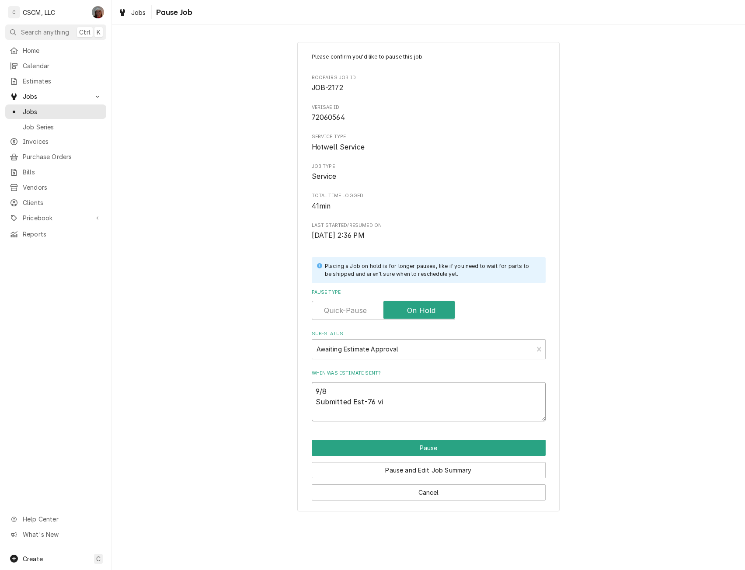
type textarea "9/8 Submitted Est-76 via"
type textarea "x"
type textarea "9/8 Submitted Est-76 via"
type textarea "x"
type textarea "9/8 Submitted Est-76 via V"
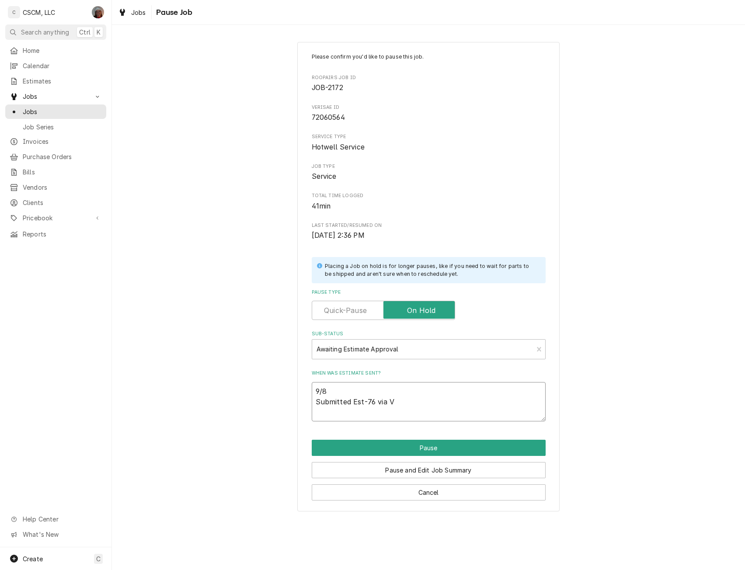
type textarea "x"
type textarea "9/8 Submitted Est-76 via Ver"
type textarea "x"
type textarea "9/8 Submitted Est-76 via Veri"
type textarea "x"
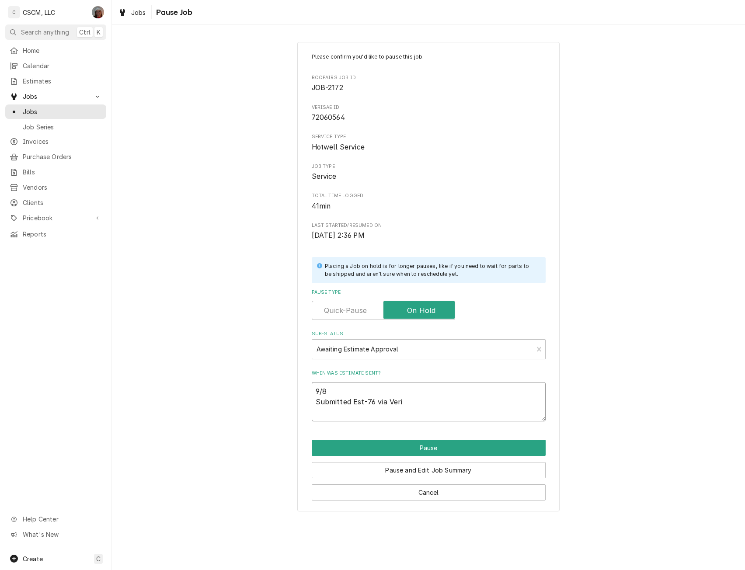
type textarea "9/8 Submitted Est-76 via Veris"
type textarea "x"
type textarea "9/8 Submitted Est-76 via [GEOGRAPHIC_DATA]"
type textarea "x"
type textarea "9/8 Submitted Est-76 via Verisae"
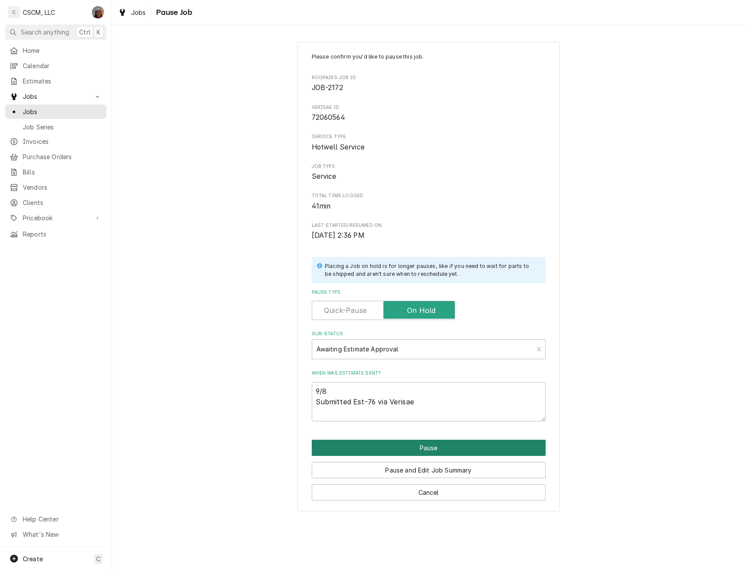
click at [412, 446] on button "Pause" at bounding box center [429, 448] width 234 height 16
type textarea "x"
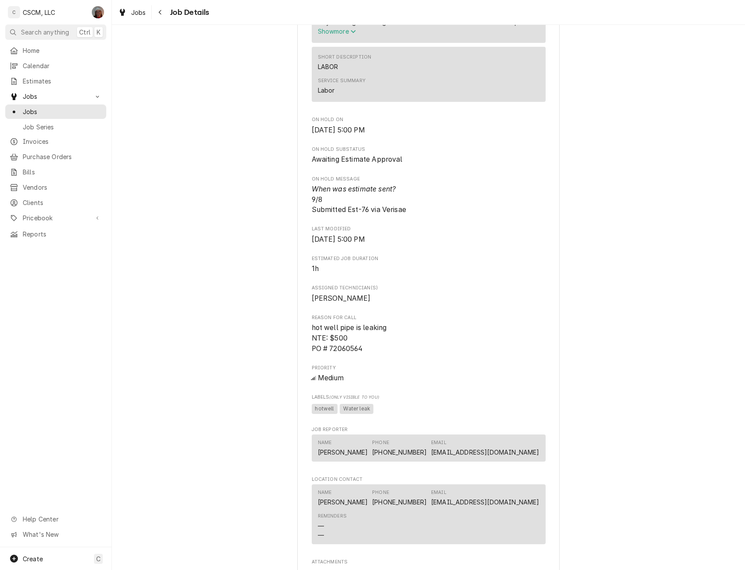
scroll to position [916, 0]
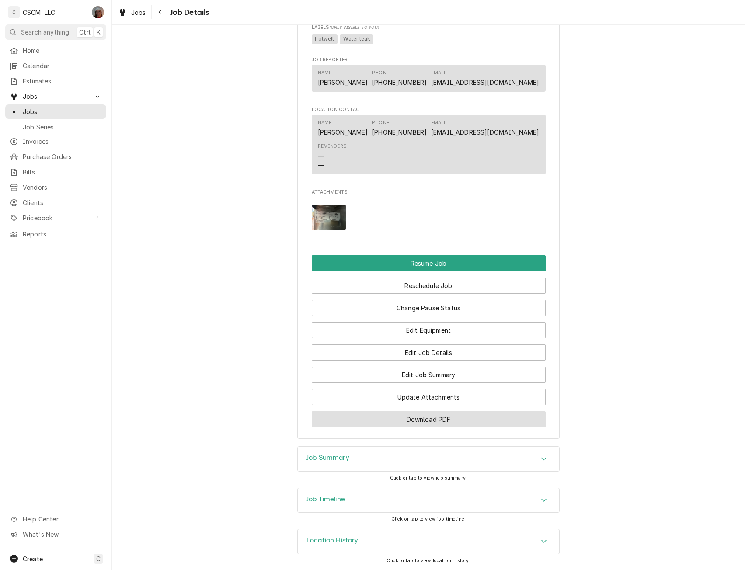
click at [409, 415] on button "Download PDF" at bounding box center [429, 420] width 234 height 16
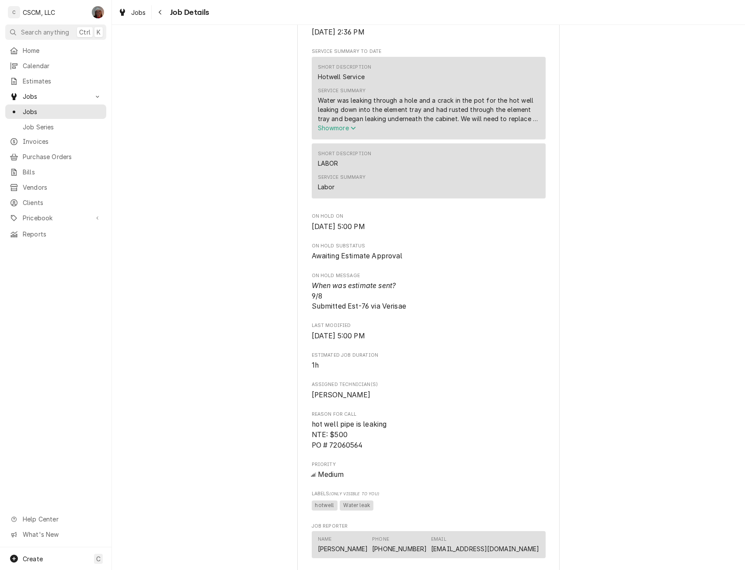
scroll to position [0, 0]
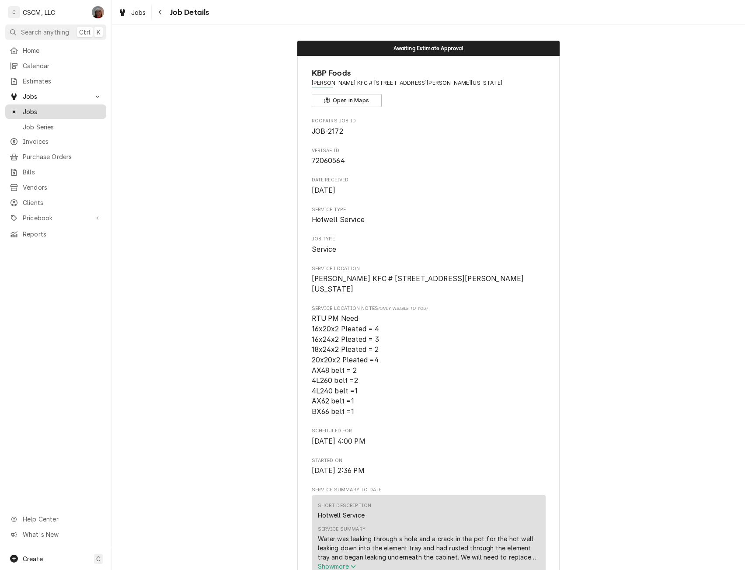
click at [36, 107] on span "Jobs" at bounding box center [62, 111] width 79 height 9
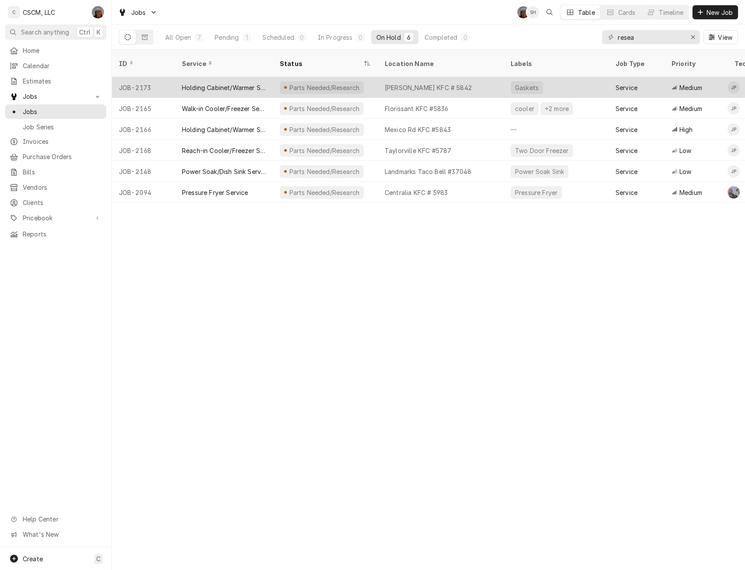
click at [266, 83] on div "Holding Cabinet/Warmer Service" at bounding box center [224, 87] width 84 height 9
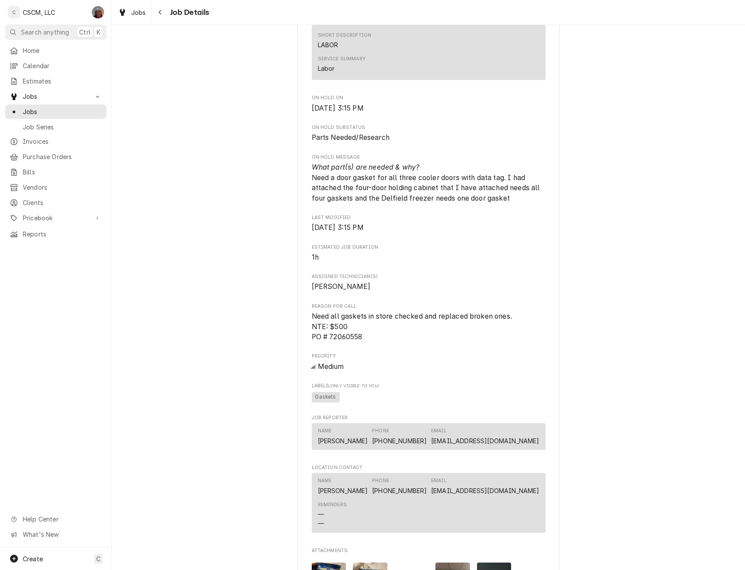
scroll to position [541, 0]
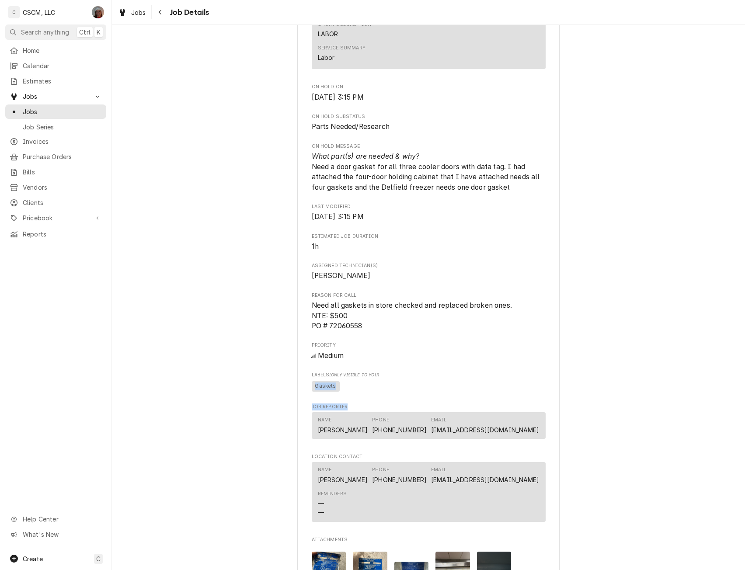
drag, startPoint x: 737, startPoint y: 380, endPoint x: 736, endPoint y: 418, distance: 38.1
click at [736, 418] on div "Parts Needed/Research KBP Foods Homer Adams KFC # 5842 / 2994 Homer M Adams Pkw…" at bounding box center [428, 153] width 633 height 1321
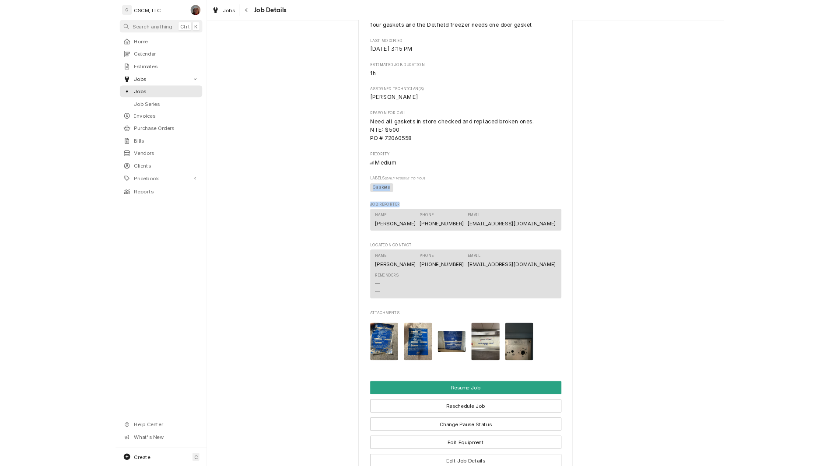
scroll to position [703, 0]
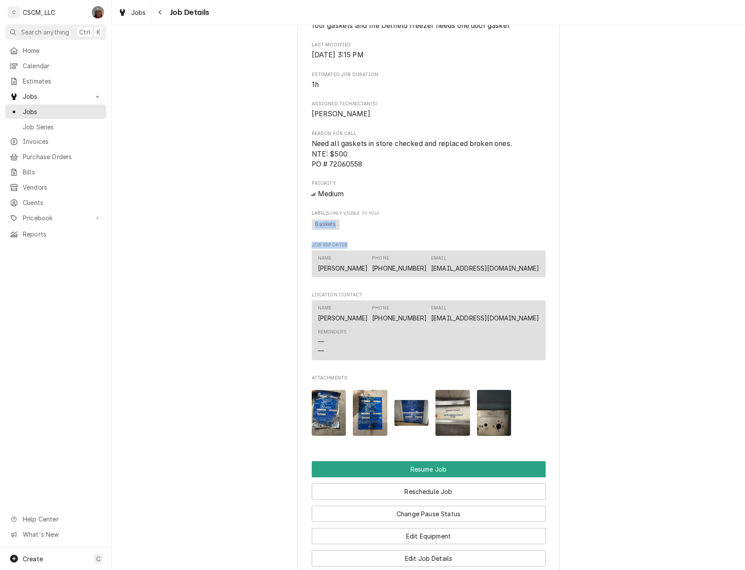
click at [451, 424] on img "Attachments" at bounding box center [453, 413] width 35 height 46
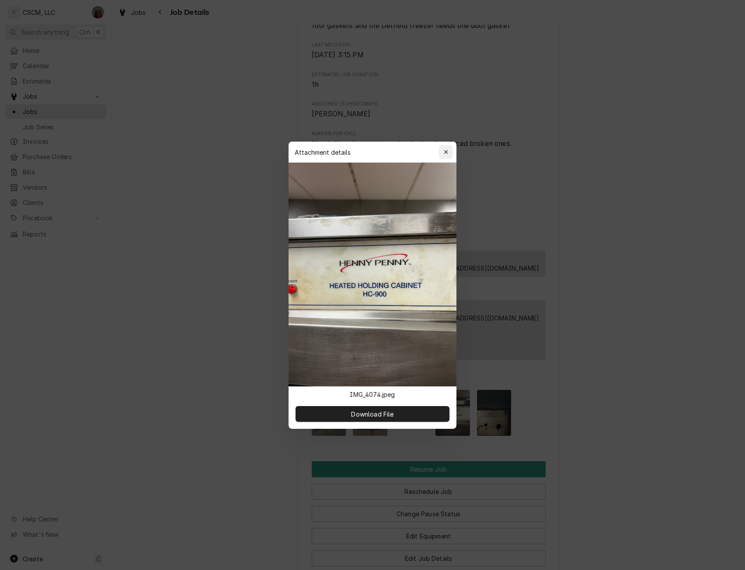
click at [445, 150] on icon "button" at bounding box center [446, 152] width 5 height 6
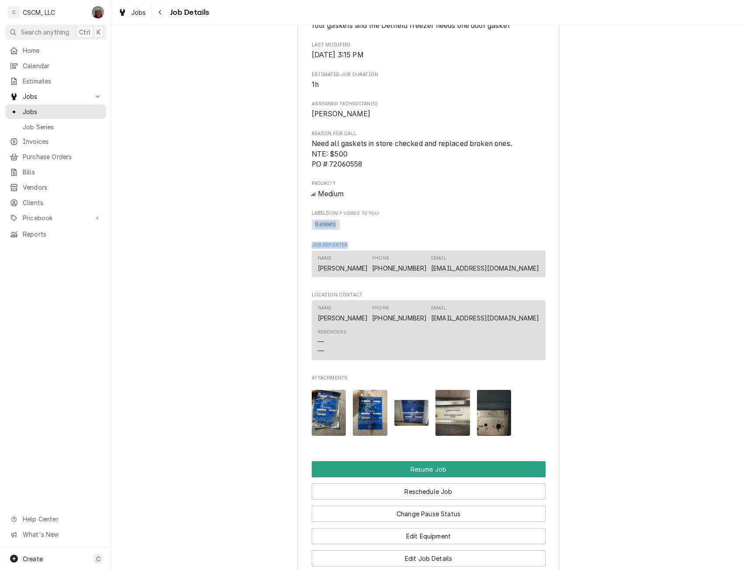
click at [488, 420] on img "Attachments" at bounding box center [494, 413] width 35 height 46
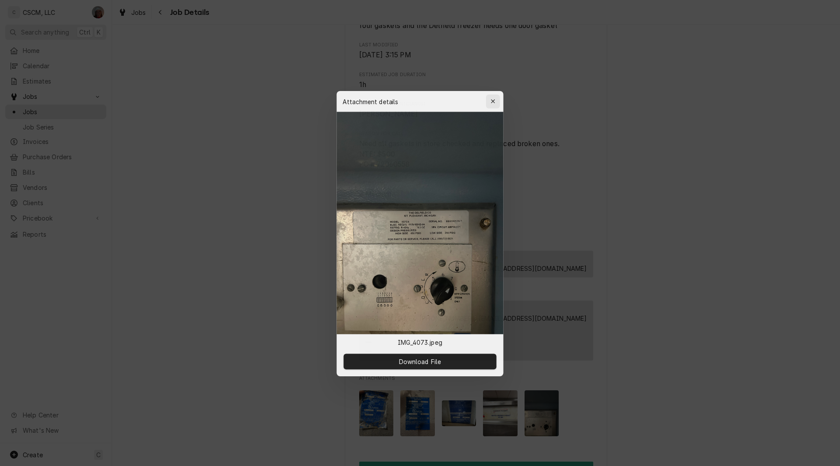
click at [494, 98] on icon "button" at bounding box center [493, 100] width 5 height 6
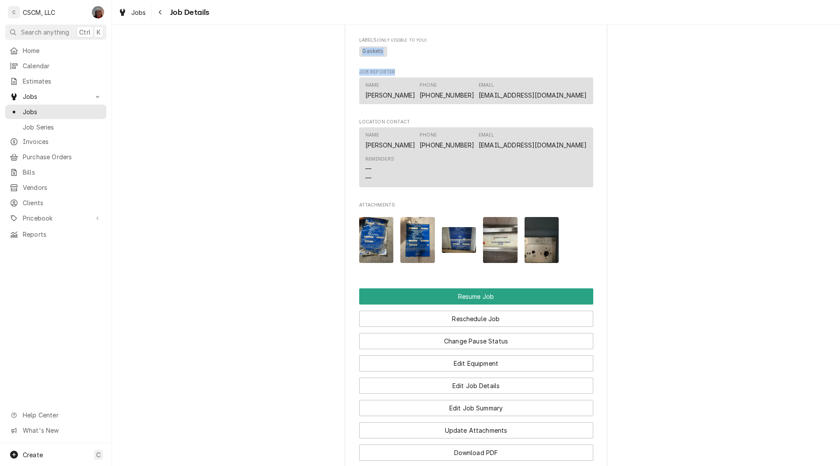
scroll to position [888, 0]
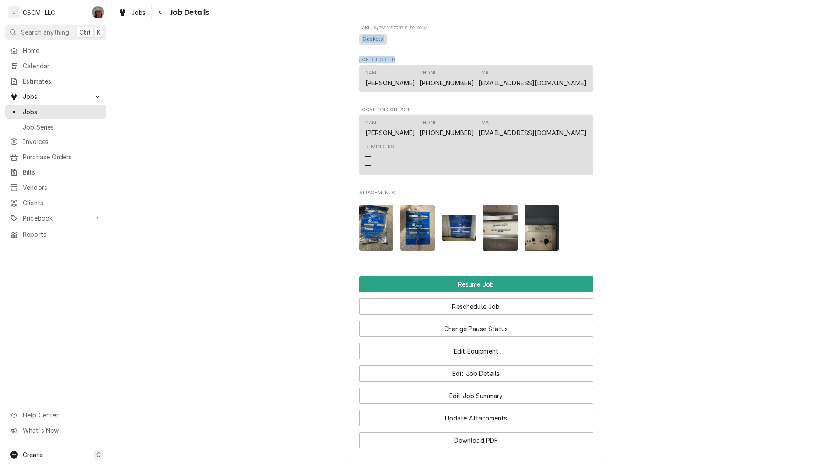
click at [368, 241] on img "Attachments" at bounding box center [376, 228] width 35 height 46
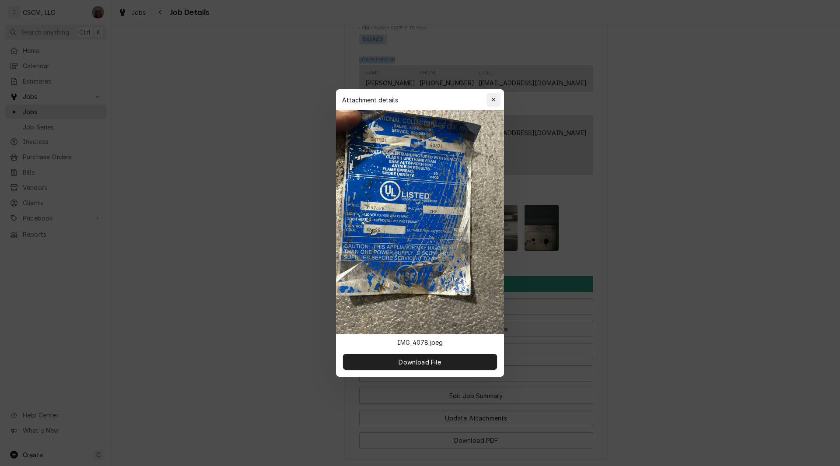
click at [492, 101] on icon "button" at bounding box center [493, 100] width 5 height 6
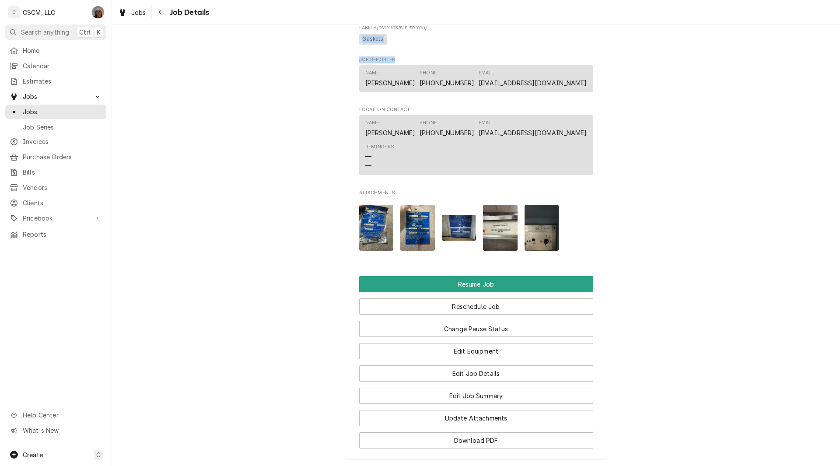
click at [420, 218] on img "Attachments" at bounding box center [417, 228] width 35 height 46
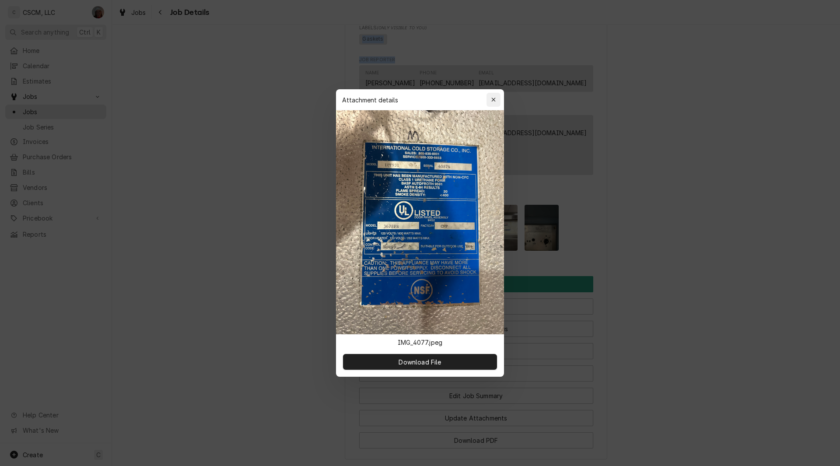
click at [495, 99] on icon "button" at bounding box center [493, 100] width 5 height 6
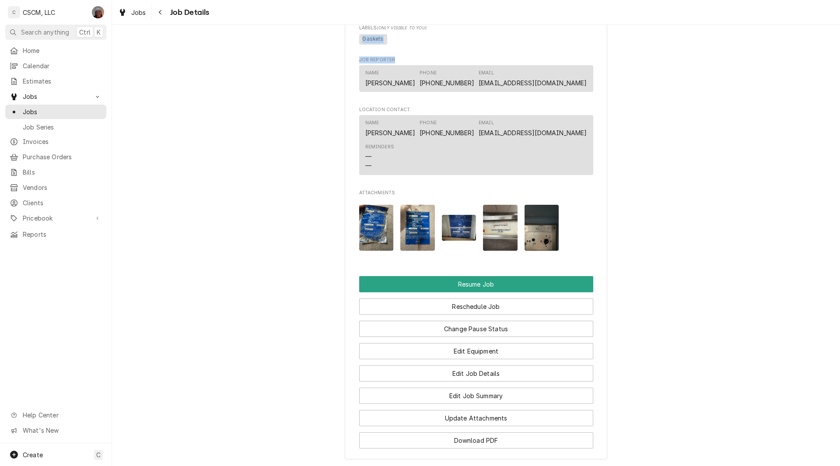
click at [463, 238] on img "Attachments" at bounding box center [459, 228] width 35 height 26
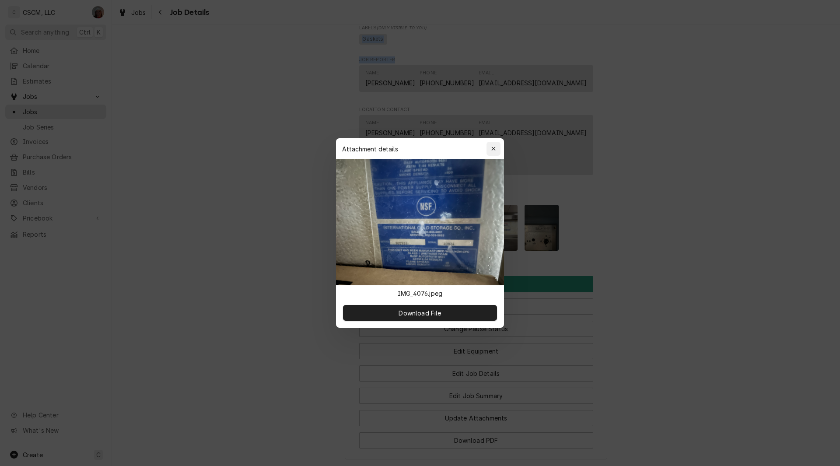
click at [493, 150] on icon "button" at bounding box center [493, 149] width 4 height 4
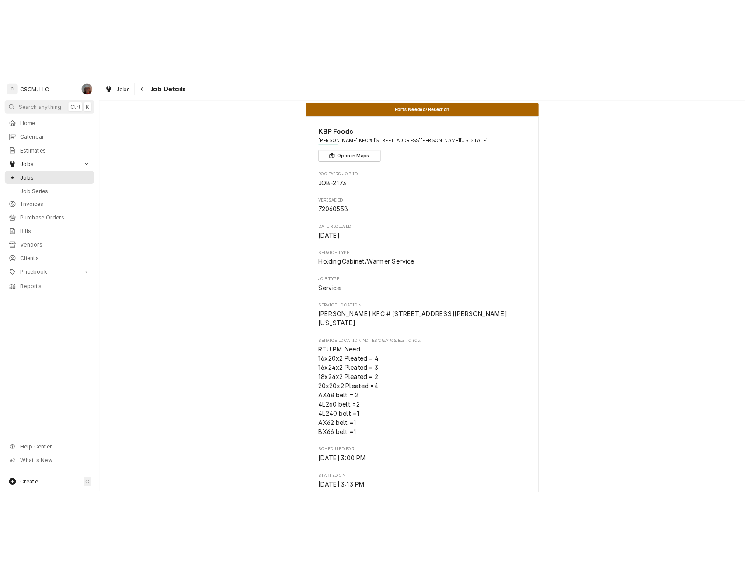
scroll to position [0, 0]
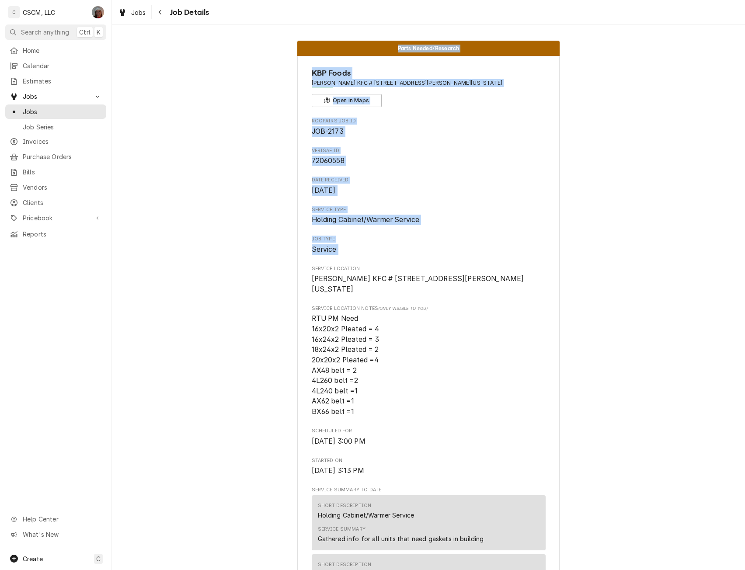
drag, startPoint x: 211, startPoint y: 269, endPoint x: 224, endPoint y: -3, distance: 272.4
click at [224, 0] on html "C CSCM, LLC DV Search anything Ctrl K Home Calendar Estimates Jobs Jobs Job Ser…" at bounding box center [372, 285] width 745 height 570
click at [36, 109] on span "Jobs" at bounding box center [62, 111] width 79 height 9
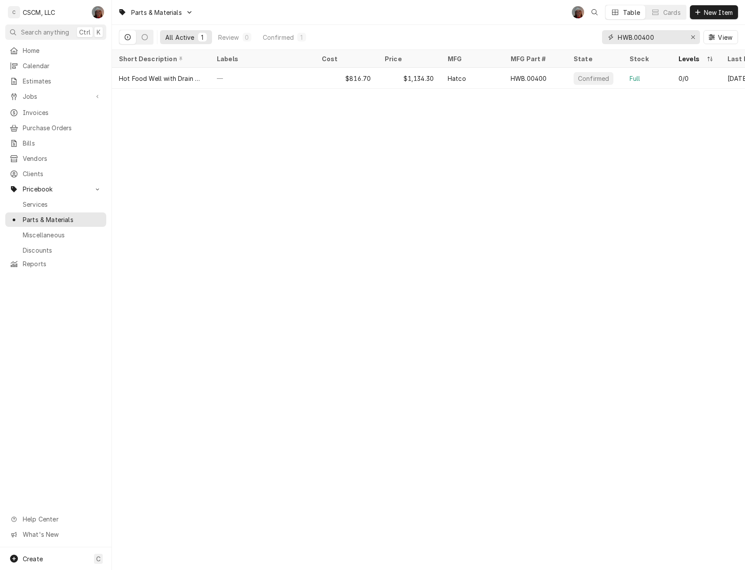
drag, startPoint x: 659, startPoint y: 36, endPoint x: 581, endPoint y: 38, distance: 78.3
click at [581, 38] on div "All Active 1 Review 0 Confirmed 1 HWB.00400 View" at bounding box center [428, 37] width 619 height 24
paste input "M7JHH029IAA179"
type input "M7JHH029IAA179"
click at [62, 123] on span "Purchase Orders" at bounding box center [62, 127] width 79 height 9
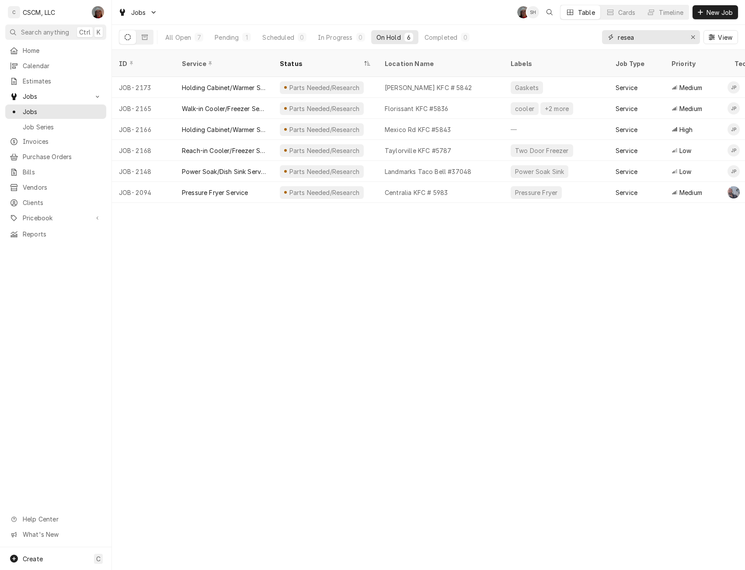
drag, startPoint x: 650, startPoint y: 41, endPoint x: 573, endPoint y: 40, distance: 77.9
click at [573, 40] on div "All Open 7 Pending 1 Scheduled 0 In Progress 0 On Hold 6 Completed 0 resea View" at bounding box center [428, 37] width 619 height 24
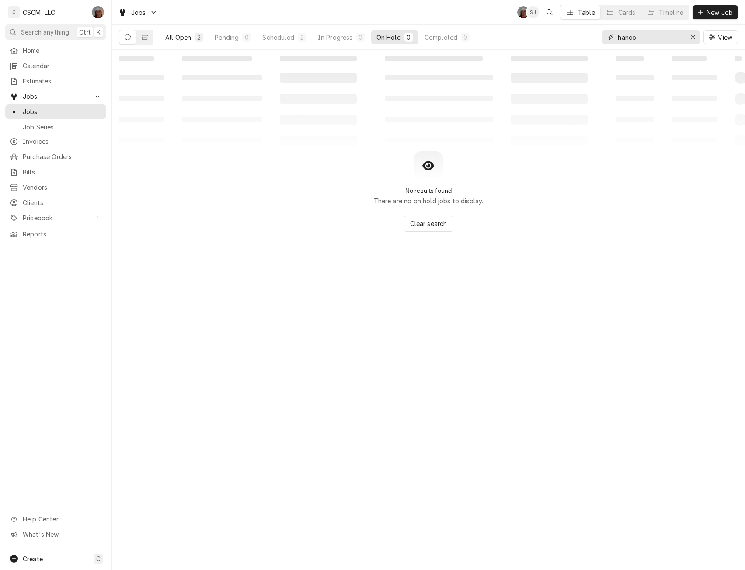
type input "hanco"
click at [187, 35] on div "All Open" at bounding box center [178, 37] width 26 height 9
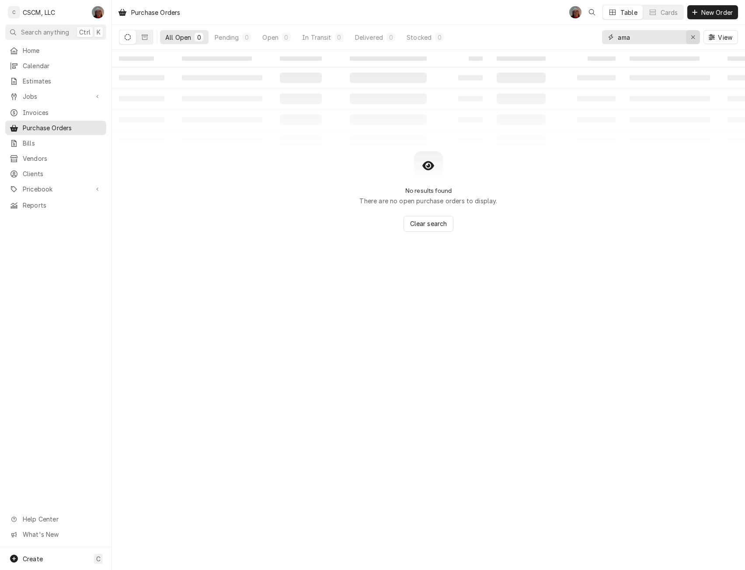
click at [695, 37] on icon "Erase input" at bounding box center [693, 37] width 5 height 6
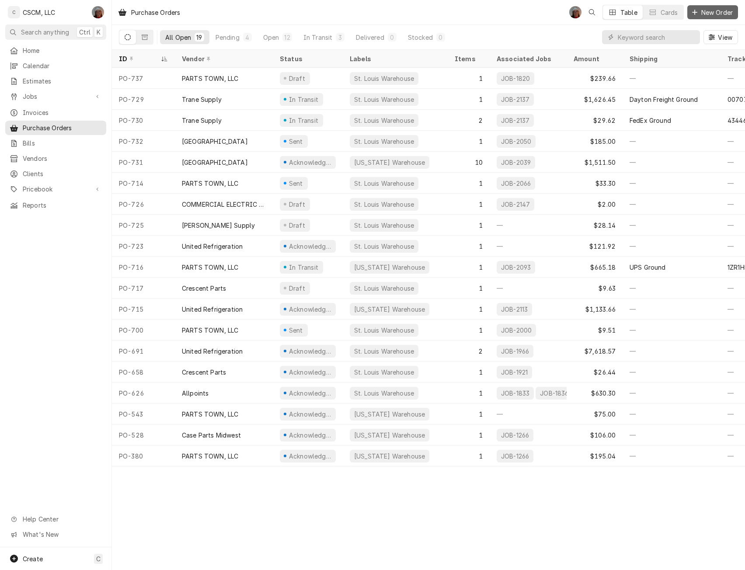
click at [700, 16] on span "New Order" at bounding box center [717, 12] width 35 height 9
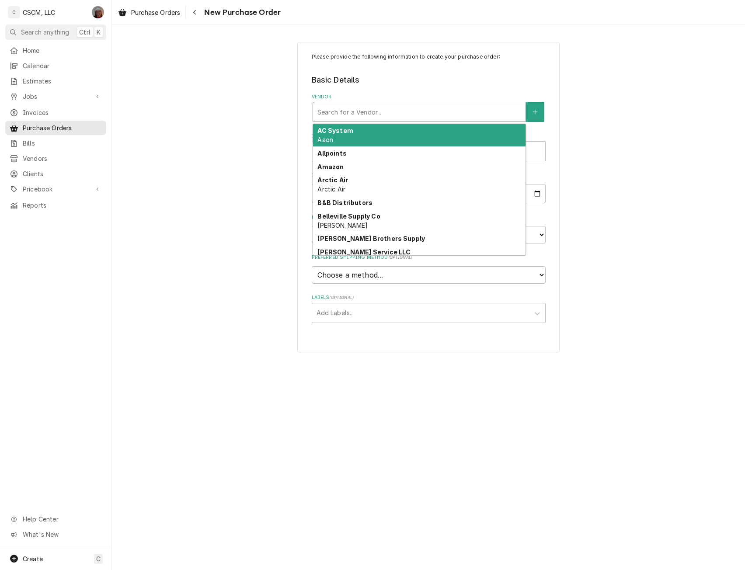
click at [402, 111] on div "Vendor" at bounding box center [420, 112] width 204 height 16
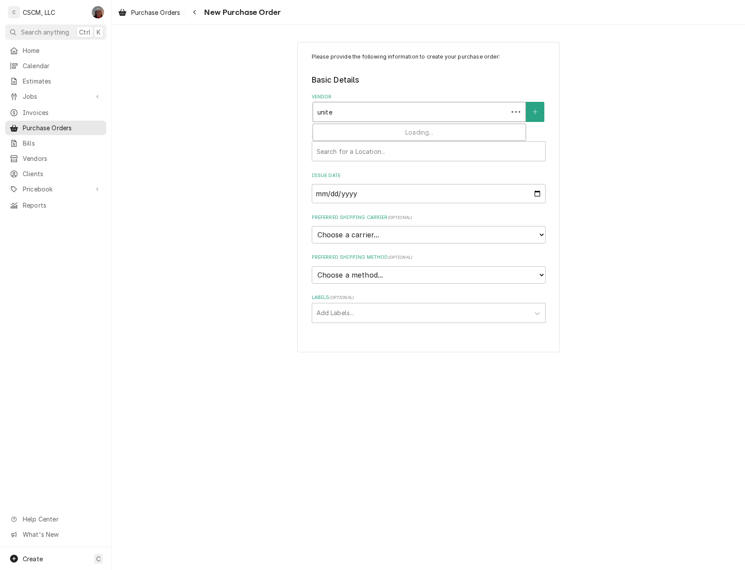
type input "united"
click at [380, 131] on div "United Refrigeration" at bounding box center [419, 131] width 213 height 14
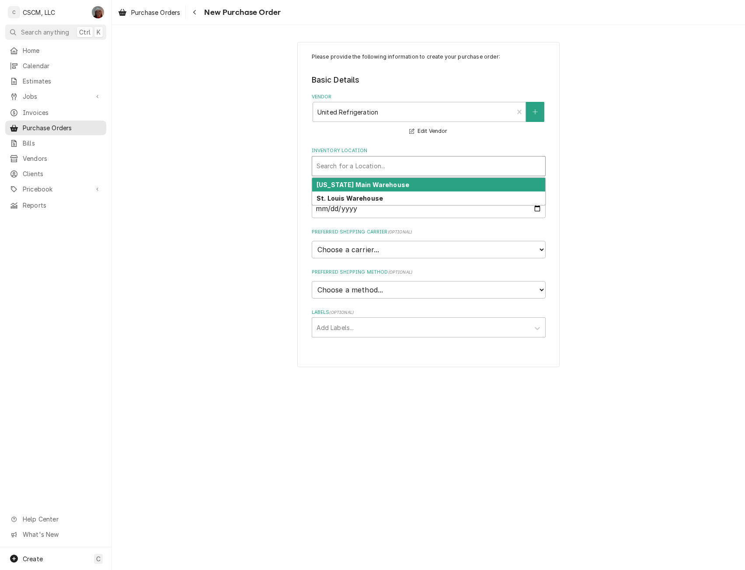
click at [364, 170] on div "Inventory Location" at bounding box center [429, 166] width 224 height 16
click at [355, 185] on strong "Colorado Main Warehouse" at bounding box center [363, 184] width 93 height 7
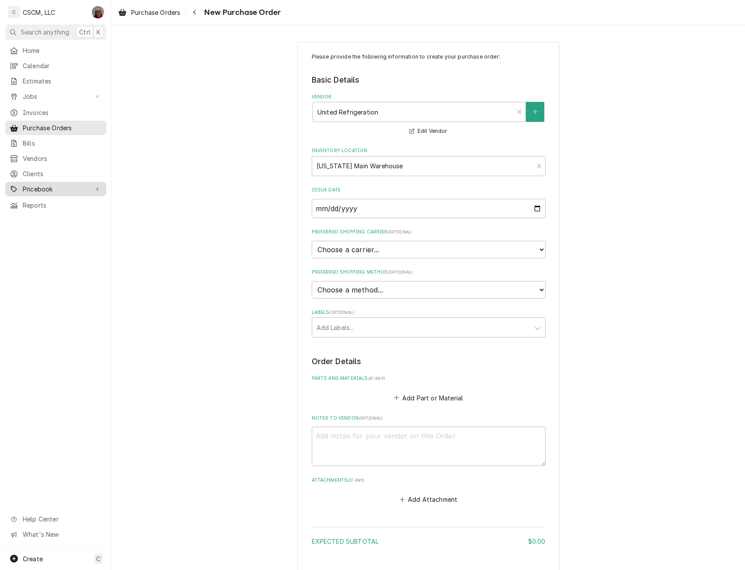
click at [45, 185] on span "Pricebook" at bounding box center [56, 189] width 66 height 9
click at [43, 215] on span "Parts & Materials" at bounding box center [62, 219] width 79 height 9
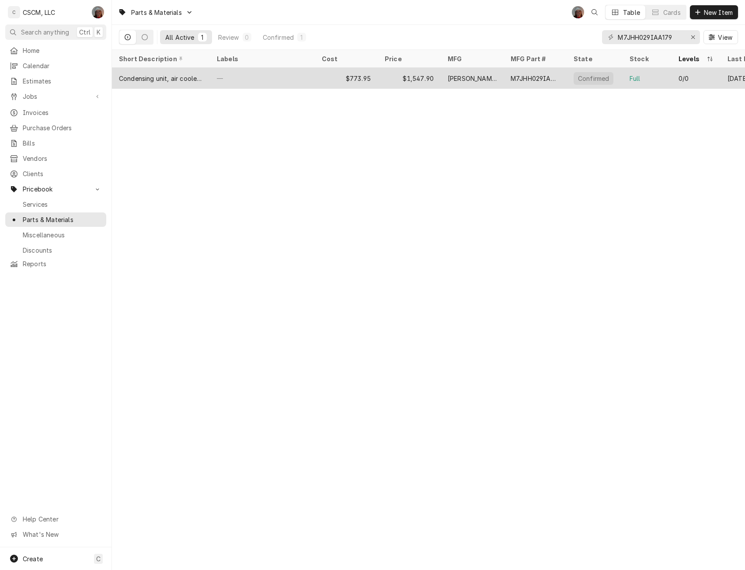
click at [248, 83] on div "—" at bounding box center [262, 78] width 105 height 21
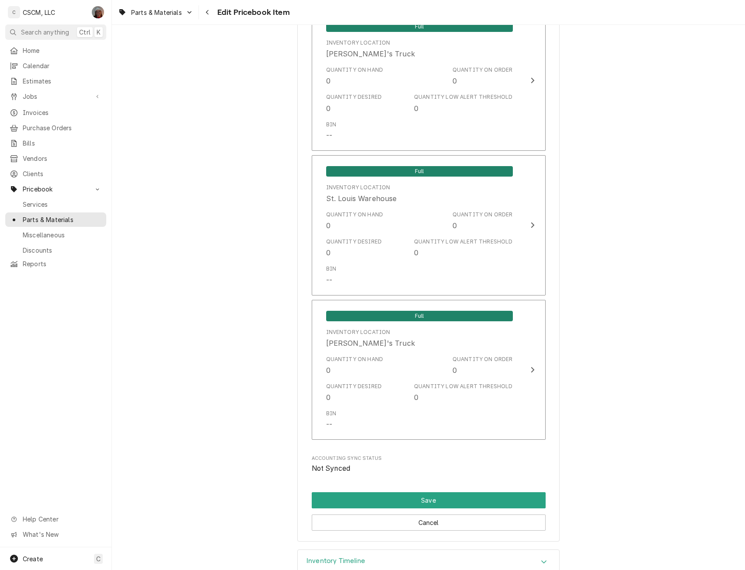
scroll to position [1713, 0]
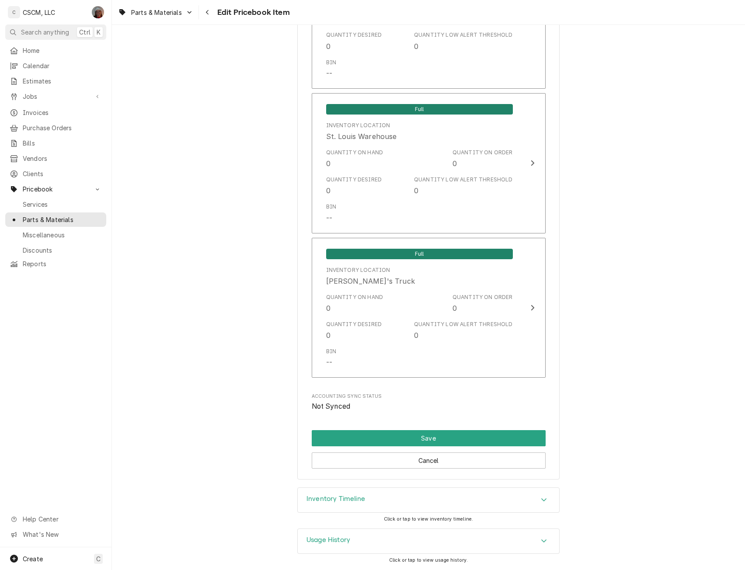
click at [541, 495] on div "Accordion Header" at bounding box center [544, 500] width 13 height 10
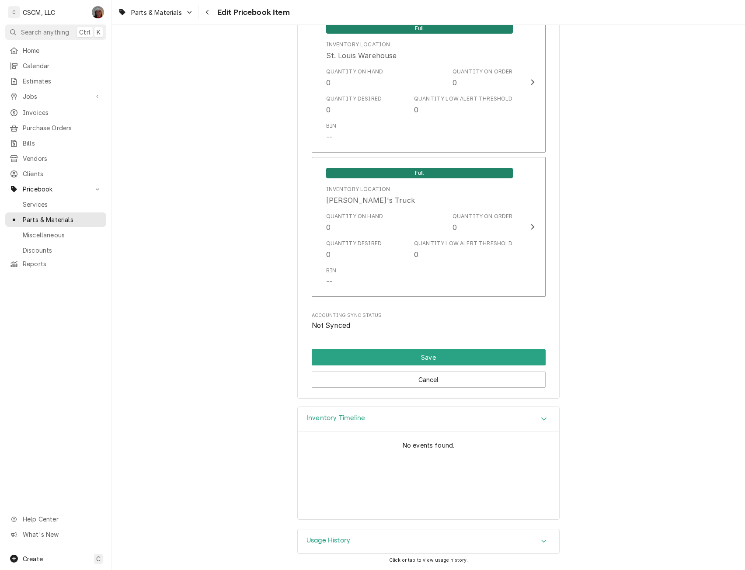
click at [541, 417] on icon "Accordion Header" at bounding box center [544, 419] width 6 height 7
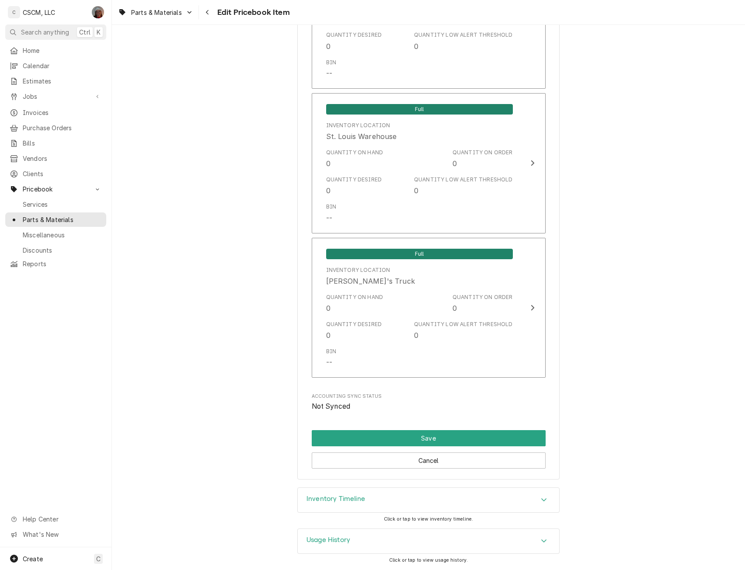
click at [542, 540] on icon "Accordion Header" at bounding box center [544, 541] width 6 height 7
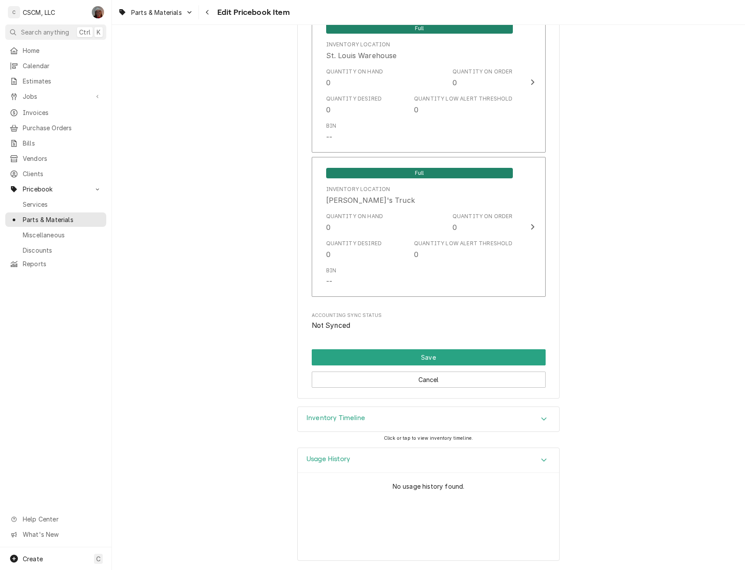
click at [541, 457] on icon "Accordion Header" at bounding box center [544, 460] width 6 height 7
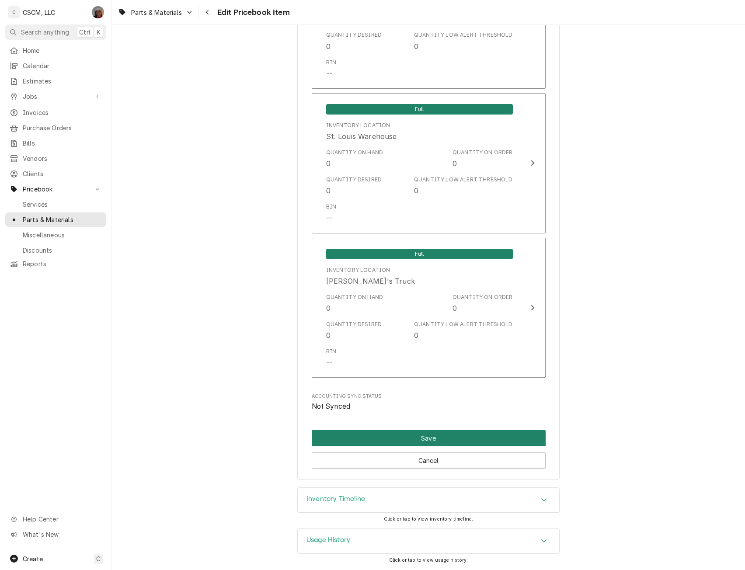
click at [431, 434] on button "Save" at bounding box center [429, 438] width 234 height 16
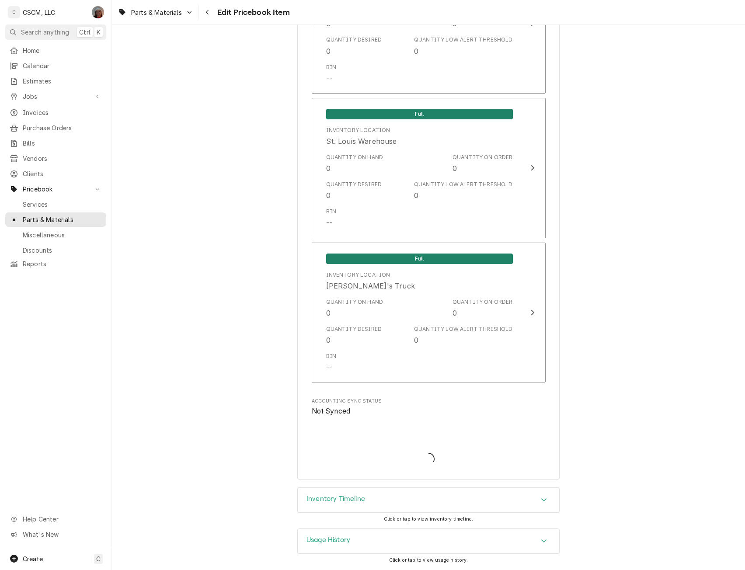
scroll to position [1708, 0]
type textarea "x"
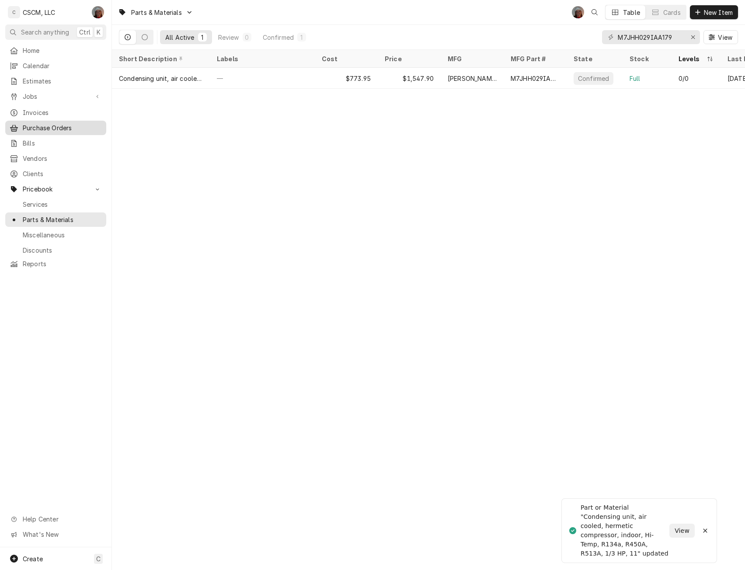
click at [35, 126] on span "Purchase Orders" at bounding box center [62, 127] width 79 height 9
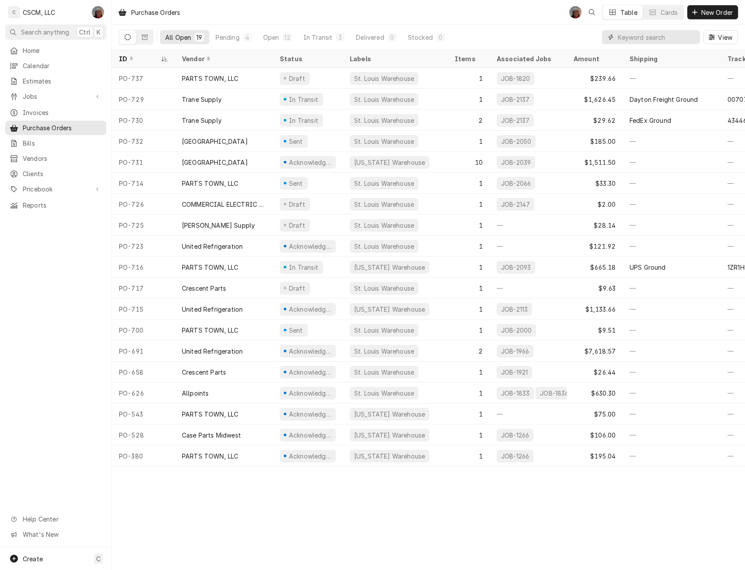
click at [659, 35] on input "Dynamic Content Wrapper" at bounding box center [657, 37] width 78 height 14
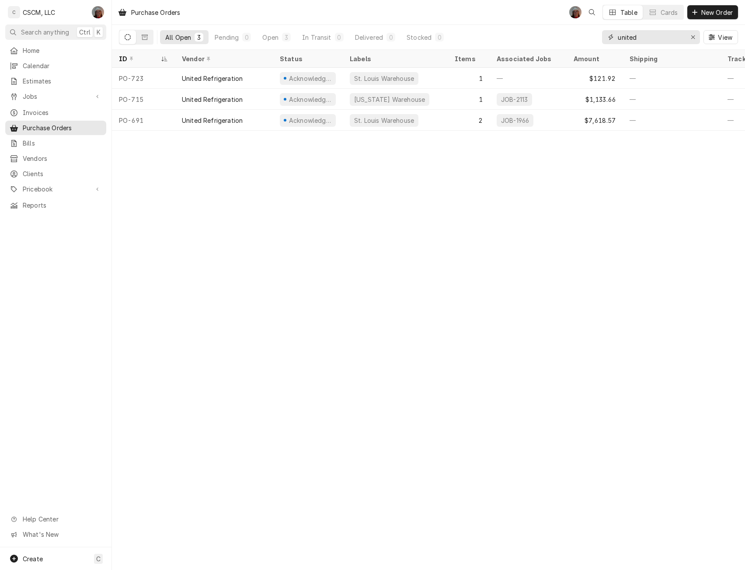
type input "united"
click at [714, 10] on span "New Order" at bounding box center [717, 12] width 35 height 9
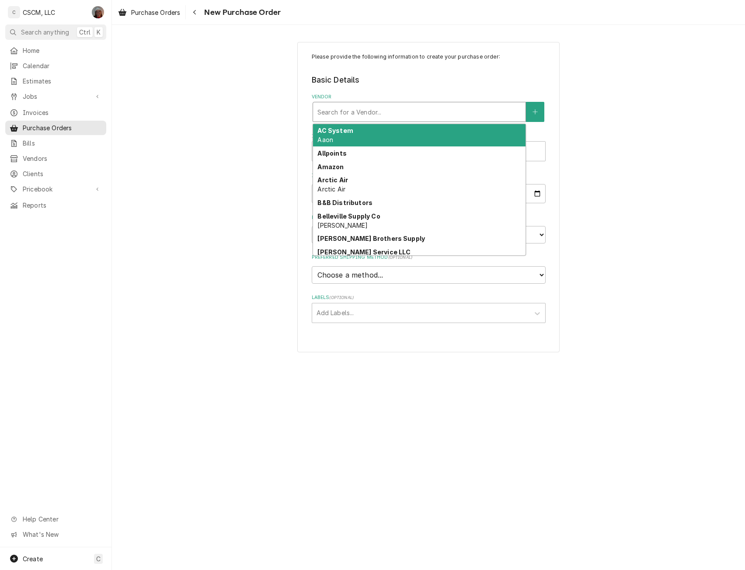
click at [421, 112] on div "Vendor" at bounding box center [420, 112] width 204 height 16
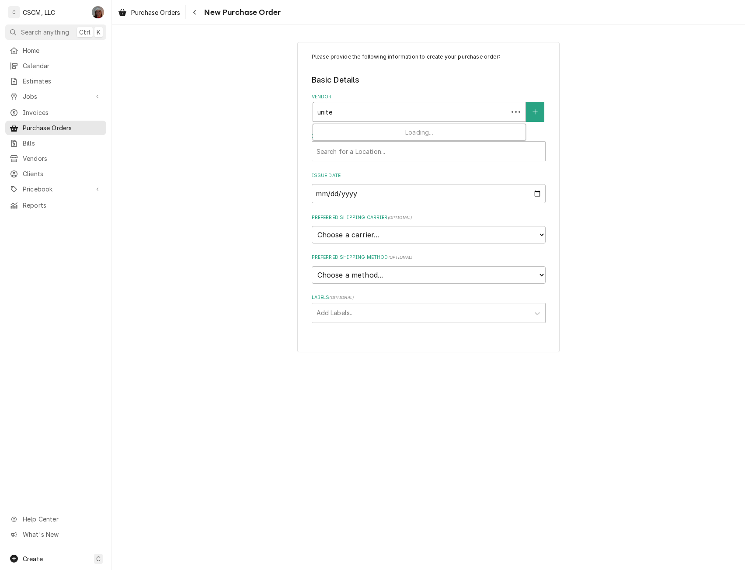
type input "united"
click at [353, 132] on strong "United Refrigeration" at bounding box center [351, 130] width 66 height 7
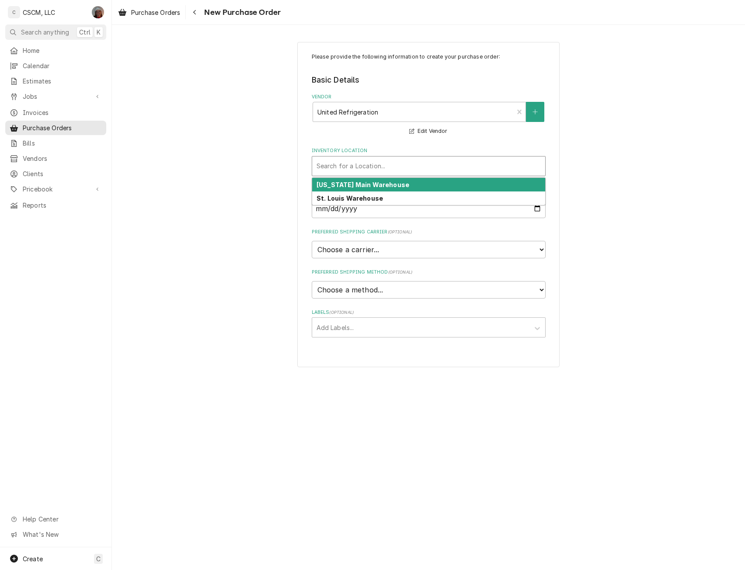
click at [329, 169] on div "Inventory Location" at bounding box center [429, 166] width 224 height 16
click at [332, 182] on strong "Colorado Main Warehouse" at bounding box center [363, 184] width 93 height 7
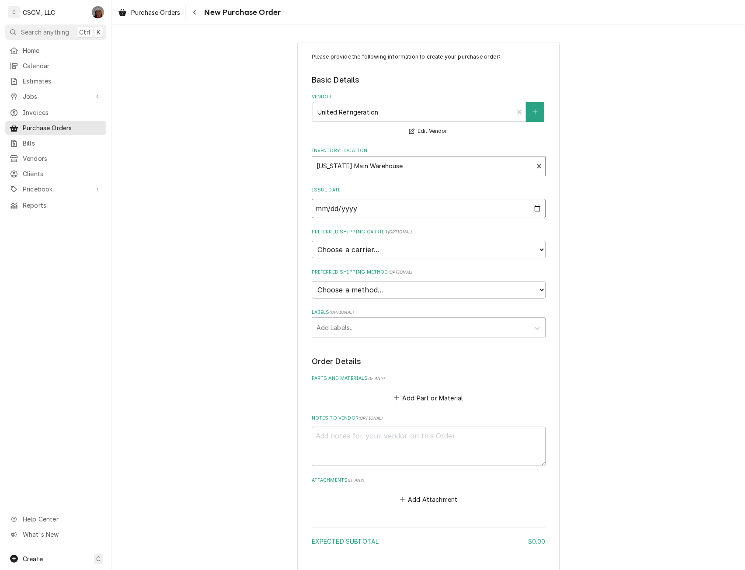
click at [537, 208] on input "2025-09-08" at bounding box center [429, 208] width 234 height 19
type input "2025-09-03"
type textarea "x"
click at [447, 283] on select "Choose a method... Ground Next Day Early AM Next Day Air 2 Day Air Other" at bounding box center [429, 289] width 234 height 17
select select "0"
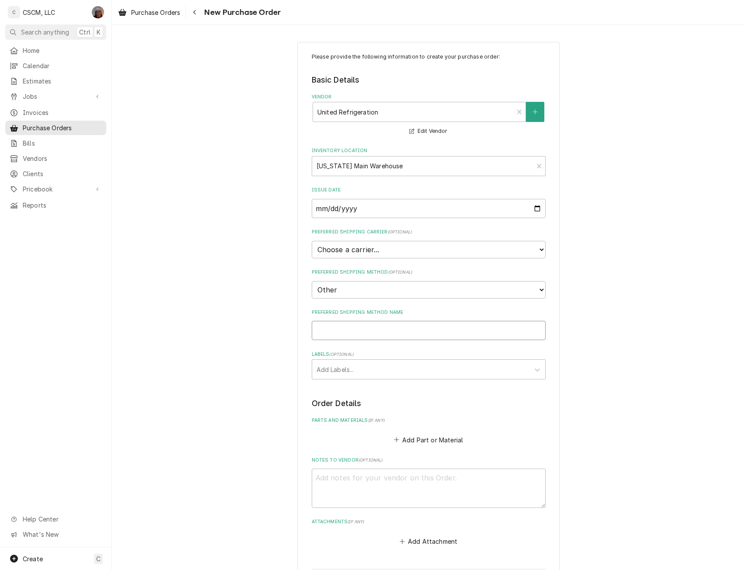
click at [329, 336] on input "Preferred Shipping Method Name" at bounding box center [429, 330] width 234 height 19
type textarea "x"
type input "wi"
type textarea "x"
type input "wil"
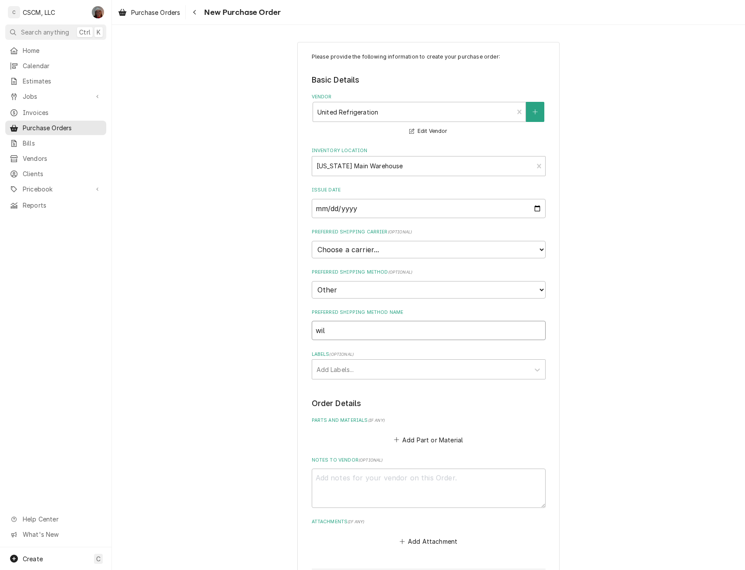
type textarea "x"
type input "will"
type textarea "x"
type input "wil"
type textarea "x"
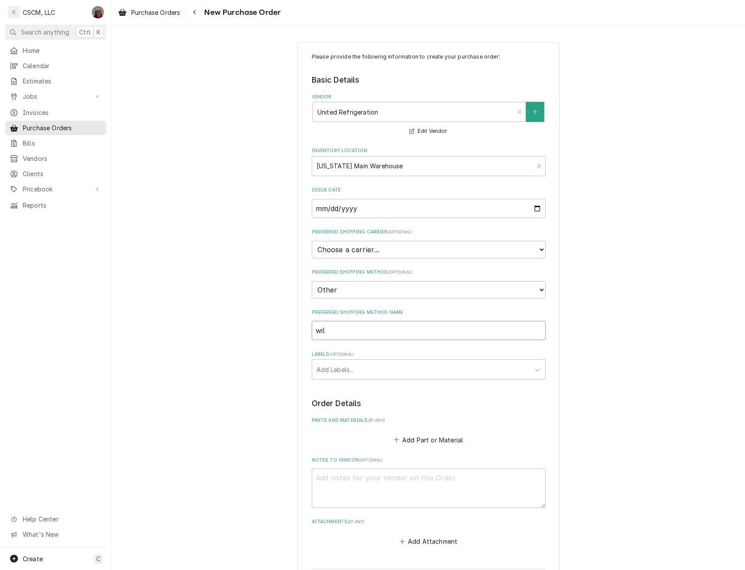
type input "wi"
type textarea "x"
type input "w"
type textarea "x"
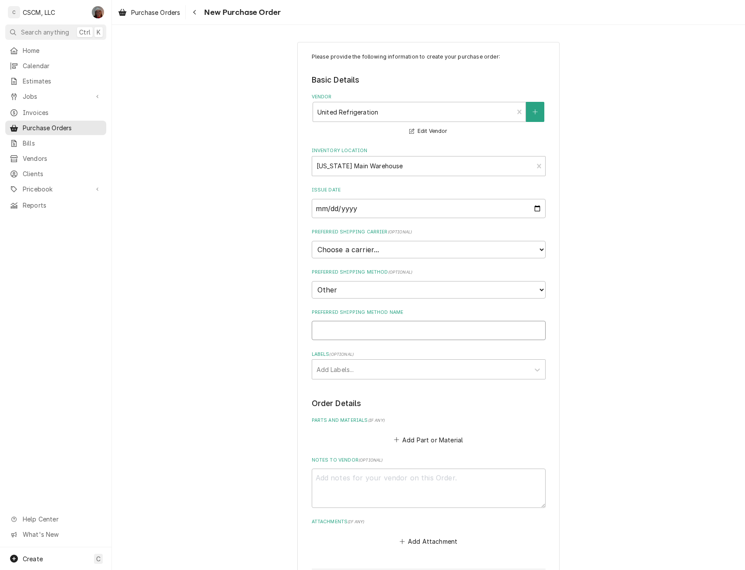
type input "W"
type textarea "x"
type input "Wi"
type textarea "x"
type input "Wil"
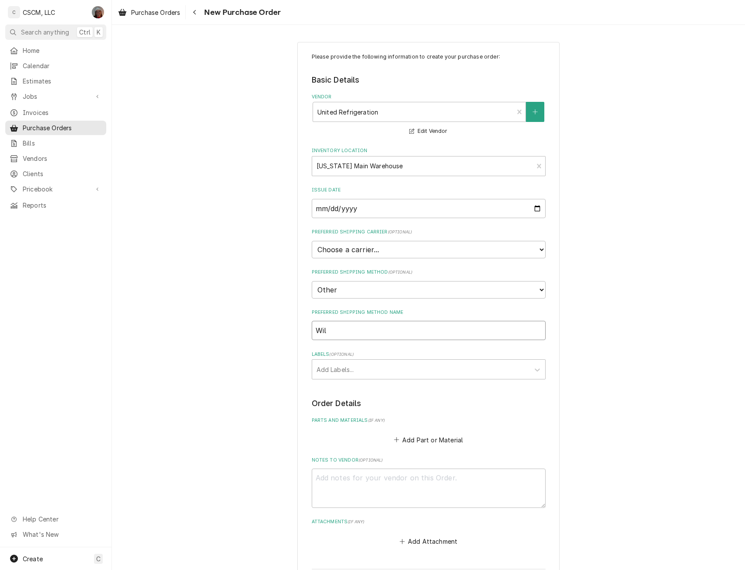
type textarea "x"
type input "Will"
type textarea "x"
type input "Will"
type textarea "x"
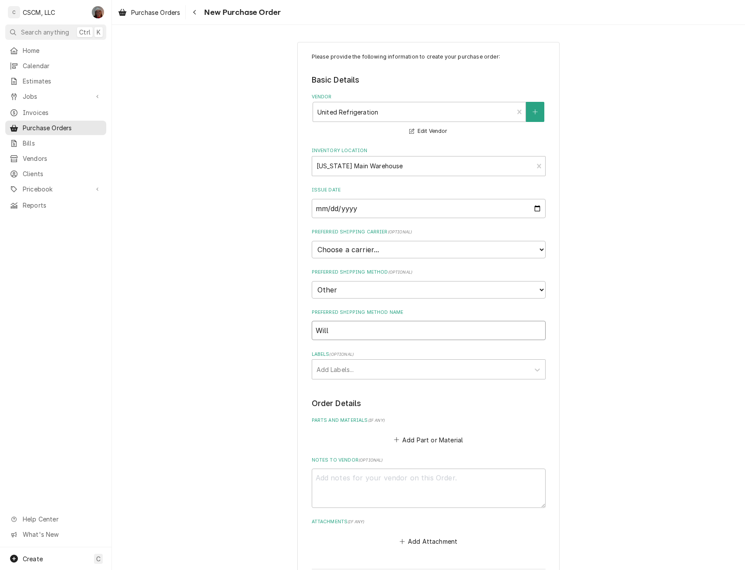
type input "Will C"
type textarea "x"
type input "Will Ca"
type textarea "x"
type input "Will Cal"
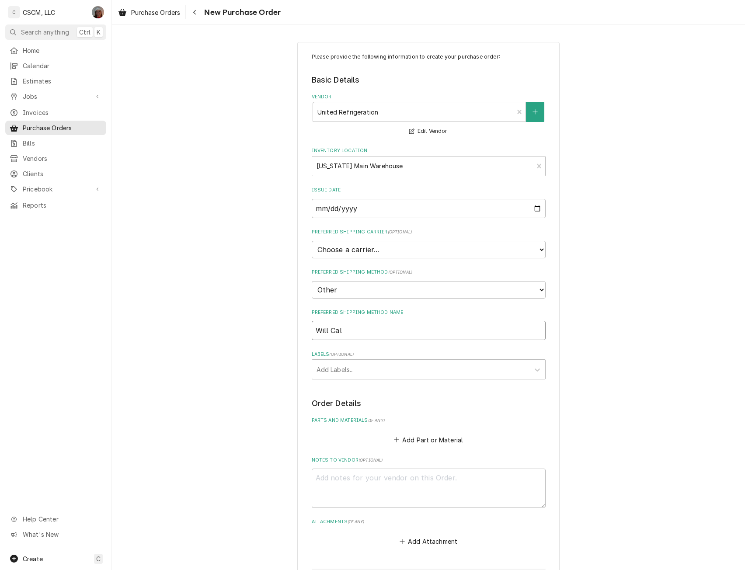
type textarea "x"
type input "Will Call"
type textarea "x"
type input "Will Call"
type textarea "x"
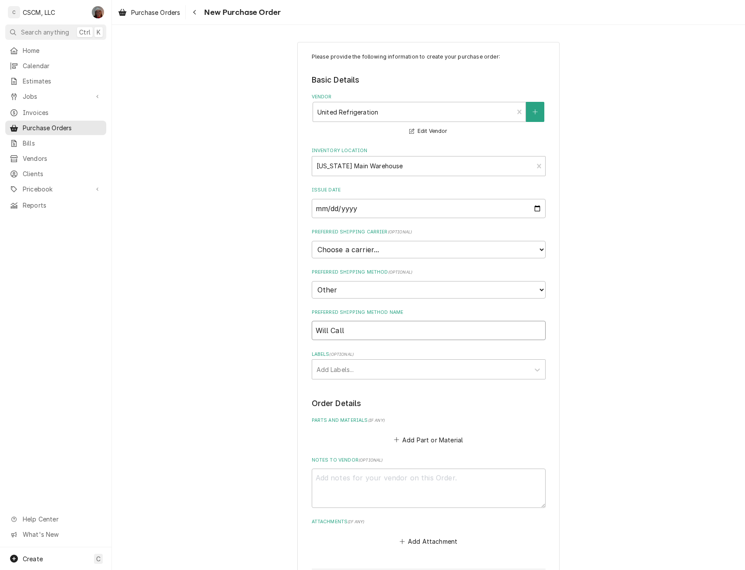
type input "Will Call C"
type textarea "x"
type input "Will Call Cl"
type textarea "x"
type input "Will Call Cla"
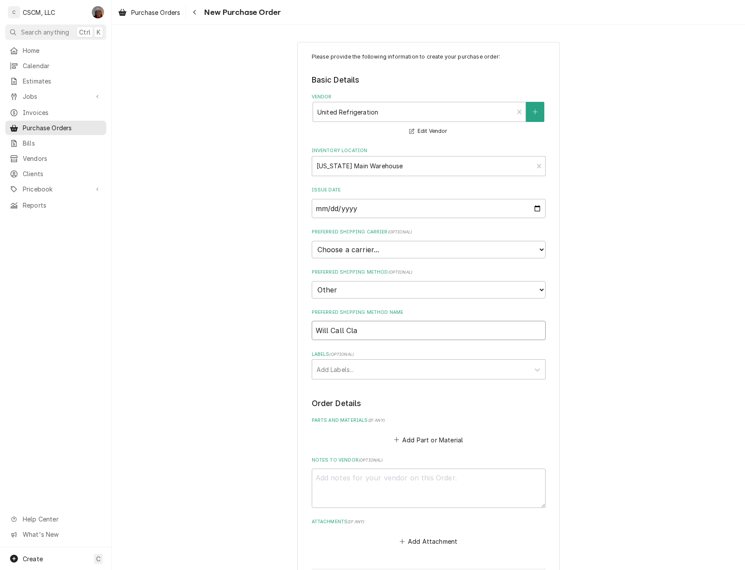
type textarea "x"
type input "Will Call Clar"
type textarea "x"
type input "Will Call Clark"
type textarea "x"
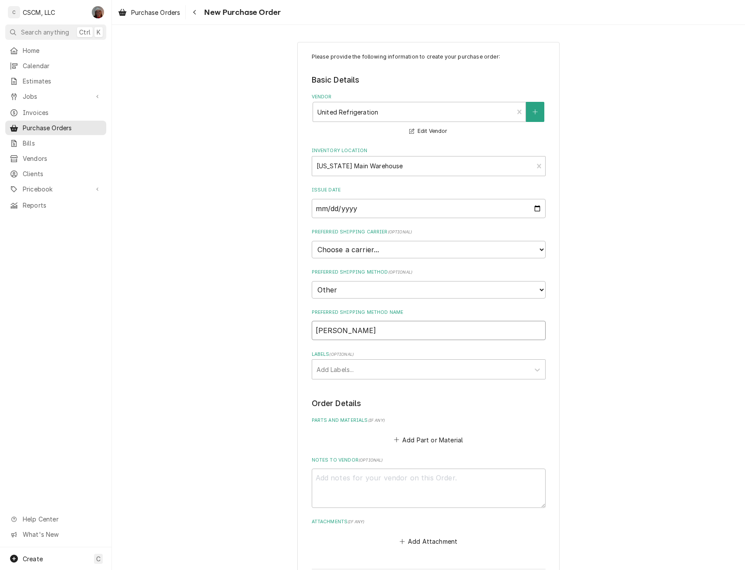
type input "Will Call Clark"
type textarea "x"
type input "Will Call Clark P"
type textarea "x"
type input "Will Call Clark Pl"
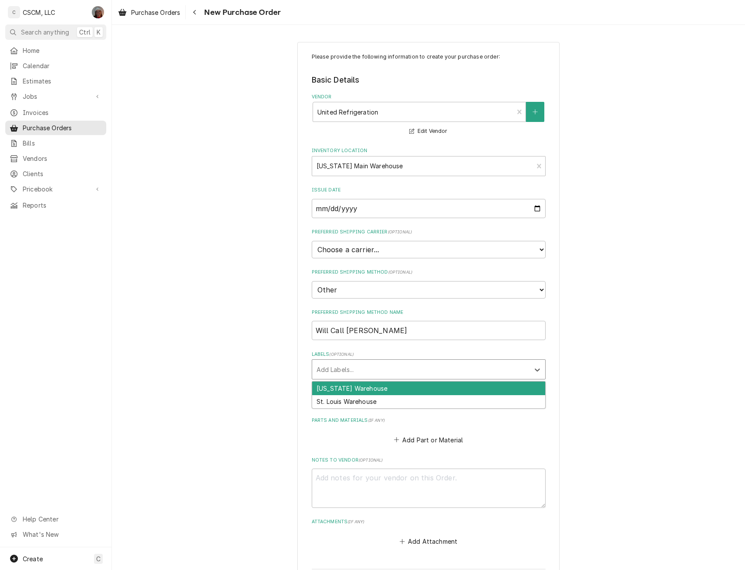
click at [375, 367] on div "Labels" at bounding box center [421, 370] width 209 height 16
click at [332, 386] on div "[US_STATE] Warehouse" at bounding box center [428, 389] width 233 height 14
type textarea "x"
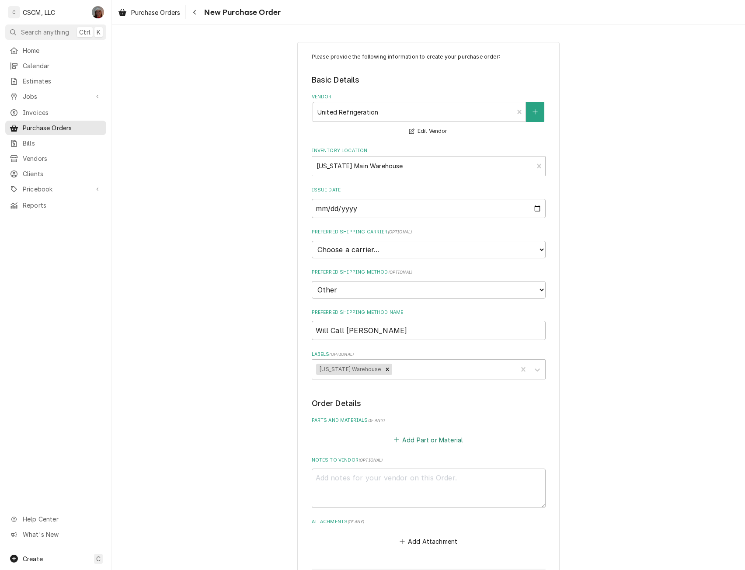
click at [399, 440] on button "Add Part or Material" at bounding box center [428, 440] width 72 height 12
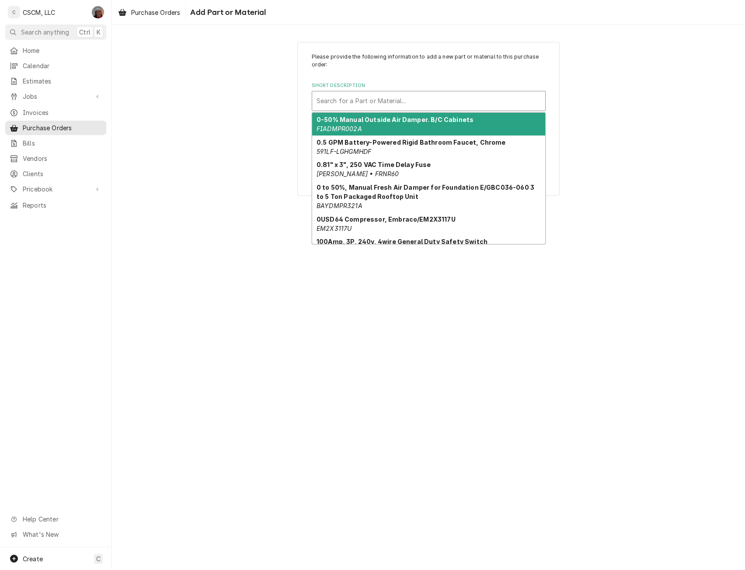
click at [369, 95] on div "Short Description" at bounding box center [429, 101] width 224 height 16
paste input "M7JHH029IAA179"
type input "M7JHH029IAA179"
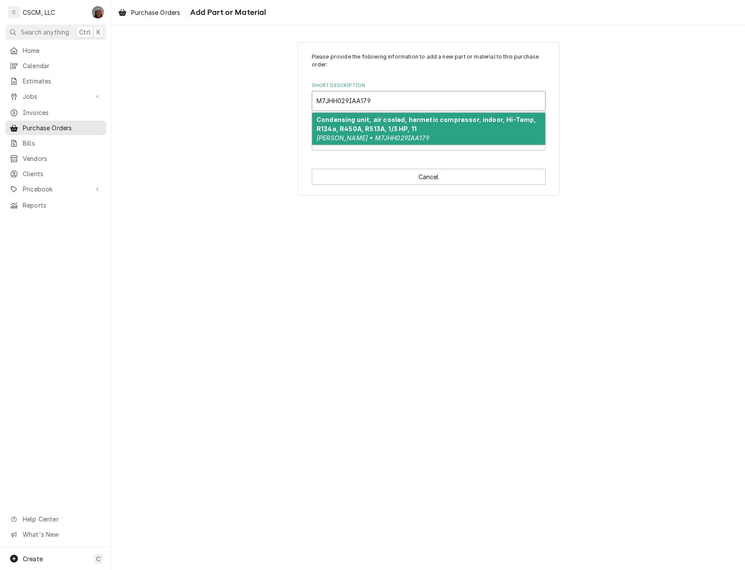
click at [354, 135] on em "Copeland • M7JHH029IAA179" at bounding box center [373, 137] width 113 height 7
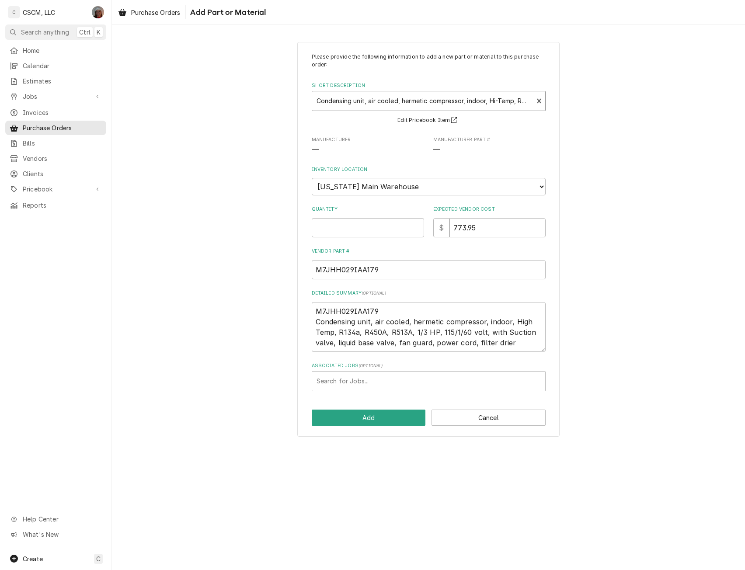
type textarea "x"
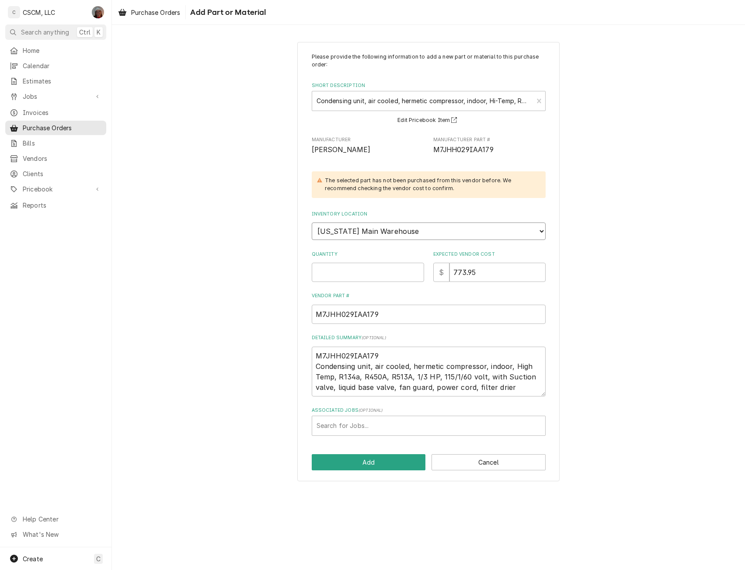
click at [345, 230] on select "Choose a location... Chris's Truck Colorado Main Warehouse Izaia's truck Jimmy'…" at bounding box center [429, 231] width 234 height 17
select select "421"
click at [312, 223] on select "Choose a location... Chris's Truck Colorado Main Warehouse Izaia's truck Jimmy'…" at bounding box center [429, 231] width 234 height 17
type textarea "x"
click at [327, 271] on input "Quantity" at bounding box center [368, 272] width 112 height 19
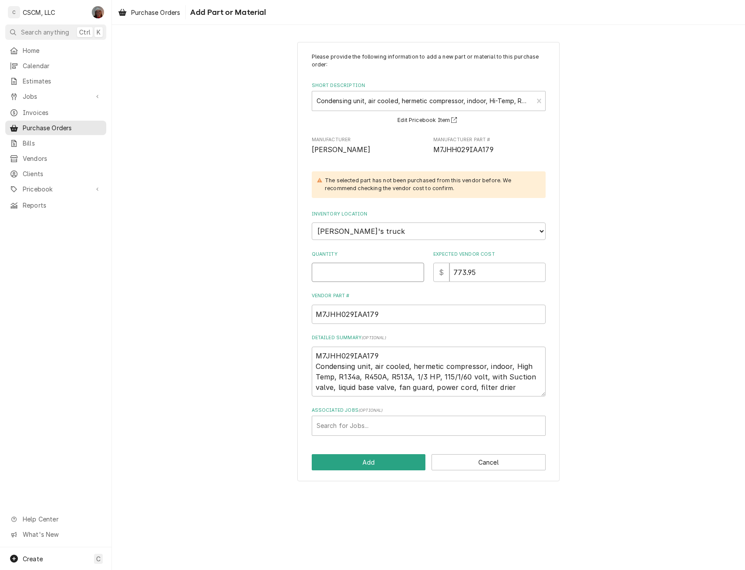
type input "1"
type textarea "x"
type input "1"
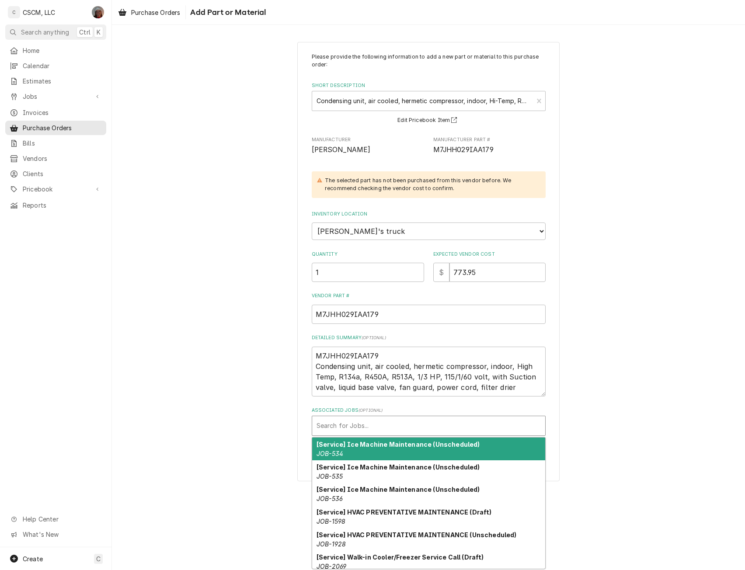
click at [353, 427] on div "Associated Jobs" at bounding box center [429, 426] width 224 height 16
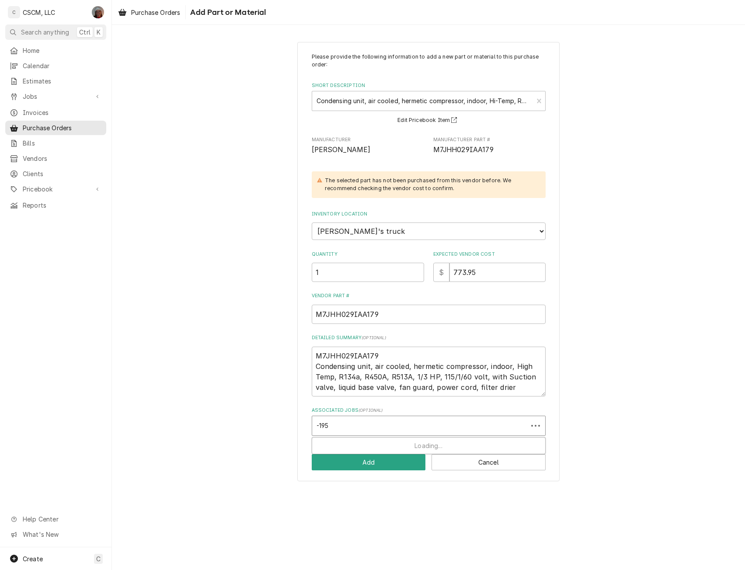
type input "-1952"
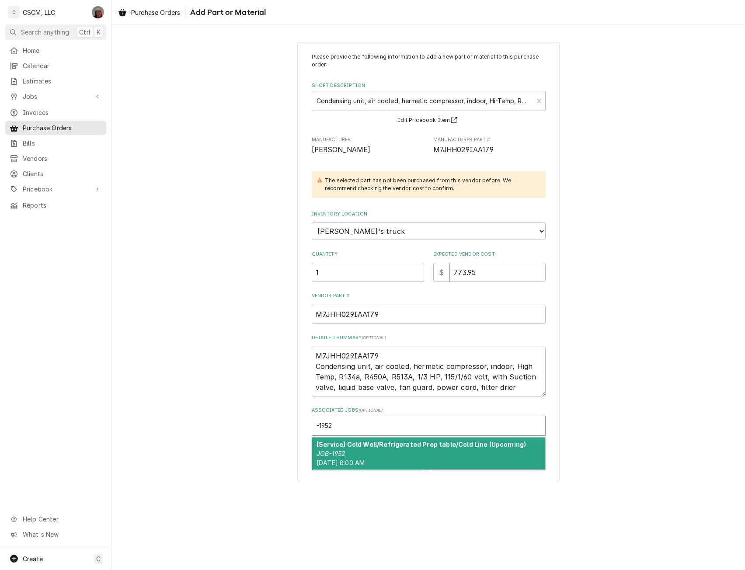
type textarea "x"
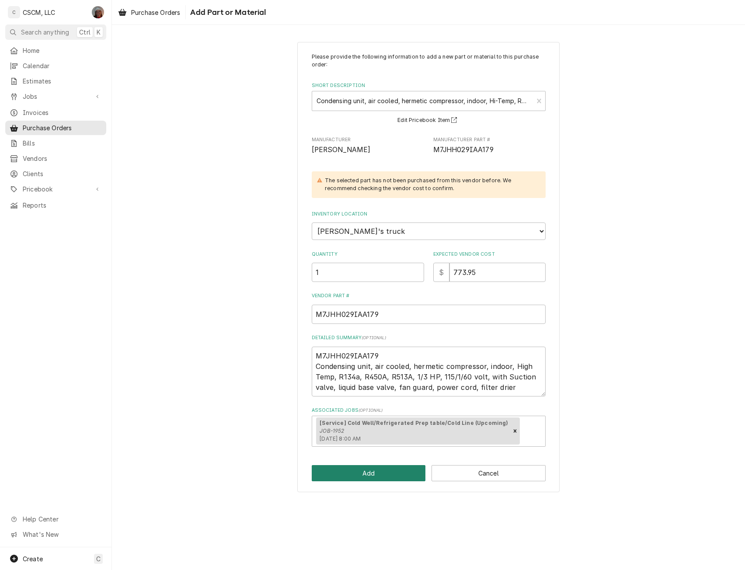
click at [360, 472] on button "Add" at bounding box center [369, 473] width 114 height 16
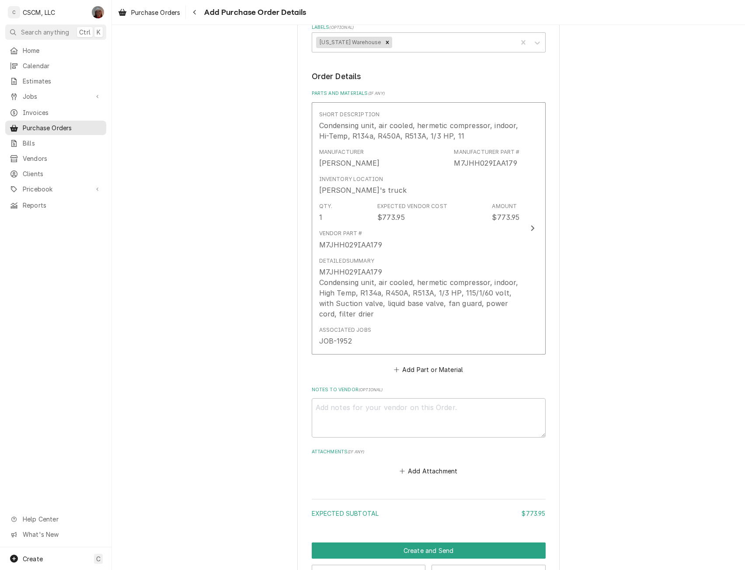
scroll to position [357, 0]
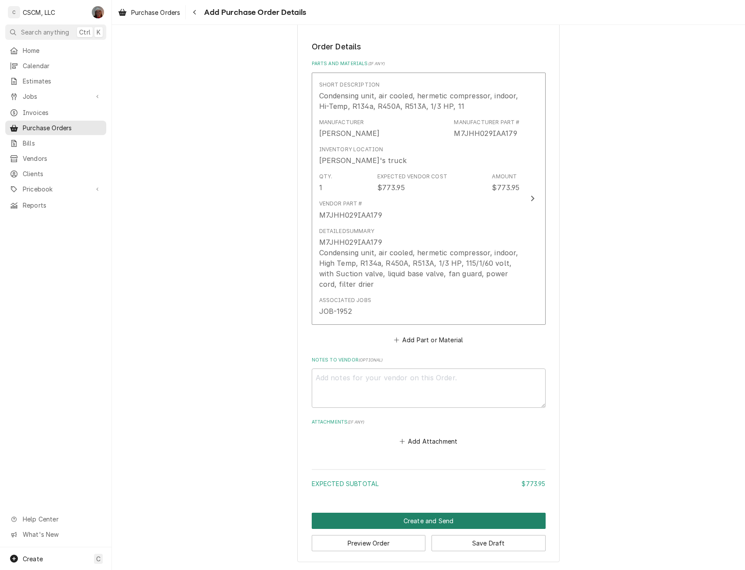
click at [406, 519] on button "Create and Send" at bounding box center [429, 521] width 234 height 16
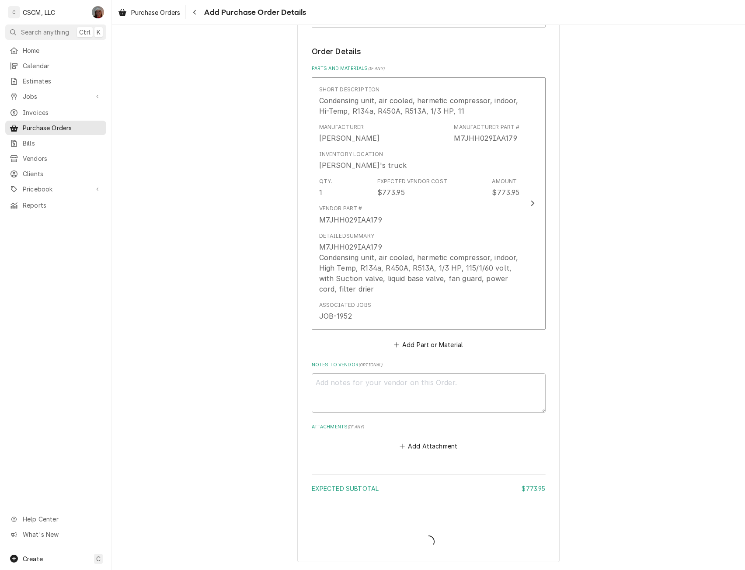
scroll to position [352, 0]
type textarea "x"
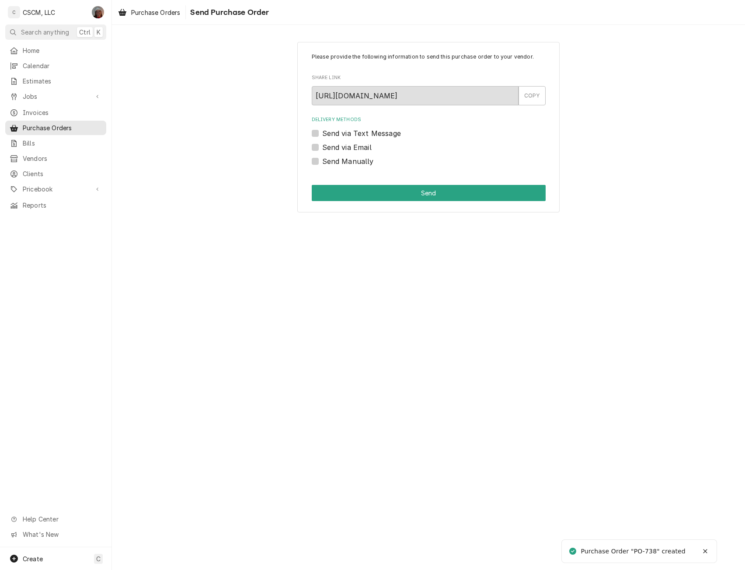
click at [740, 554] on div "Please provide the following information to send this purchase order to your ve…" at bounding box center [428, 297] width 633 height 545
click at [310, 145] on div "Please provide the following information to send this purchase order to your ve…" at bounding box center [428, 127] width 262 height 171
click at [322, 159] on label "Send Manually" at bounding box center [348, 161] width 52 height 10
click at [322, 159] on input "Send Manually" at bounding box center [439, 165] width 234 height 19
checkbox input "true"
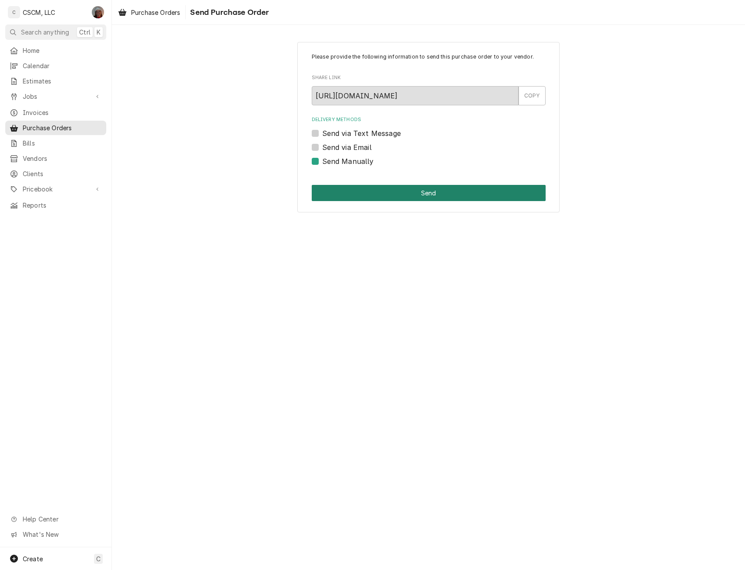
click at [343, 190] on button "Send" at bounding box center [429, 193] width 234 height 16
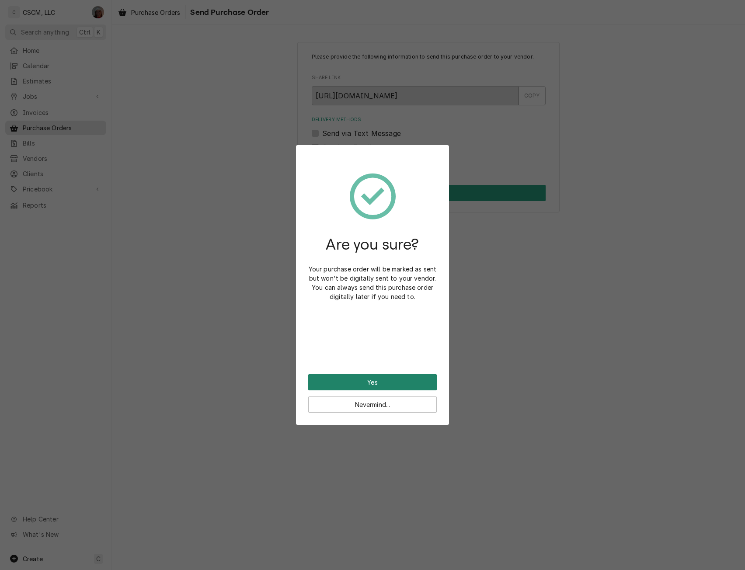
click at [343, 384] on button "Yes" at bounding box center [372, 382] width 129 height 16
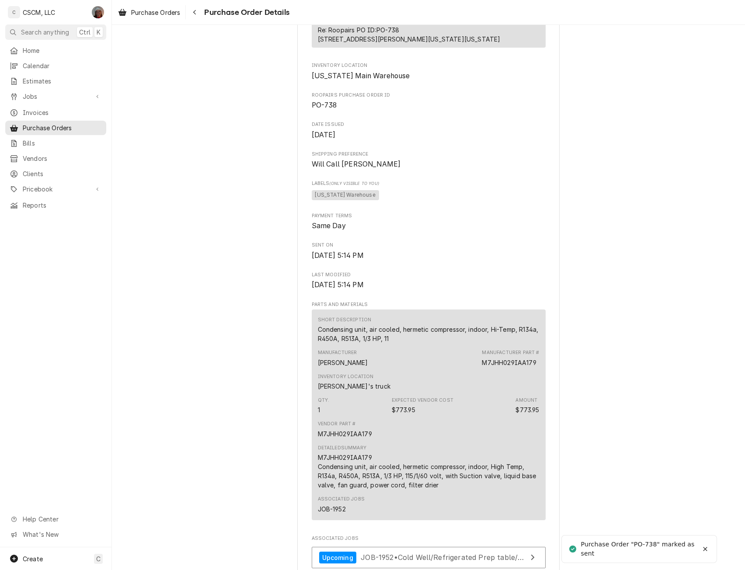
scroll to position [485, 0]
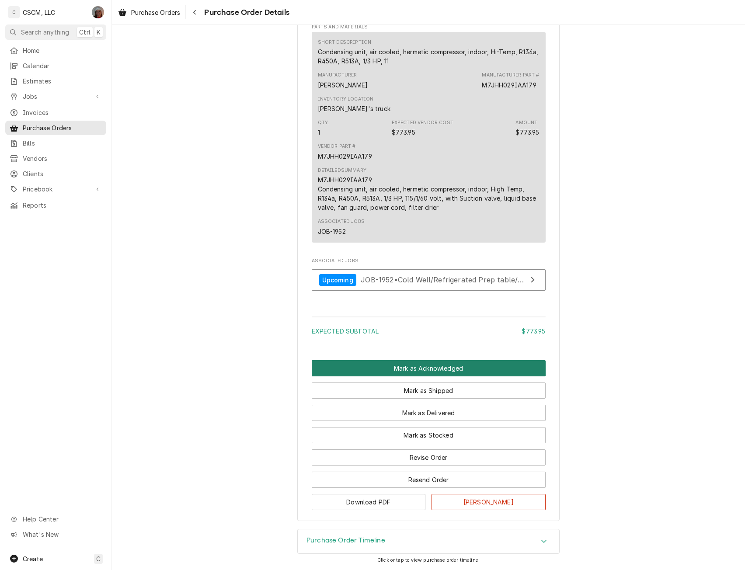
click at [423, 365] on button "Mark as Acknowledged" at bounding box center [429, 368] width 234 height 16
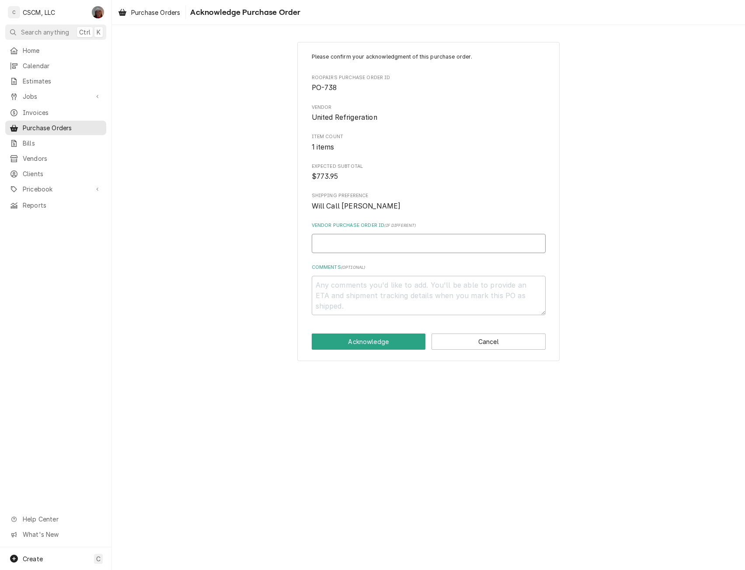
click at [332, 242] on input "Vendor Purchase Order ID ( if different )" at bounding box center [429, 243] width 234 height 19
paste input "14923135-00"
type textarea "x"
type input "14923135-00"
click at [357, 347] on button "Acknowledge" at bounding box center [369, 342] width 114 height 16
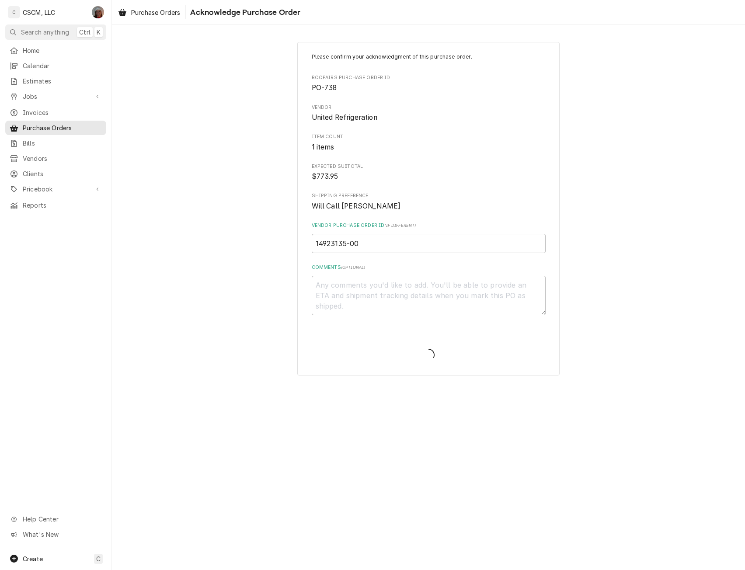
type textarea "x"
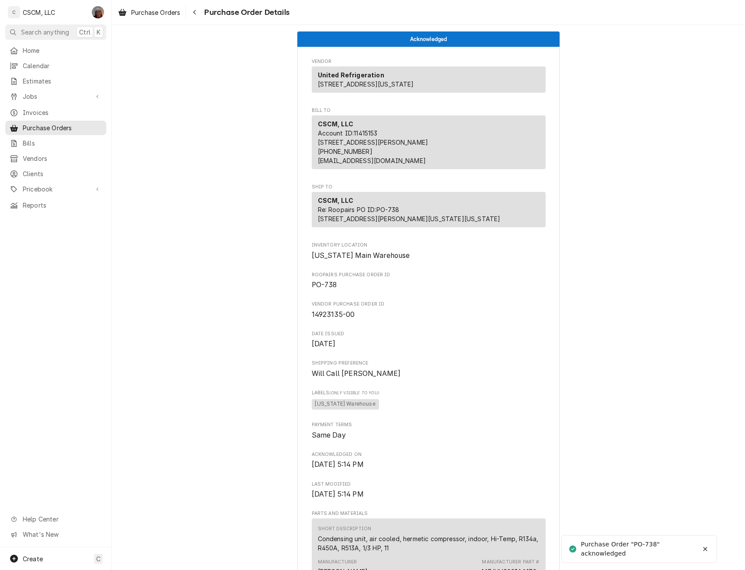
click at [738, 484] on div "Acknowledged Vendor United Refrigeration [STREET_ADDRESS][US_STATE] Bill To CSC…" at bounding box center [428, 498] width 633 height 947
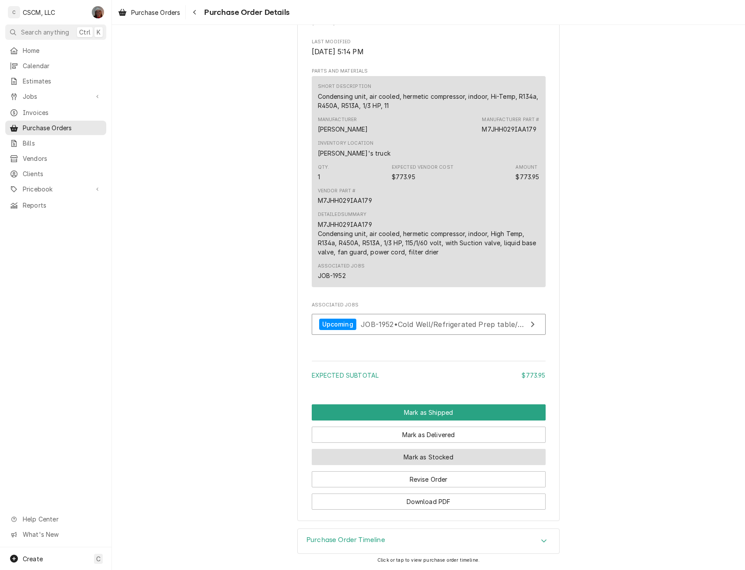
click at [431, 454] on button "Mark as Stocked" at bounding box center [429, 457] width 234 height 16
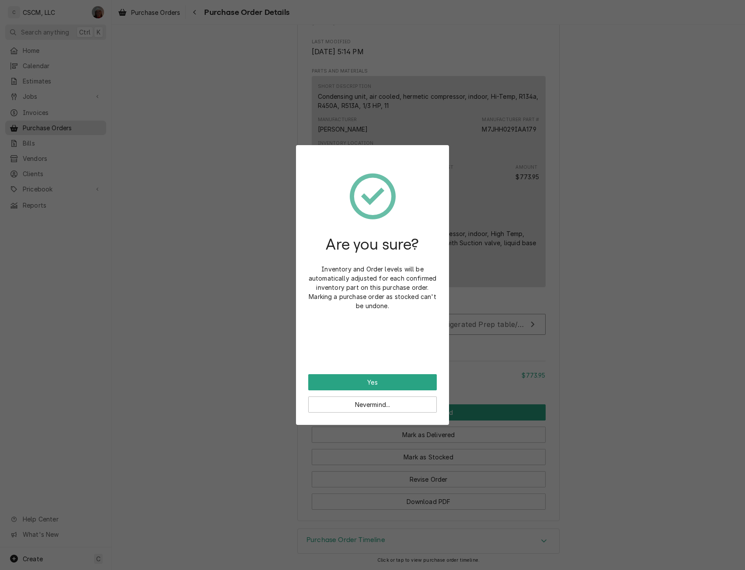
click at [385, 374] on div "Are you sure? Inventory and Order levels will be automatically adjusted for eac…" at bounding box center [372, 265] width 129 height 217
click at [364, 383] on button "Yes" at bounding box center [372, 382] width 129 height 16
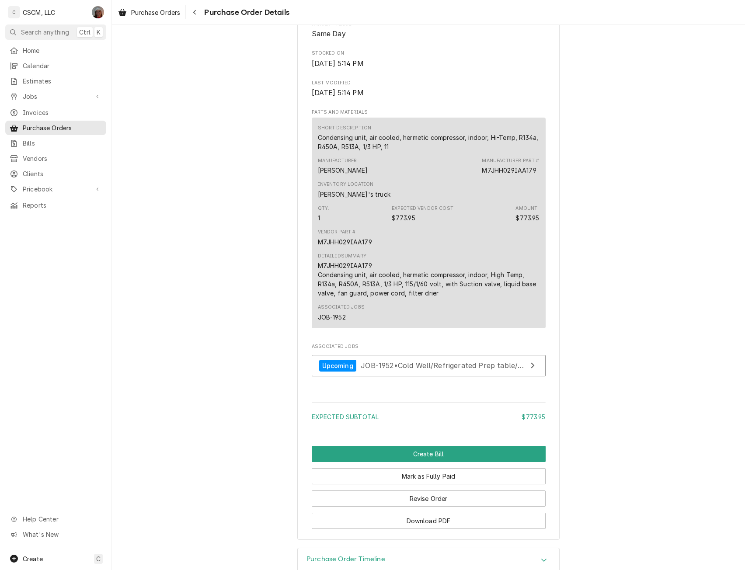
scroll to position [559, 0]
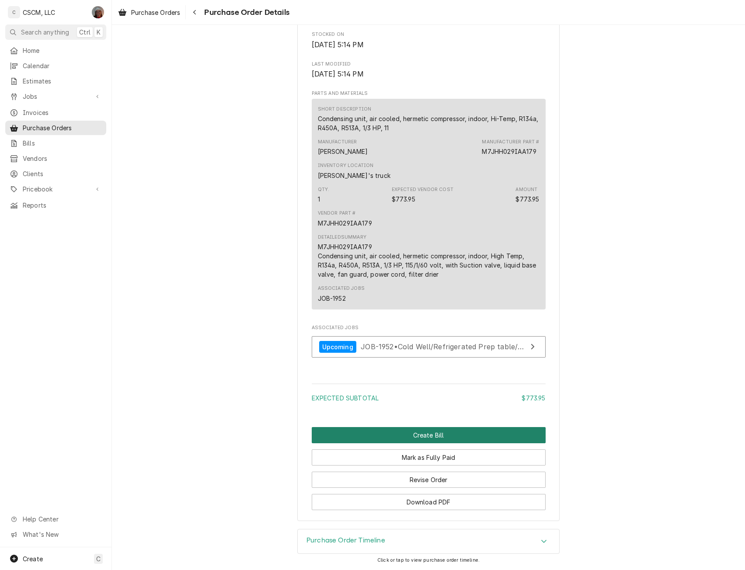
click at [416, 435] on button "Create Bill" at bounding box center [429, 435] width 234 height 16
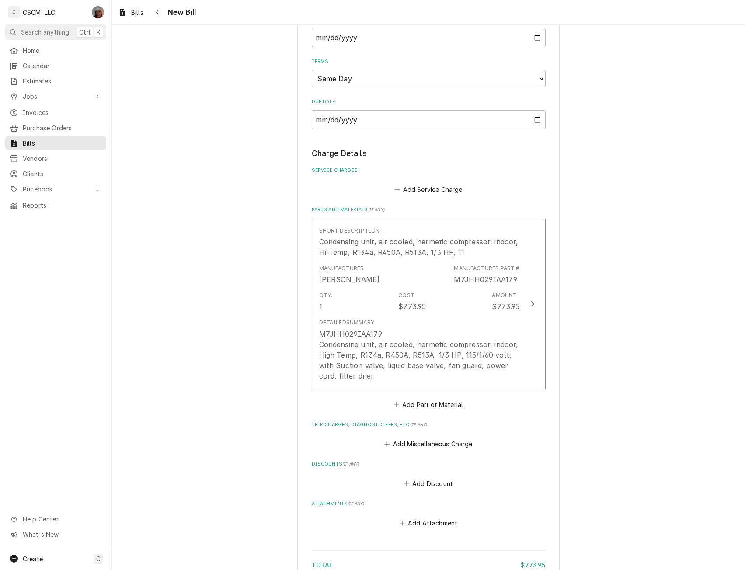
scroll to position [459, 0]
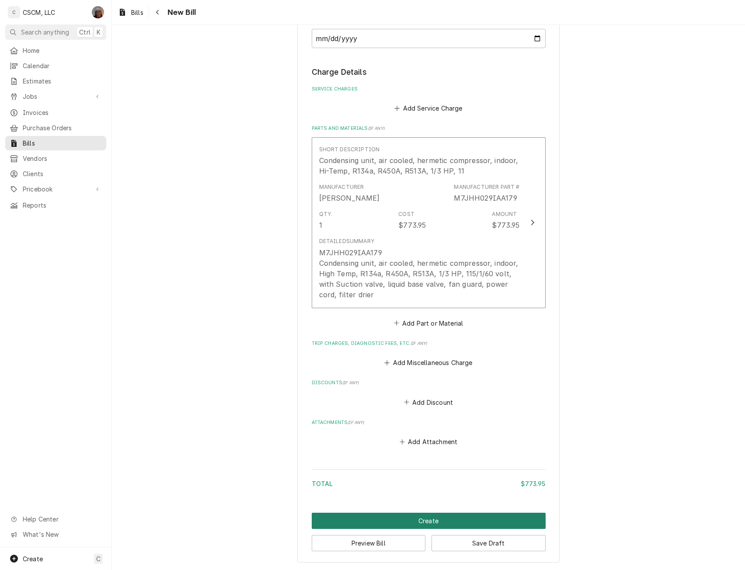
click at [454, 526] on button "Create" at bounding box center [429, 521] width 234 height 16
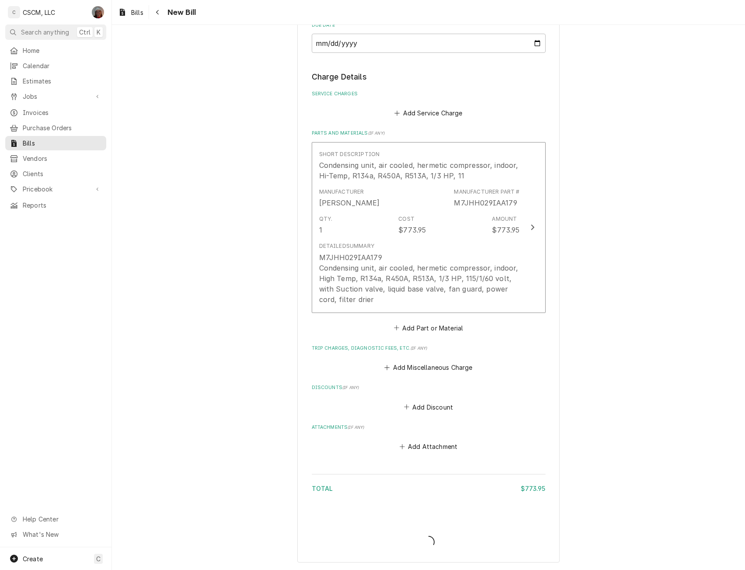
scroll to position [179, 0]
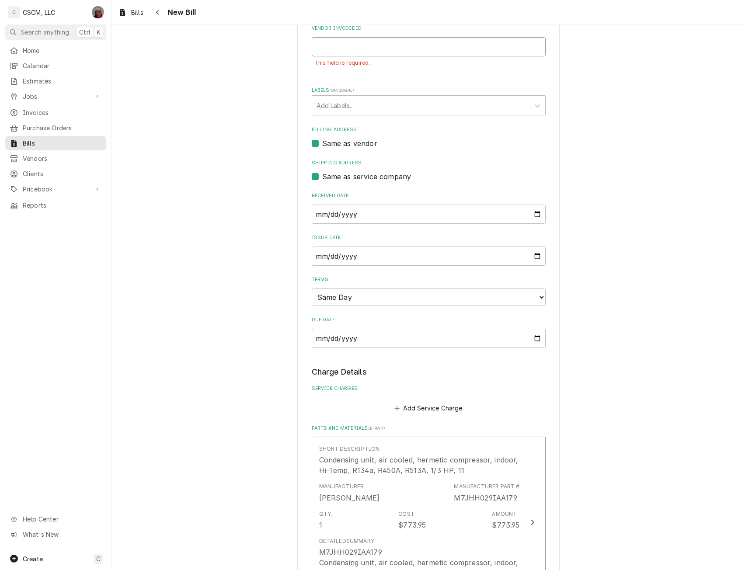
click at [327, 50] on input "Vendor Invoice ID" at bounding box center [429, 46] width 234 height 19
paste input "14923135-00"
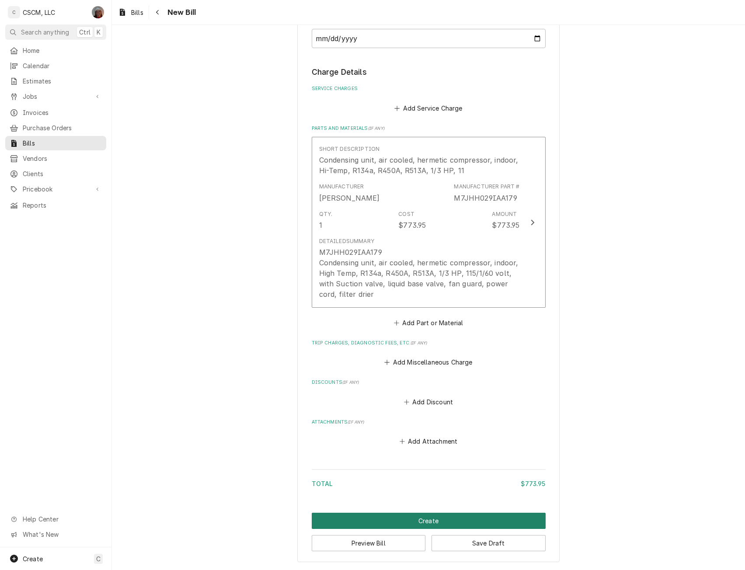
type input "14923135-00"
click at [443, 519] on button "Create" at bounding box center [429, 521] width 234 height 16
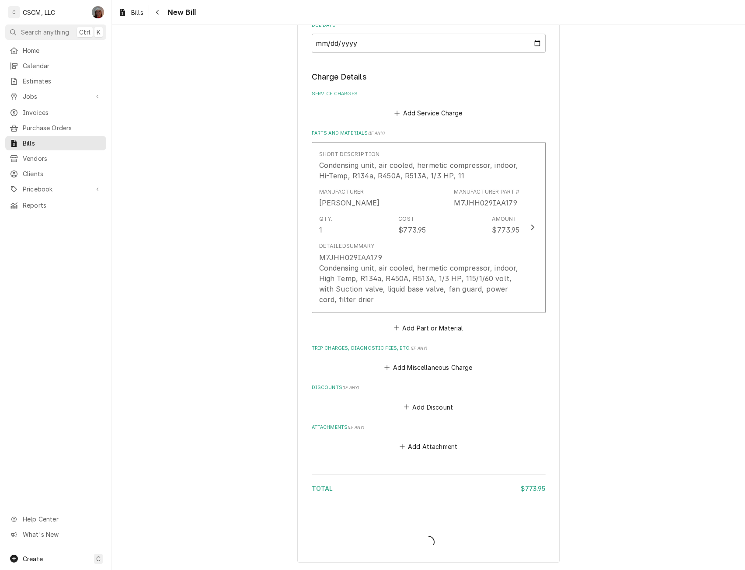
scroll to position [455, 0]
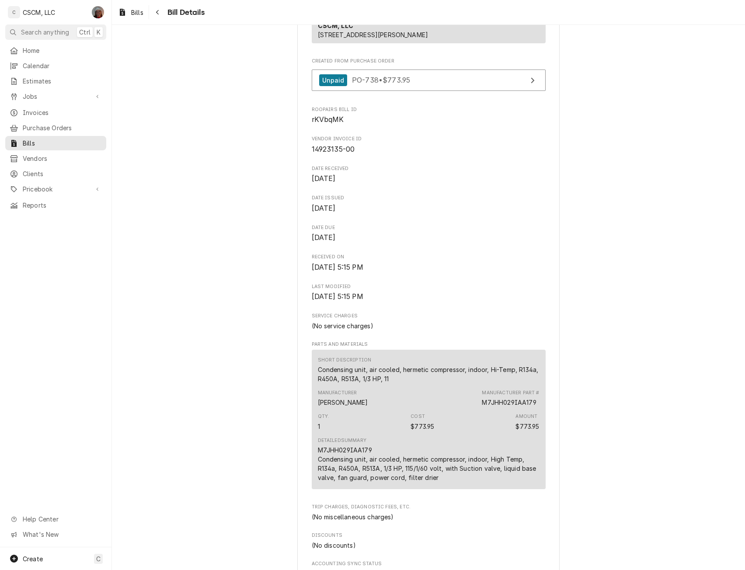
scroll to position [102, 0]
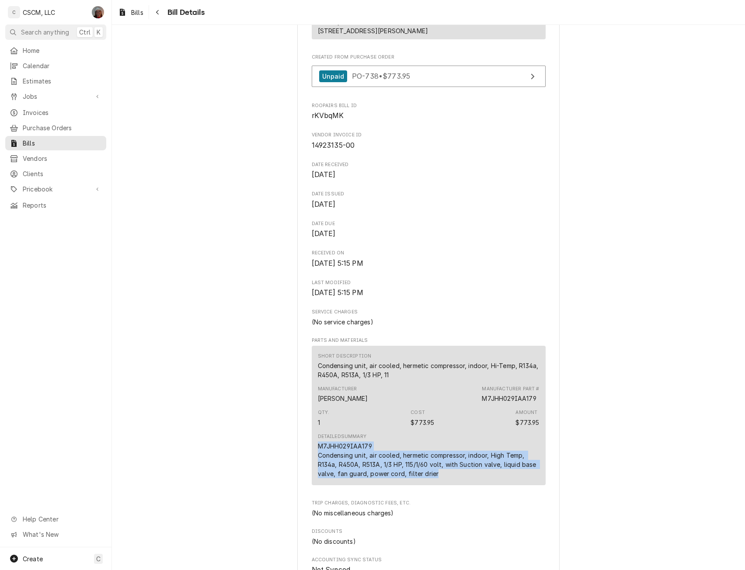
drag, startPoint x: 314, startPoint y: 466, endPoint x: 441, endPoint y: 496, distance: 130.5
click at [441, 486] on div "Short Description Condensing unit, air cooled, hermetic compressor, indoor, Hi-…" at bounding box center [429, 416] width 234 height 140
copy div "M7JHH029IAA179 Condensing unit, air cooled, hermetic compressor, indoor, High T…"
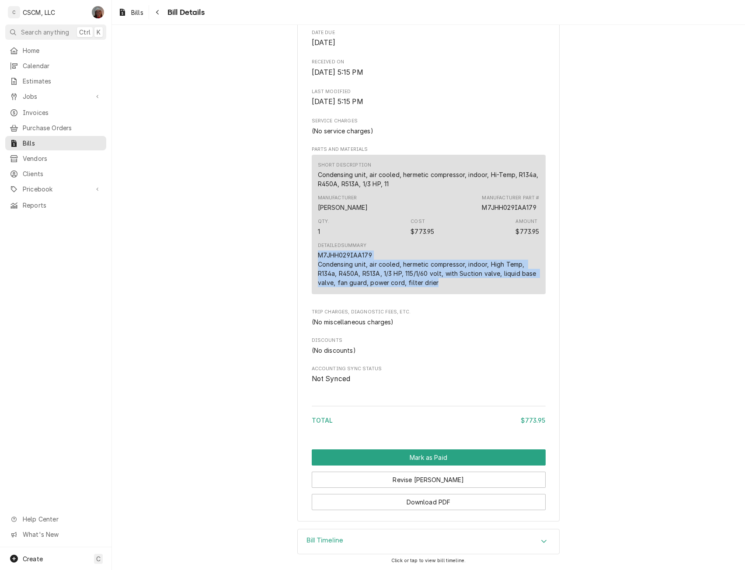
scroll to position [300, 0]
click at [431, 466] on button "Mark as Paid" at bounding box center [429, 458] width 234 height 16
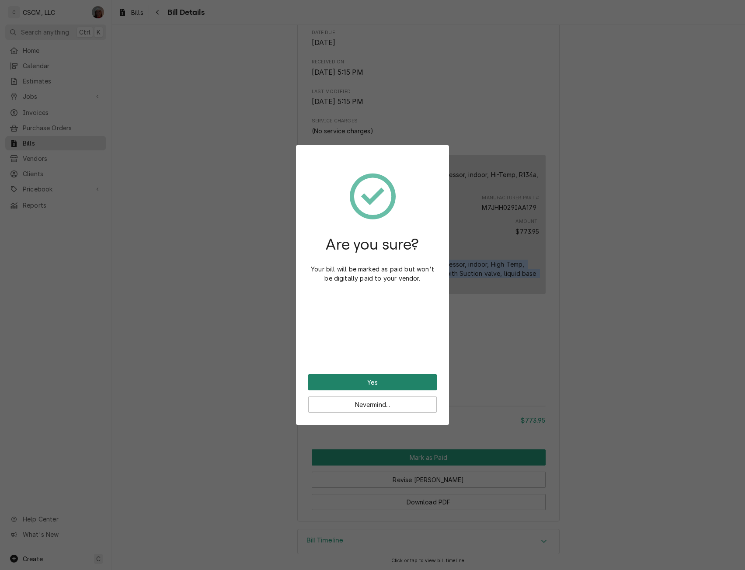
click at [356, 381] on button "Yes" at bounding box center [372, 382] width 129 height 16
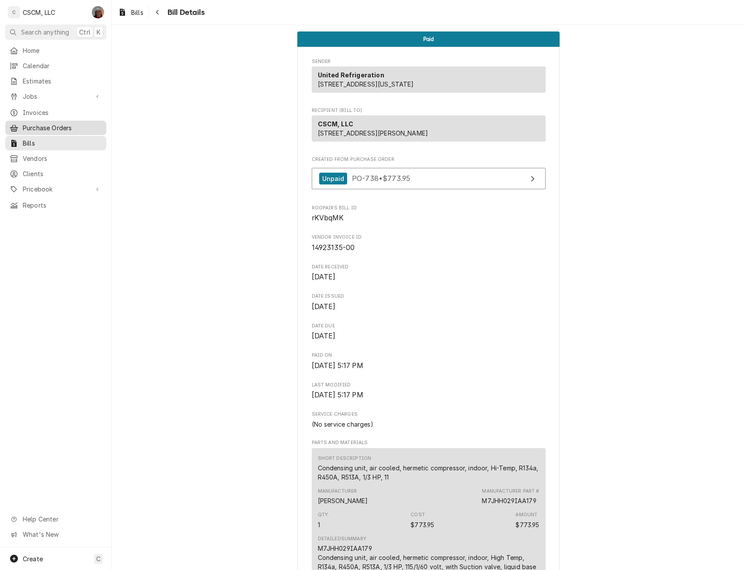
click at [70, 124] on span "Purchase Orders" at bounding box center [62, 127] width 79 height 9
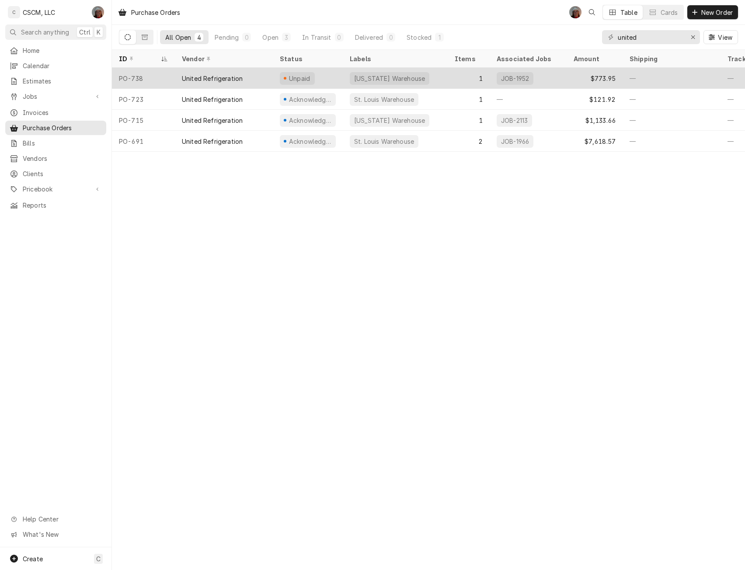
click at [183, 75] on div "United Refrigeration" at bounding box center [212, 78] width 61 height 9
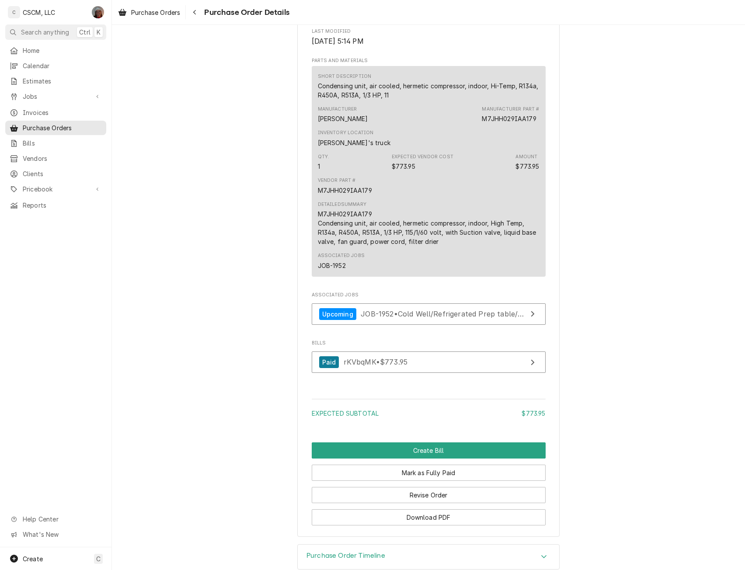
scroll to position [577, 0]
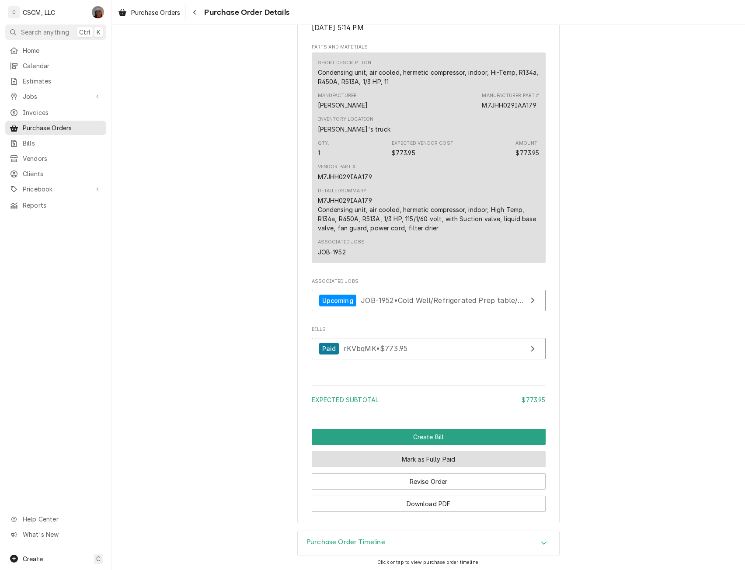
click at [401, 468] on button "Mark as Fully Paid" at bounding box center [429, 459] width 234 height 16
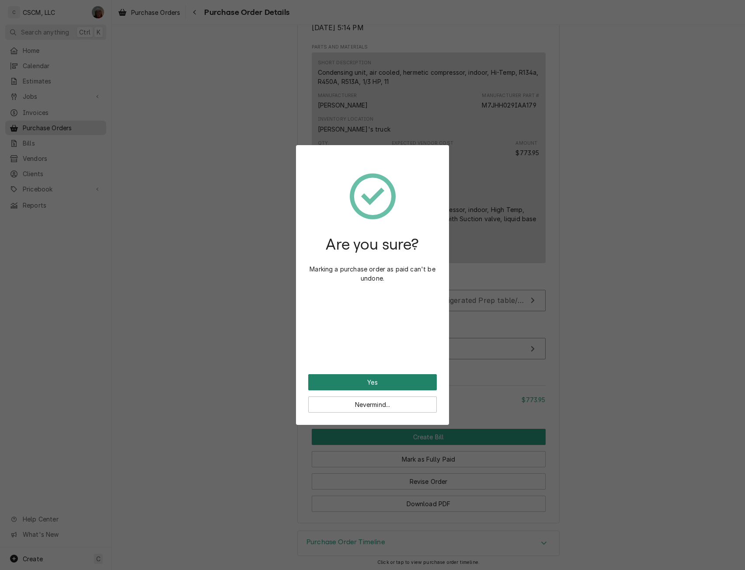
click at [352, 381] on button "Yes" at bounding box center [372, 382] width 129 height 16
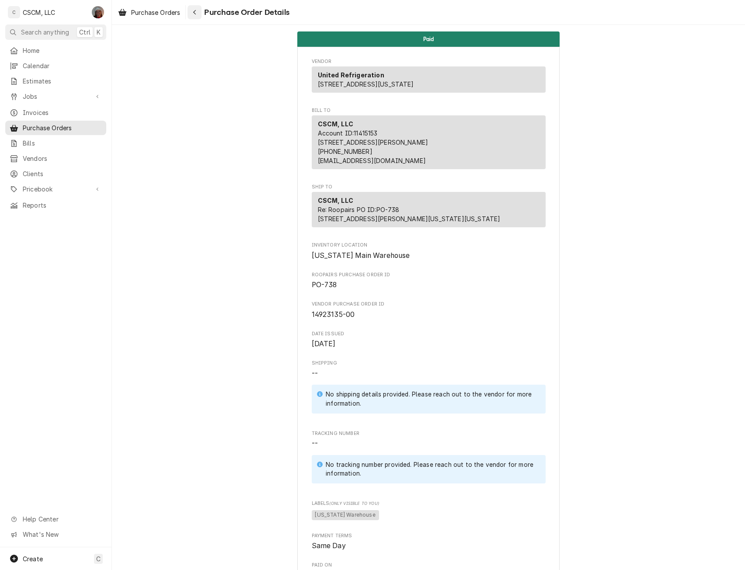
click at [194, 11] on icon "Navigate back" at bounding box center [195, 12] width 4 height 6
